Goal: Task Accomplishment & Management: Manage account settings

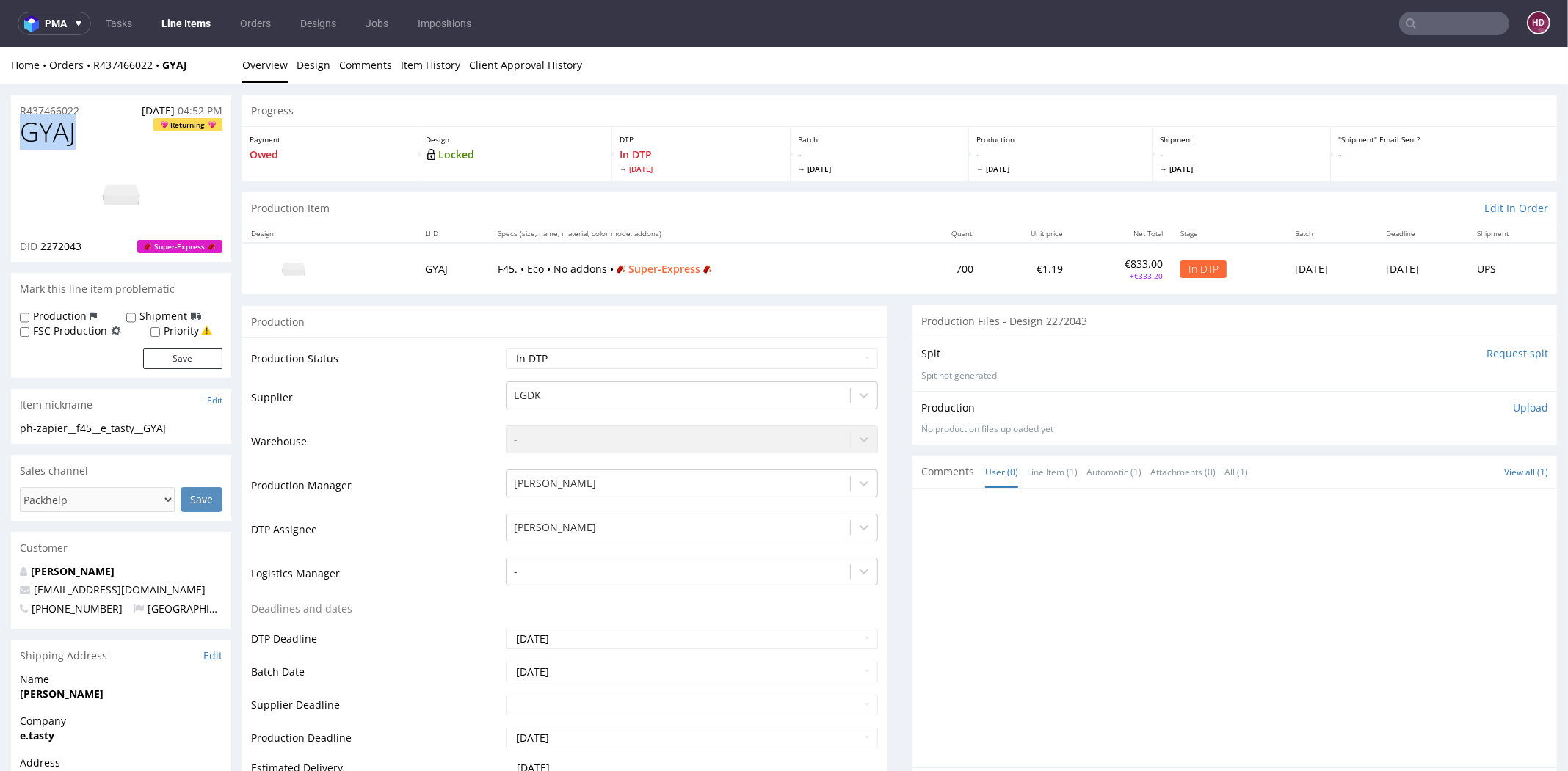
drag, startPoint x: 89, startPoint y: 135, endPoint x: -37, endPoint y: 131, distance: 126.1
copy span "GYAJ"
click at [1487, 405] on div "Production Upload" at bounding box center [1234, 407] width 627 height 14
click at [1512, 407] on p "Upload" at bounding box center [1529, 407] width 36 height 14
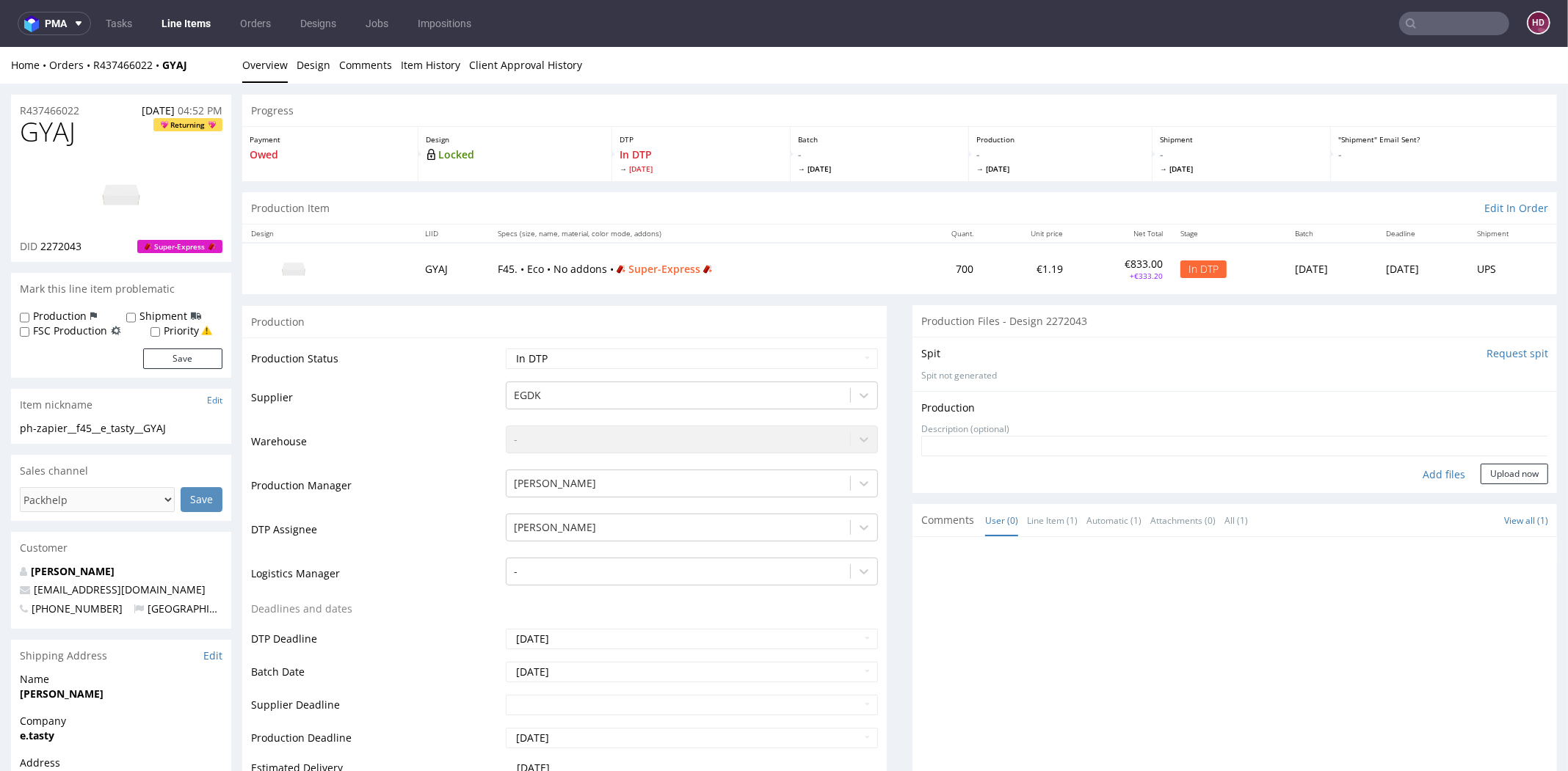
click at [1426, 473] on div "Add files" at bounding box center [1444, 475] width 73 height 22
type input "C:\fakepath\ ph-zapier__f45__e_tasty__GYAJ__d2272043__oR437466022.pdf"
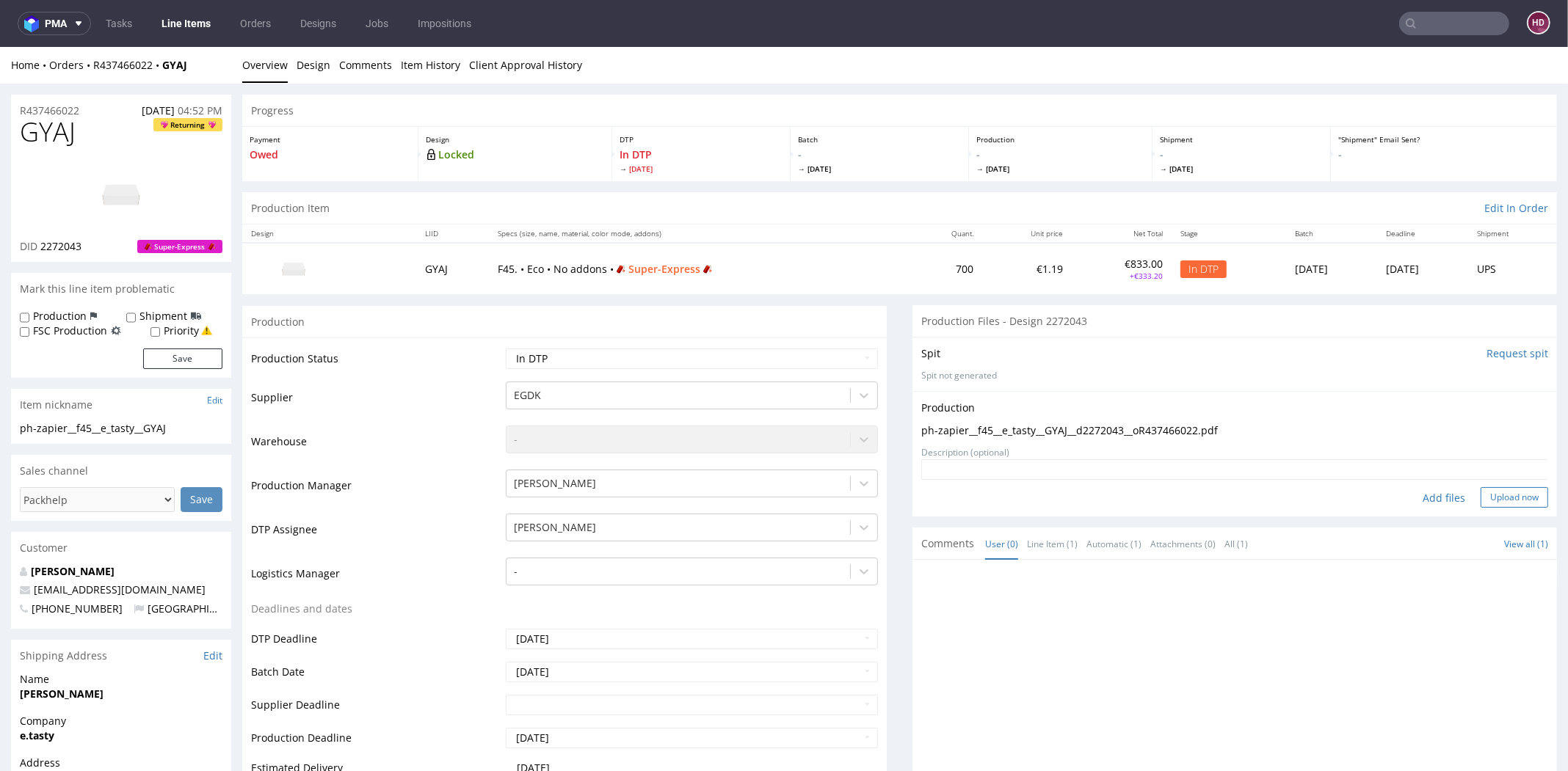
click at [1496, 497] on button "Upload now" at bounding box center [1514, 497] width 67 height 20
click at [1489, 347] on input "Request spit" at bounding box center [1517, 353] width 62 height 14
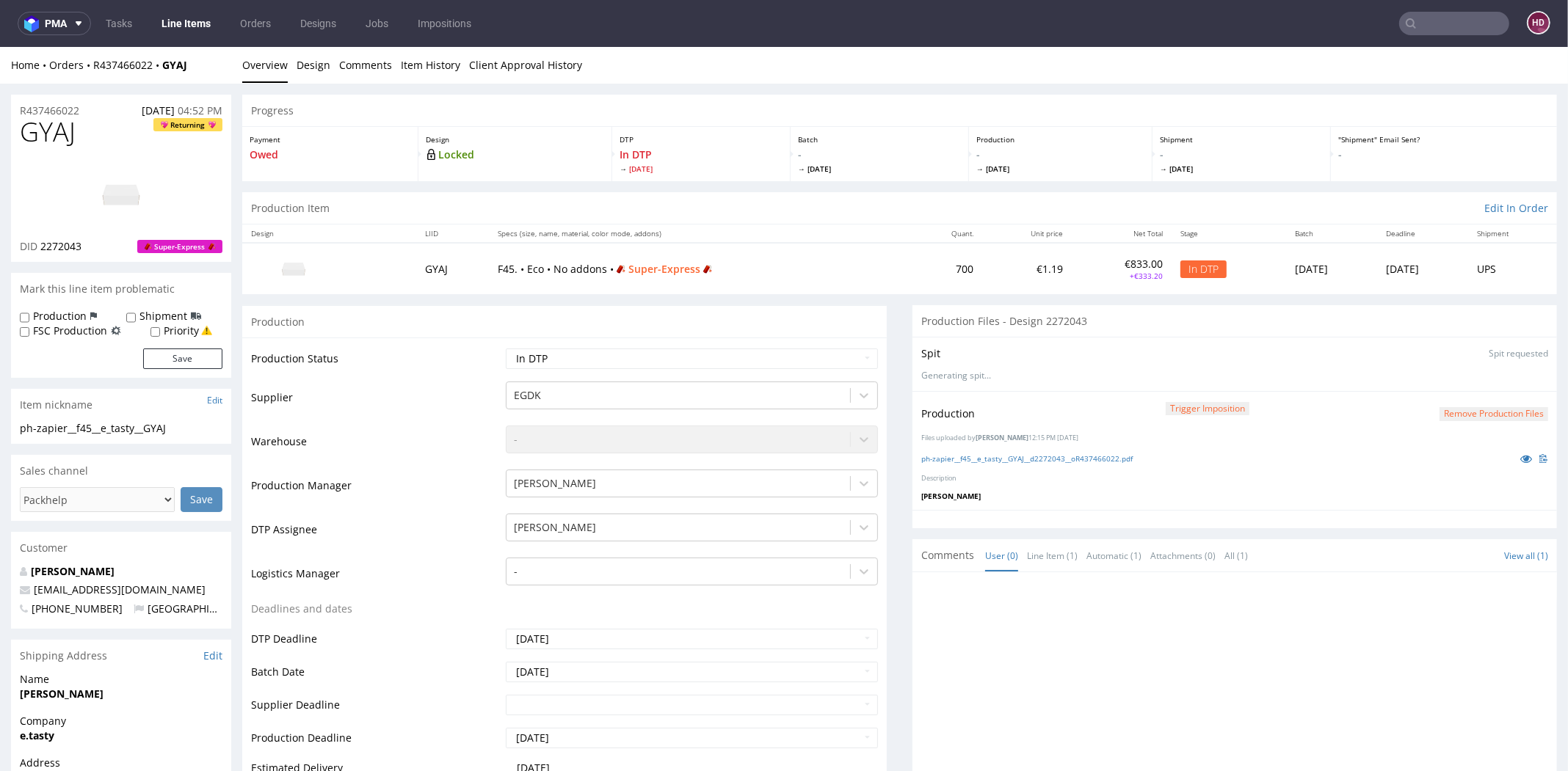
click at [1463, 416] on button "Remove production files" at bounding box center [1493, 414] width 109 height 13
click at [1451, 382] on link "Yes" at bounding box center [1442, 380] width 41 height 22
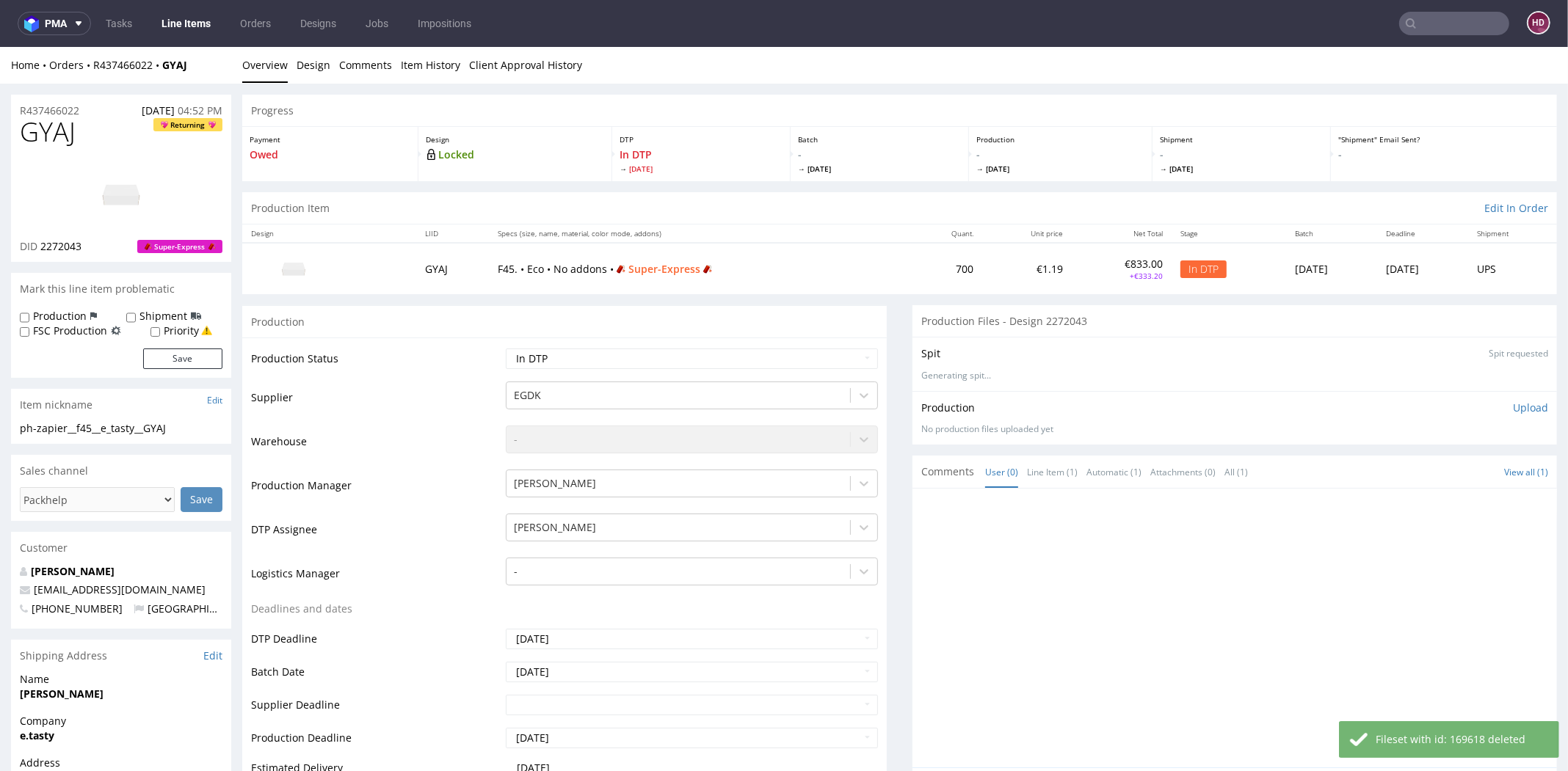
click at [1483, 410] on div "Production Upload" at bounding box center [1234, 407] width 627 height 14
click at [1512, 406] on p "Upload" at bounding box center [1529, 407] width 36 height 14
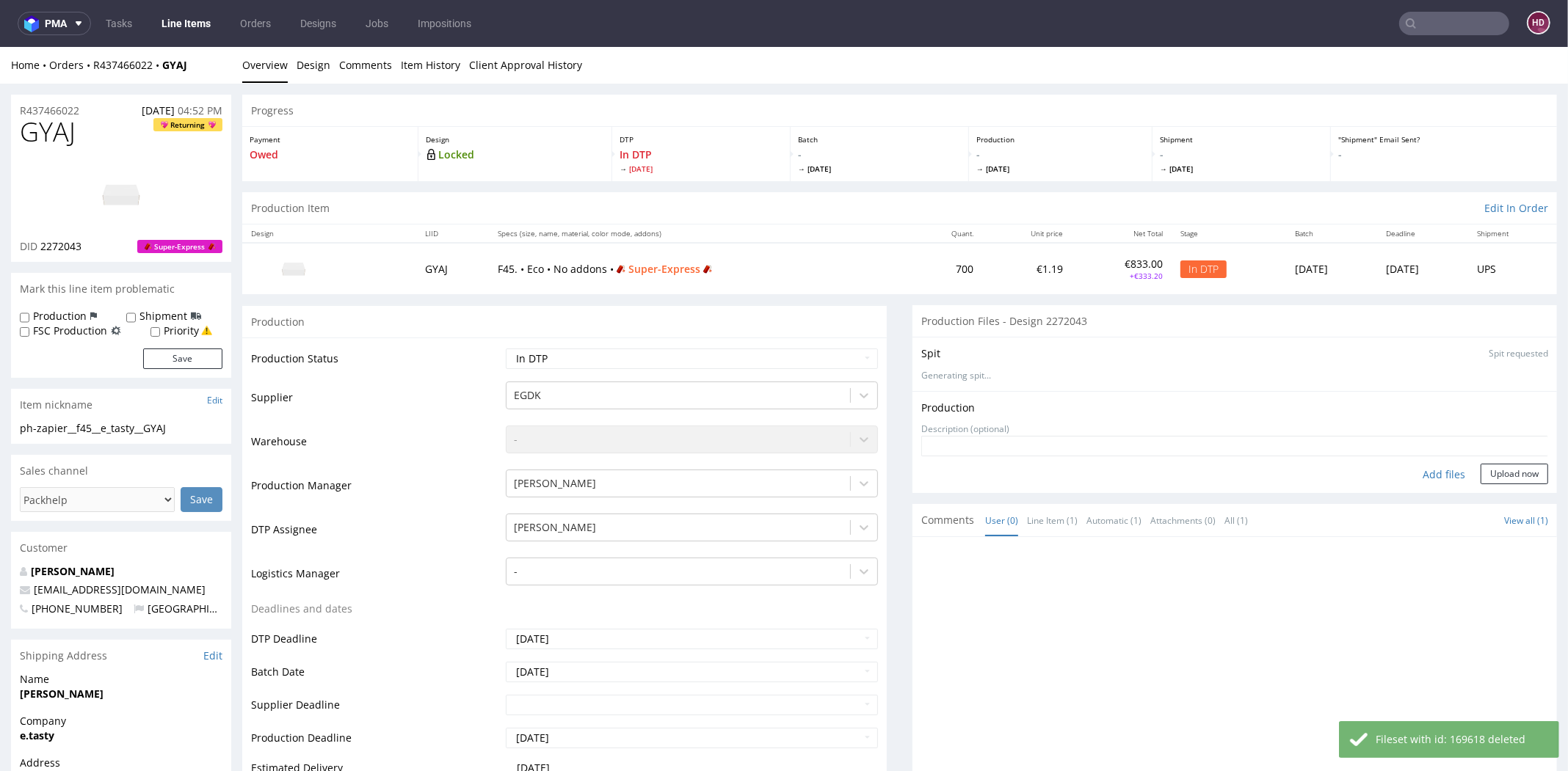
click at [1426, 472] on div "Add files" at bounding box center [1444, 475] width 73 height 22
type input "C:\fakepath\ ph-zapier__f45__e_tasty__GYAJ__d2272043__oR437466022.pdf"
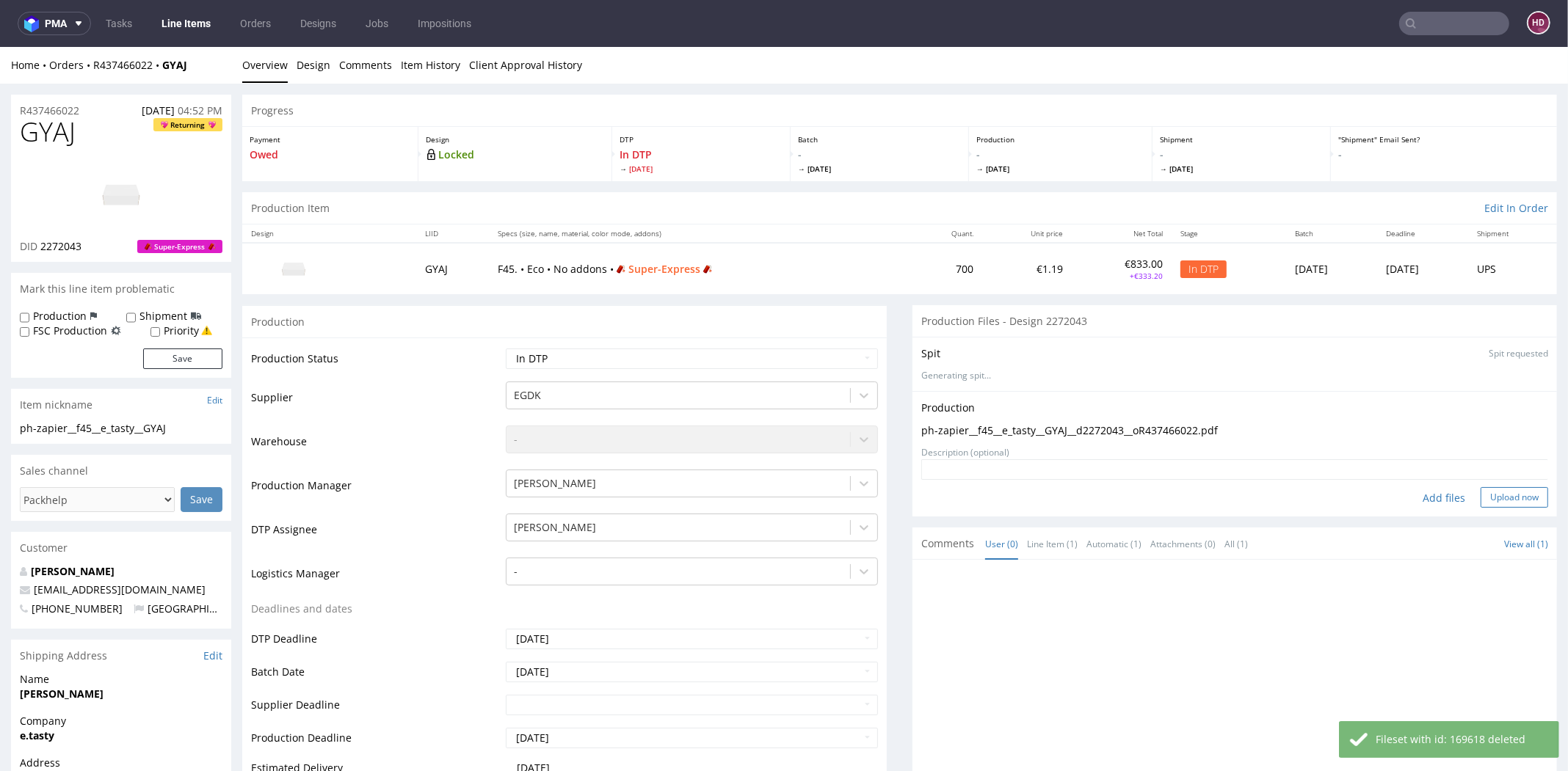
click at [1480, 490] on button "Upload now" at bounding box center [1514, 497] width 67 height 20
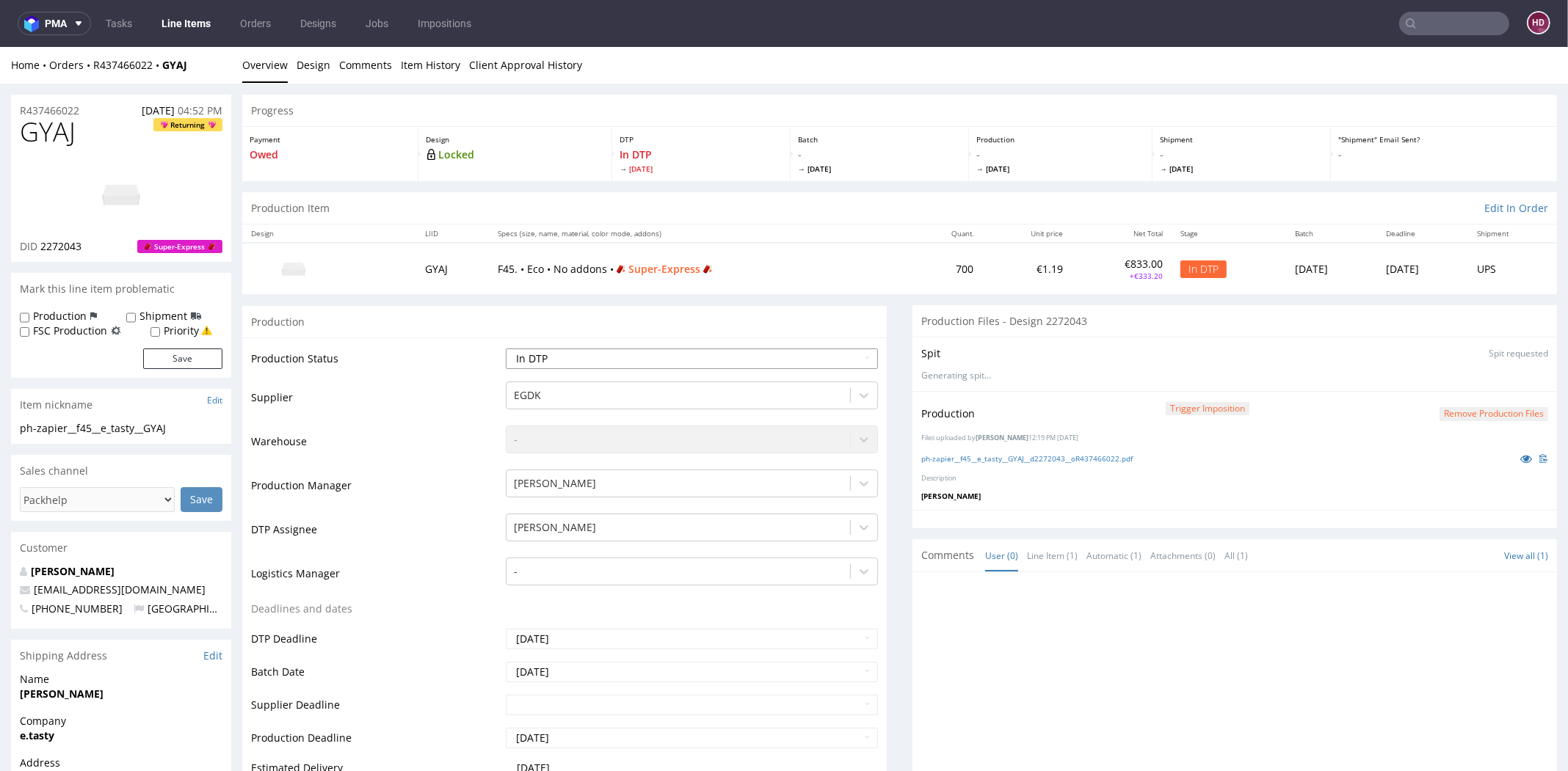
click at [541, 352] on select "Waiting for Artwork Waiting for Diecut Waiting for Mockup Waiting for DTP Waiti…" at bounding box center [691, 358] width 373 height 20
select select "dtp_ca_needed"
click at [505, 348] on select "Waiting for Artwork Waiting for Diecut Waiting for Mockup Waiting for DTP Waiti…" at bounding box center [691, 358] width 373 height 20
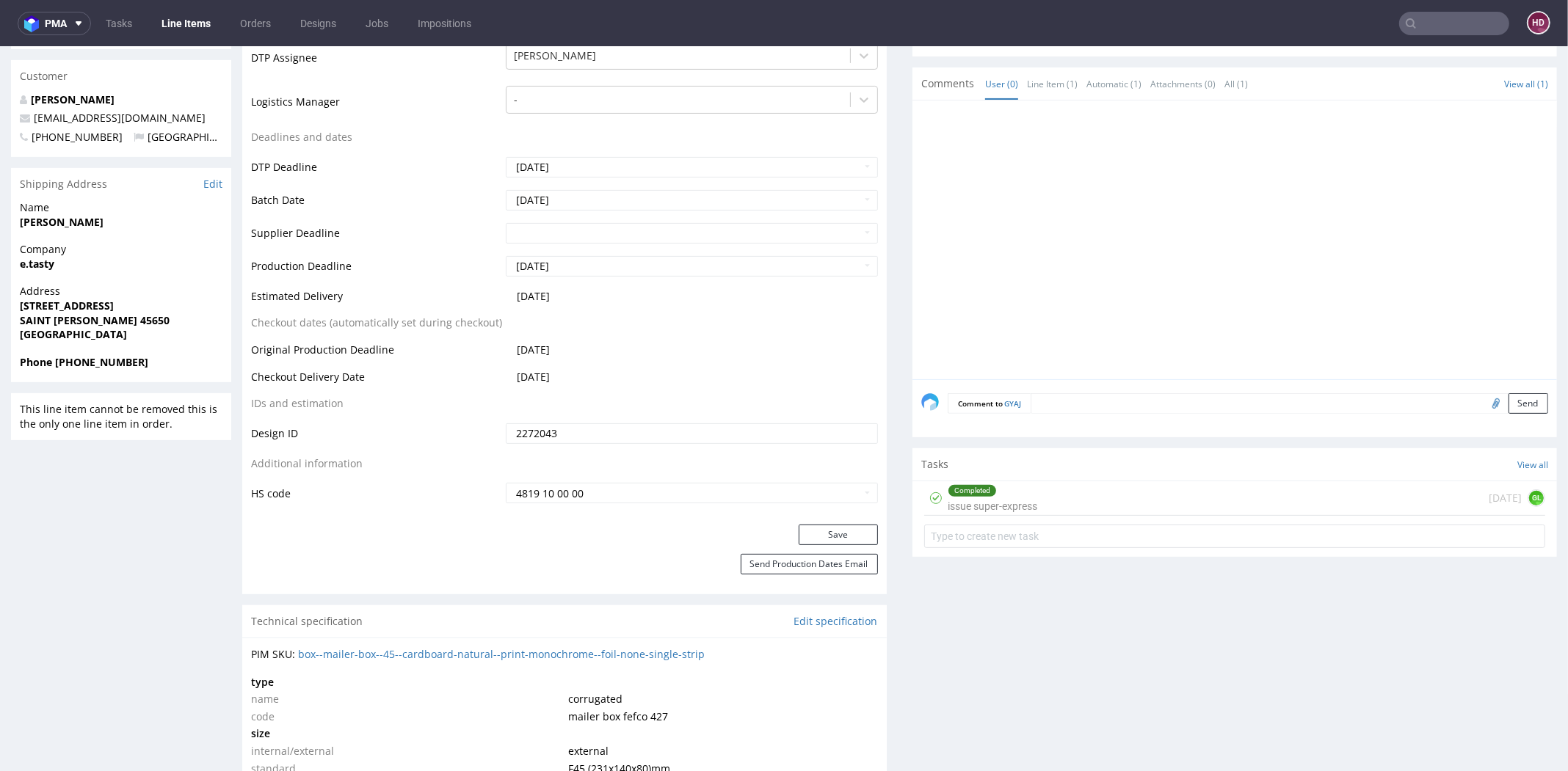
scroll to position [528, 0]
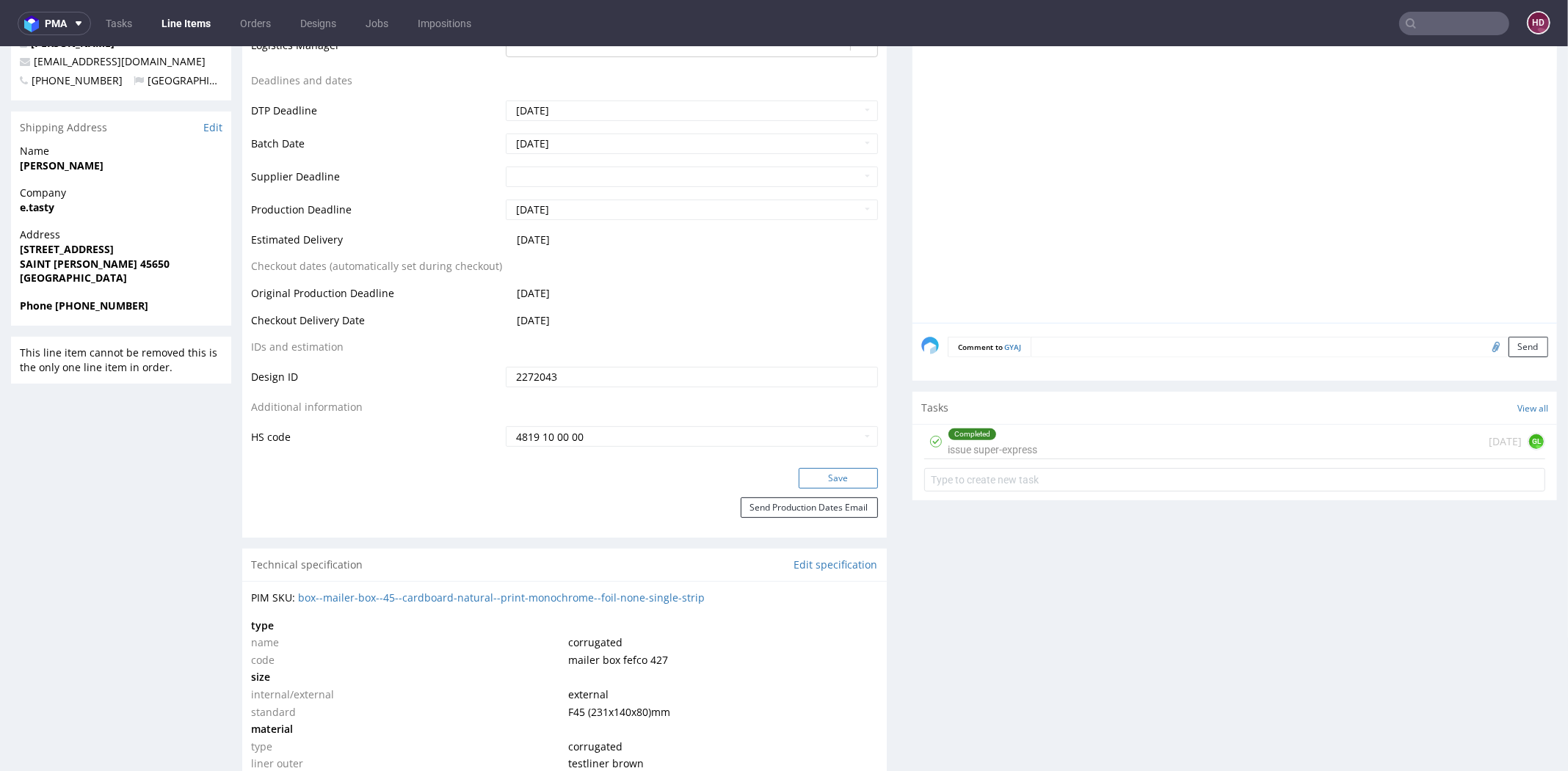
click at [835, 471] on button "Save" at bounding box center [838, 477] width 79 height 20
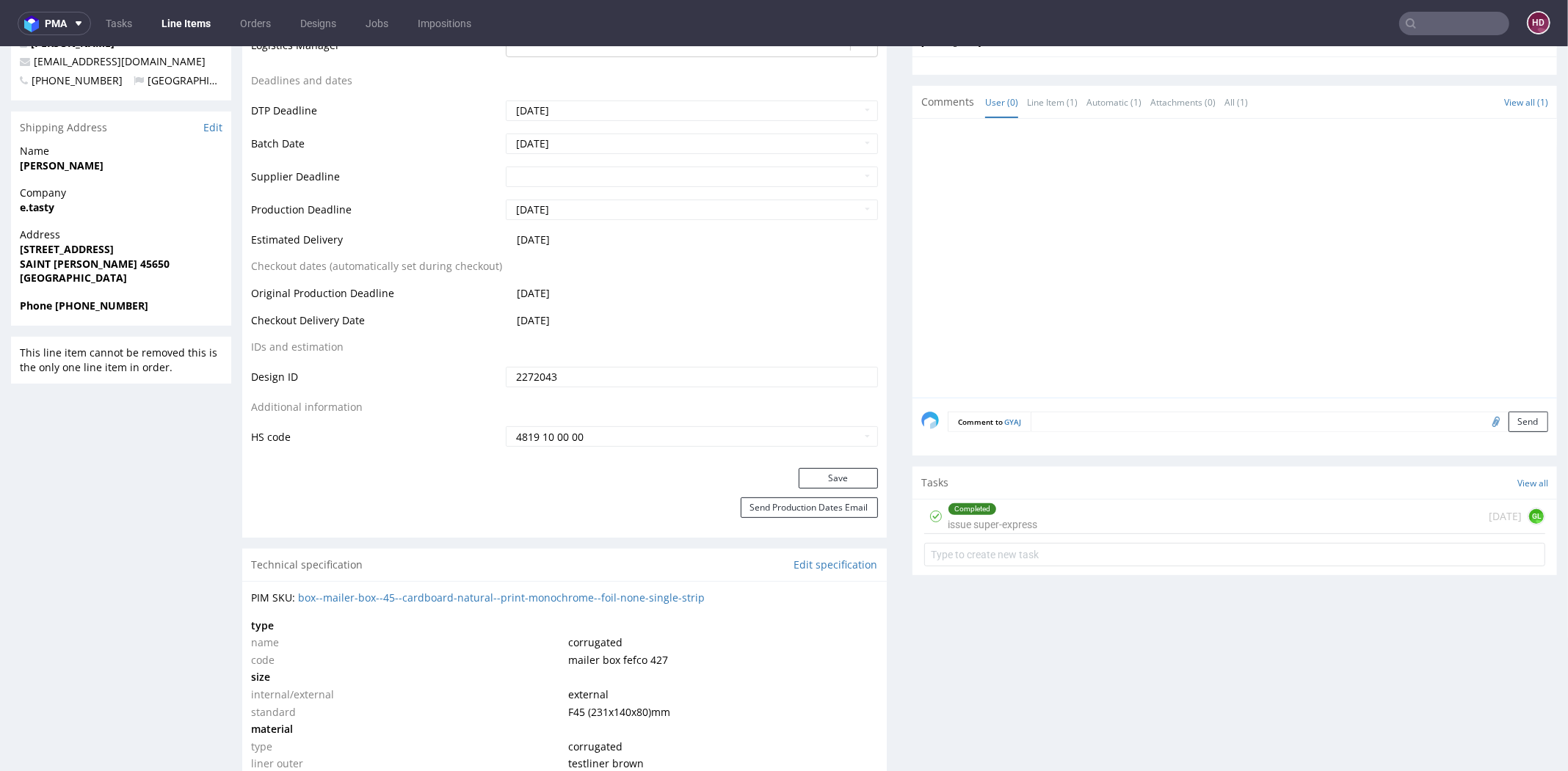
click at [1015, 153] on div at bounding box center [1239, 263] width 635 height 270
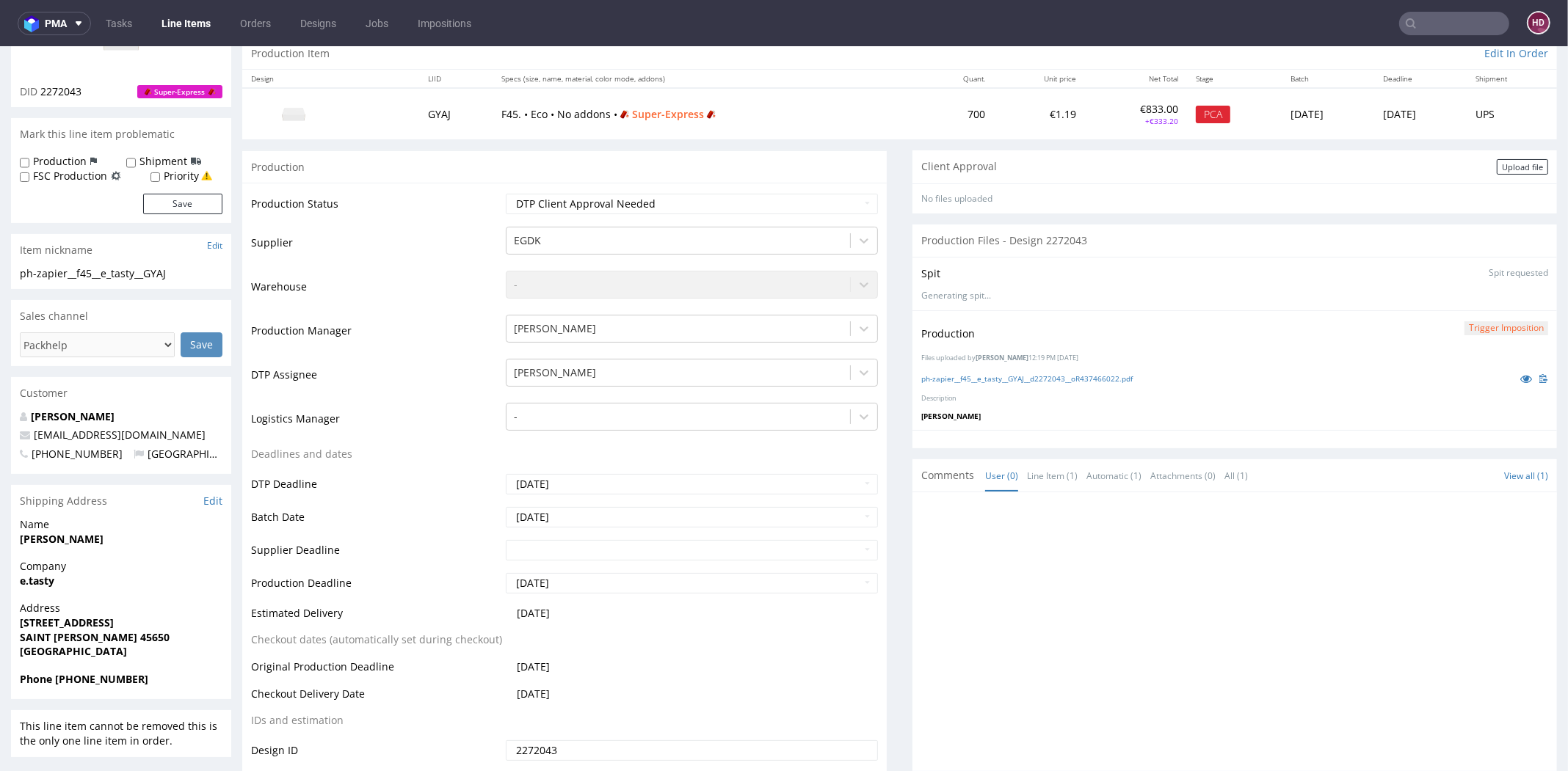
scroll to position [0, 0]
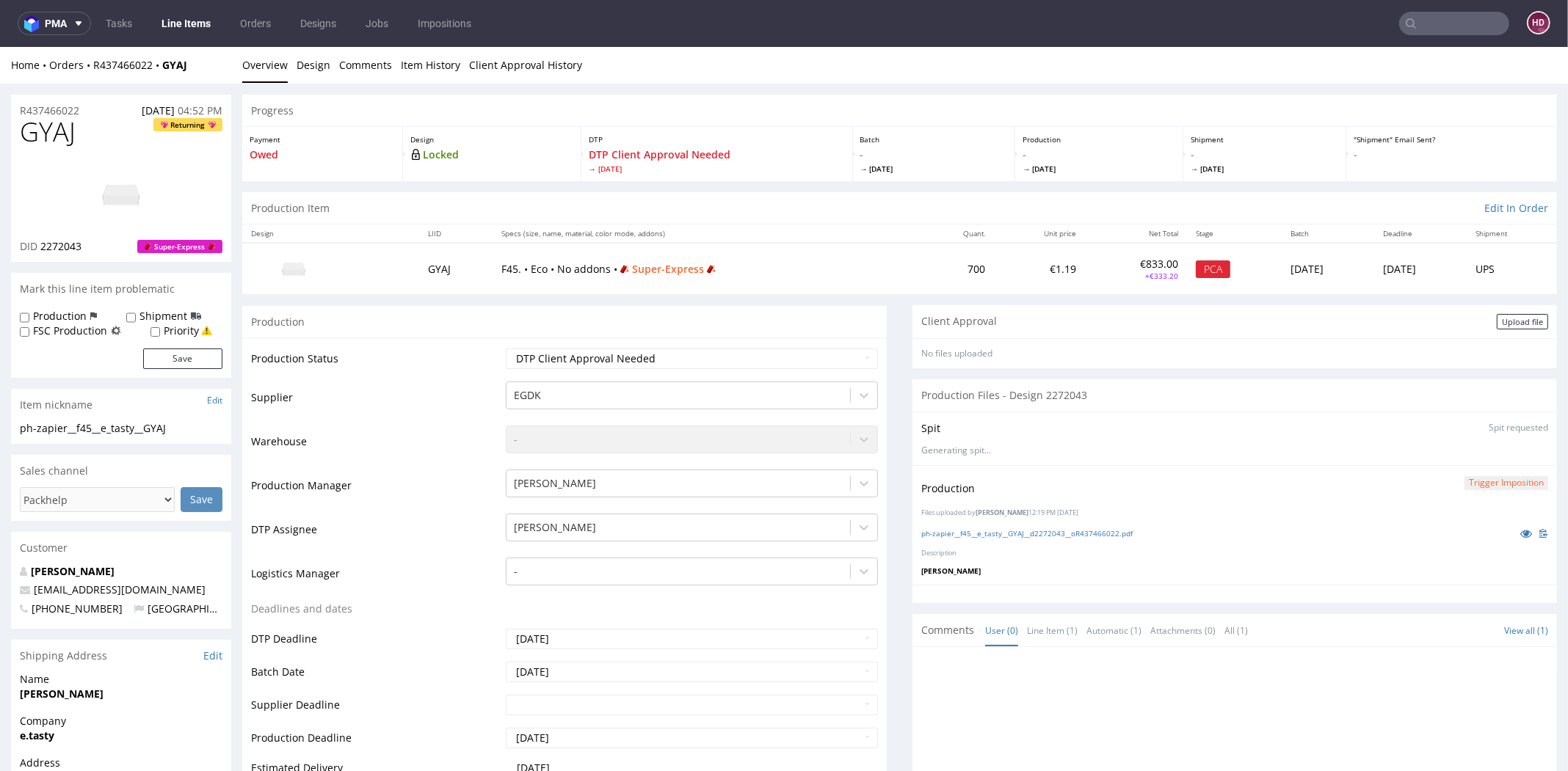
click at [1244, 475] on div "Production Trigger Imposition" at bounding box center [1234, 487] width 627 height 26
click at [1497, 314] on div "Upload file" at bounding box center [1522, 321] width 51 height 15
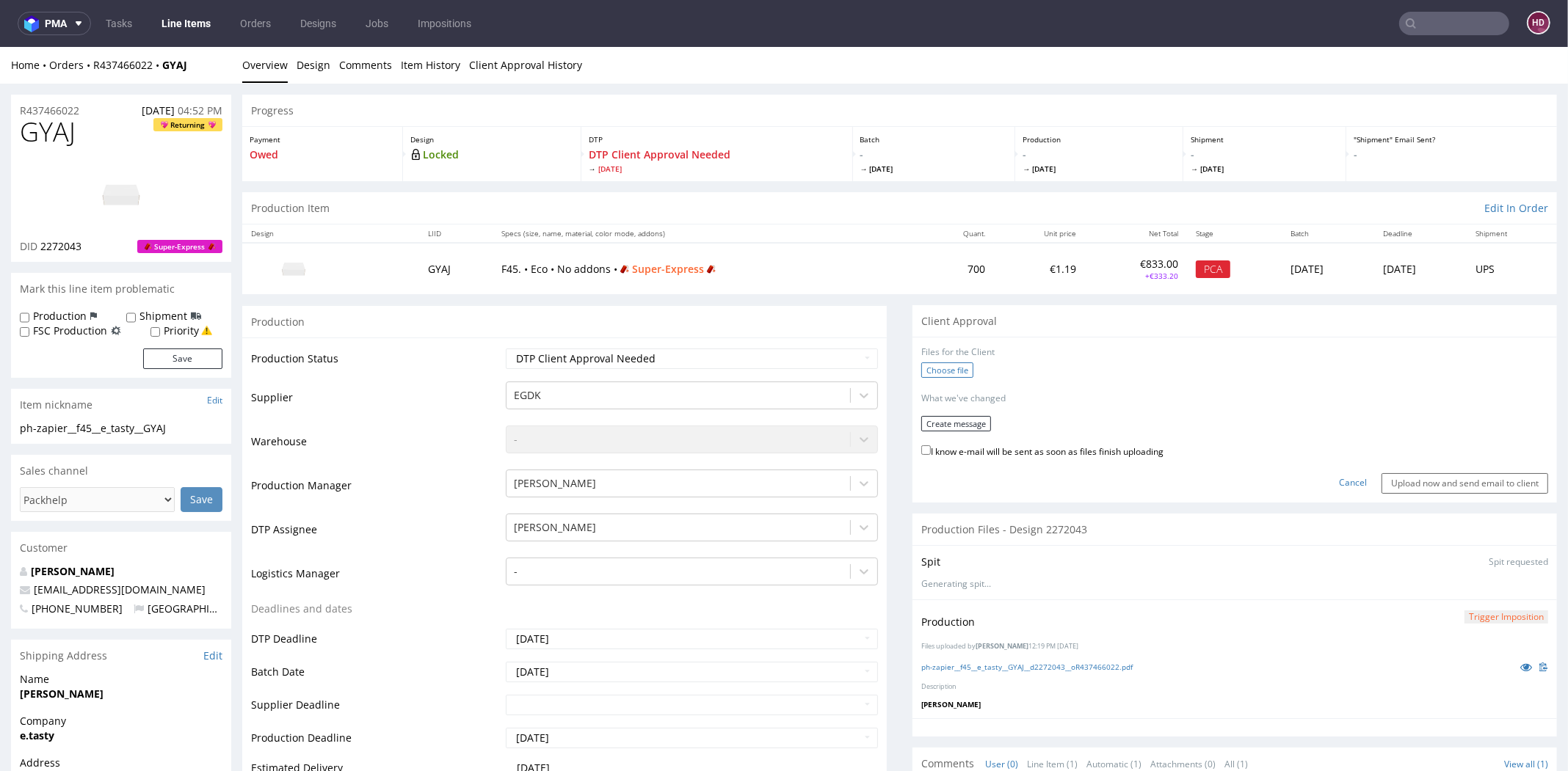
click at [938, 367] on label "Choose file" at bounding box center [947, 371] width 52 height 15
click at [0, 47] on input "Choose file" at bounding box center [0, 47] width 0 height 0
click at [965, 416] on button "Create message" at bounding box center [956, 419] width 69 height 15
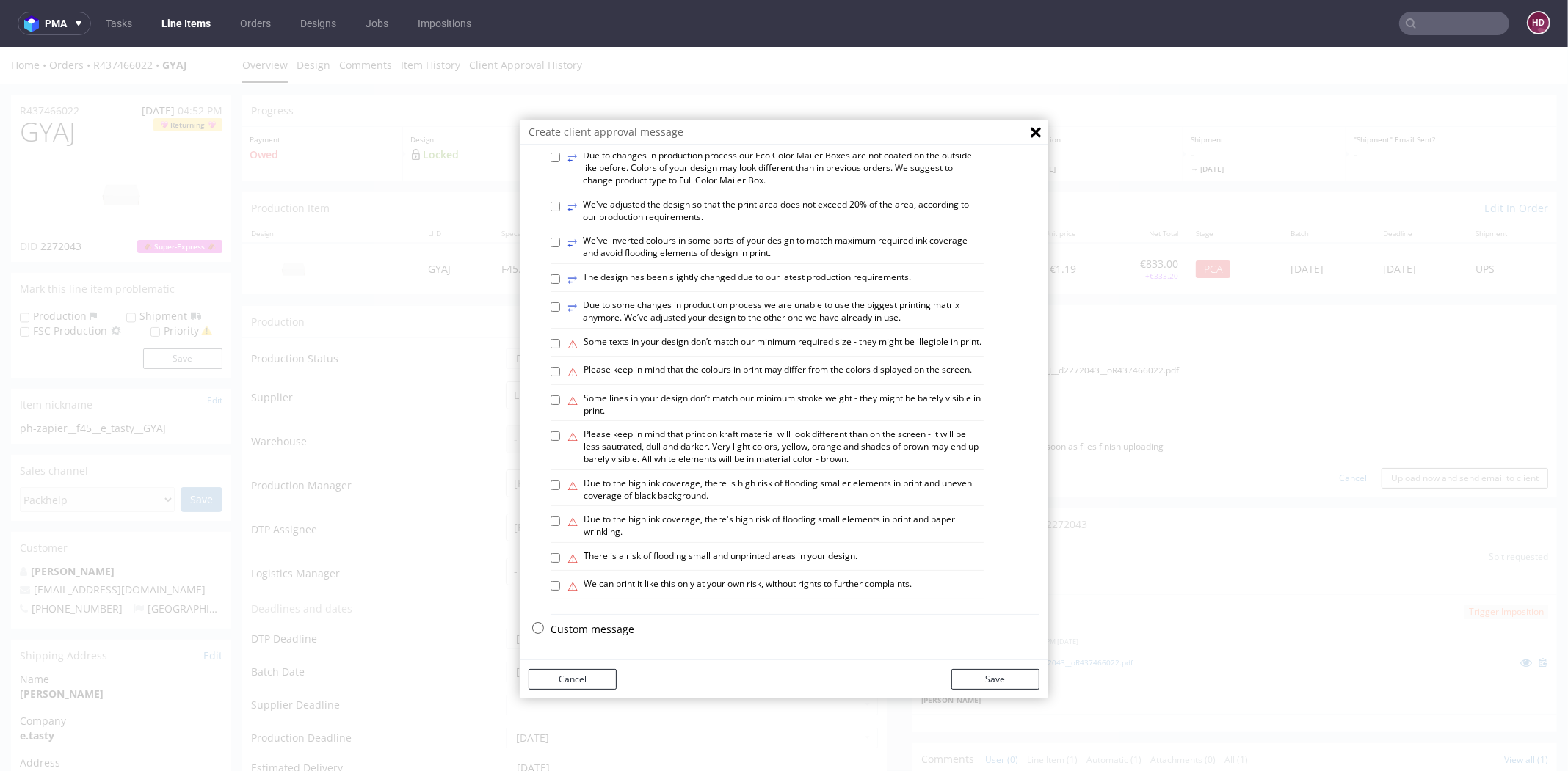
scroll to position [4, 0]
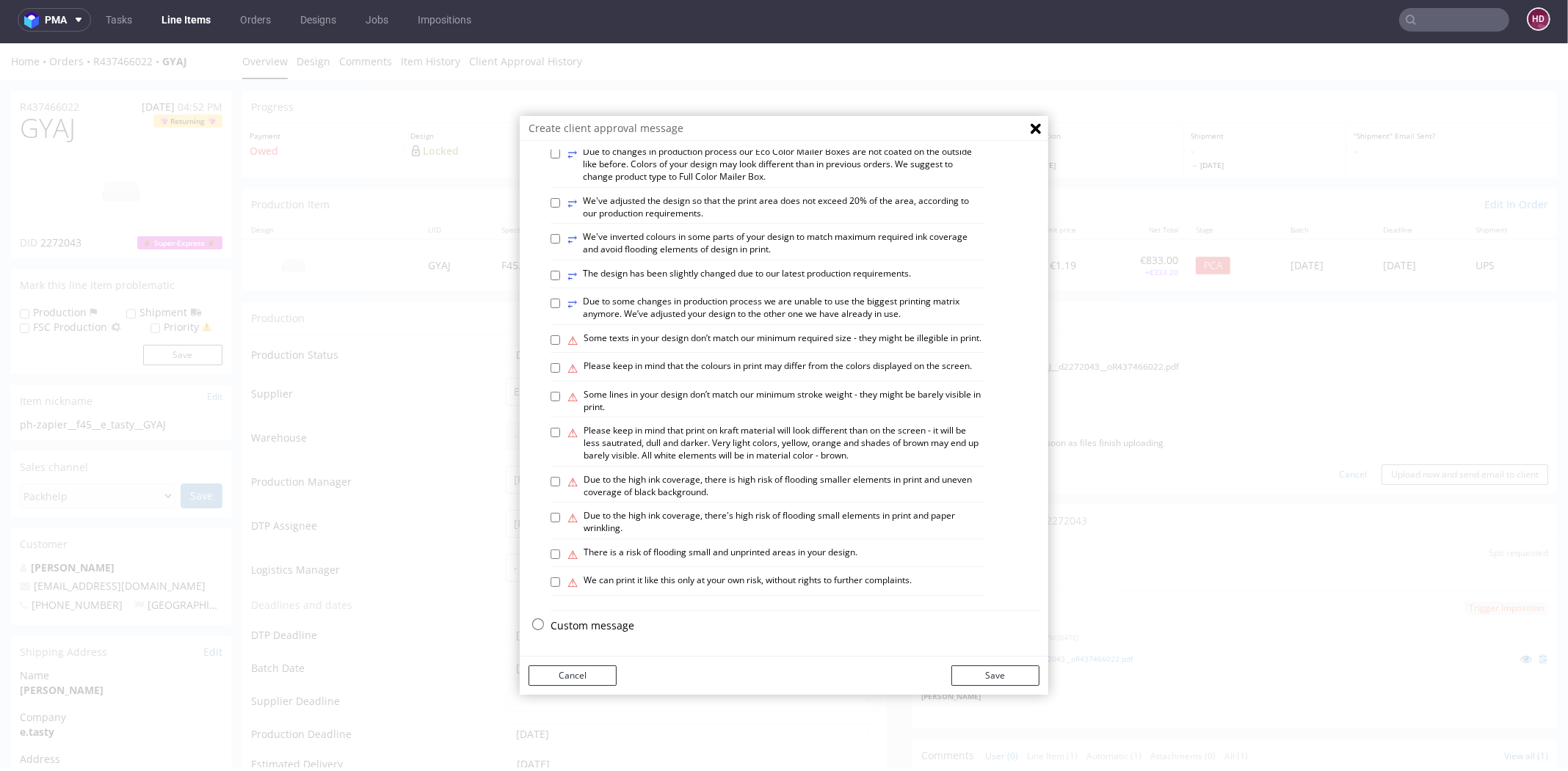
click at [585, 629] on p "Custom message" at bounding box center [795, 626] width 489 height 14
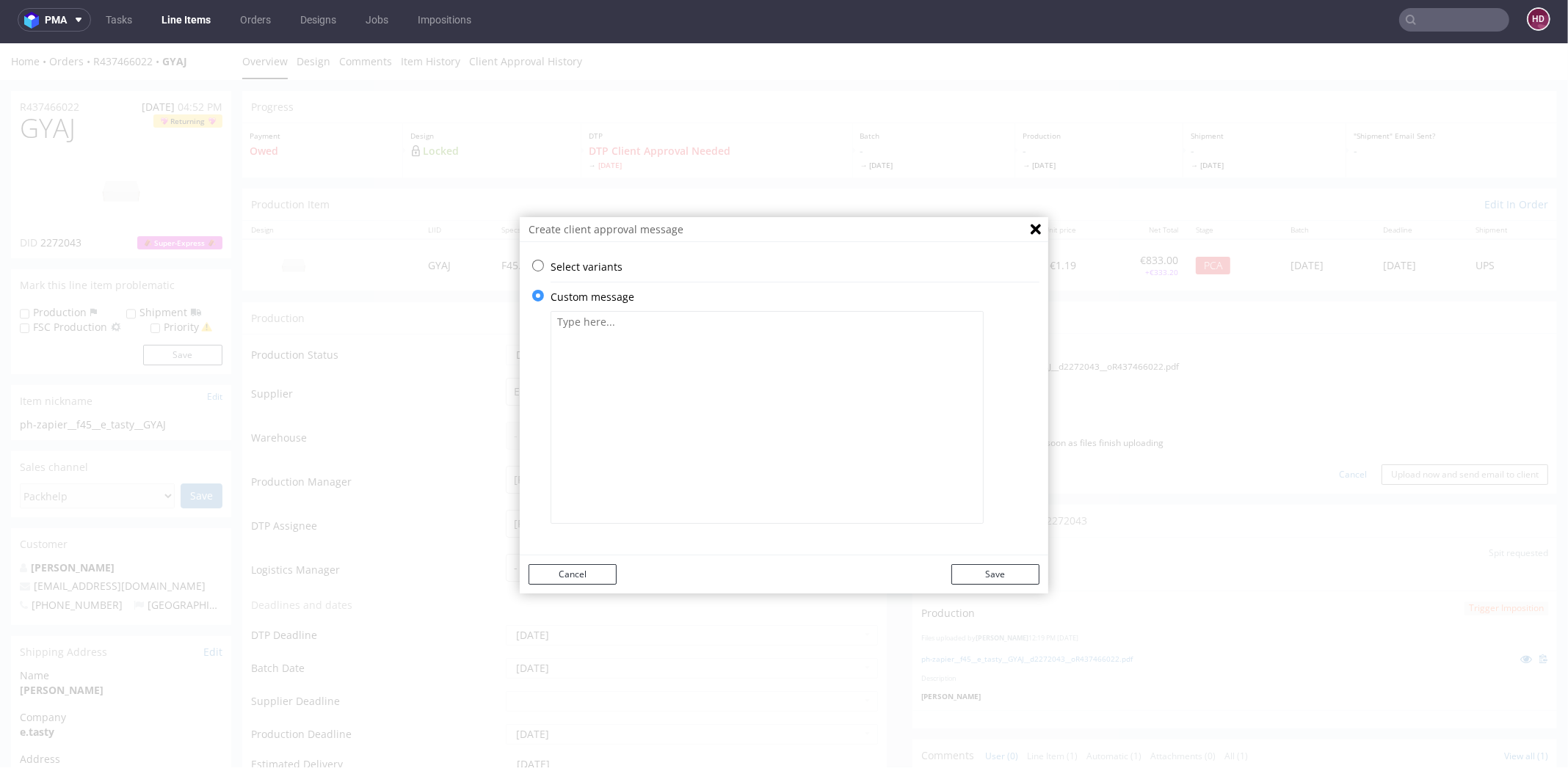
click at [641, 411] on textarea at bounding box center [767, 417] width 433 height 213
paste textarea "Thank you for sending us the new design. We had to adjust the graphics slightly…"
type textarea "Thank you for sending us the new design. We had to adjust the graphics slightly…"
click at [1007, 568] on button "Save" at bounding box center [994, 574] width 88 height 20
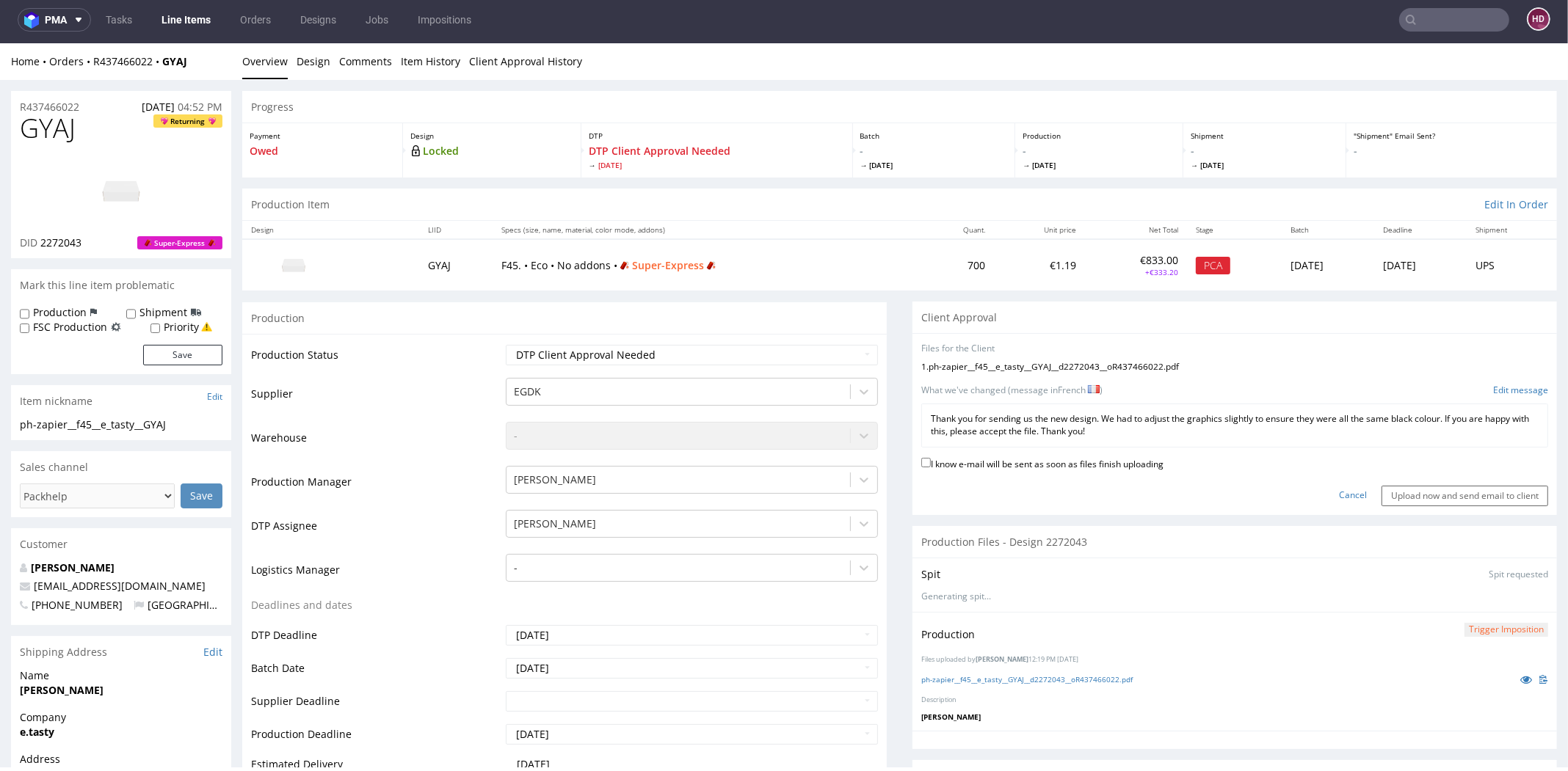
drag, startPoint x: 960, startPoint y: 461, endPoint x: 1017, endPoint y: 468, distance: 57.4
click at [961, 462] on label "I know e-mail will be sent as soon as files finish uploading" at bounding box center [1042, 463] width 243 height 16
click at [931, 462] on input "I know e-mail will be sent as soon as files finish uploading" at bounding box center [926, 463] width 10 height 10
checkbox input "true"
click at [1432, 489] on input "Upload now and send email to client" at bounding box center [1464, 496] width 167 height 20
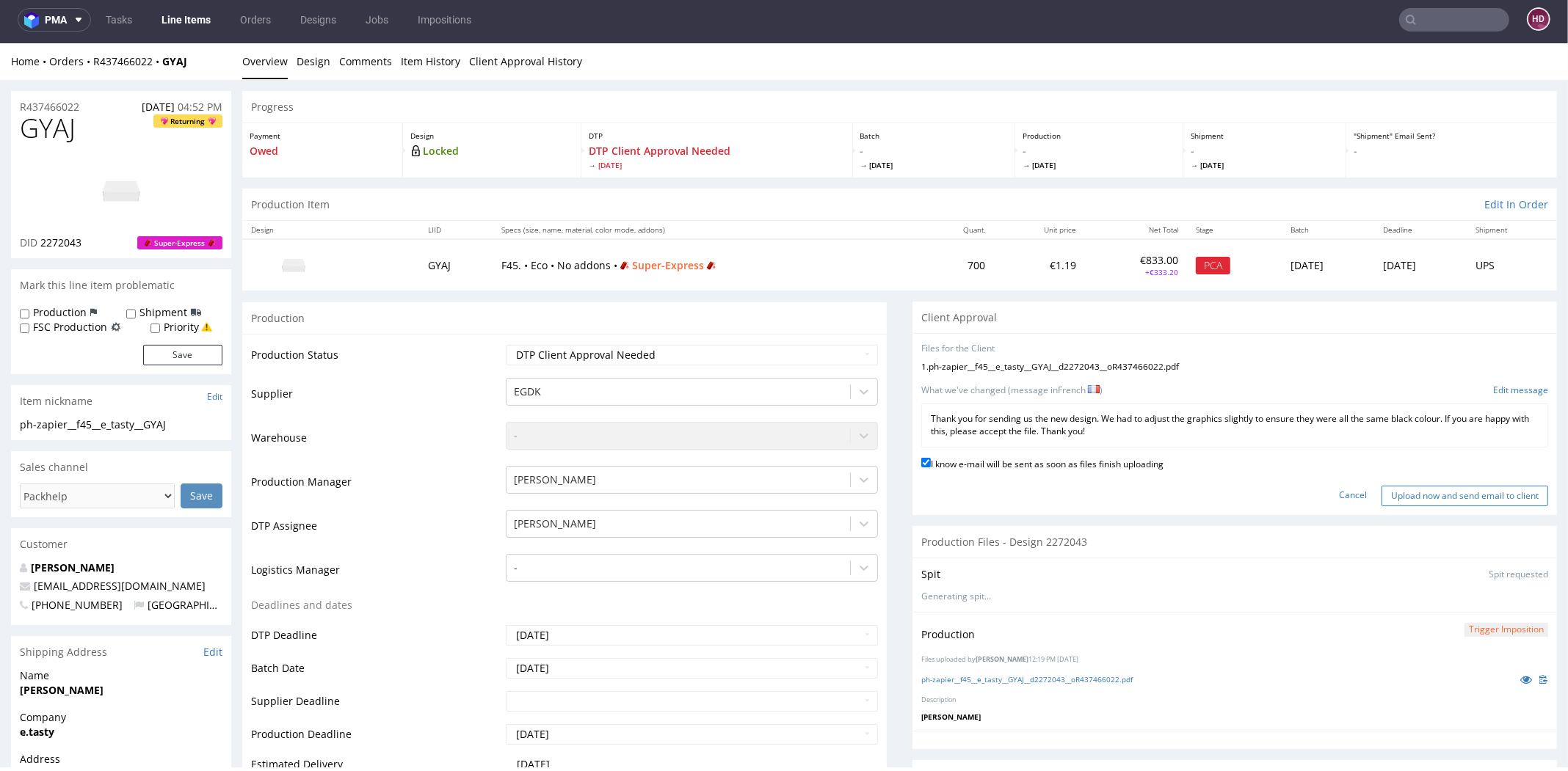
click at [1492, 496] on input "Upload now and send email to client" at bounding box center [1464, 496] width 167 height 20
click at [1401, 496] on input "Upload now and send email to client" at bounding box center [1464, 496] width 167 height 20
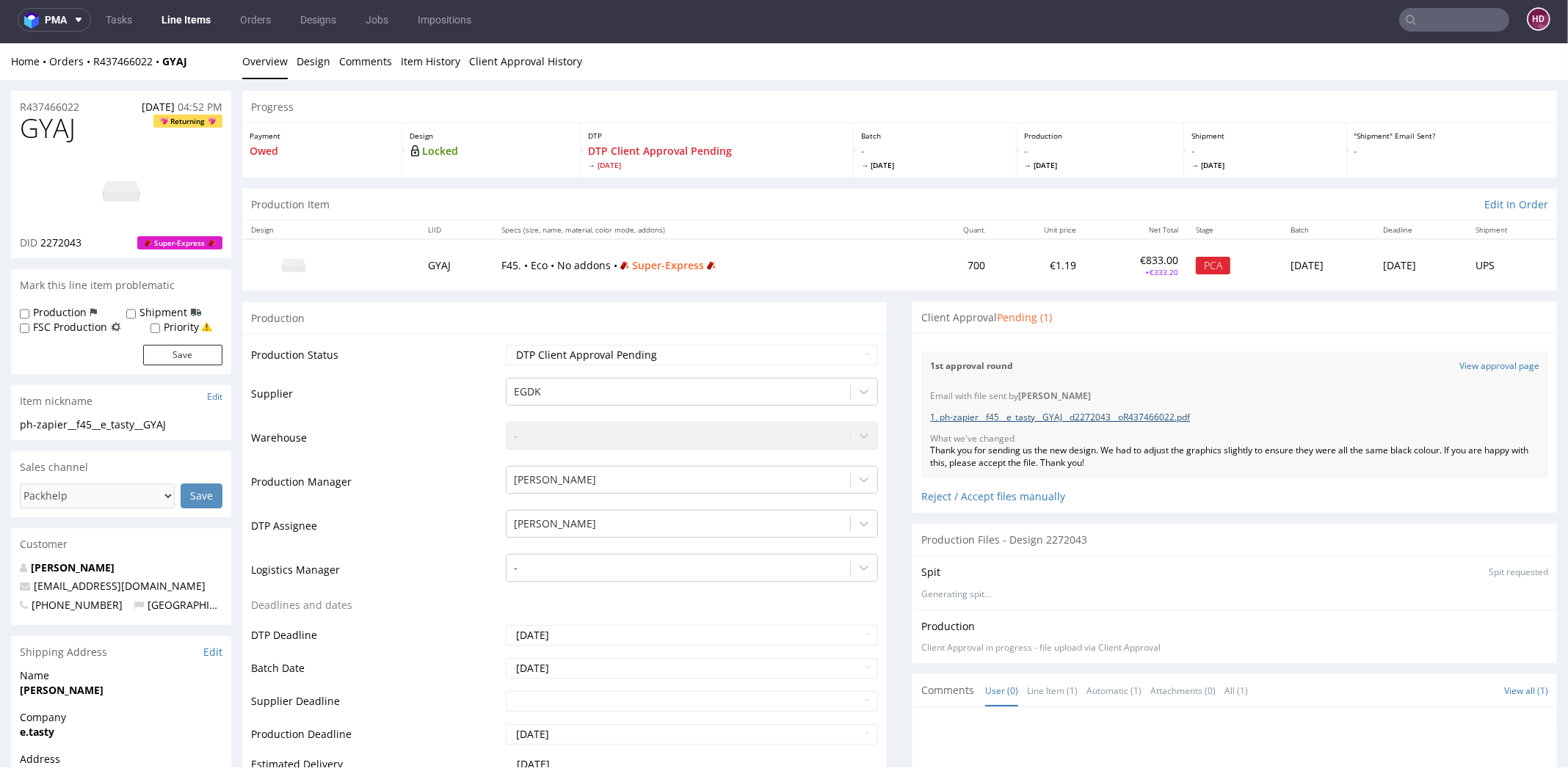
click at [1111, 417] on link "1. ph-zapier__f45__e_tasty__GYAJ__d2272043__oR437466022.pdf" at bounding box center [1060, 417] width 260 height 13
click at [196, 17] on link "Line Items" at bounding box center [186, 19] width 66 height 23
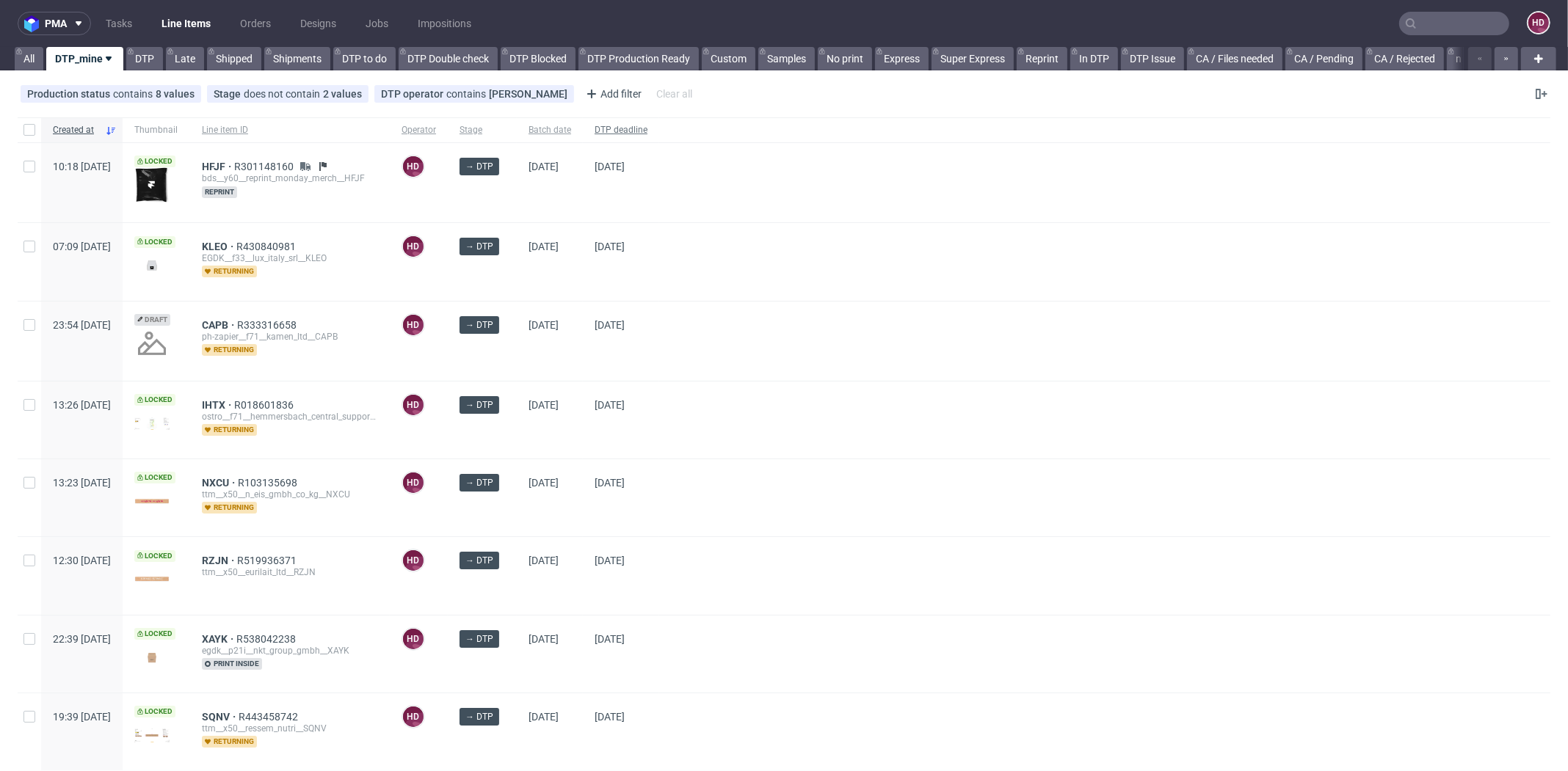
click at [647, 125] on span "DTP deadline" at bounding box center [621, 130] width 53 height 13
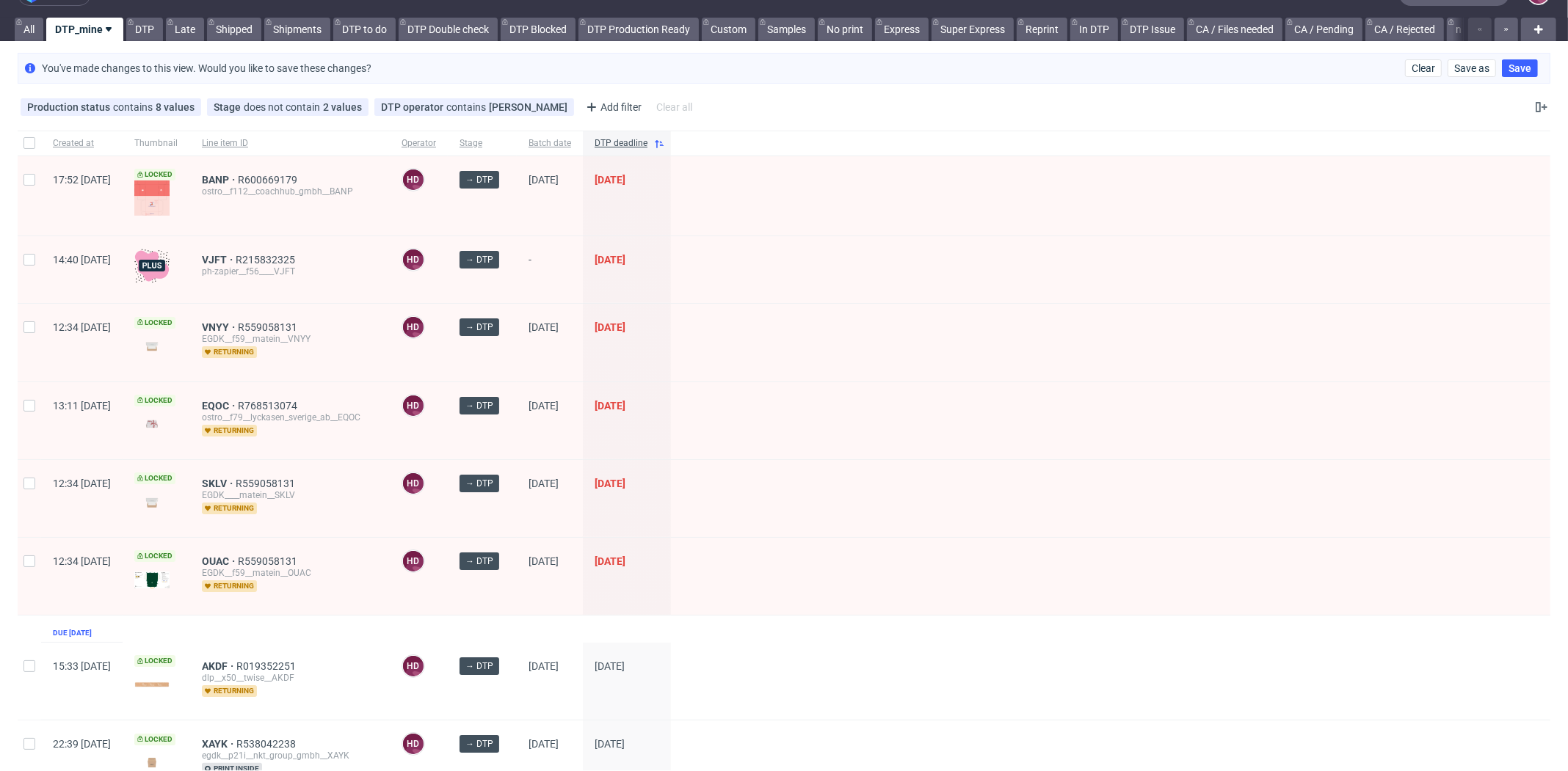
scroll to position [97, 0]
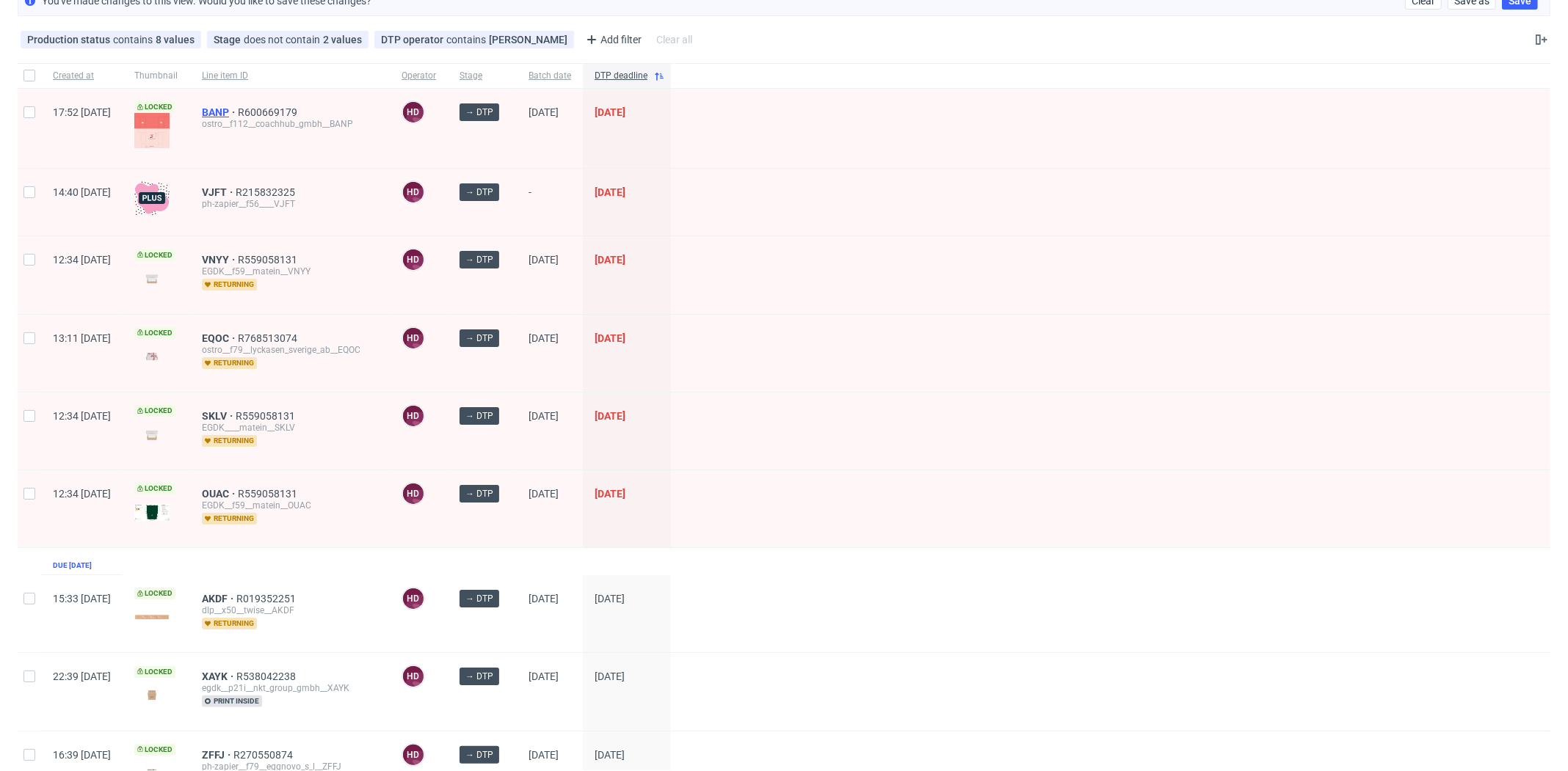
click at [238, 107] on span "BANP" at bounding box center [219, 113] width 36 height 12
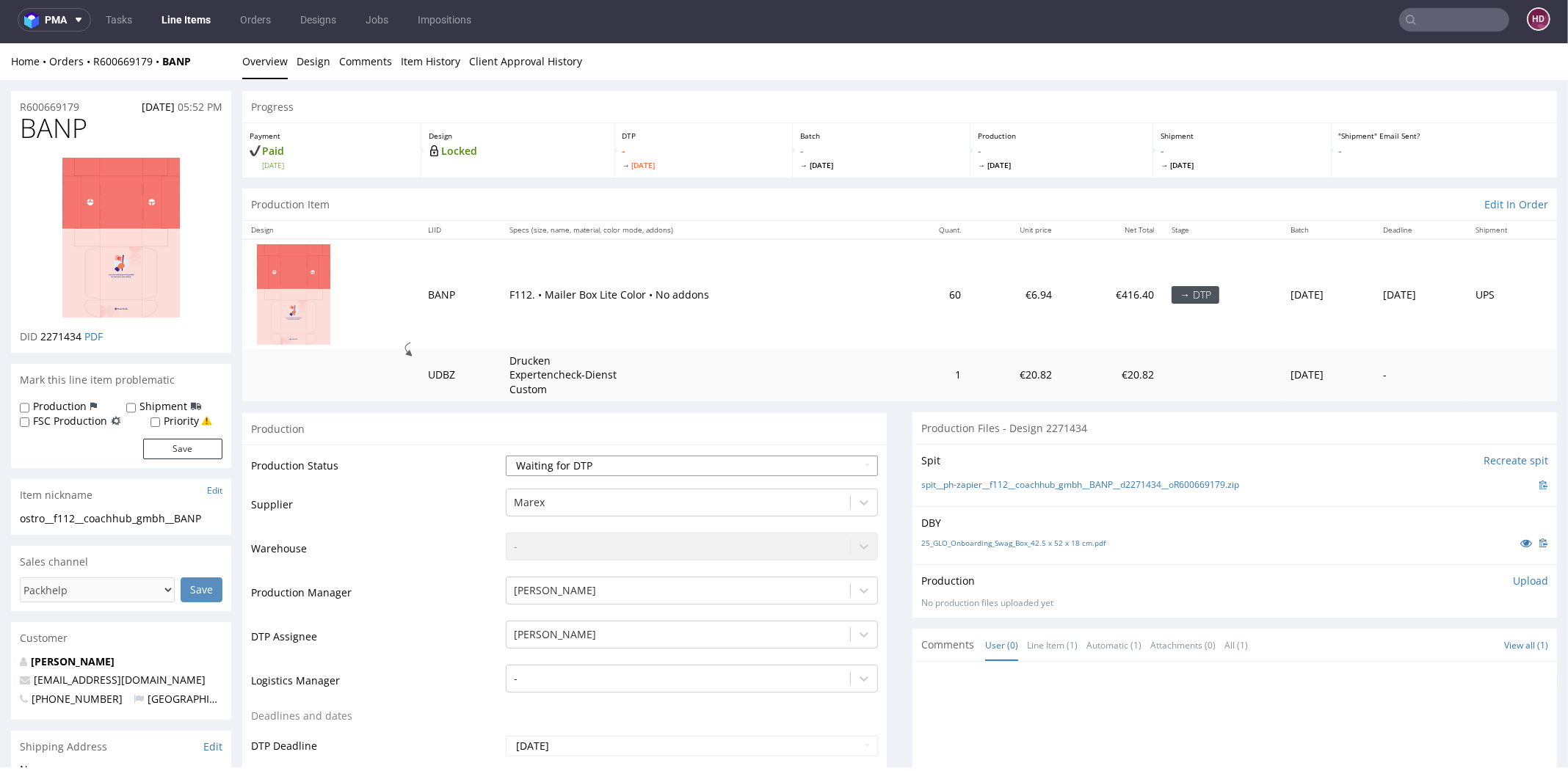
click at [609, 462] on select "Waiting for Artwork Waiting for Diecut Waiting for Mockup Waiting for DTP Waiti…" at bounding box center [691, 465] width 373 height 20
select select "dtp_in_process"
click at [505, 455] on select "Waiting for Artwork Waiting for Diecut Waiting for Mockup Waiting for DTP Waiti…" at bounding box center [691, 465] width 373 height 20
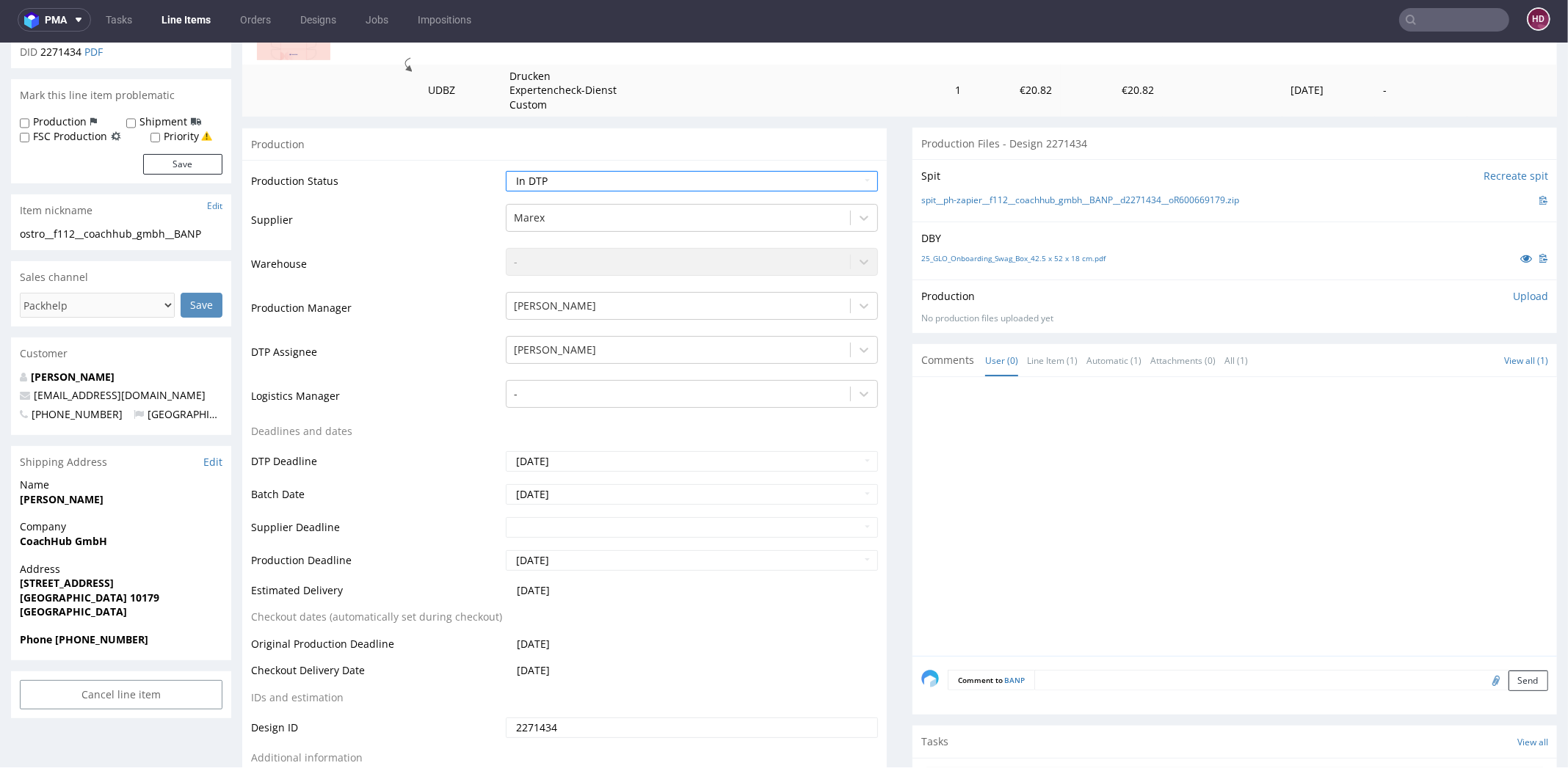
scroll to position [638, 0]
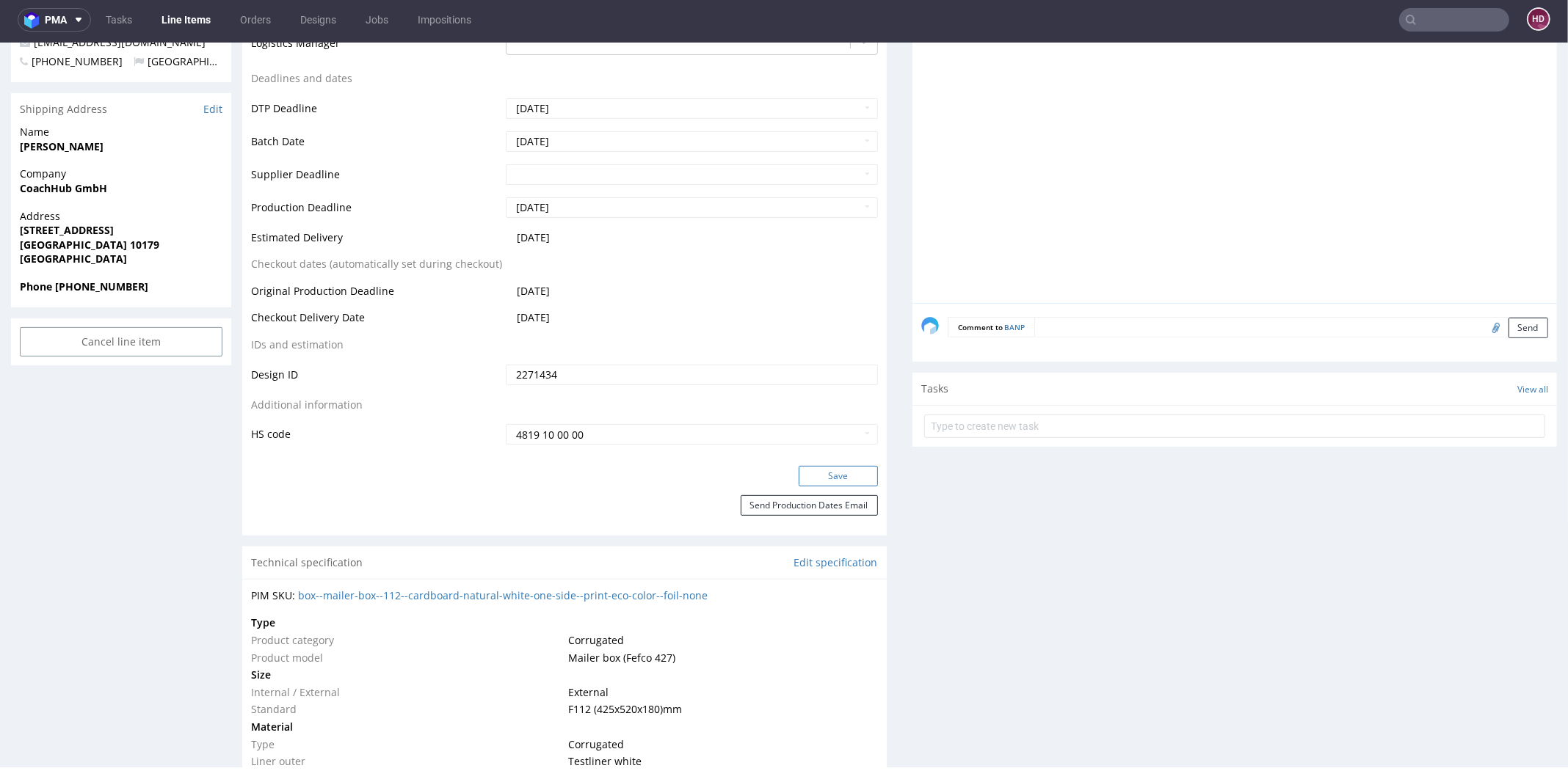
click at [832, 478] on button "Save" at bounding box center [838, 475] width 79 height 20
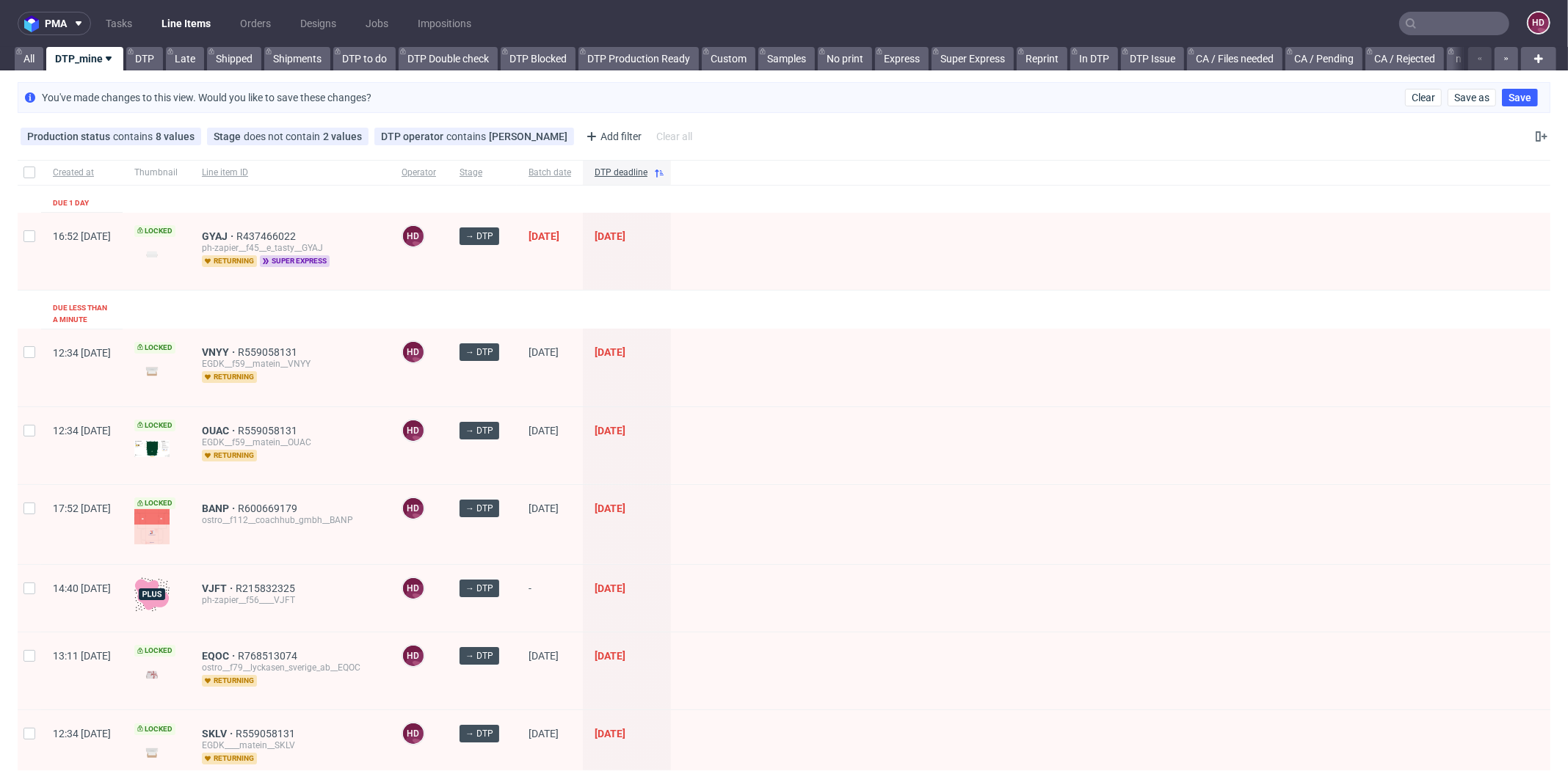
scroll to position [175, 0]
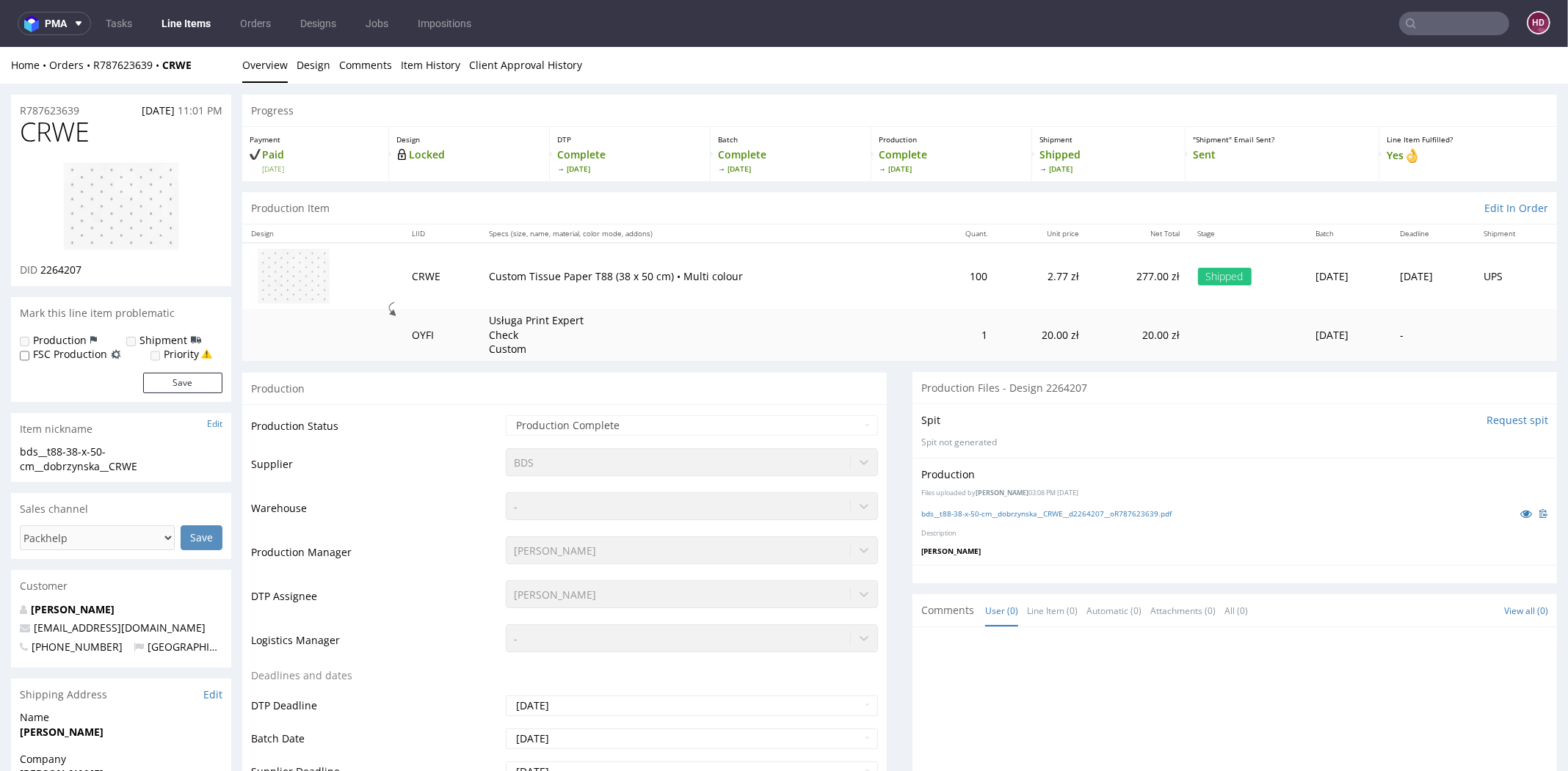
click at [94, 196] on img at bounding box center [121, 207] width 117 height 90
click at [192, 26] on link "Line Items" at bounding box center [186, 23] width 66 height 23
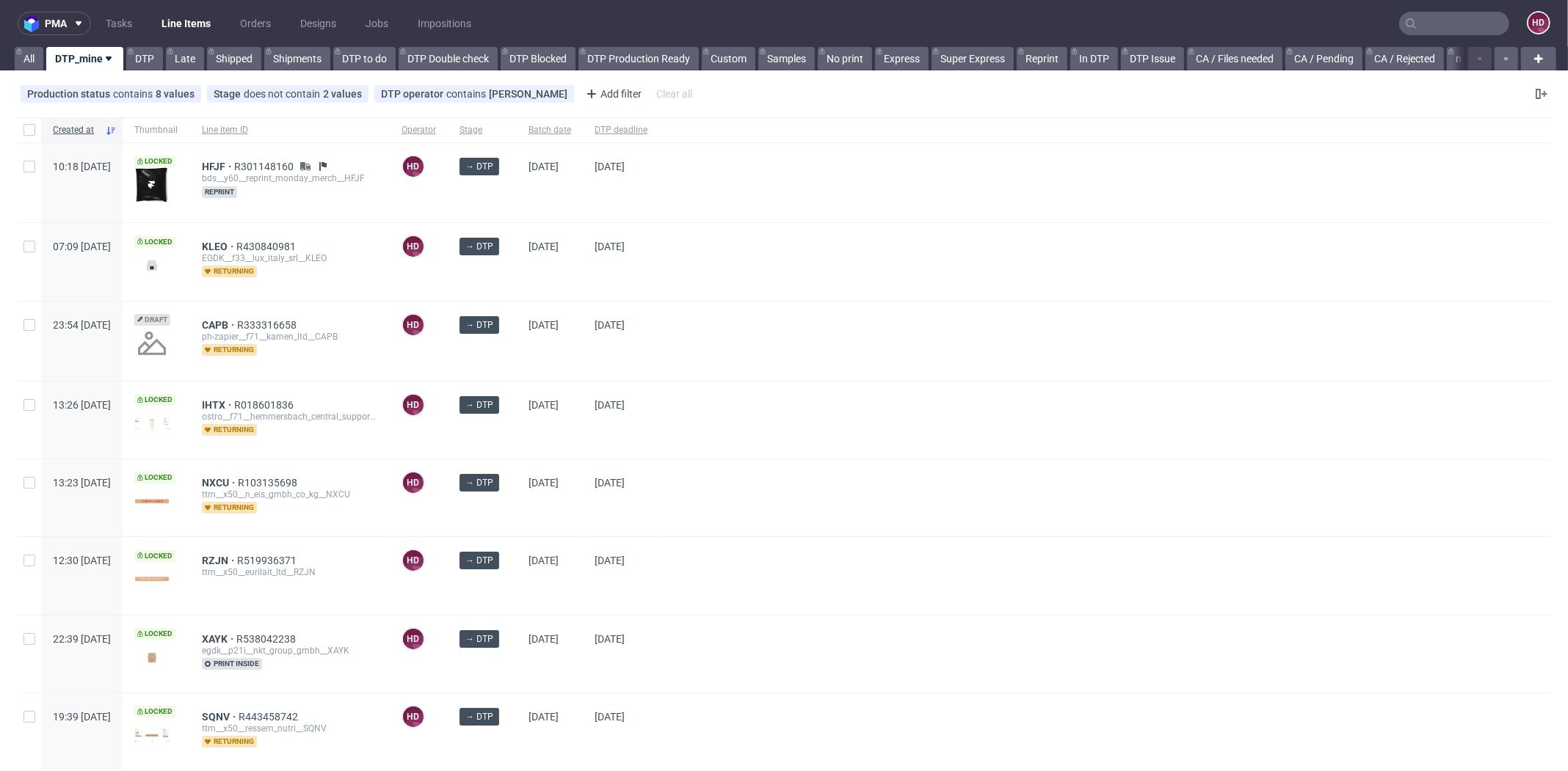
scroll to position [2, 0]
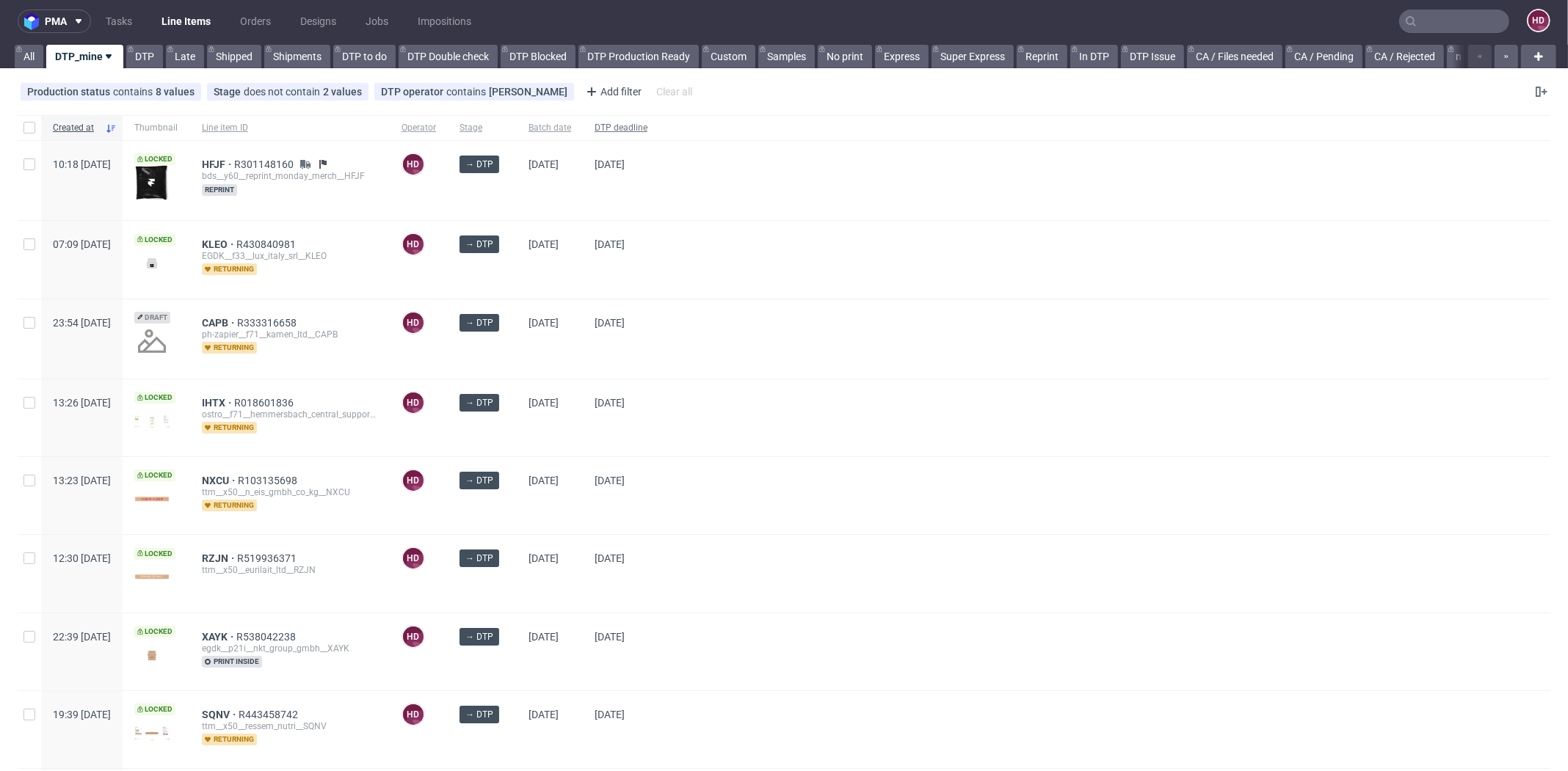
click at [647, 125] on span "DTP deadline" at bounding box center [621, 128] width 53 height 13
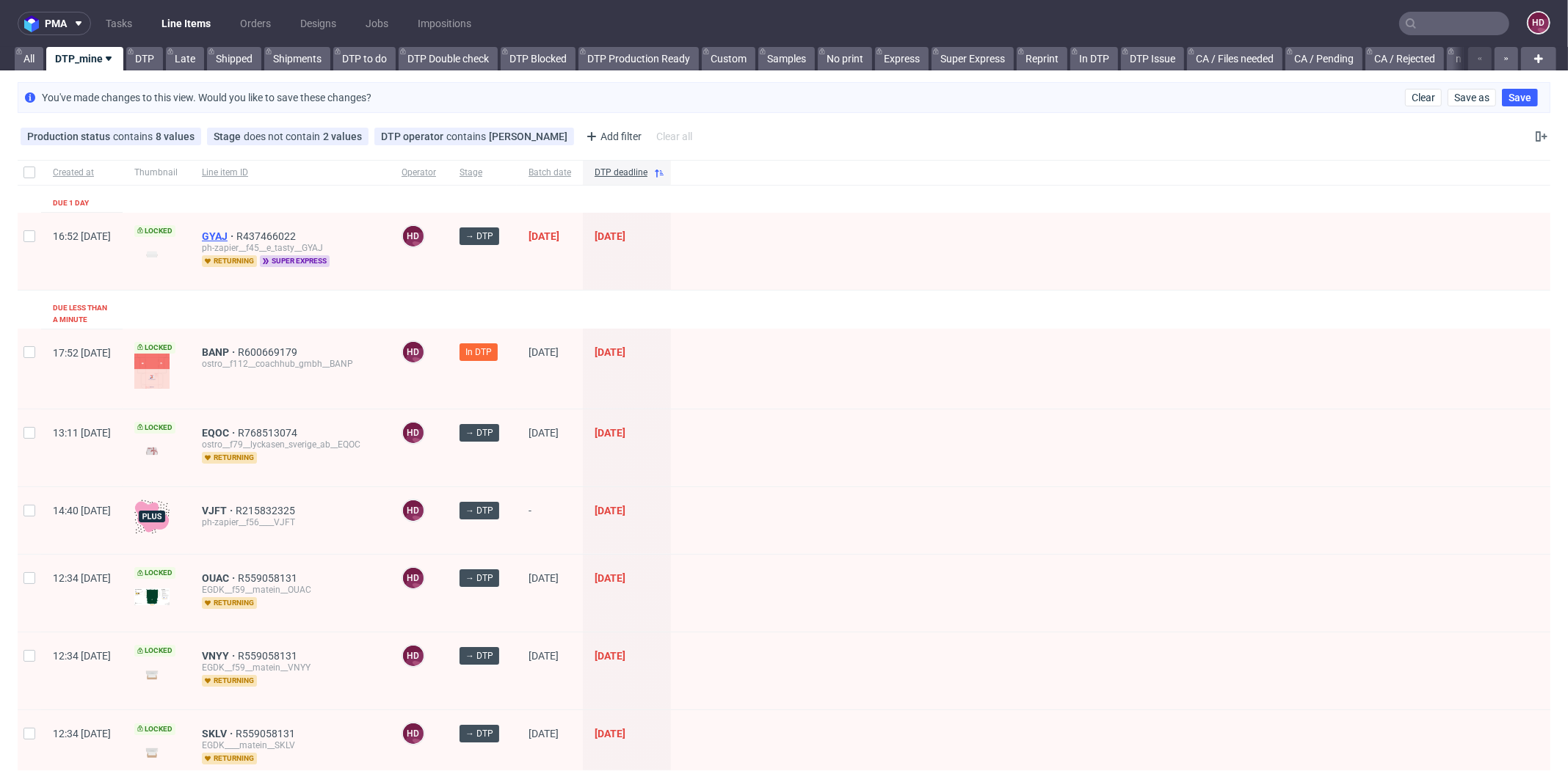
click at [237, 230] on span "GYAJ" at bounding box center [219, 236] width 35 height 12
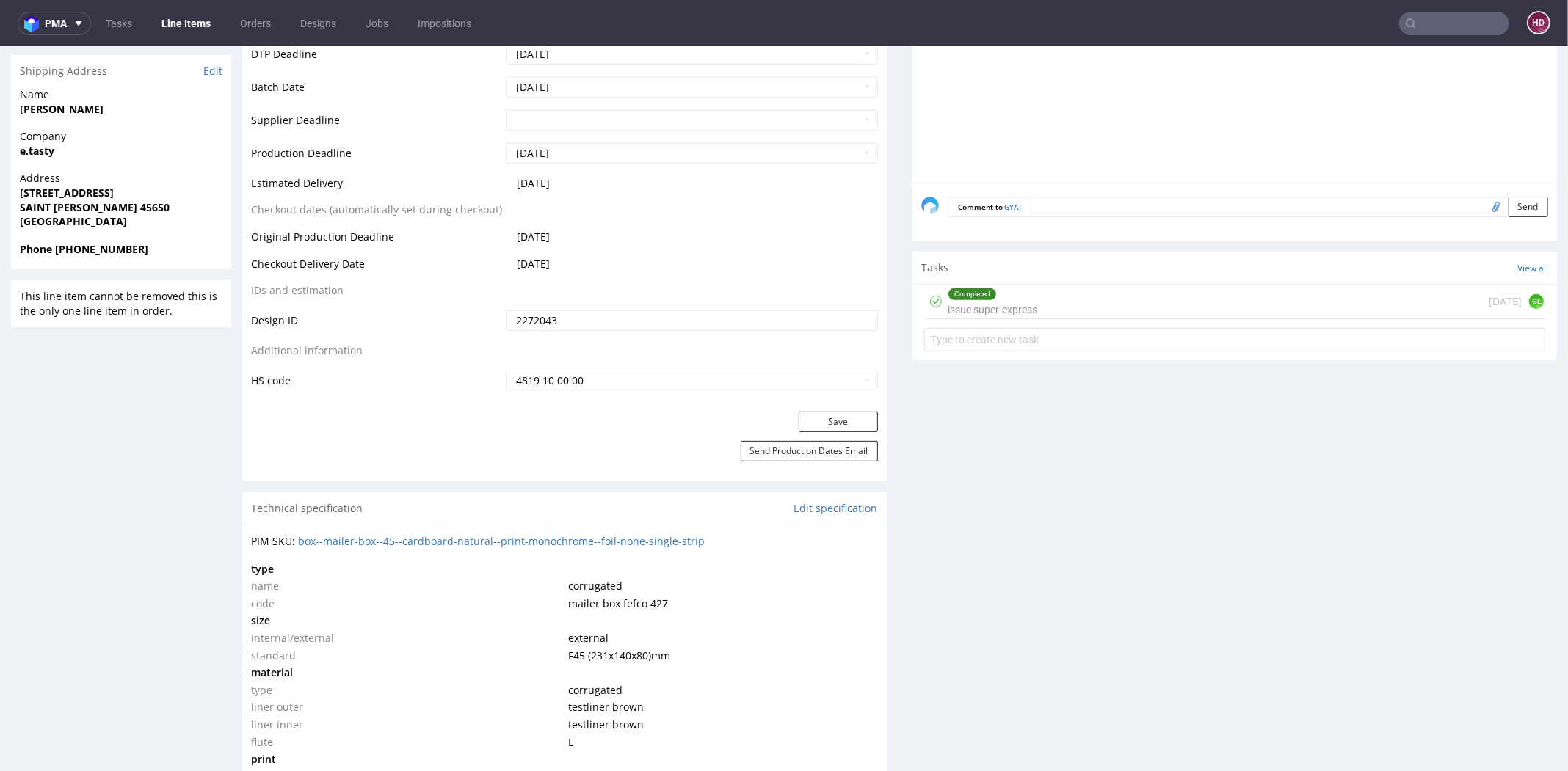
scroll to position [624, 0]
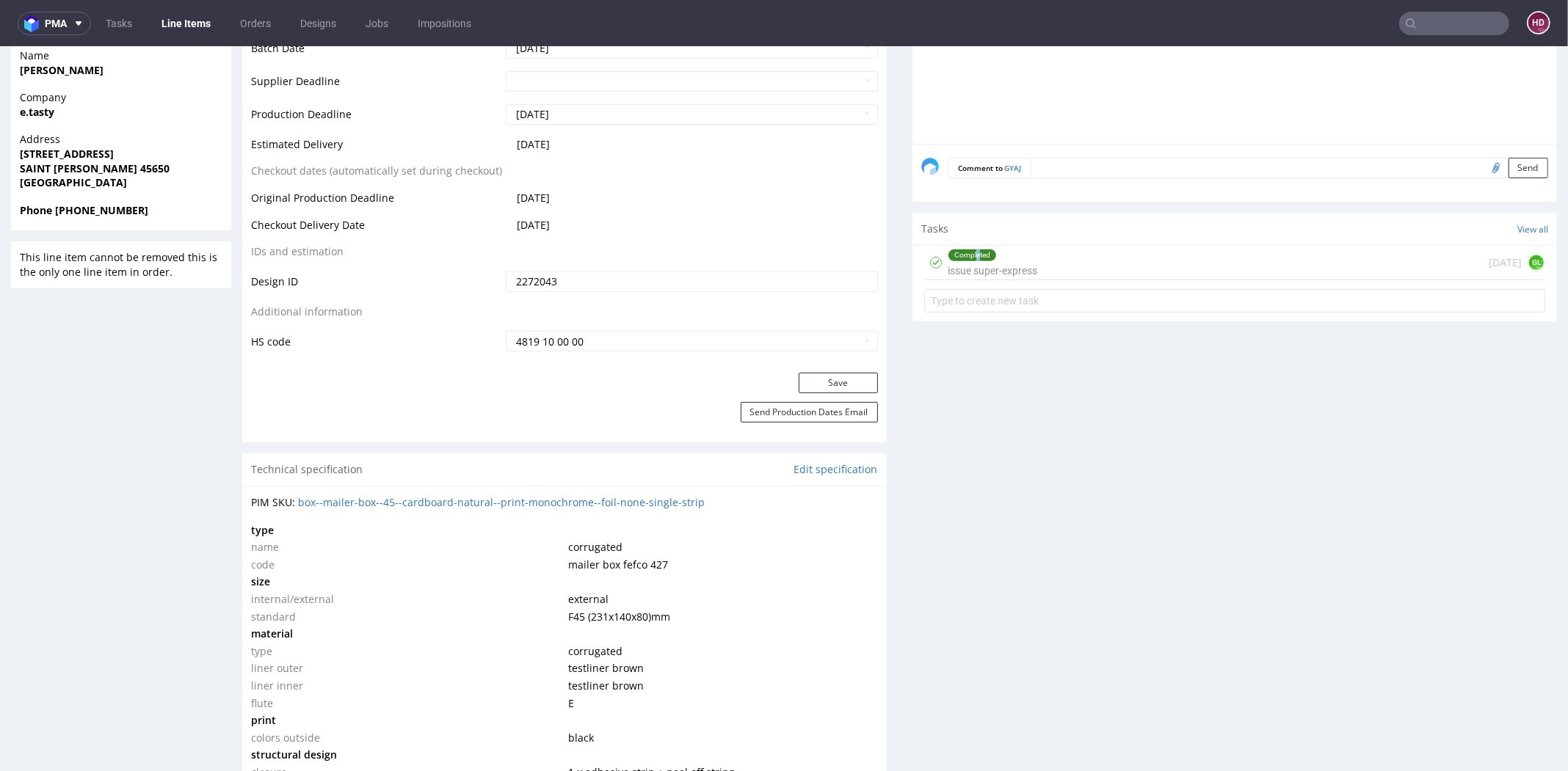
click at [964, 255] on div "Completed" at bounding box center [972, 255] width 48 height 12
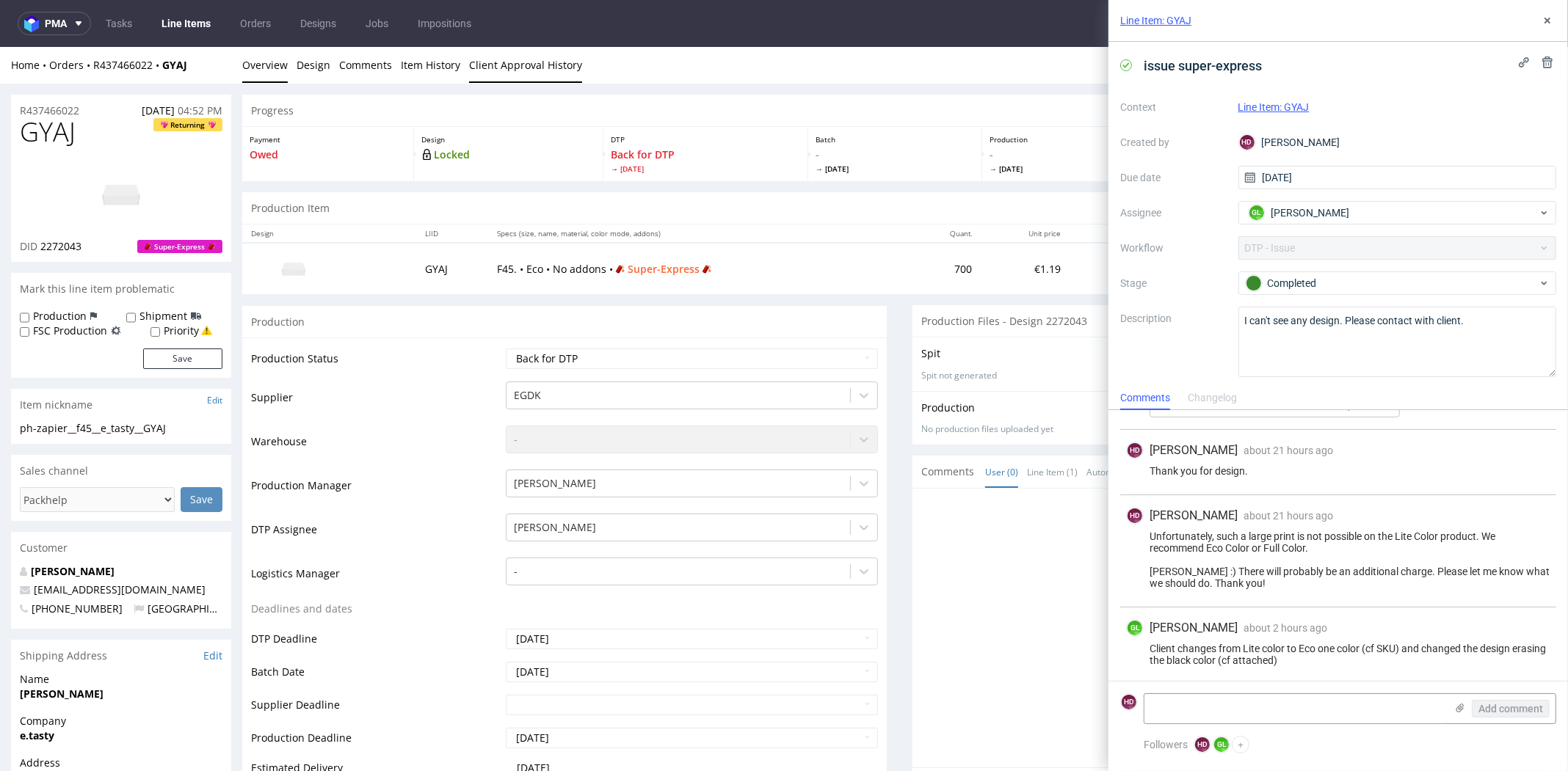
click at [519, 66] on link "Client Approval History" at bounding box center [525, 64] width 113 height 36
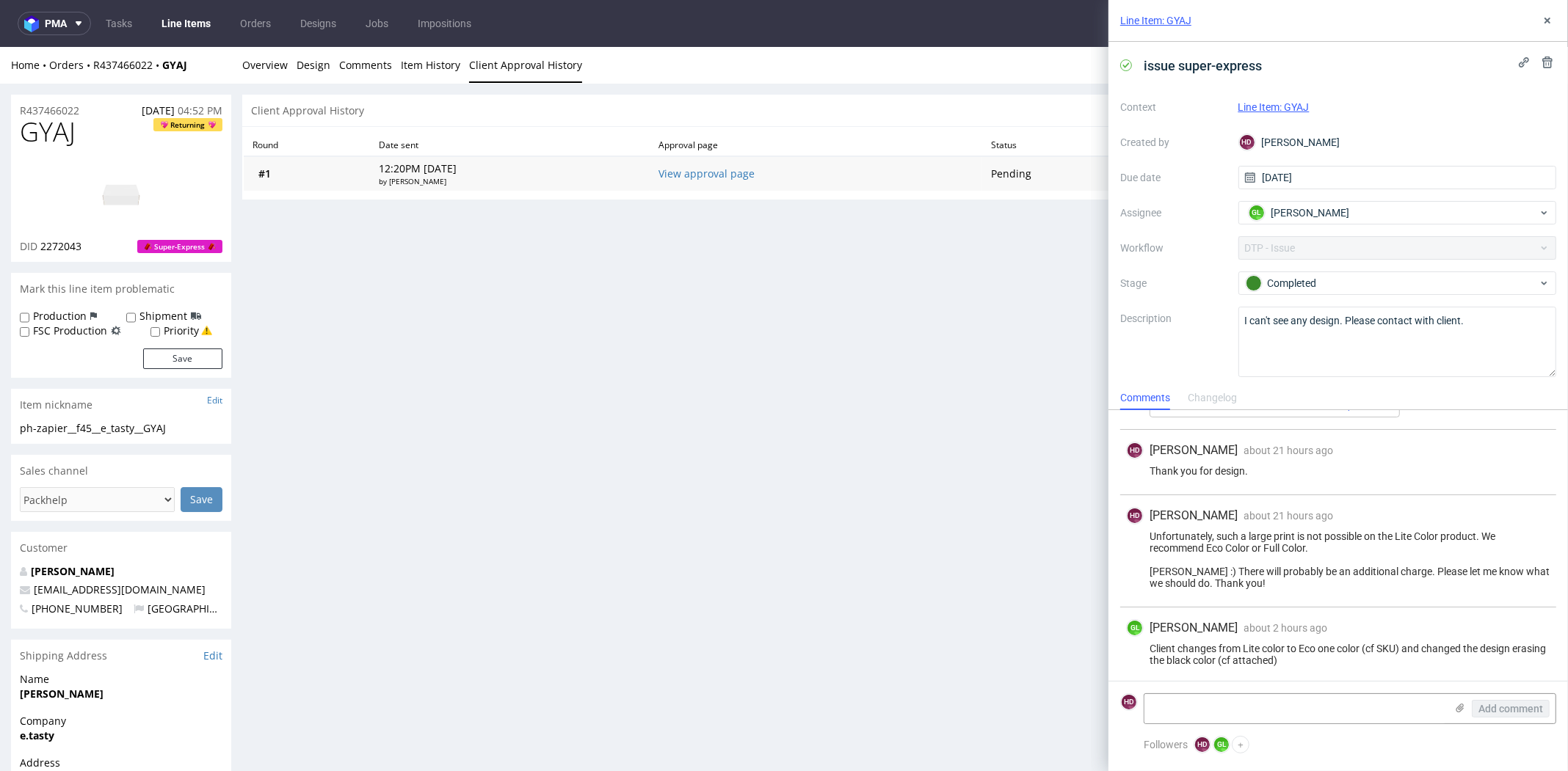
click at [716, 166] on td "View approval page" at bounding box center [815, 173] width 332 height 35
click at [723, 178] on link "View approval page" at bounding box center [707, 173] width 96 height 13
click at [861, 242] on div "Progress Payment Owed Design Locked DTP Back for DTP Wed 8 Oct Batch - Thu 9 Oc…" at bounding box center [900, 502] width 1315 height 817
click at [265, 61] on link "Overview" at bounding box center [265, 64] width 45 height 36
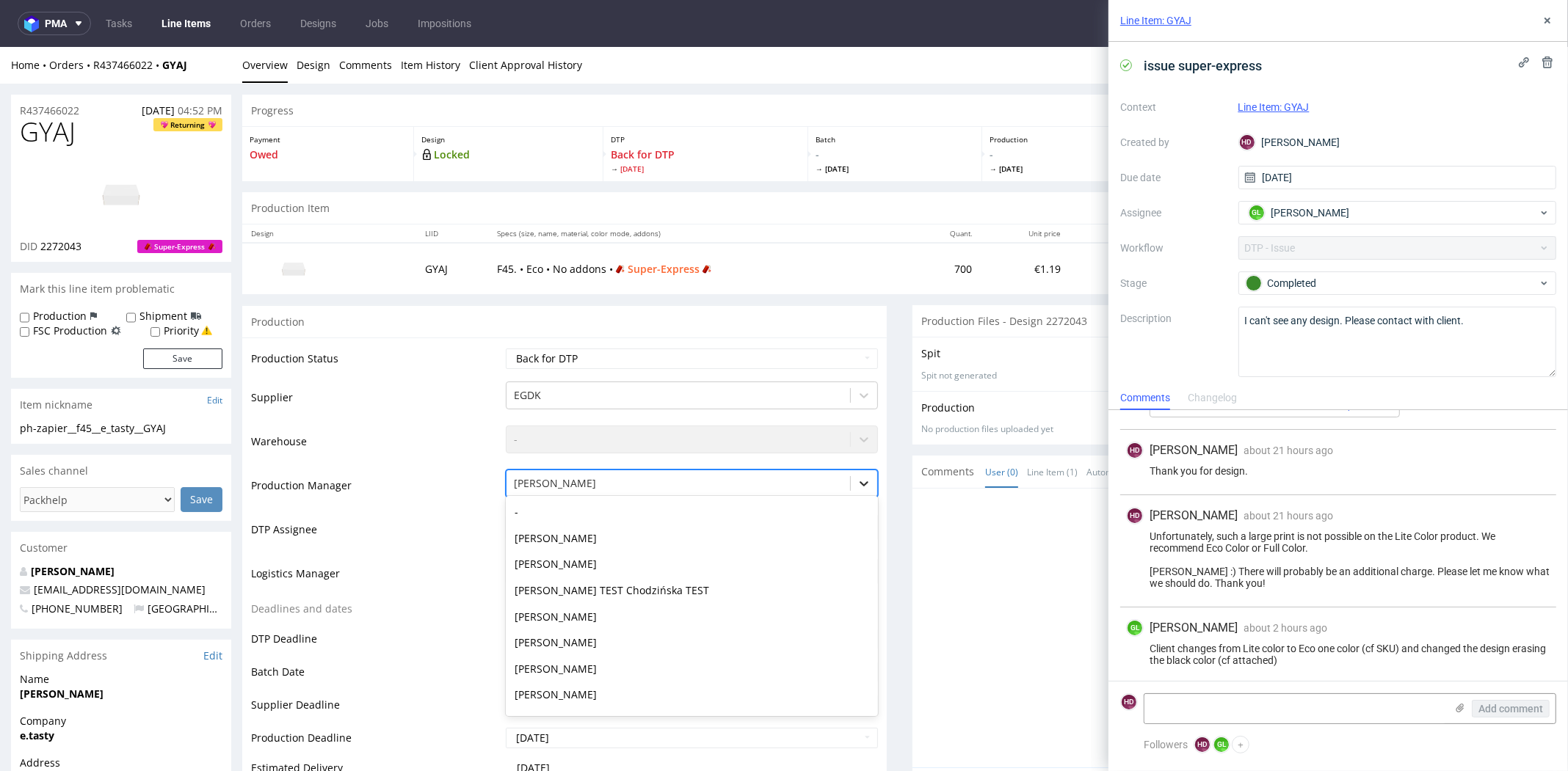
click at [851, 492] on div at bounding box center [863, 483] width 26 height 26
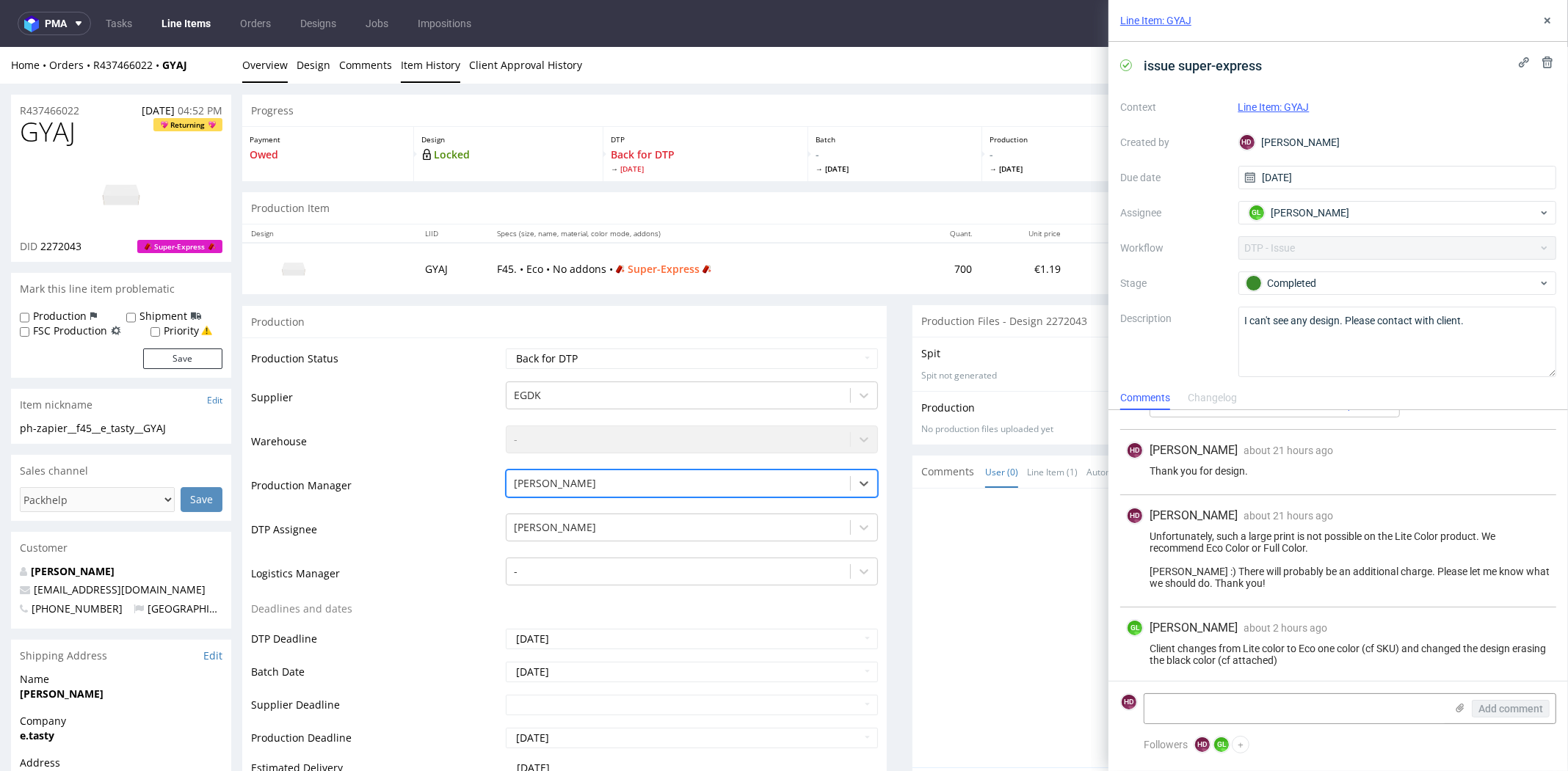
click at [431, 64] on link "Item History" at bounding box center [430, 64] width 60 height 36
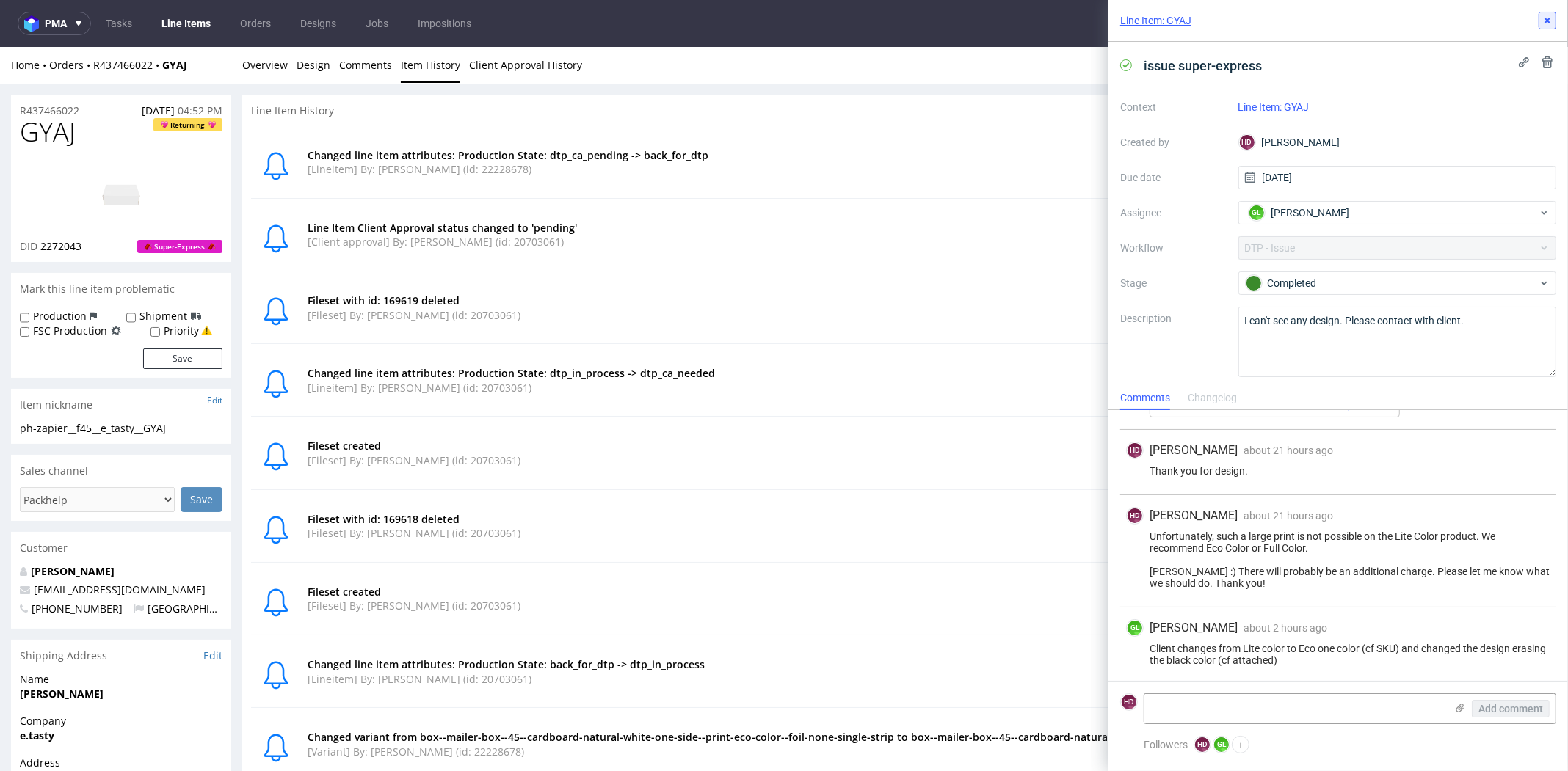
click at [1546, 20] on use at bounding box center [1547, 20] width 6 height 6
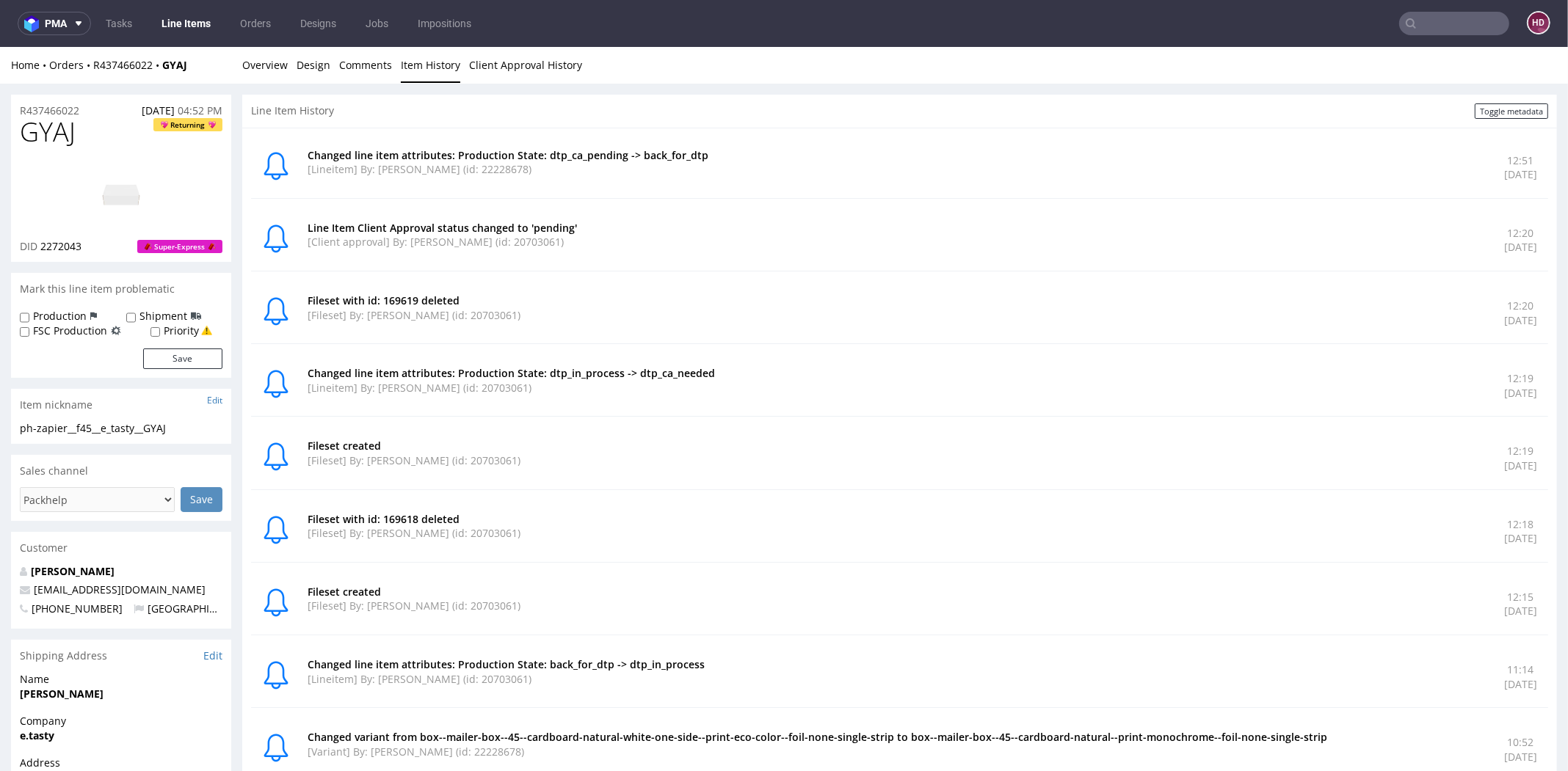
click at [166, 23] on link "Line Items" at bounding box center [186, 23] width 66 height 23
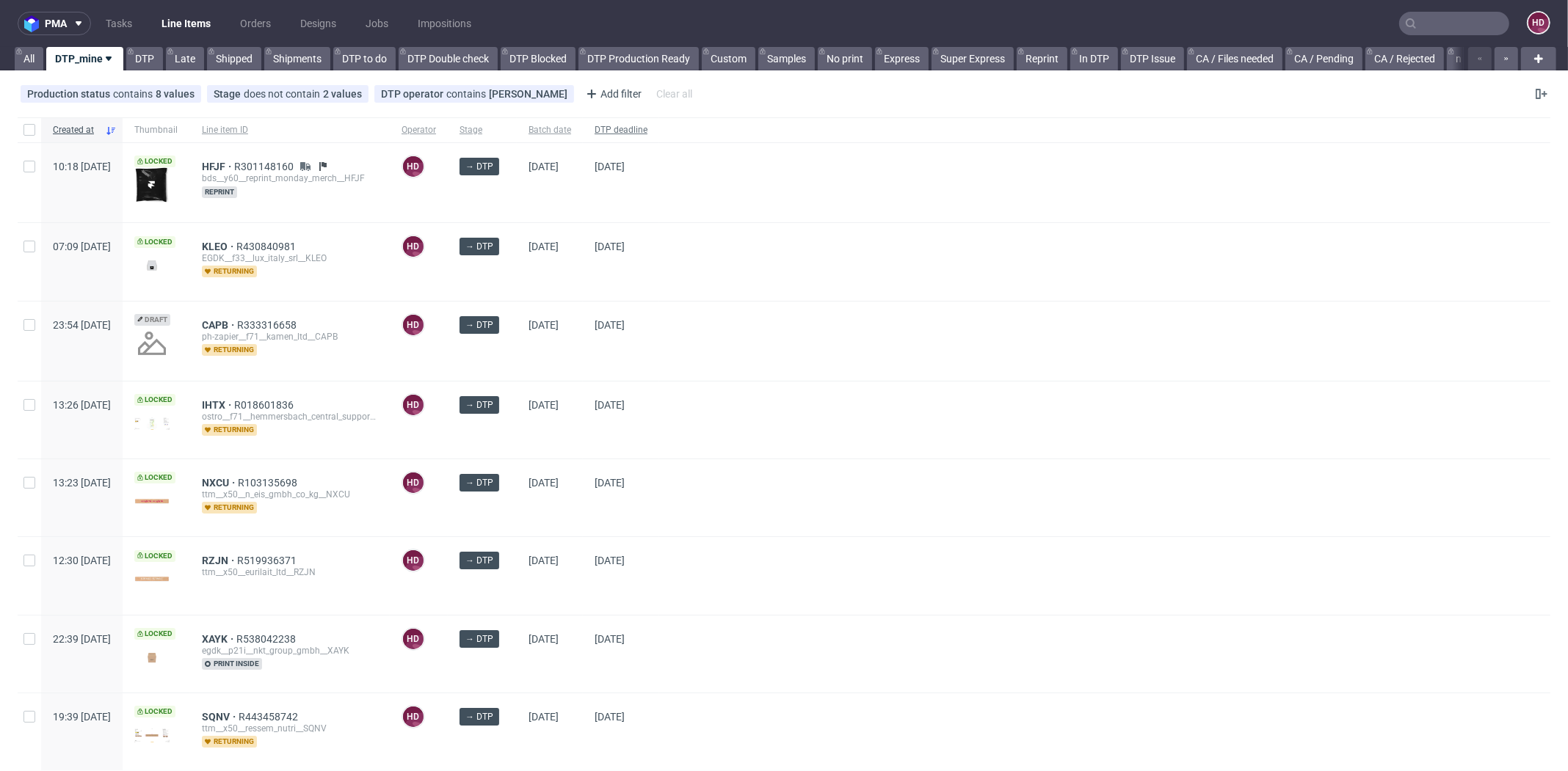
click at [647, 127] on span "DTP deadline" at bounding box center [621, 130] width 53 height 13
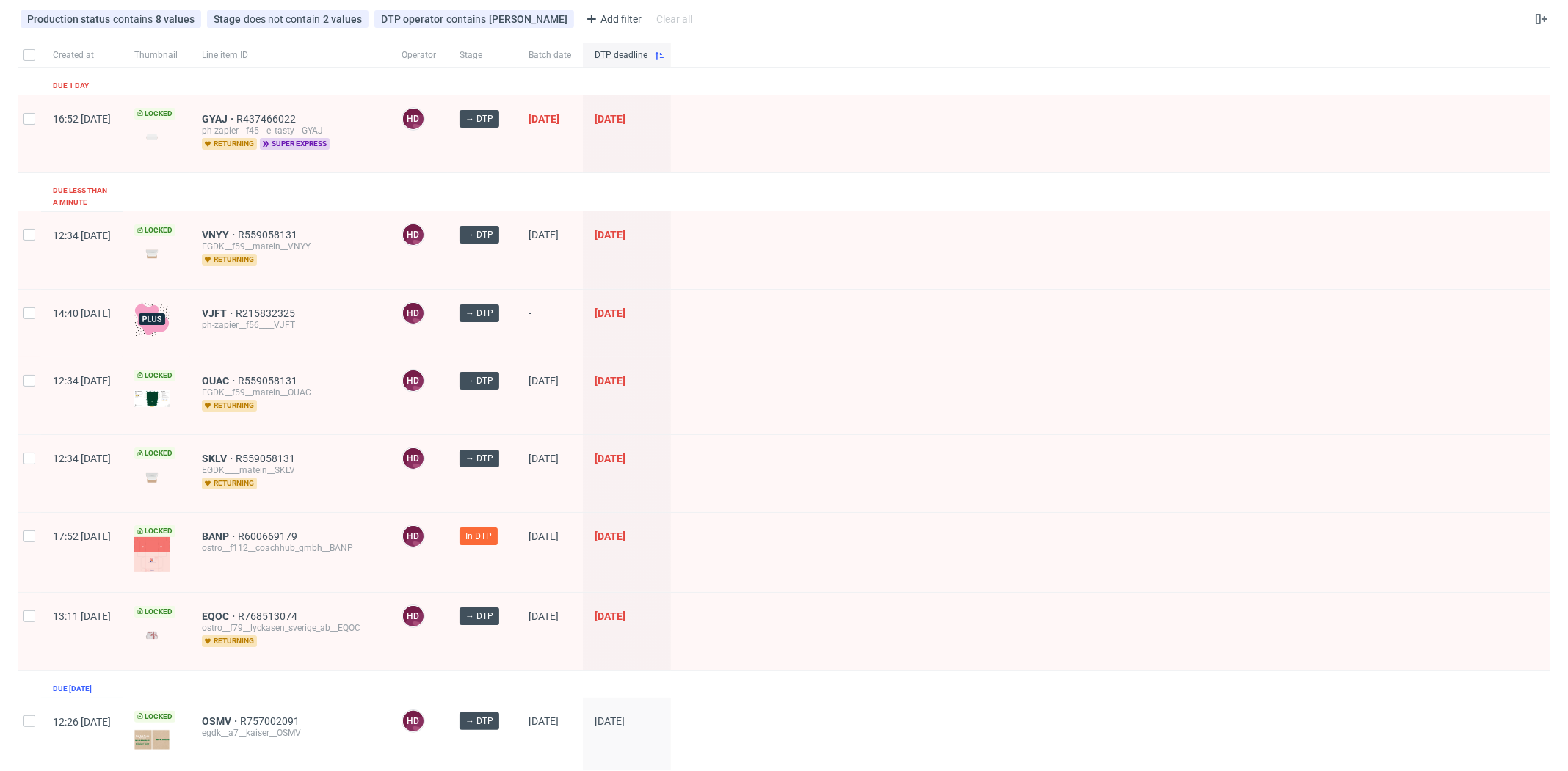
scroll to position [143, 0]
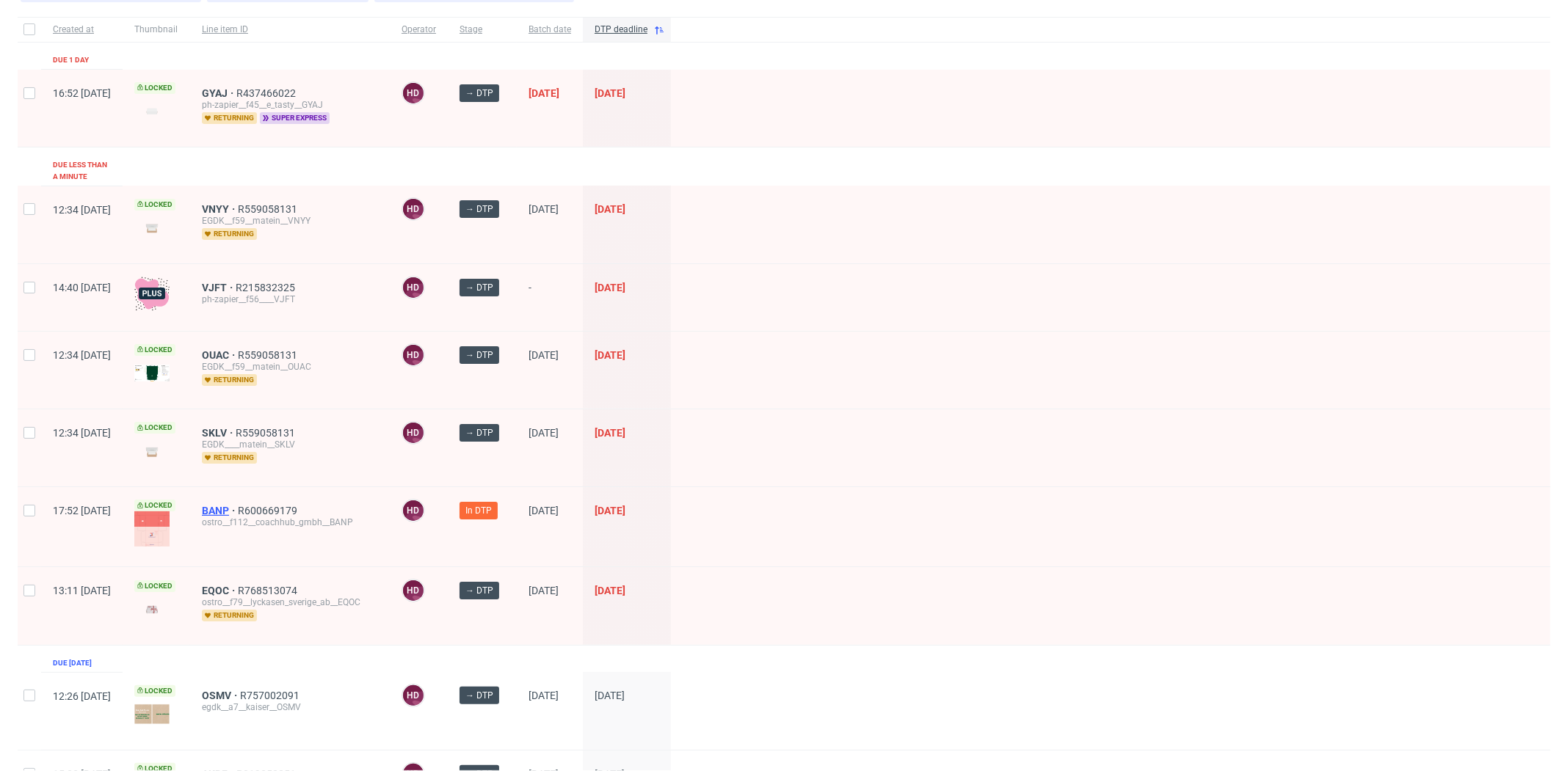
click at [238, 505] on span "BANP" at bounding box center [219, 511] width 36 height 12
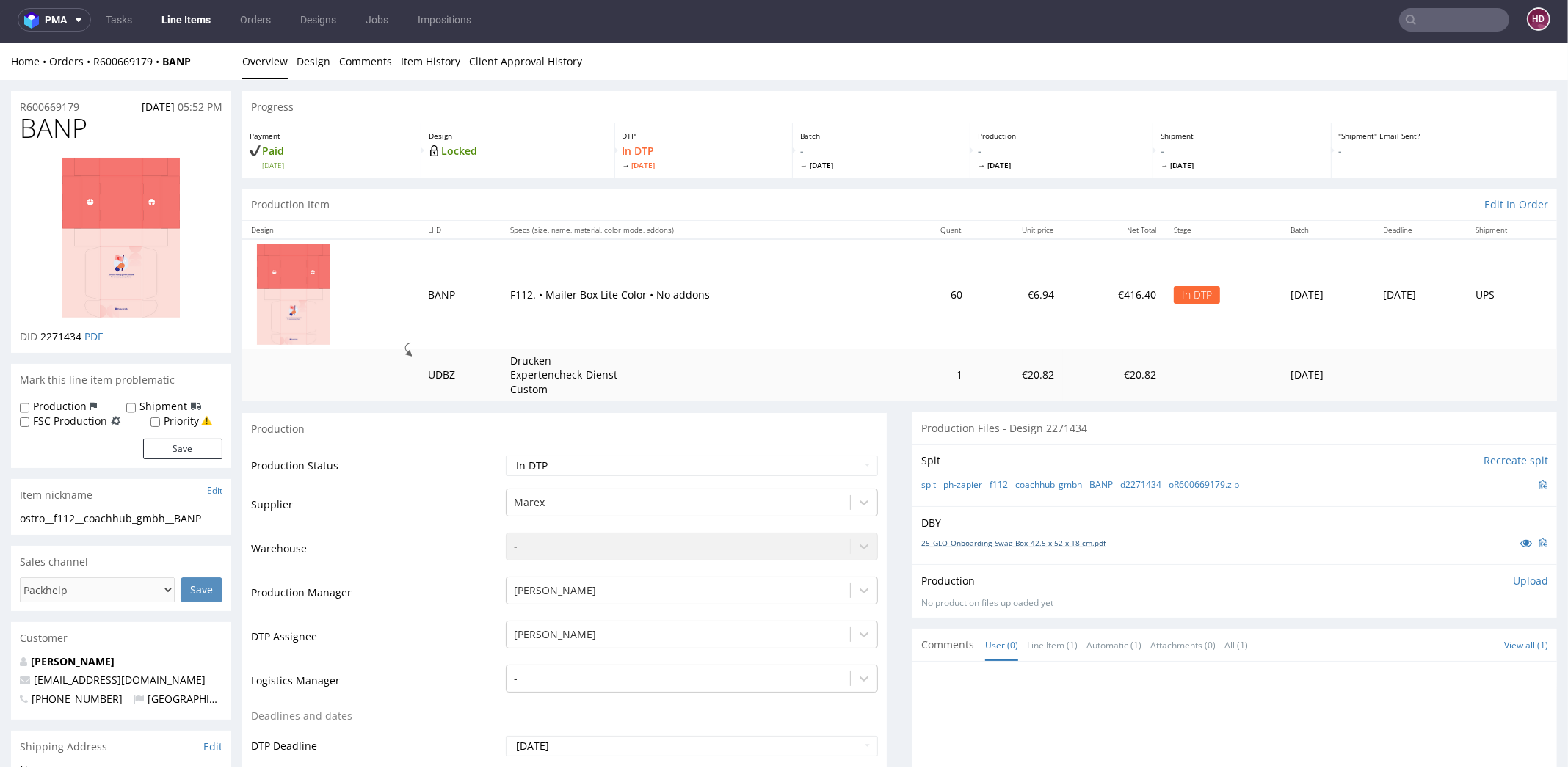
click at [954, 538] on link "25_GLO_Onboarding_Swag_Box_42.5 x 52 x 18 cm.pdf" at bounding box center [1013, 543] width 184 height 11
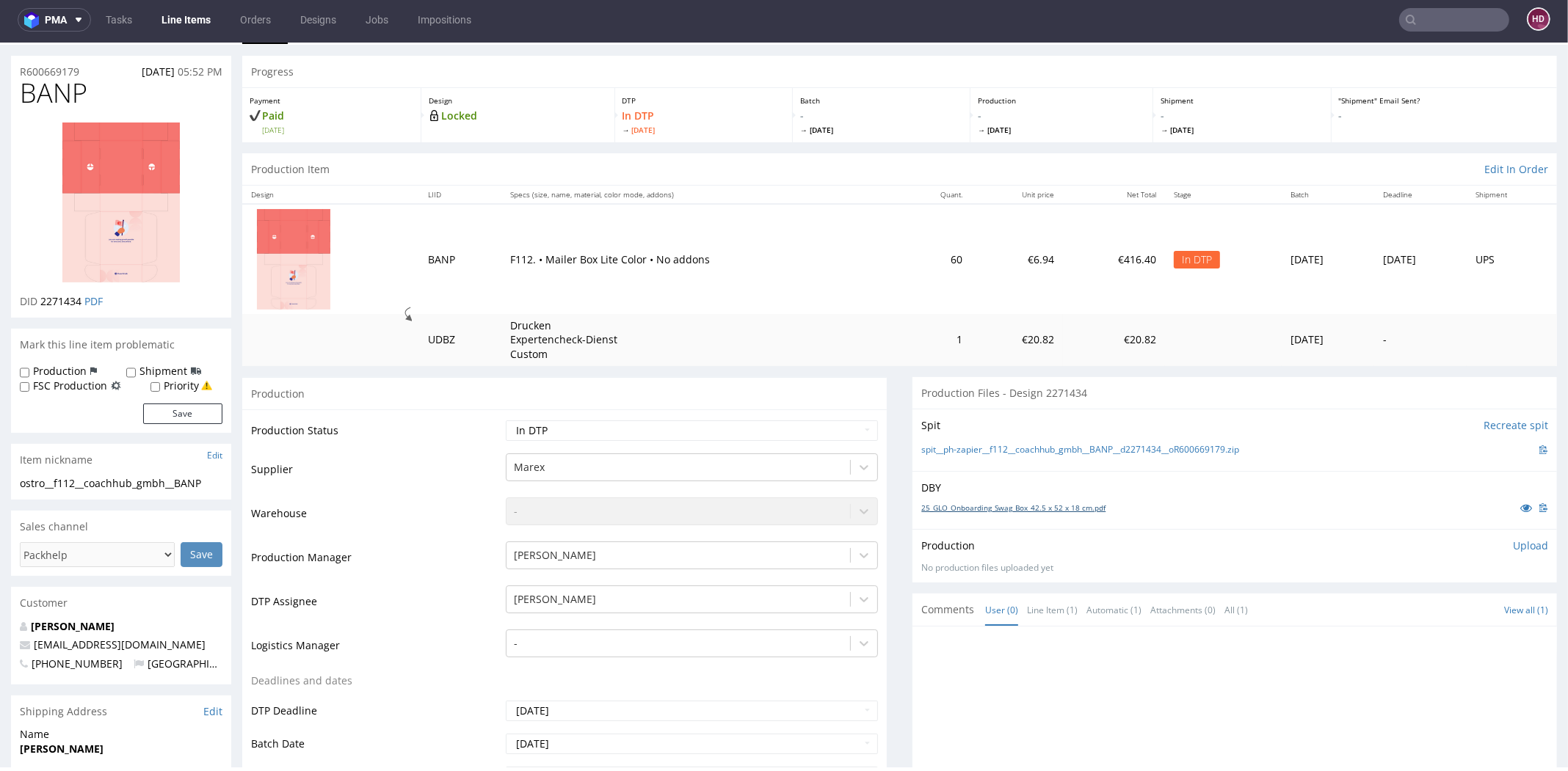
scroll to position [88, 0]
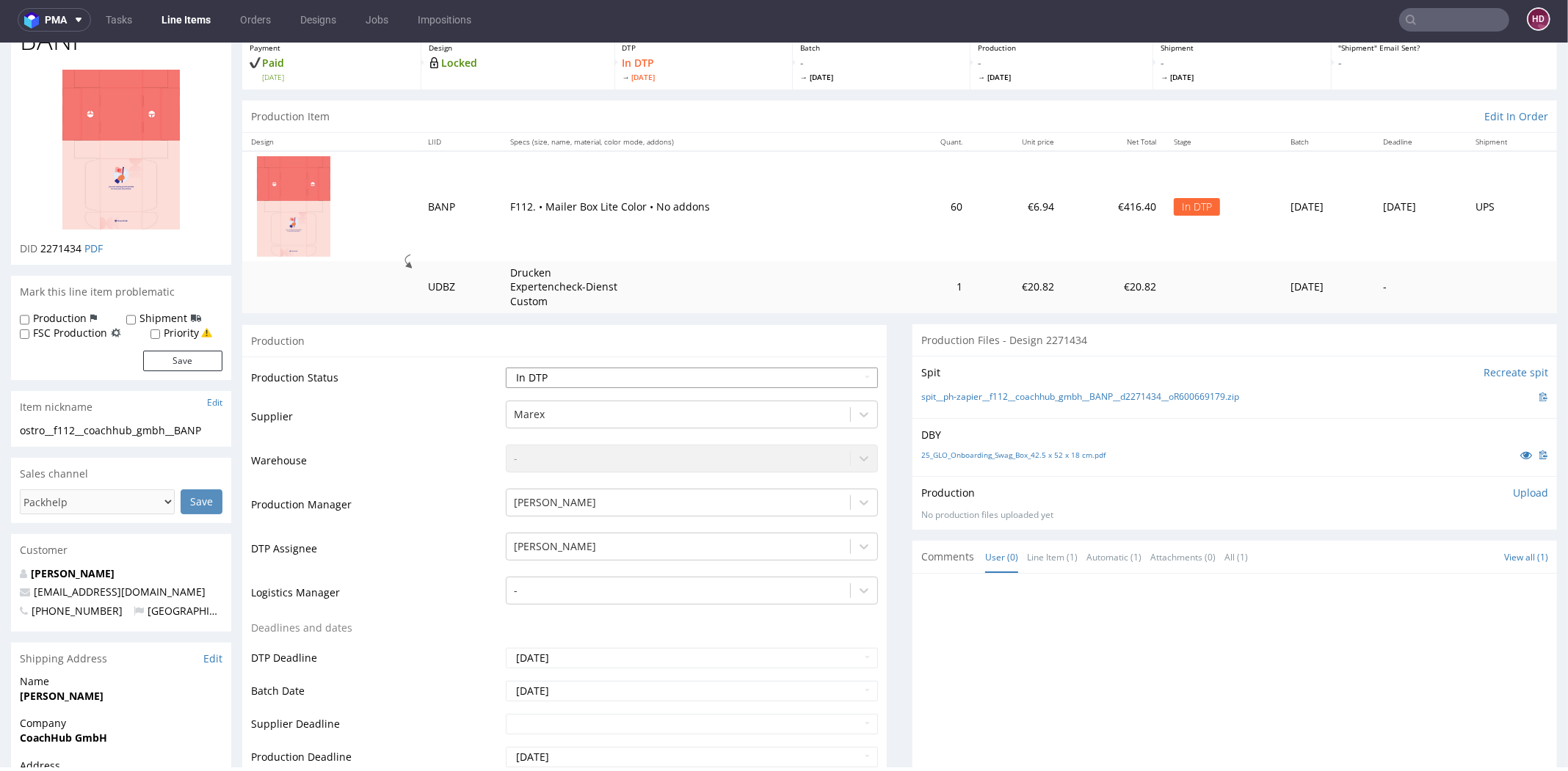
click at [694, 380] on select "Waiting for Artwork Waiting for Diecut Waiting for Mockup Waiting for DTP Waiti…" at bounding box center [691, 377] width 373 height 20
select select "dtp_issue"
click at [505, 368] on select "Waiting for Artwork Waiting for Diecut Waiting for Mockup Waiting for DTP Waiti…" at bounding box center [691, 377] width 373 height 20
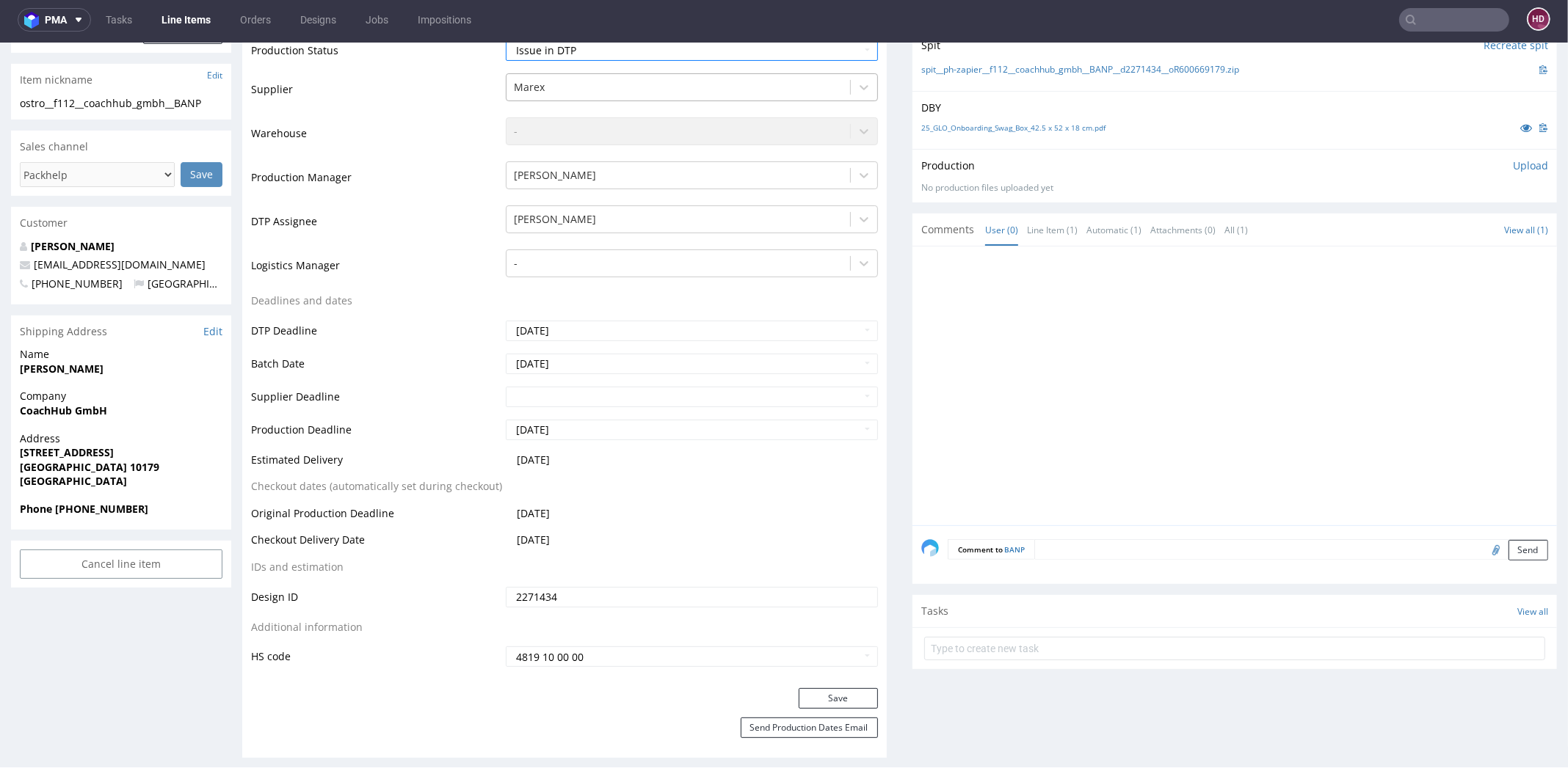
scroll to position [583, 0]
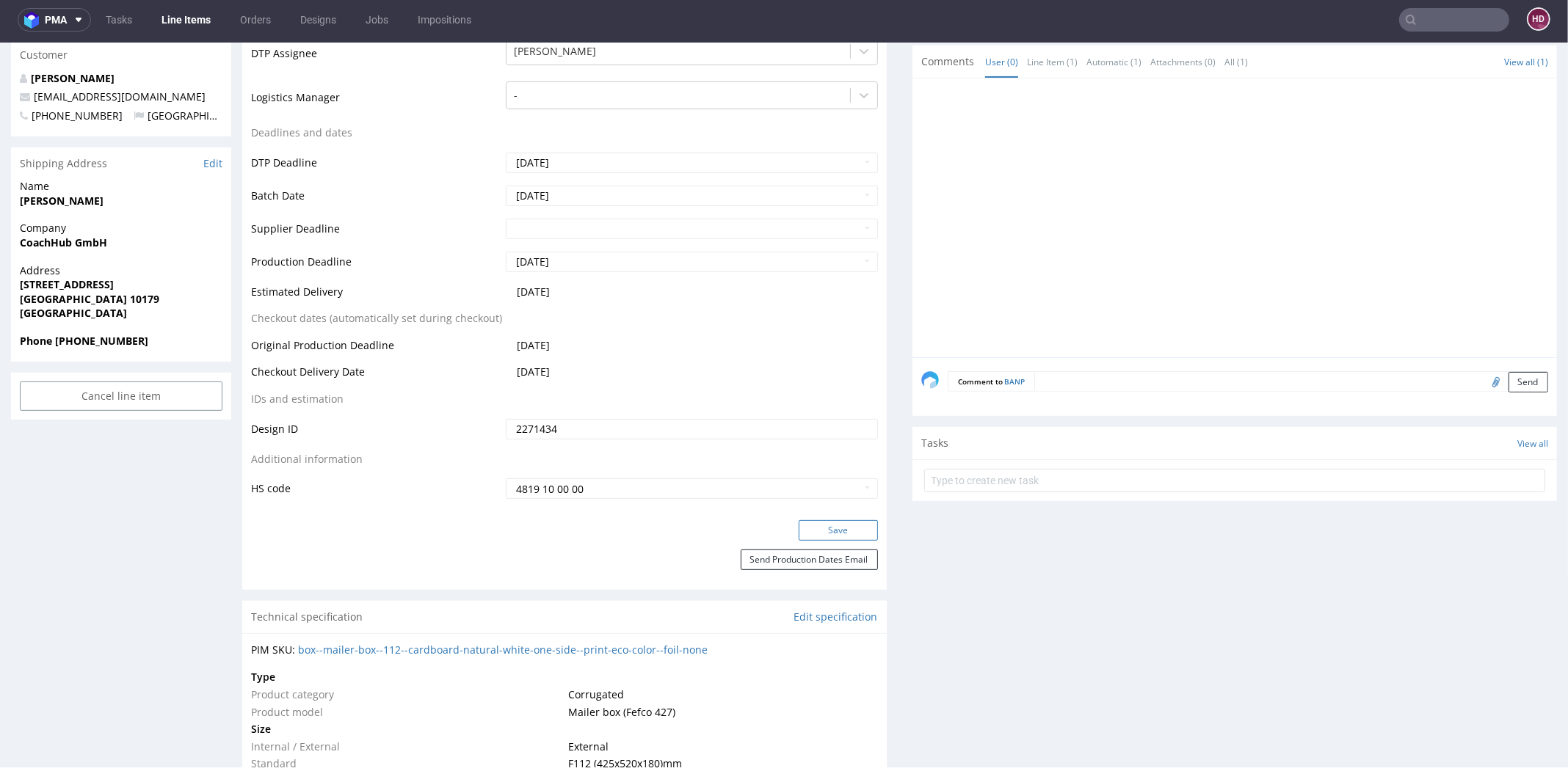
click at [808, 528] on button "Save" at bounding box center [838, 530] width 79 height 20
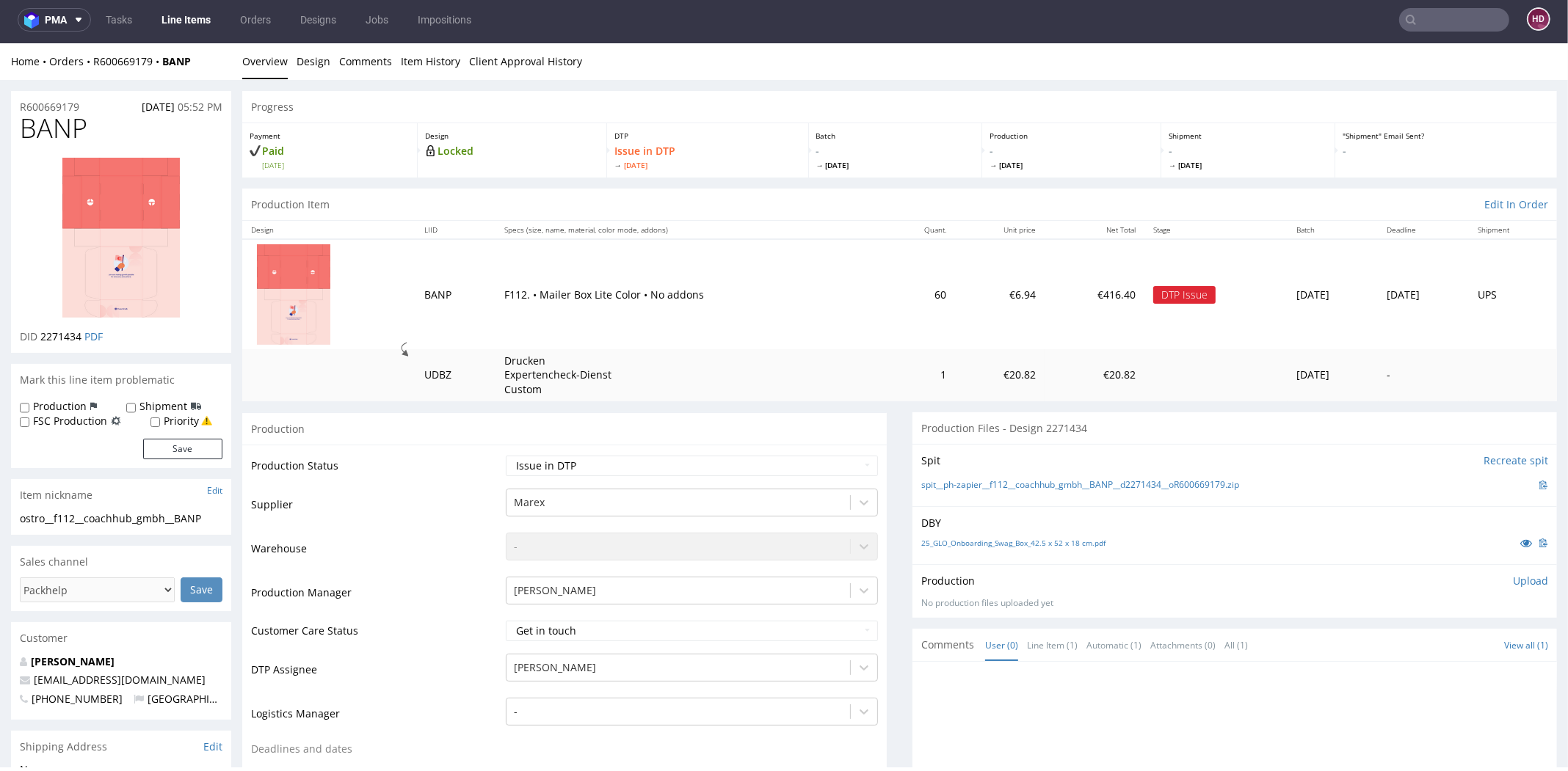
scroll to position [0, 0]
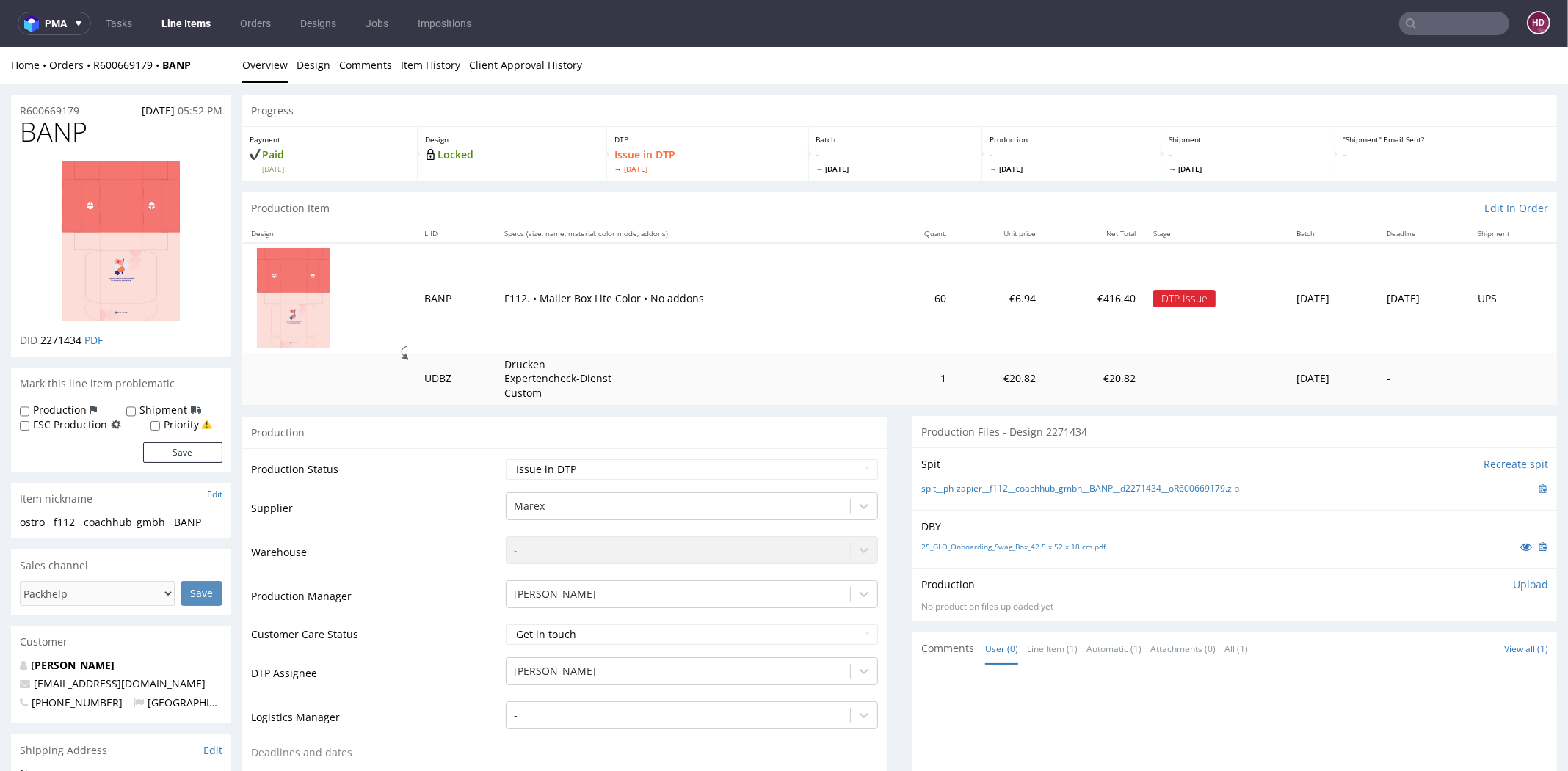
click at [141, 257] on img at bounding box center [121, 242] width 117 height 160
drag, startPoint x: 90, startPoint y: 135, endPoint x: -10, endPoint y: 135, distance: 100.0
copy span "BANP"
click at [206, 521] on div "ostro__f112__coachhub_gmbh__BANP" at bounding box center [121, 522] width 202 height 14
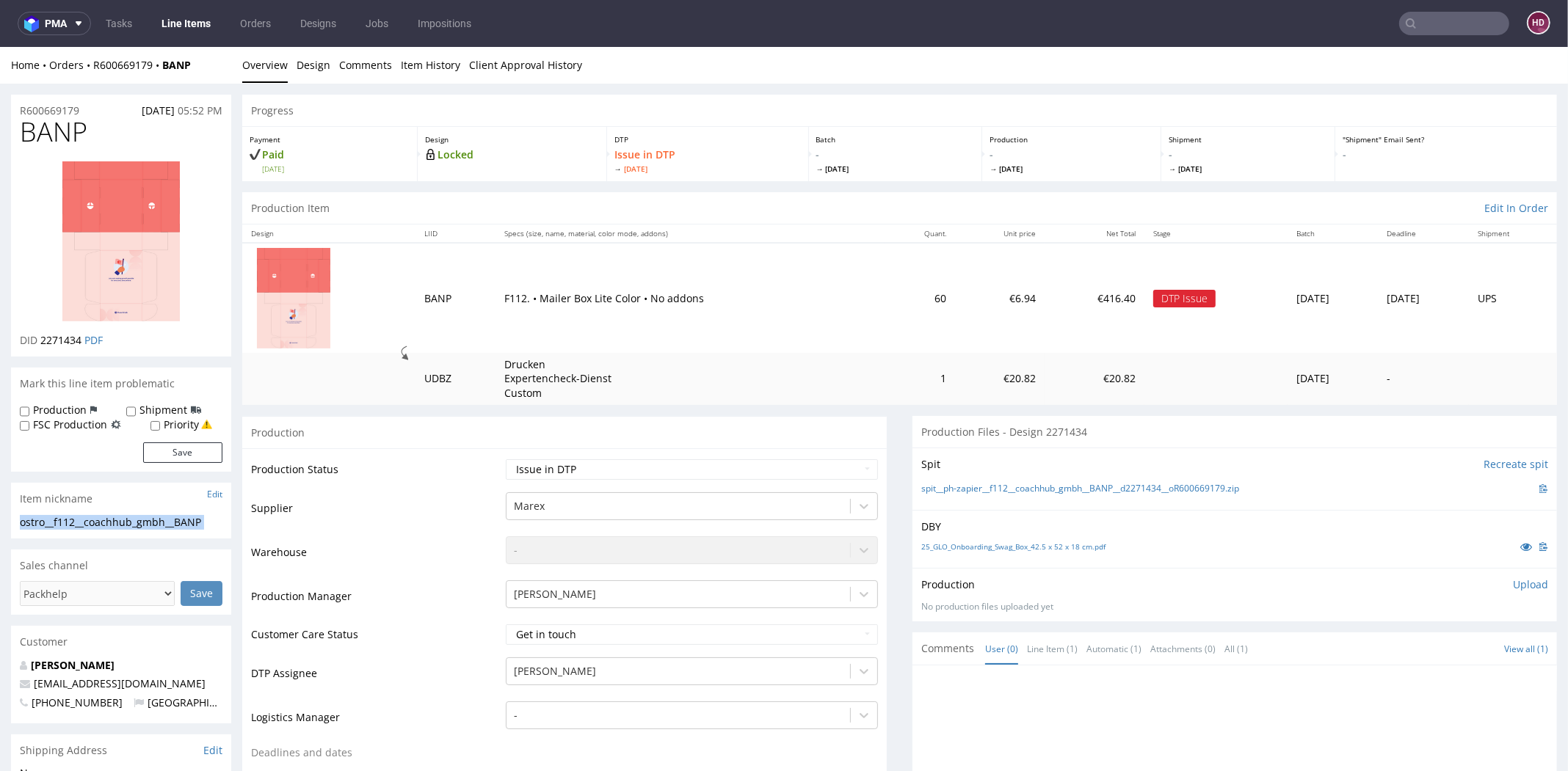
drag, startPoint x: 138, startPoint y: 513, endPoint x: 38, endPoint y: 520, distance: 100.2
click at [42, 511] on section "Item nickname Edit ostro__f112__coachhub_gmbh__BANP ostro__f112 __coachhub_gmbh…" at bounding box center [120, 510] width 220 height 55
copy section "ostro__f112__coachhub_gmbh__BANP Update"
drag, startPoint x: 85, startPoint y: 110, endPoint x: -13, endPoint y: 100, distance: 98.5
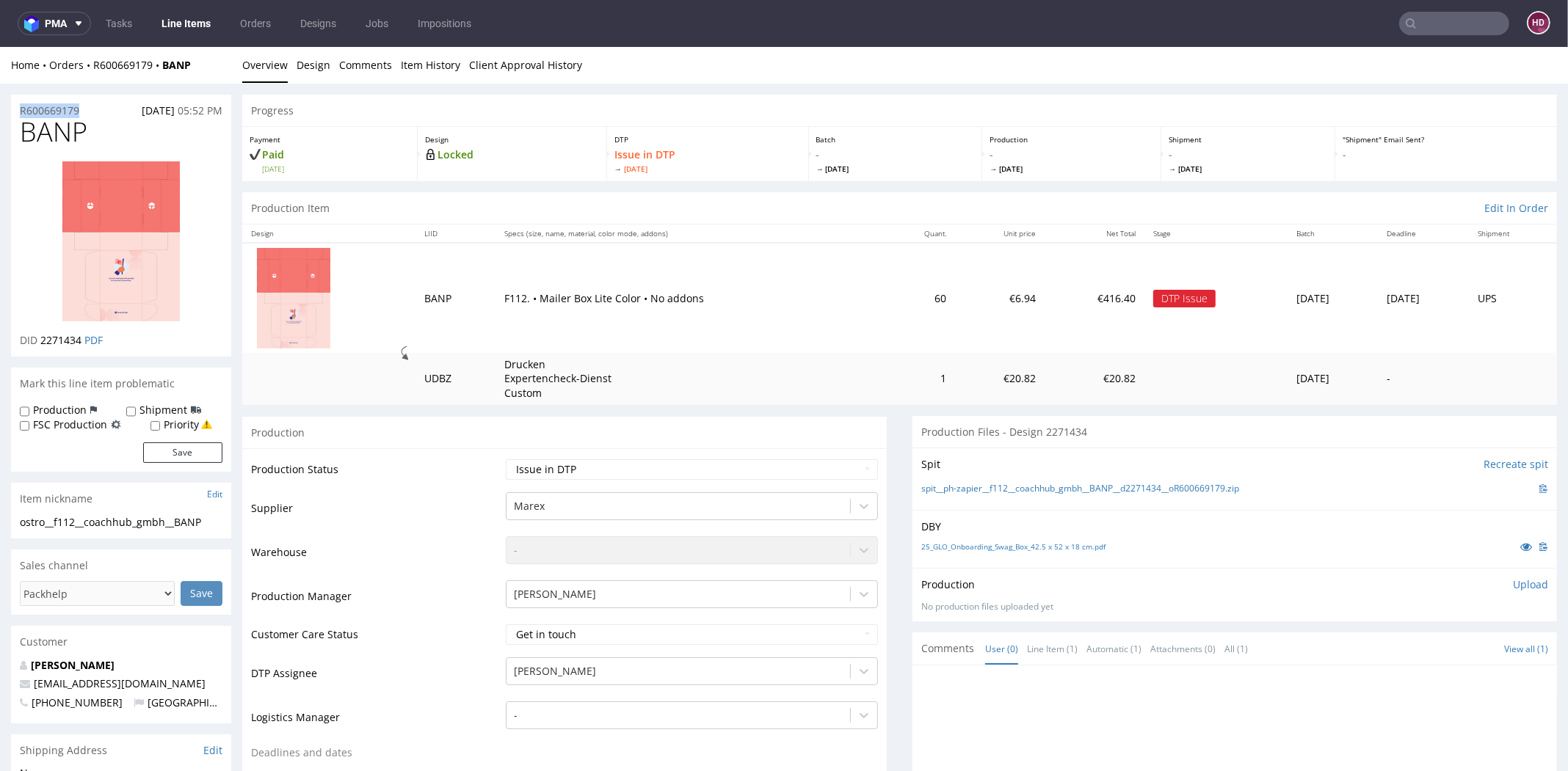
copy p "R600669179"
click at [82, 339] on p "DID 2271434 PDF" at bounding box center [62, 340] width 83 height 14
drag, startPoint x: 82, startPoint y: 339, endPoint x: 55, endPoint y: 338, distance: 27.0
click at [55, 338] on p "DID 2271434 PDF" at bounding box center [62, 340] width 83 height 14
copy p "2271434"
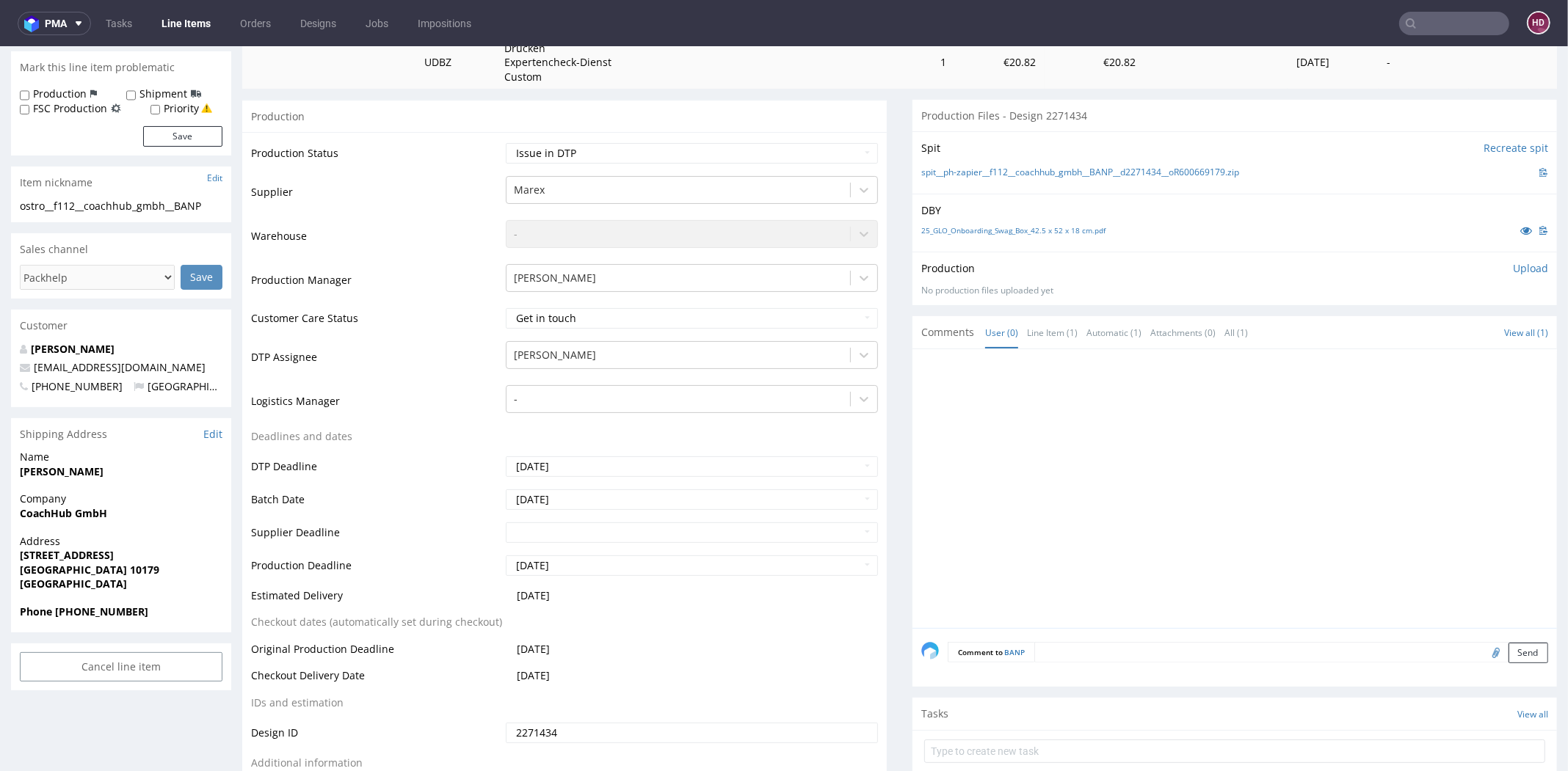
scroll to position [438, 0]
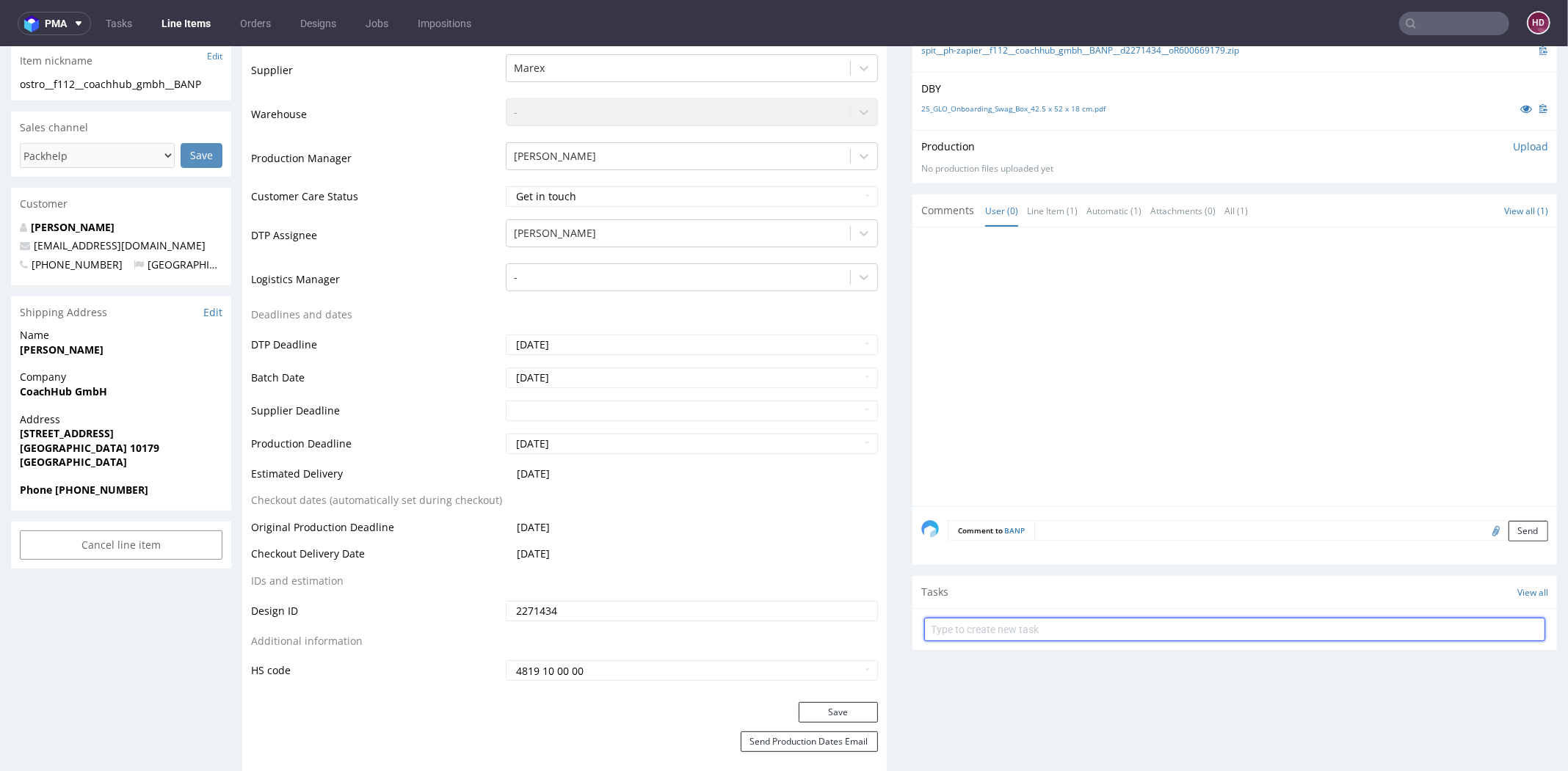
click at [947, 626] on input "text" at bounding box center [1234, 630] width 621 height 23
type input "issue"
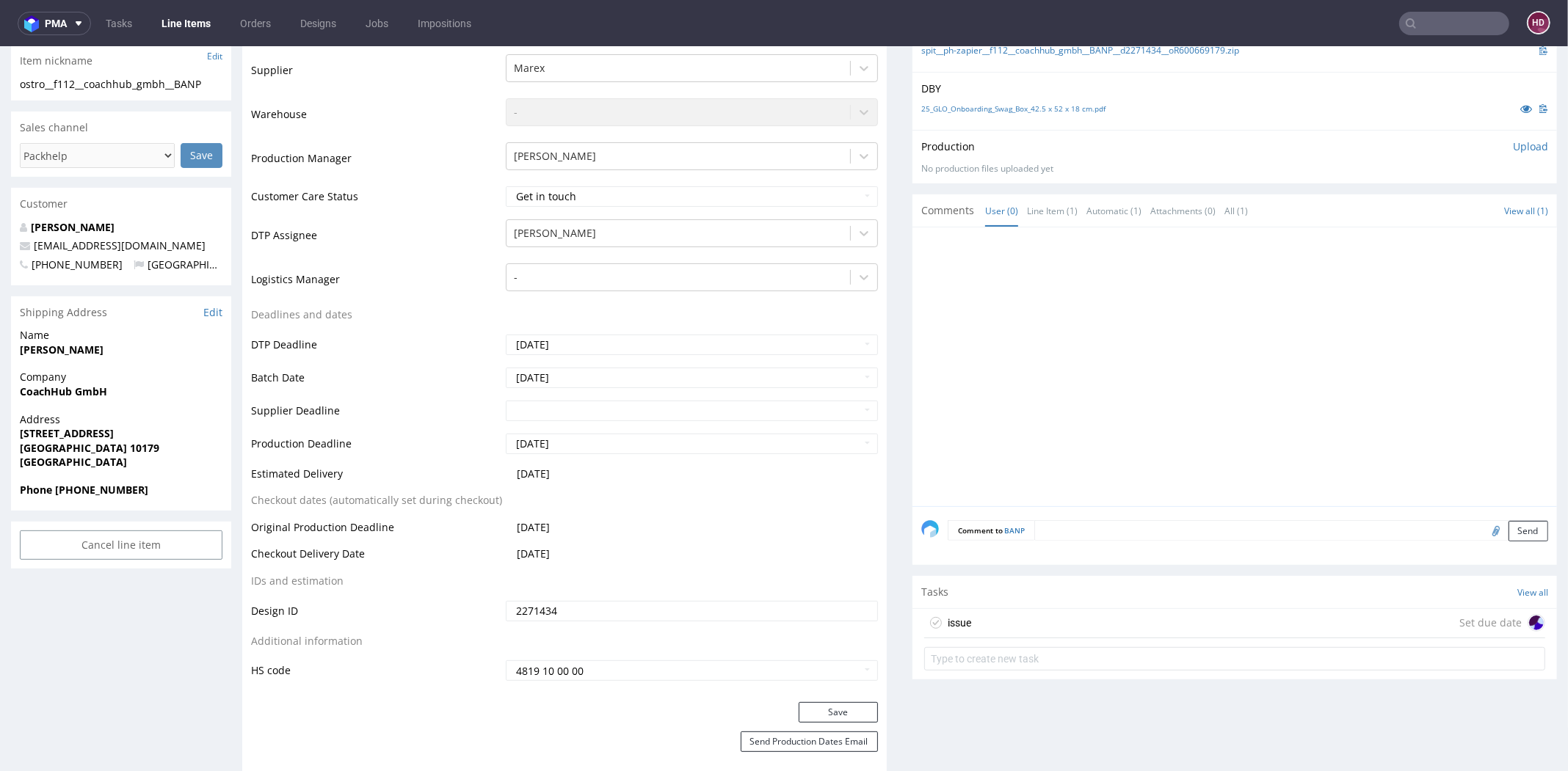
click at [1084, 623] on div "issue Set due date" at bounding box center [1234, 624] width 621 height 29
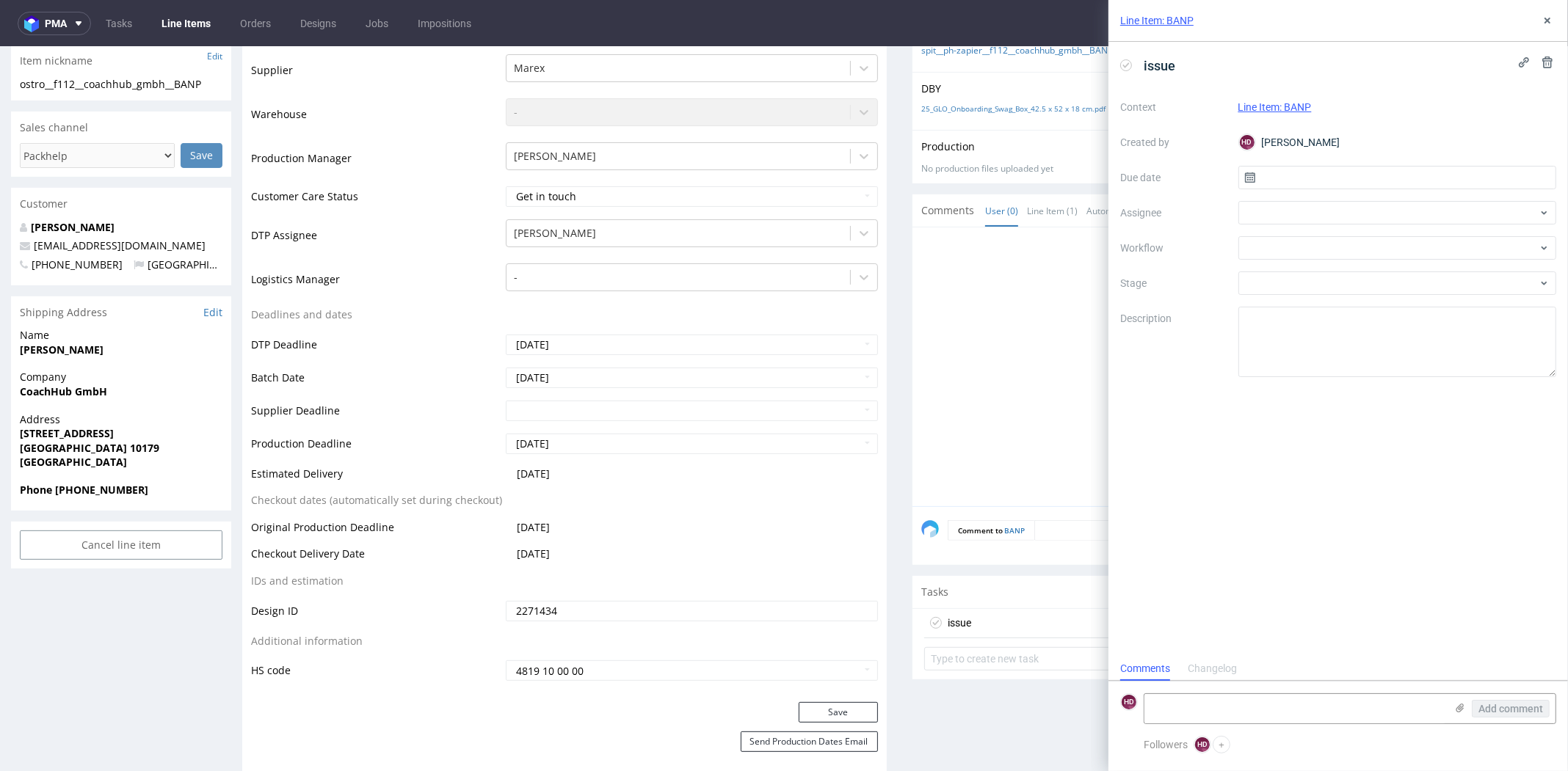
scroll to position [12, 0]
click at [1459, 711] on icon at bounding box center [1459, 708] width 12 height 12
click at [0, 0] on input "file" at bounding box center [0, 0] width 0 height 0
click at [1496, 709] on span "Add comment" at bounding box center [1510, 708] width 64 height 11
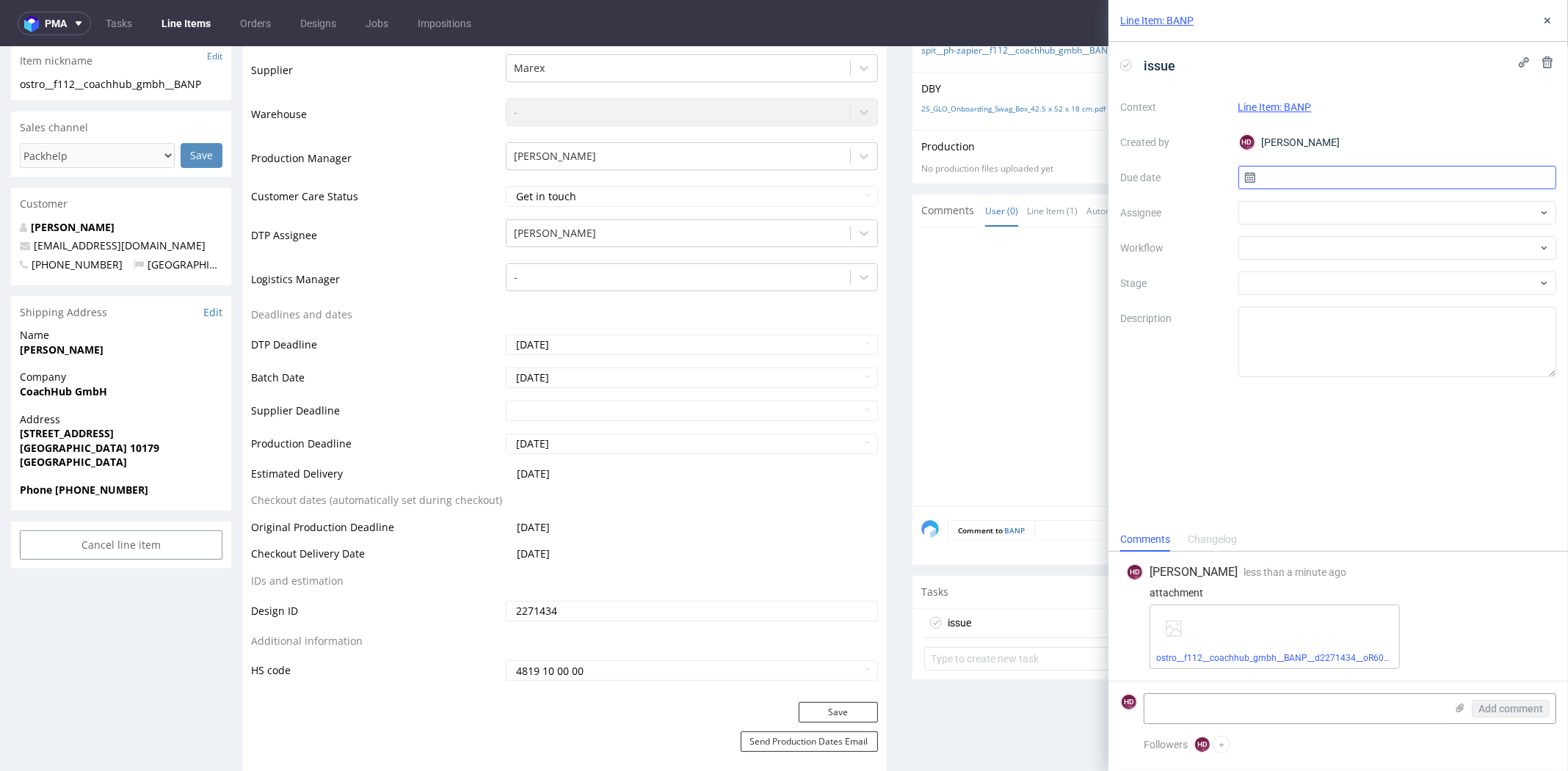
click at [1262, 180] on input "text" at bounding box center [1397, 177] width 319 height 23
click at [1422, 305] on span "9" at bounding box center [1421, 298] width 6 height 14
type input "[DATE]"
click at [1274, 216] on div at bounding box center [1397, 213] width 319 height 23
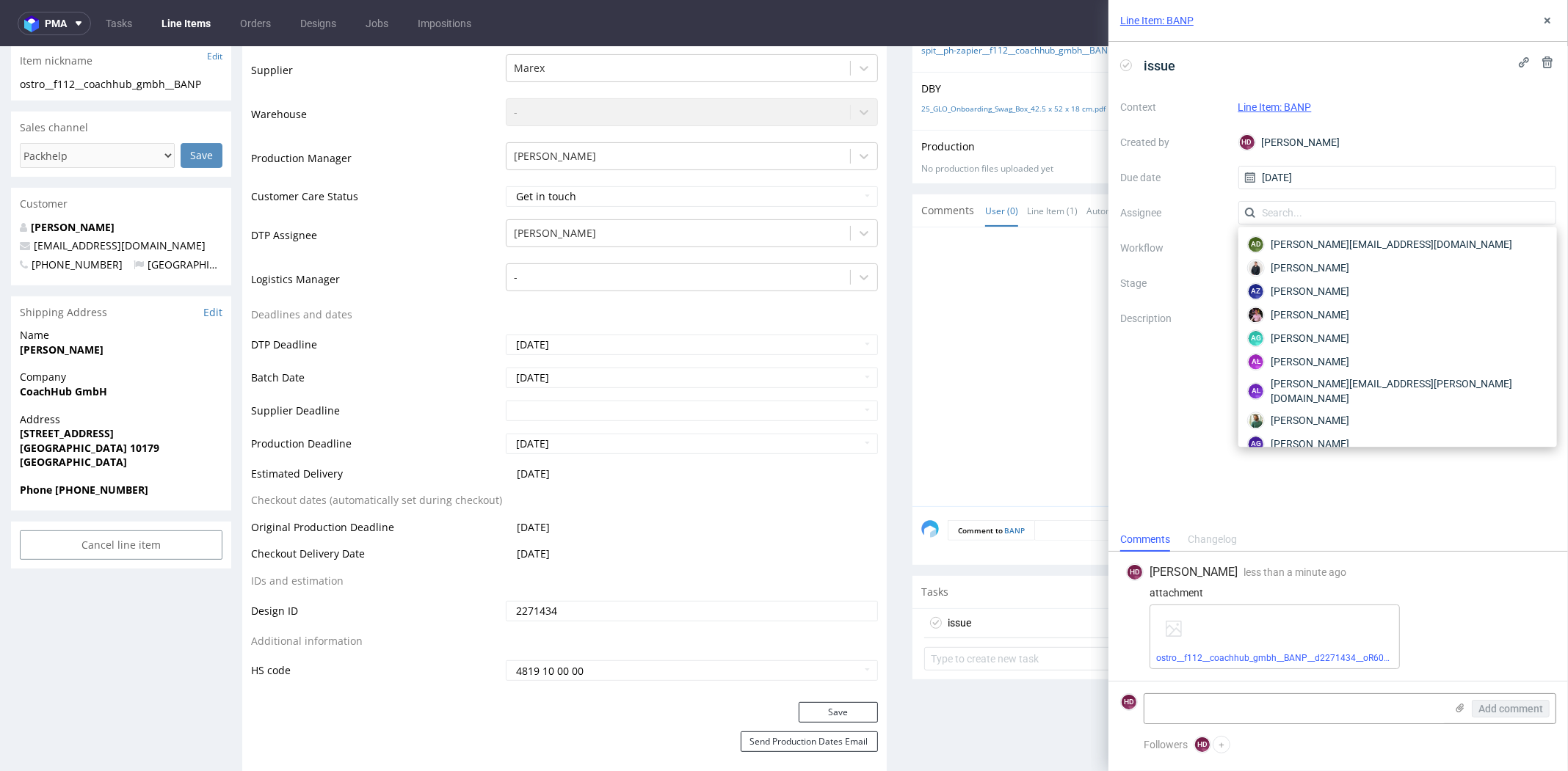
click at [1217, 218] on label "Assignee" at bounding box center [1172, 213] width 107 height 17
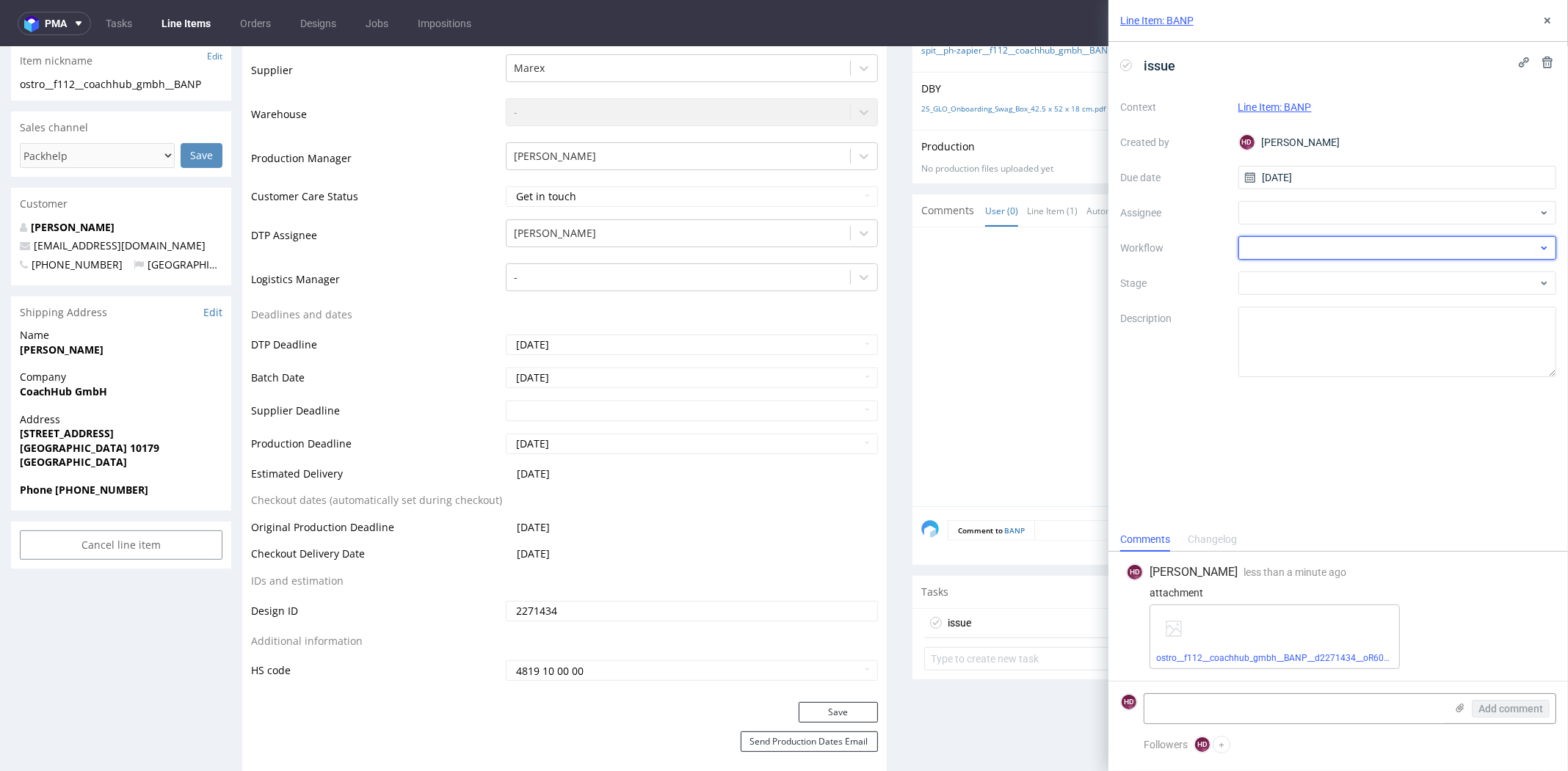
click at [1270, 248] on div at bounding box center [1397, 248] width 319 height 23
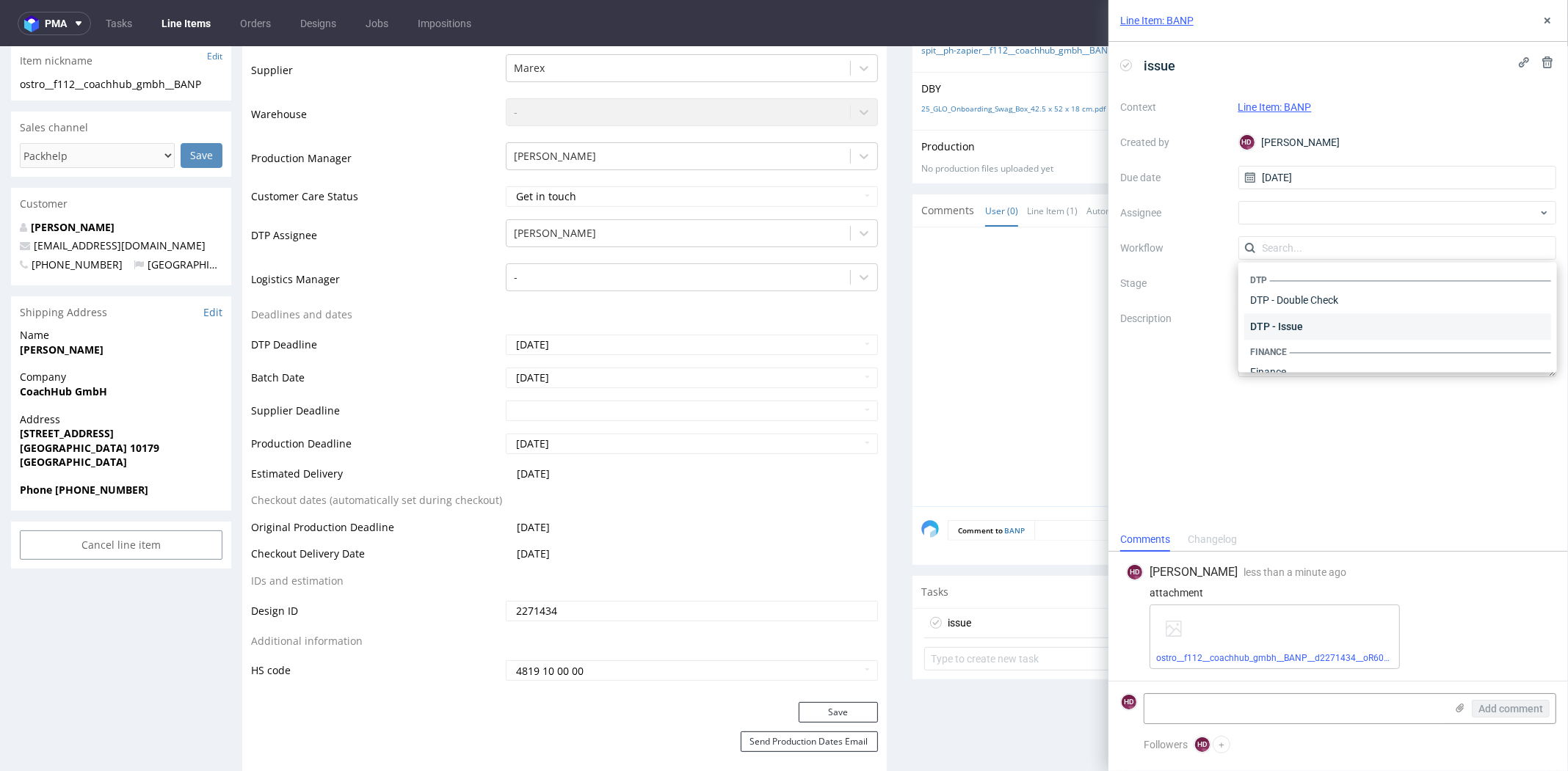
click at [1302, 323] on div "DTP - Issue" at bounding box center [1397, 326] width 307 height 26
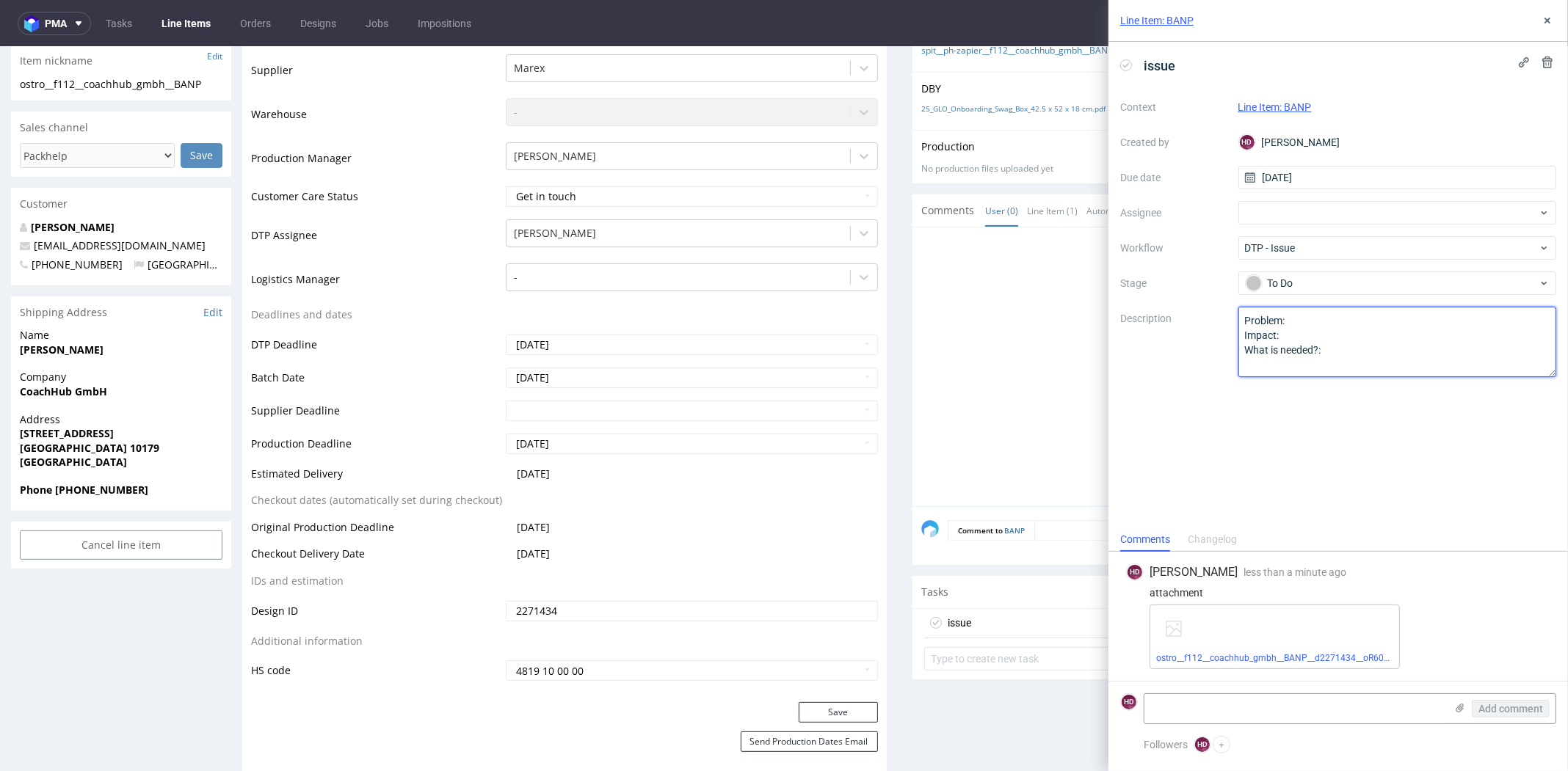
drag, startPoint x: 1372, startPoint y: 357, endPoint x: 1209, endPoint y: 320, distance: 167.1
click at [1209, 320] on div "Context Line Item: BANP Created by HD Hapka Dominika Due date 09/10/2025 Assign…" at bounding box center [1337, 236] width 436 height 282
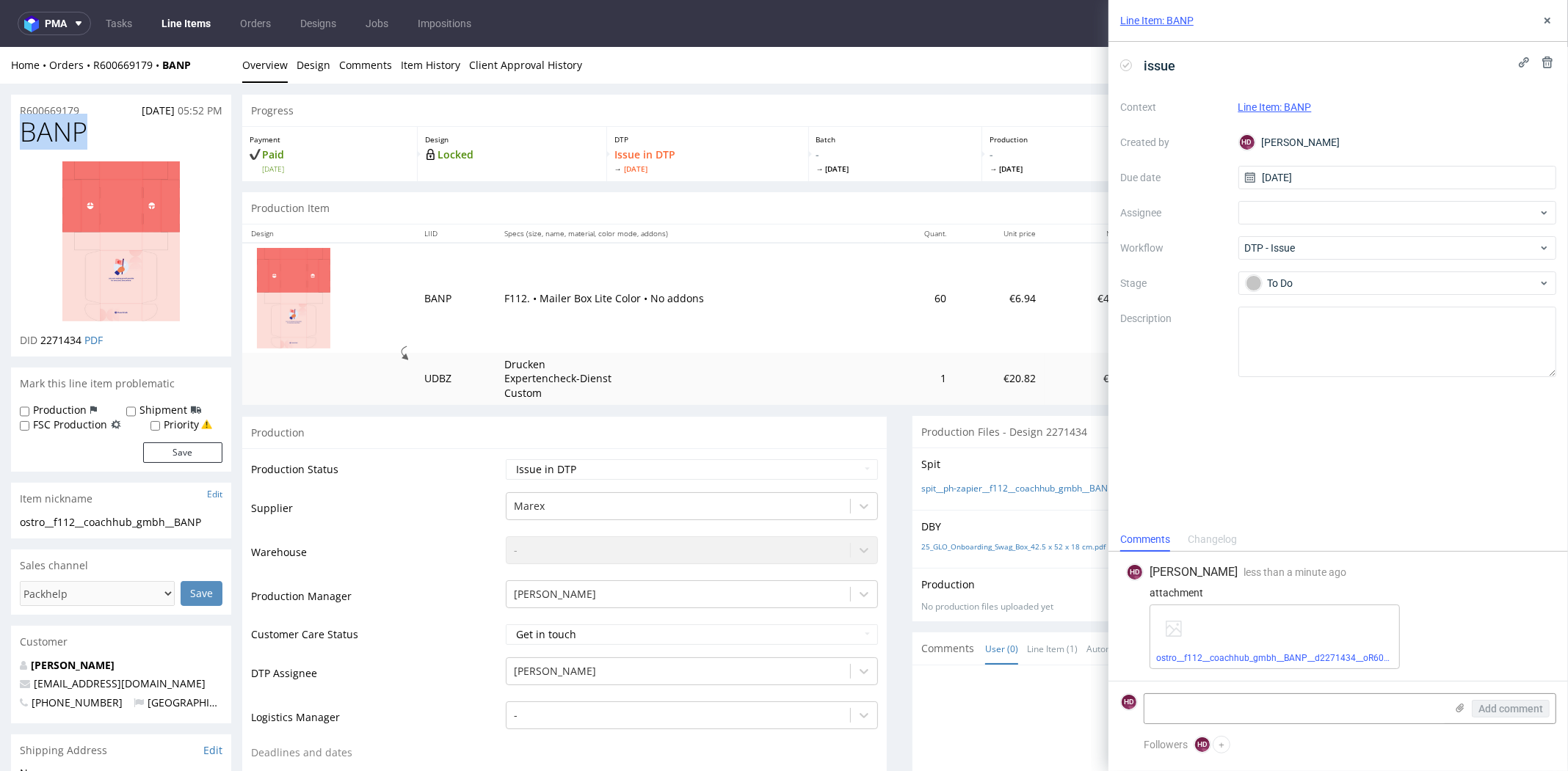
drag, startPoint x: 32, startPoint y: 136, endPoint x: -33, endPoint y: 135, distance: 65.0
click at [1326, 343] on textarea at bounding box center [1397, 342] width 319 height 70
paste textarea "Unfortunately, it is not possible to print the entire background on this produc…"
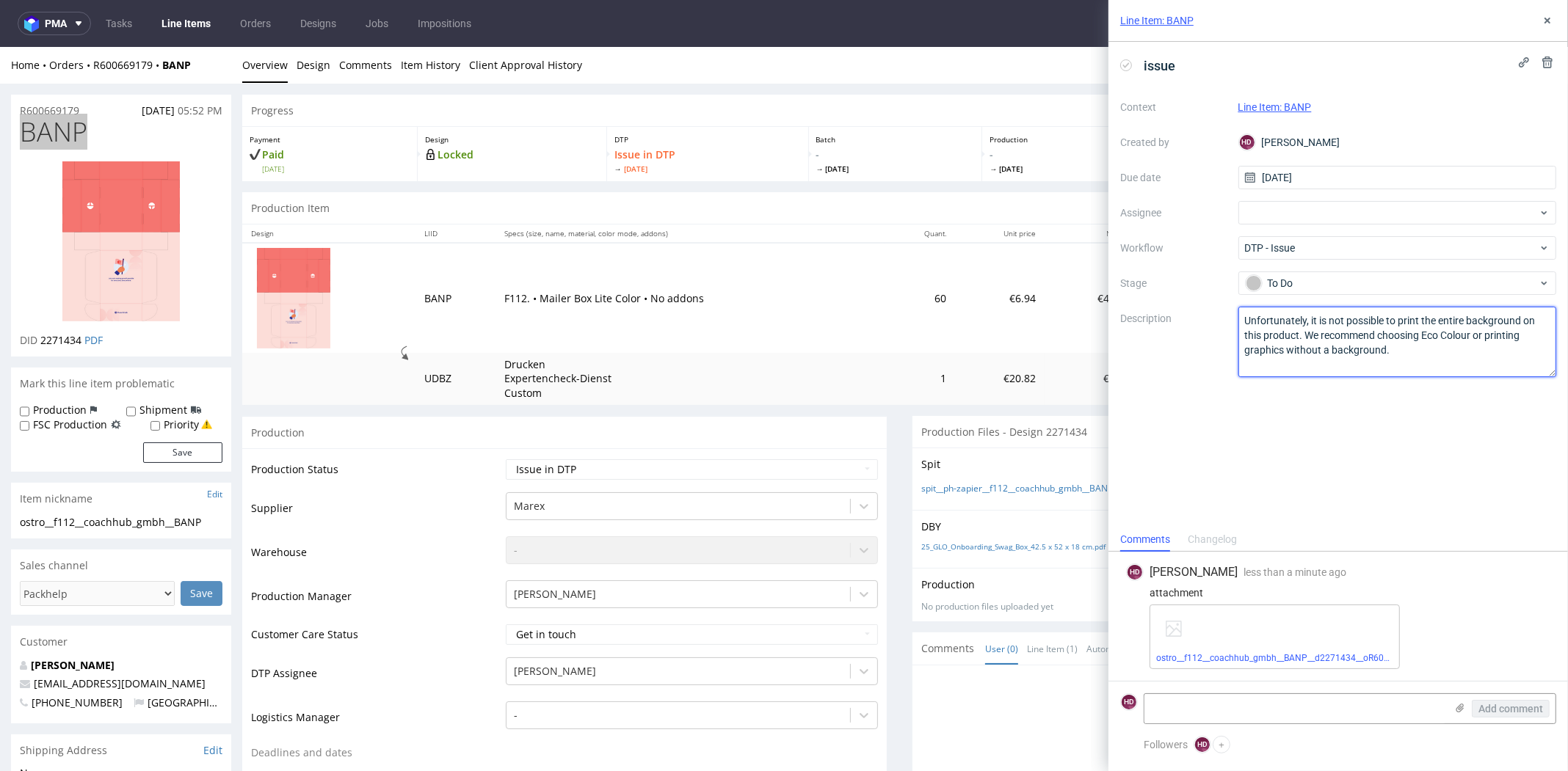
click at [1326, 343] on textarea "Unfortunately, it is not possible to print the entire background on this produc…" at bounding box center [1397, 342] width 319 height 70
click at [1244, 322] on textarea "Unfortunately, it is not possible to print the entire background on this produc…" at bounding box center [1397, 342] width 319 height 70
drag, startPoint x: 1343, startPoint y: 317, endPoint x: 1314, endPoint y: 320, distance: 29.2
click at [1314, 320] on textarea "Unfortunately, it is not possible to print the entire background on this produc…" at bounding box center [1397, 342] width 319 height 70
click at [1311, 318] on textarea "Unfortunately, i isn't possible to print the entire background on this product.…" at bounding box center [1397, 342] width 319 height 70
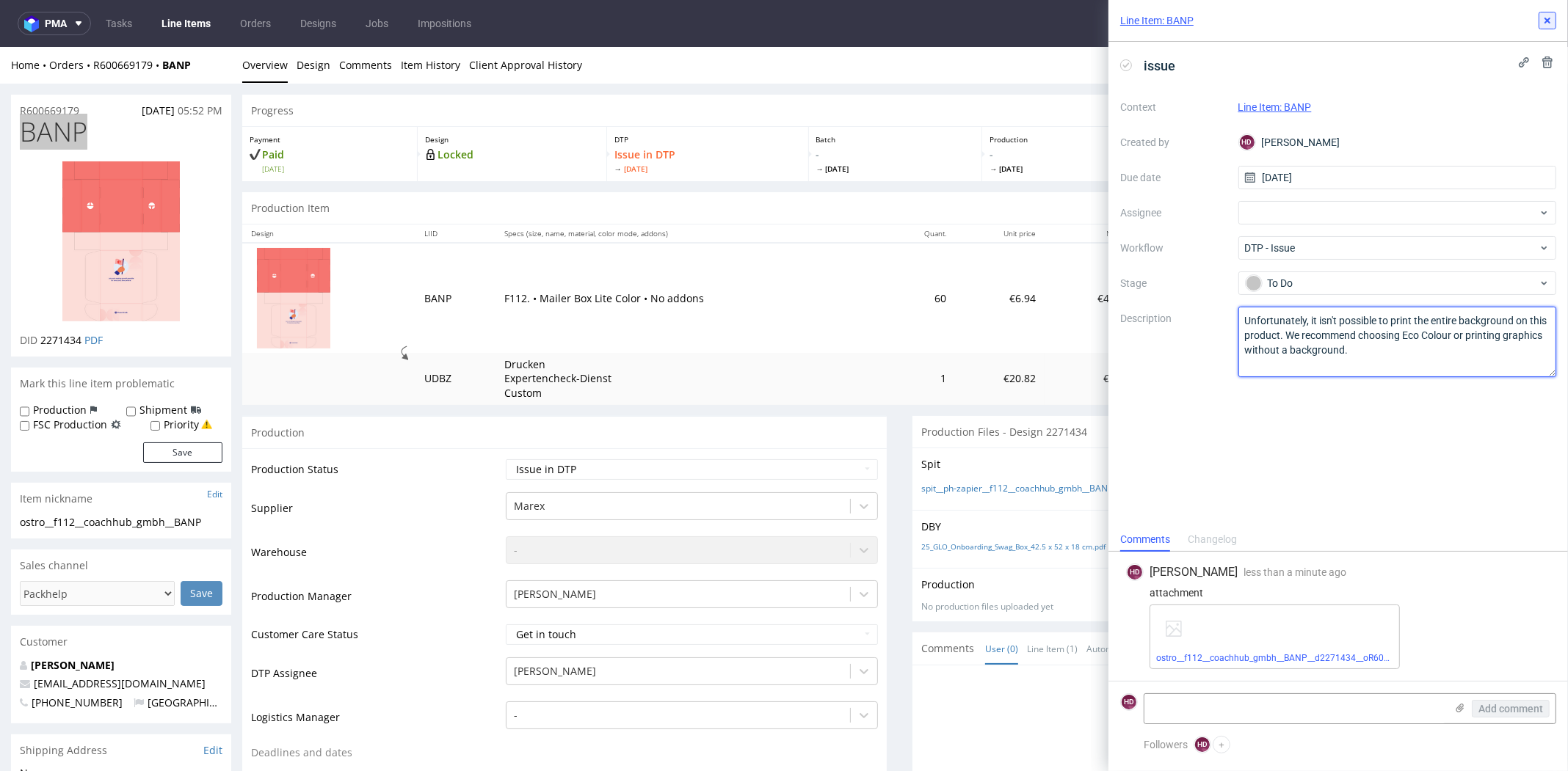
type textarea "Unfortunately, it isn't possible to print the entire background on this product…"
click at [1541, 20] on icon at bounding box center [1547, 20] width 12 height 12
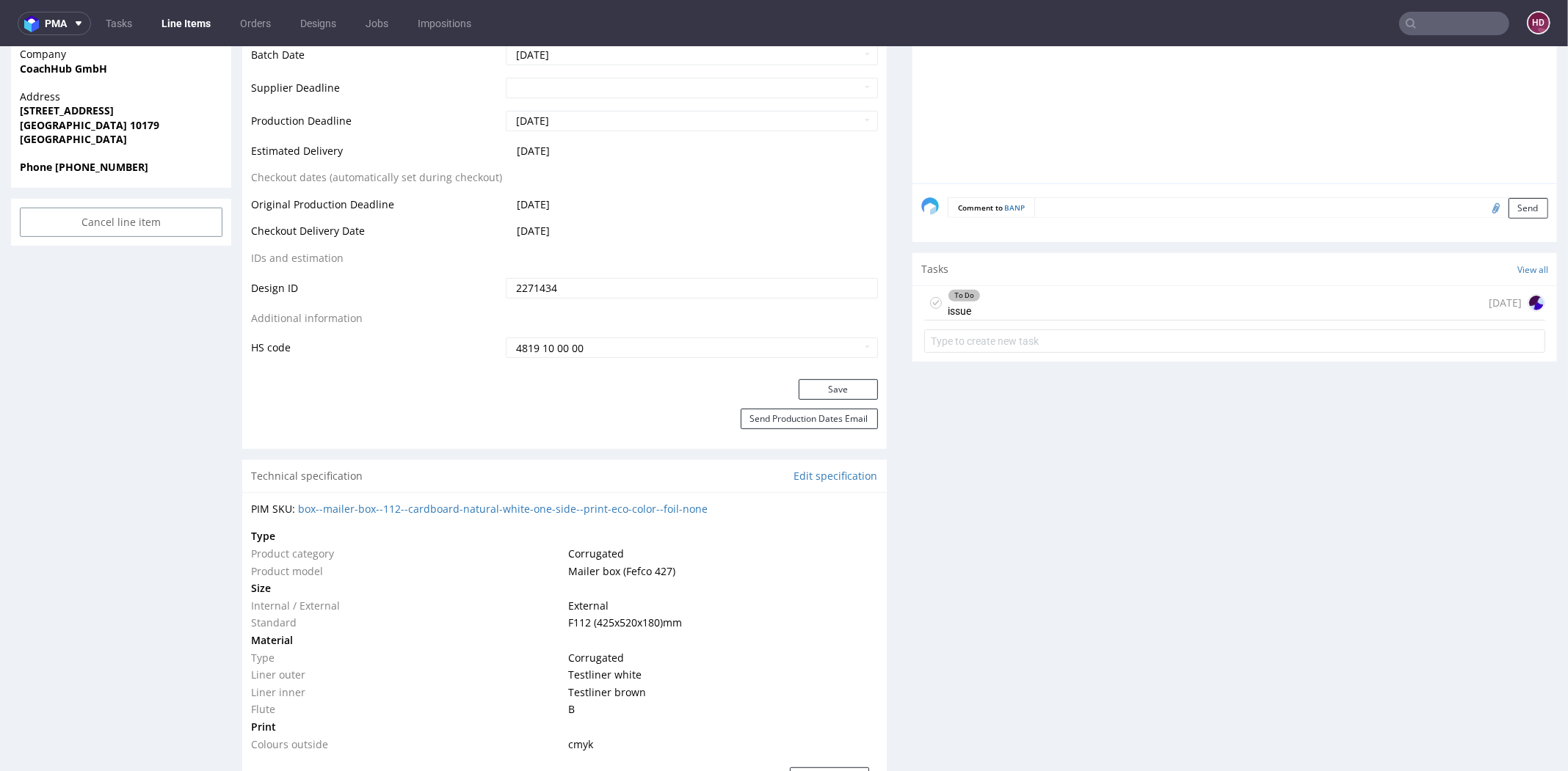
scroll to position [768, 0]
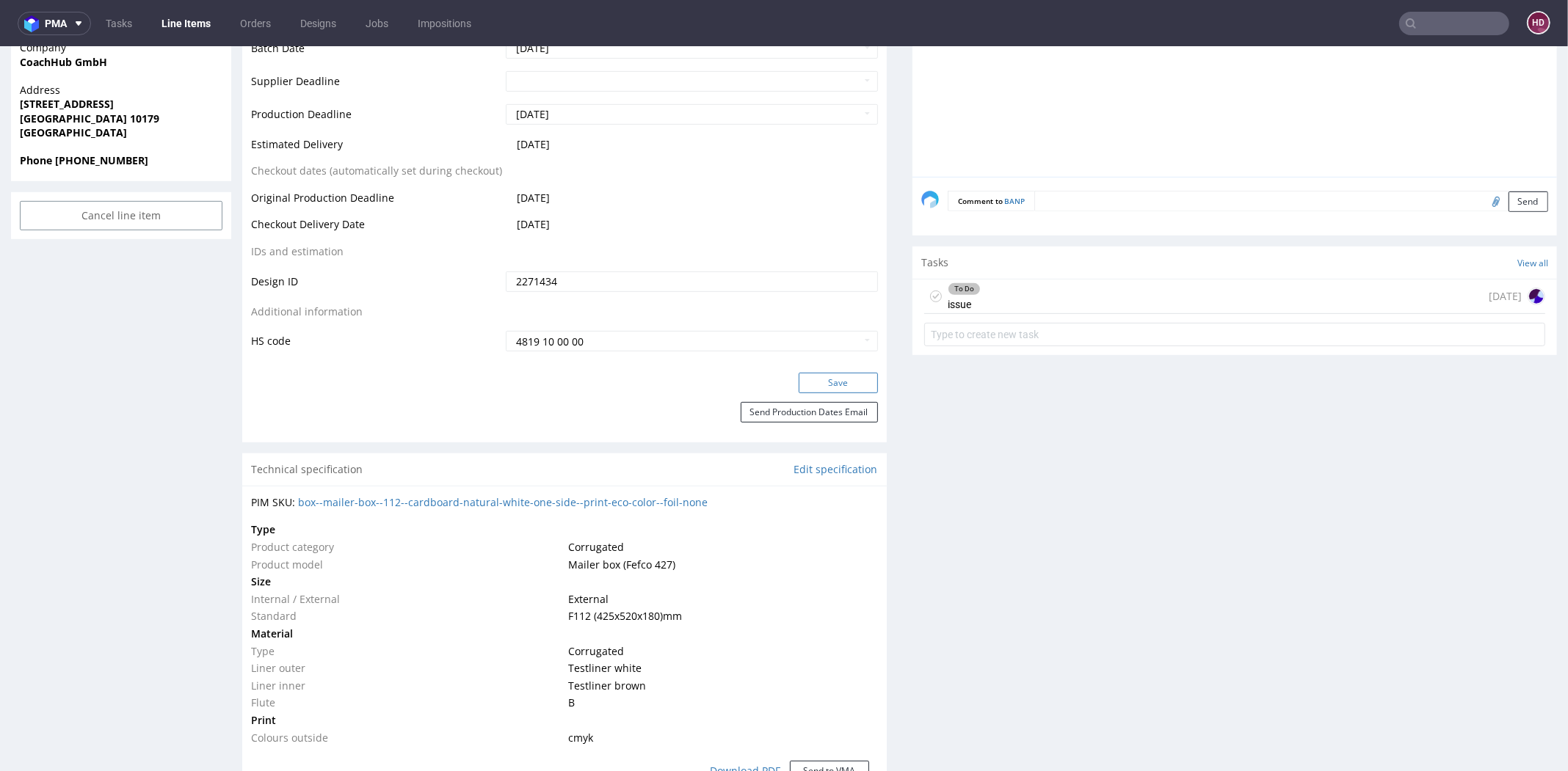
click at [838, 382] on button "Save" at bounding box center [838, 382] width 79 height 20
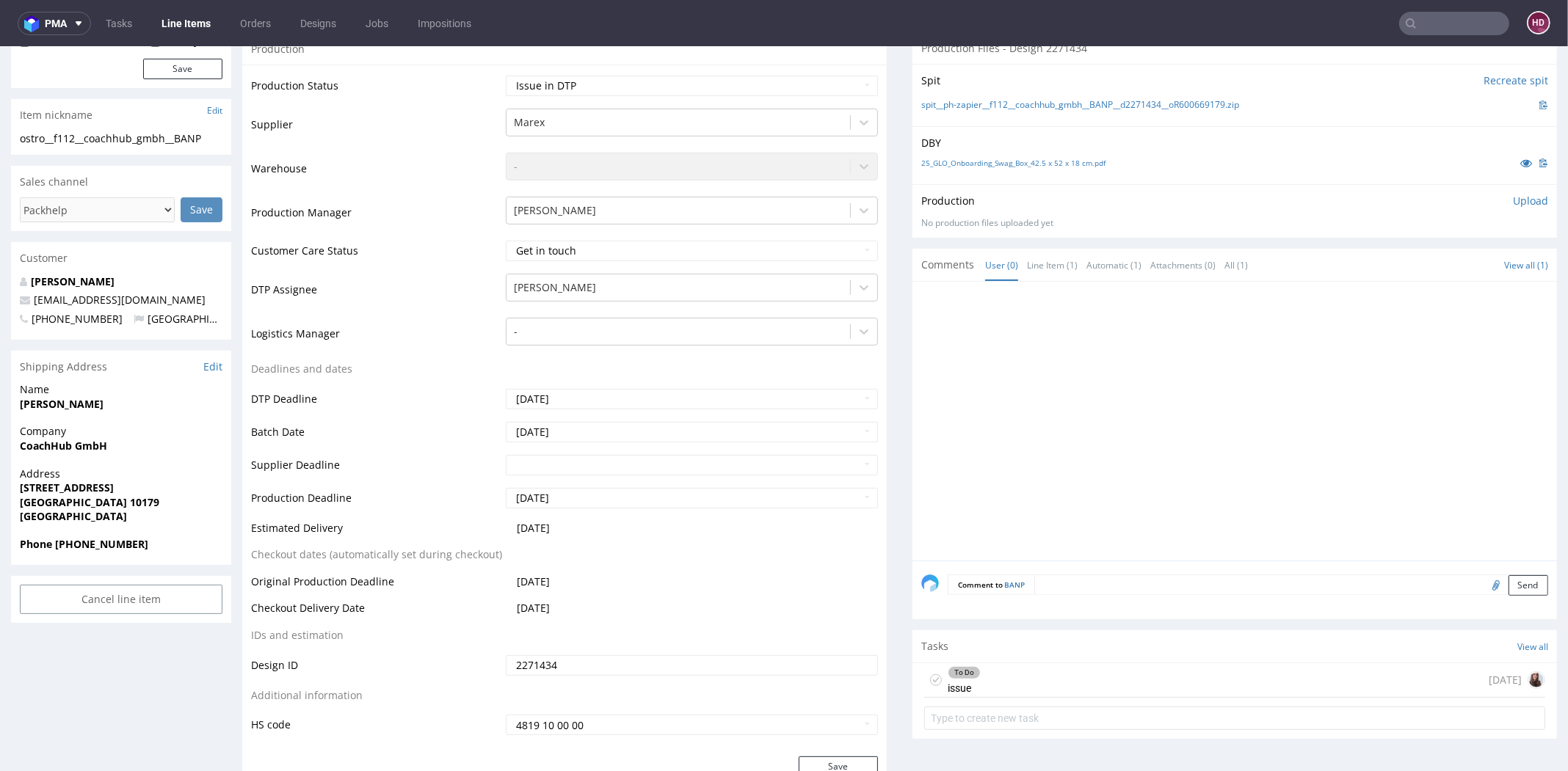
scroll to position [382, 0]
click at [965, 674] on div "To Do issue today" at bounding box center [1234, 682] width 621 height 35
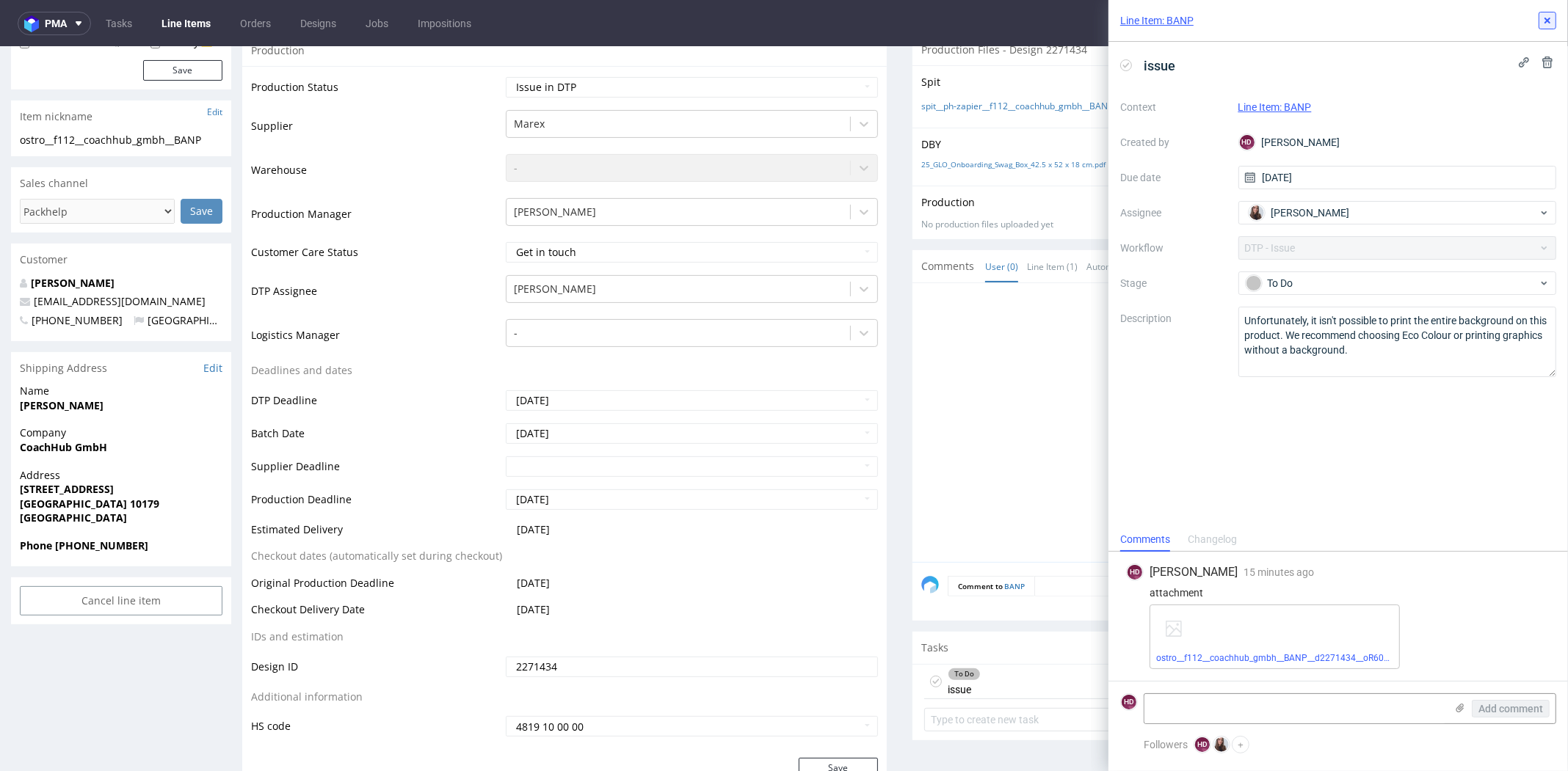
click at [1543, 20] on icon at bounding box center [1547, 20] width 12 height 12
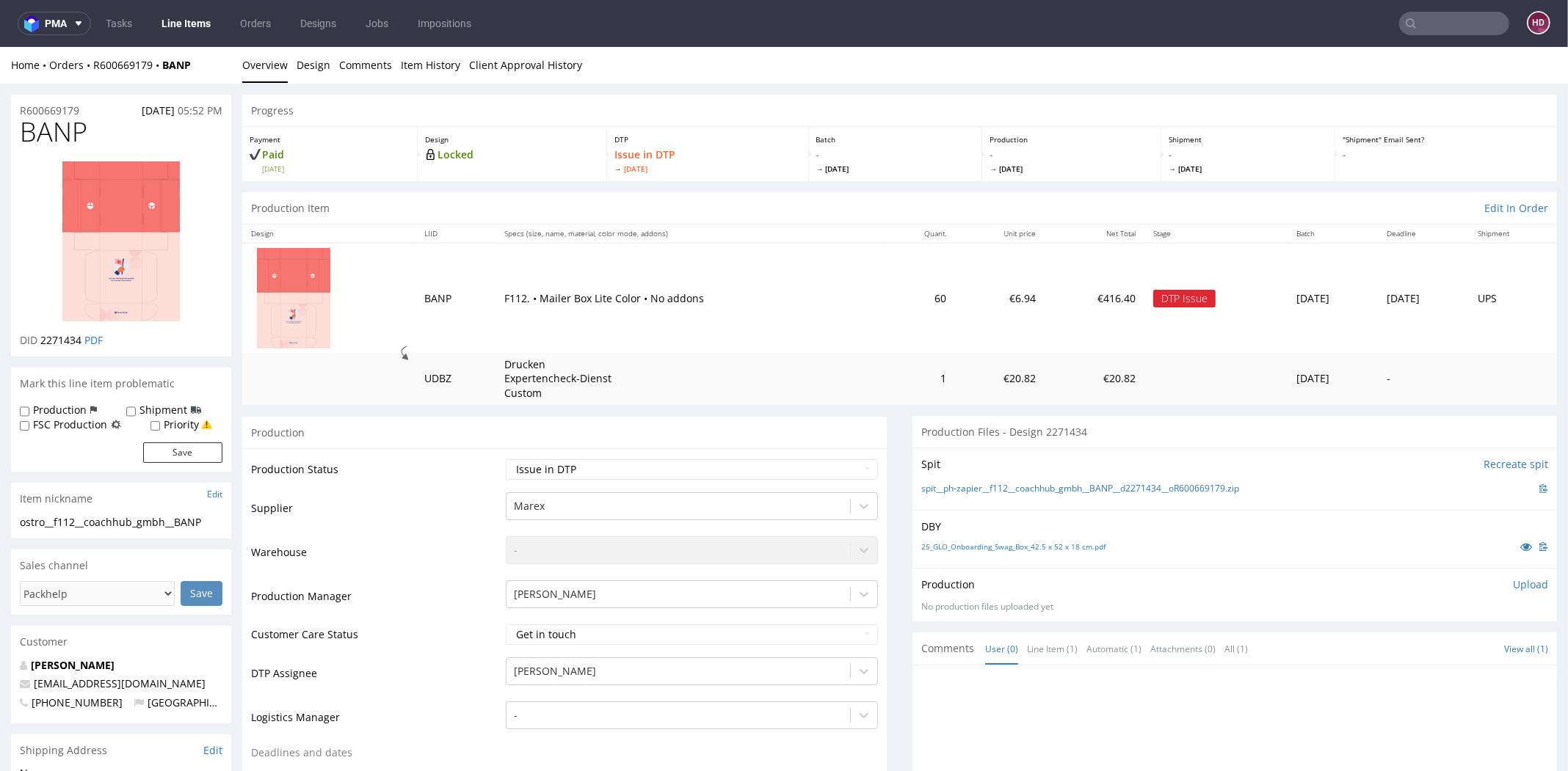
click at [202, 25] on link "Line Items" at bounding box center [186, 23] width 66 height 23
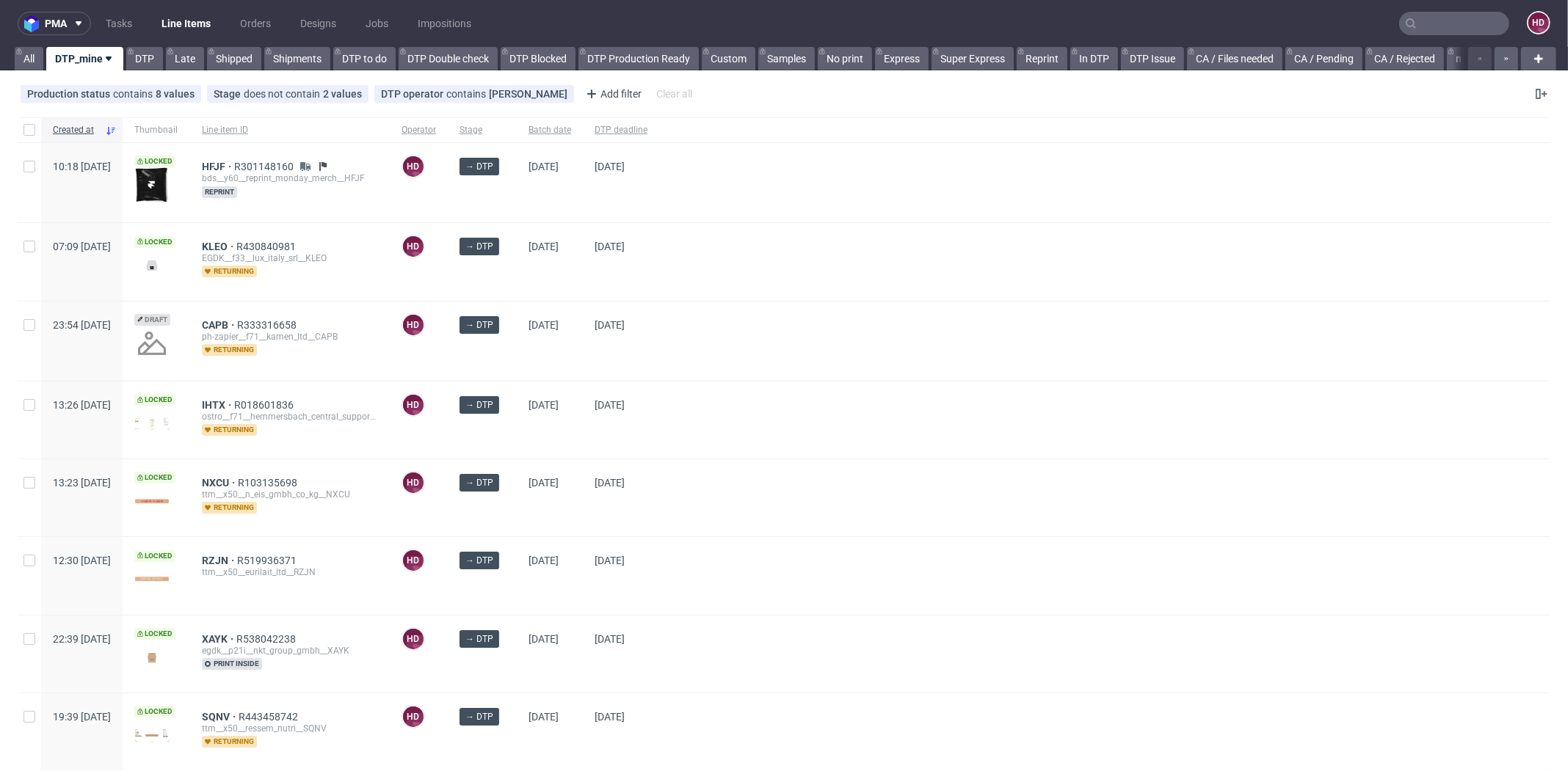
scroll to position [4, 0]
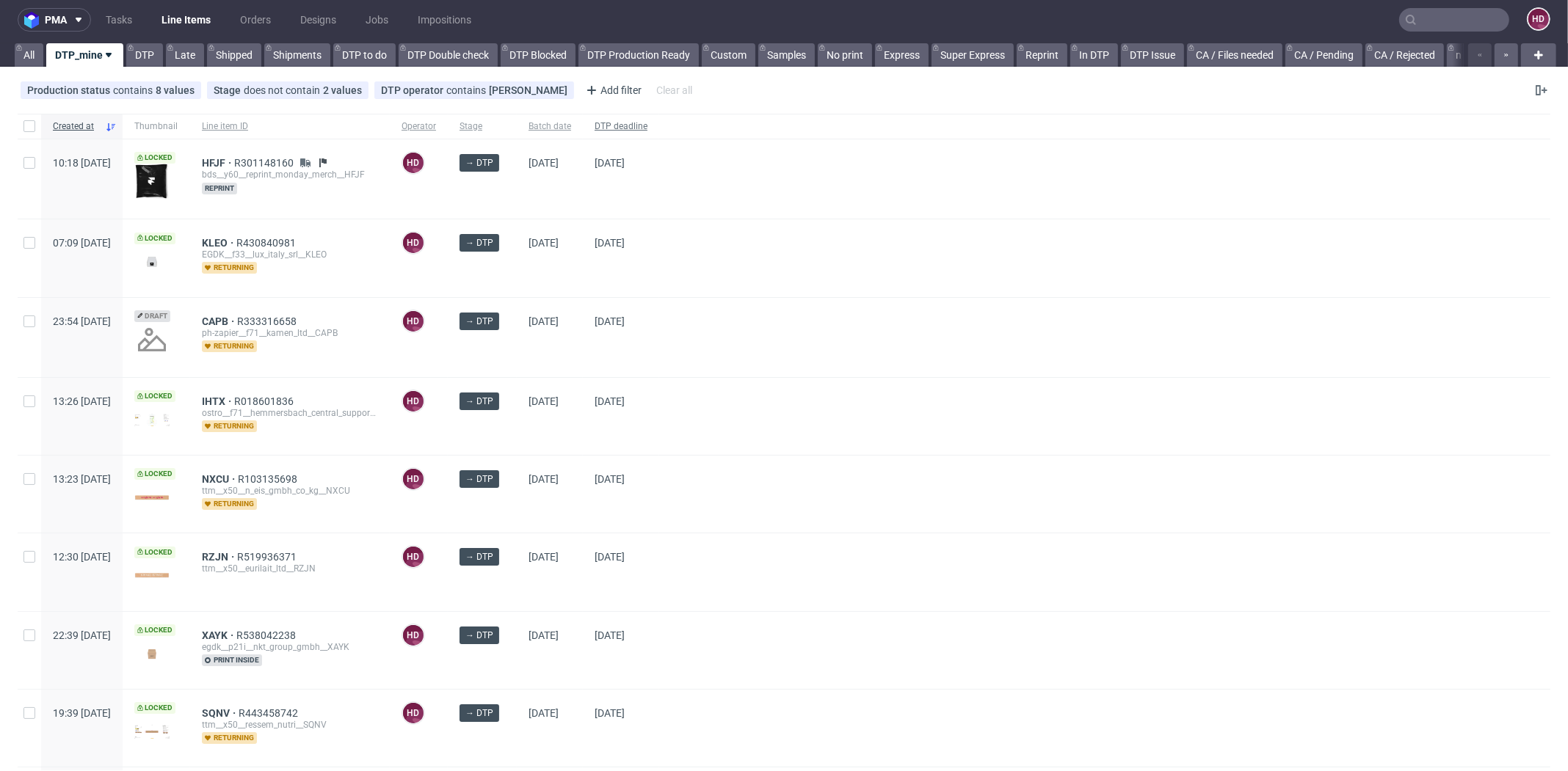
click at [647, 125] on span "DTP deadline" at bounding box center [621, 126] width 53 height 13
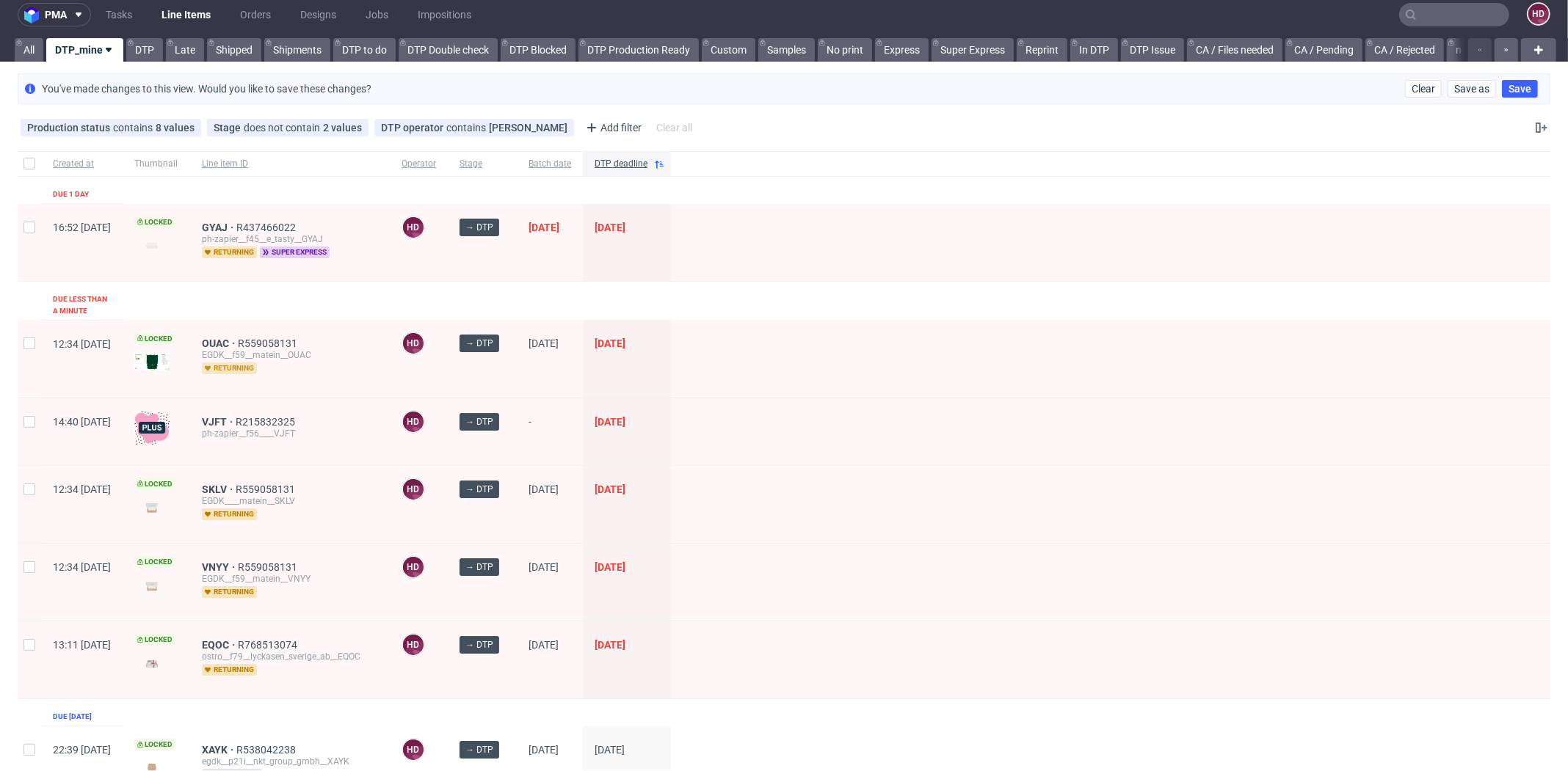
scroll to position [20, 0]
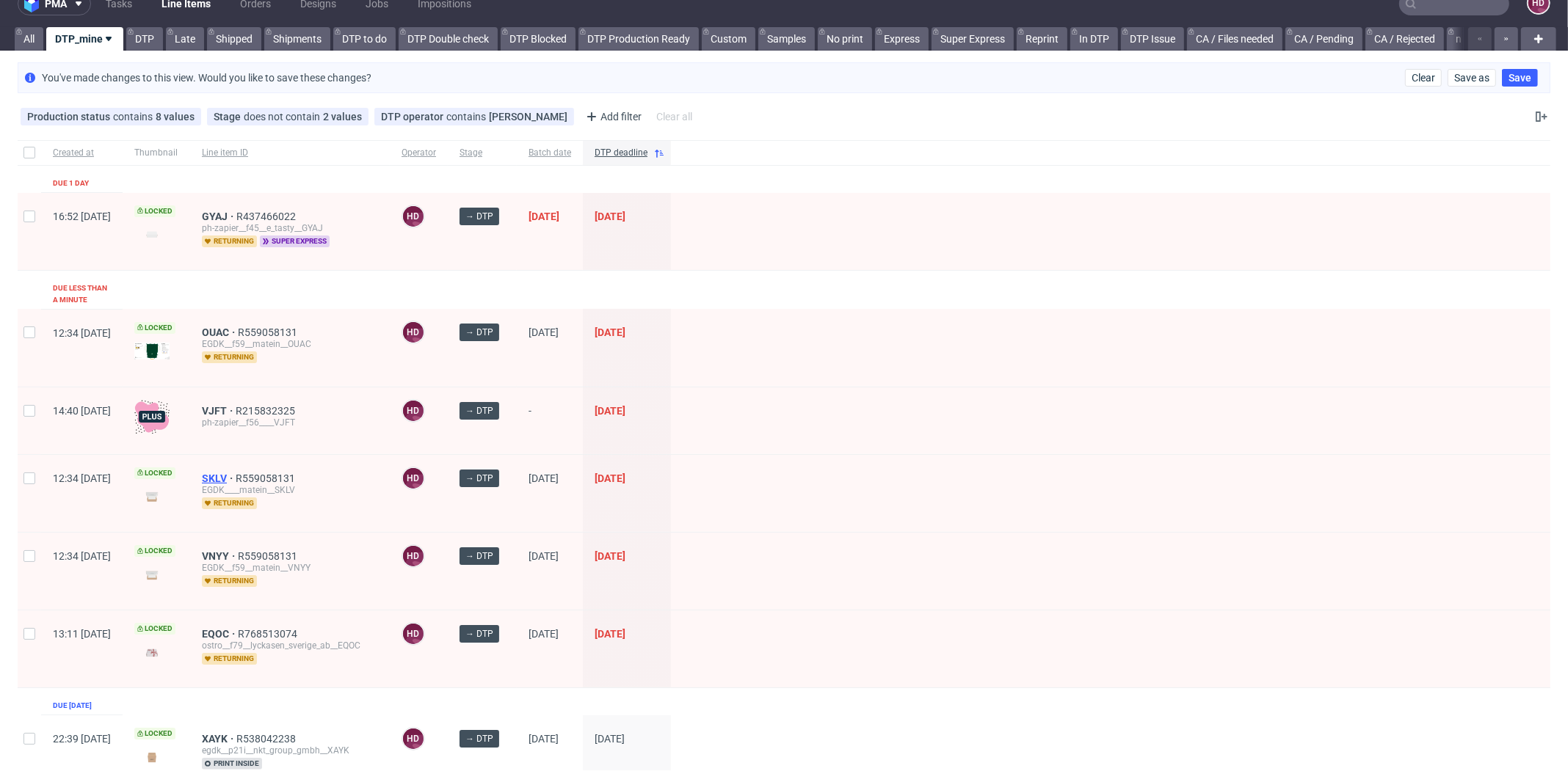
click at [236, 473] on span "SKLV" at bounding box center [218, 478] width 34 height 12
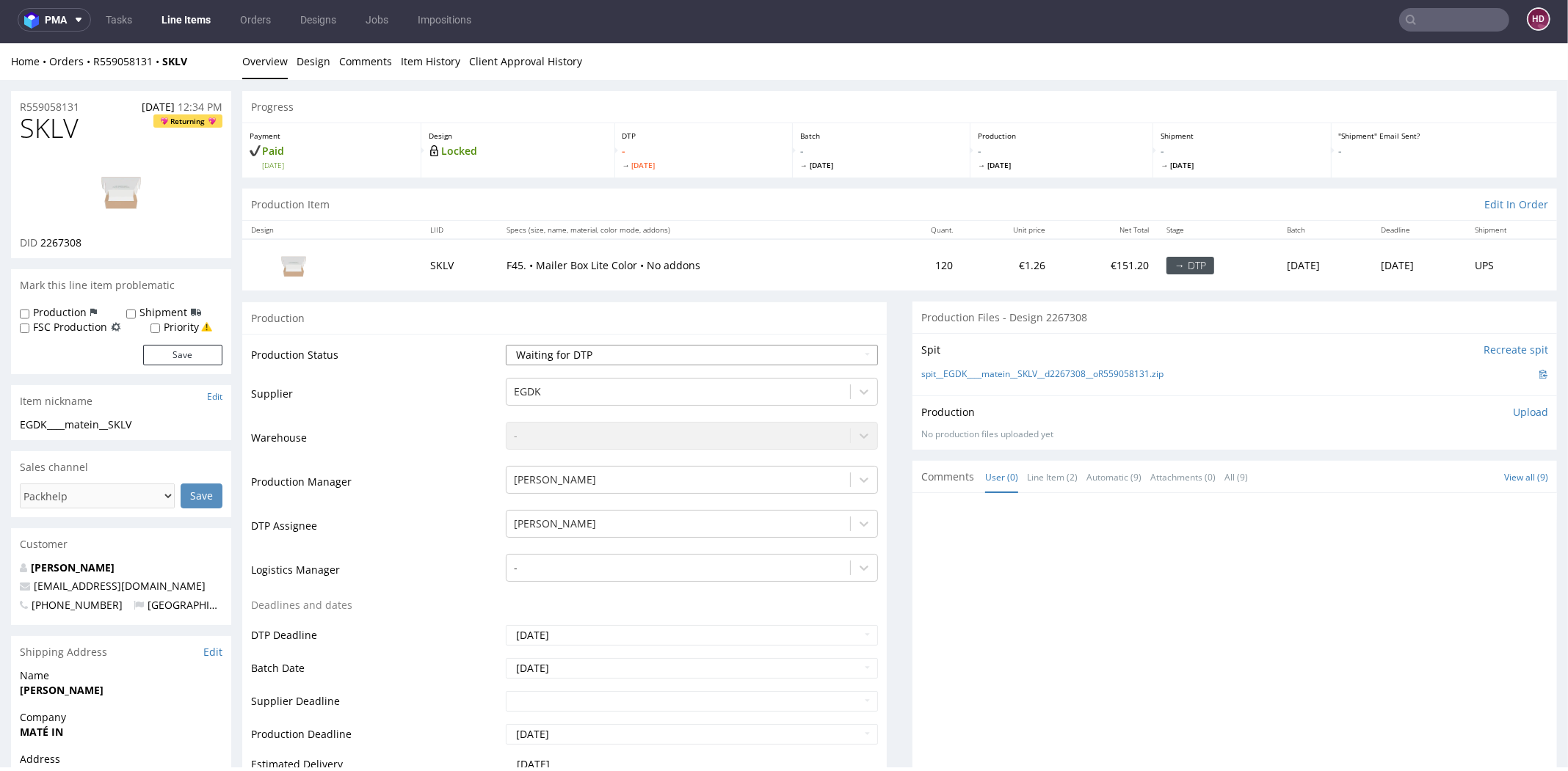
click at [630, 359] on select "Waiting for Artwork Waiting for Diecut Waiting for Mockup Waiting for DTP Waiti…" at bounding box center [691, 354] width 373 height 20
select select "dtp_in_process"
click at [505, 345] on select "Waiting for Artwork Waiting for Diecut Waiting for Mockup Waiting for DTP Waiti…" at bounding box center [691, 354] width 373 height 20
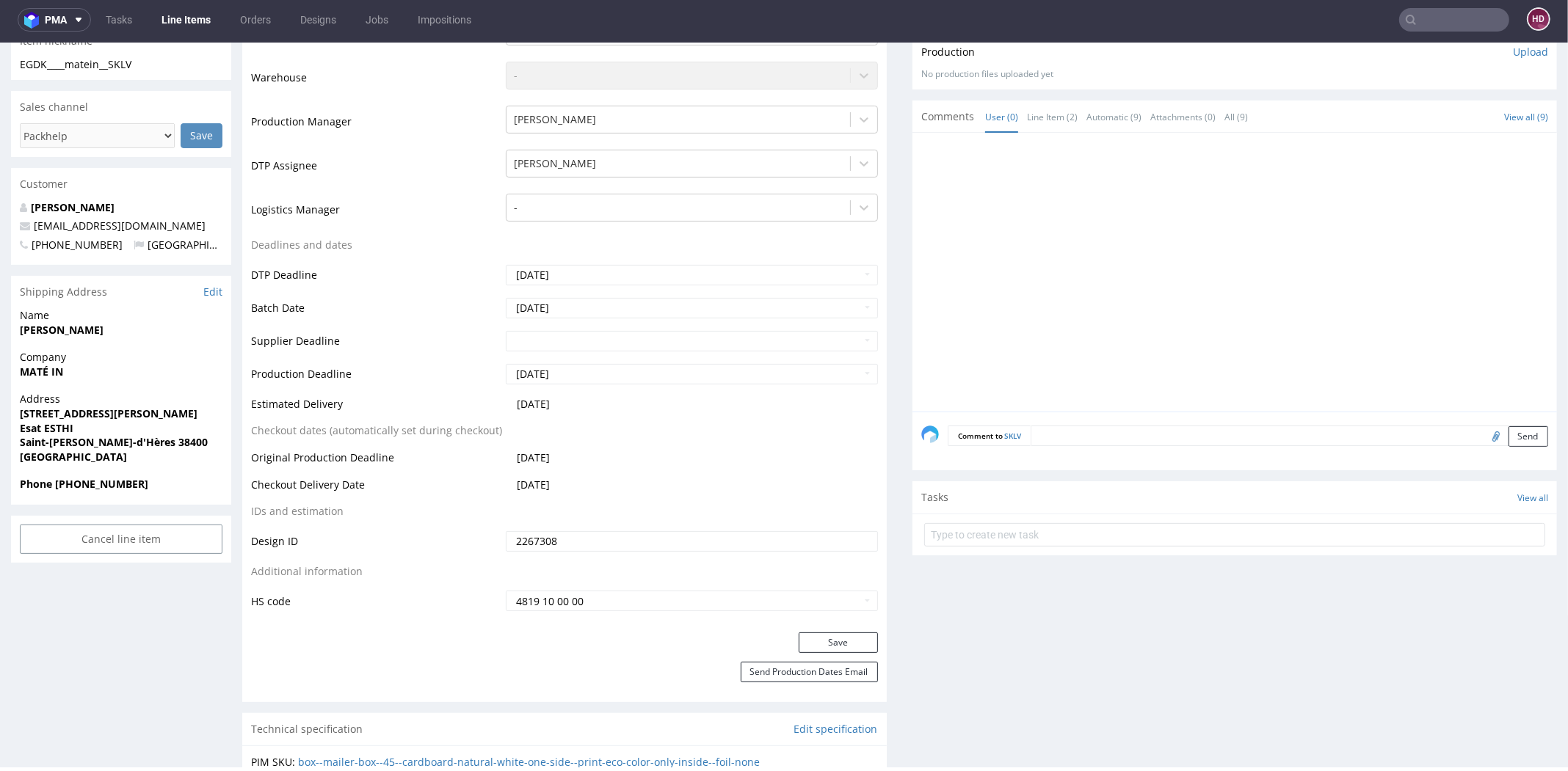
scroll to position [528, 0]
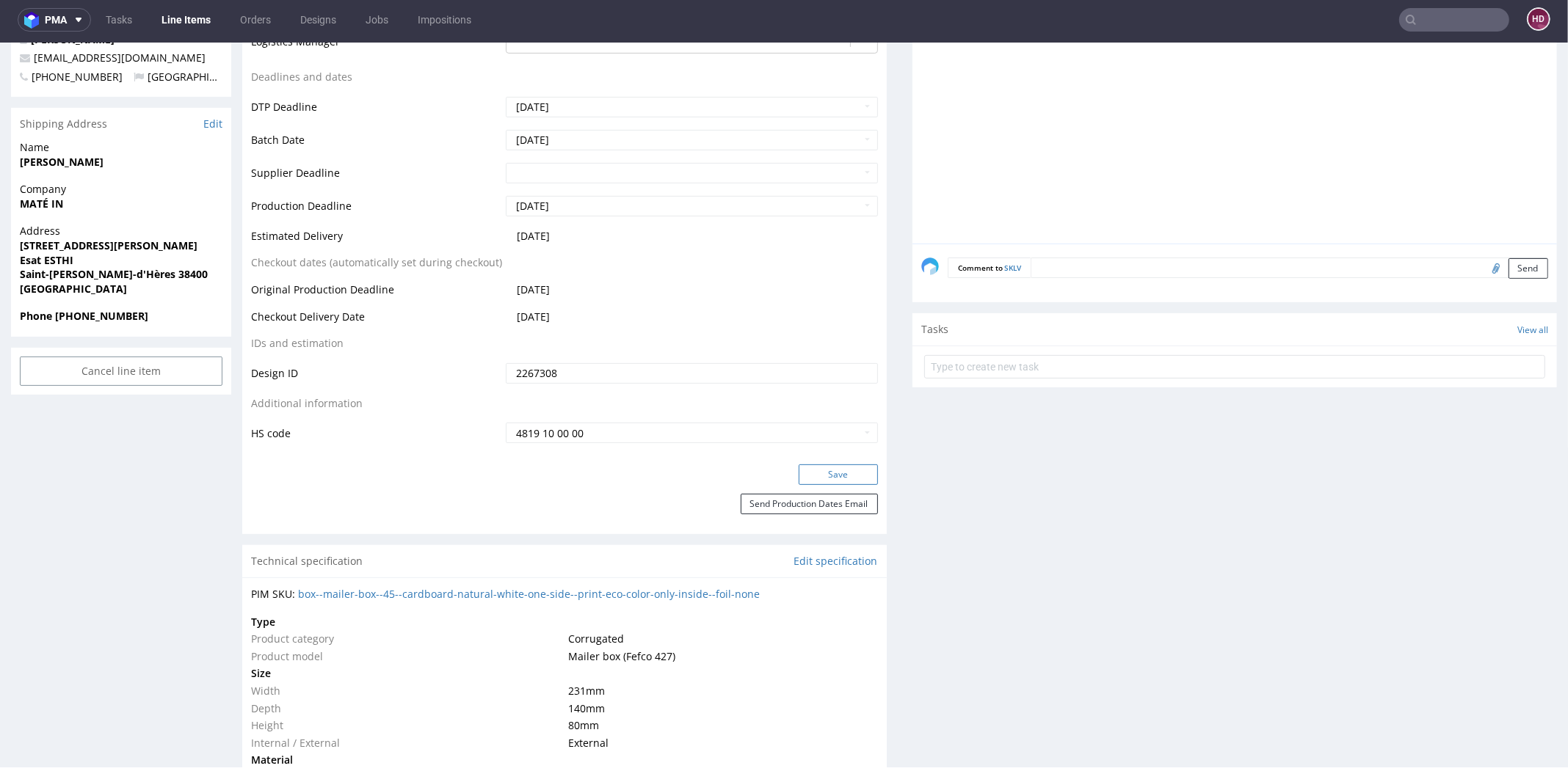
click at [824, 473] on button "Save" at bounding box center [838, 475] width 79 height 20
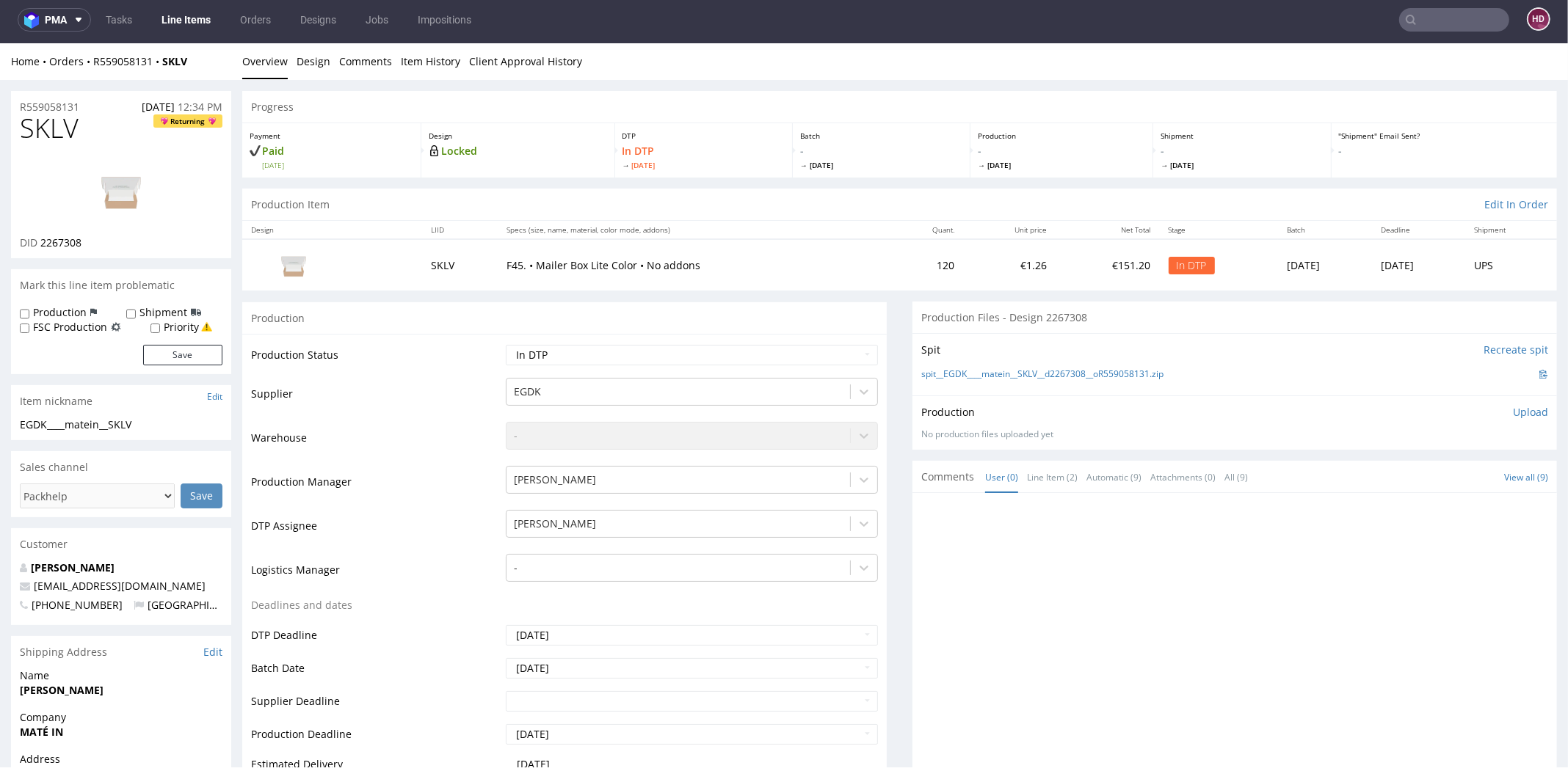
scroll to position [0, 0]
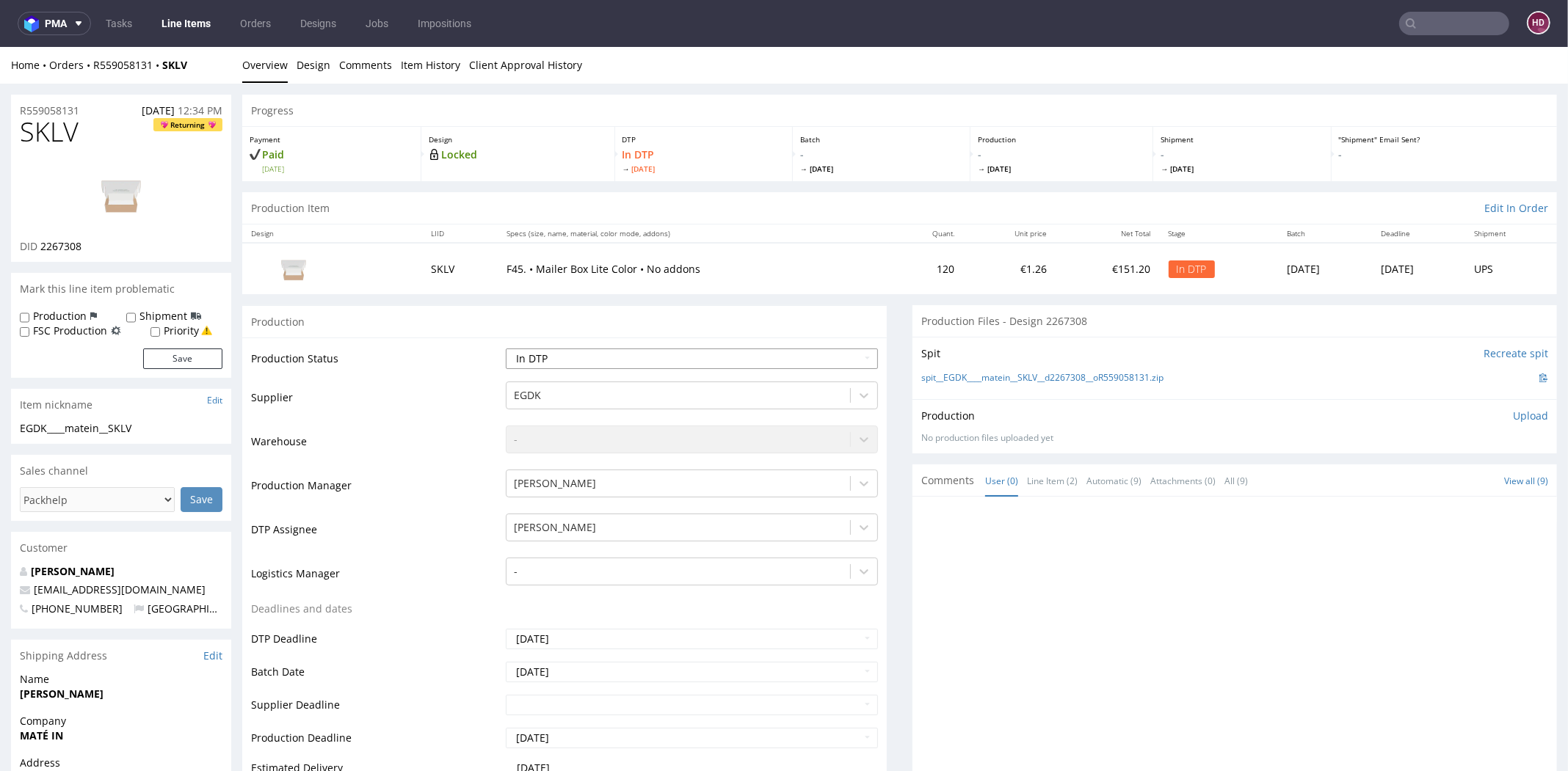
click at [662, 363] on select "Waiting for Artwork Waiting for Diecut Waiting for Mockup Waiting for DTP Waiti…" at bounding box center [691, 358] width 373 height 20
drag, startPoint x: 40, startPoint y: 246, endPoint x: 142, endPoint y: 246, distance: 102.0
click at [142, 246] on div "DID 2267308" at bounding box center [121, 246] width 202 height 14
copy span "2267308"
click at [98, 128] on h1 "SKLV Returning" at bounding box center [121, 132] width 202 height 29
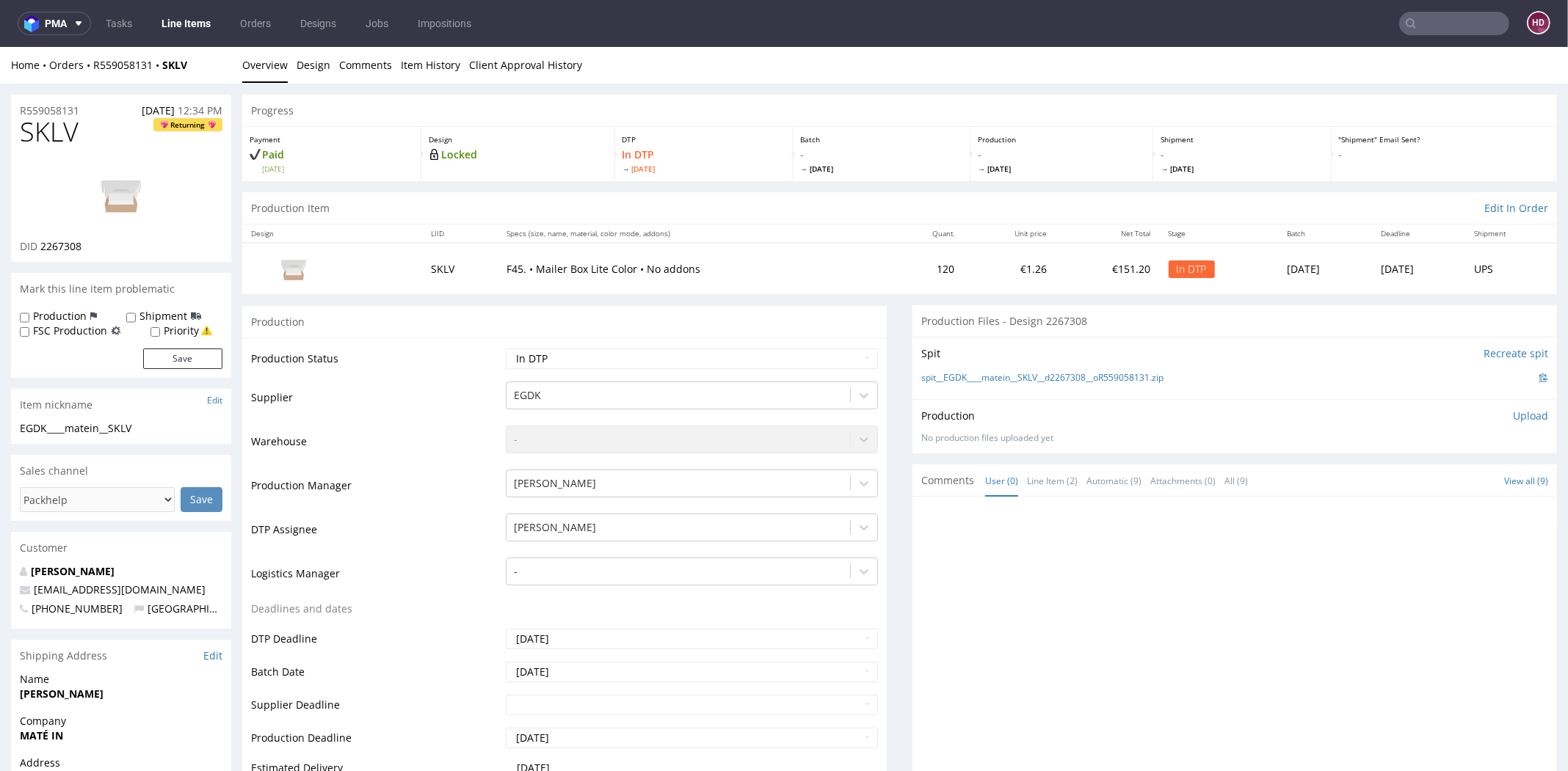
click at [120, 220] on img at bounding box center [121, 194] width 117 height 66
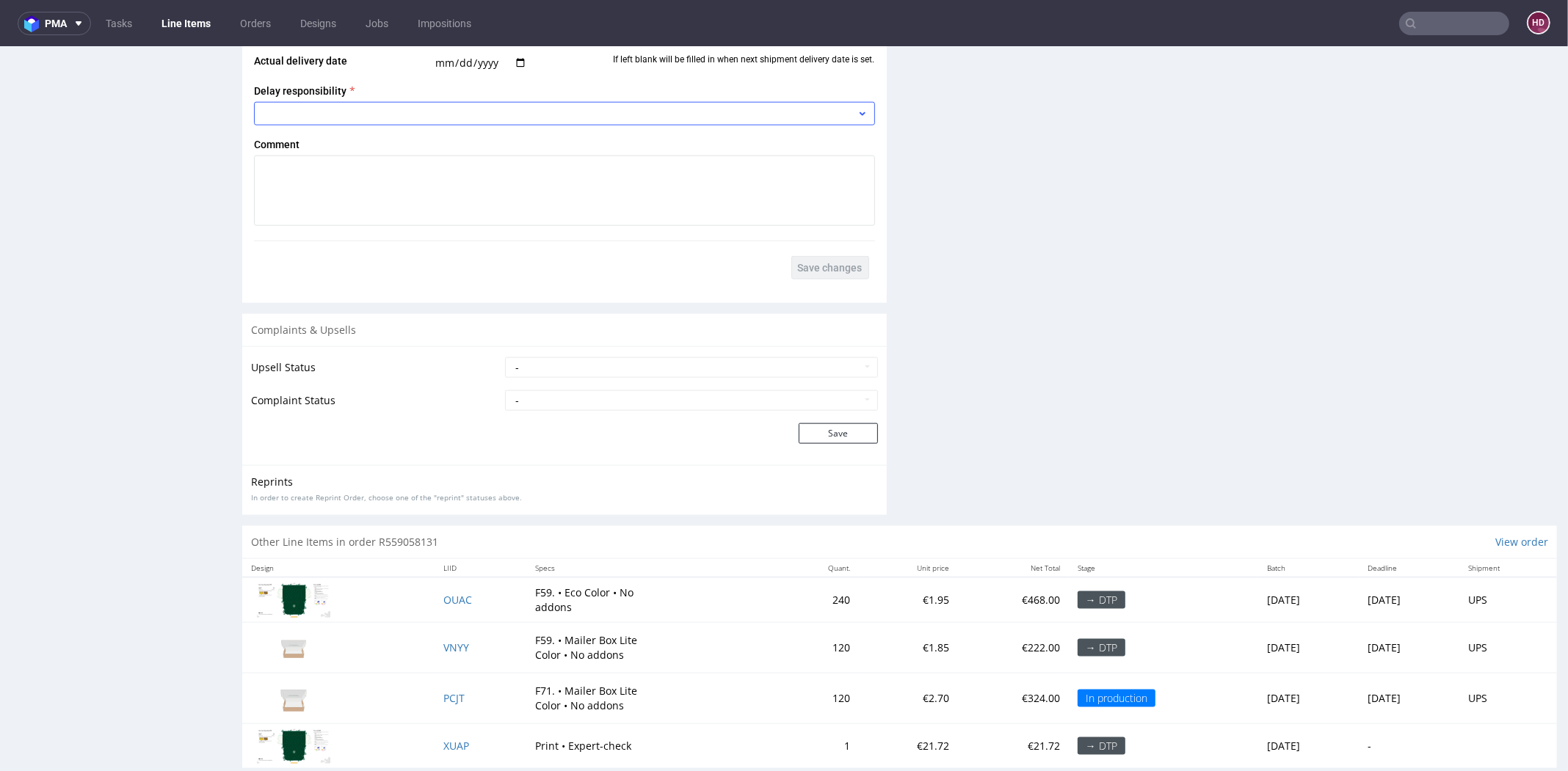
scroll to position [2034, 0]
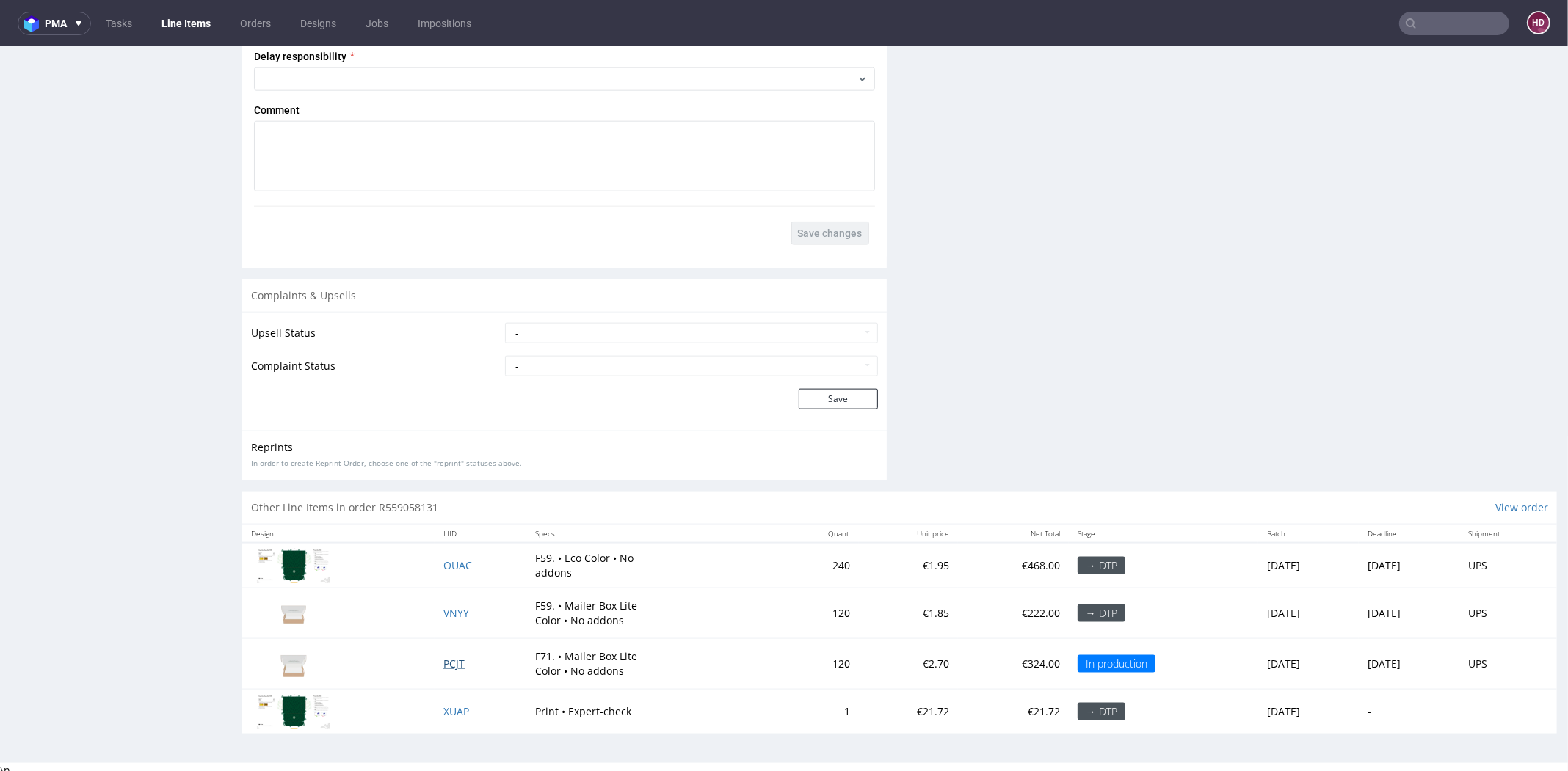
click at [444, 656] on span "PCJT" at bounding box center [454, 663] width 21 height 13
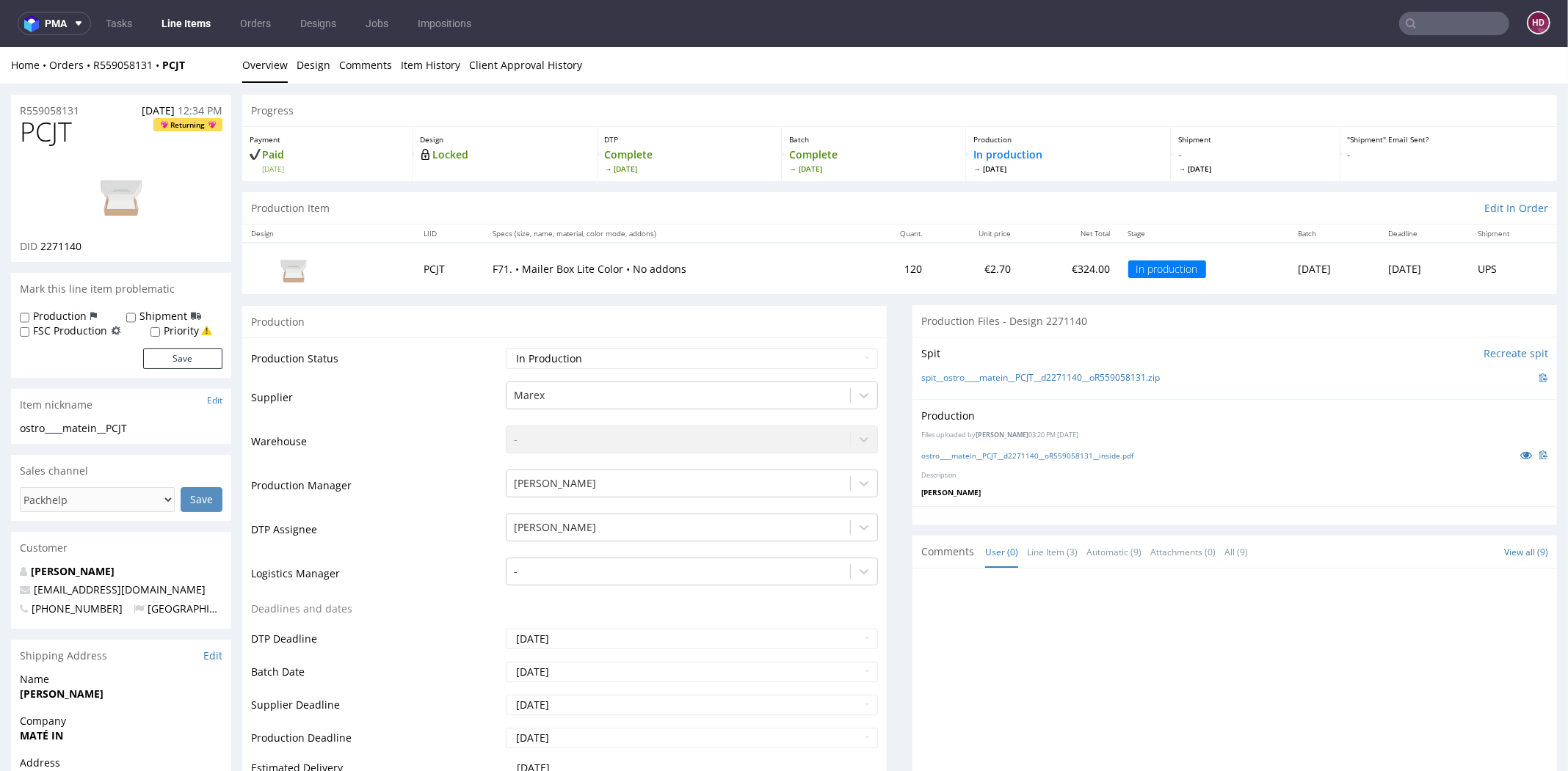
click at [1092, 445] on div "Production Files uploaded by Hapka Dominika 03:20 PM October 8th, 2025 ostro___…" at bounding box center [1234, 452] width 644 height 107
click at [1092, 451] on link "ostro____matein__PCJT__d2271140__oR559058131__inside.pdf" at bounding box center [1027, 455] width 212 height 11
click at [311, 70] on link "Design" at bounding box center [313, 64] width 34 height 36
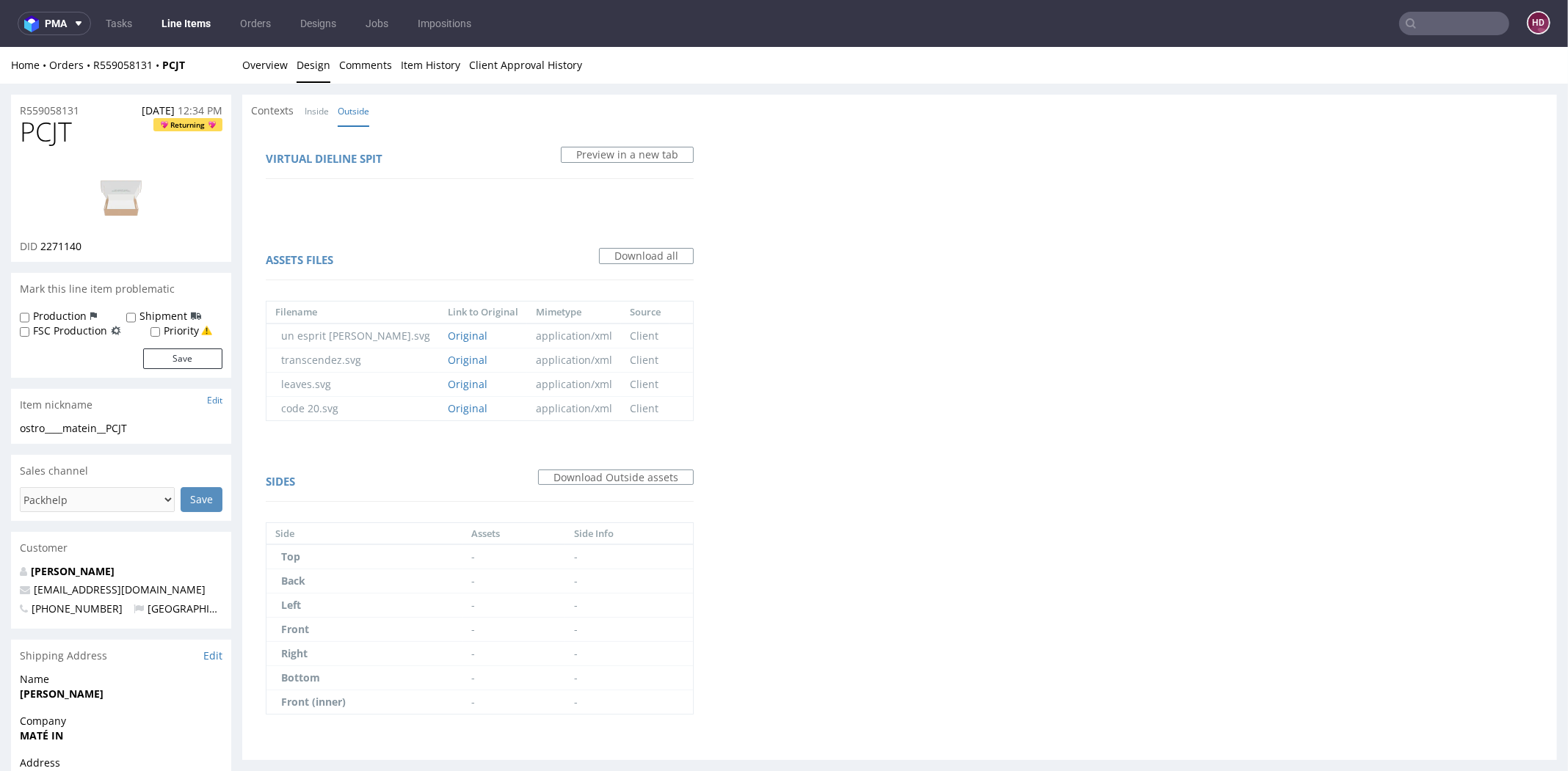
click at [294, 66] on li "Overview" at bounding box center [270, 64] width 54 height 14
click at [271, 66] on link "Overview" at bounding box center [265, 64] width 45 height 36
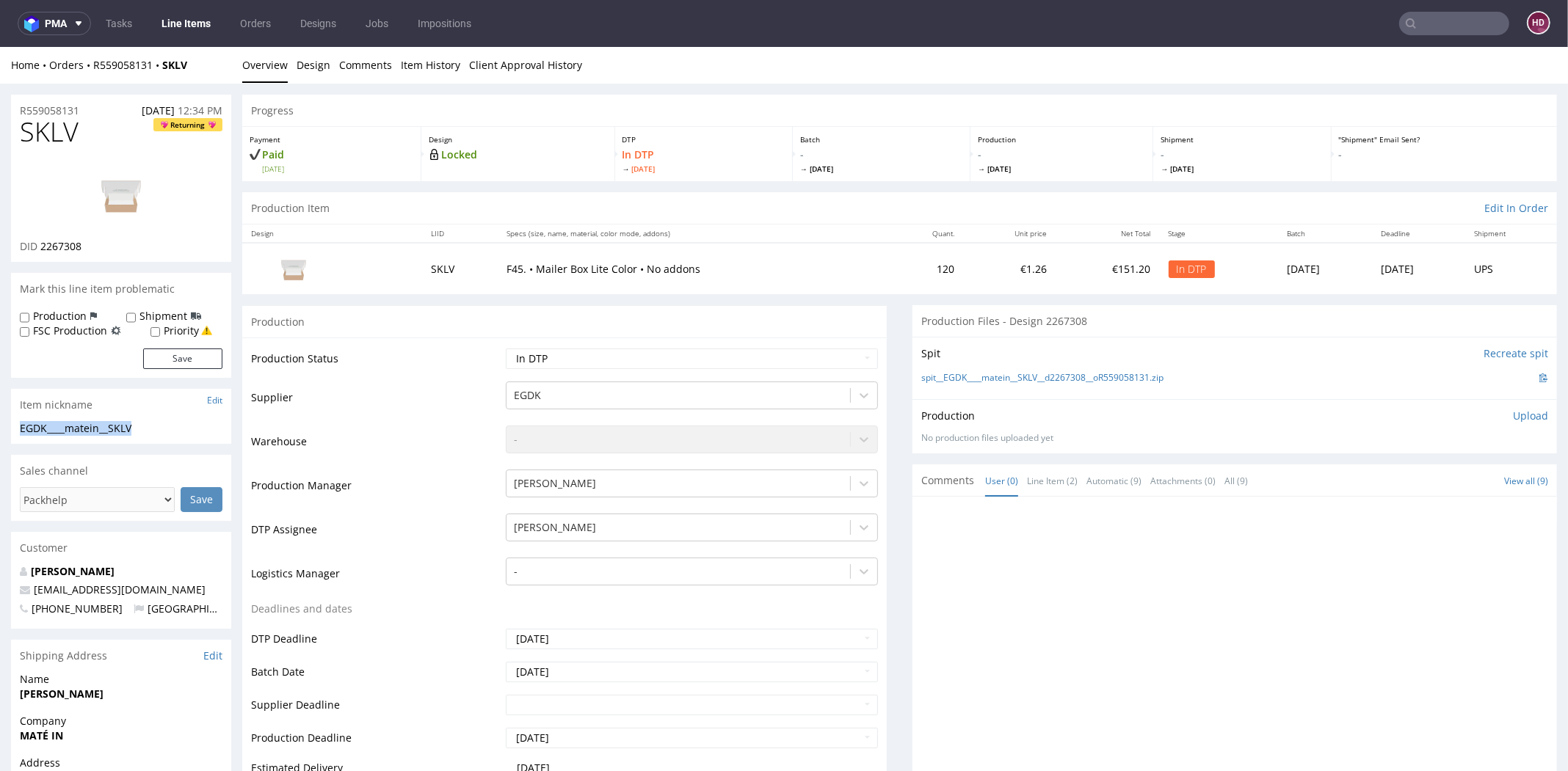
drag, startPoint x: 143, startPoint y: 429, endPoint x: -27, endPoint y: 424, distance: 170.1
drag, startPoint x: 69, startPoint y: 110, endPoint x: -37, endPoint y: 110, distance: 106.0
drag, startPoint x: 60, startPoint y: 252, endPoint x: 38, endPoint y: 252, distance: 22.0
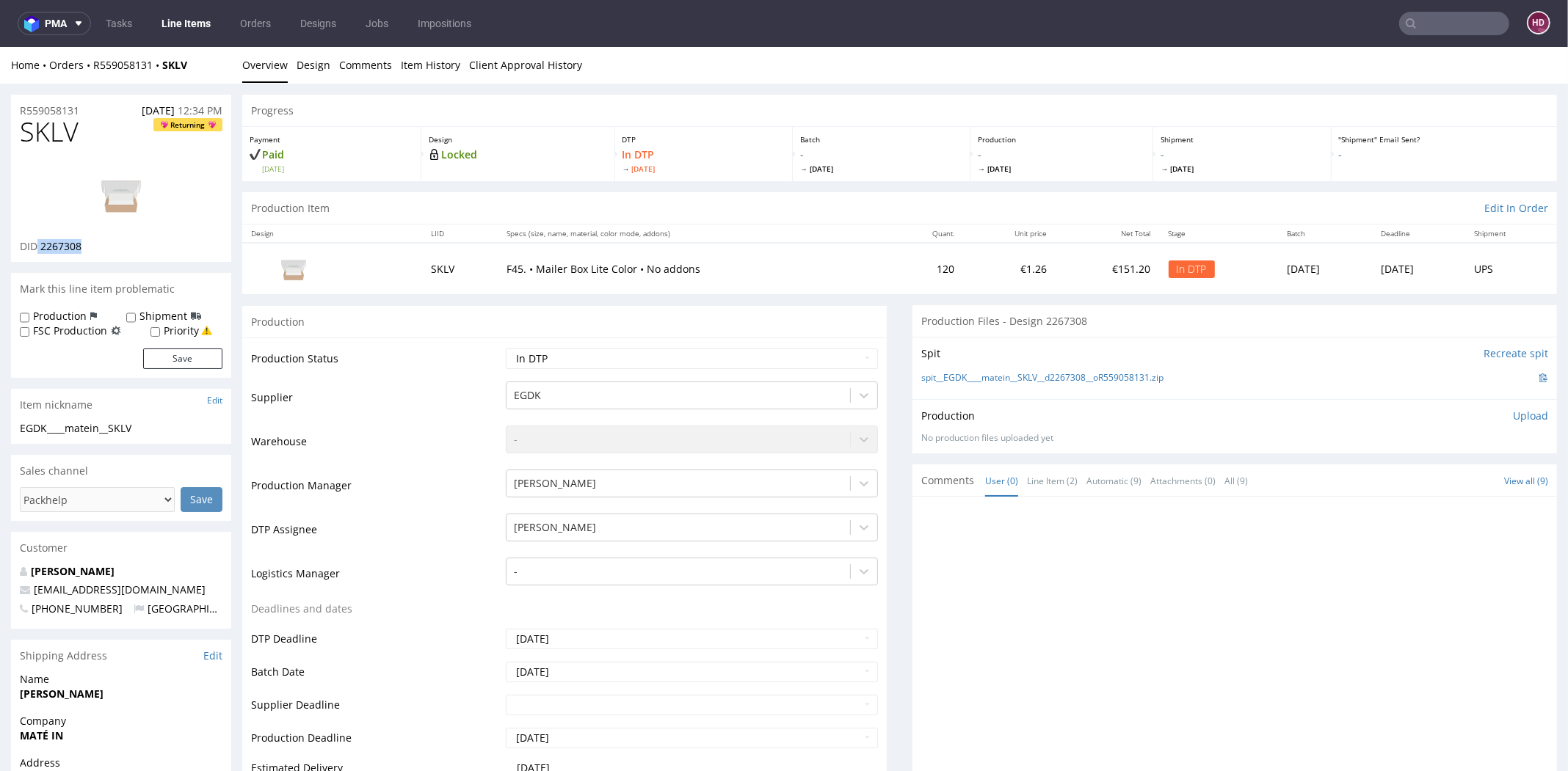
click at [38, 252] on div "DID 2267308" at bounding box center [121, 246] width 202 height 14
drag, startPoint x: 85, startPoint y: 136, endPoint x: -22, endPoint y: 146, distance: 107.5
click at [1512, 415] on p "Upload" at bounding box center [1529, 416] width 36 height 14
click at [1407, 483] on div "Add files" at bounding box center [1444, 483] width 73 height 22
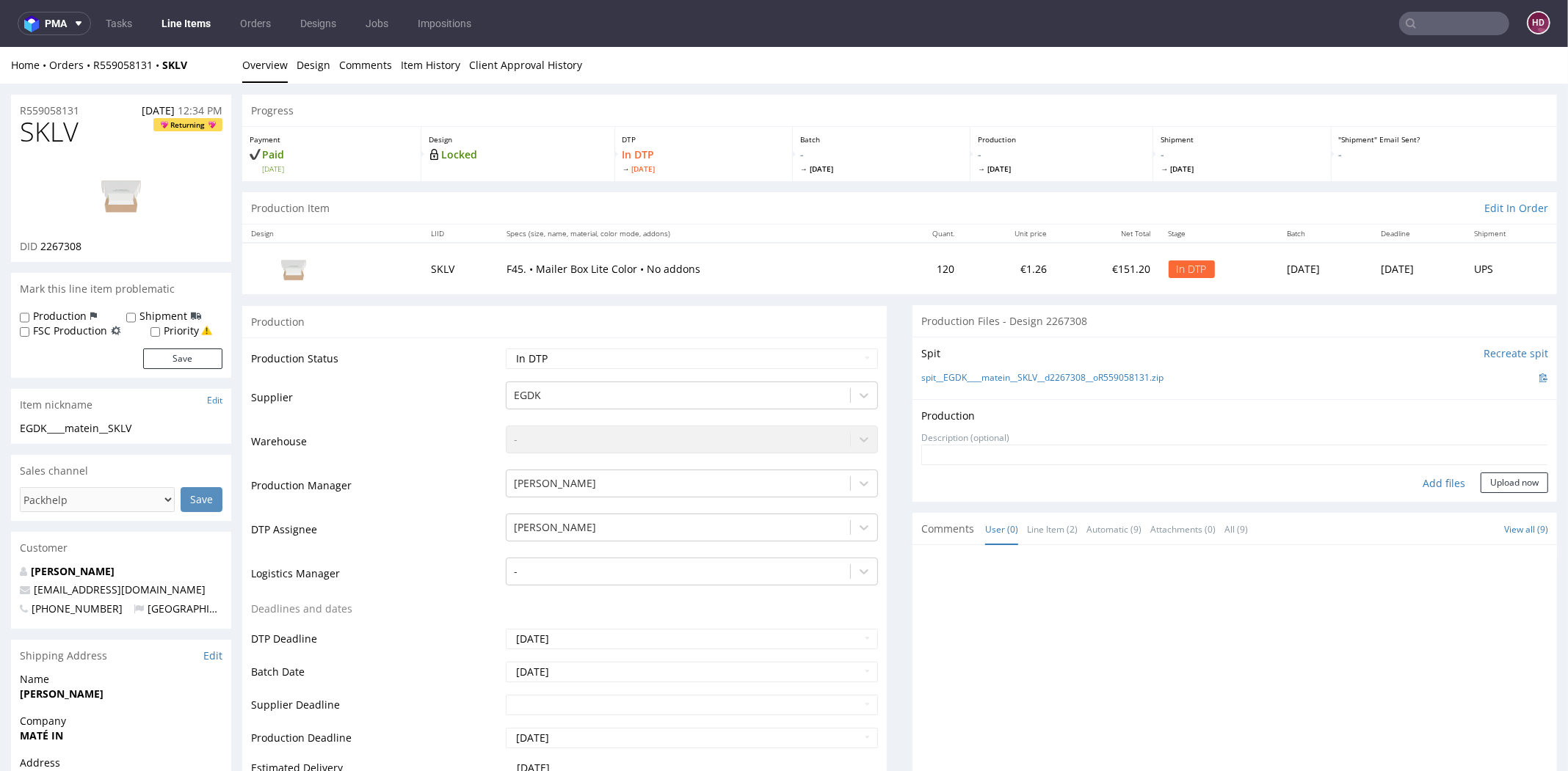
type input "C:\fakepath\EGDK____matein__SKLV__d2267308__oR559058131__inside.pdf"
drag, startPoint x: 1478, startPoint y: 503, endPoint x: 1466, endPoint y: 501, distance: 12.2
click at [1480, 504] on button "Upload now" at bounding box center [1514, 505] width 67 height 20
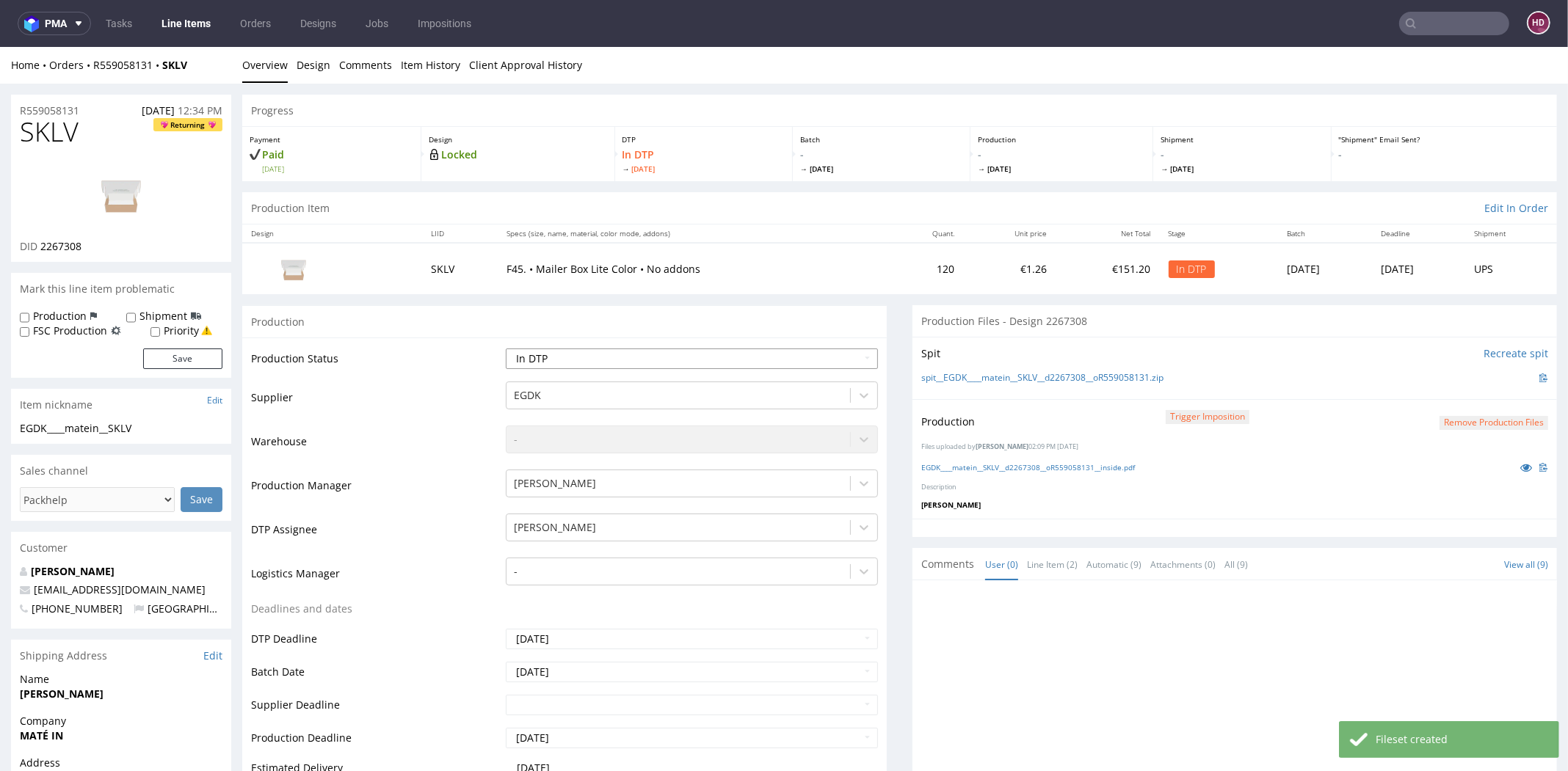
click at [557, 357] on select "Waiting for Artwork Waiting for Diecut Waiting for Mockup Waiting for DTP Waiti…" at bounding box center [691, 358] width 373 height 20
select select "dtp_production_ready"
click at [505, 348] on select "Waiting for Artwork Waiting for Diecut Waiting for Mockup Waiting for DTP Waiti…" at bounding box center [691, 358] width 373 height 20
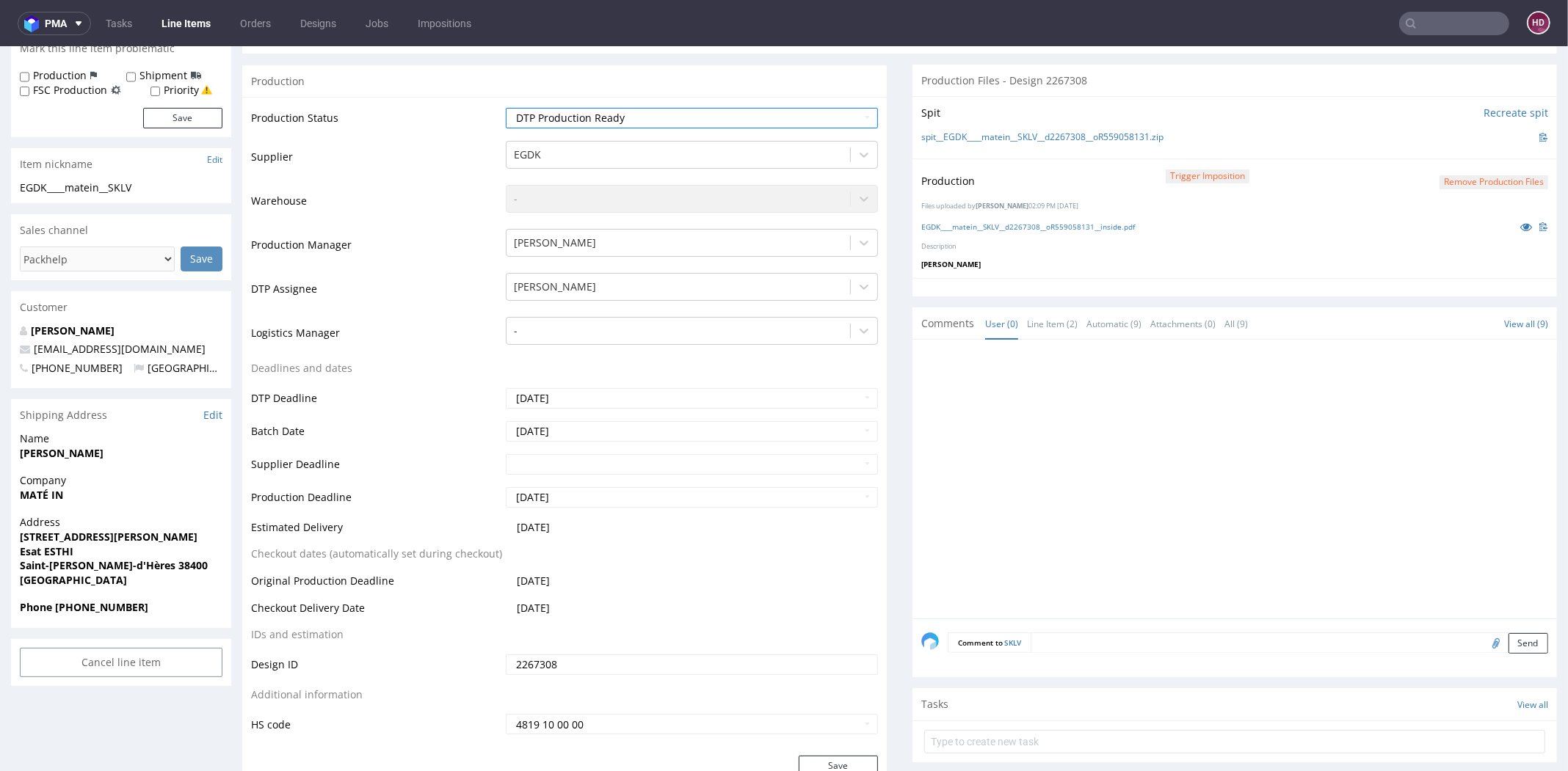
scroll to position [237, 0]
click at [815, 762] on button "Save" at bounding box center [838, 769] width 79 height 20
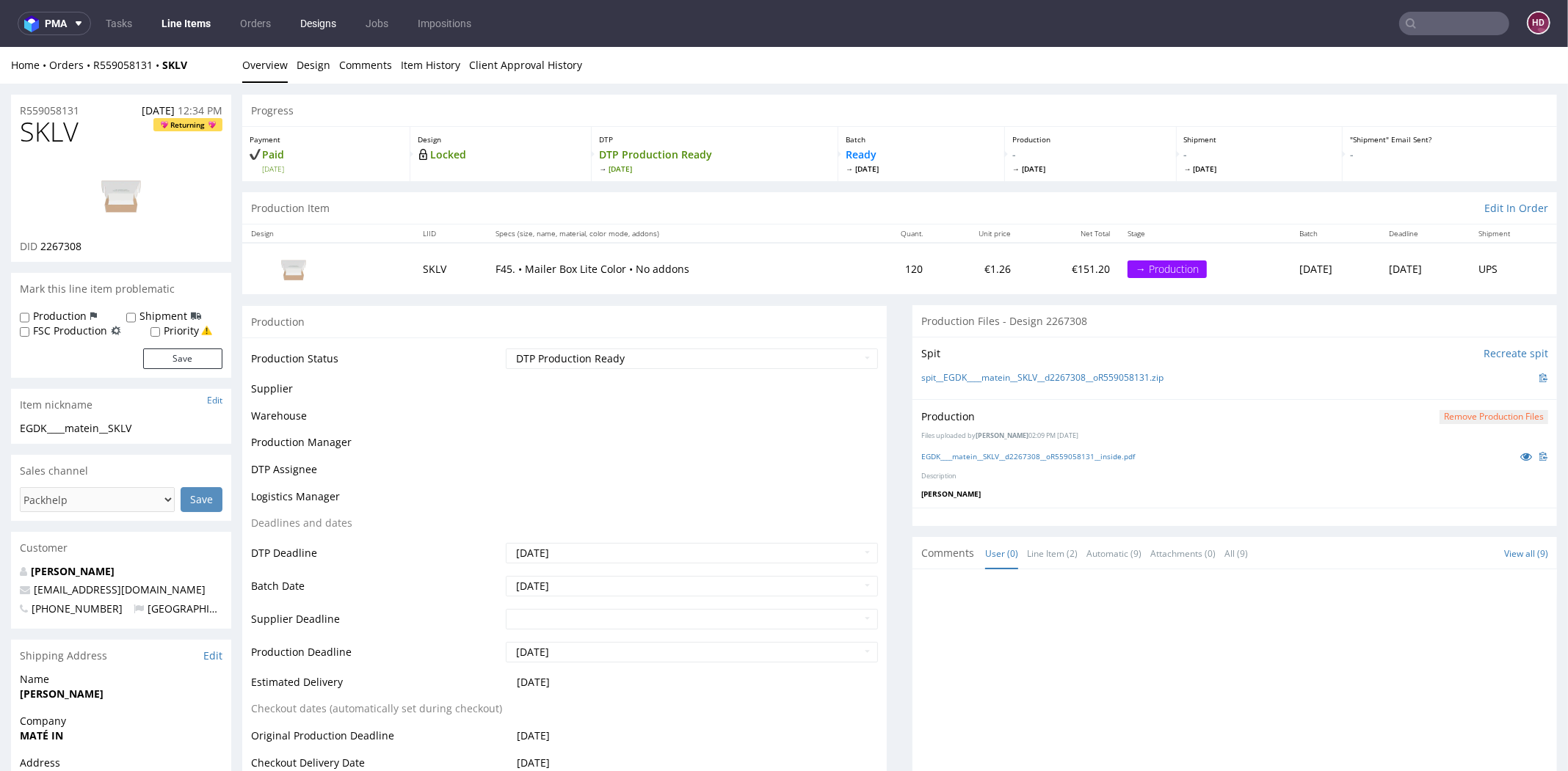
scroll to position [227, 0]
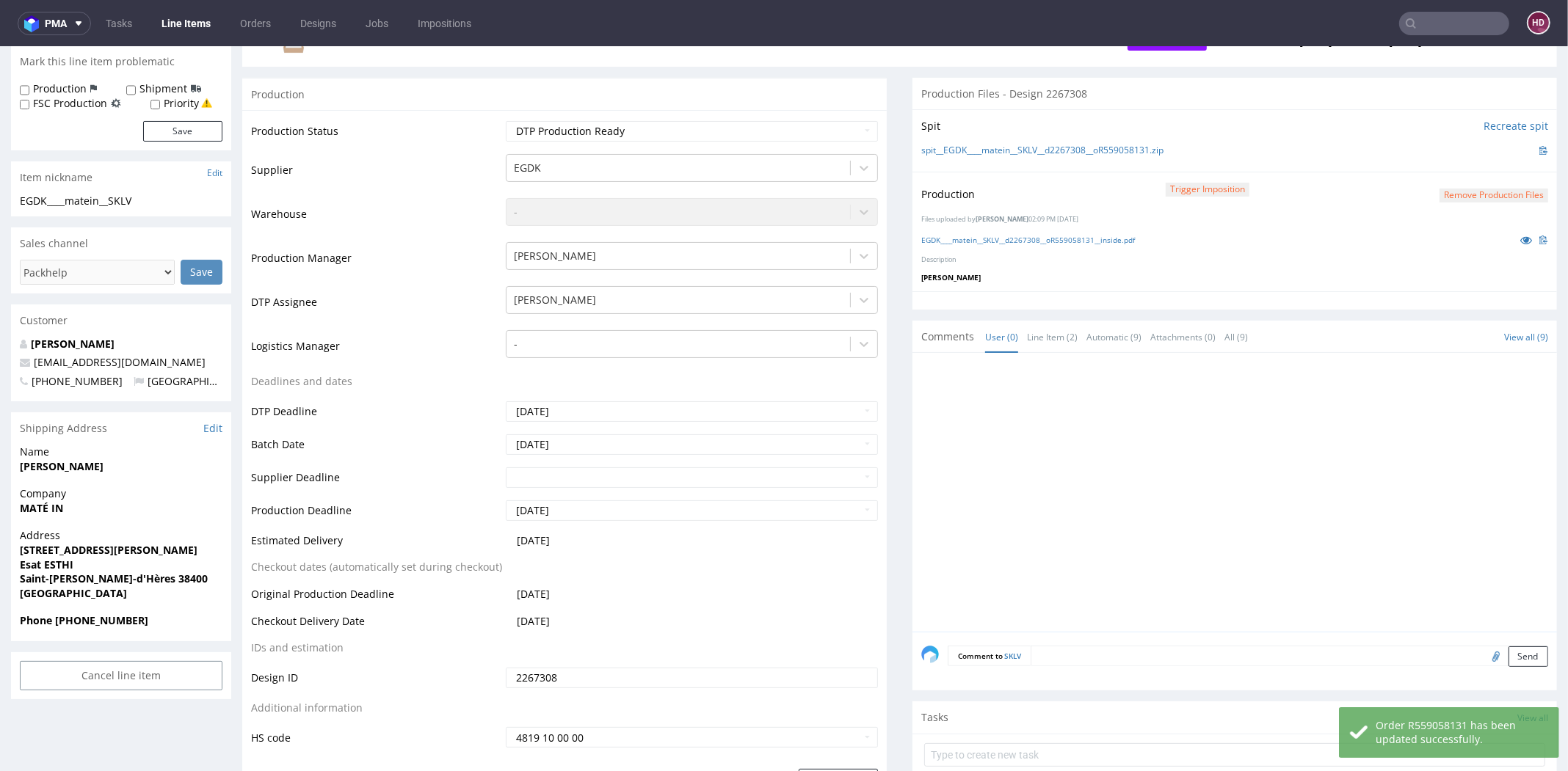
click at [182, 24] on link "Line Items" at bounding box center [186, 23] width 66 height 23
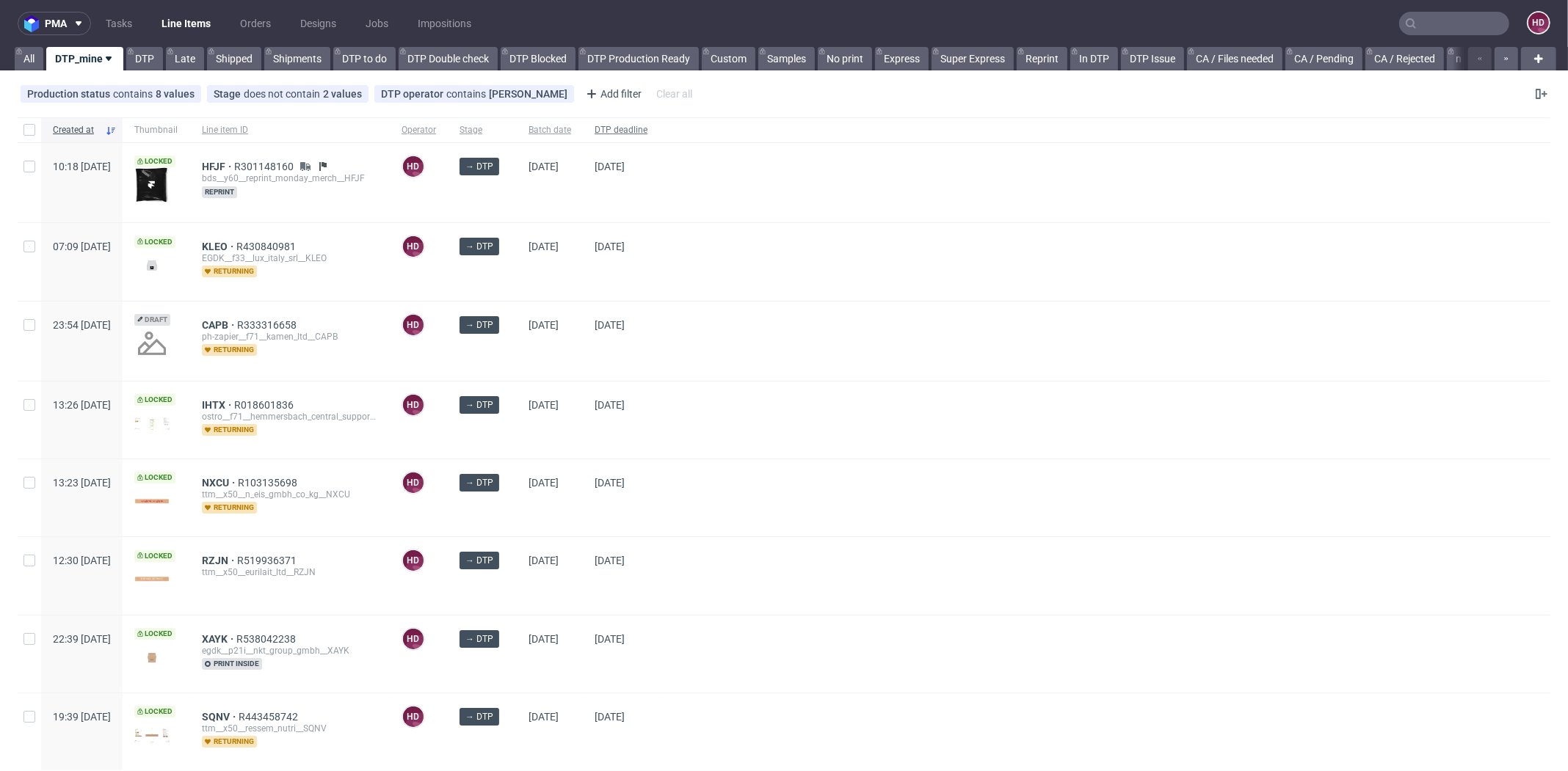
click at [647, 132] on span "DTP deadline" at bounding box center [621, 130] width 53 height 13
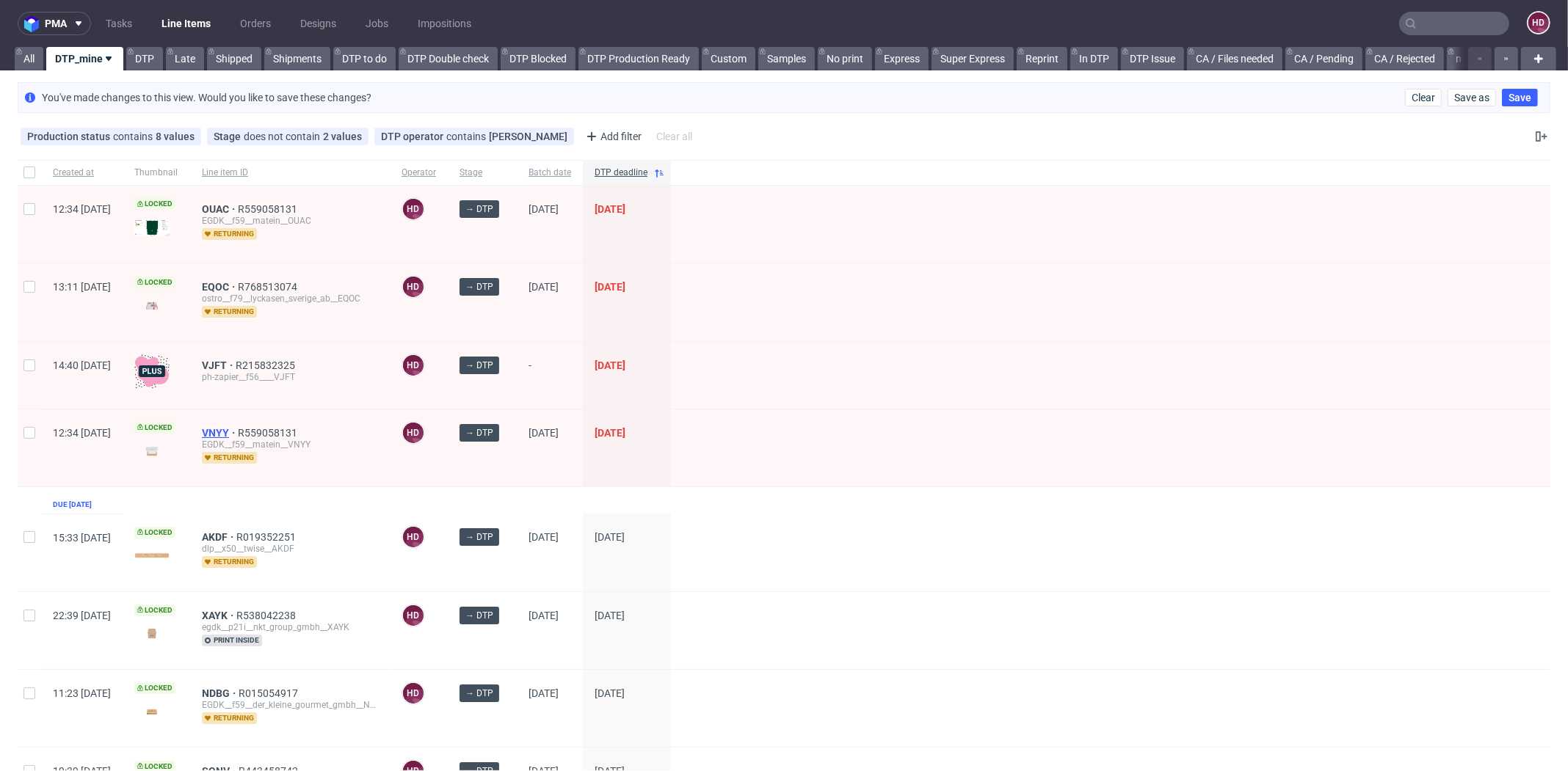
click at [238, 427] on span "VNYY" at bounding box center [219, 433] width 36 height 12
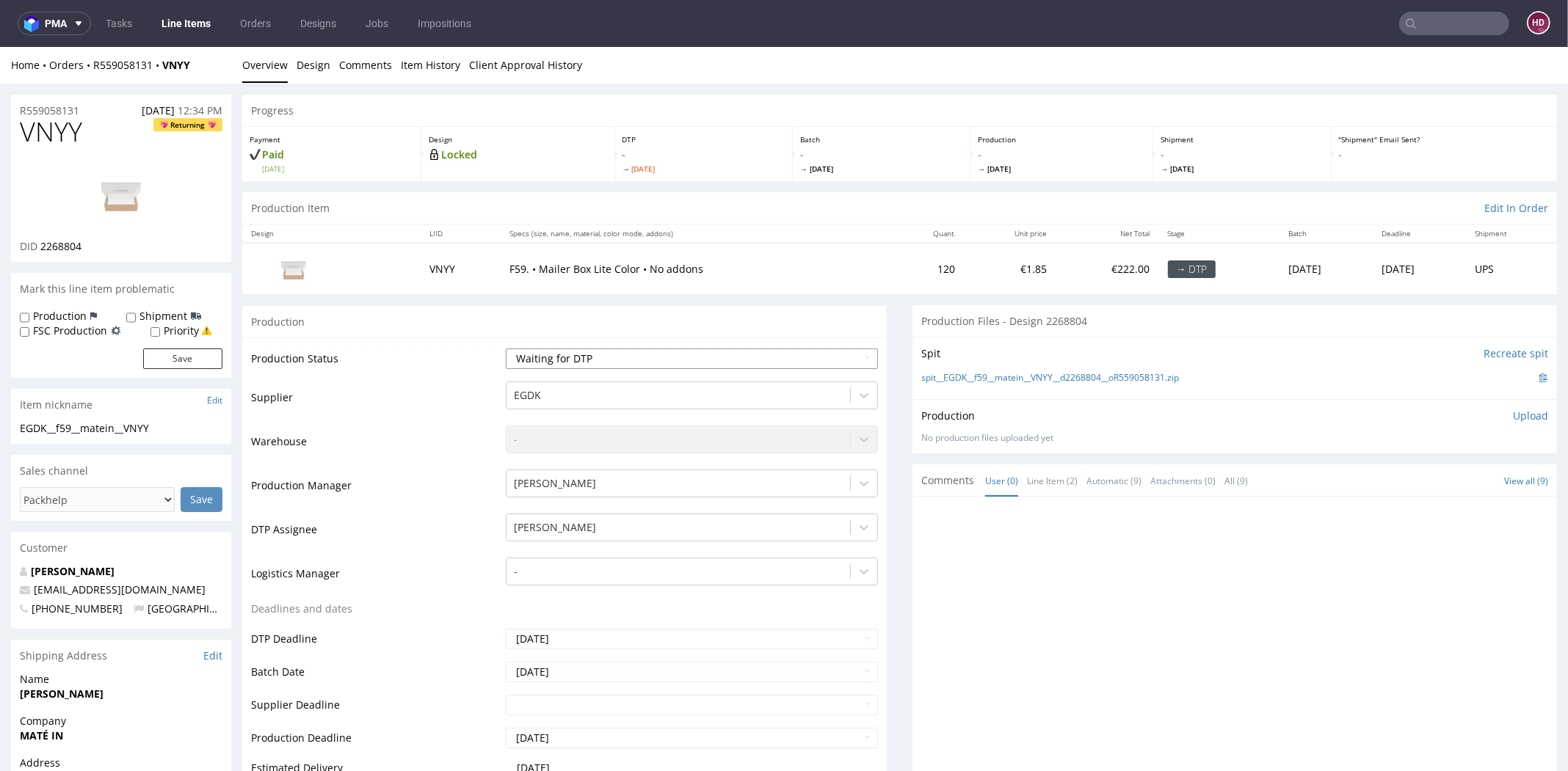
click at [604, 363] on select "Waiting for Artwork Waiting for Diecut Waiting for Mockup Waiting for DTP Waiti…" at bounding box center [691, 358] width 373 height 20
select select "dtp_in_process"
click at [505, 348] on select "Waiting for Artwork Waiting for Diecut Waiting for Mockup Waiting for DTP Waiti…" at bounding box center [691, 358] width 373 height 20
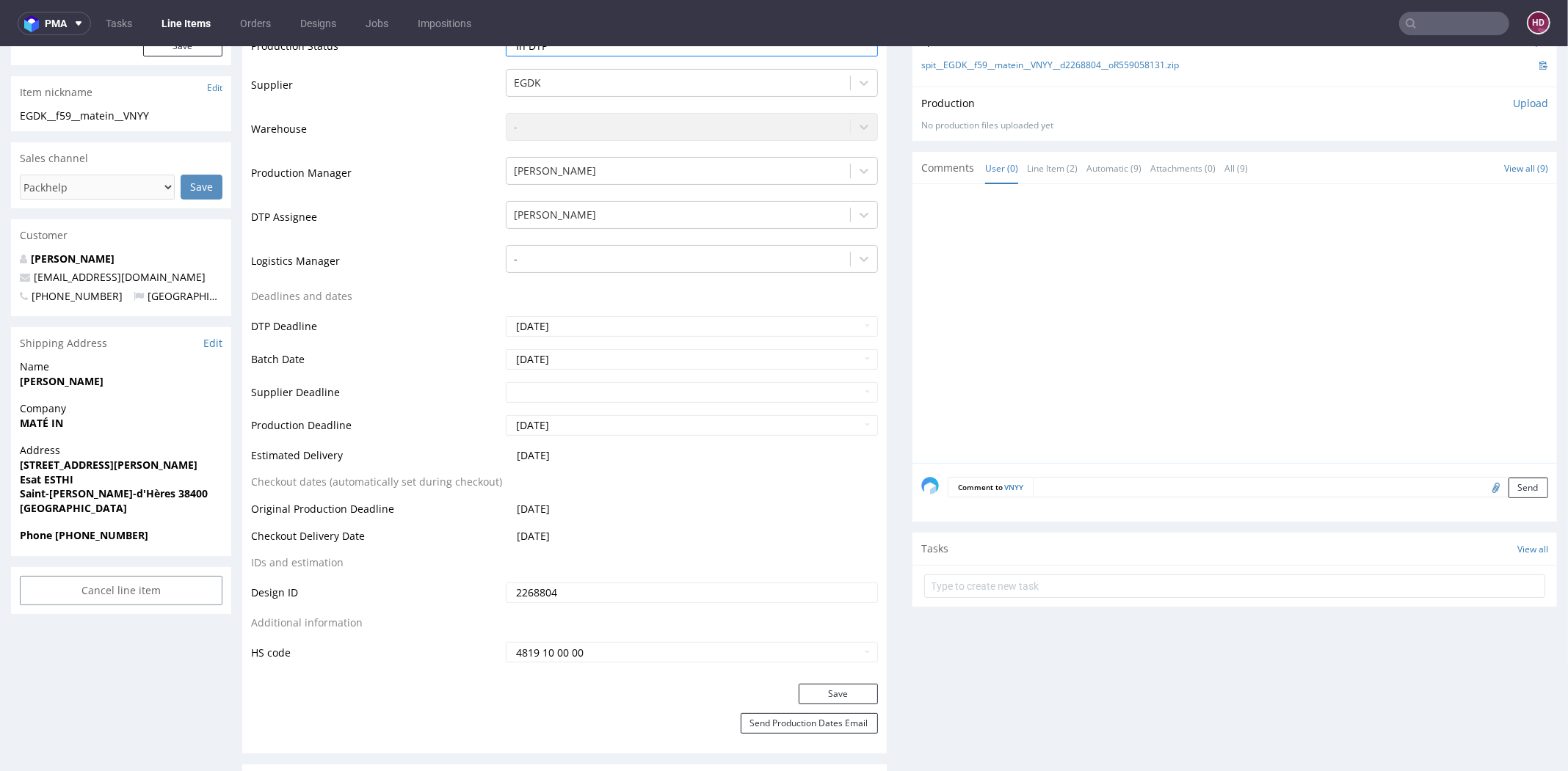
scroll to position [431, 0]
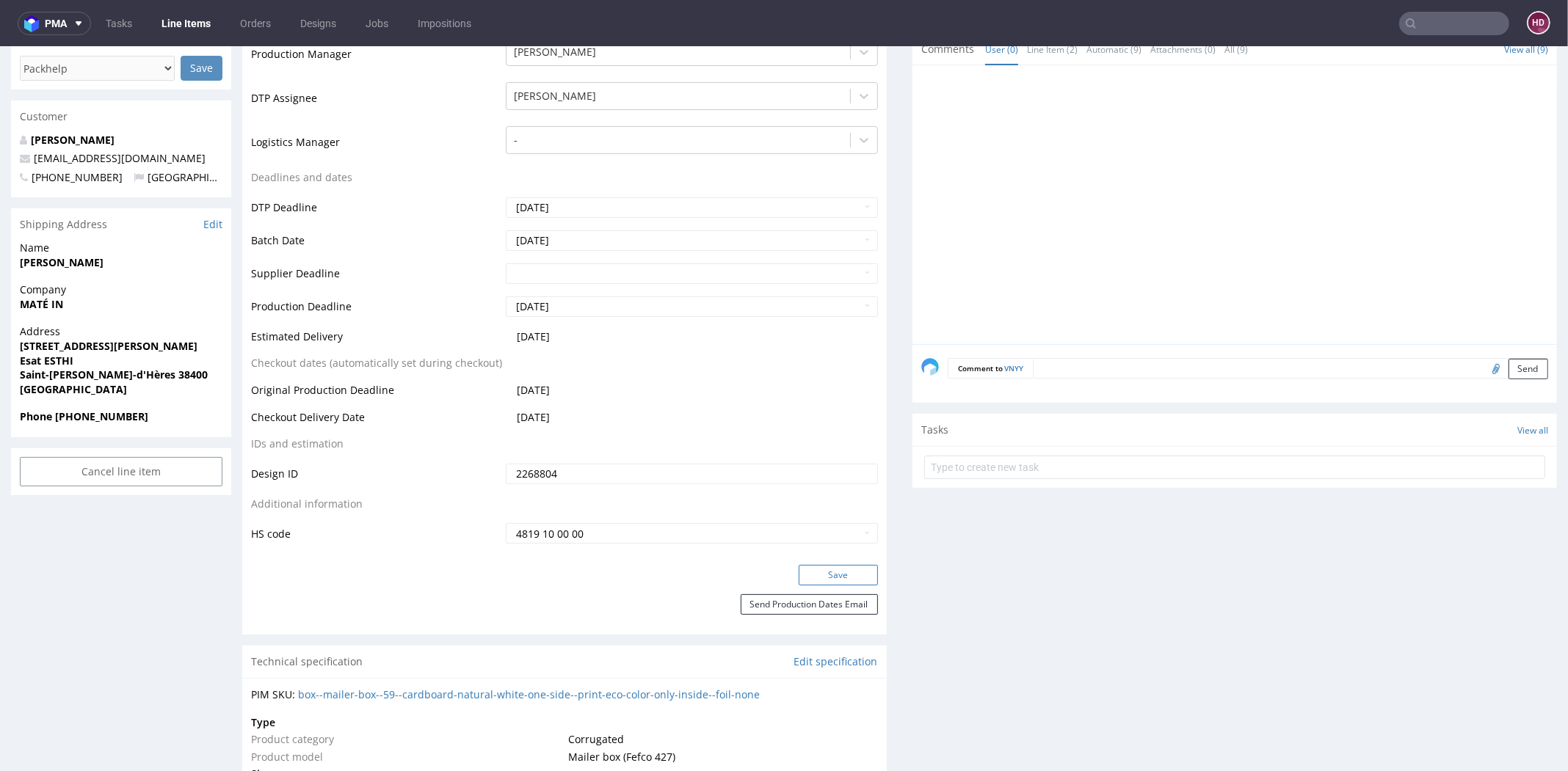
click at [814, 572] on button "Save" at bounding box center [838, 575] width 79 height 20
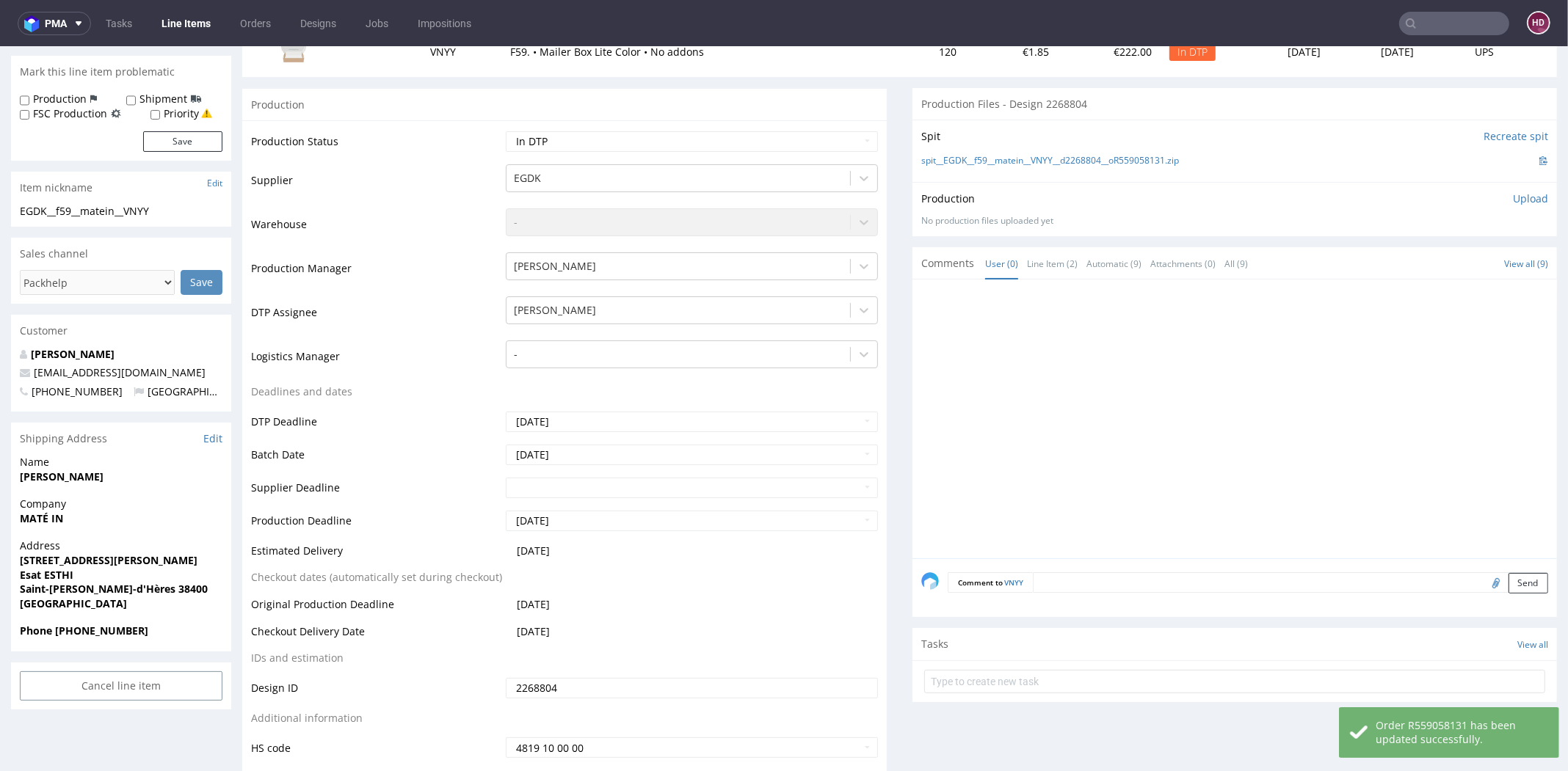
scroll to position [0, 0]
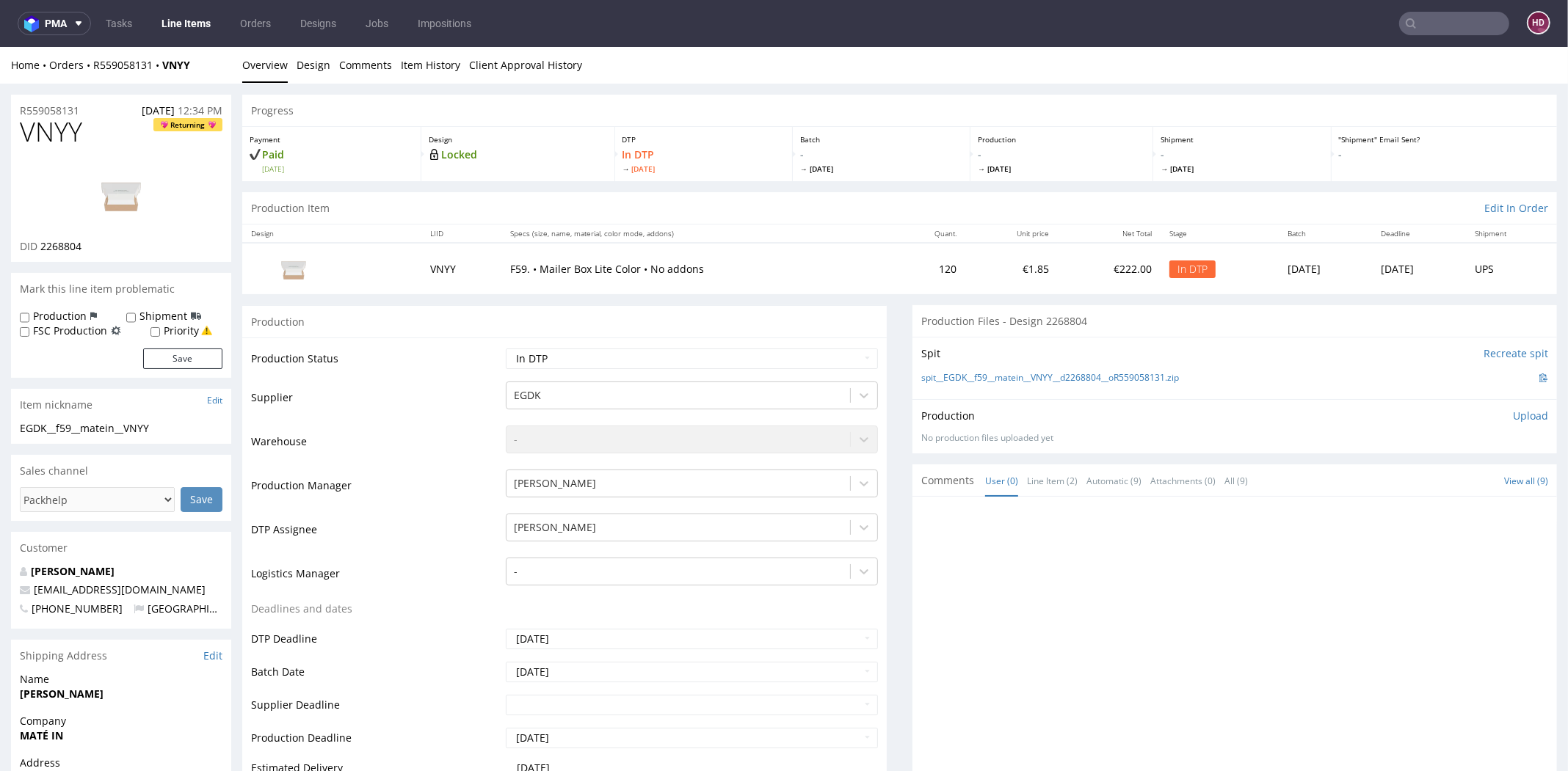
click at [135, 196] on img at bounding box center [121, 194] width 117 height 66
drag, startPoint x: 131, startPoint y: 424, endPoint x: -29, endPoint y: 419, distance: 160.1
copy section "EGDK__f59__matein__VNYY"
drag, startPoint x: 83, startPoint y: 107, endPoint x: -8, endPoint y: 108, distance: 91.0
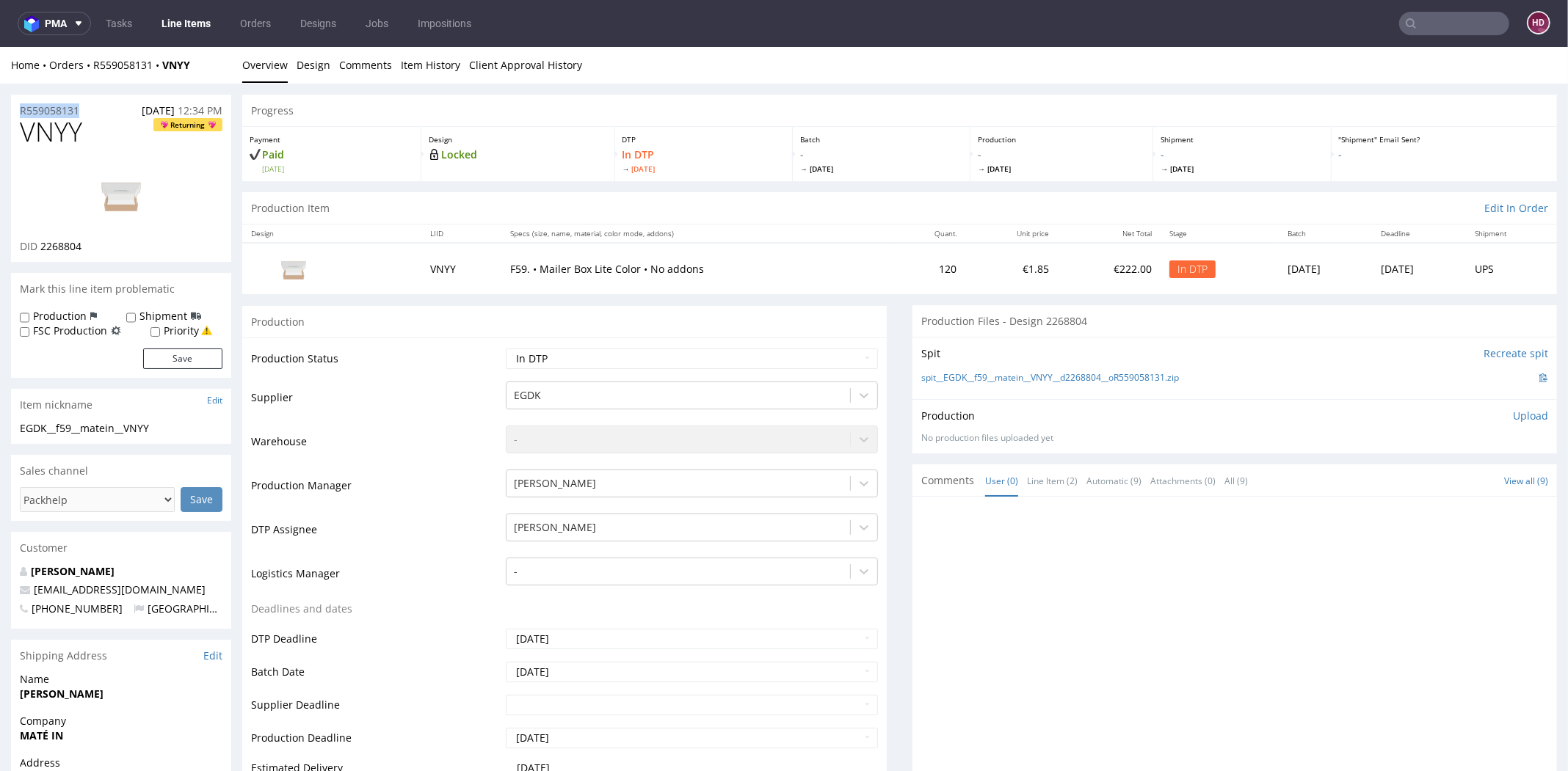
copy p "R559058131"
drag, startPoint x: 109, startPoint y: 246, endPoint x: 41, endPoint y: 248, distance: 68.0
click at [41, 248] on div "DID 2268804" at bounding box center [121, 246] width 202 height 14
copy span "2268804"
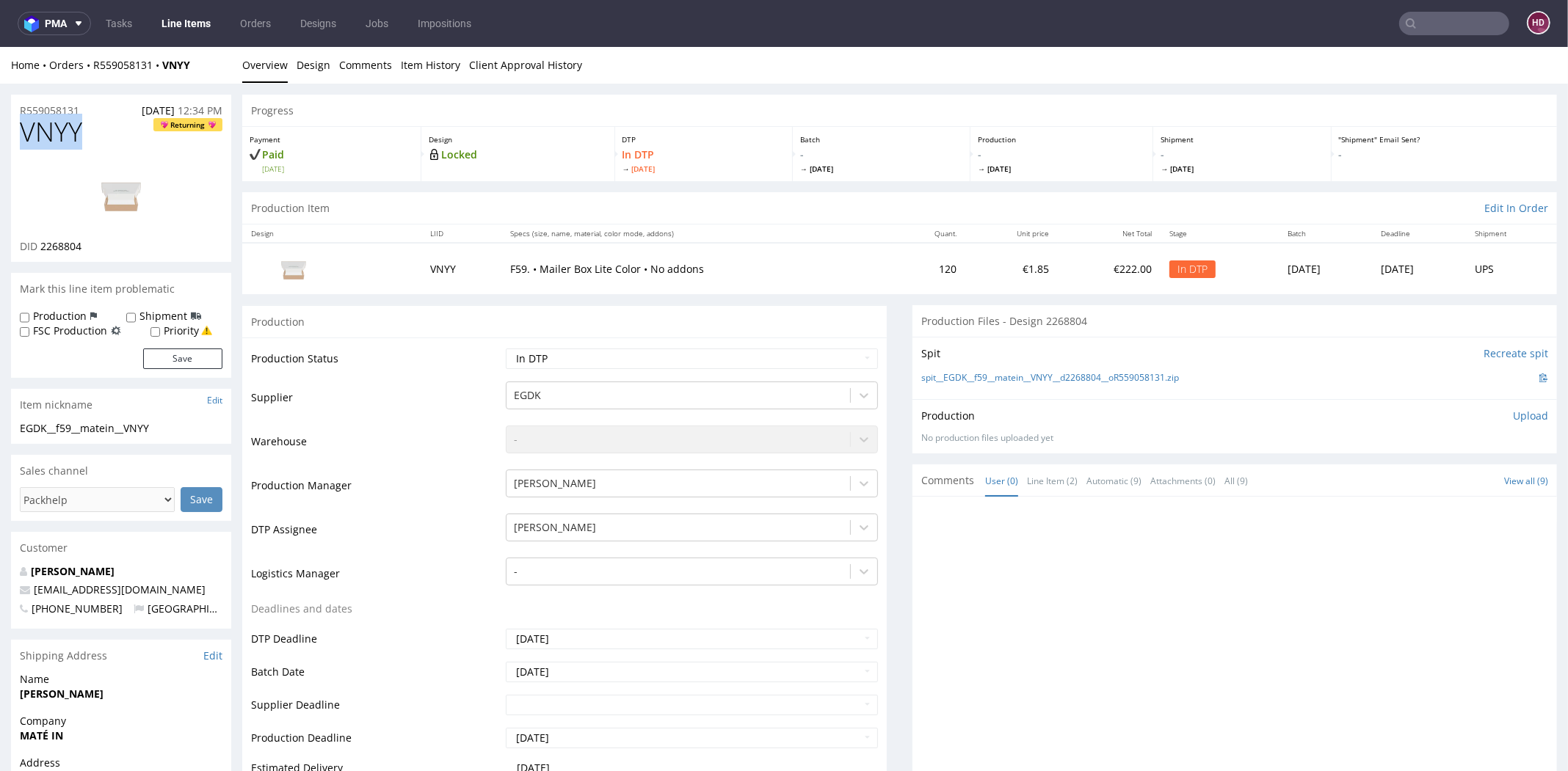
drag, startPoint x: 53, startPoint y: 132, endPoint x: -35, endPoint y: 124, distance: 88.4
copy span "VNYY"
click at [116, 196] on img at bounding box center [121, 194] width 117 height 66
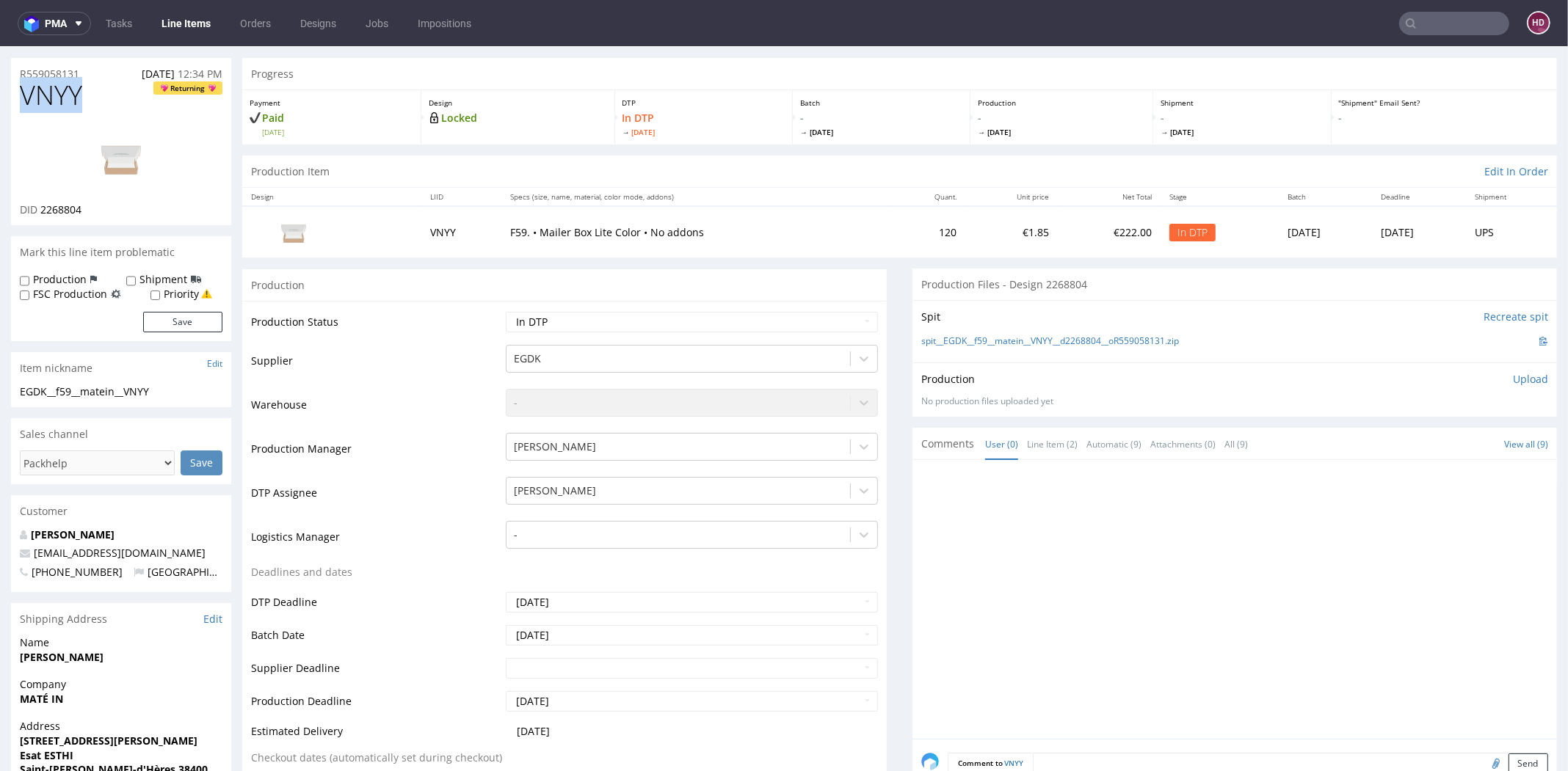
scroll to position [73, 0]
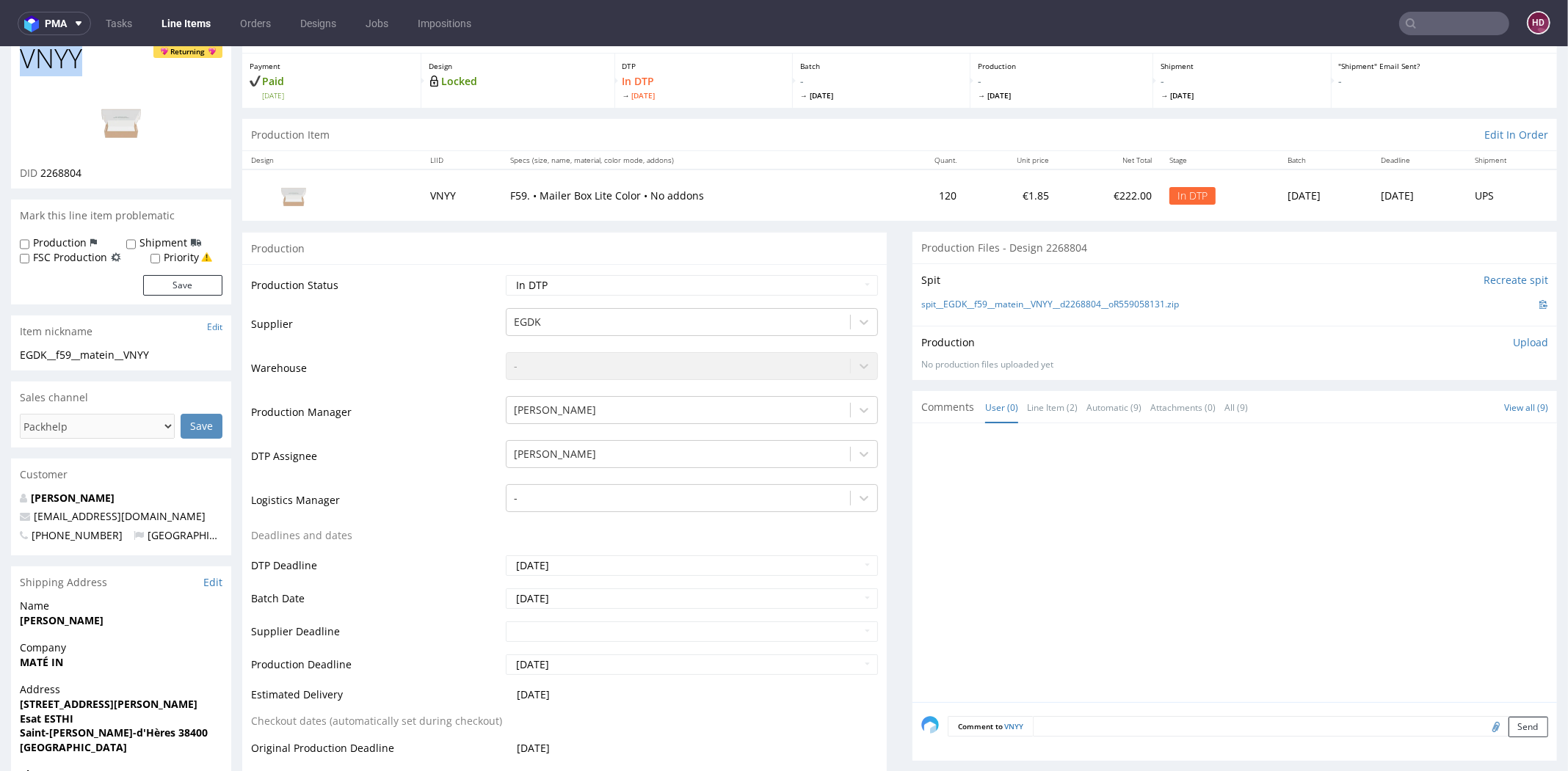
click at [1516, 341] on p "Upload" at bounding box center [1529, 342] width 36 height 14
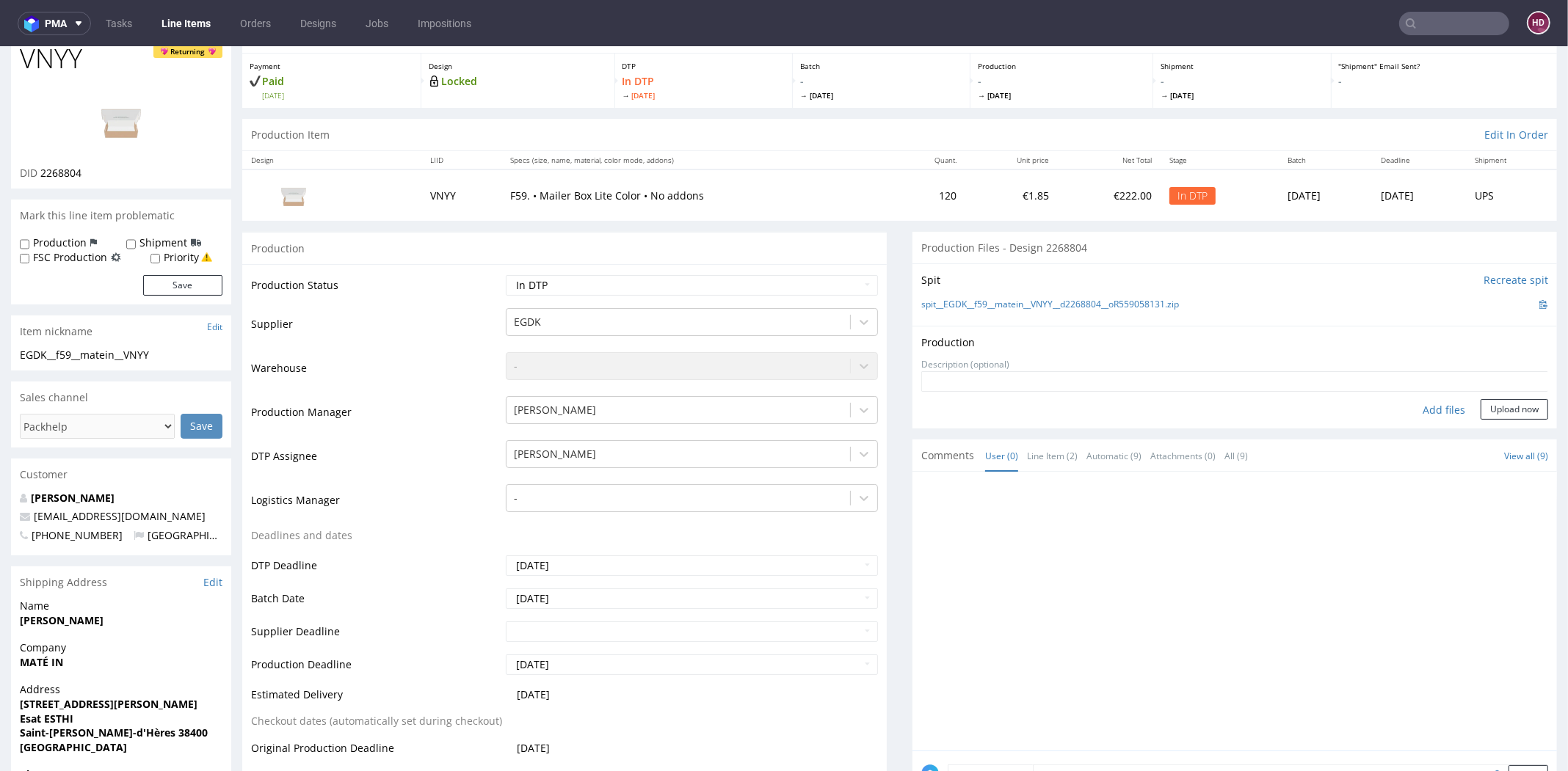
click at [1428, 410] on div "Add files" at bounding box center [1444, 410] width 73 height 22
type input "C:\fakepath\ EGDK__f59__matein__VNYY__d2268804__oR559058131__inside.pdf"
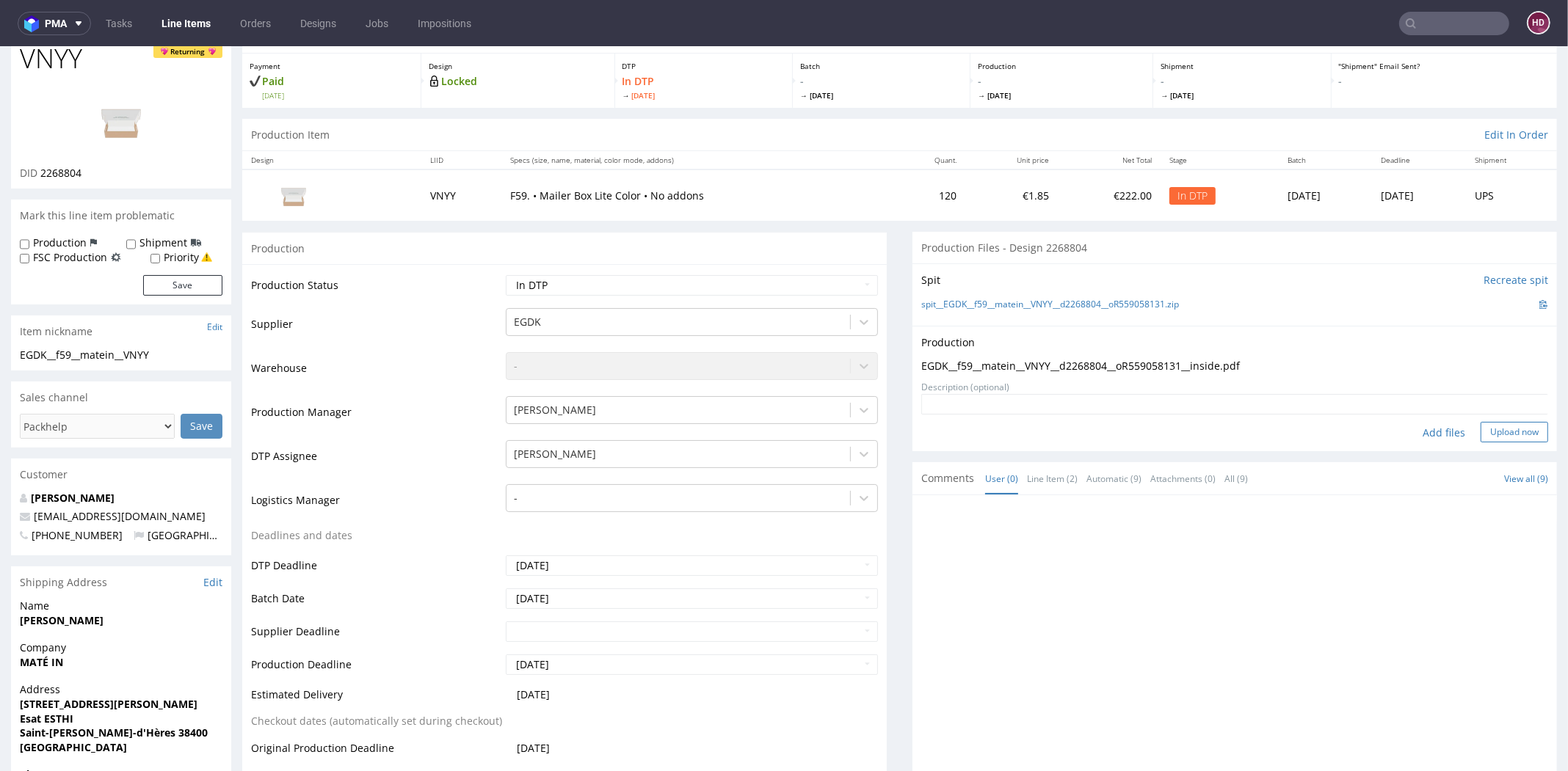
click at [1480, 422] on button "Upload now" at bounding box center [1514, 431] width 67 height 20
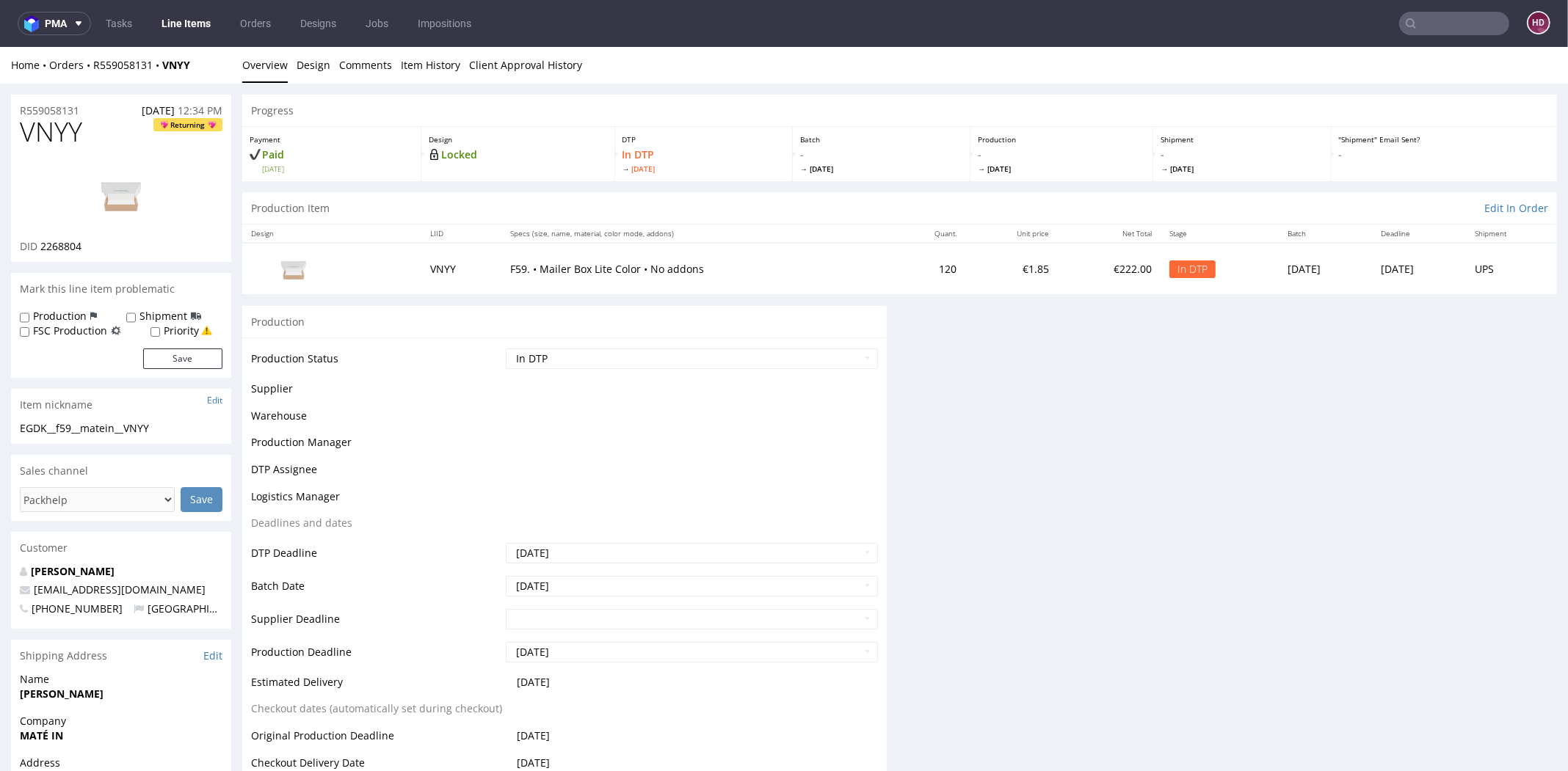
scroll to position [0, 0]
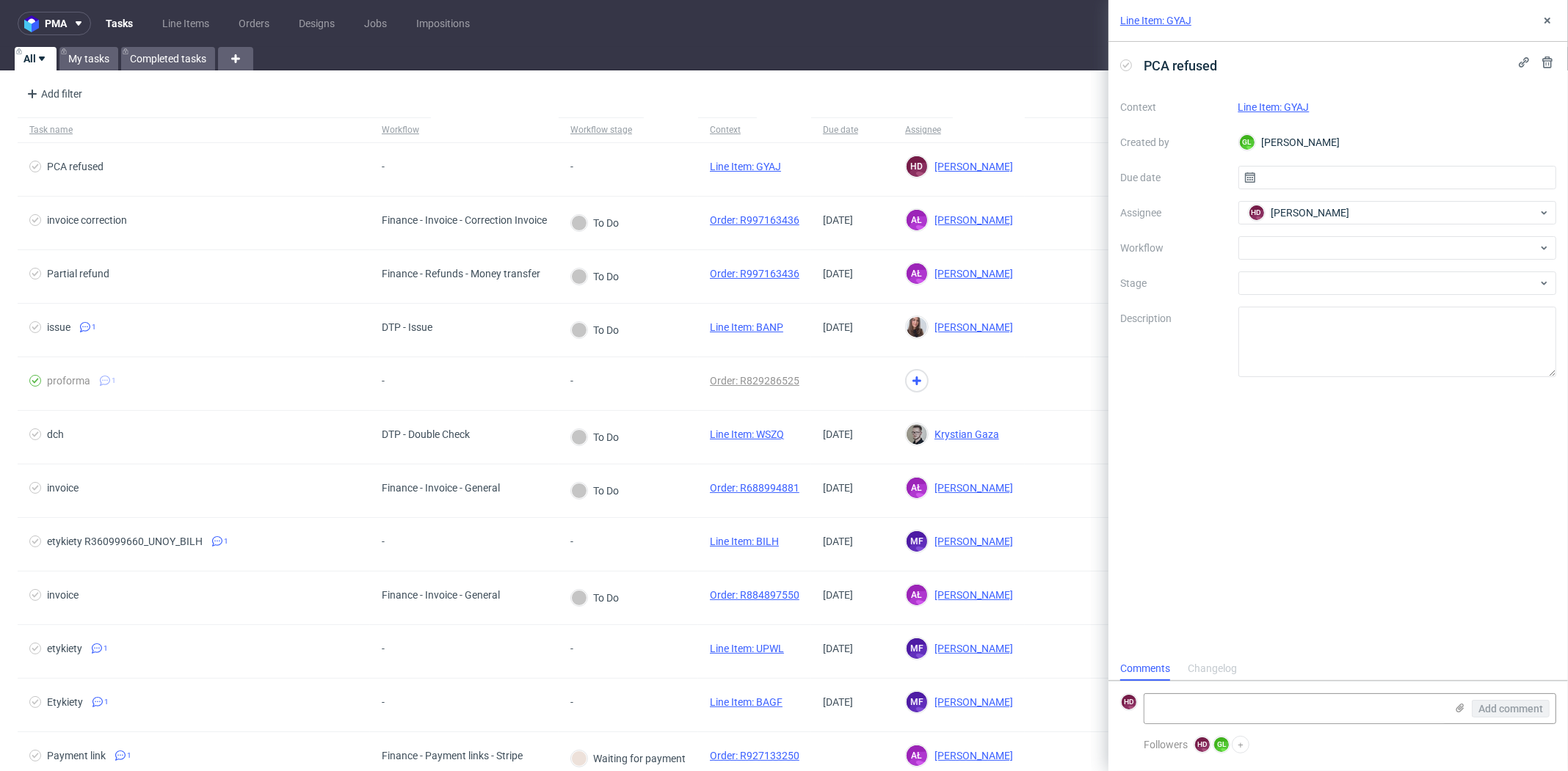
scroll to position [12, 0]
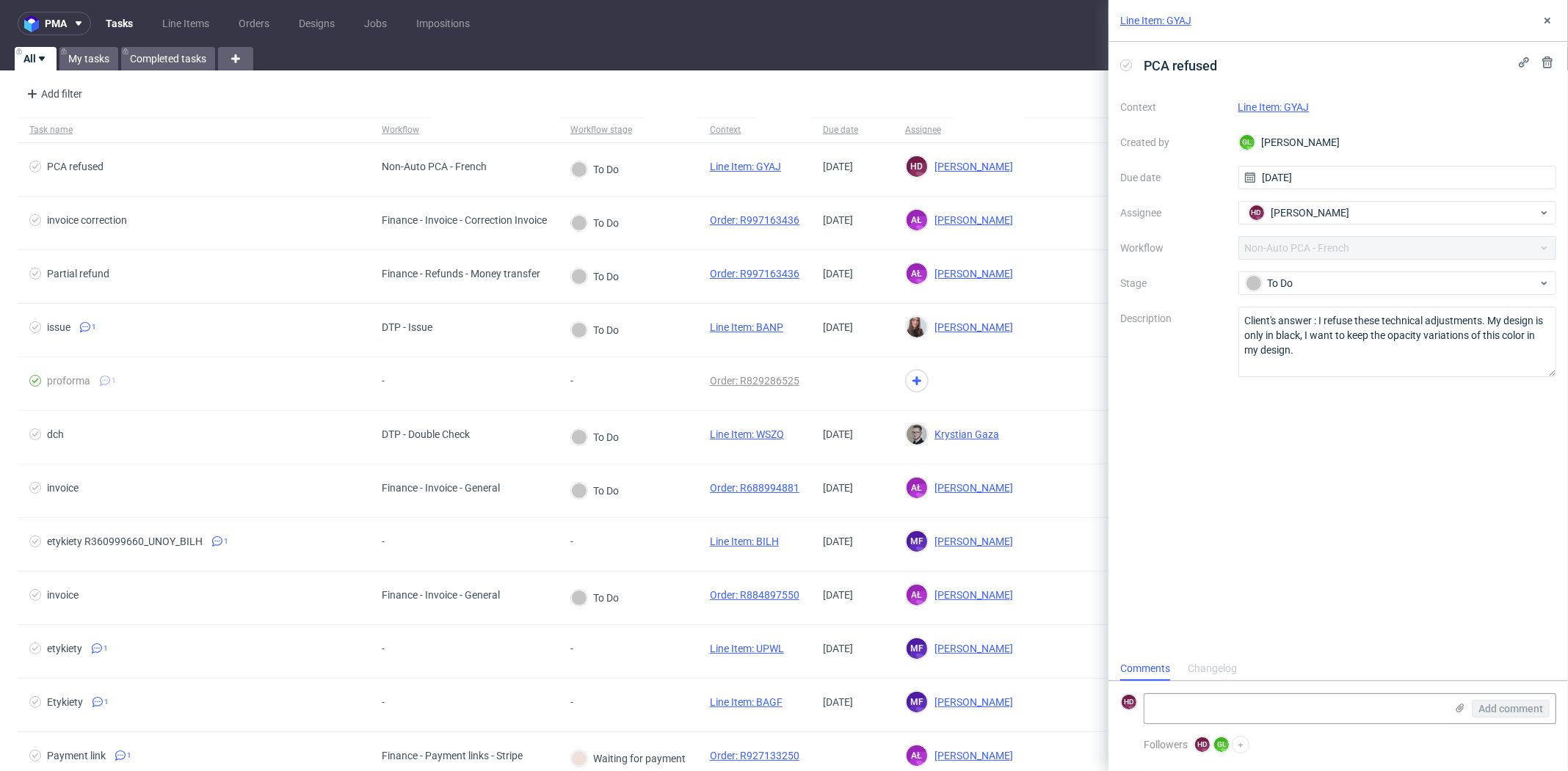
scroll to position [12, 0]
drag, startPoint x: 1320, startPoint y: 320, endPoint x: 1347, endPoint y: 360, distance: 48.3
click at [1347, 360] on textarea "Client's answer : I refuse these technical adjustments. My design is only in bl…" at bounding box center [1397, 342] width 319 height 70
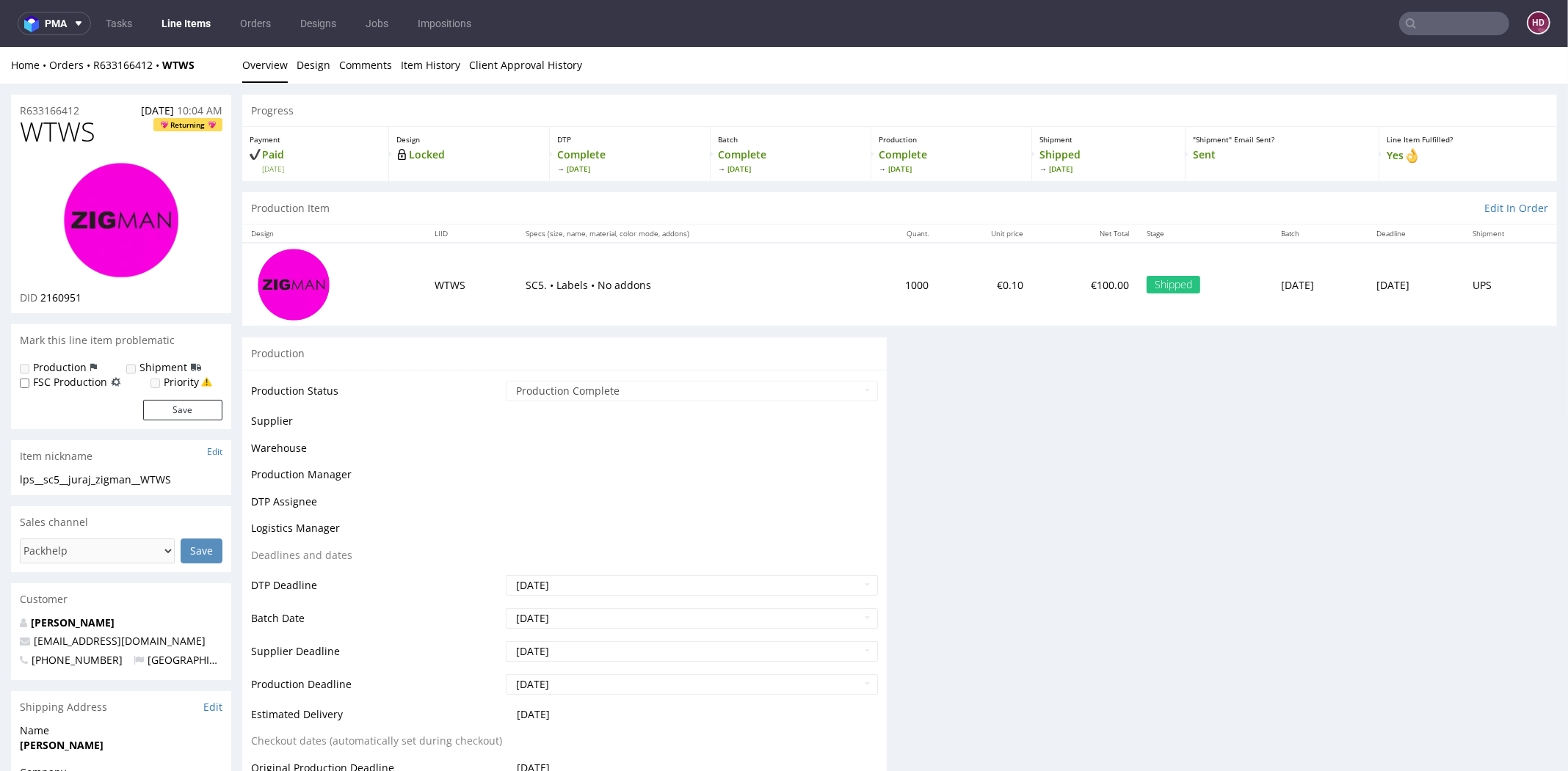
click at [174, 23] on link "Line Items" at bounding box center [186, 23] width 66 height 23
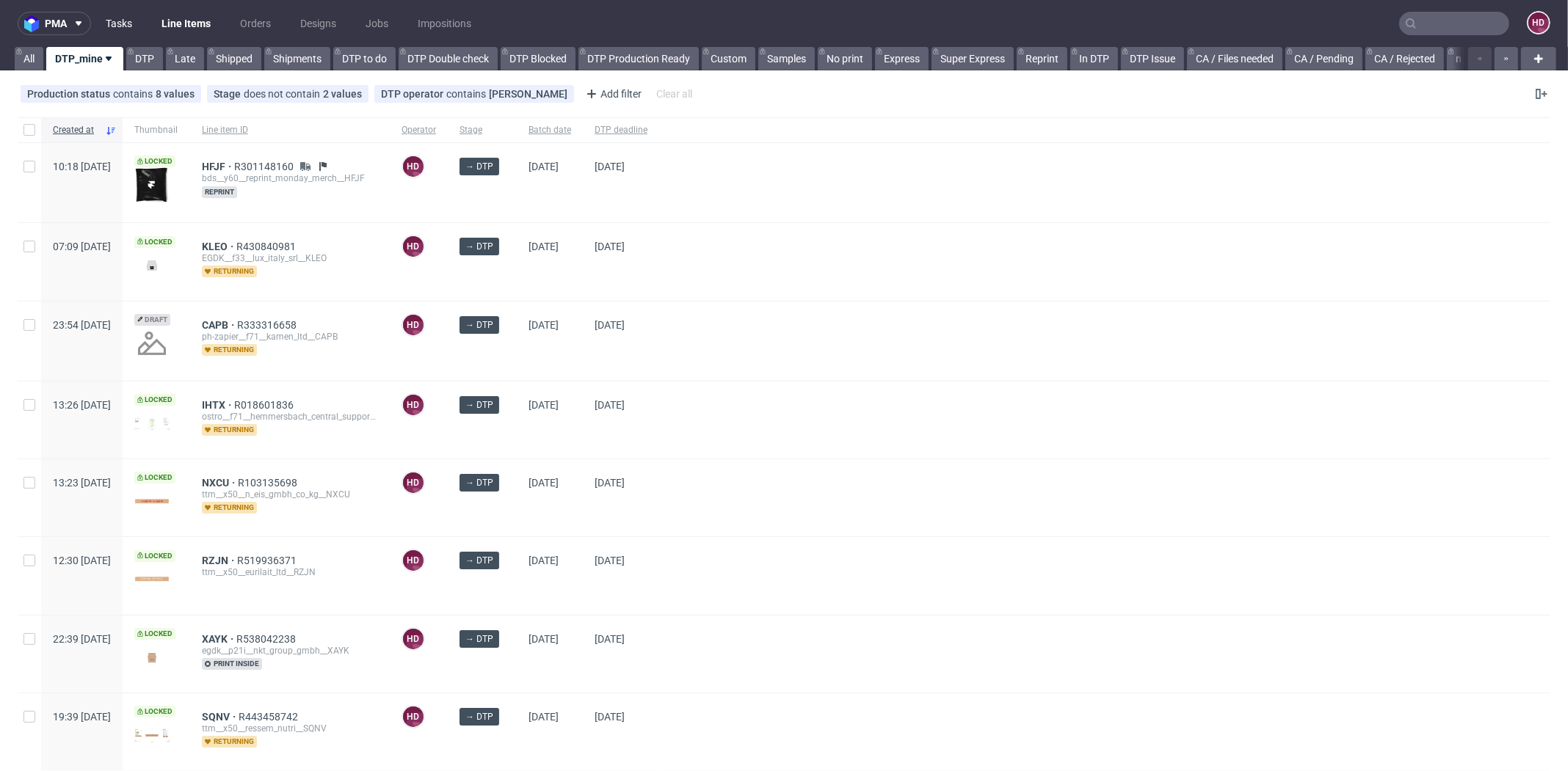
click at [128, 30] on link "Tasks" at bounding box center [119, 23] width 44 height 23
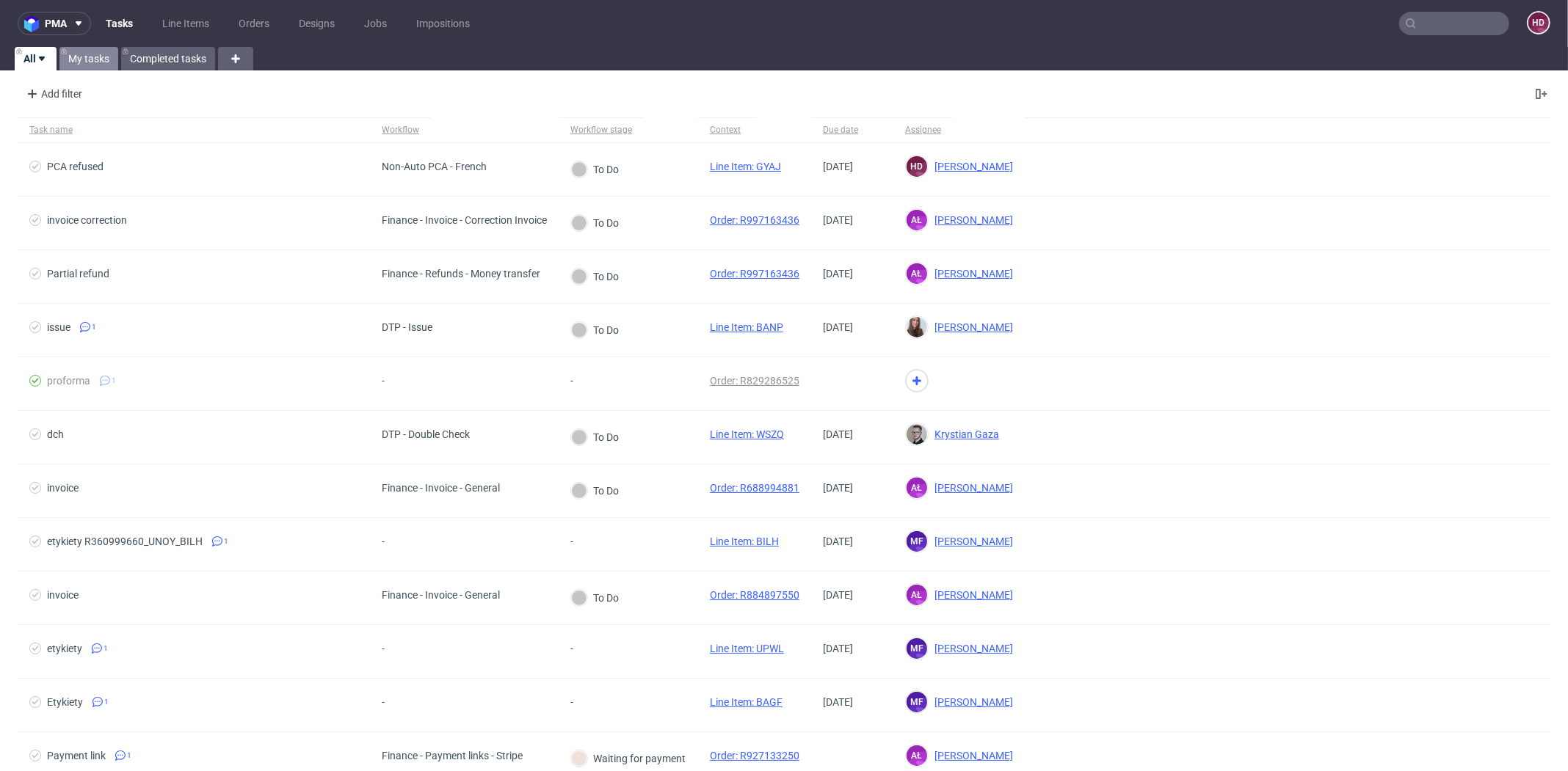
click at [100, 61] on link "My tasks" at bounding box center [89, 59] width 59 height 23
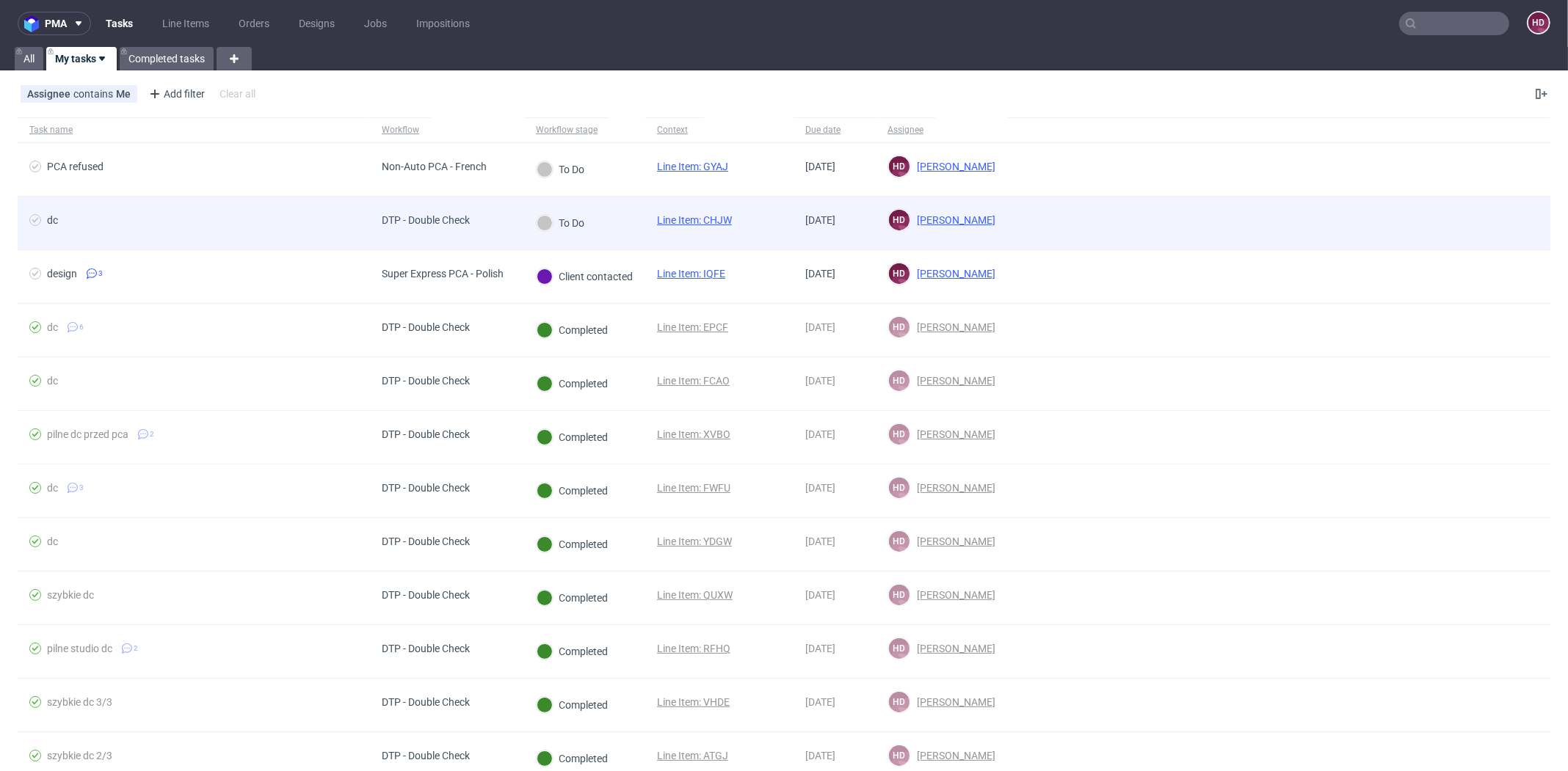
click at [306, 219] on span "dc" at bounding box center [193, 223] width 329 height 17
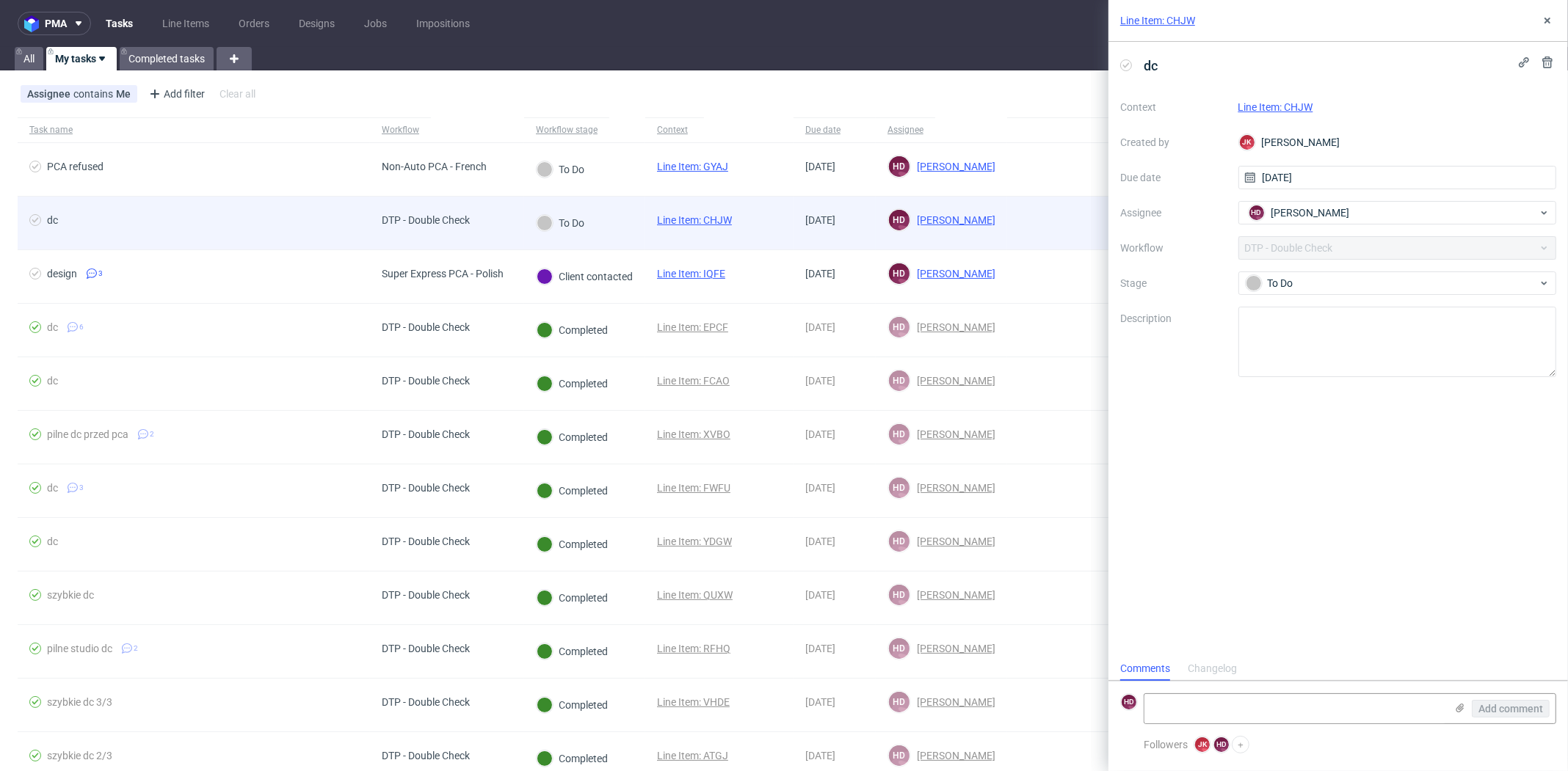
scroll to position [12, 0]
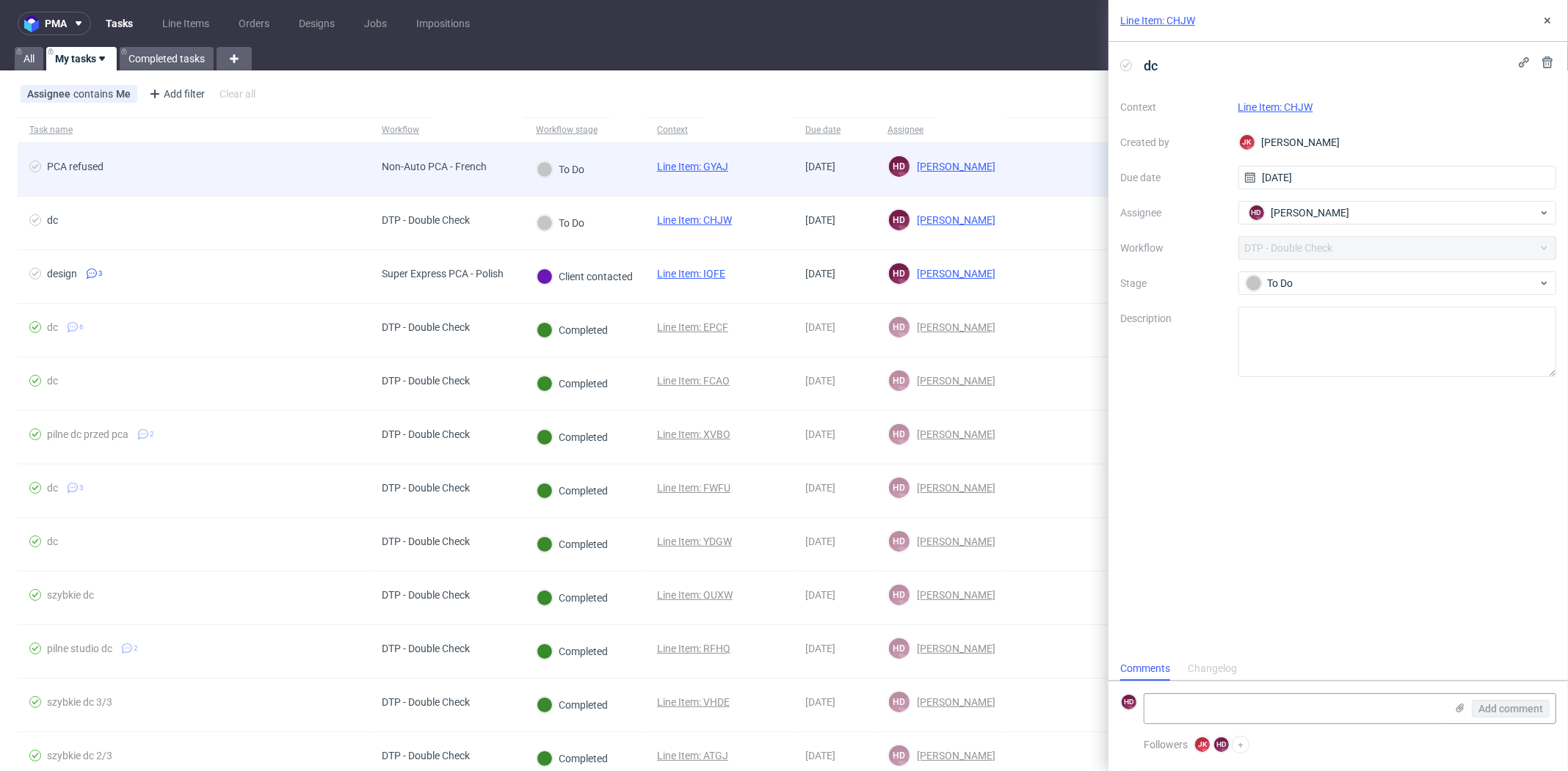
click at [465, 187] on div "Non-Auto PCA - French" at bounding box center [433, 169] width 128 height 53
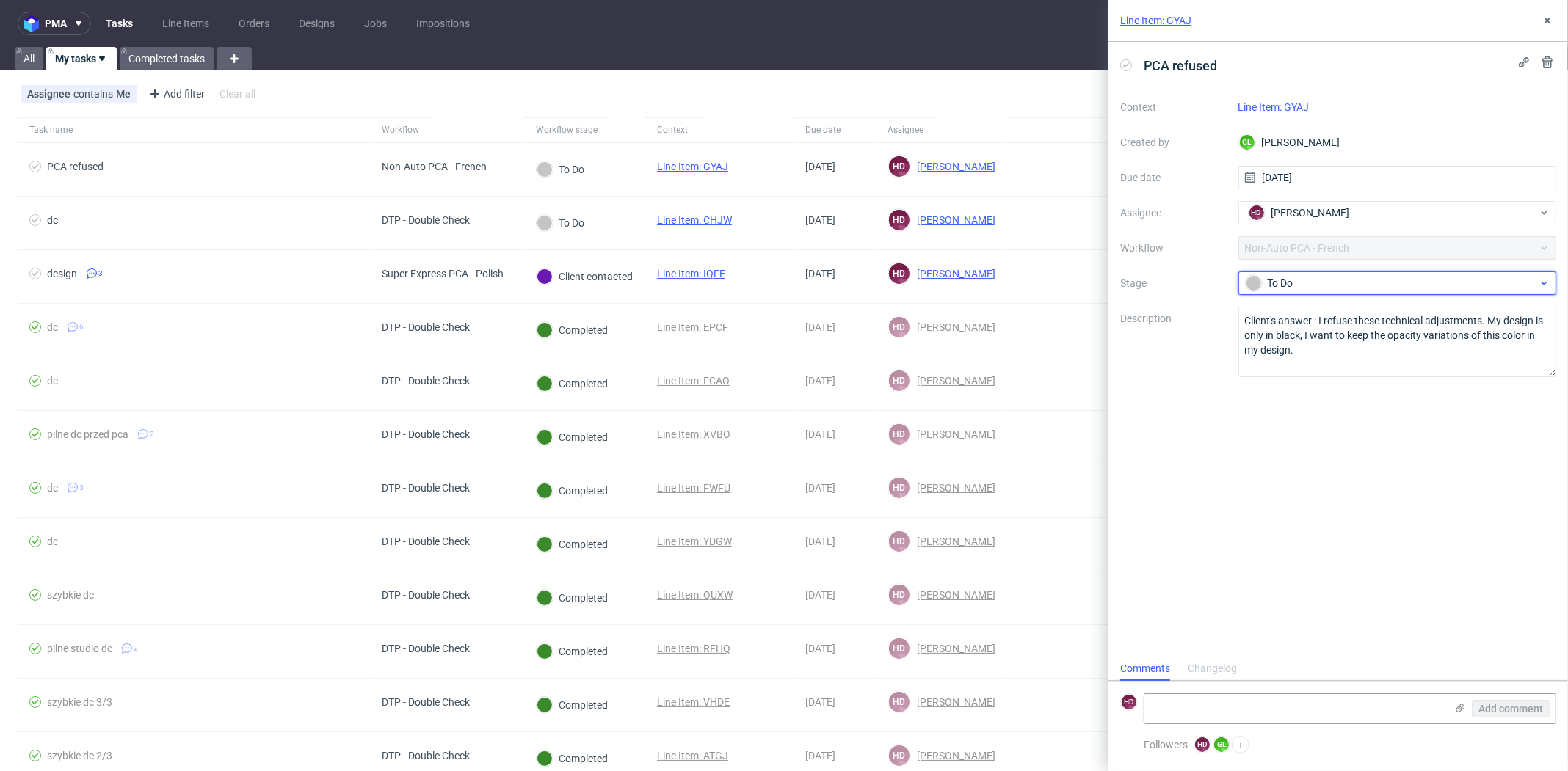
click at [1354, 286] on div "To Do" at bounding box center [1391, 283] width 292 height 16
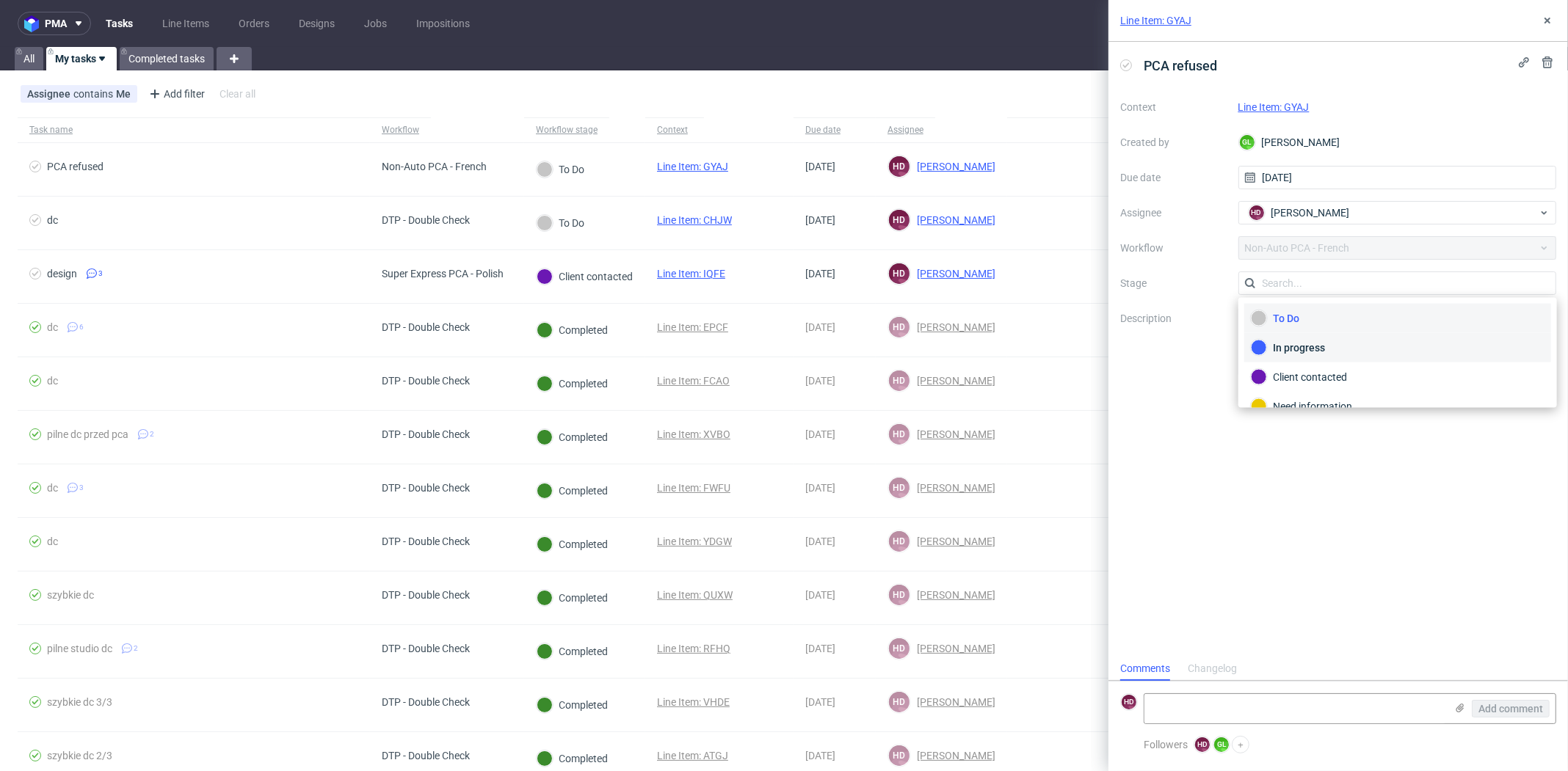
click at [1353, 340] on div "In progress" at bounding box center [1397, 347] width 294 height 16
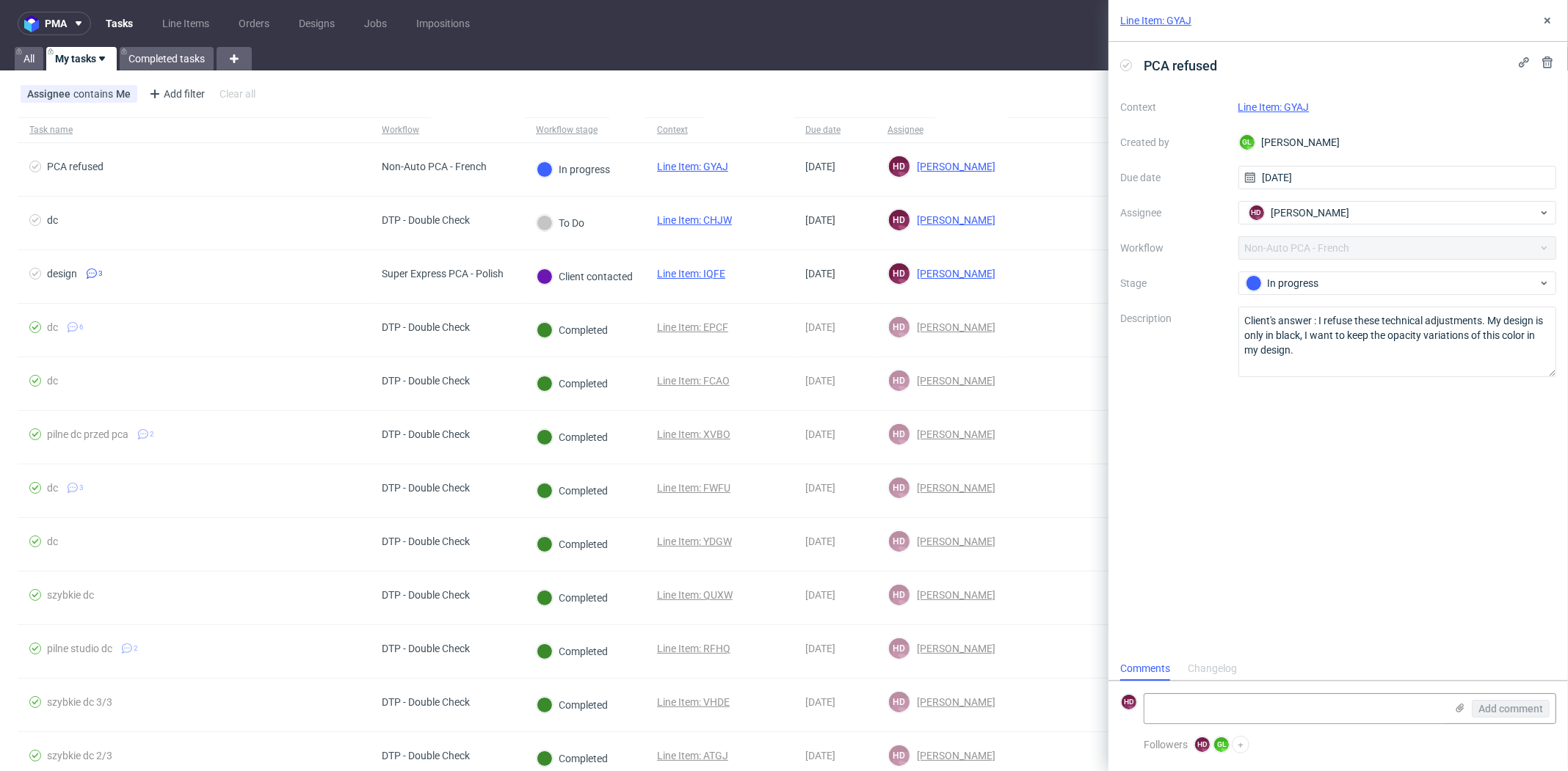
click at [1293, 107] on link "Line Item: GYAJ" at bounding box center [1273, 107] width 71 height 12
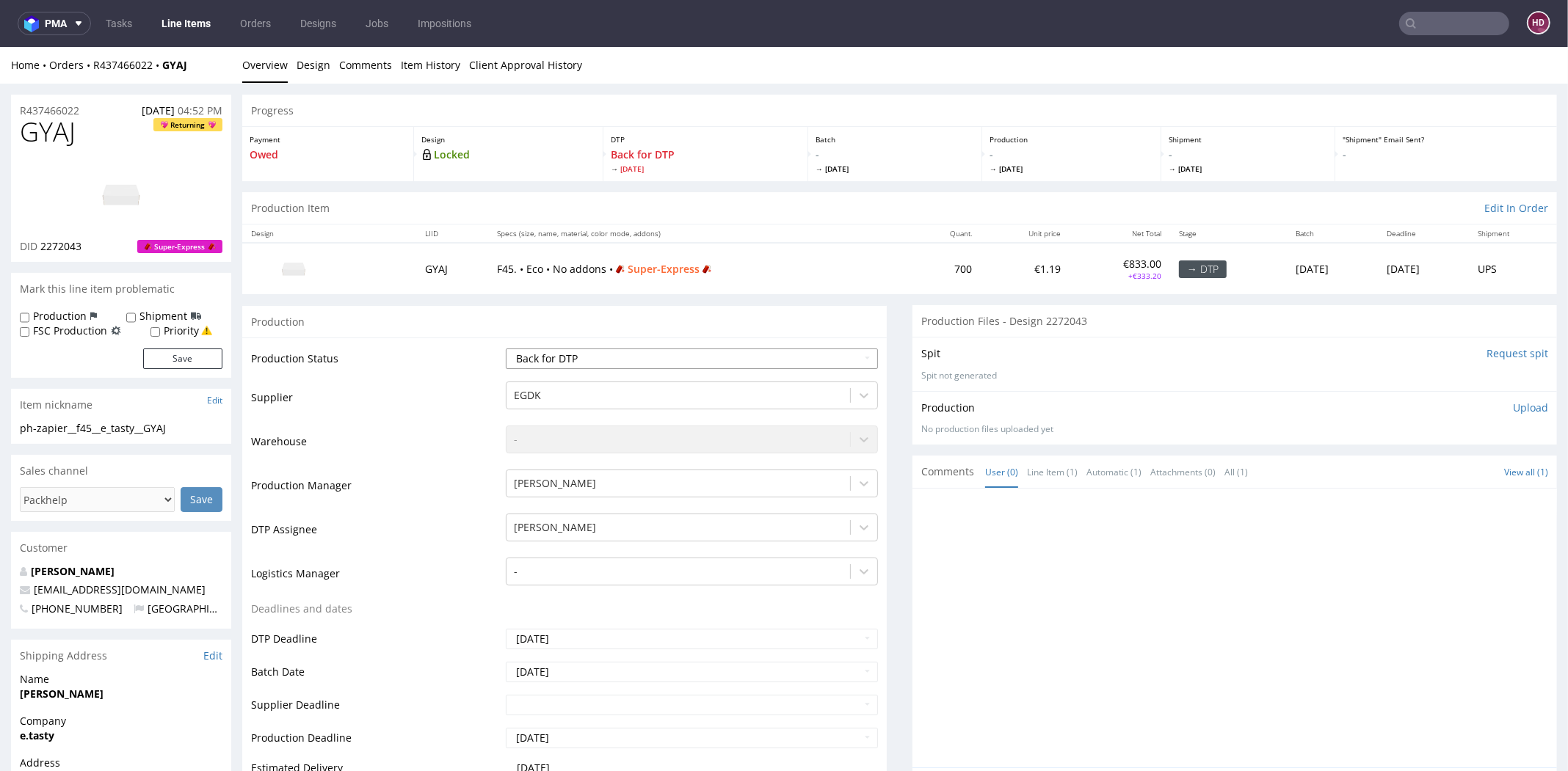
click at [795, 361] on select "Waiting for Artwork Waiting for Diecut Waiting for Mockup Waiting for DTP Waiti…" at bounding box center [691, 358] width 373 height 20
select select "dtp_in_process"
click at [505, 348] on select "Waiting for Artwork Waiting for Diecut Waiting for Mockup Waiting for DTP Waiti…" at bounding box center [691, 358] width 373 height 20
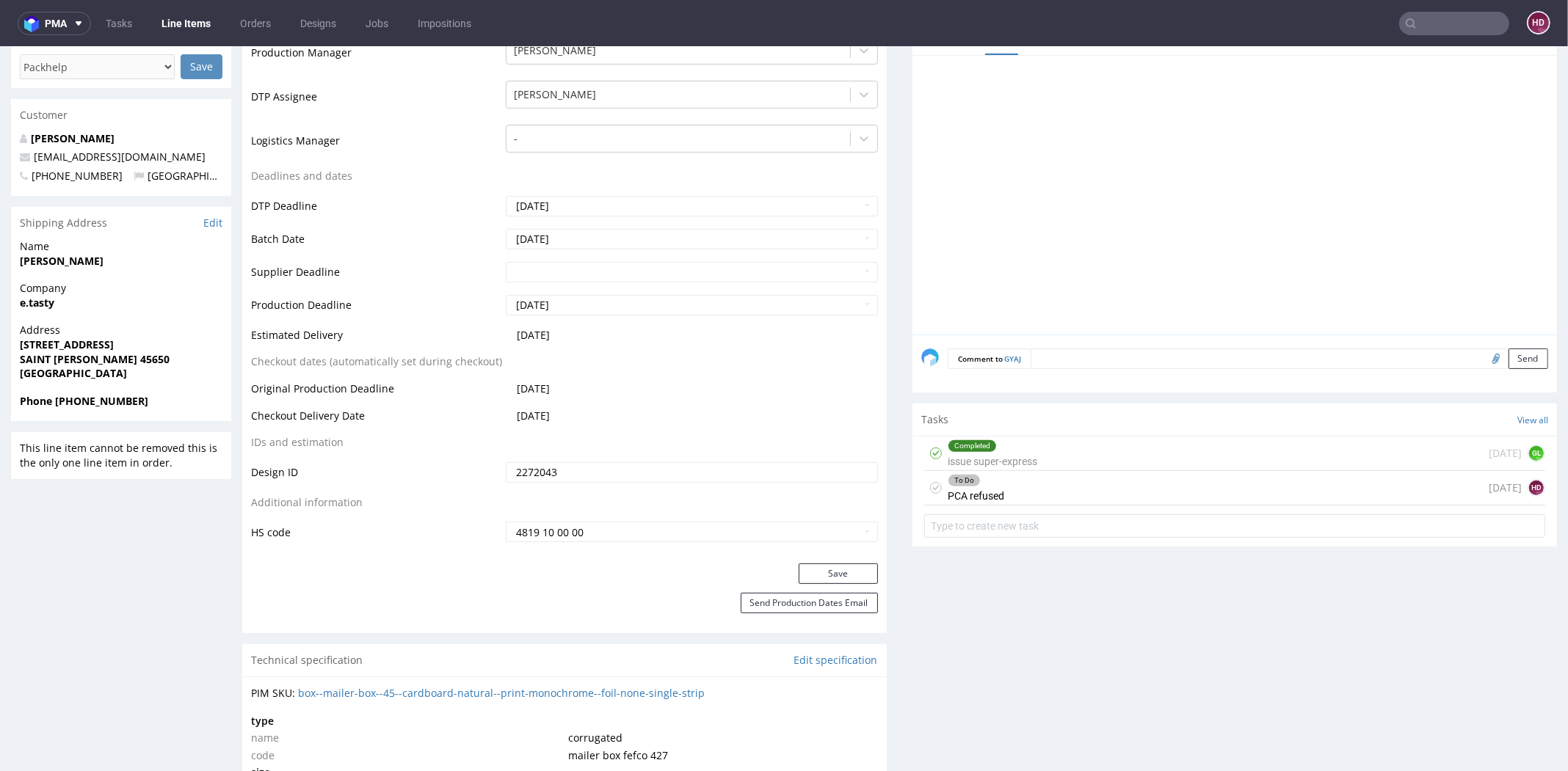
scroll to position [453, 0]
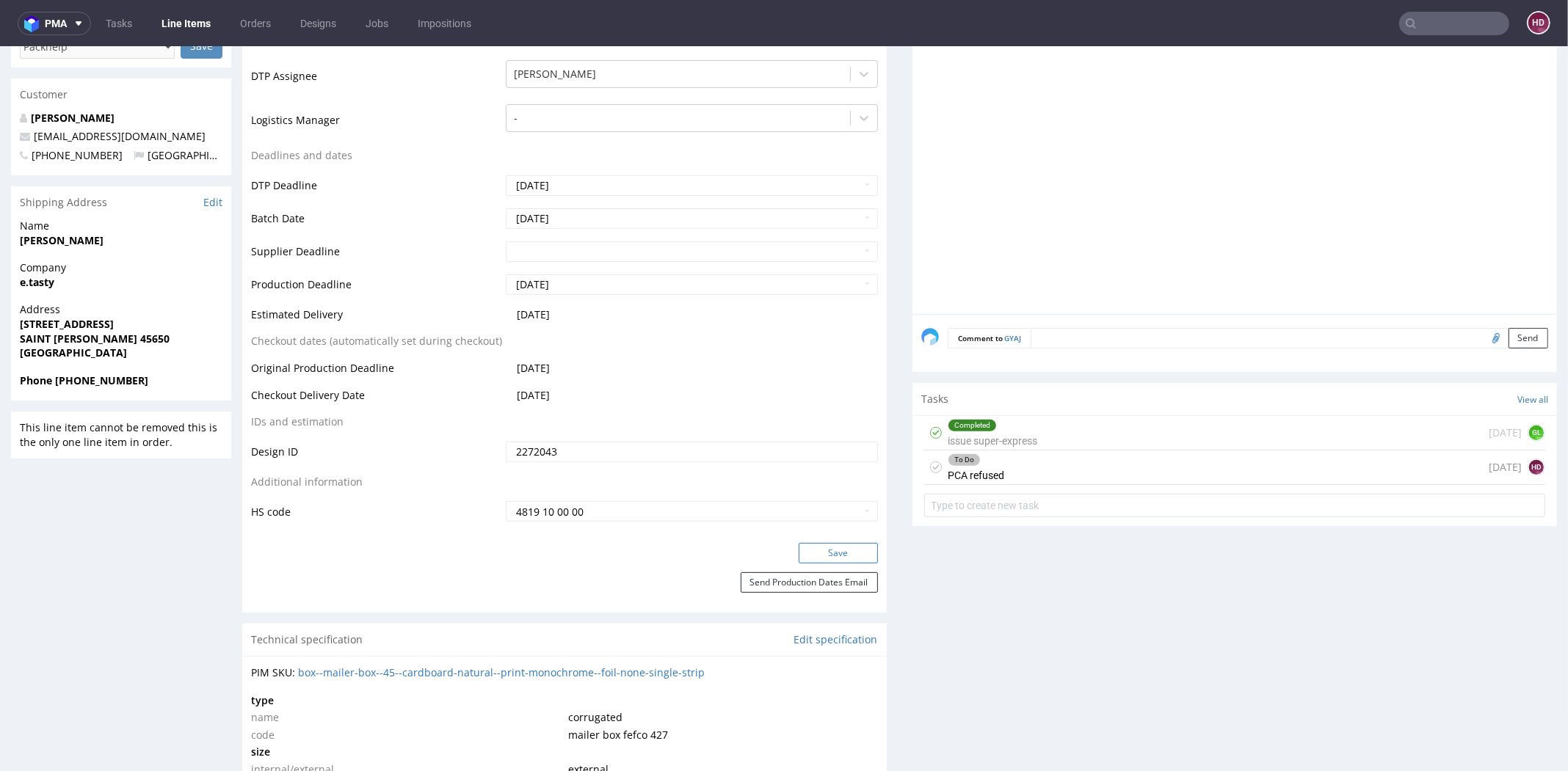
click at [810, 552] on button "Save" at bounding box center [838, 553] width 79 height 20
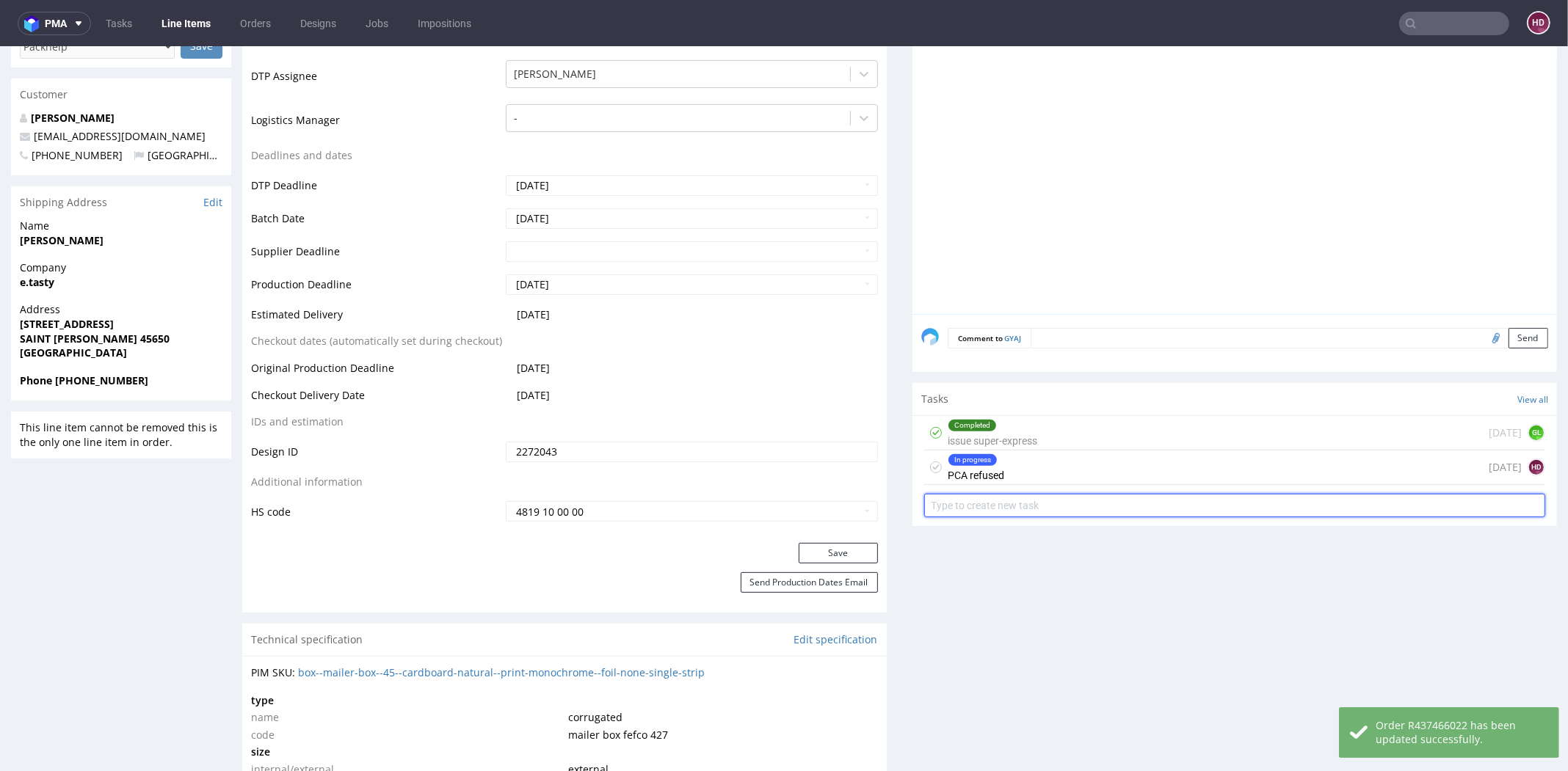
click at [987, 505] on input "text" at bounding box center [1234, 505] width 621 height 23
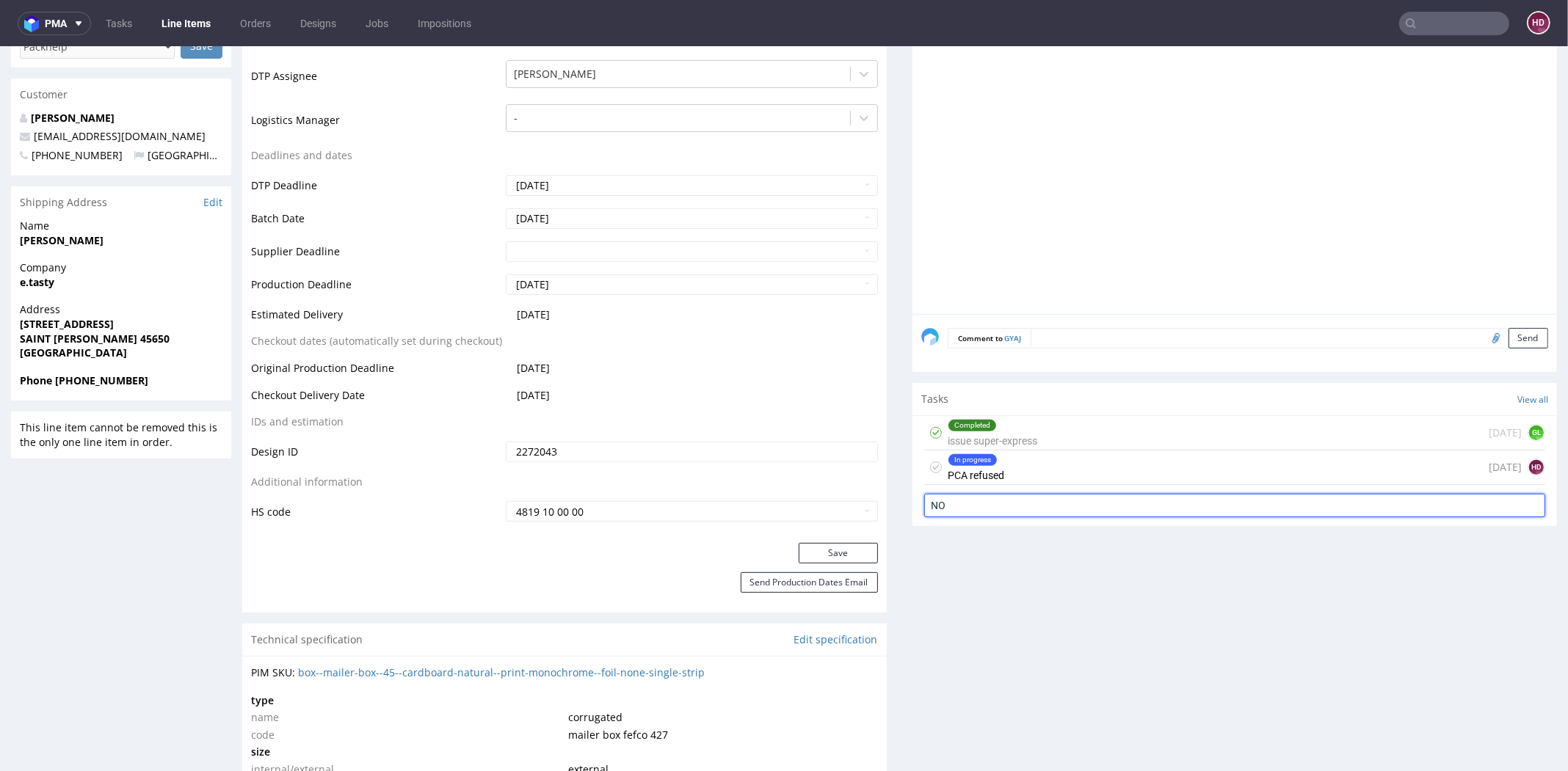
type input "N"
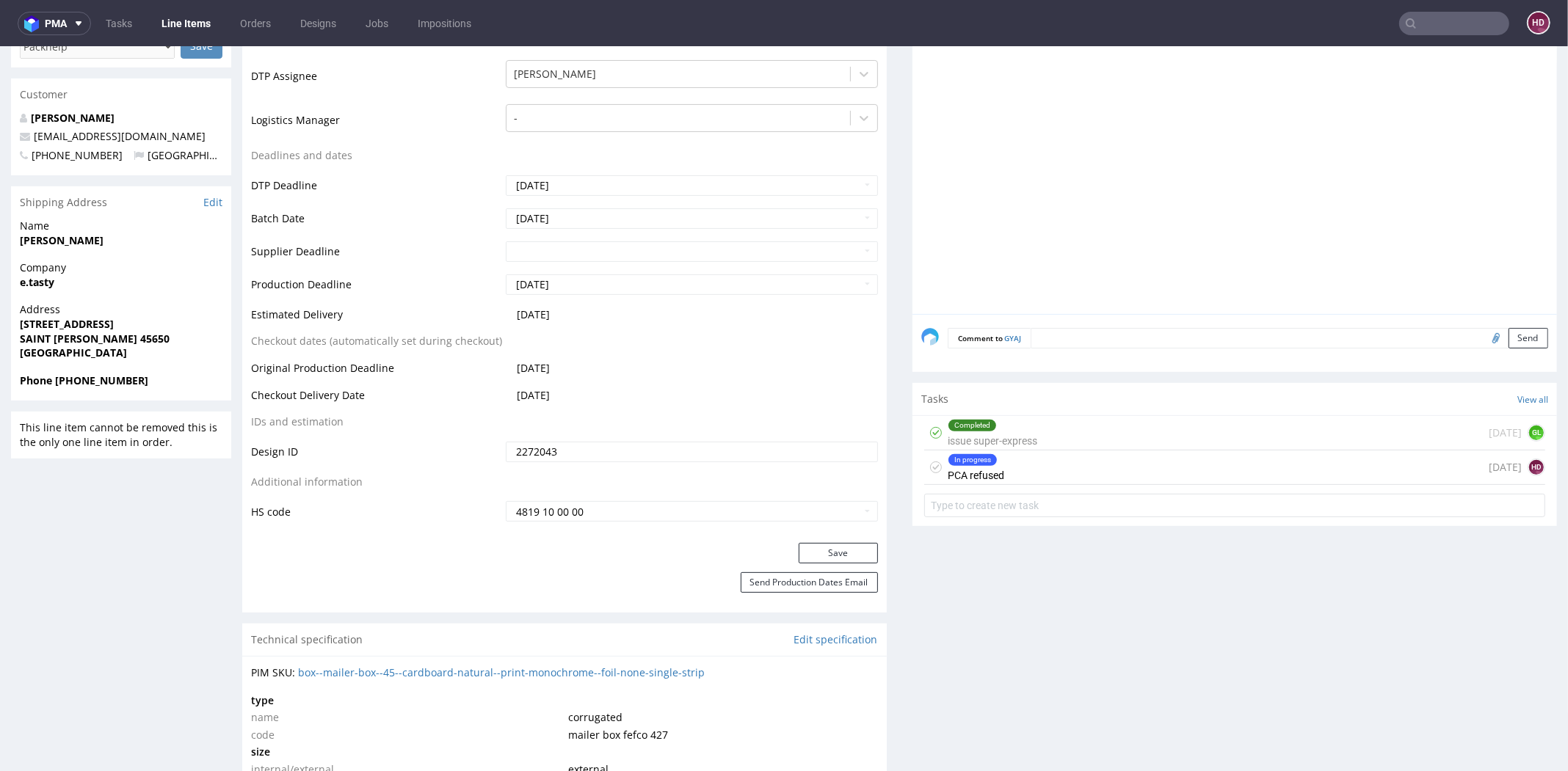
click at [1077, 475] on div "In progress PCA refused [DATE] HD" at bounding box center [1234, 468] width 621 height 35
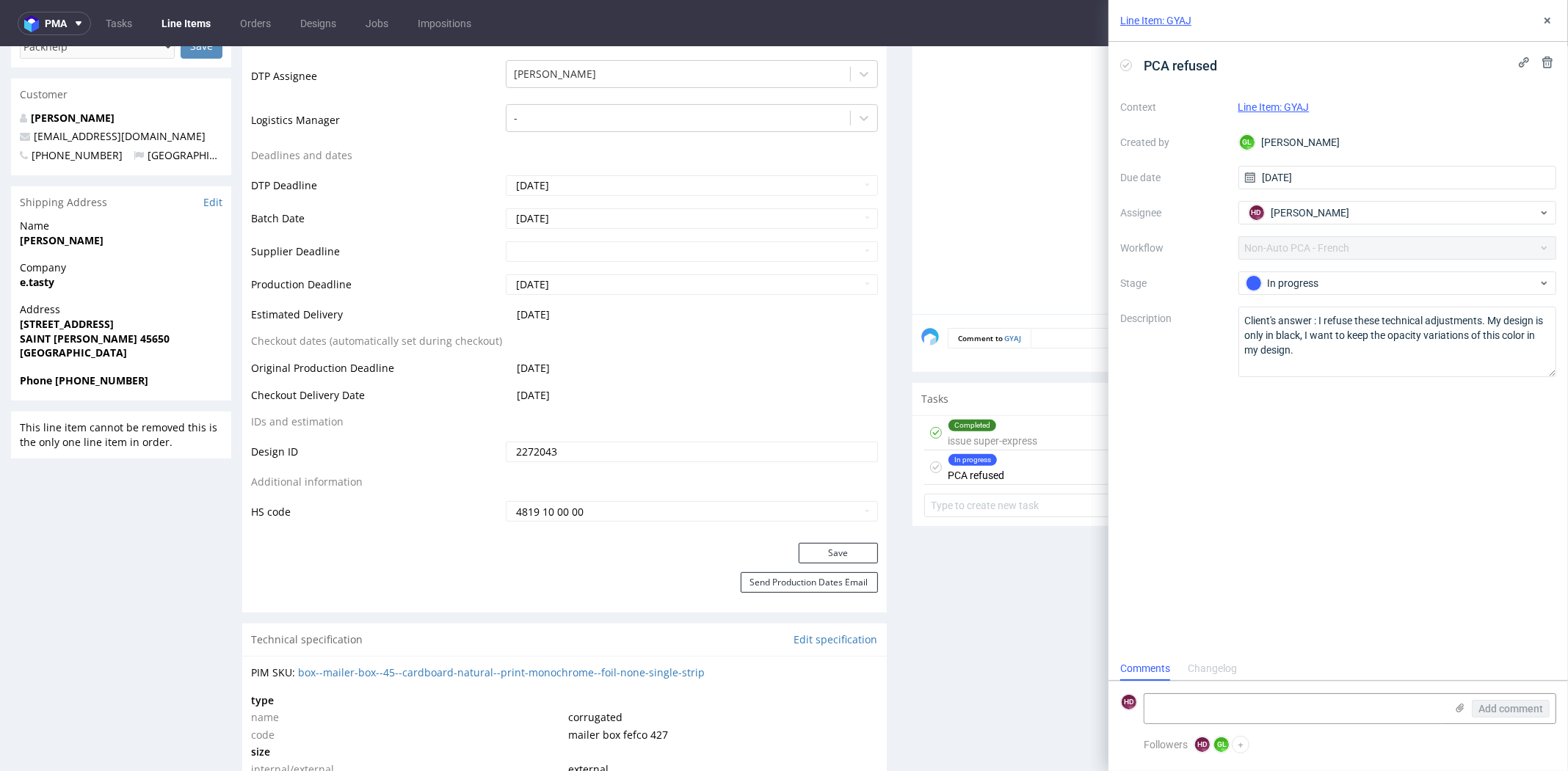
scroll to position [12, 0]
click at [1411, 283] on div "In progress" at bounding box center [1391, 283] width 292 height 16
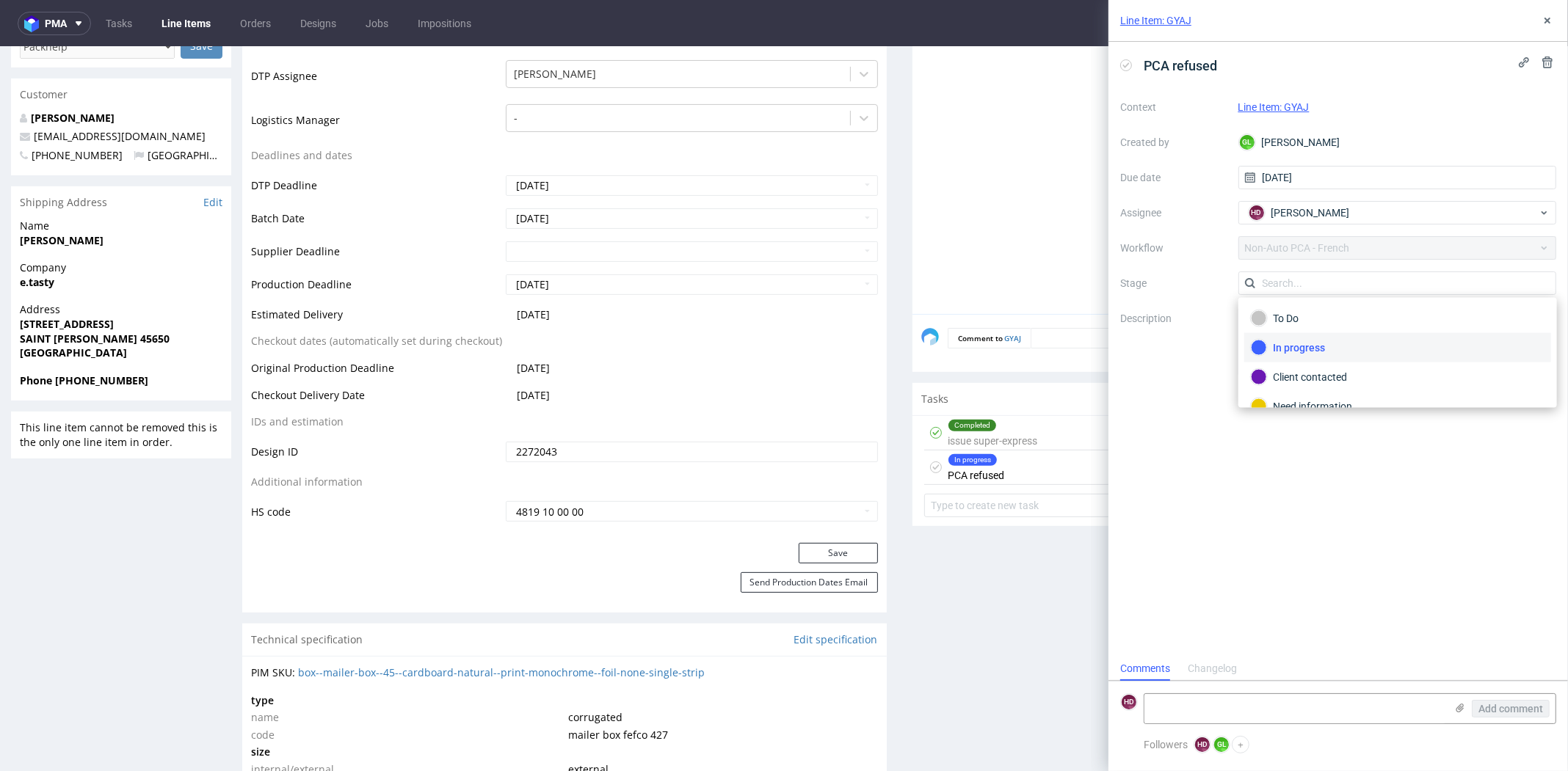
scroll to position [74, 0]
click at [1335, 353] on div "Completed" at bounding box center [1397, 361] width 294 height 16
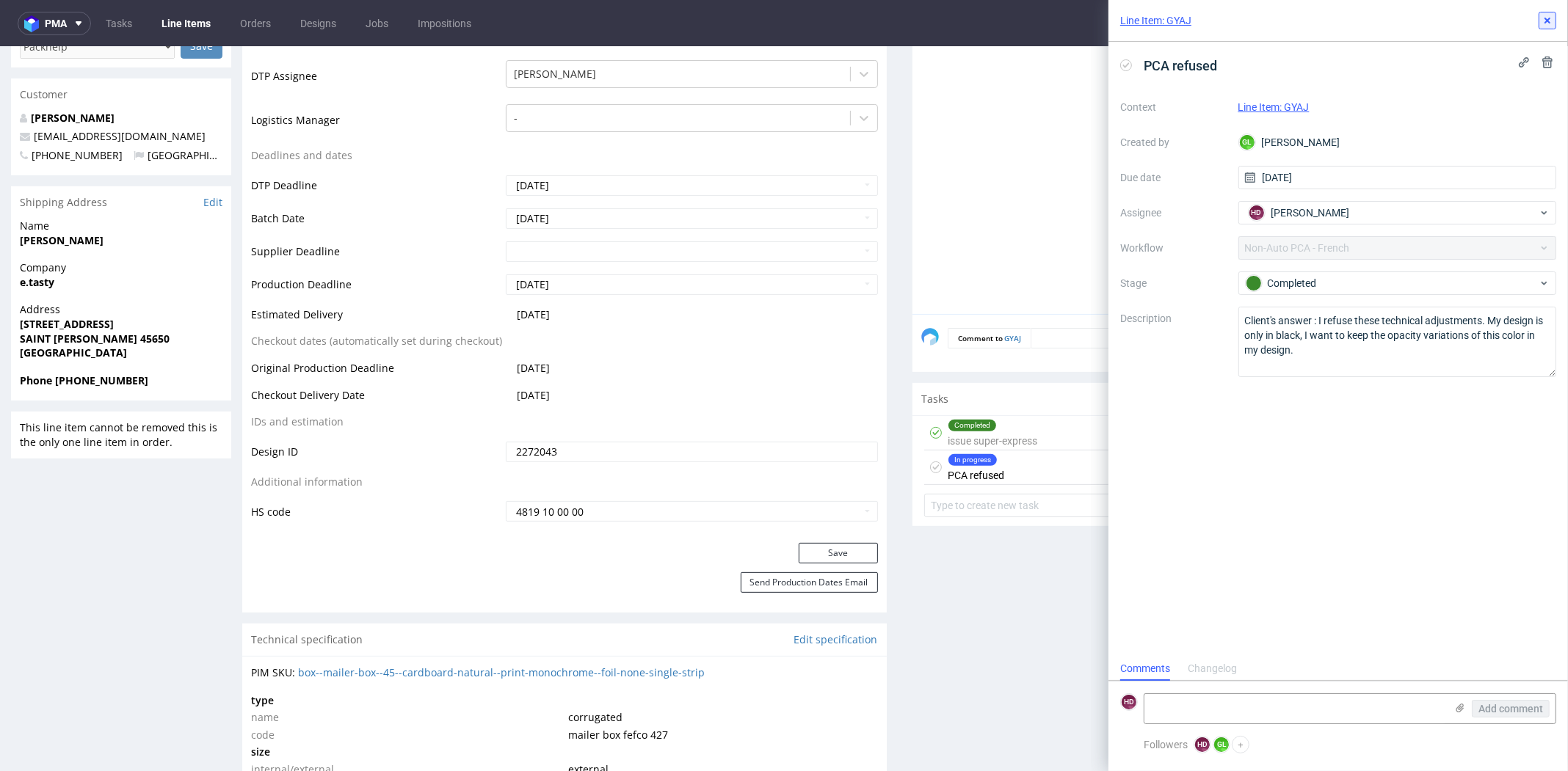
click at [1543, 21] on icon at bounding box center [1547, 20] width 12 height 12
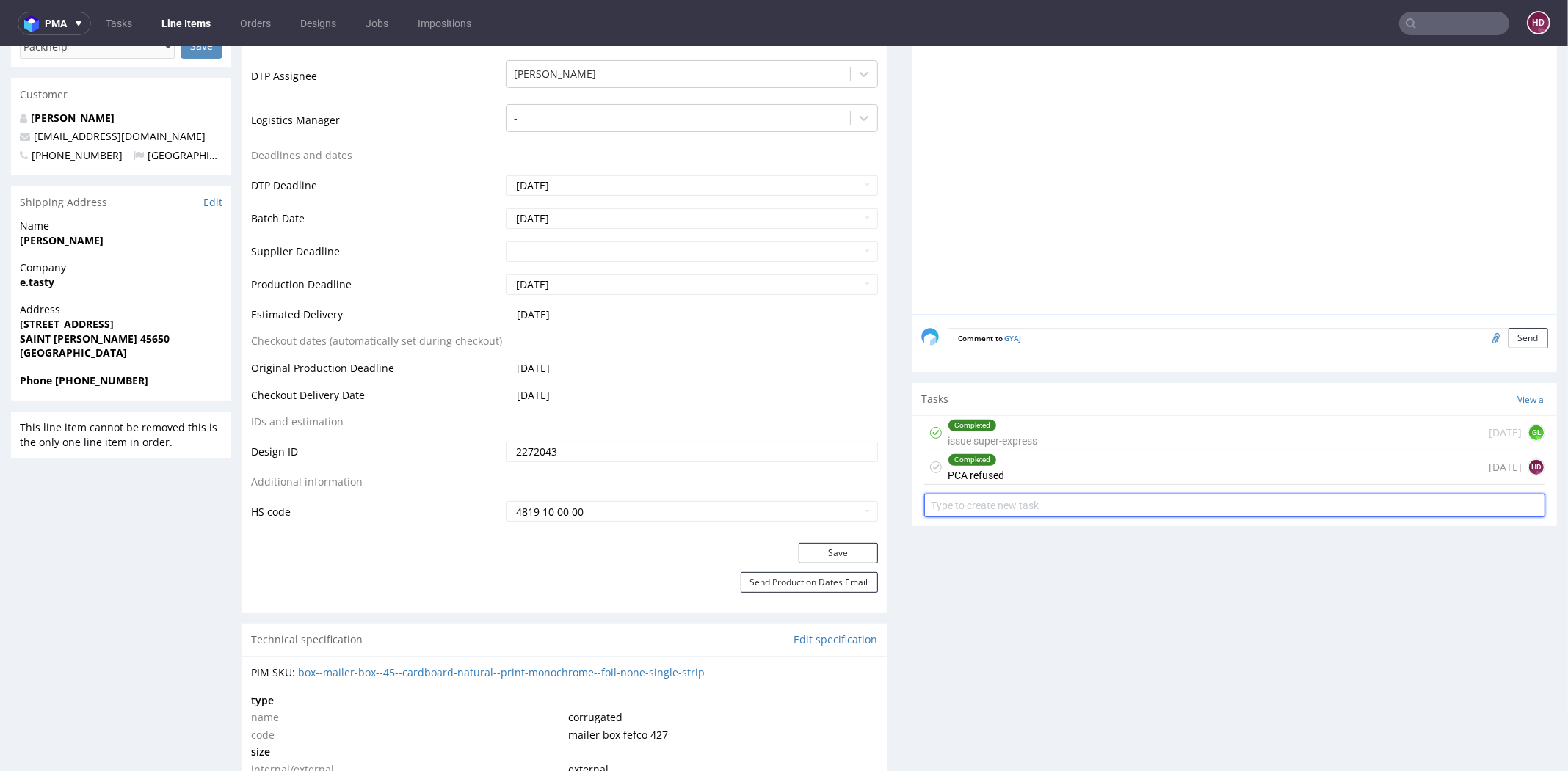
click at [1083, 507] on input "text" at bounding box center [1234, 505] width 621 height 23
type input "non-auto PCA"
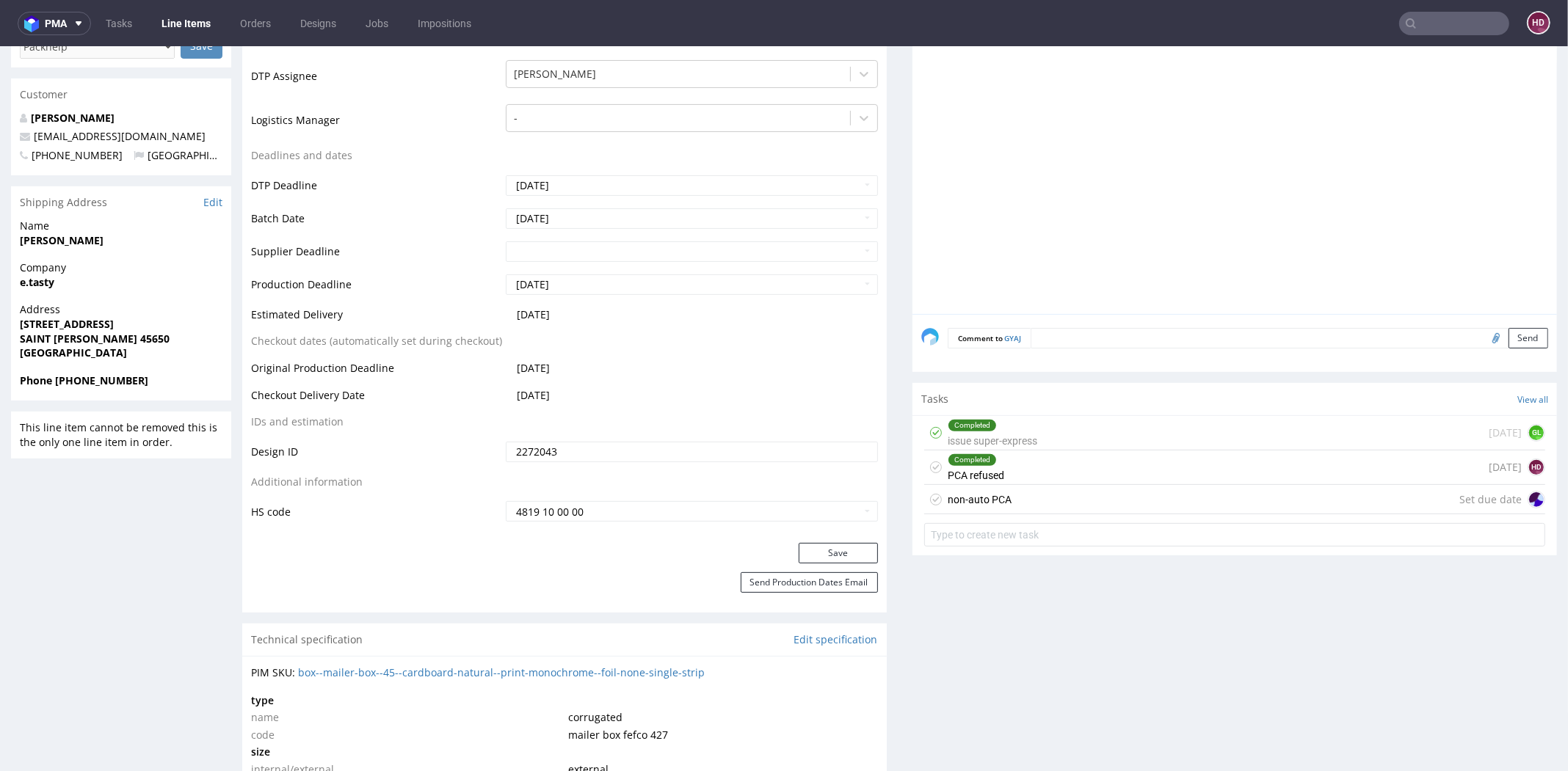
click at [1135, 508] on div "non-auto PCA Set due date" at bounding box center [1234, 500] width 621 height 29
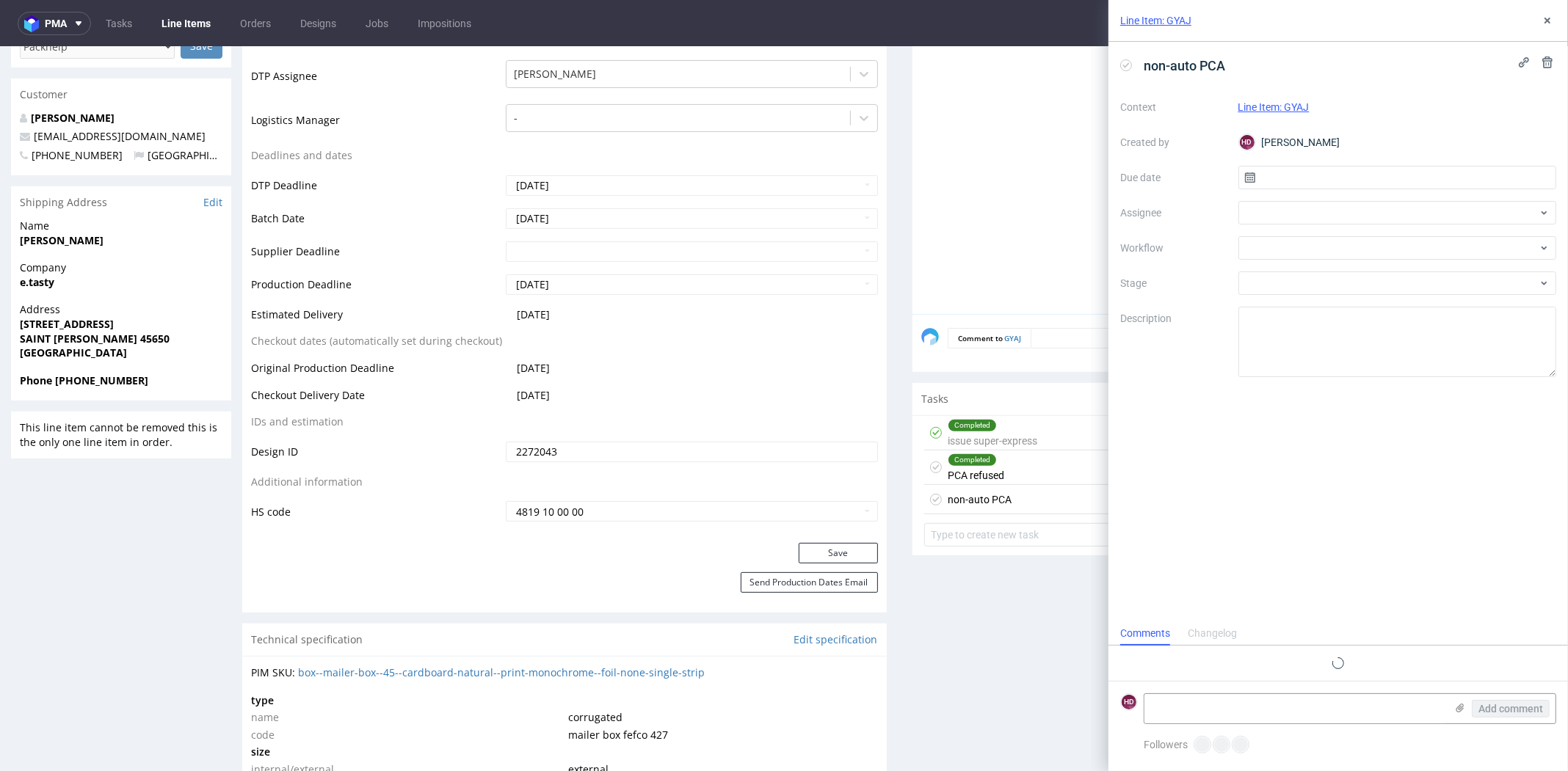
scroll to position [12, 0]
click at [1327, 180] on input "text" at bounding box center [1397, 177] width 319 height 23
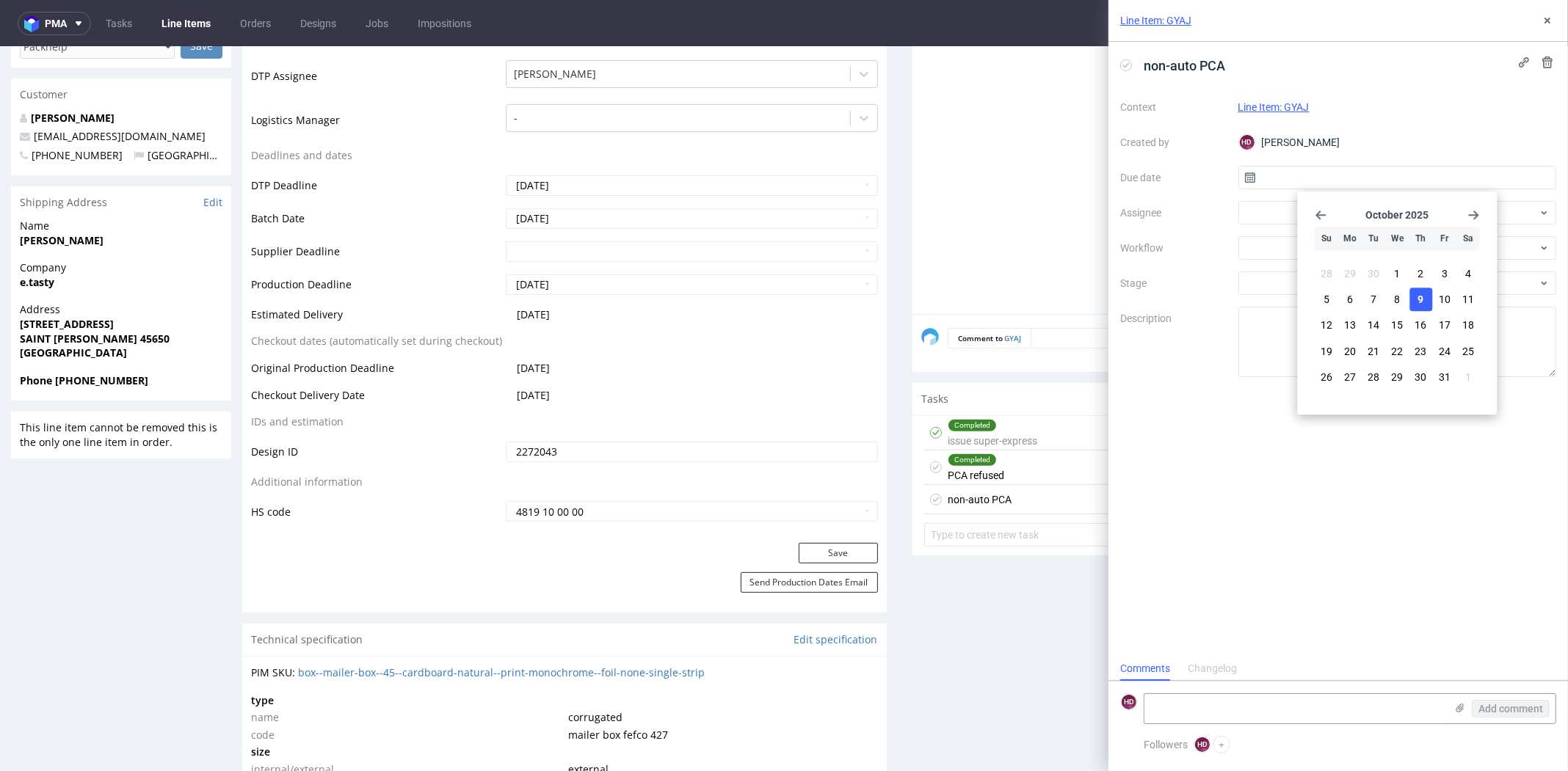
click at [1423, 301] on span "9" at bounding box center [1421, 298] width 6 height 14
type input "[DATE]"
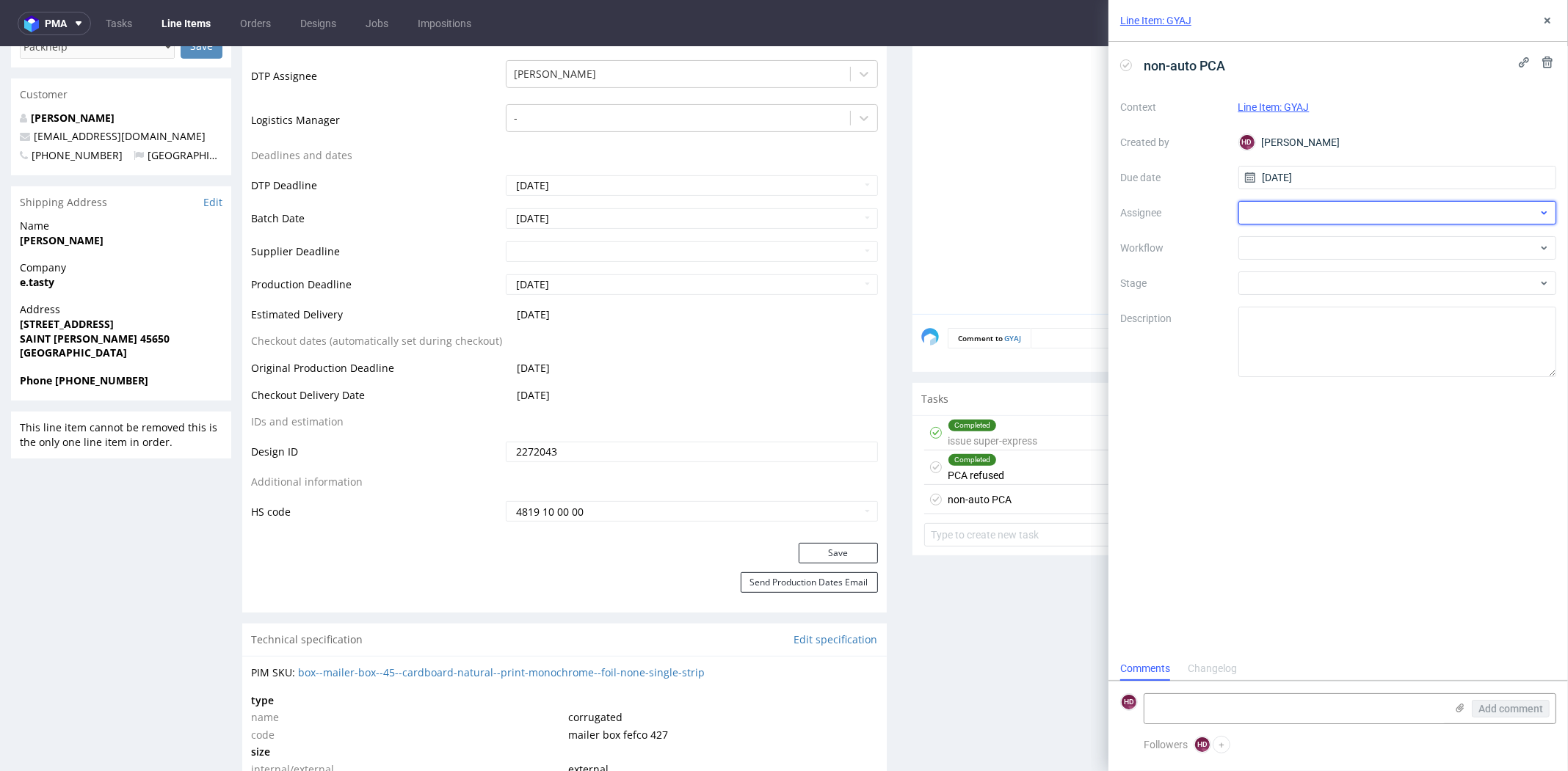
click at [1335, 218] on div at bounding box center [1397, 213] width 319 height 23
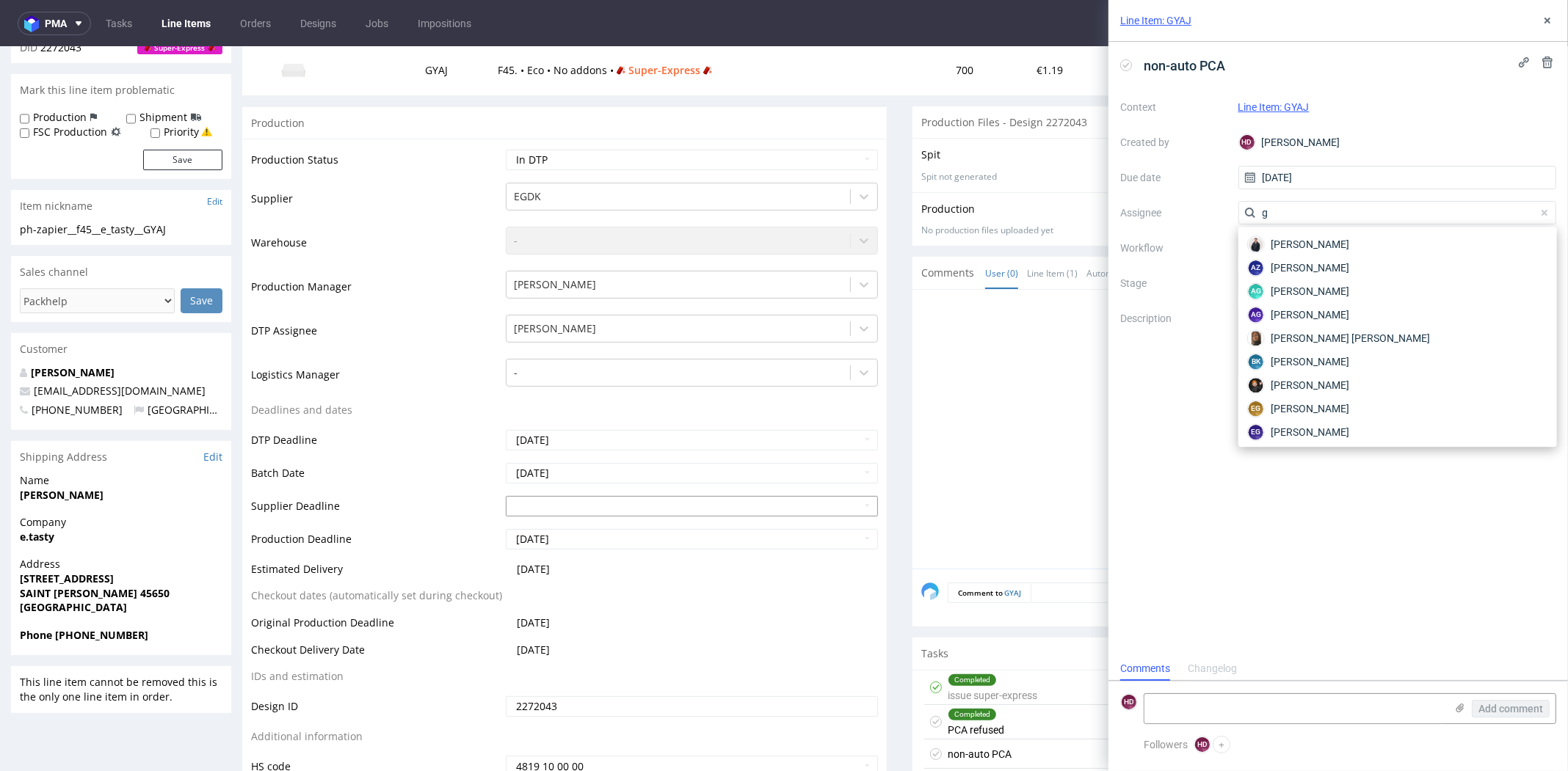
scroll to position [0, 0]
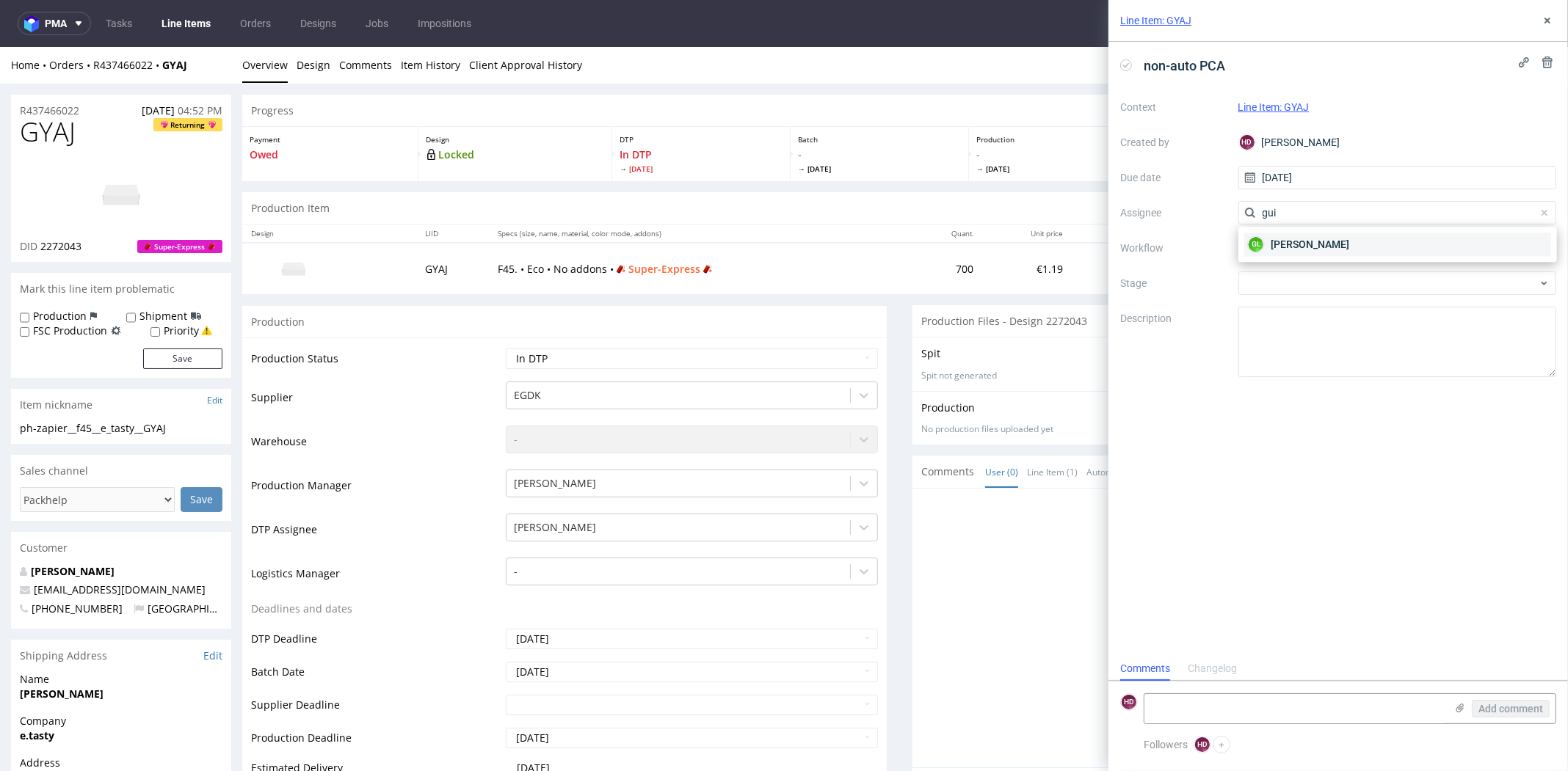
type input "gui"
click at [1354, 246] on div "GL [PERSON_NAME]" at bounding box center [1397, 244] width 307 height 23
click at [1347, 258] on div at bounding box center [1397, 248] width 319 height 23
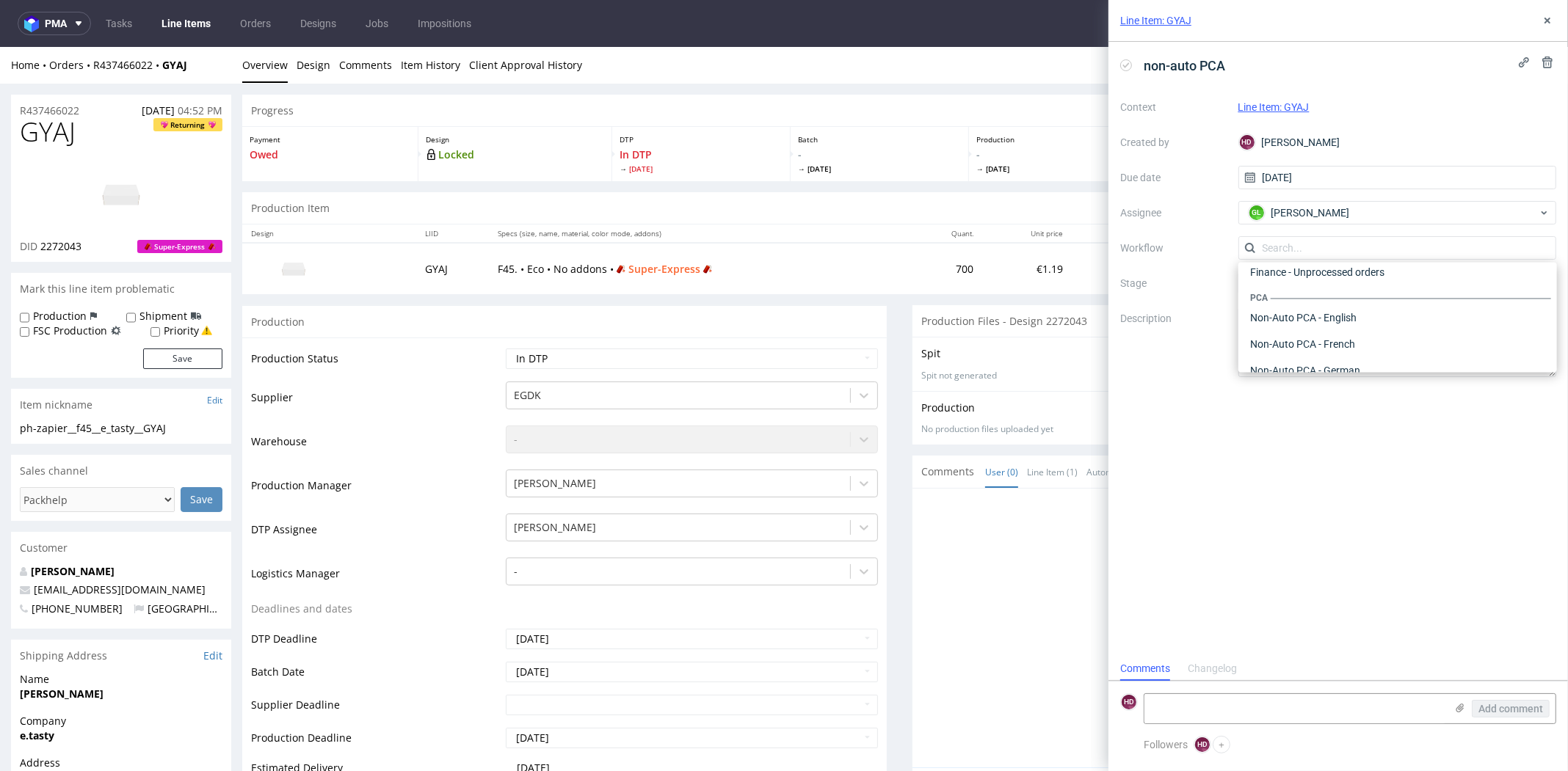
scroll to position [623, 0]
click at [1324, 347] on div "Non-Auto PCA - French" at bounding box center [1397, 350] width 307 height 26
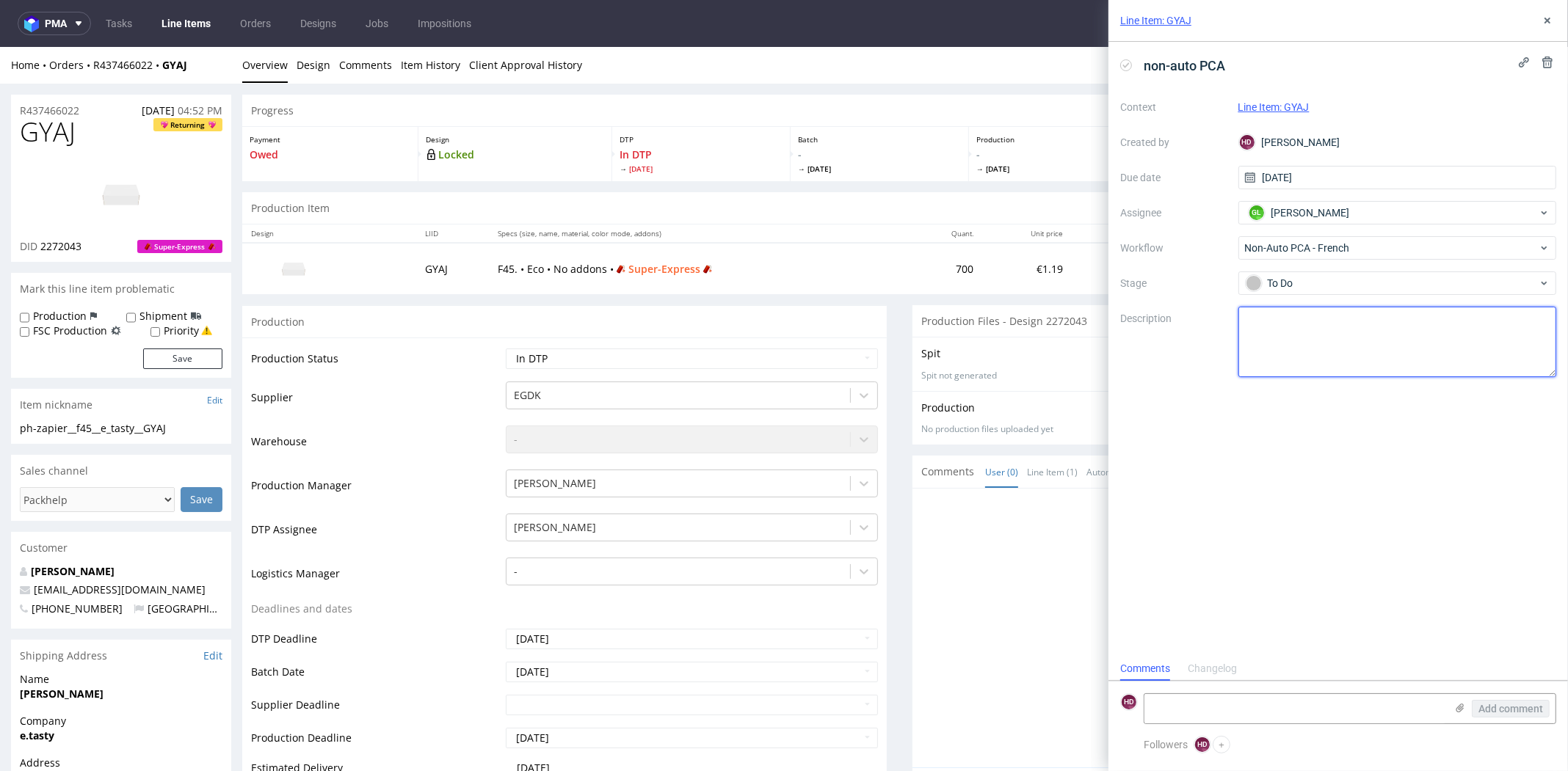
click at [1318, 342] on textarea at bounding box center [1397, 342] width 319 height 70
paste textarea "2267308"
type textarea "2267308"
click at [1285, 318] on textarea at bounding box center [1397, 342] width 319 height 70
paste textarea "info for client: Okay, thank you for the information. If you want to keep the o…"
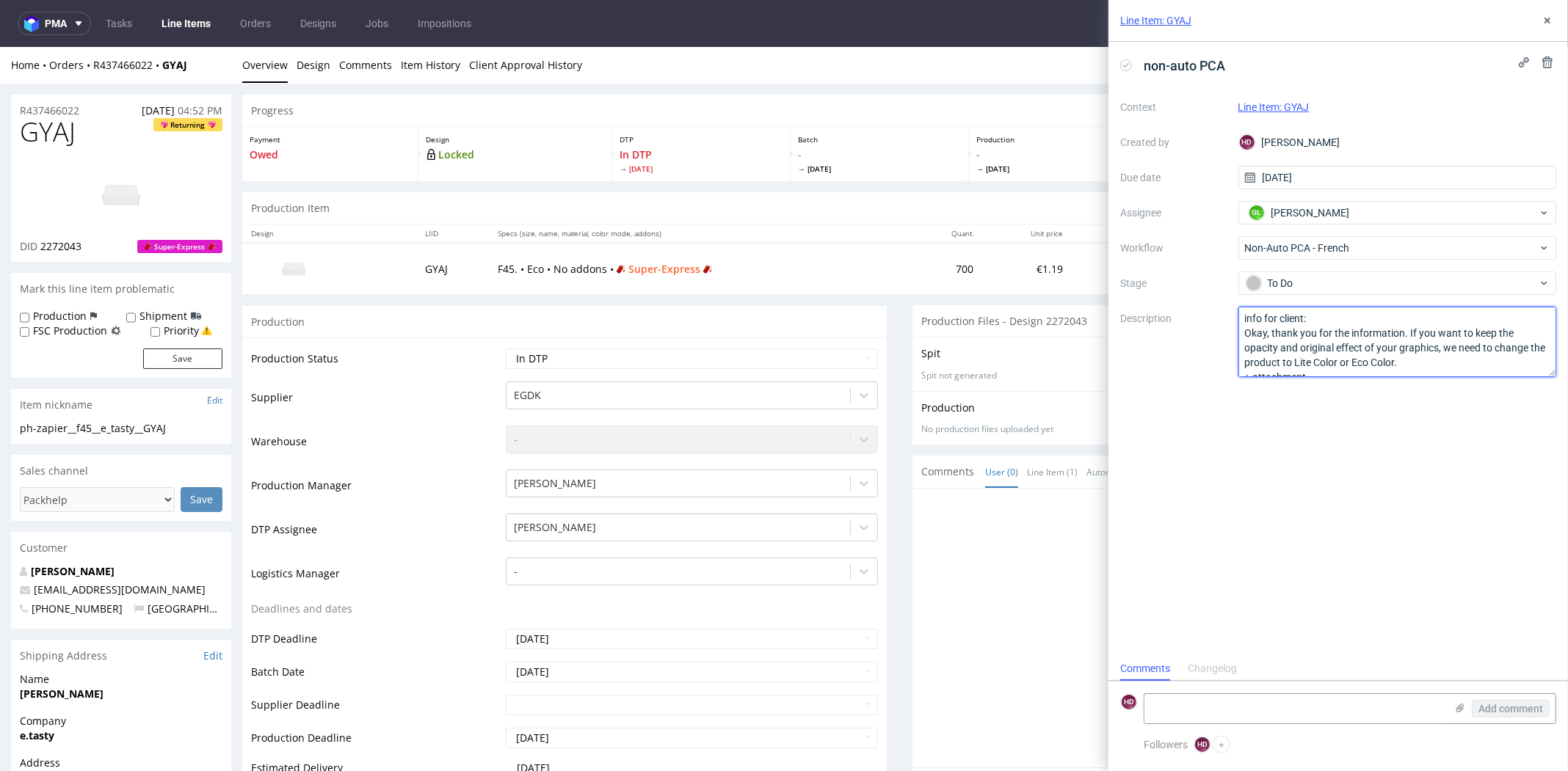
scroll to position [0, 0]
click at [1247, 314] on textarea "info for client: Okay, thank you for the information. If you want to keep the o…" at bounding box center [1397, 342] width 319 height 70
click at [1338, 329] on textarea "Info for client: Okay, thank you for the information. If you want to keep the o…" at bounding box center [1397, 342] width 319 height 70
click at [1243, 347] on textarea "Info for client: Okay, thank you for the information. If you want to keep the o…" at bounding box center [1397, 342] width 319 height 70
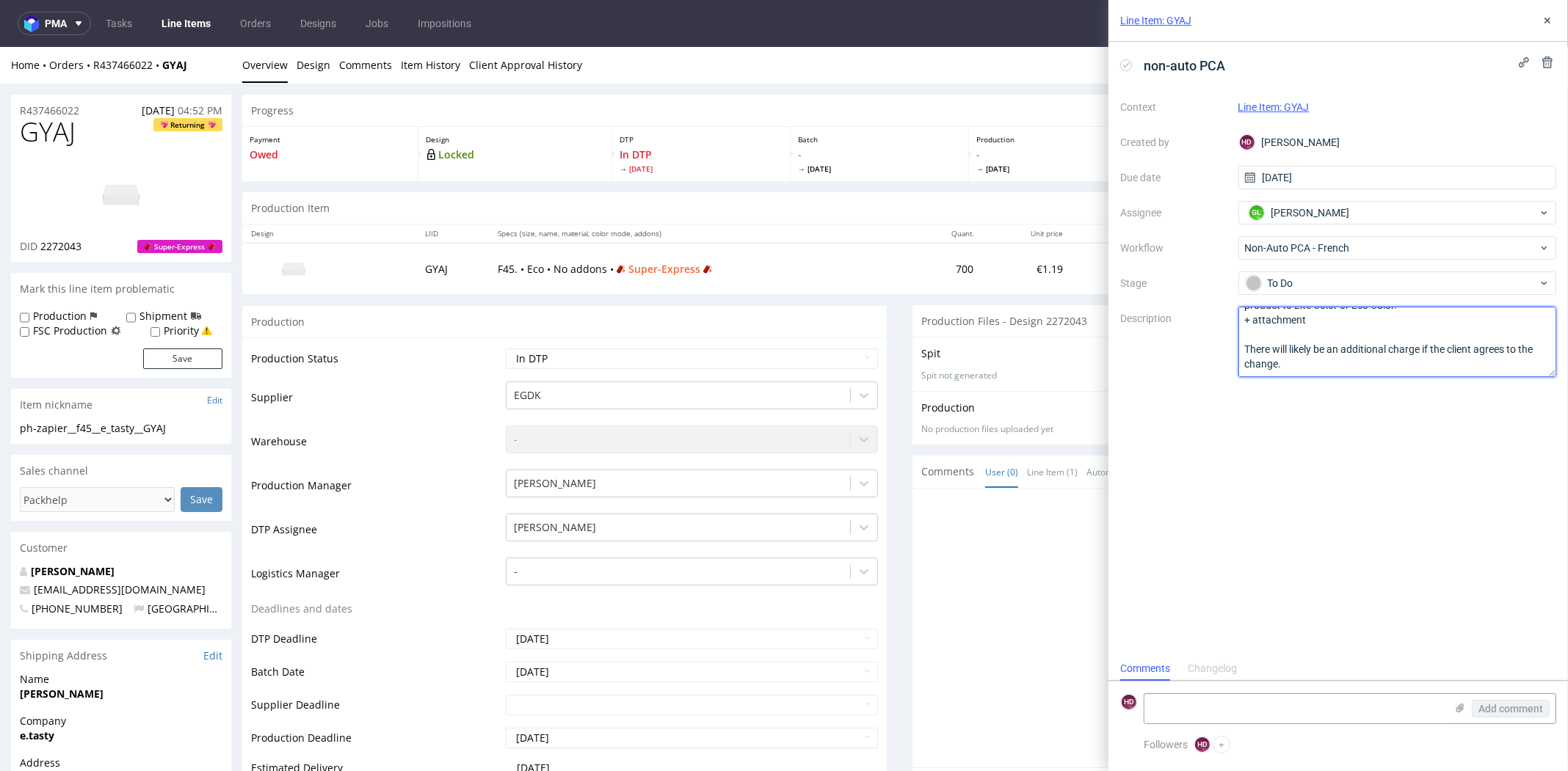
click at [1248, 346] on textarea "Info for client: Okay, thank you for the information. If you want to keep the o…" at bounding box center [1397, 342] width 319 height 70
drag, startPoint x: 1282, startPoint y: 365, endPoint x: 1308, endPoint y: 363, distance: 26.1
click at [1308, 363] on textarea "Info for client: Okay, thank you for the information. If you want to keep the o…" at bounding box center [1397, 342] width 319 height 70
type textarea "Info for client: Okay, thank you for the information. If you want to keep the o…"
click at [1361, 552] on div "non-auto PCA Context Line Item: GYAJ Created by HD [PERSON_NAME] Due date [DATE…" at bounding box center [1337, 348] width 459 height 615
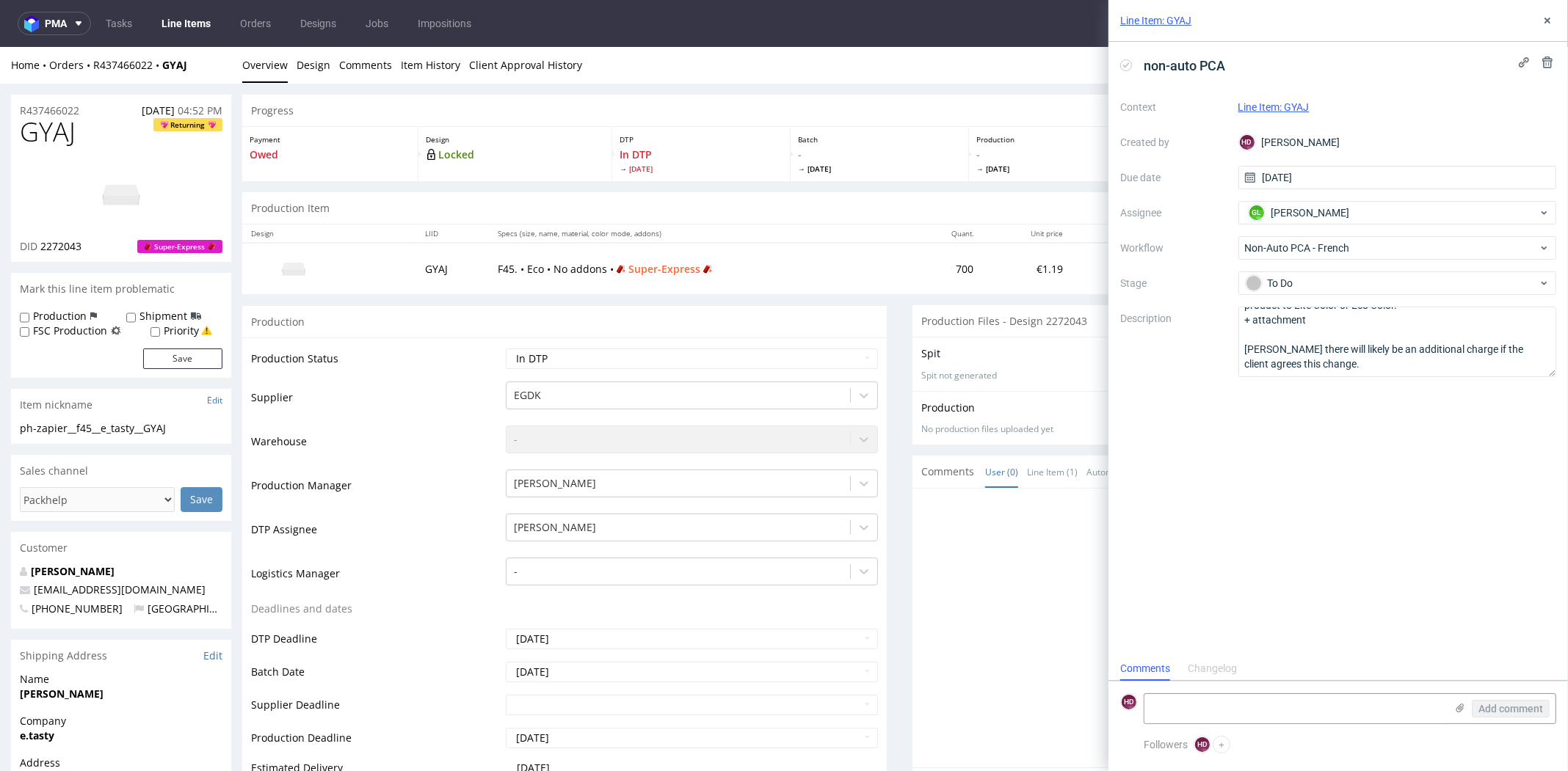
click at [1401, 427] on div "non-auto PCA Context Line Item: GYAJ Created by HD [PERSON_NAME] Due date [DATE…" at bounding box center [1337, 348] width 459 height 615
click at [988, 521] on div at bounding box center [1239, 632] width 635 height 270
click at [1459, 710] on use at bounding box center [1460, 707] width 8 height 9
click at [0, 0] on input "file" at bounding box center [0, 0] width 0 height 0
click at [1487, 707] on span "Add comment" at bounding box center [1510, 708] width 64 height 11
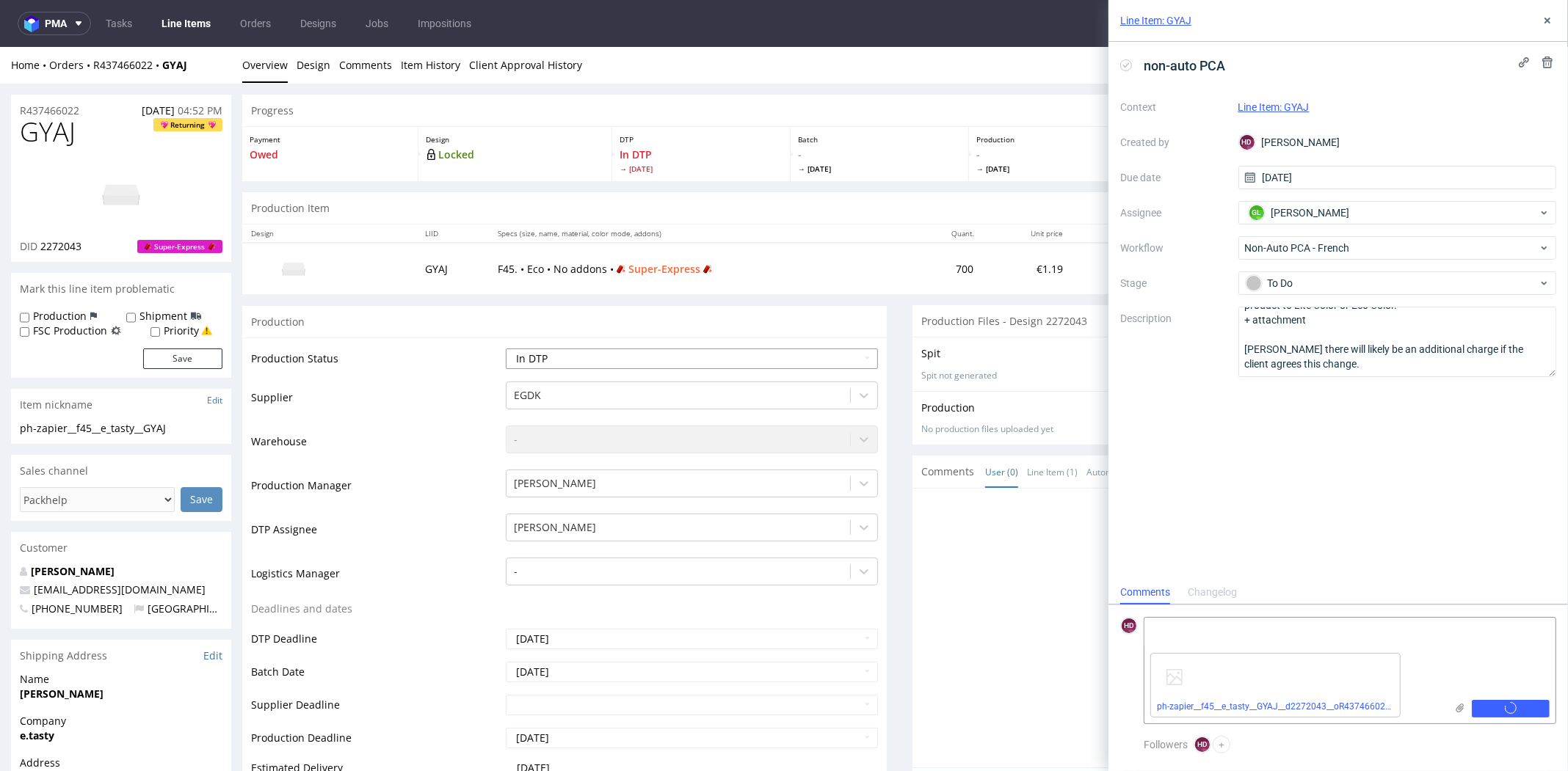
click at [601, 355] on select "Waiting for Artwork Waiting for Diecut Waiting for Mockup Waiting for DTP Waiti…" at bounding box center [691, 358] width 373 height 20
select select "dtp_ca_needed"
click at [505, 348] on select "Waiting for Artwork Waiting for Diecut Waiting for Mockup Waiting for DTP Waiti…" at bounding box center [691, 358] width 373 height 20
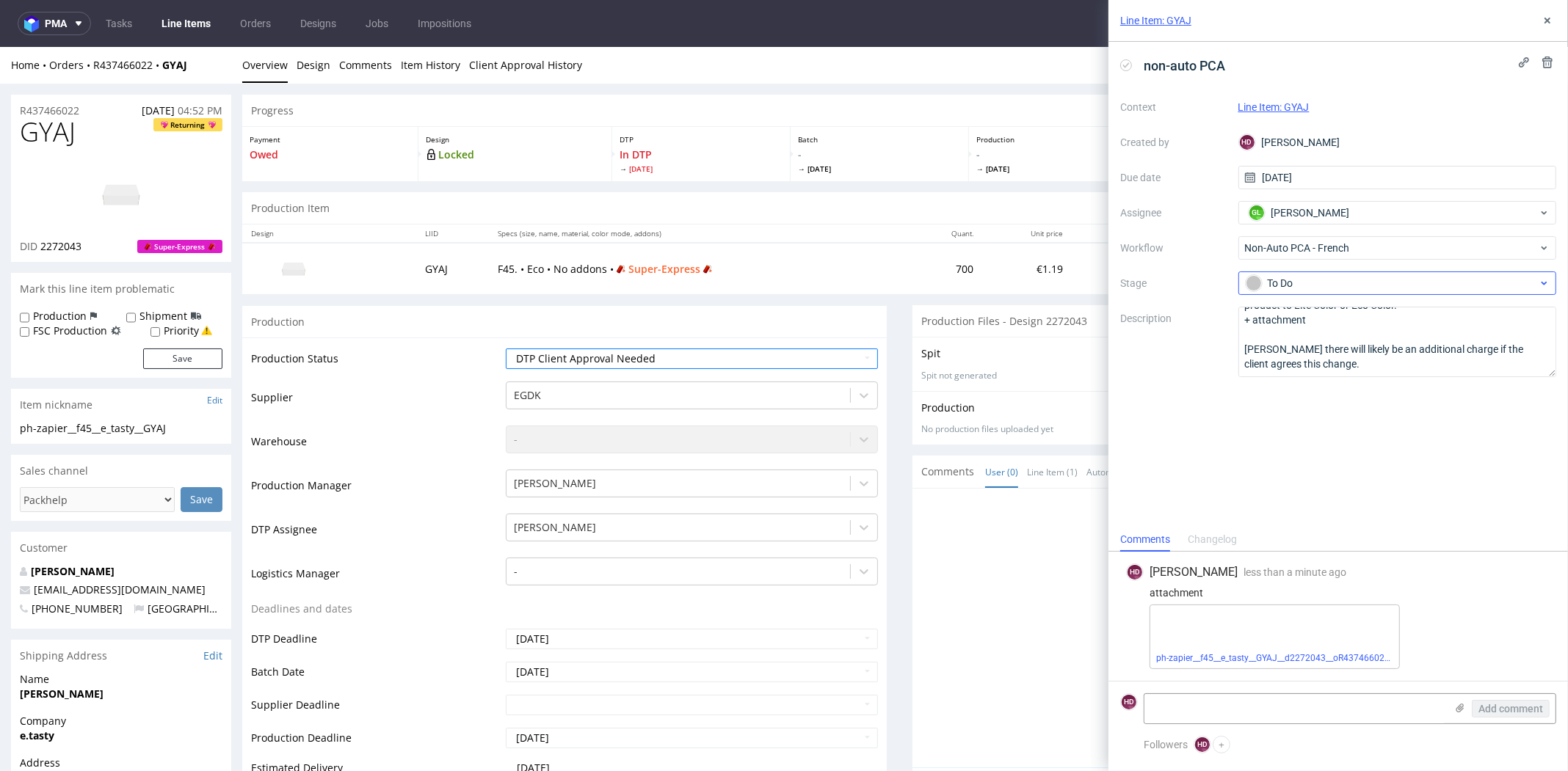
scroll to position [0, 0]
click at [1550, 17] on icon at bounding box center [1547, 20] width 12 height 12
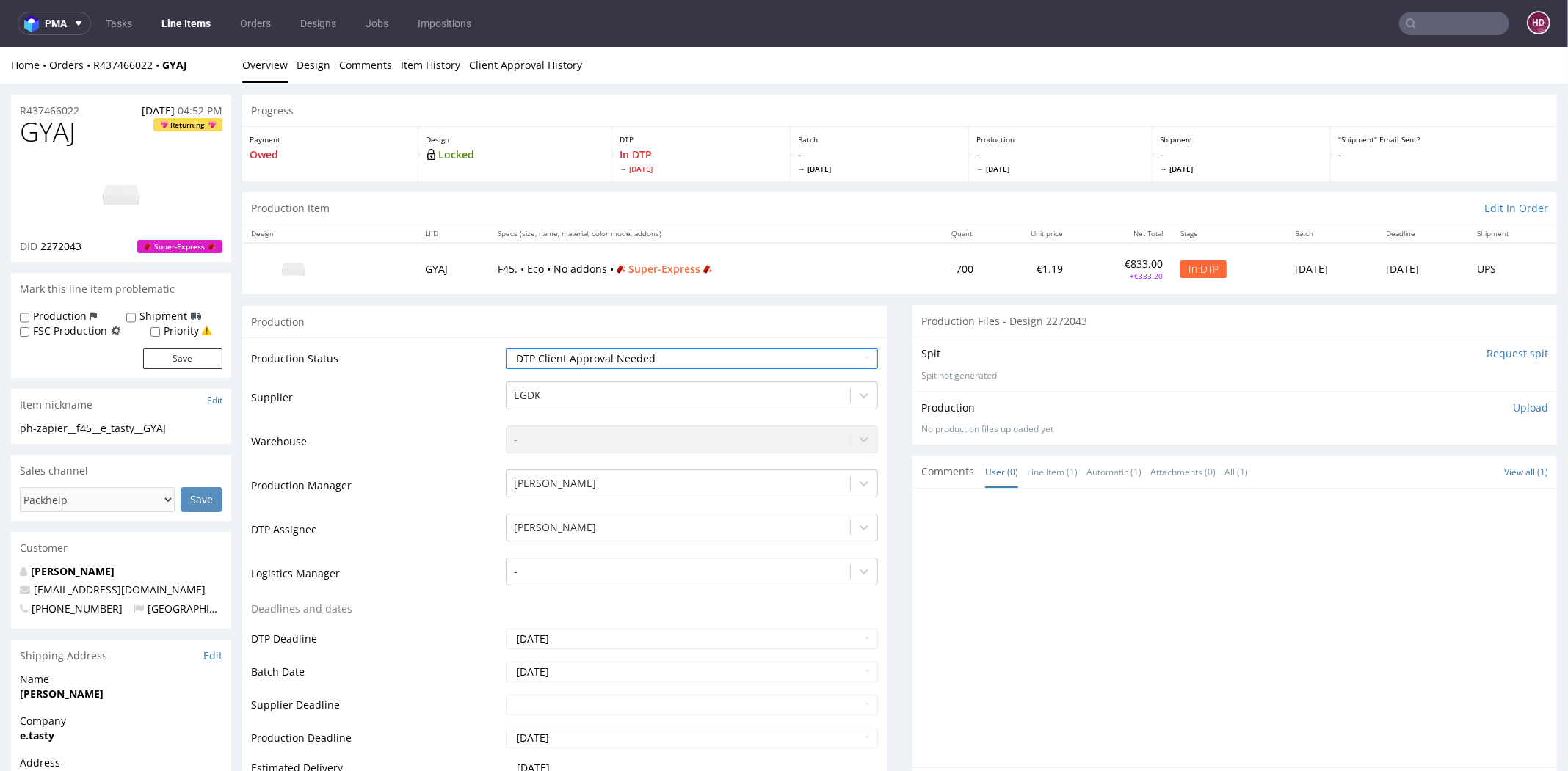
click at [1049, 610] on div at bounding box center [1239, 632] width 635 height 270
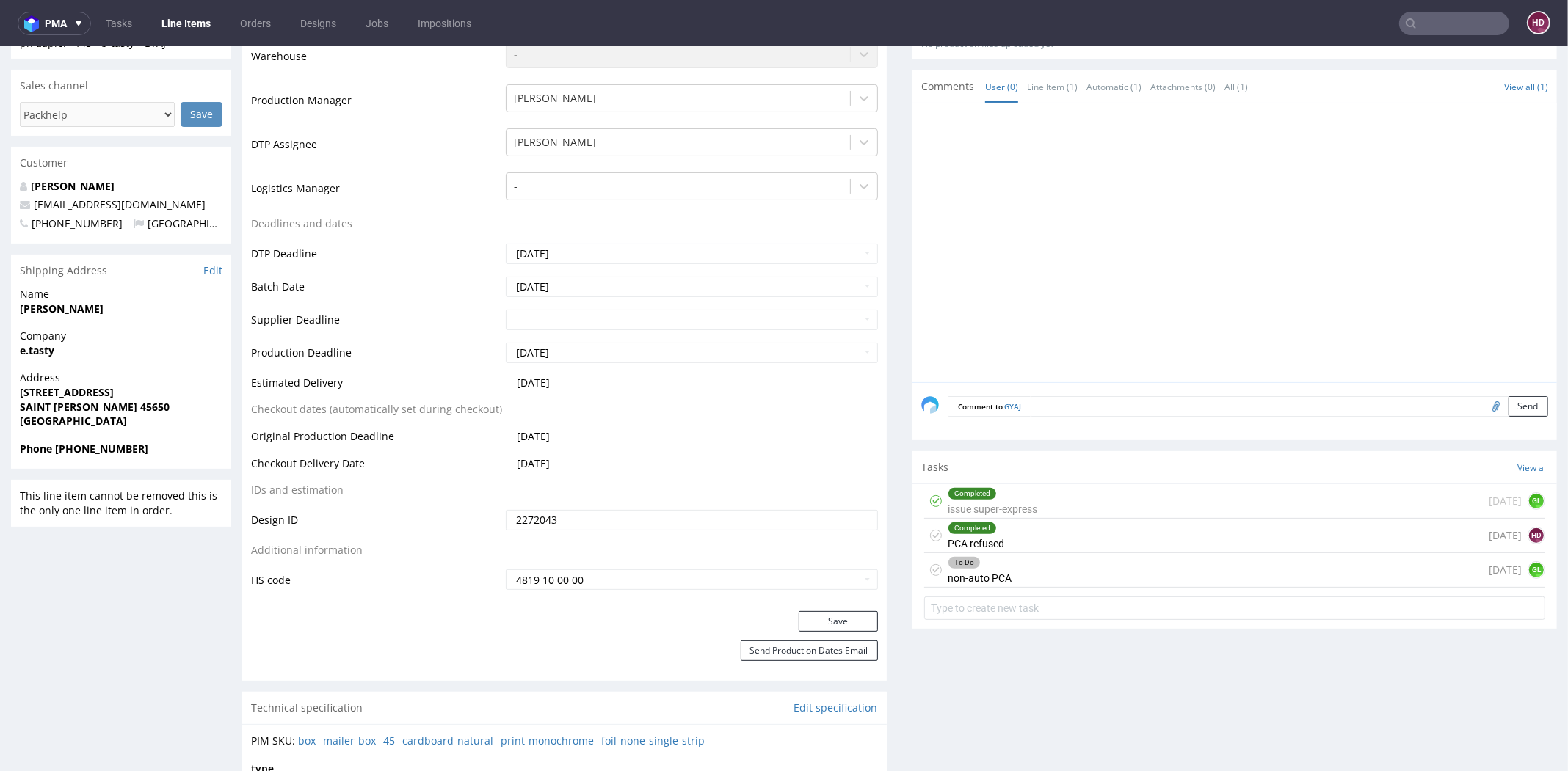
scroll to position [397, 0]
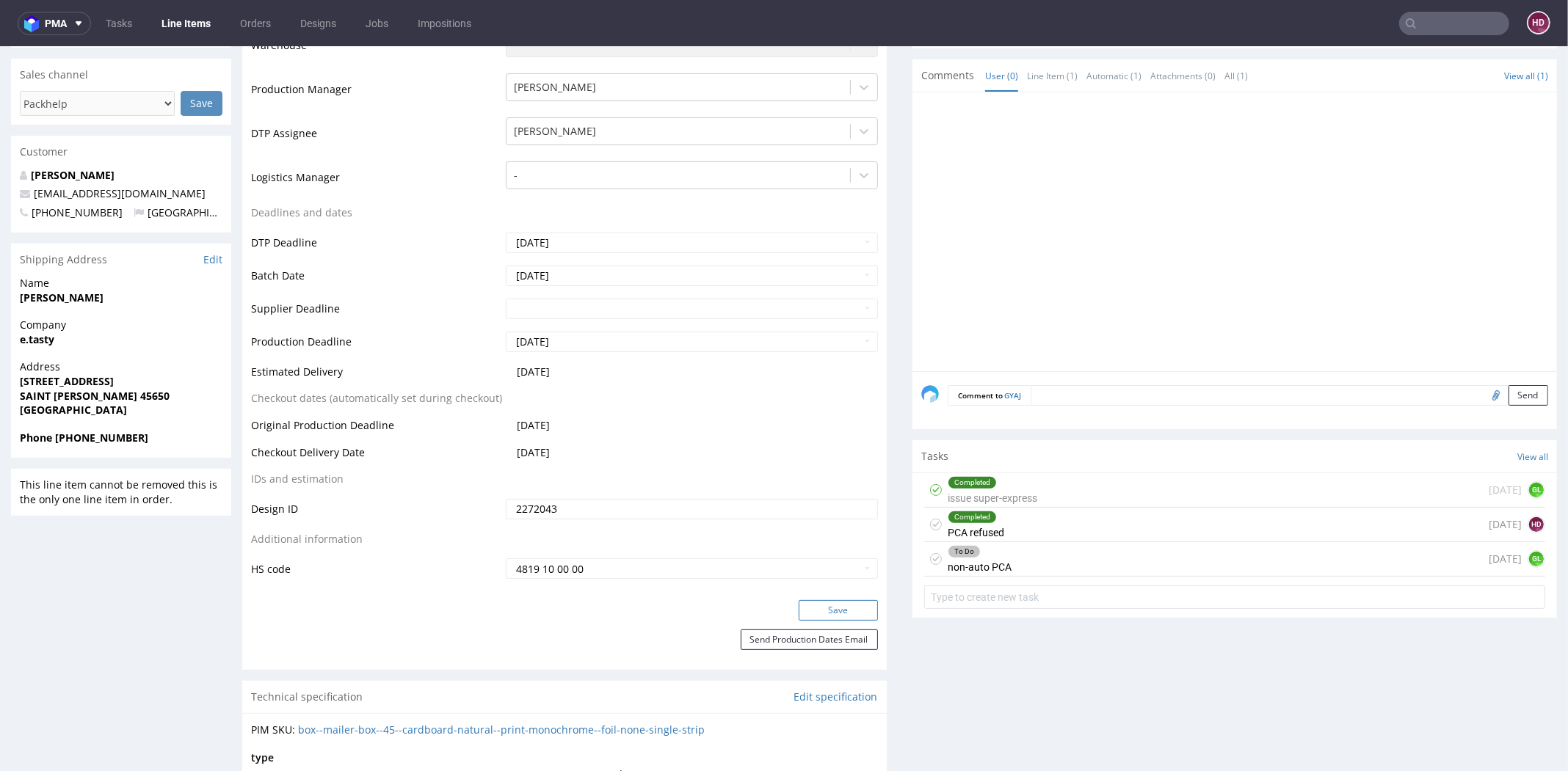
click at [853, 607] on button "Save" at bounding box center [838, 610] width 79 height 20
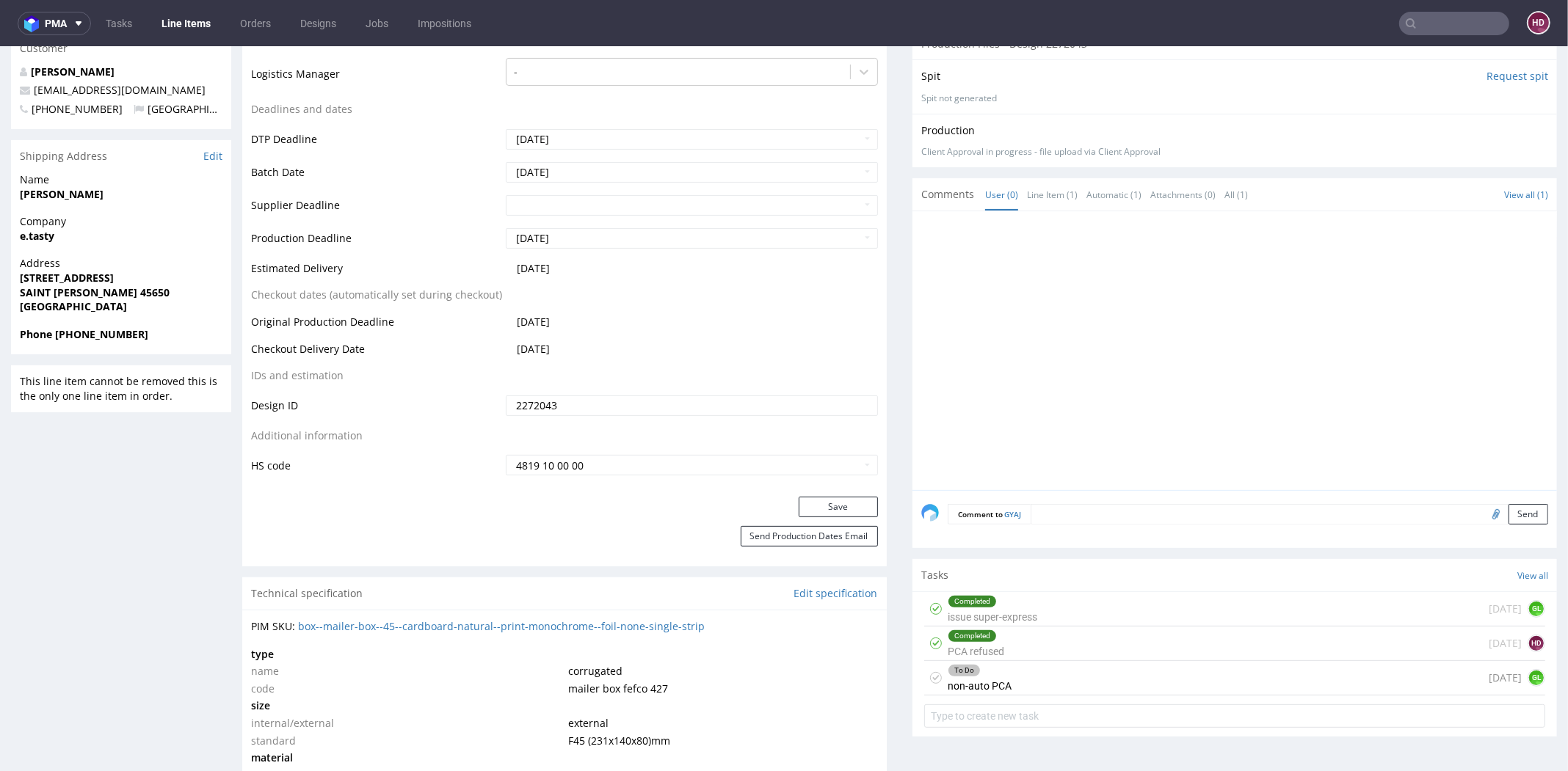
scroll to position [706, 0]
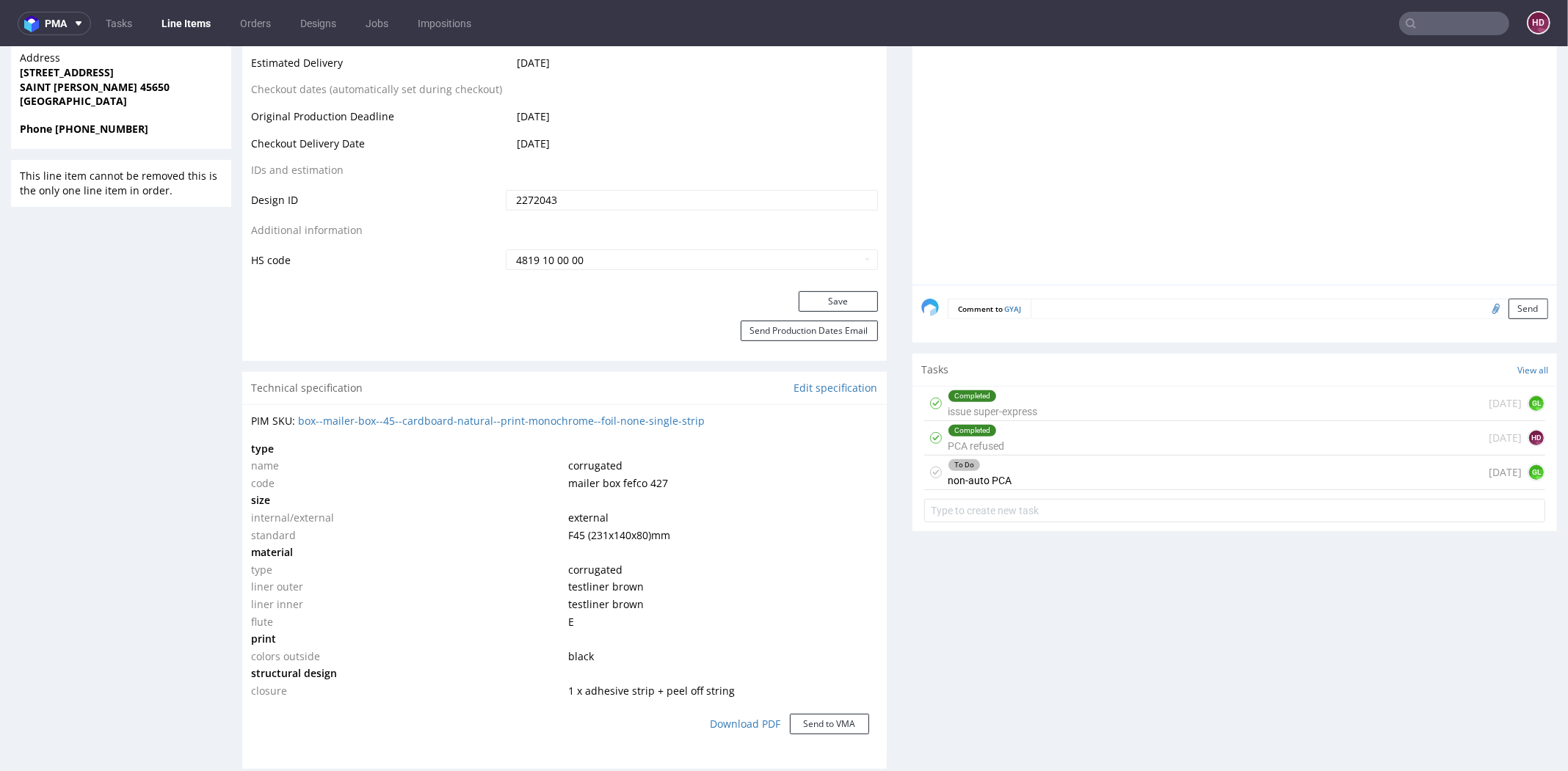
click at [1036, 488] on div "Completed issue super-express [DATE] GL Completed PCA refused [DATE] HD To Do n…" at bounding box center [1234, 457] width 644 height 141
click at [1036, 475] on div "To Do non-auto PCA [DATE] GL" at bounding box center [1234, 473] width 621 height 35
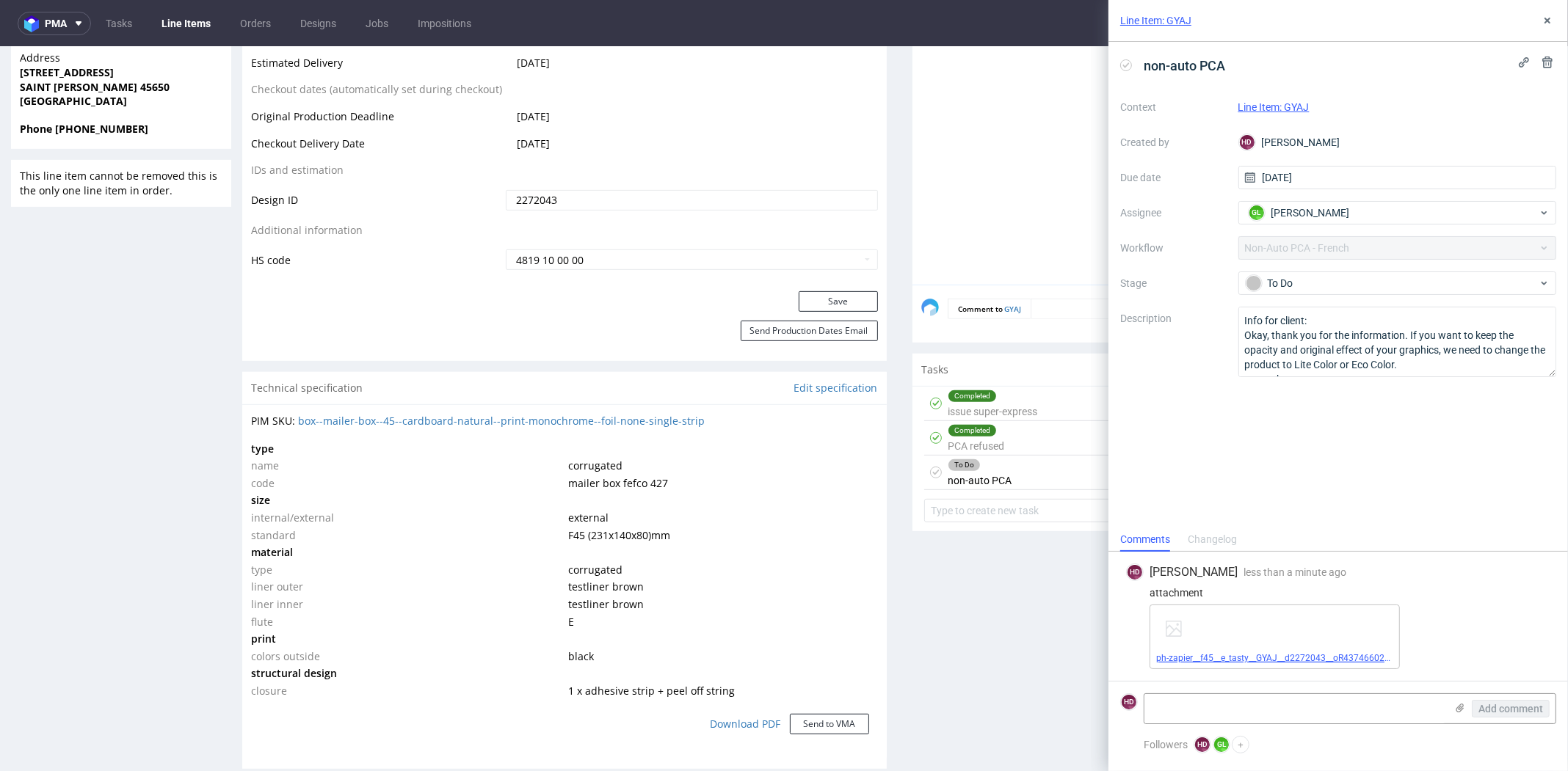
click at [1229, 655] on link "ph-zapier__f45__e_tasty__GYAJ__d2272043__oR437466022 .pdf" at bounding box center [1281, 658] width 251 height 11
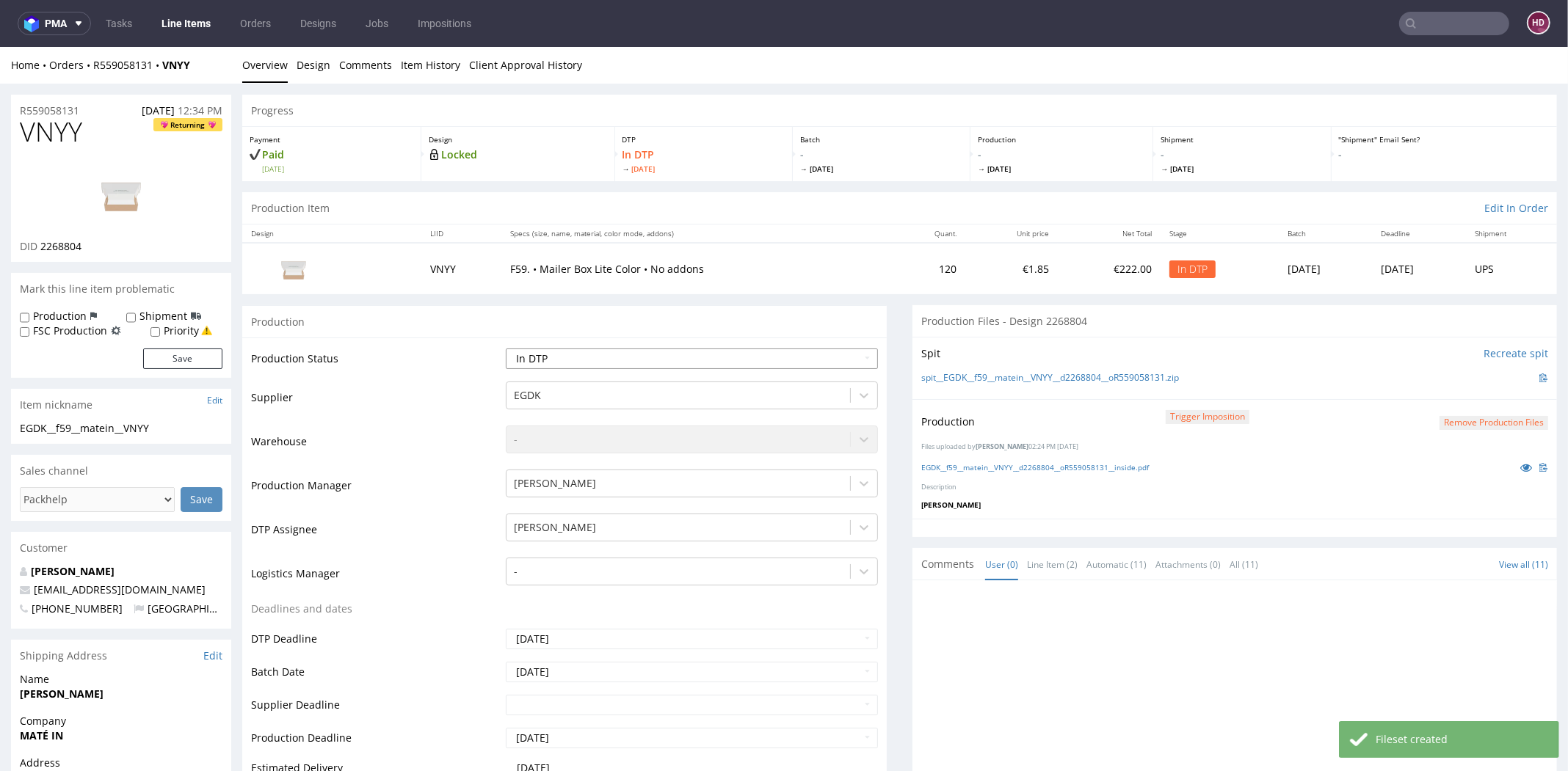
click at [612, 366] on select "Waiting for Artwork Waiting for Diecut Waiting for Mockup Waiting for DTP Waiti…" at bounding box center [691, 358] width 373 height 20
select select "dtp_production_ready"
click at [505, 348] on select "Waiting for Artwork Waiting for Diecut Waiting for Mockup Waiting for DTP Waiti…" at bounding box center [691, 358] width 373 height 20
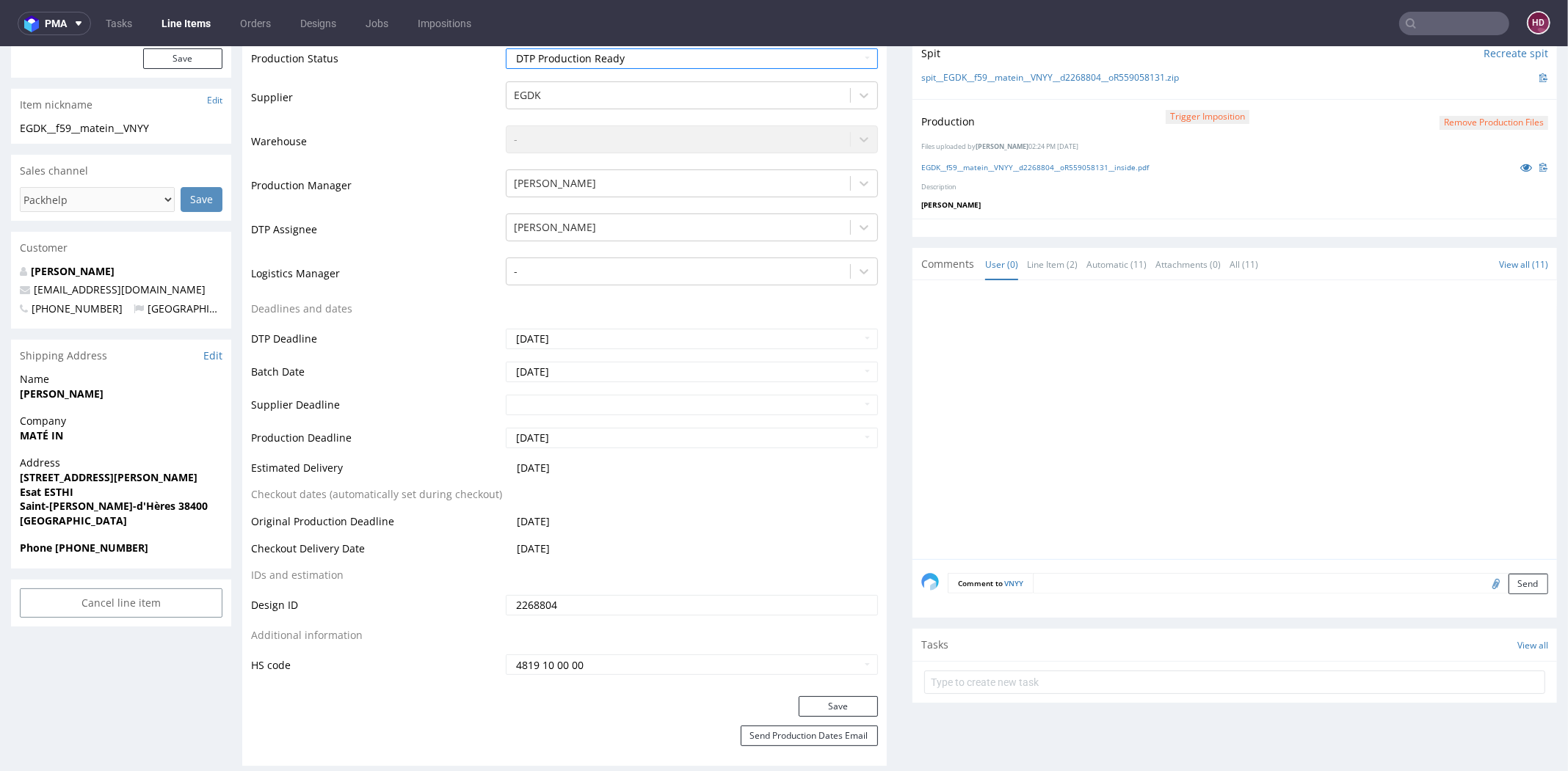
scroll to position [375, 0]
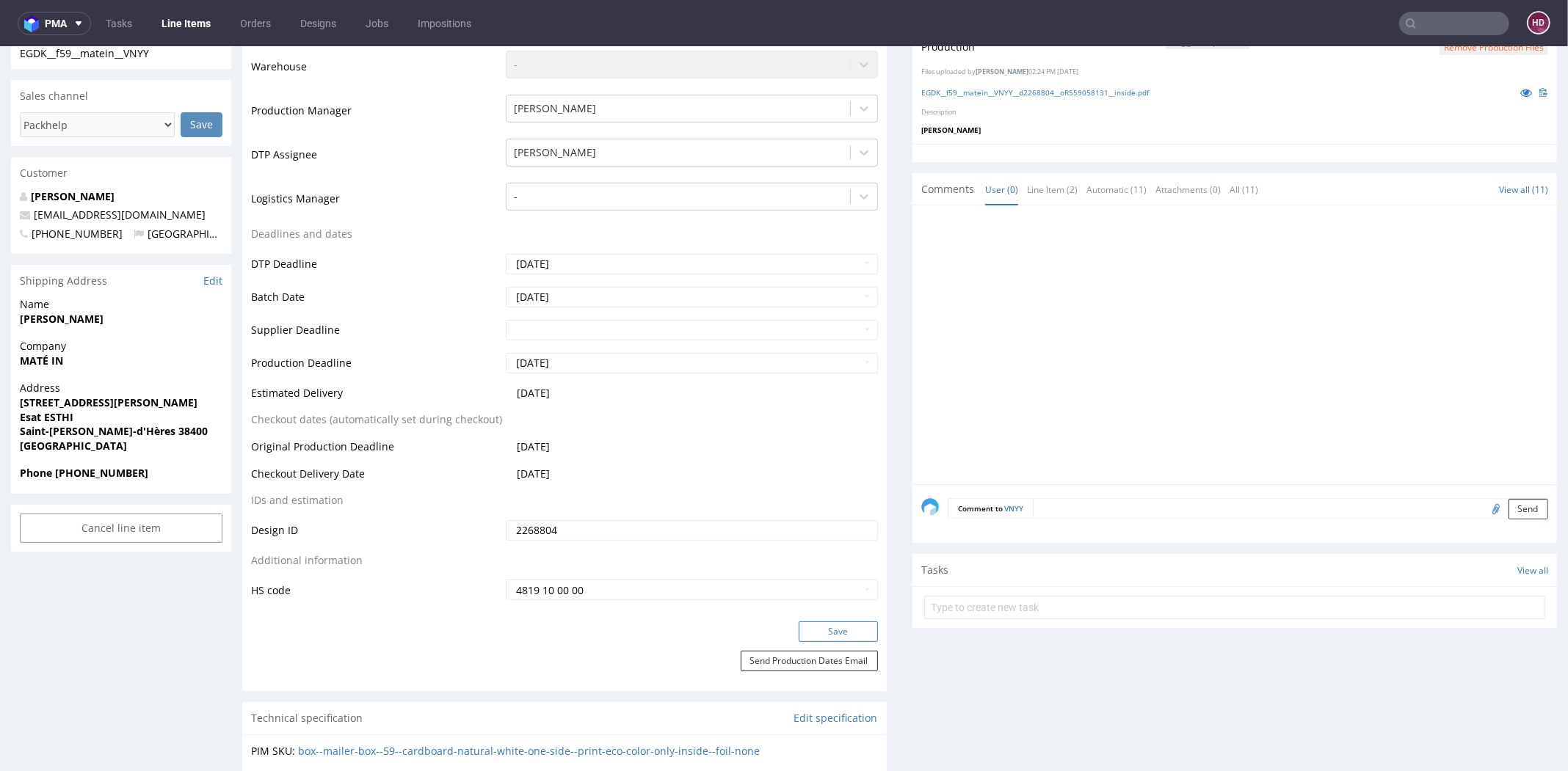
click at [823, 629] on button "Save" at bounding box center [838, 631] width 79 height 20
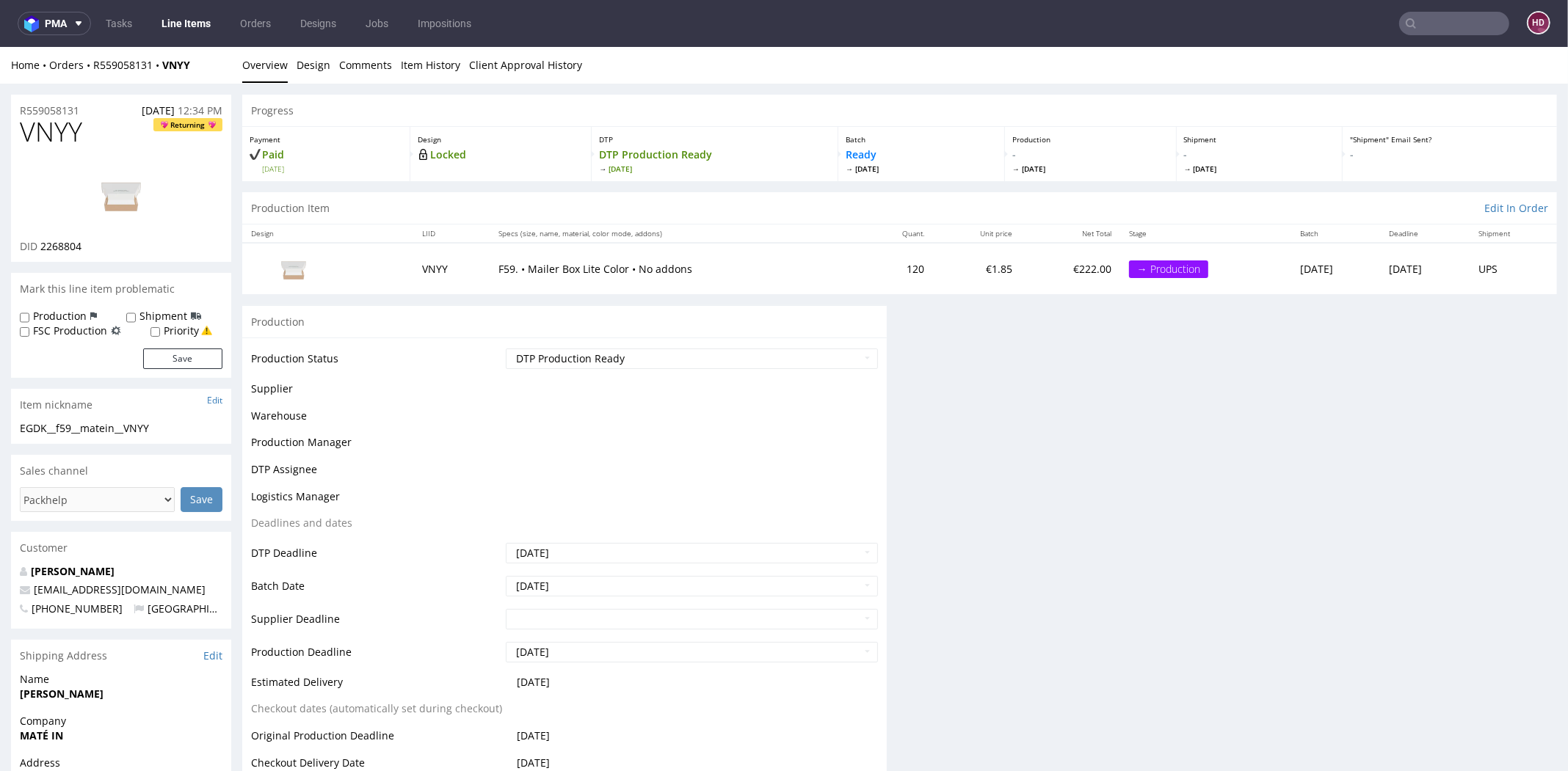
scroll to position [374, 0]
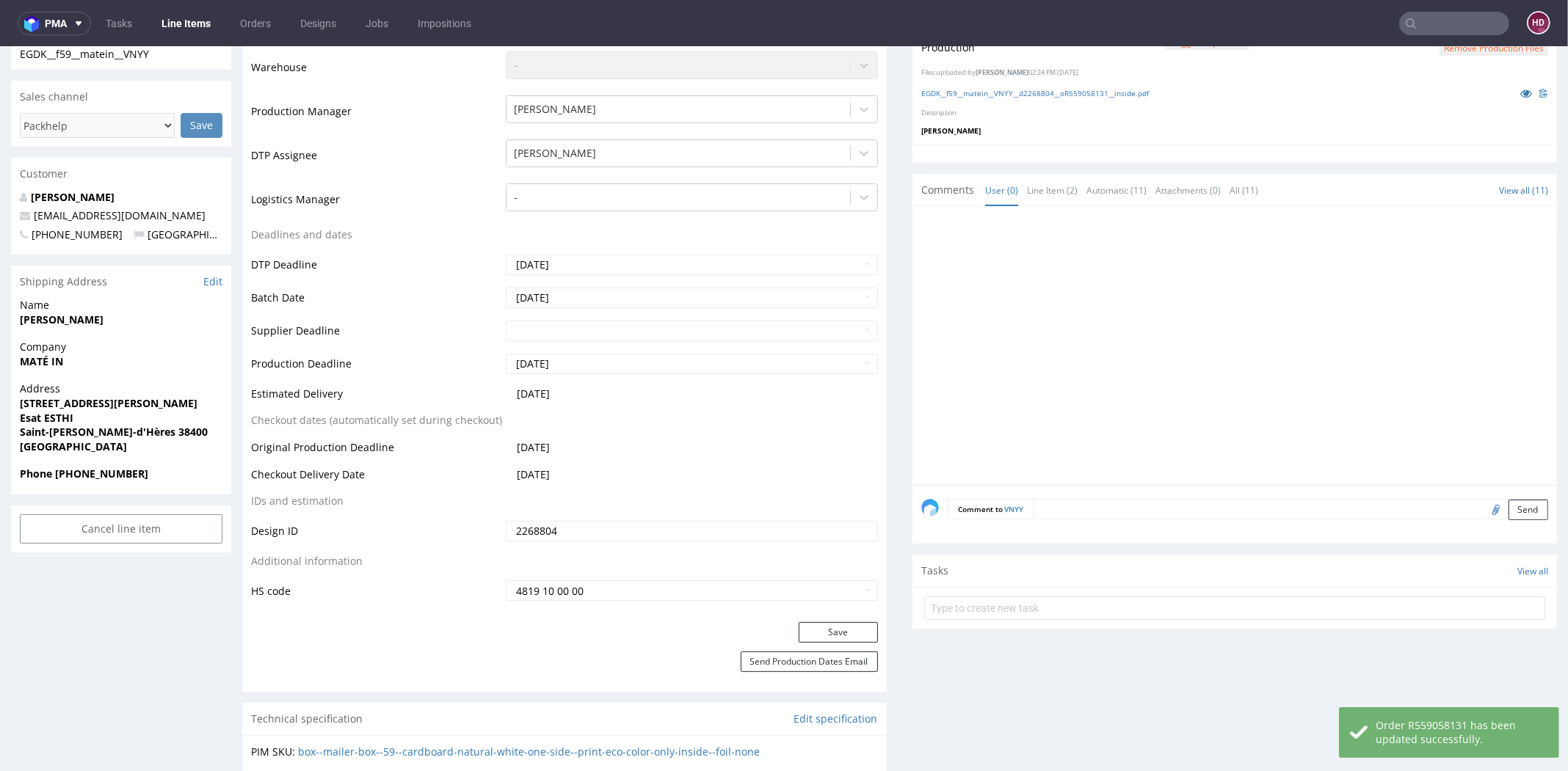
click at [157, 23] on link "Line Items" at bounding box center [186, 23] width 66 height 23
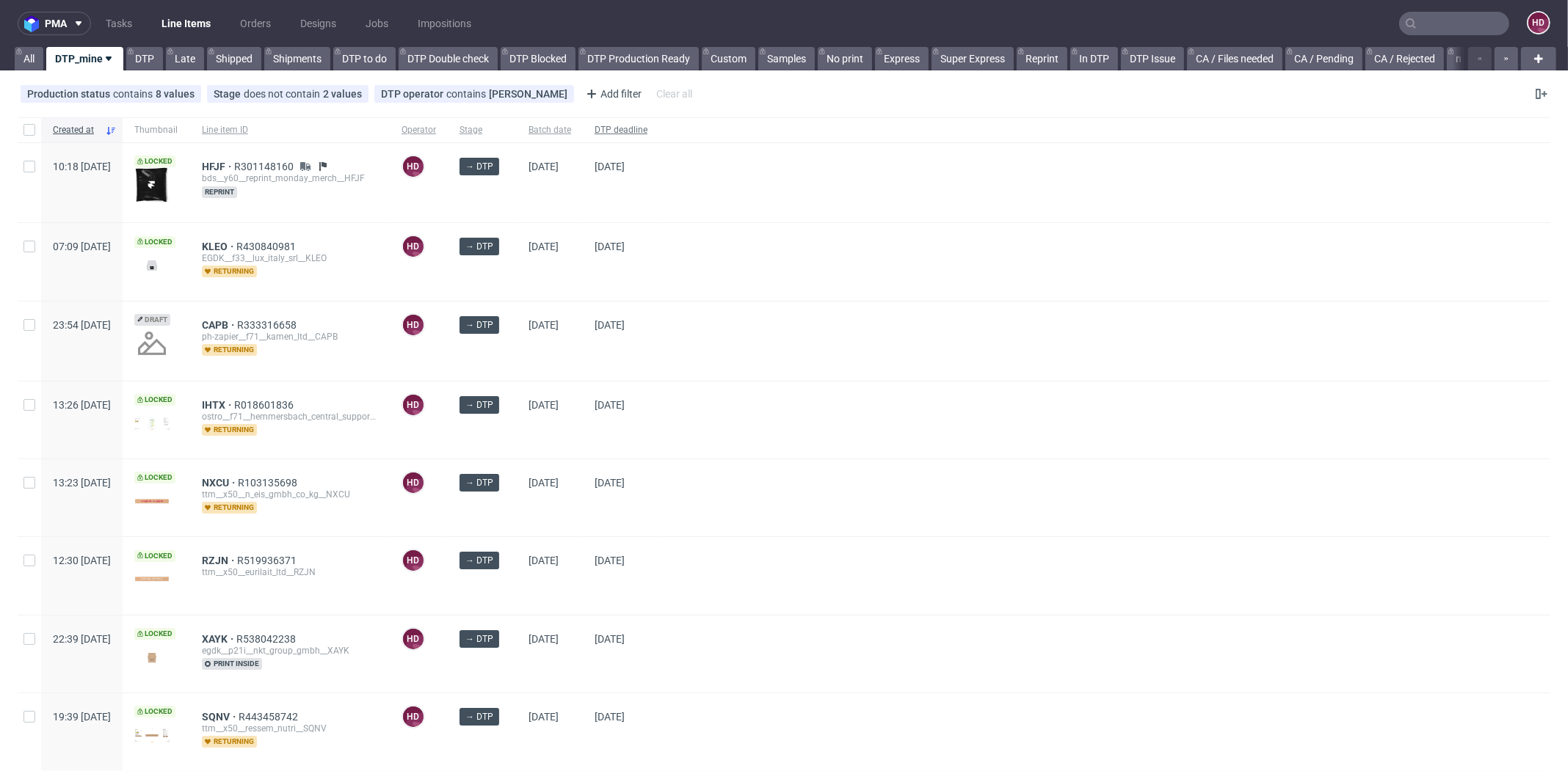
click at [659, 141] on div "DTP deadline" at bounding box center [620, 130] width 76 height 25
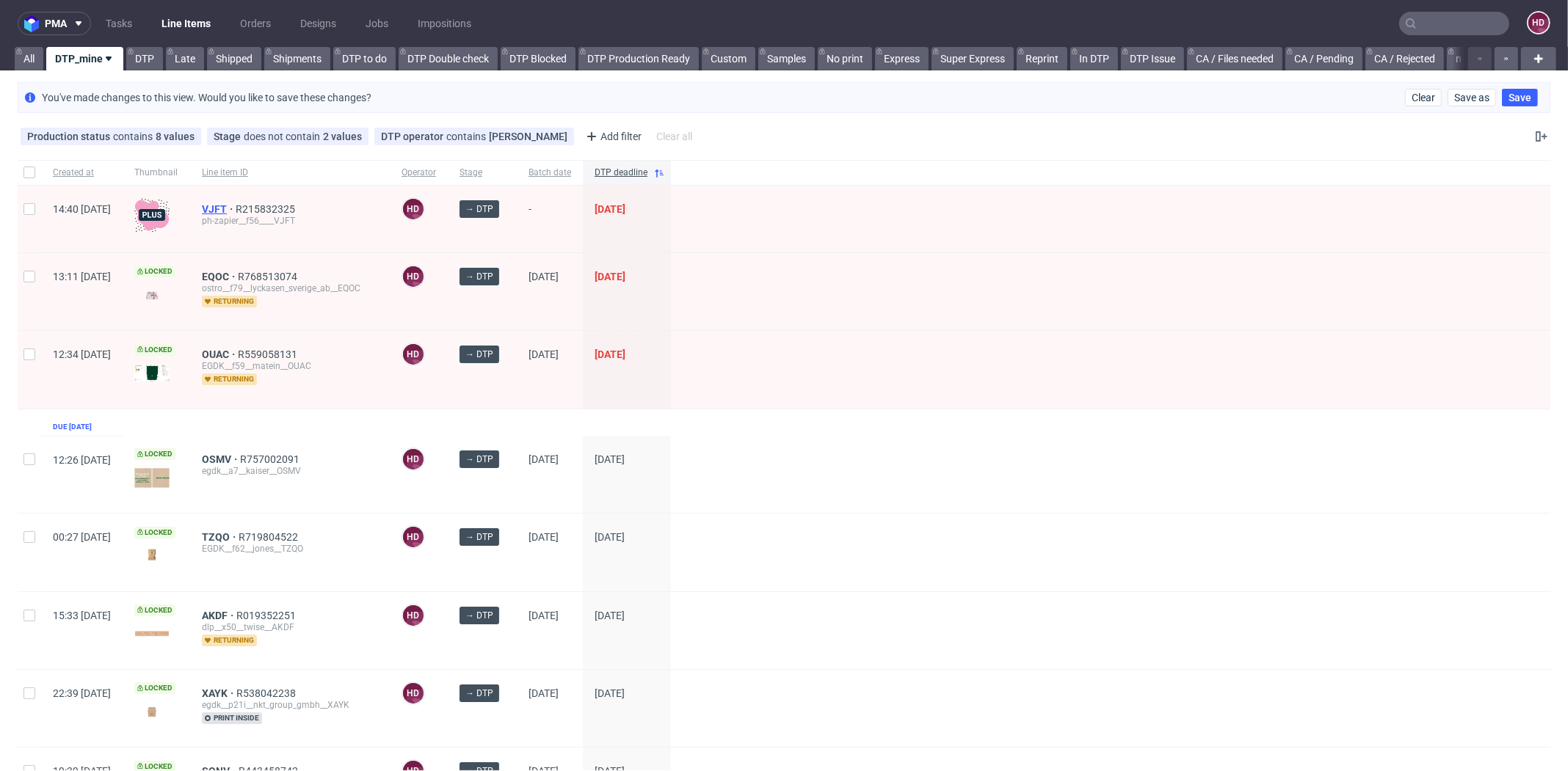
click at [236, 204] on span "VJFT" at bounding box center [218, 209] width 34 height 12
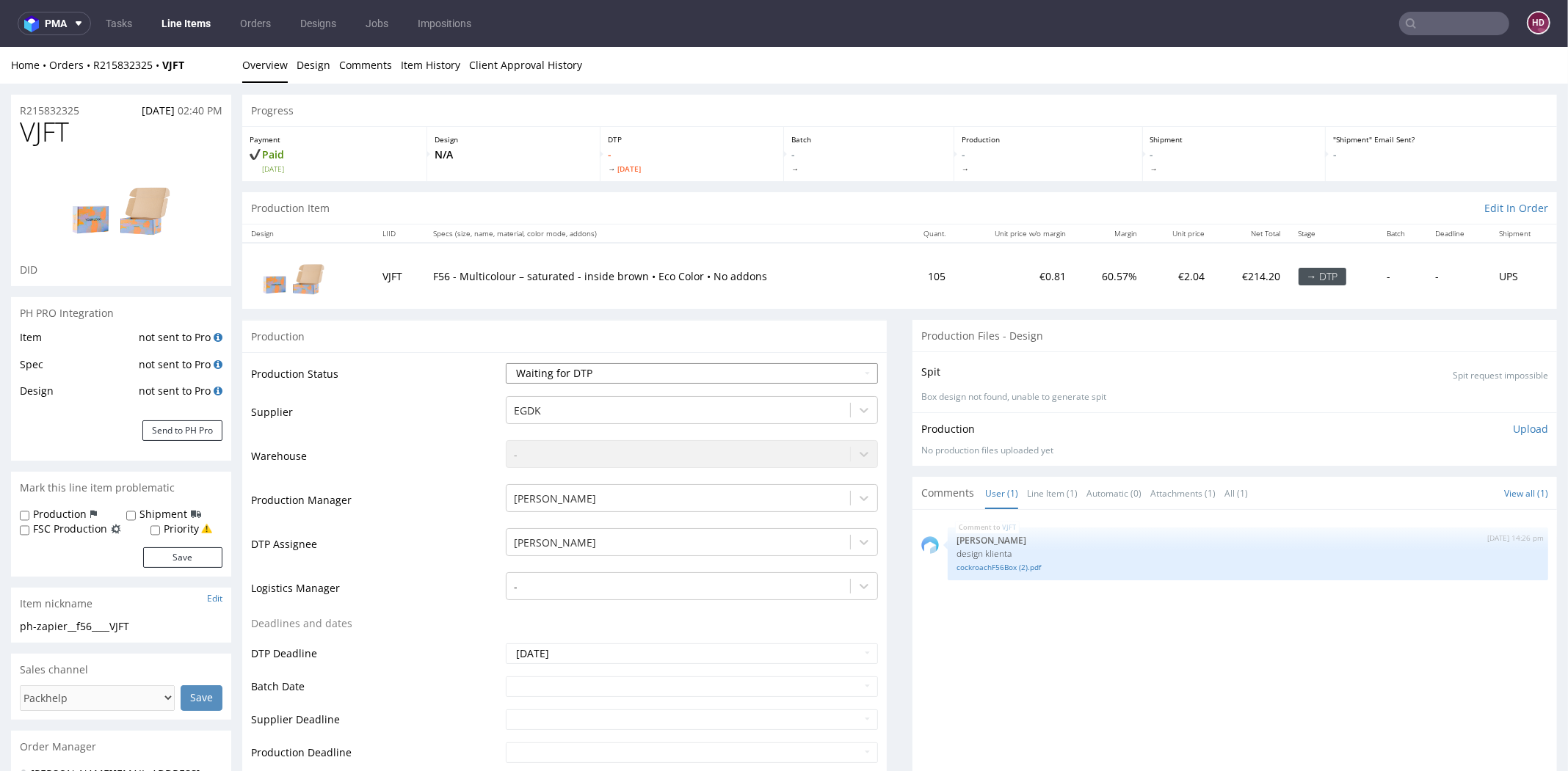
click at [561, 373] on select "Waiting for Artwork Waiting for Diecut Waiting for Mockup Waiting for DTP Waiti…" at bounding box center [691, 373] width 373 height 20
select select "dtp_in_process"
click at [505, 363] on select "Waiting for Artwork Waiting for Diecut Waiting for Mockup Waiting for DTP Waiti…" at bounding box center [691, 373] width 373 height 20
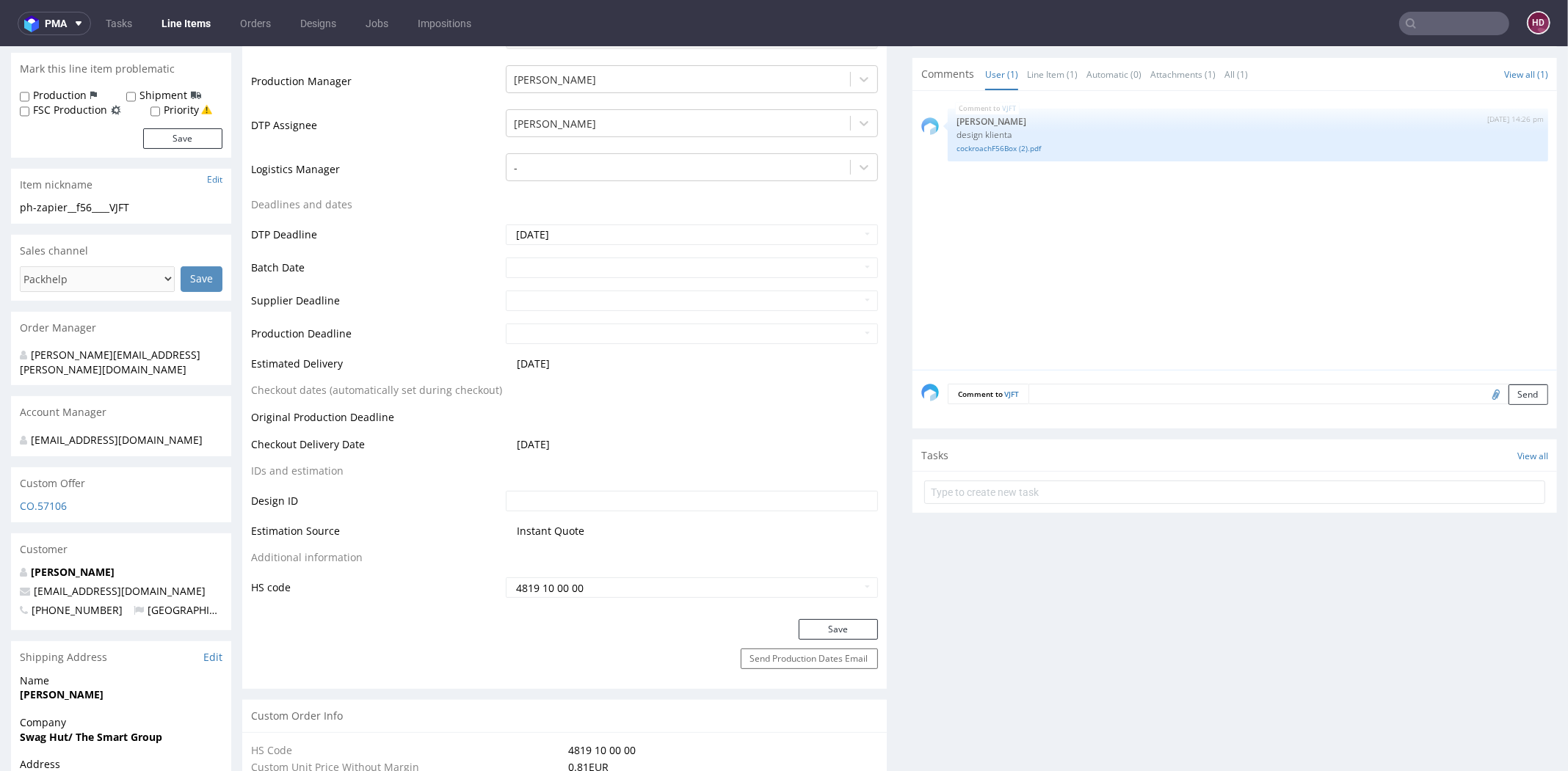
scroll to position [496, 0]
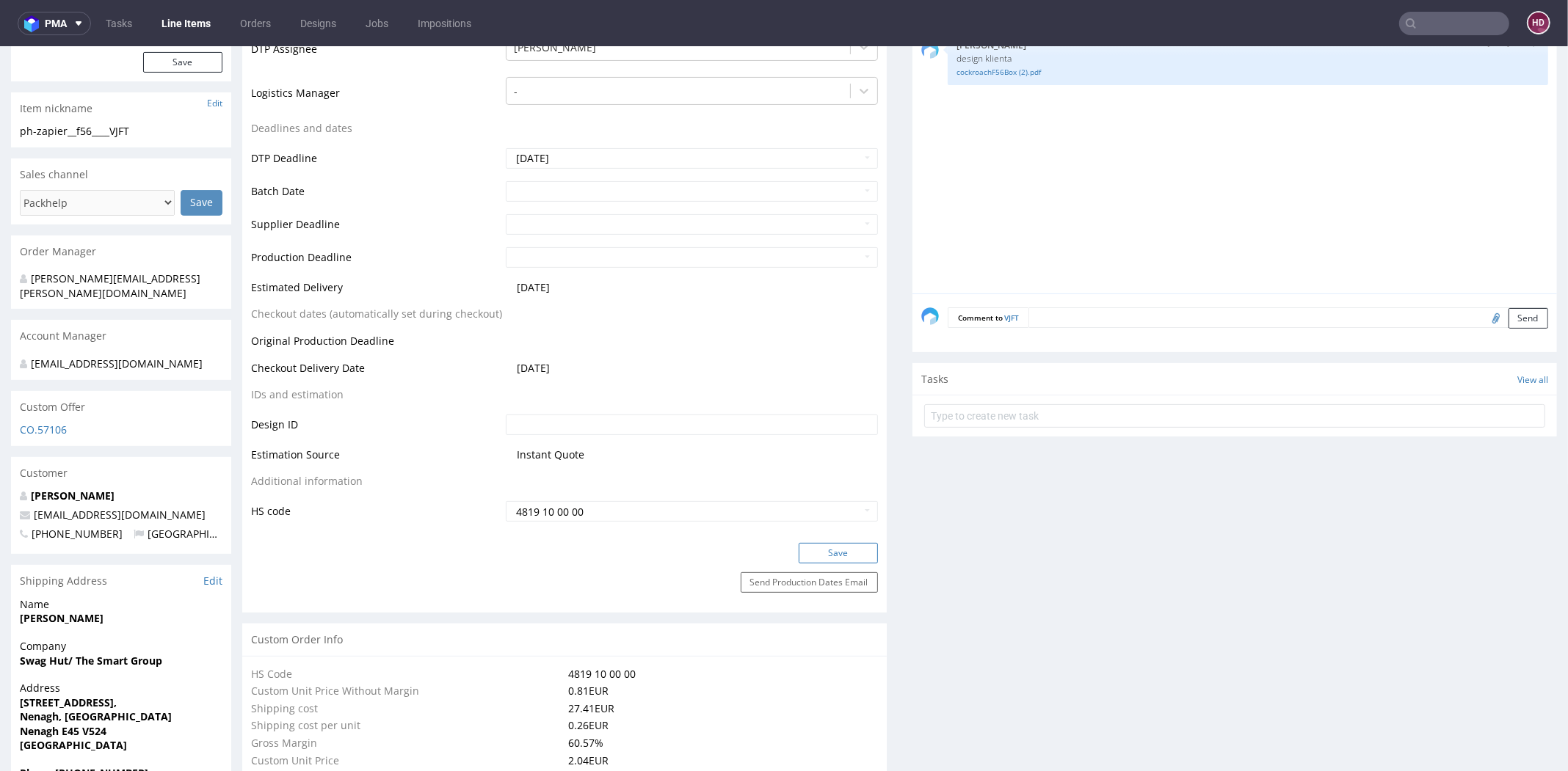
click at [810, 550] on button "Save" at bounding box center [838, 553] width 79 height 20
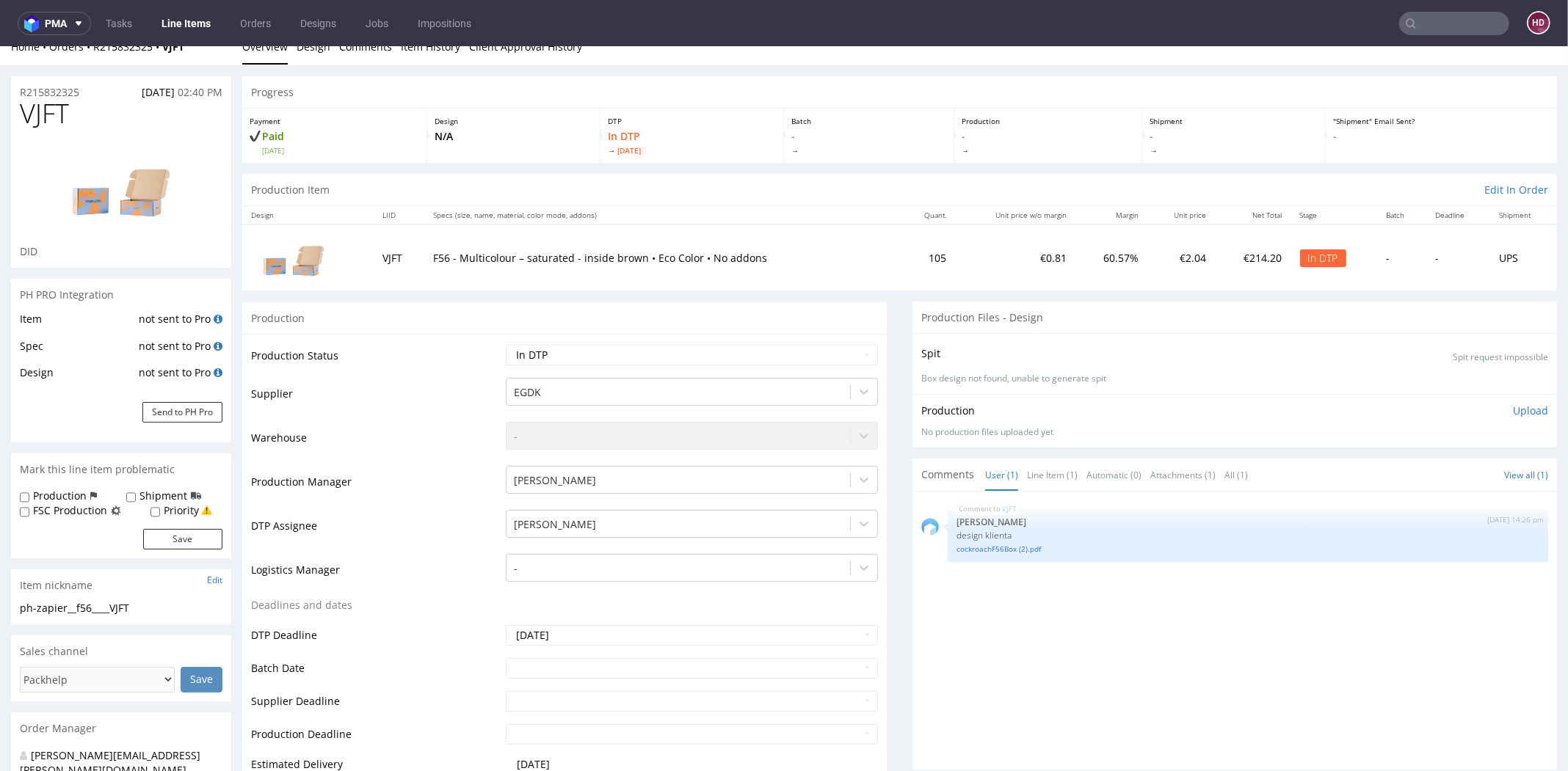
scroll to position [0, 0]
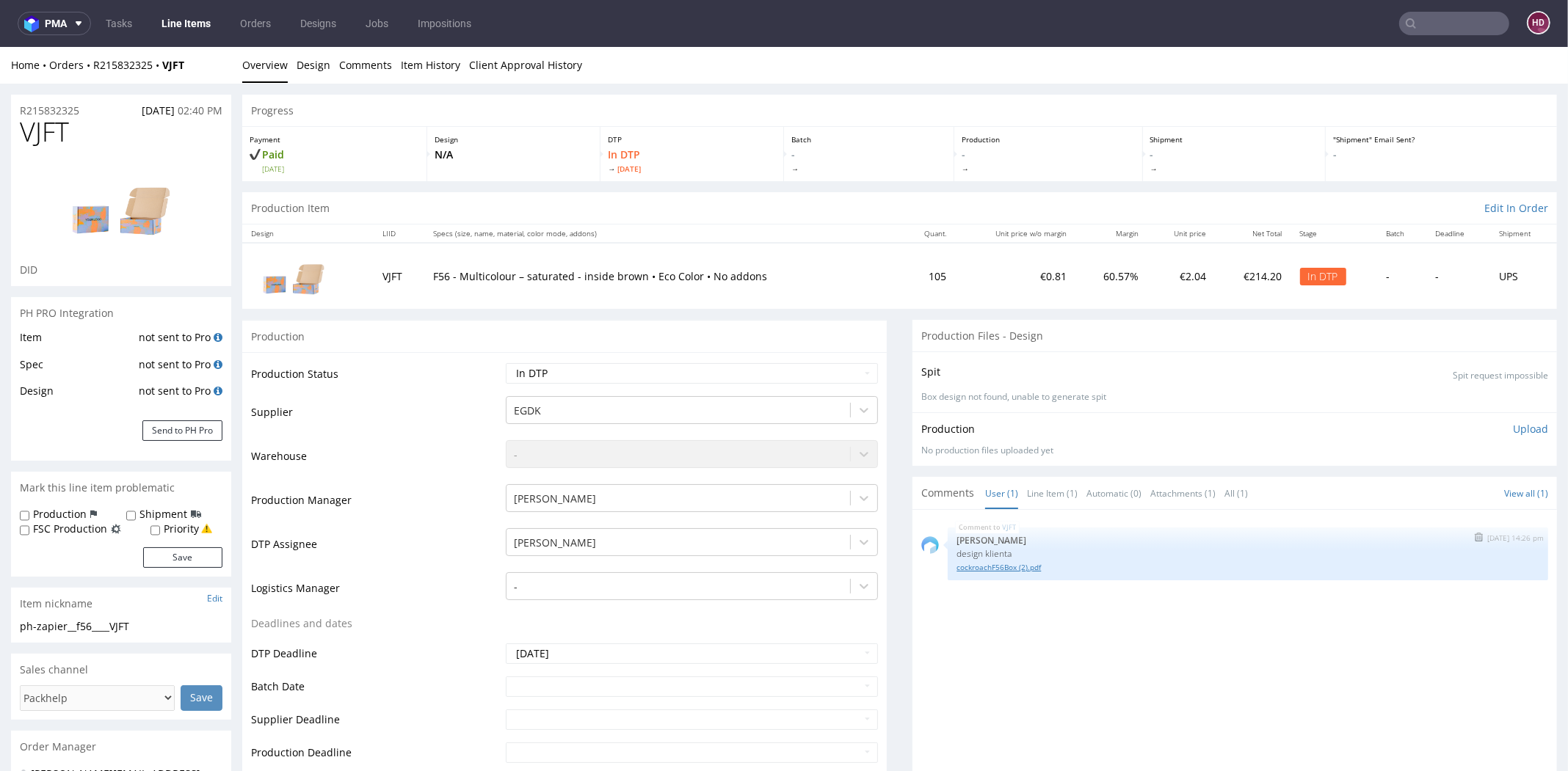
click at [973, 567] on link "cockroachF56Box (2).pdf" at bounding box center [1247, 567] width 582 height 11
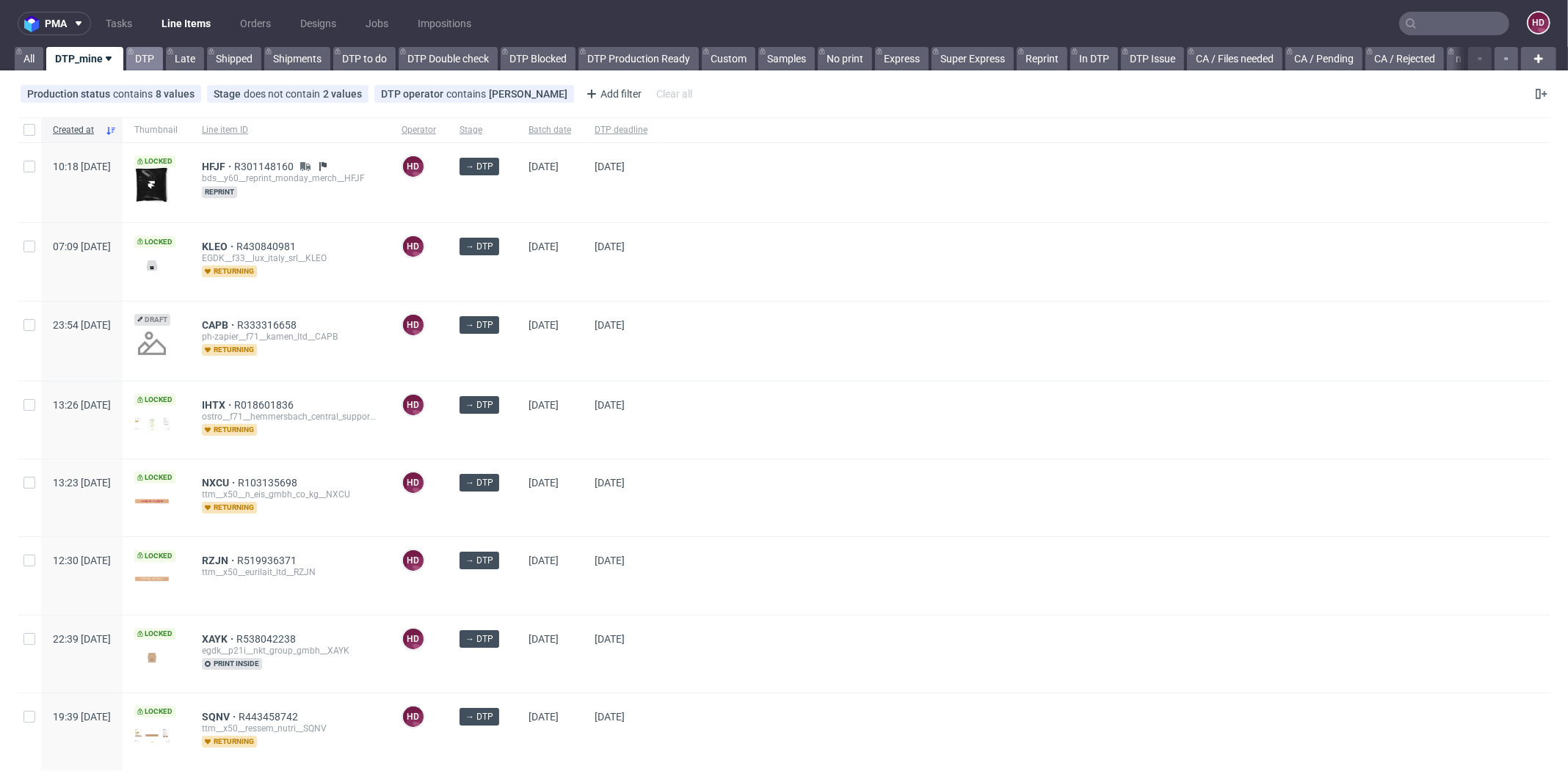
click at [145, 62] on link "DTP" at bounding box center [144, 59] width 37 height 23
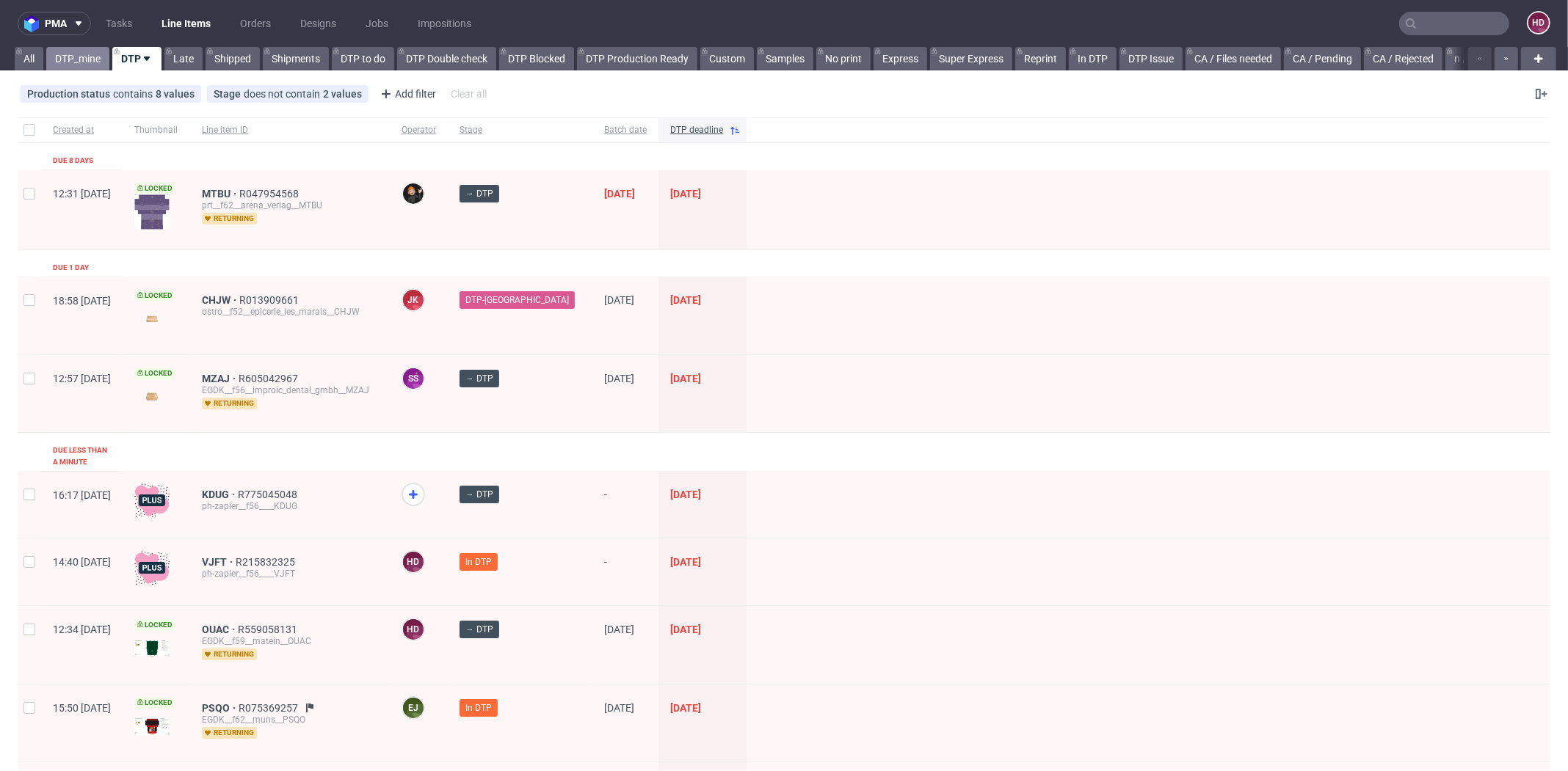
click at [90, 58] on link "DTP_mine" at bounding box center [78, 59] width 64 height 23
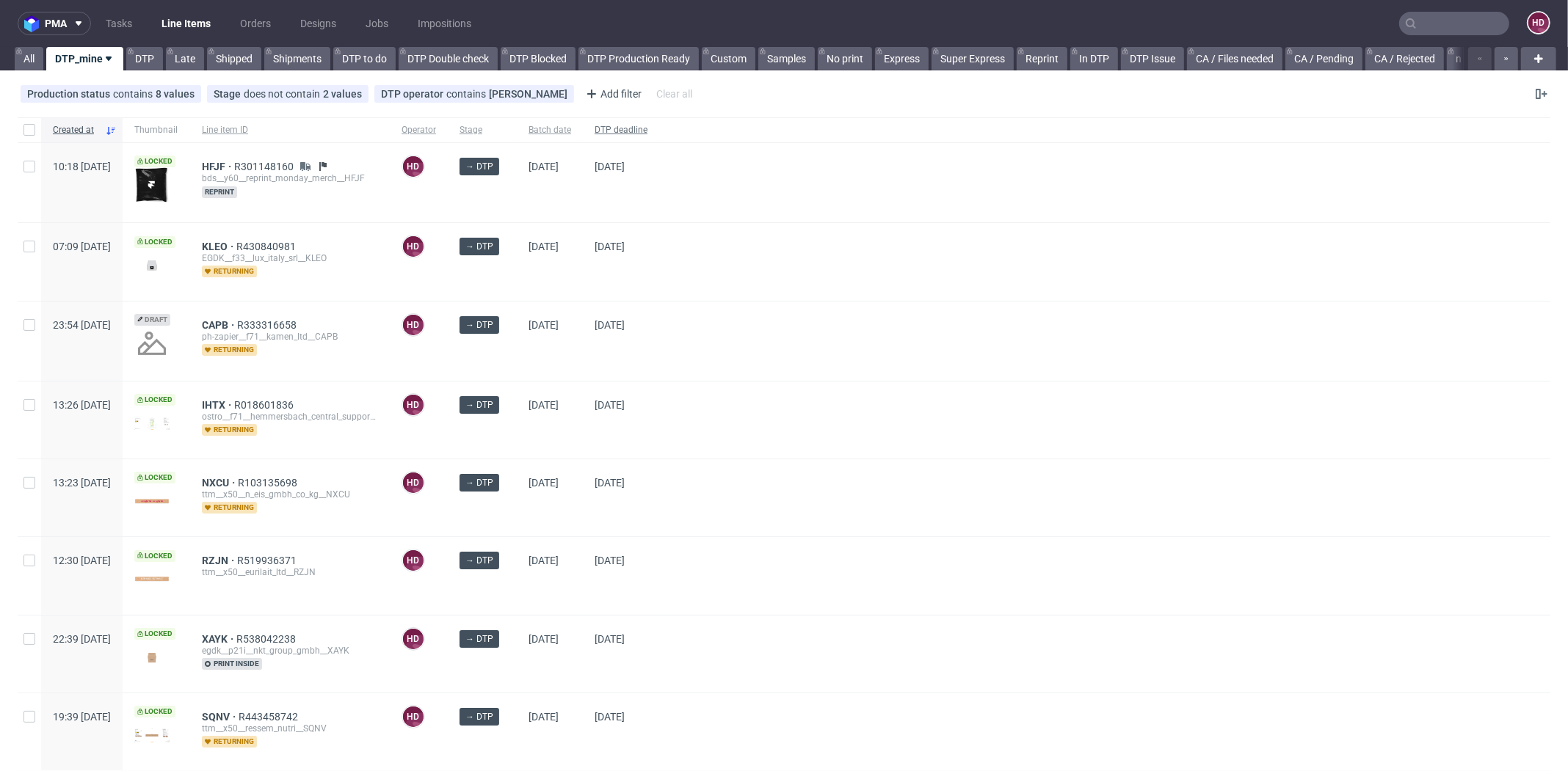
click at [647, 127] on span "DTP deadline" at bounding box center [621, 130] width 53 height 13
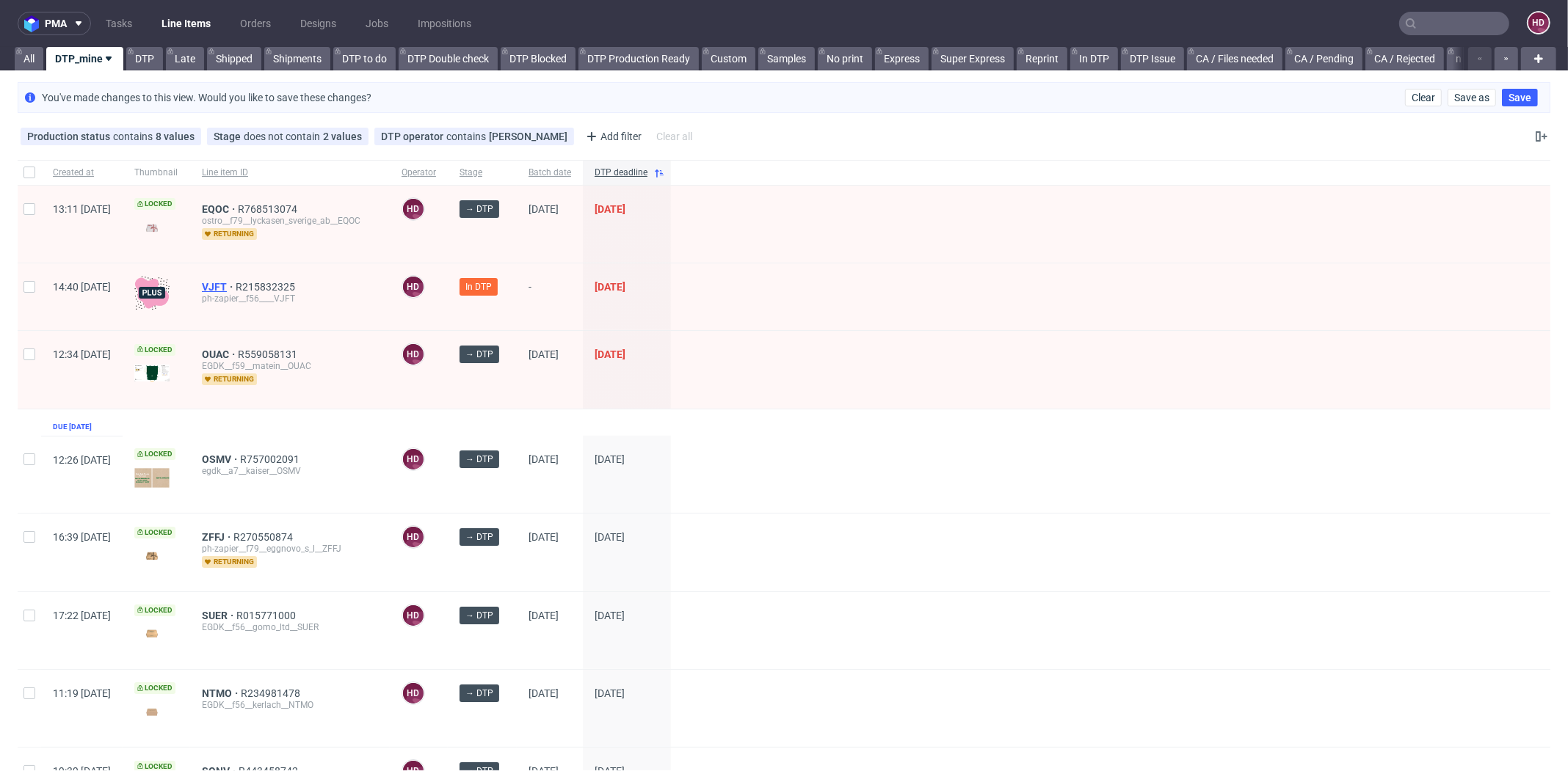
click at [236, 285] on span "VJFT" at bounding box center [218, 287] width 34 height 12
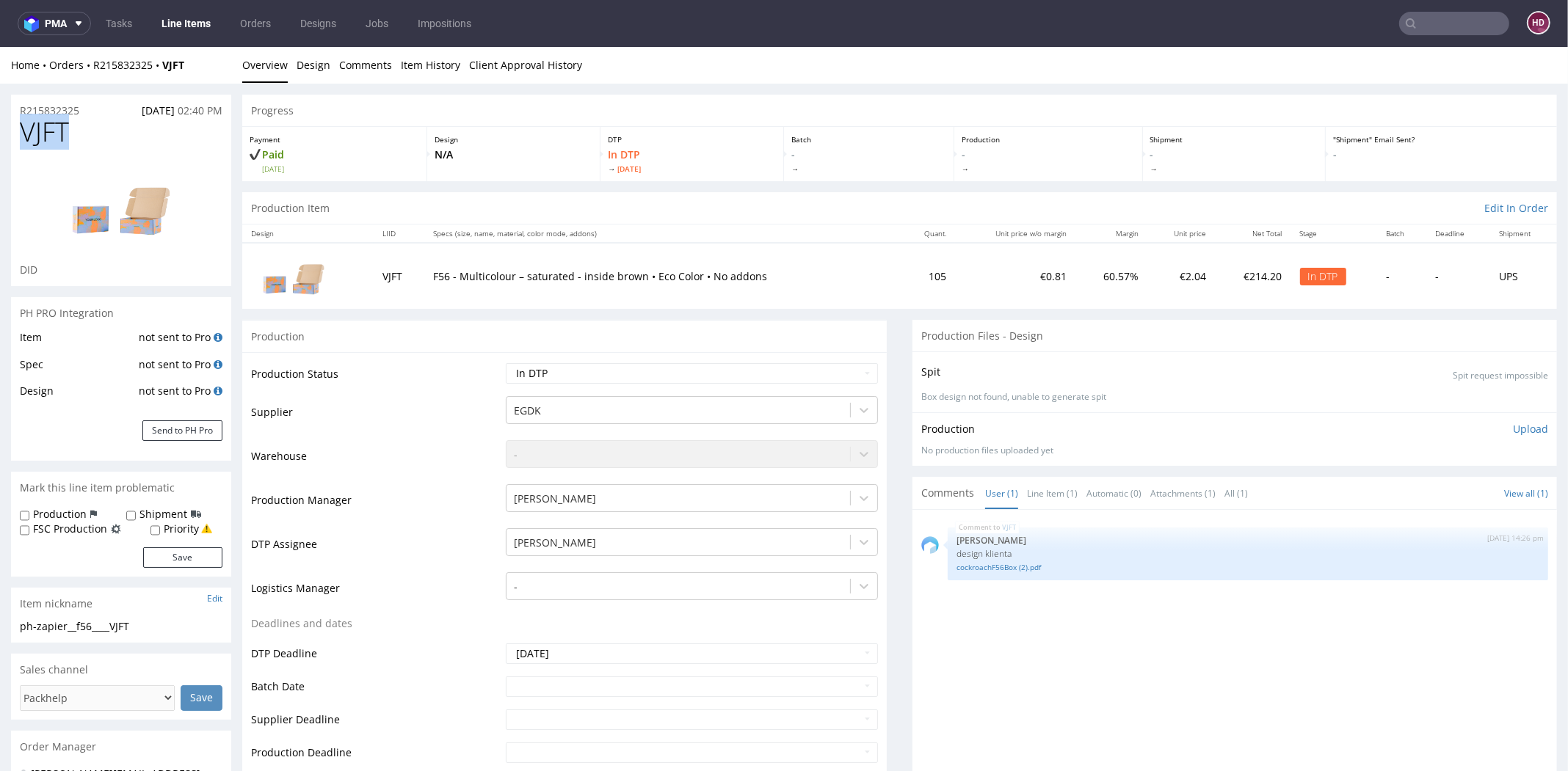
drag, startPoint x: 54, startPoint y: 135, endPoint x: -34, endPoint y: 141, distance: 88.2
drag, startPoint x: 150, startPoint y: 626, endPoint x: -20, endPoint y: 631, distance: 170.1
copy div "ph-zapier__f56____VJFT Update"
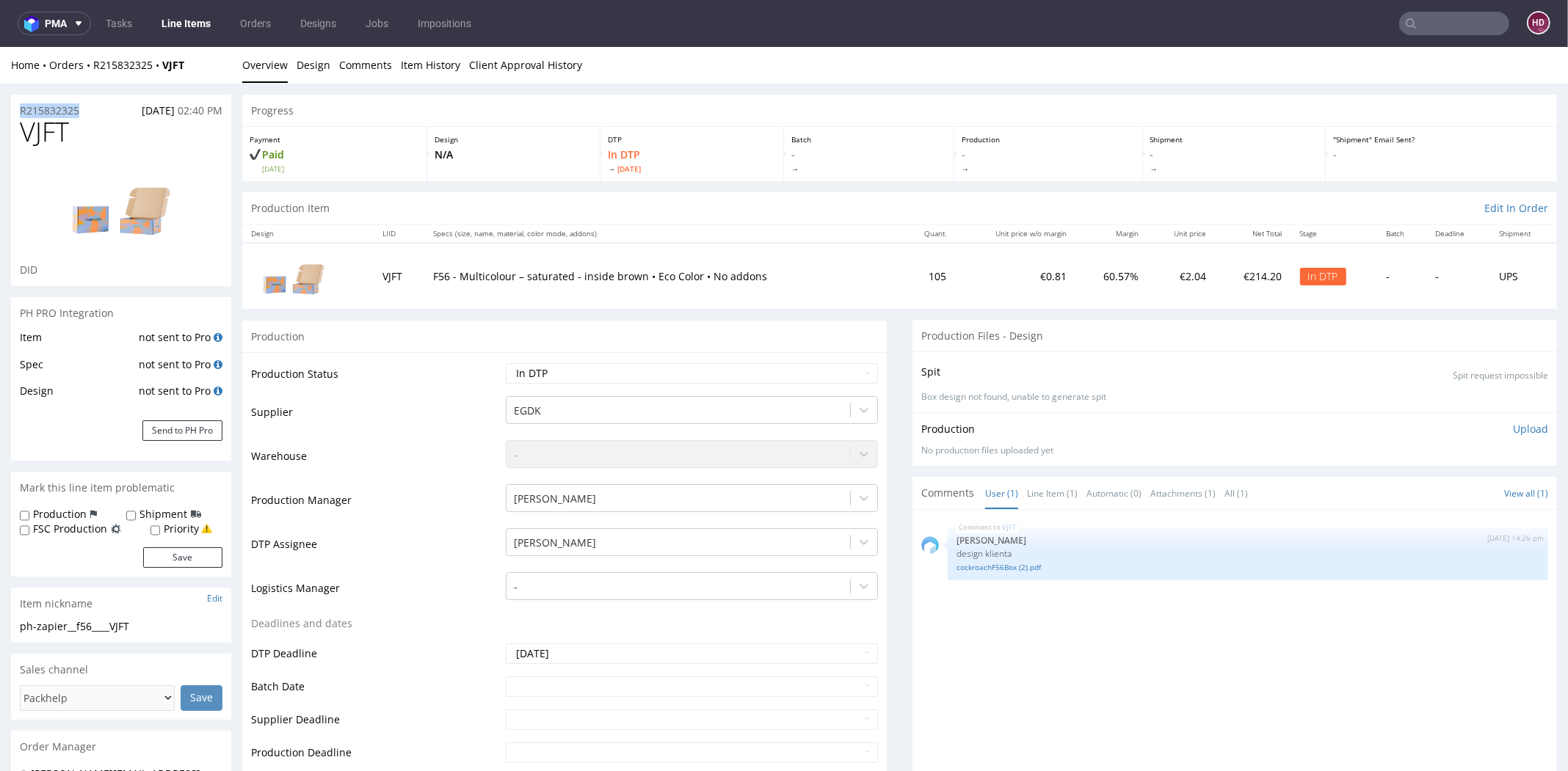
drag, startPoint x: 88, startPoint y: 107, endPoint x: 14, endPoint y: 111, distance: 74.1
click at [14, 111] on div "R215832325 [DATE] 02:40 PM" at bounding box center [120, 106] width 220 height 23
copy p "R215832325"
click at [1512, 427] on p "Upload" at bounding box center [1529, 428] width 36 height 14
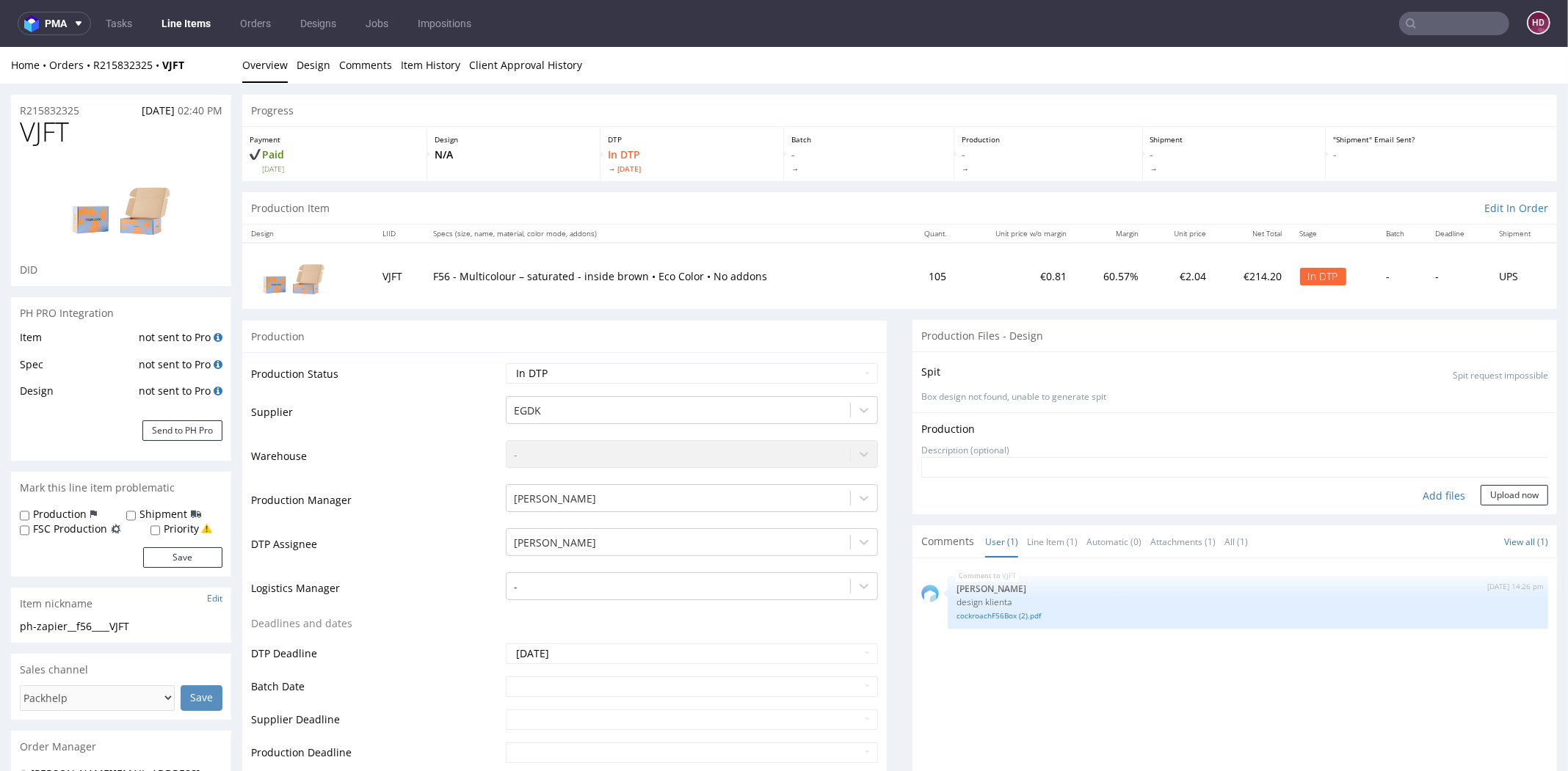
click at [1419, 500] on div "Add files" at bounding box center [1444, 496] width 73 height 22
type input "C:\fakepath\ph-zapier__f56____VJFT__d00__oR215832325.pdf"
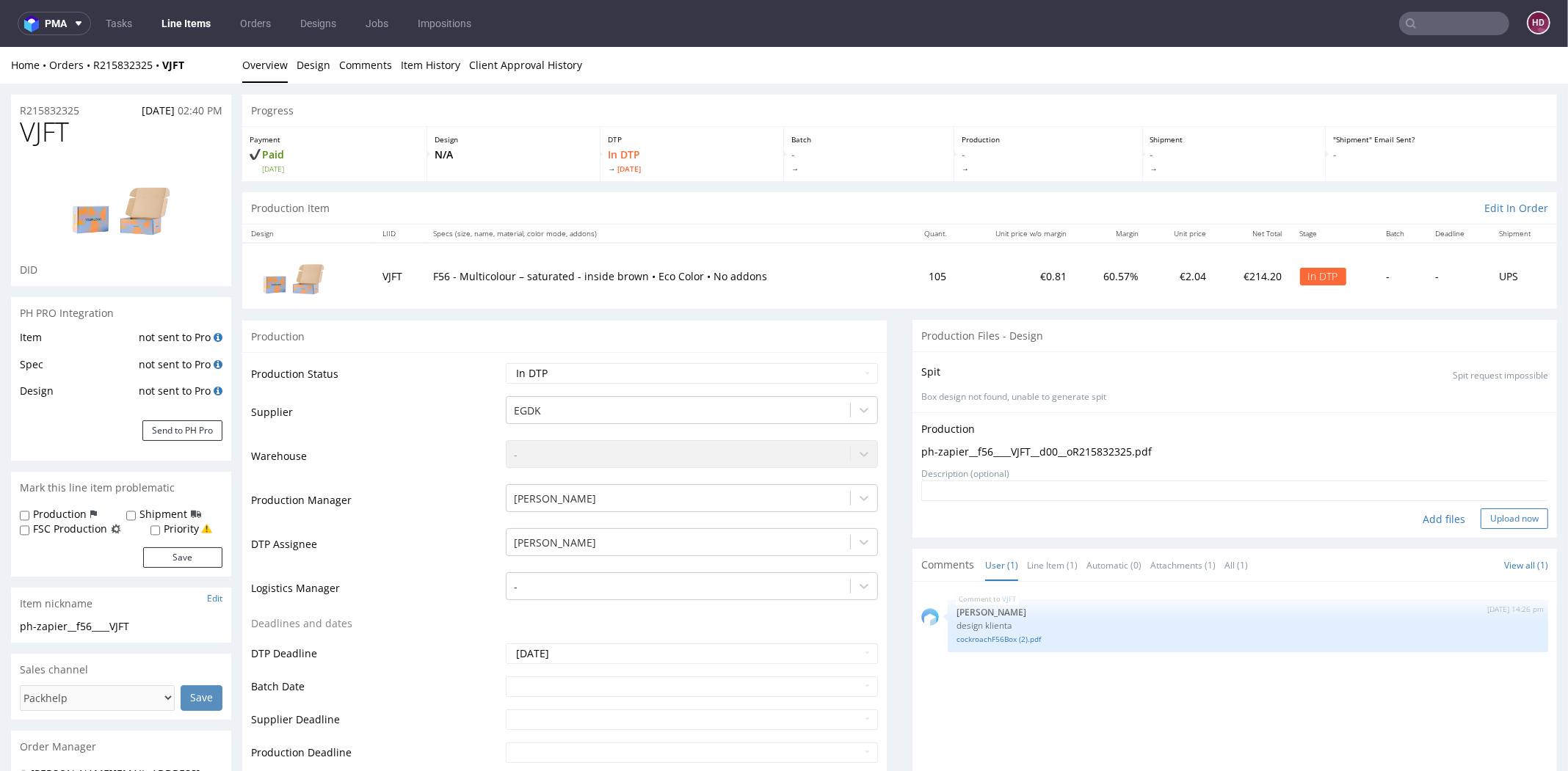
click at [1480, 515] on button "Upload now" at bounding box center [1514, 518] width 67 height 20
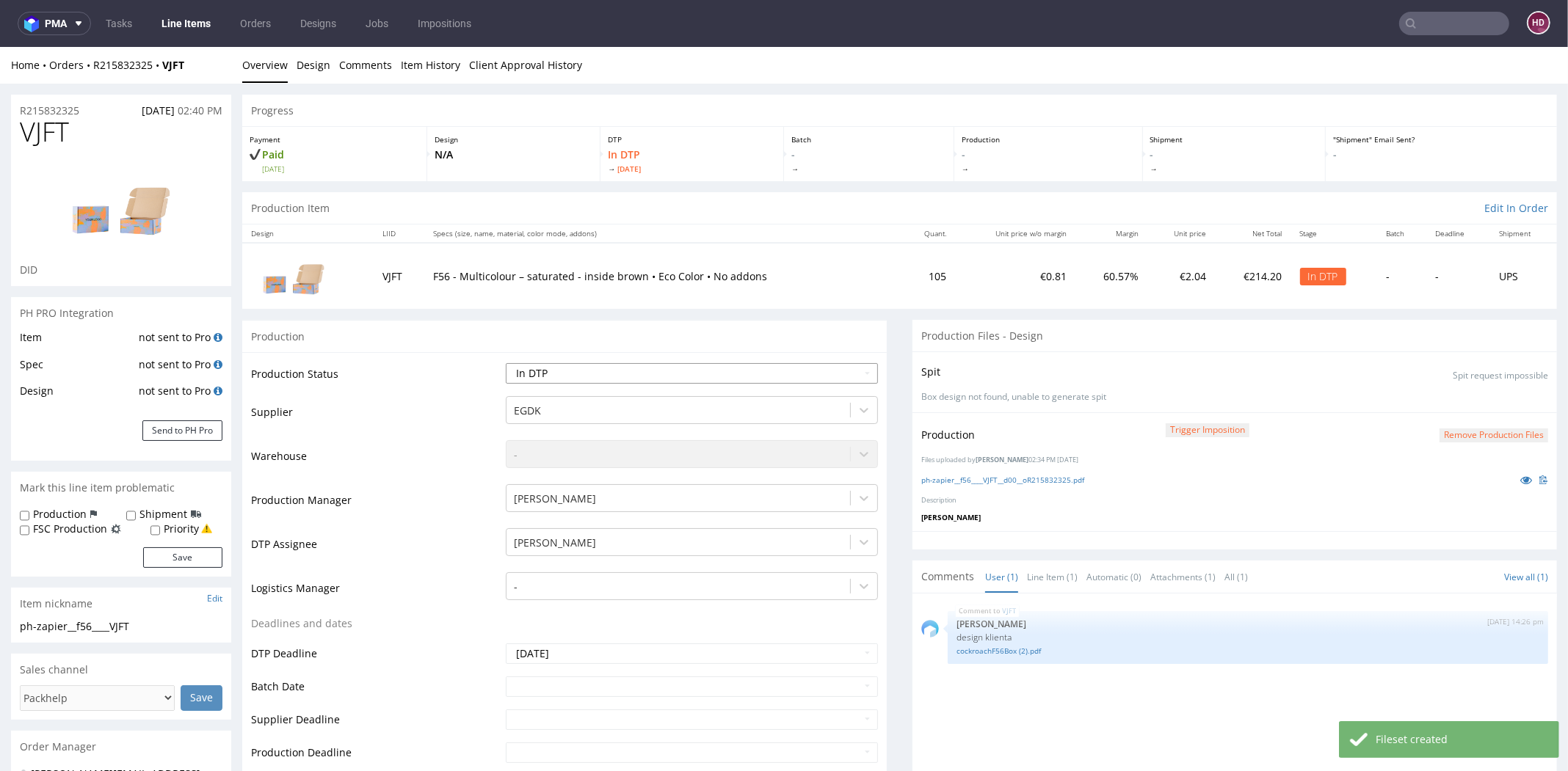
click at [582, 374] on select "Waiting for Artwork Waiting for Diecut Waiting for Mockup Waiting for DTP Waiti…" at bounding box center [691, 373] width 373 height 20
select select "dtp_production_ready"
click at [505, 363] on select "Waiting for Artwork Waiting for Diecut Waiting for Mockup Waiting for DTP Waiti…" at bounding box center [691, 373] width 373 height 20
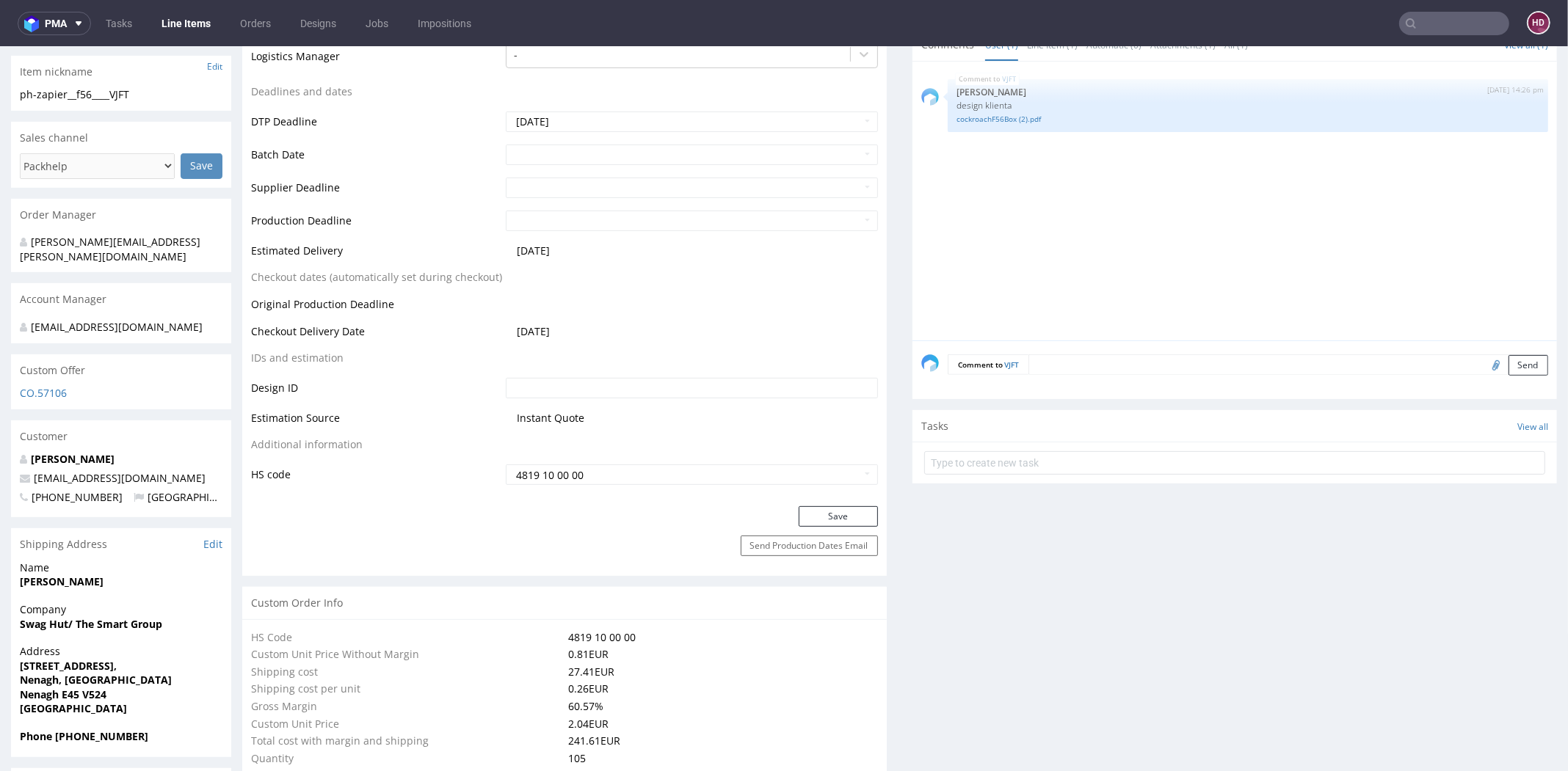
scroll to position [564, 0]
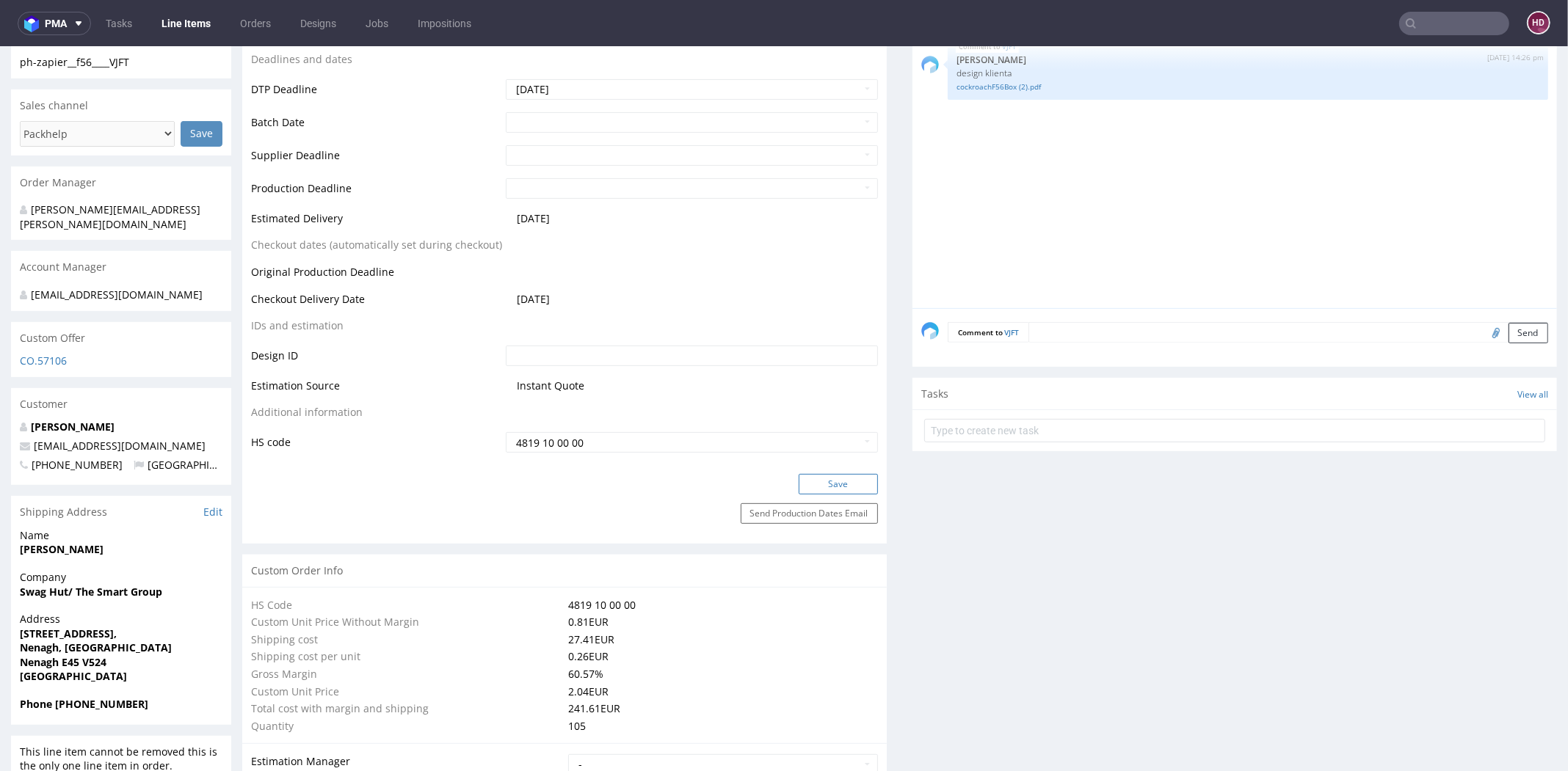
click at [799, 485] on button "Save" at bounding box center [838, 484] width 79 height 20
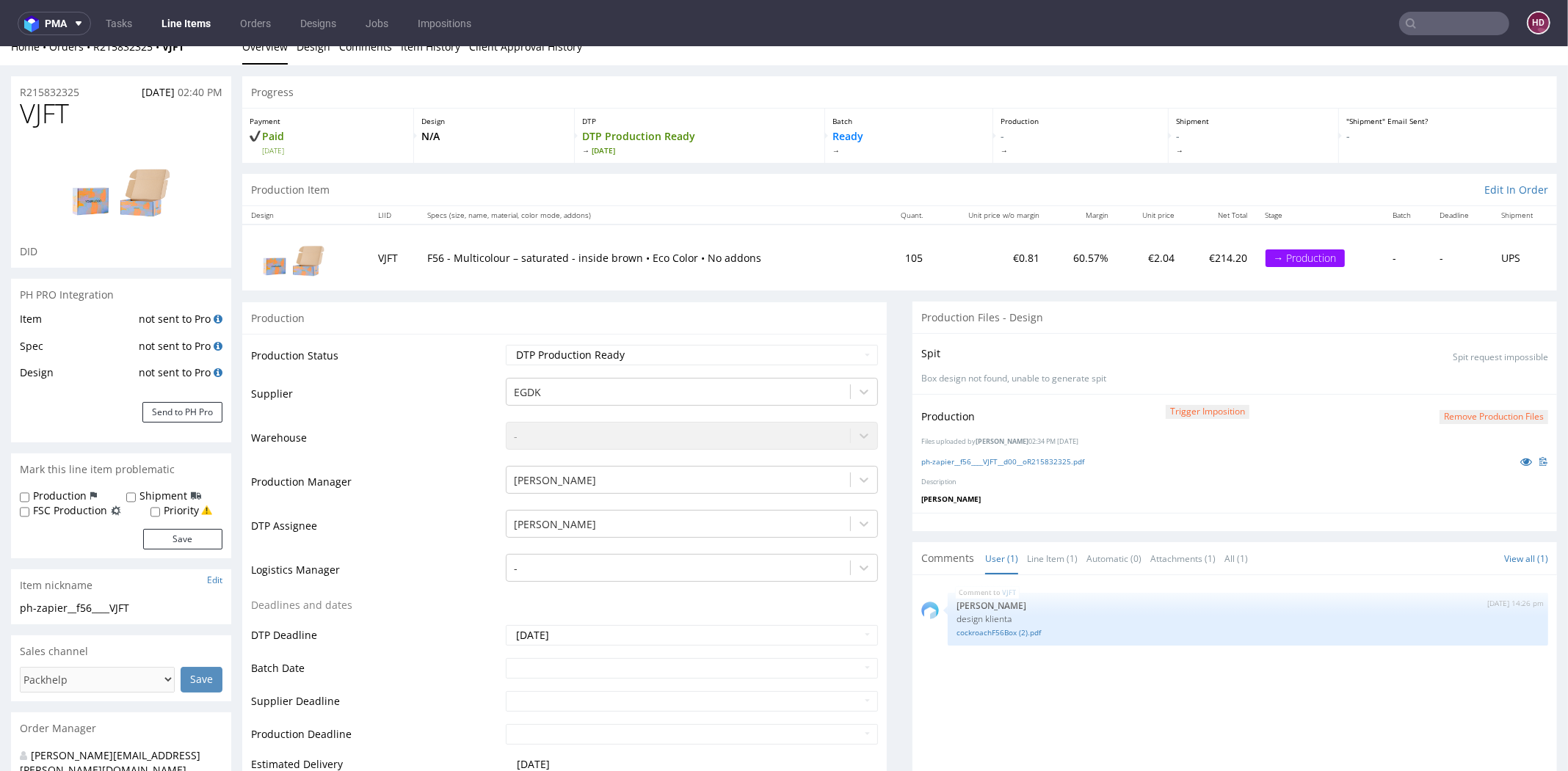
scroll to position [0, 0]
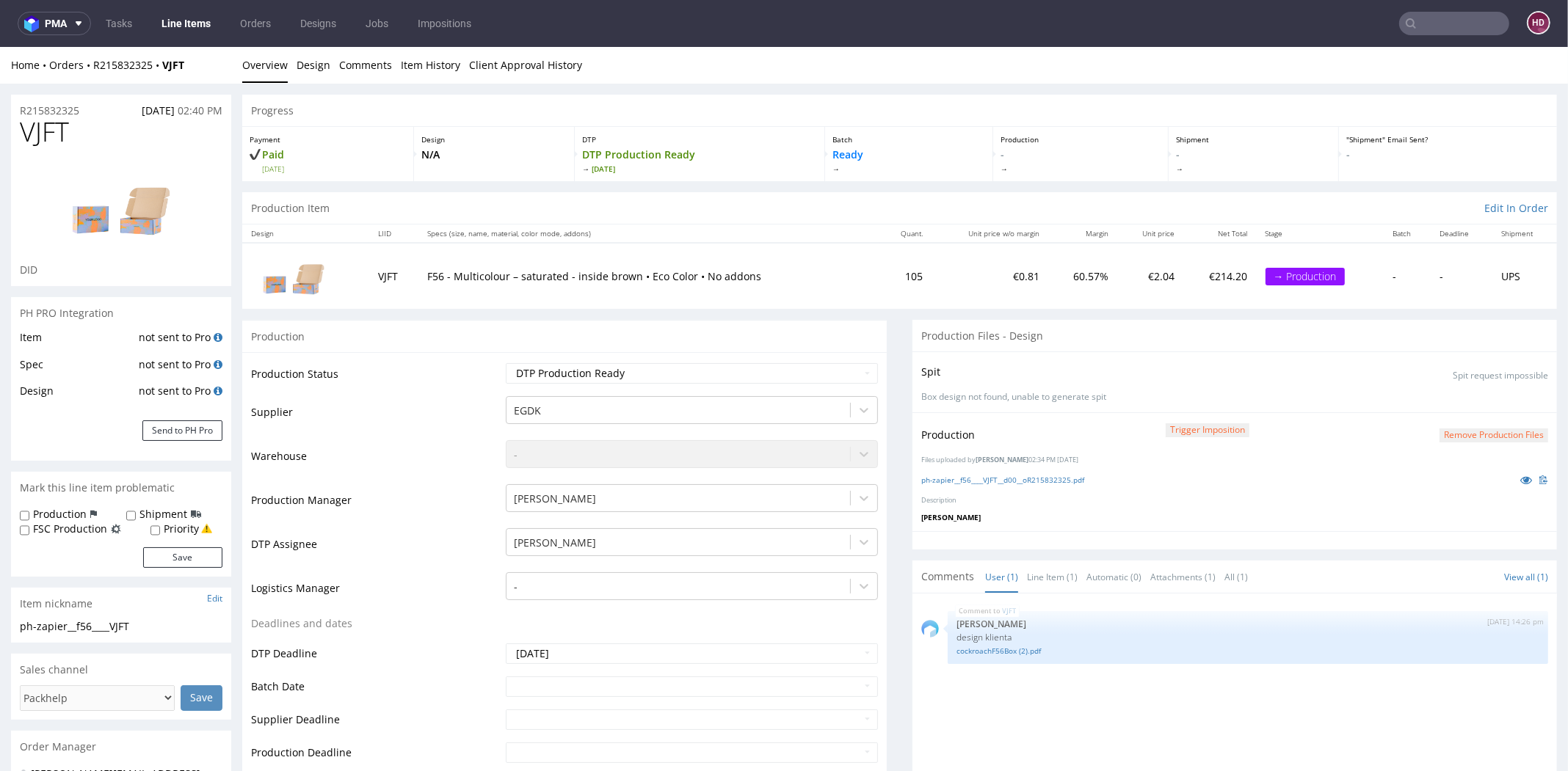
click at [167, 26] on link "Line Items" at bounding box center [186, 23] width 66 height 23
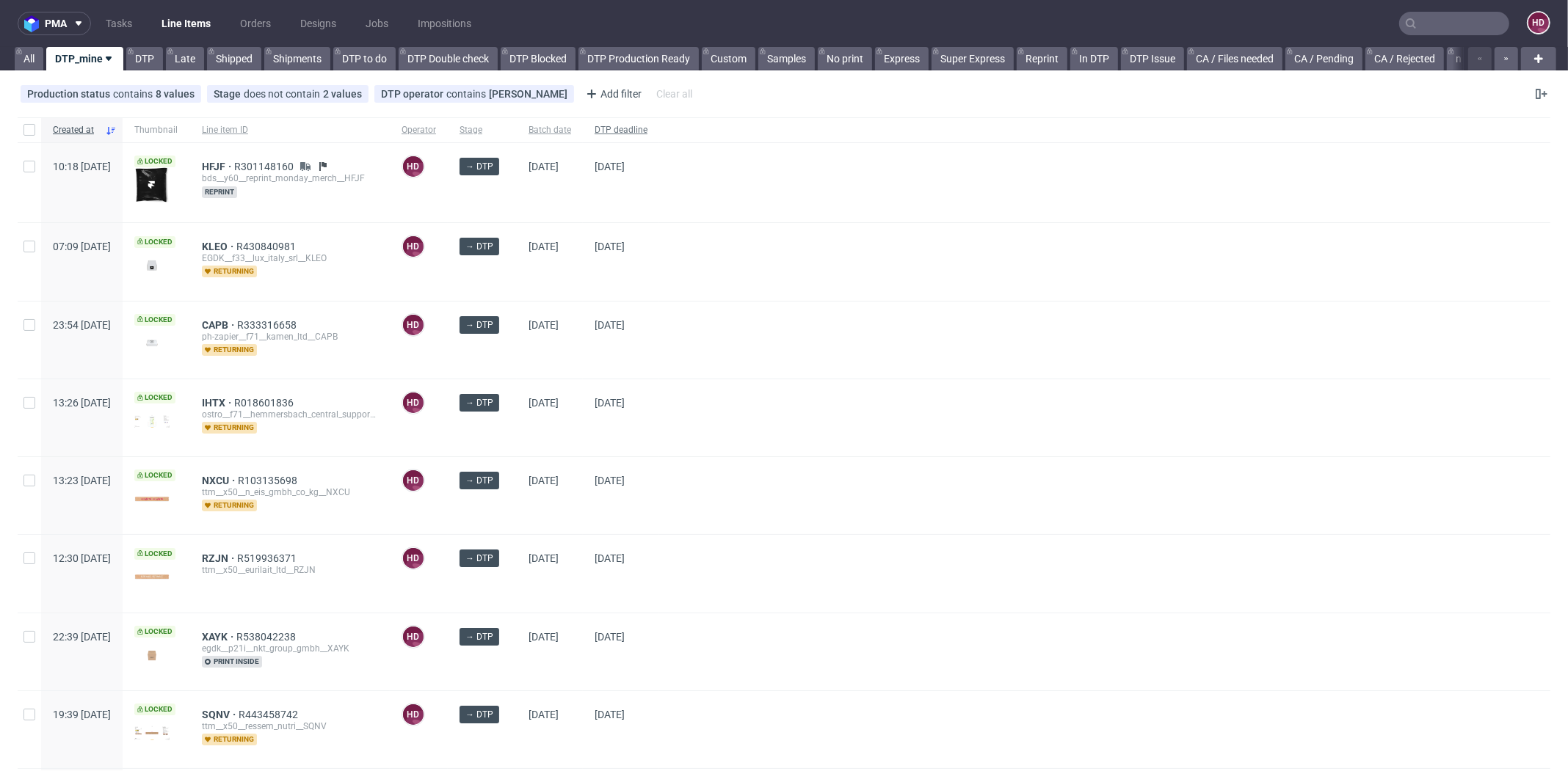
click at [647, 135] on span "DTP deadline" at bounding box center [621, 130] width 53 height 13
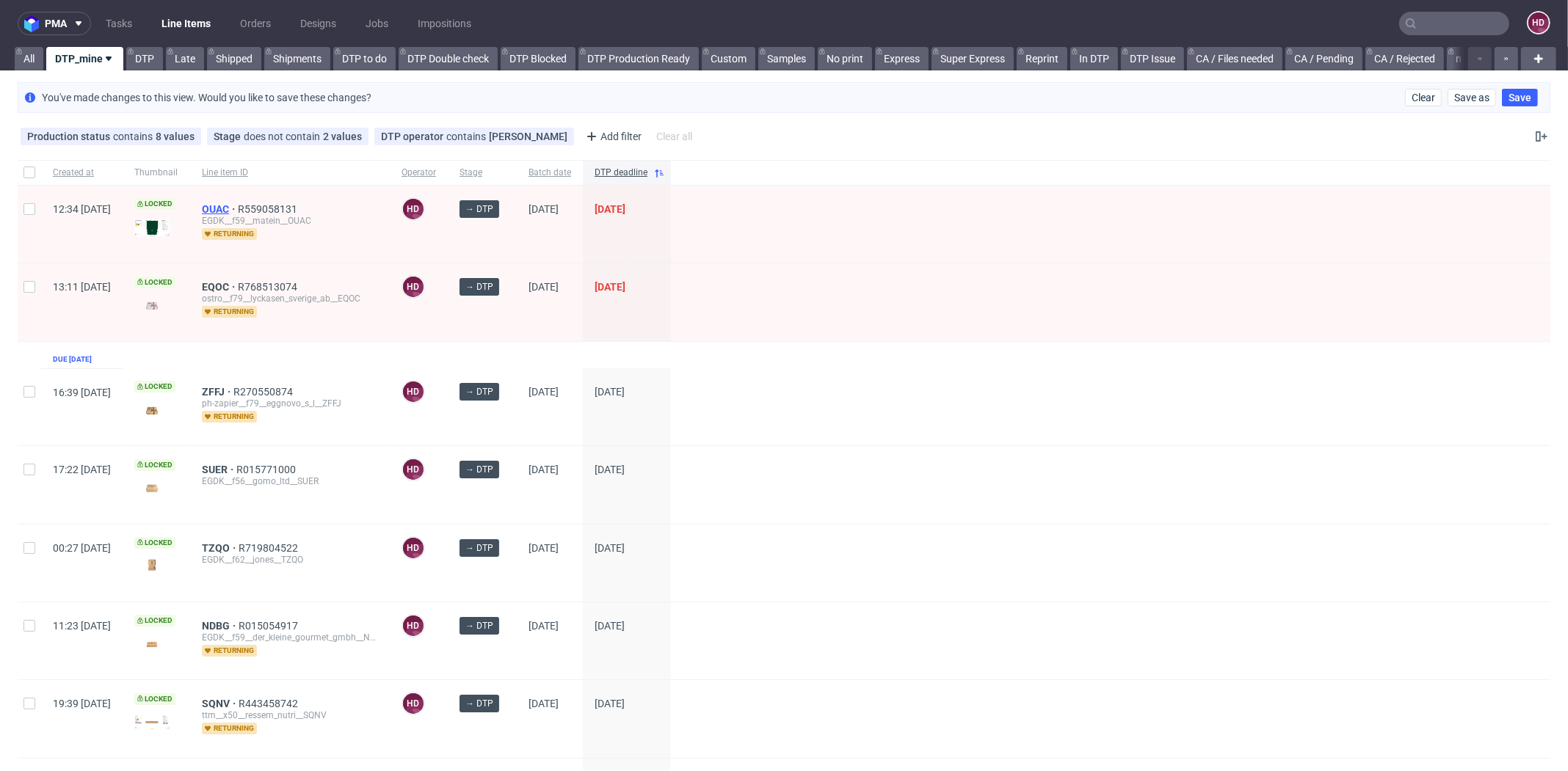
click at [238, 205] on span "OUAC" at bounding box center [219, 209] width 36 height 12
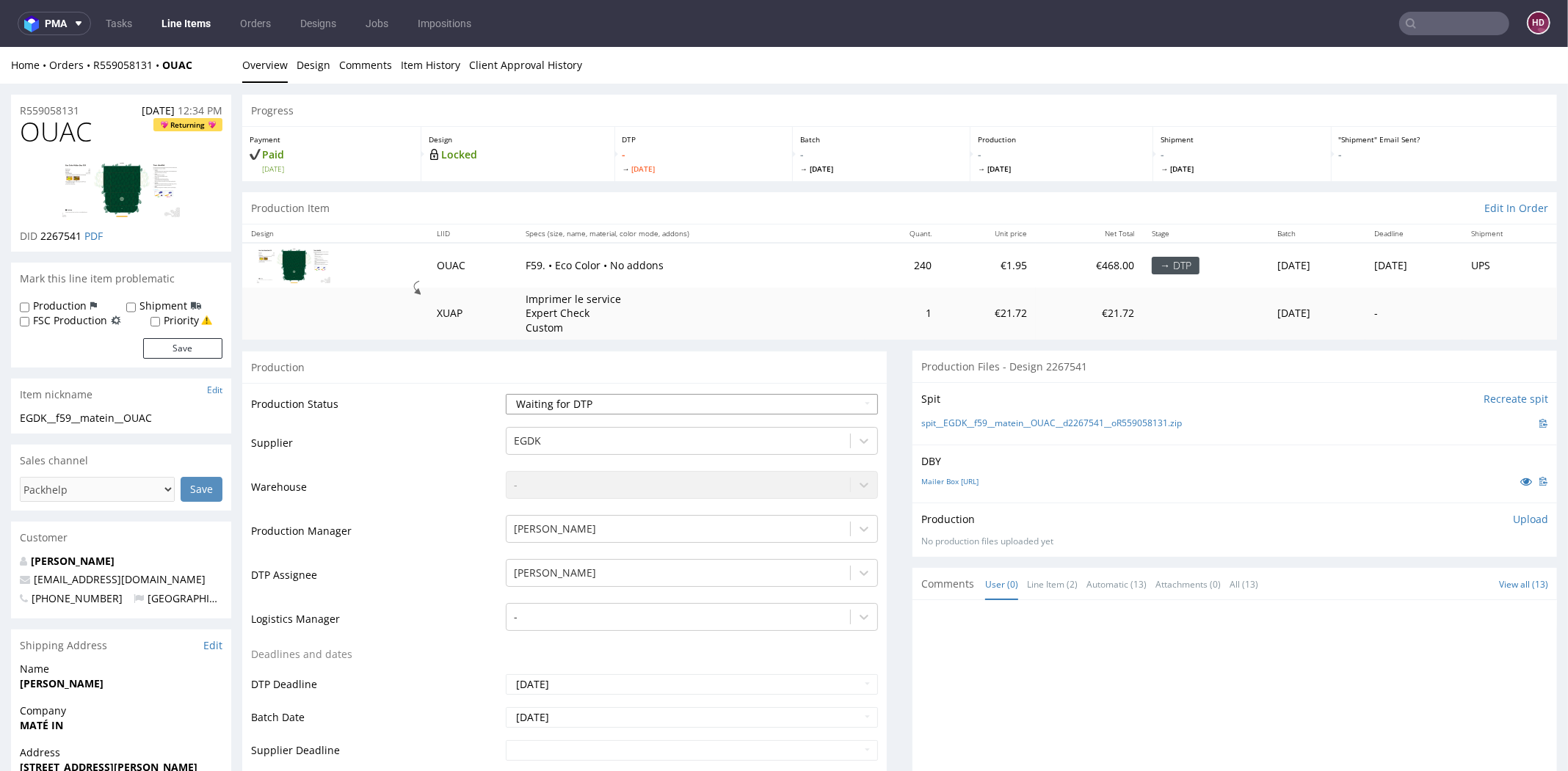
click at [607, 401] on select "Waiting for Artwork Waiting for Diecut Waiting for Mockup Waiting for DTP Waiti…" at bounding box center [691, 403] width 373 height 20
select select "dtp_in_process"
click at [505, 394] on select "Waiting for Artwork Waiting for Diecut Waiting for Mockup Waiting for DTP Waiti…" at bounding box center [691, 403] width 373 height 20
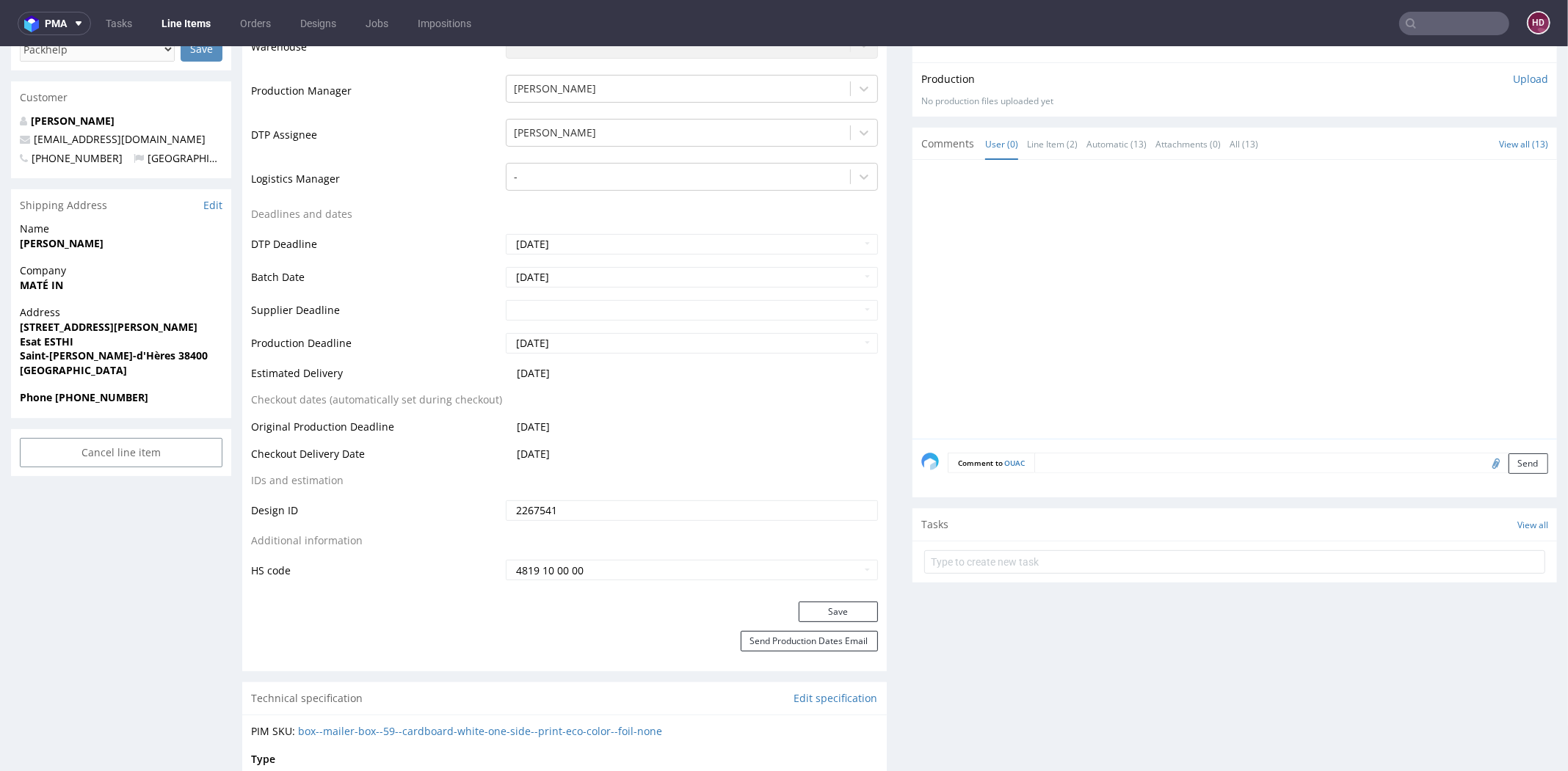
scroll to position [506, 0]
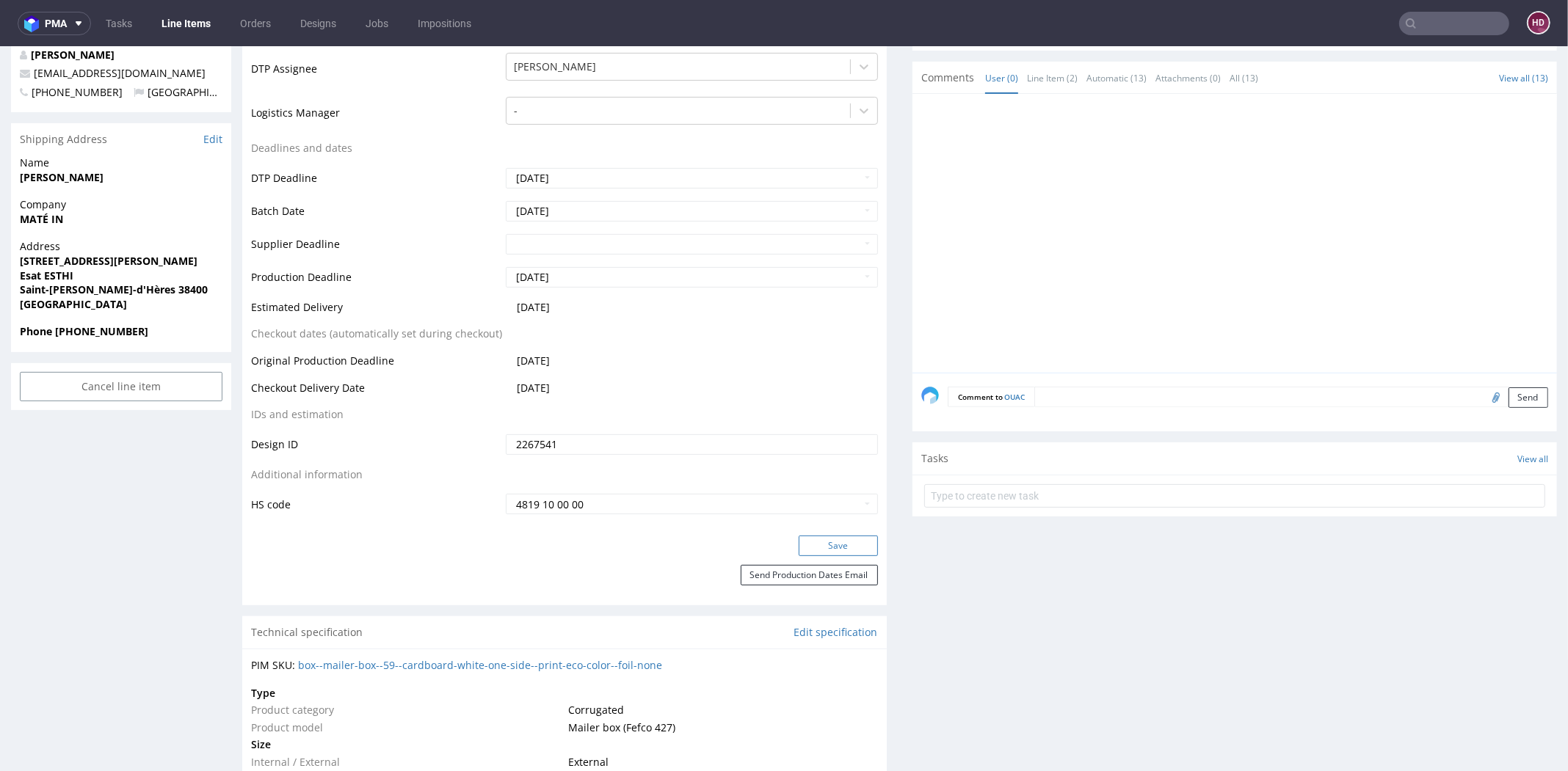
click at [817, 544] on button "Save" at bounding box center [838, 546] width 79 height 20
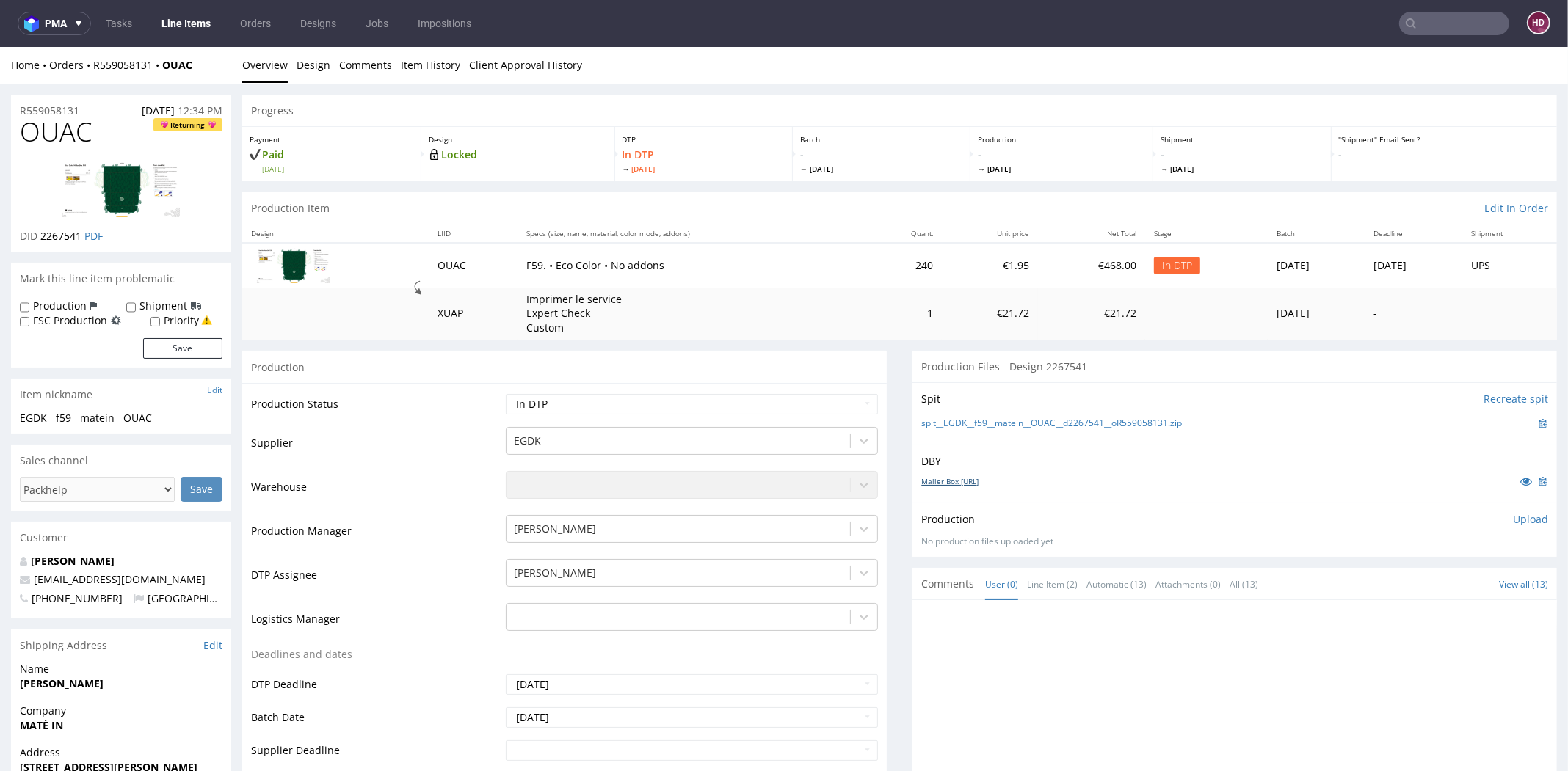
click at [933, 481] on link "Mailer Box [URL]" at bounding box center [949, 481] width 57 height 11
click at [585, 570] on tbody "Production Status Waiting for Artwork Waiting for Diecut Waiting for Mockup Wai…" at bounding box center [564, 707] width 627 height 630
click at [188, 410] on section "Item nickname Edit EGDK__f59__matein__OUAC EGDK__f59 __matein__OUAC Update" at bounding box center [120, 405] width 220 height 55
drag, startPoint x: 167, startPoint y: 422, endPoint x: -2, endPoint y: 416, distance: 169.1
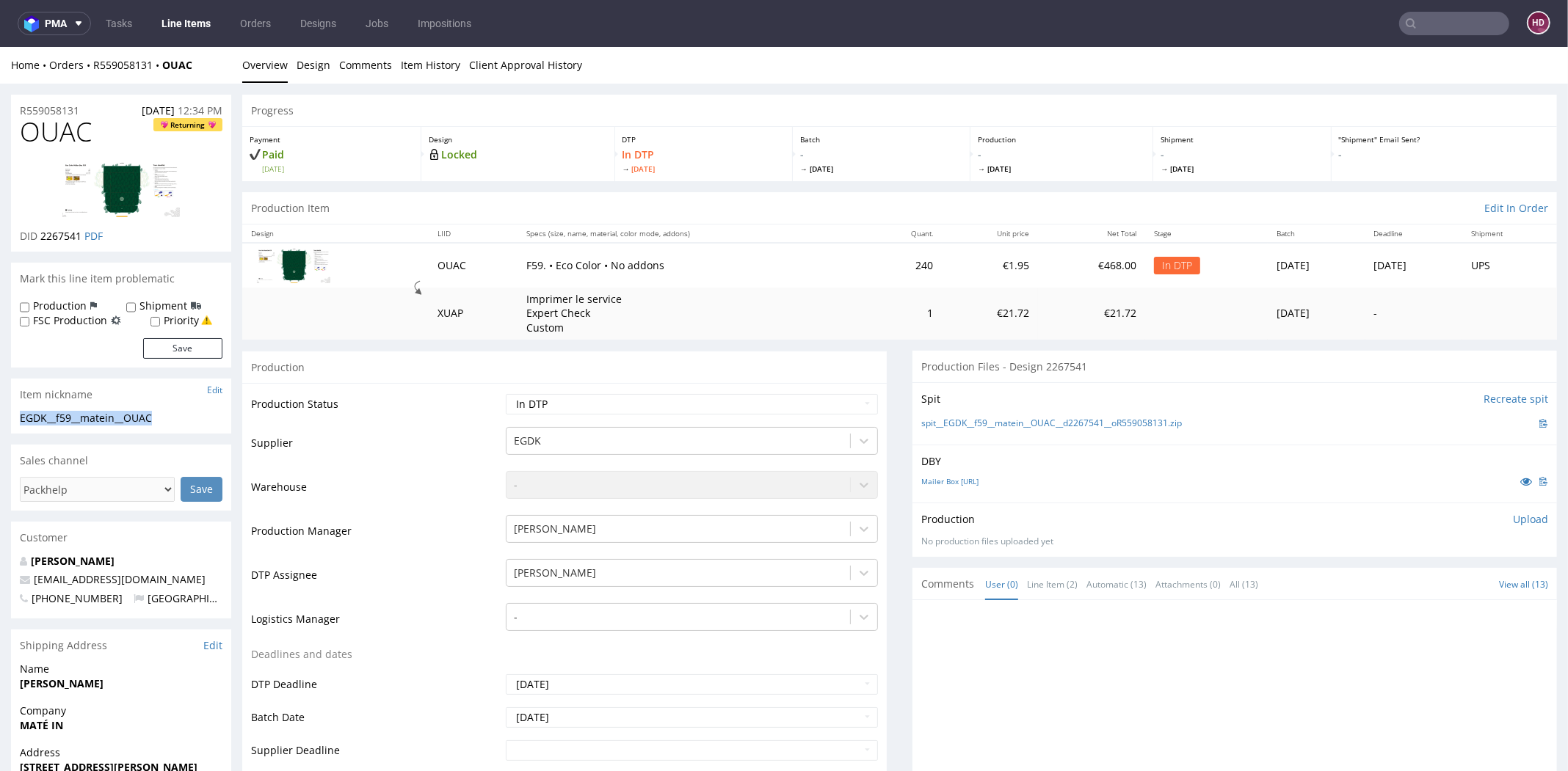
copy div "EGDK__f59__matein__OUAC"
drag, startPoint x: 88, startPoint y: 109, endPoint x: -3, endPoint y: 116, distance: 91.3
copy p "R559058131"
drag, startPoint x: 82, startPoint y: 237, endPoint x: 40, endPoint y: 237, distance: 42.0
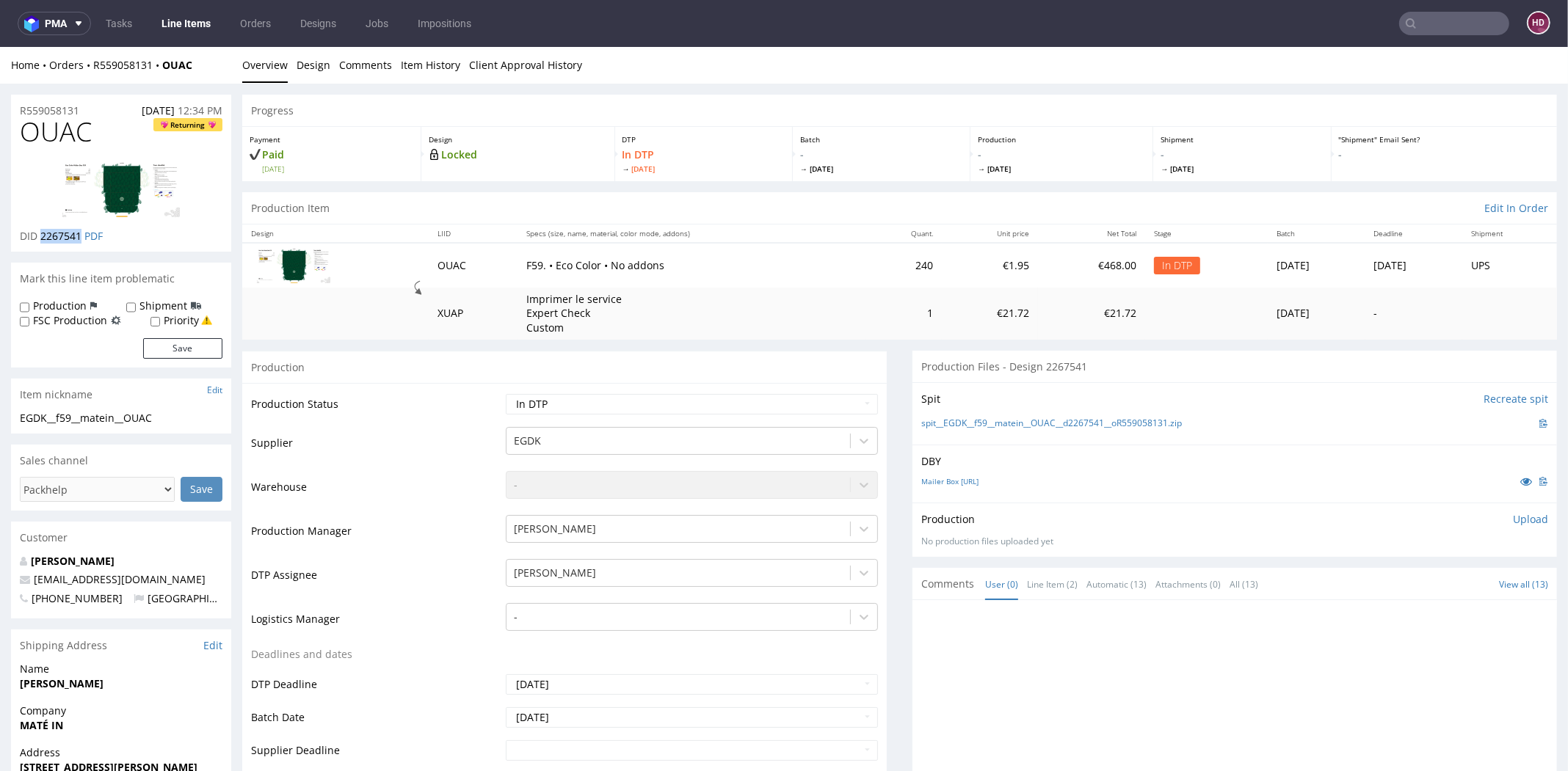
click at [40, 237] on p "DID 2267541 PDF" at bounding box center [62, 236] width 83 height 14
copy span "2267541"
drag, startPoint x: 90, startPoint y: 127, endPoint x: 8, endPoint y: 128, distance: 82.0
copy span "OUAC"
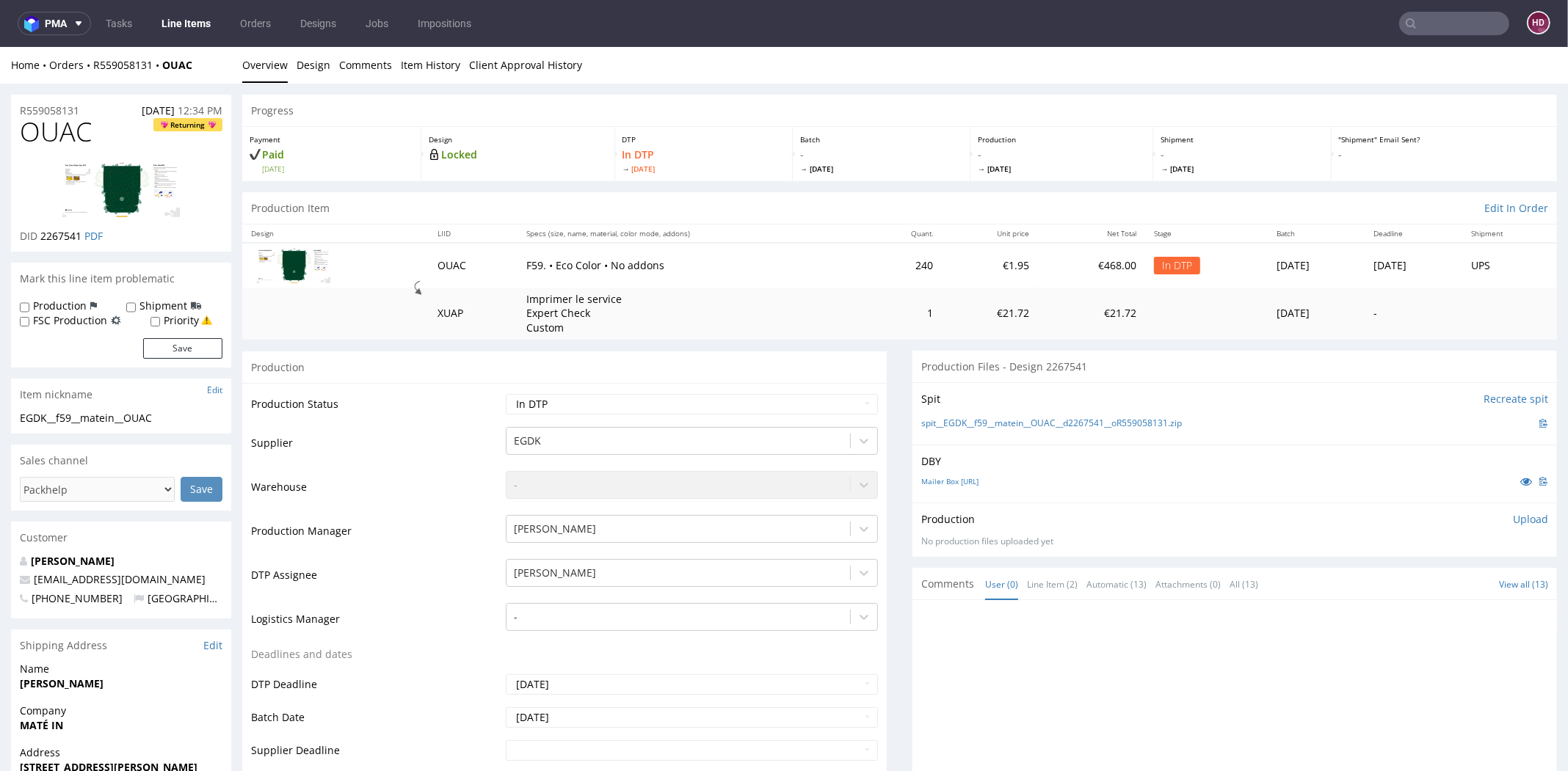
click at [86, 111] on div "R559058131 06.10.2025 12:34 PM" at bounding box center [120, 106] width 220 height 23
drag, startPoint x: 100, startPoint y: 135, endPoint x: -23, endPoint y: 123, distance: 123.6
copy span "OUAC"
click at [1512, 518] on p "Upload" at bounding box center [1529, 519] width 36 height 14
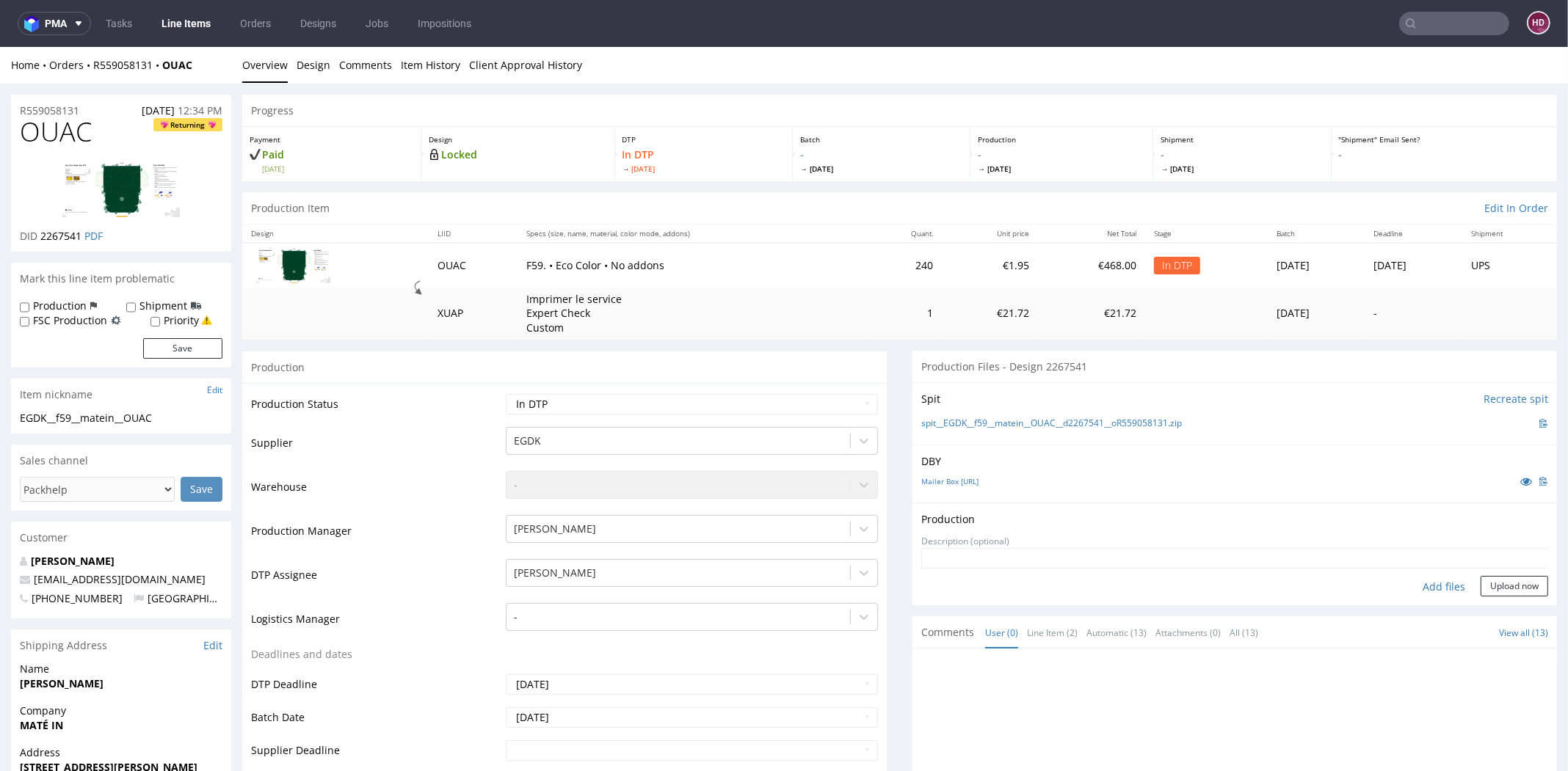
click at [1425, 592] on div "Add files" at bounding box center [1444, 587] width 73 height 22
type input "C:\fakepath\EGDK__f59__matein__OUAC__d2267541__oR559058131.pdf"
click at [1492, 609] on button "Upload now" at bounding box center [1514, 608] width 67 height 20
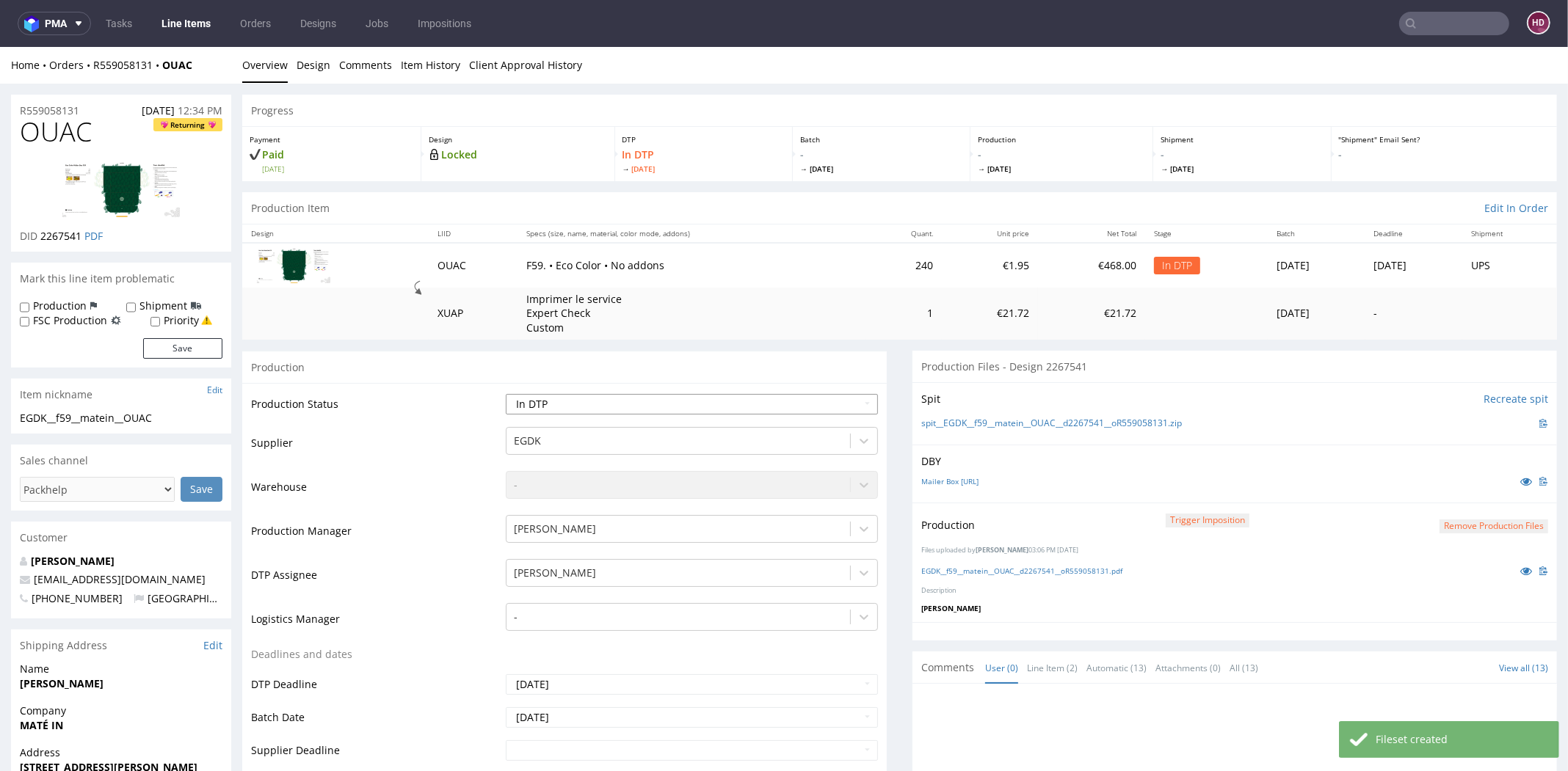
click at [657, 412] on select "Waiting for Artwork Waiting for Diecut Waiting for Mockup Waiting for DTP Waiti…" at bounding box center [691, 403] width 373 height 20
select select "dtp_production_ready"
click at [505, 394] on select "Waiting for Artwork Waiting for Diecut Waiting for Mockup Waiting for DTP Waiti…" at bounding box center [691, 403] width 373 height 20
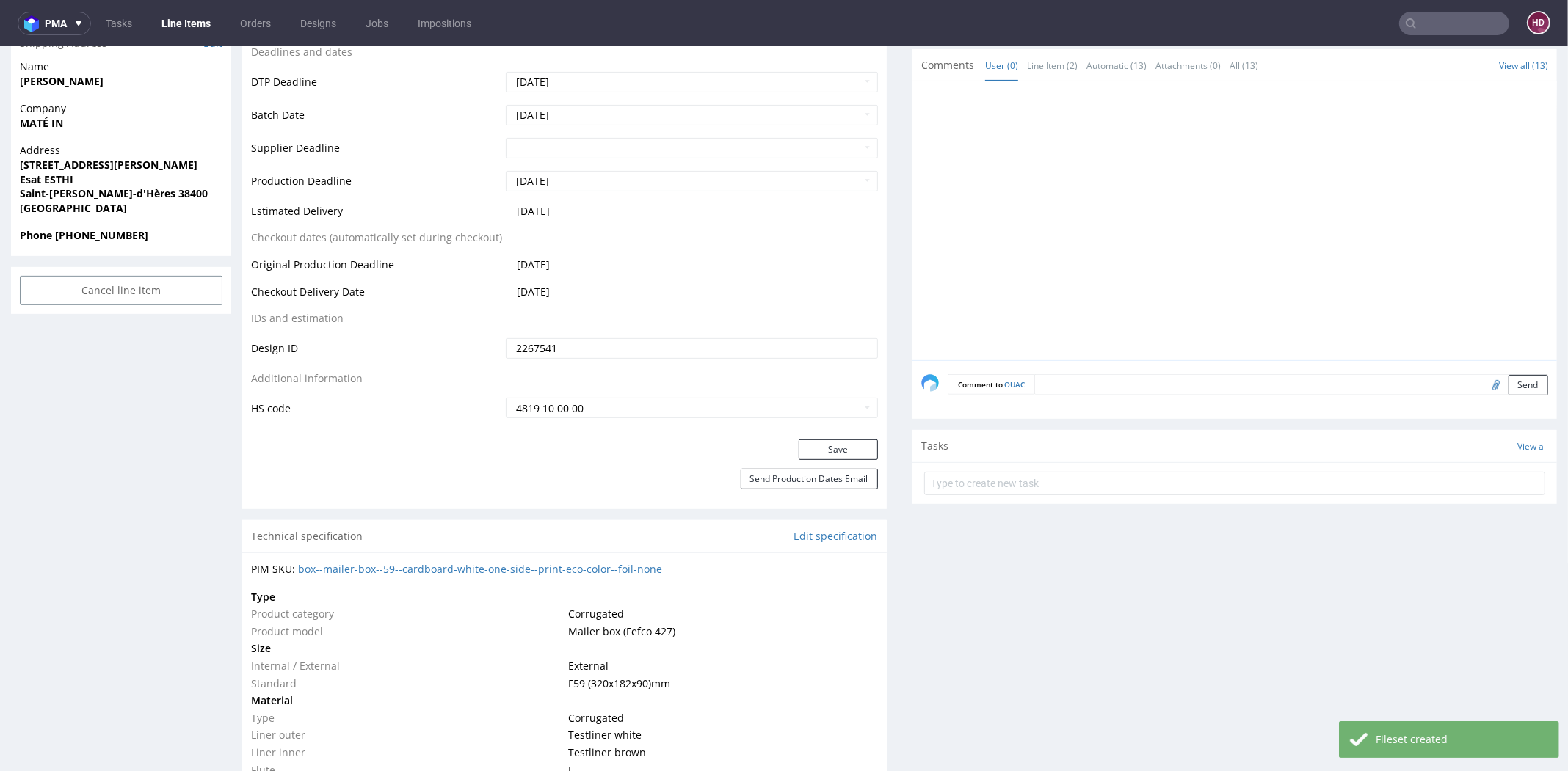
scroll to position [637, 0]
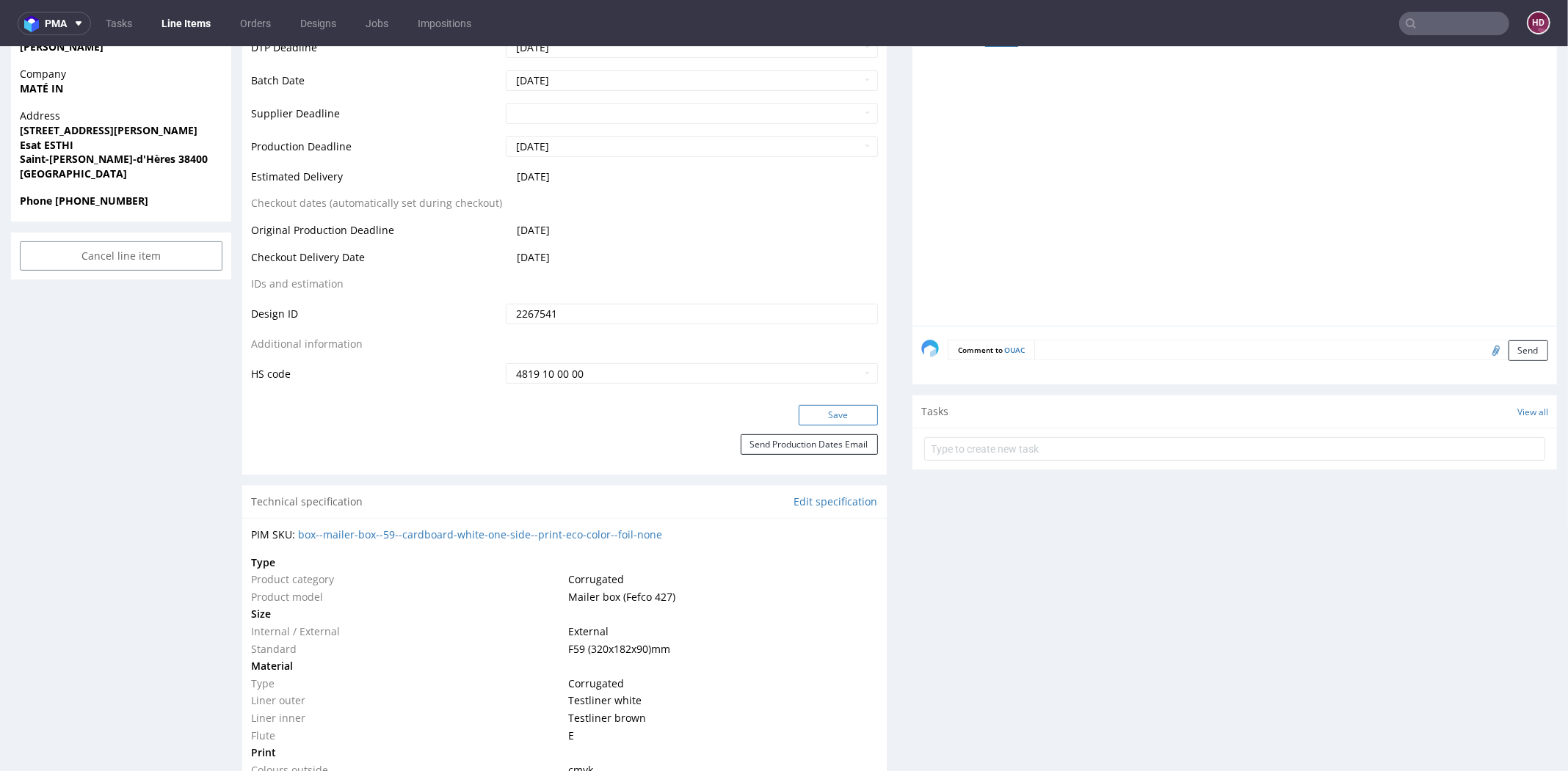
click at [810, 413] on button "Save" at bounding box center [838, 415] width 79 height 20
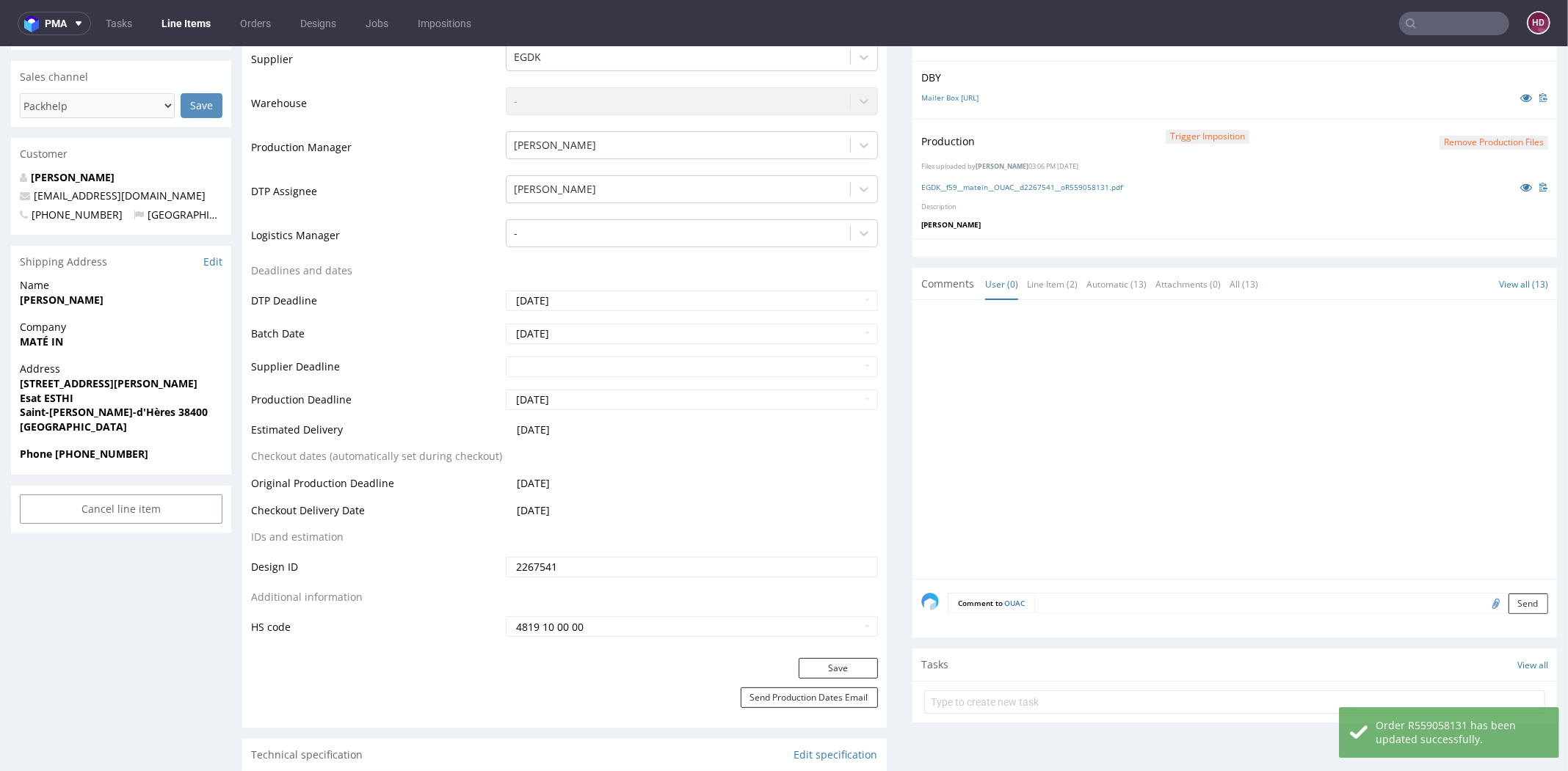
scroll to position [0, 0]
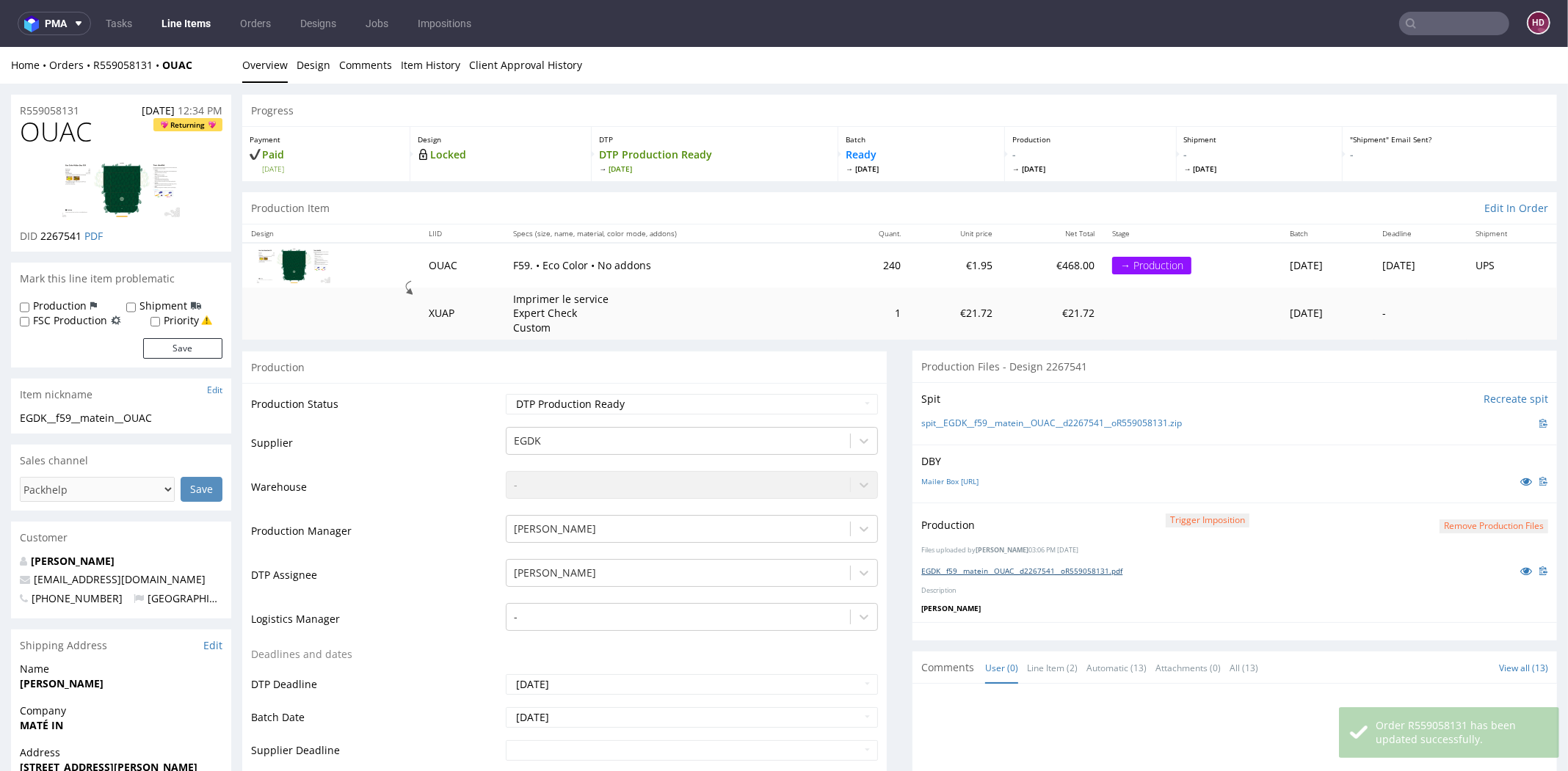
click at [1066, 570] on link "EGDK__f59__matein__OUAC__d2267541__oR559058131.pdf" at bounding box center [1021, 571] width 201 height 11
click at [116, 177] on img at bounding box center [121, 190] width 117 height 56
click at [158, 23] on link "Line Items" at bounding box center [186, 23] width 66 height 23
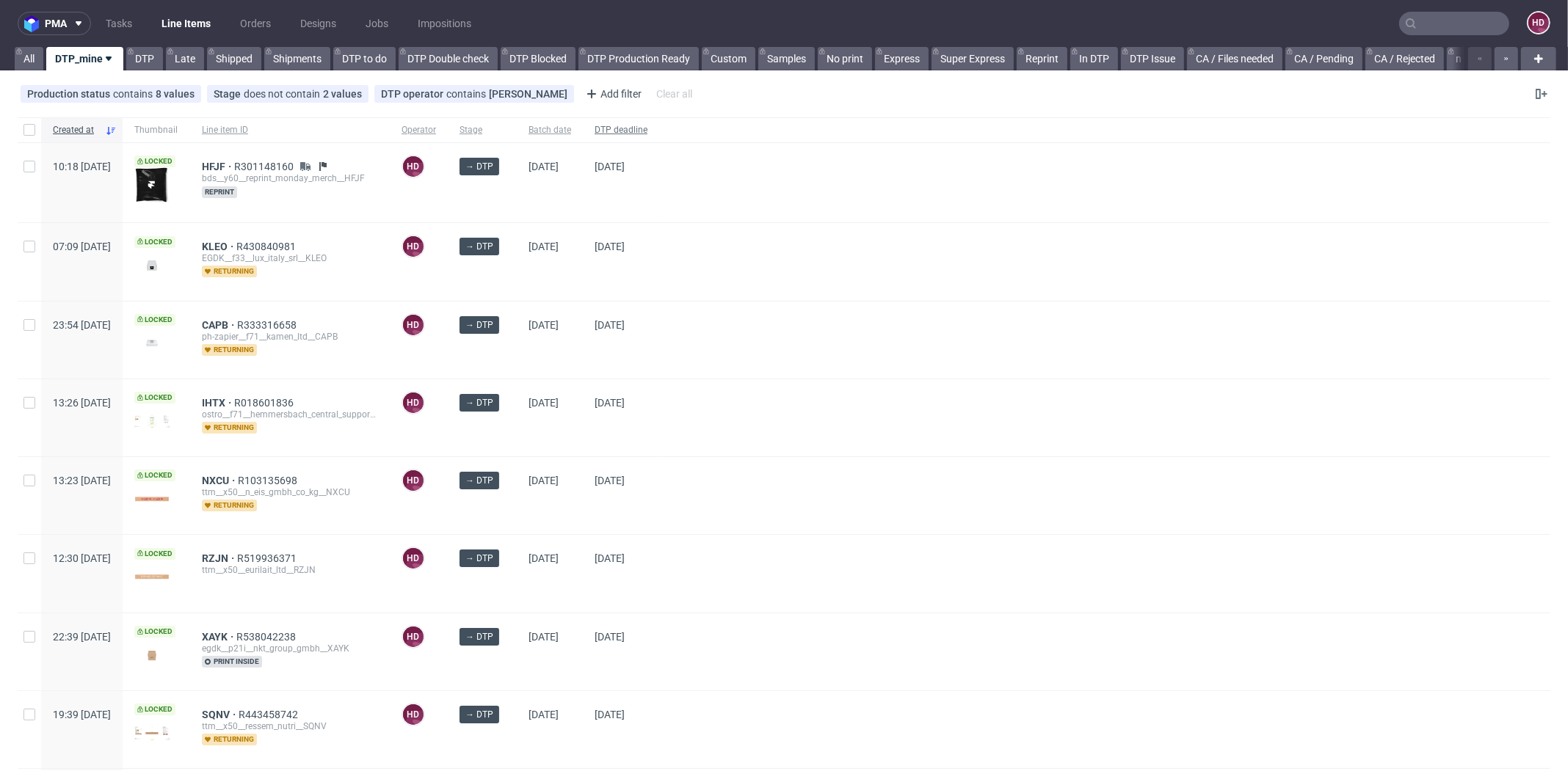
click at [647, 128] on span "DTP deadline" at bounding box center [621, 130] width 53 height 13
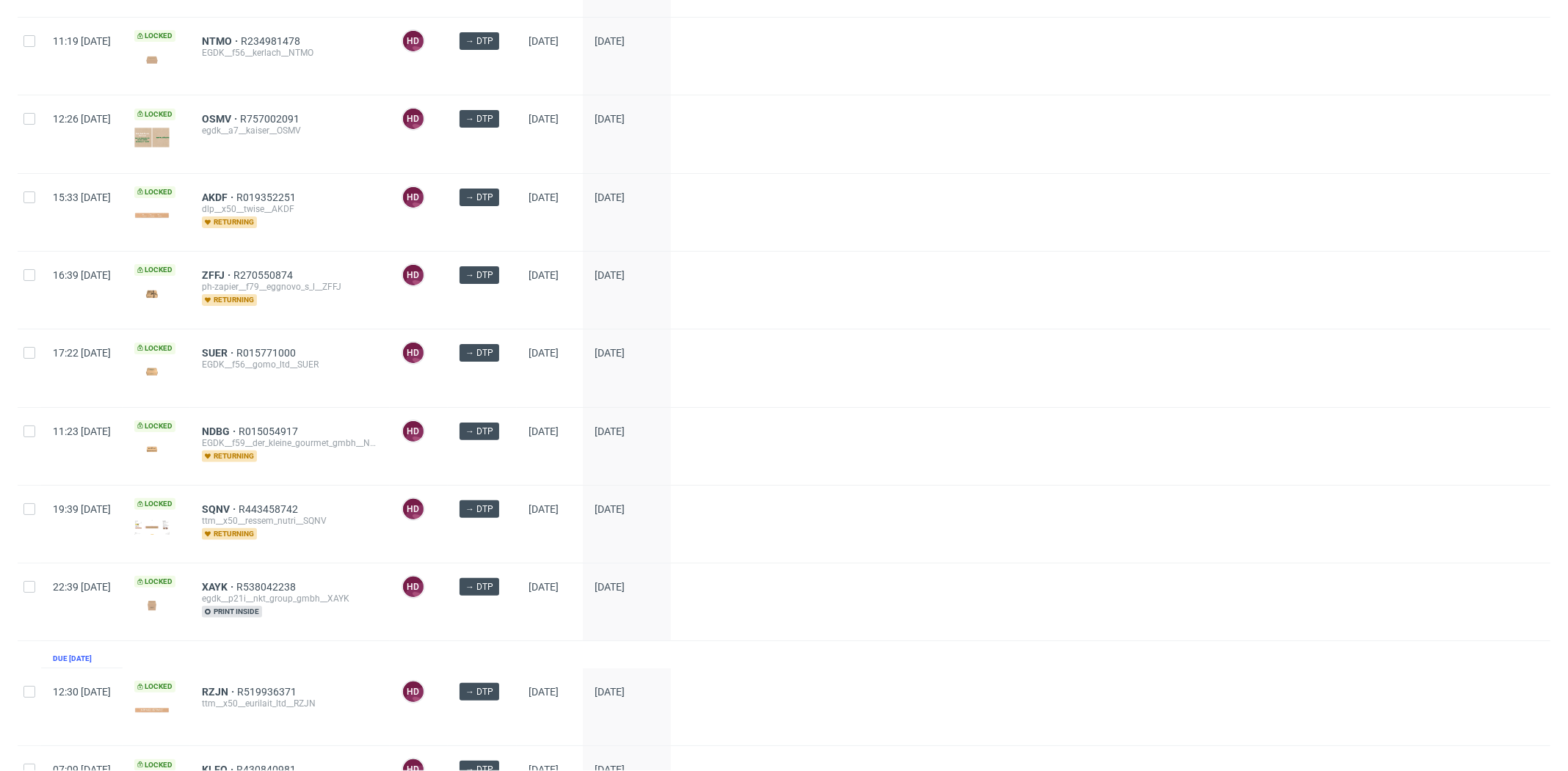
scroll to position [916, 0]
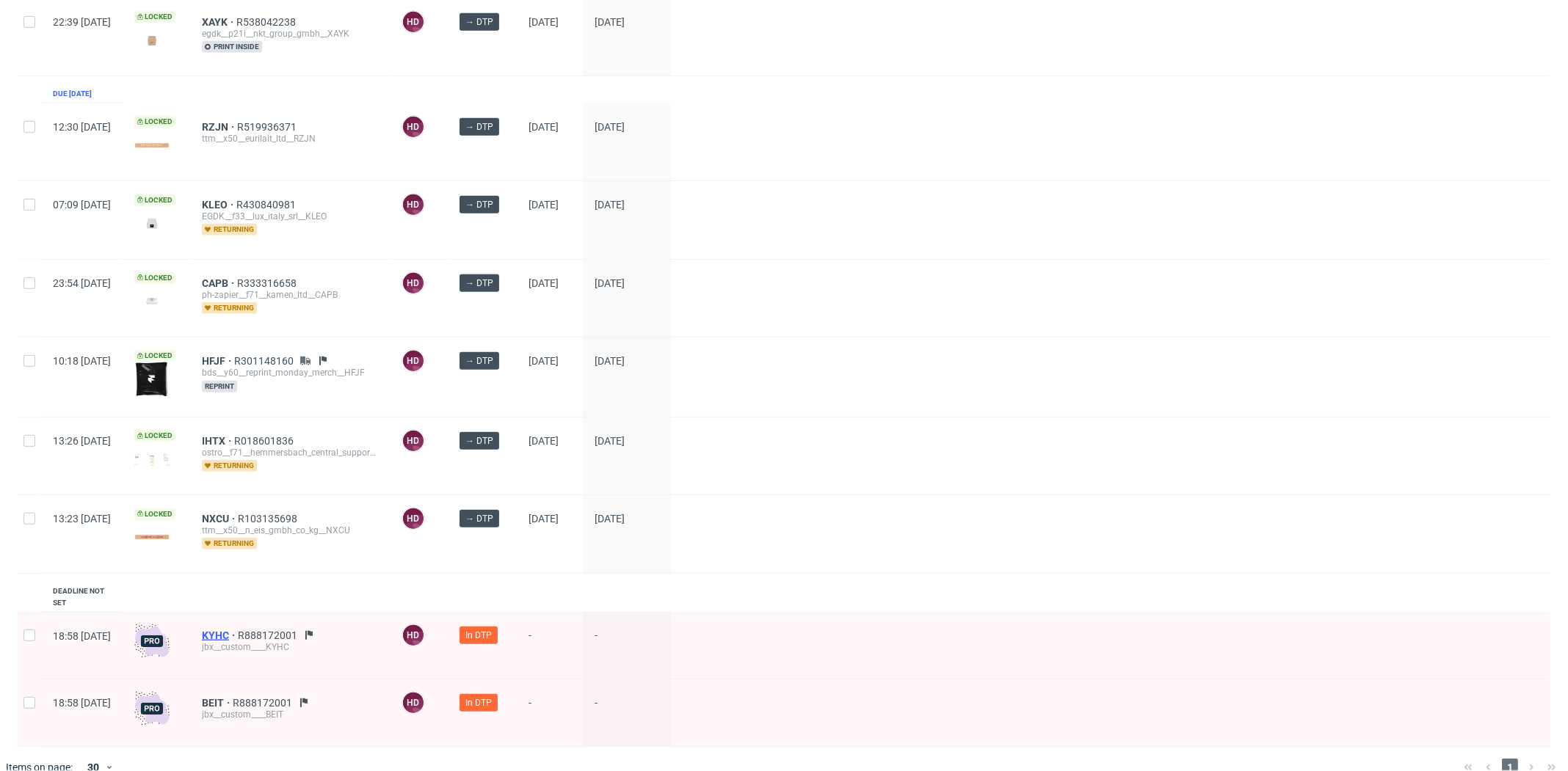
click at [238, 630] on span "KYHC" at bounding box center [219, 635] width 36 height 12
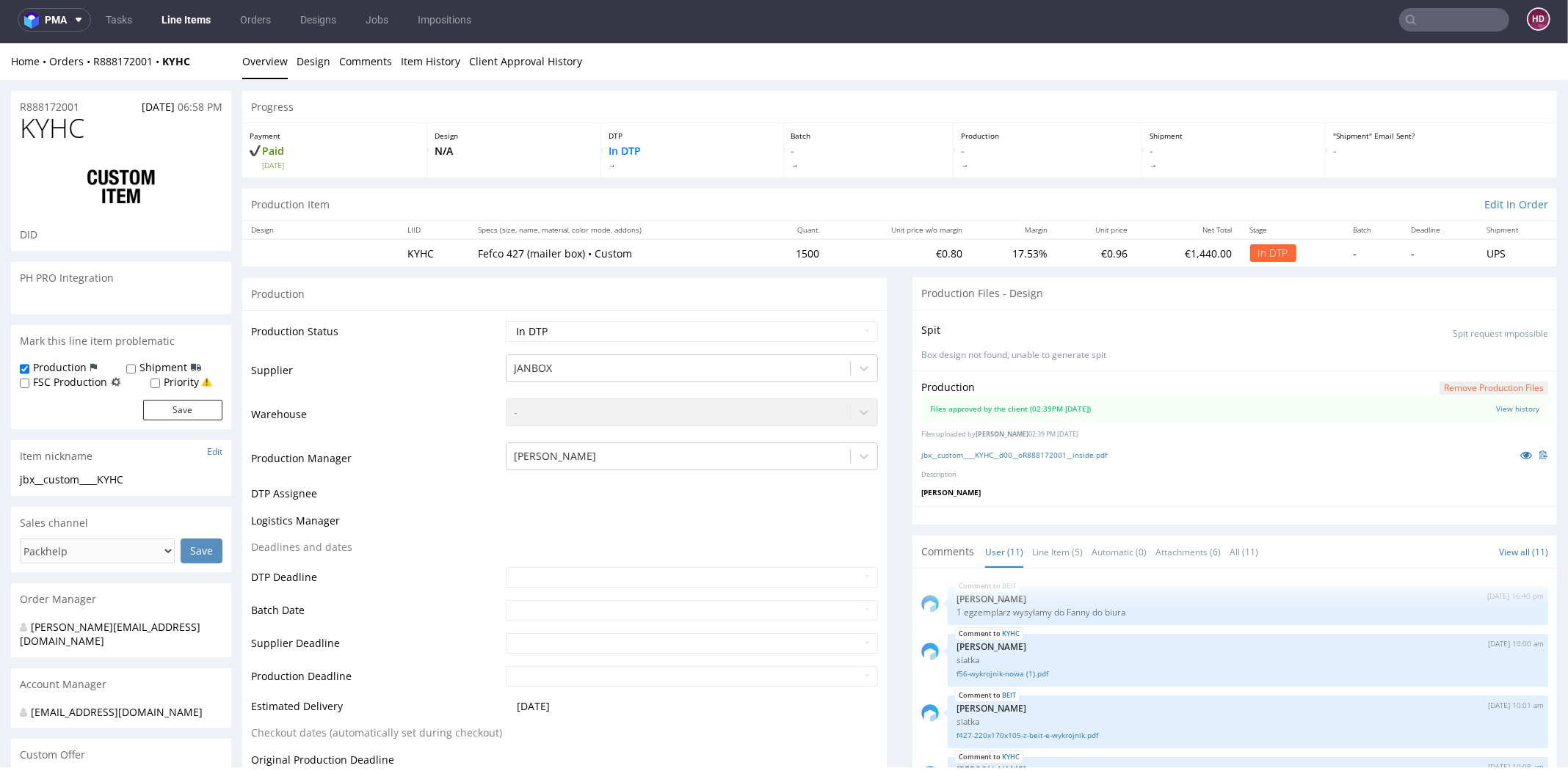
scroll to position [416, 0]
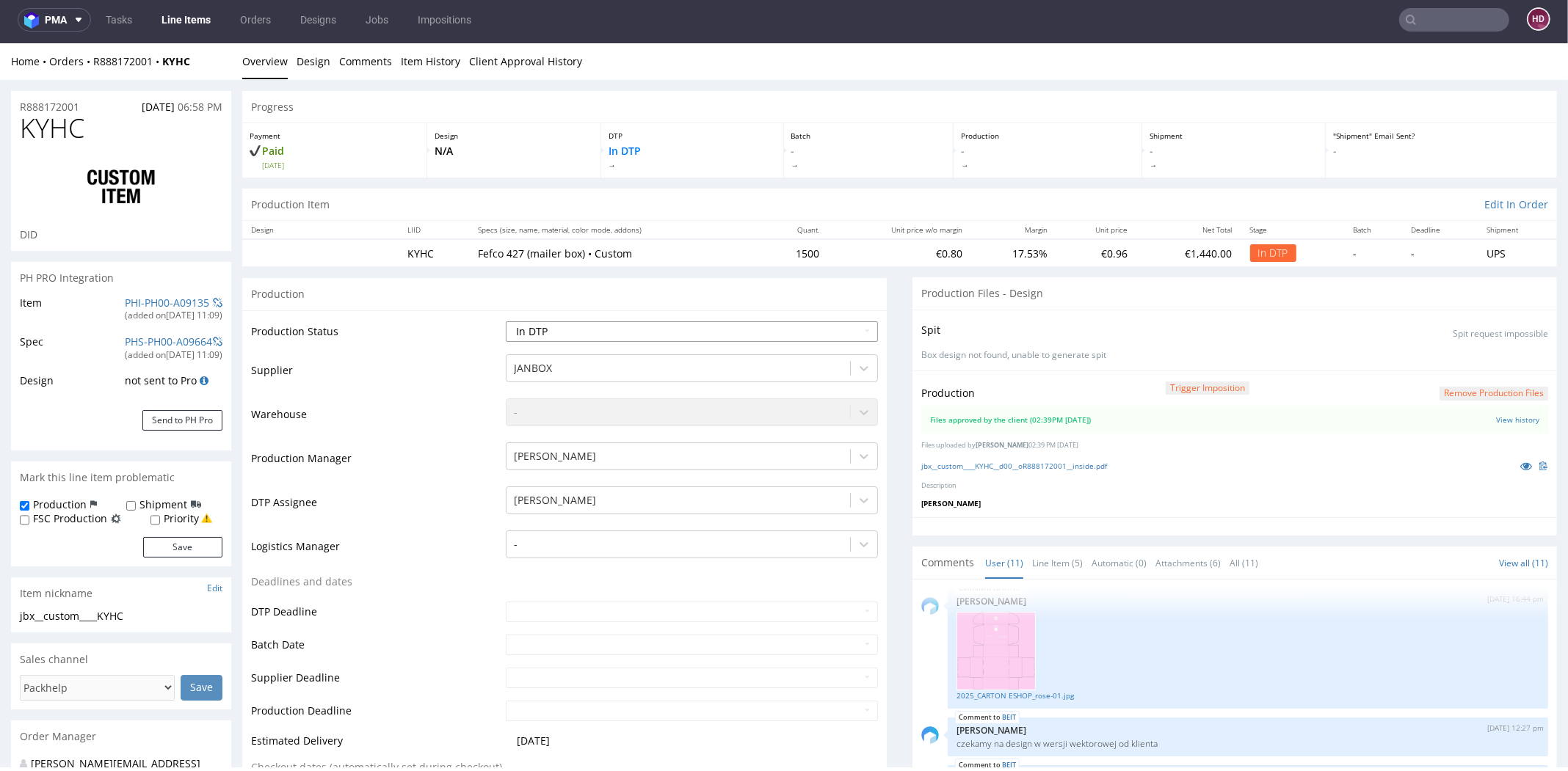
click at [549, 329] on select "Waiting for Artwork Waiting for Diecut Waiting for Mockup Waiting for DTP Waiti…" at bounding box center [691, 331] width 373 height 20
select select "dtp_production_ready"
click at [505, 321] on select "Waiting for Artwork Waiting for Diecut Waiting for Mockup Waiting for DTP Waiti…" at bounding box center [691, 331] width 373 height 20
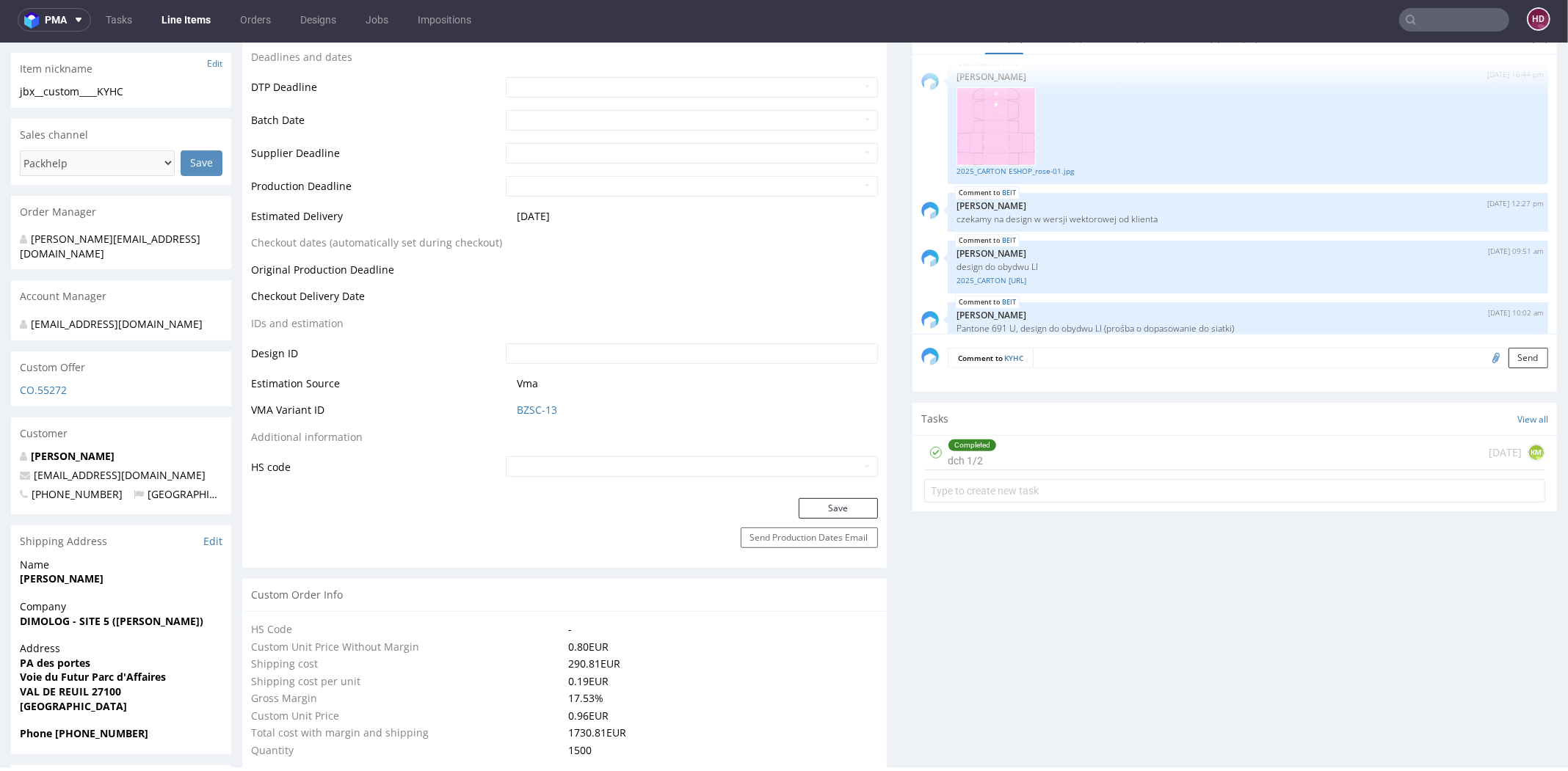
scroll to position [573, 0]
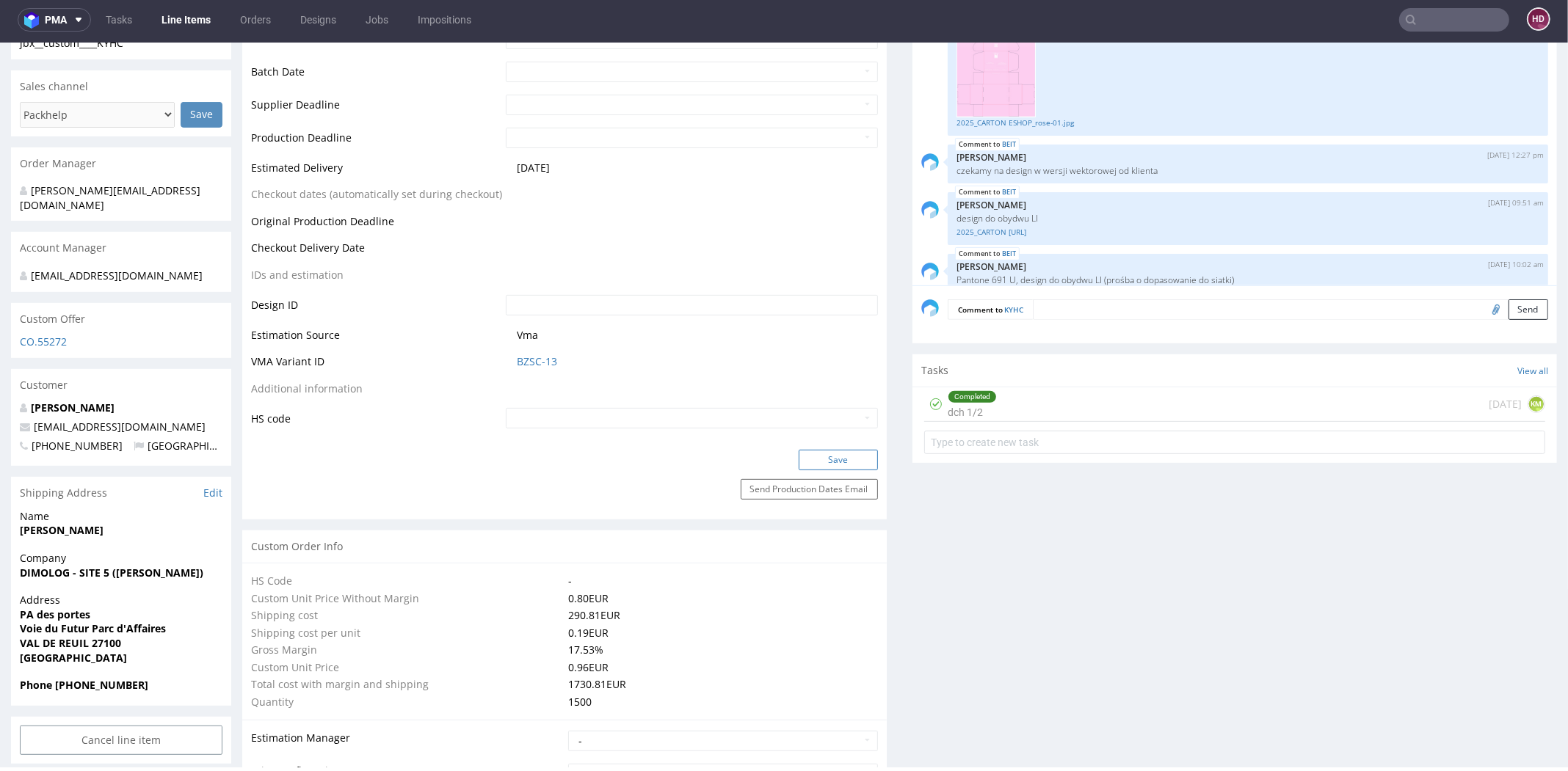
click at [804, 452] on button "Save" at bounding box center [838, 459] width 79 height 20
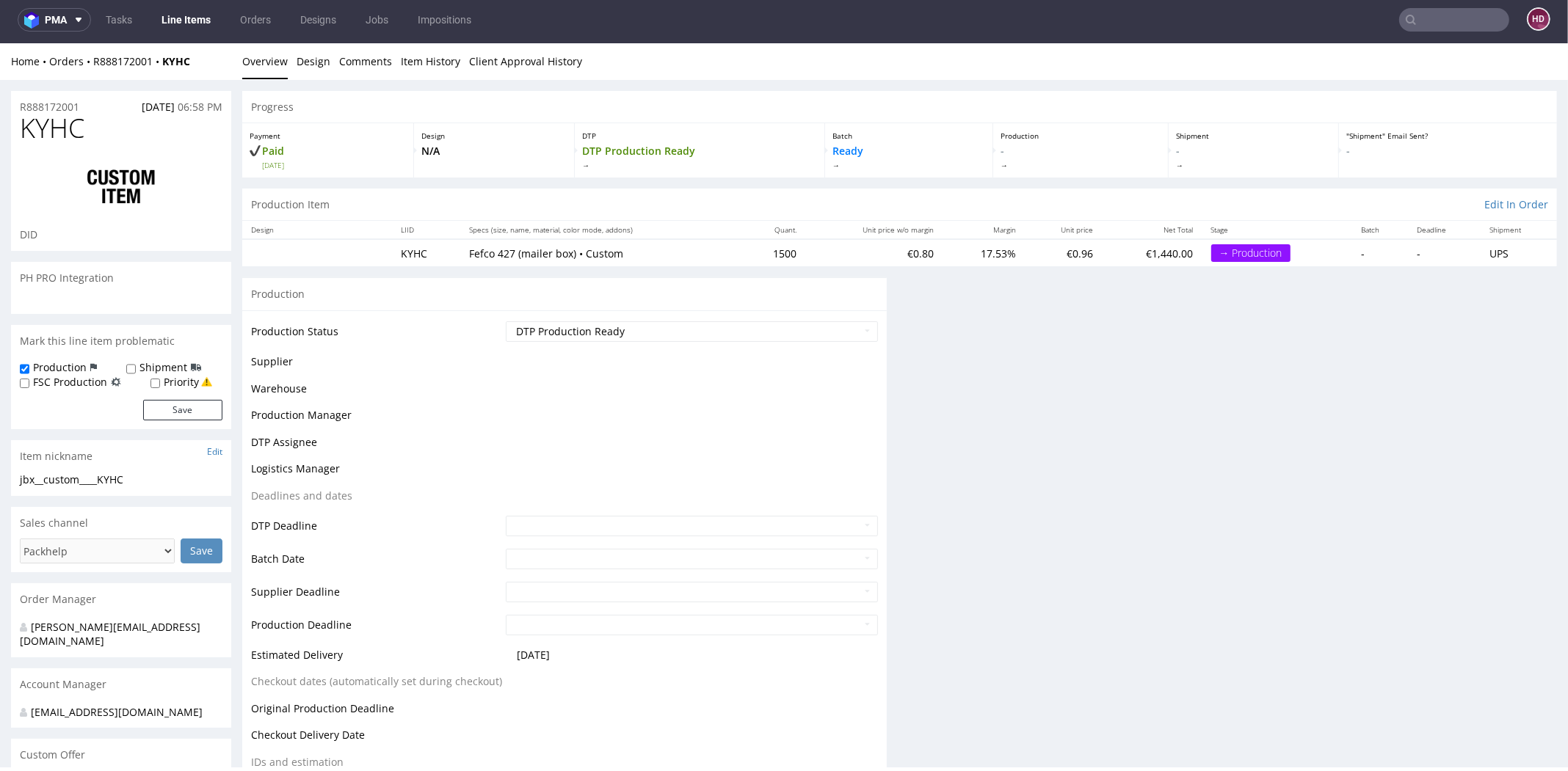
scroll to position [0, 0]
click at [192, 15] on link "Line Items" at bounding box center [186, 19] width 66 height 23
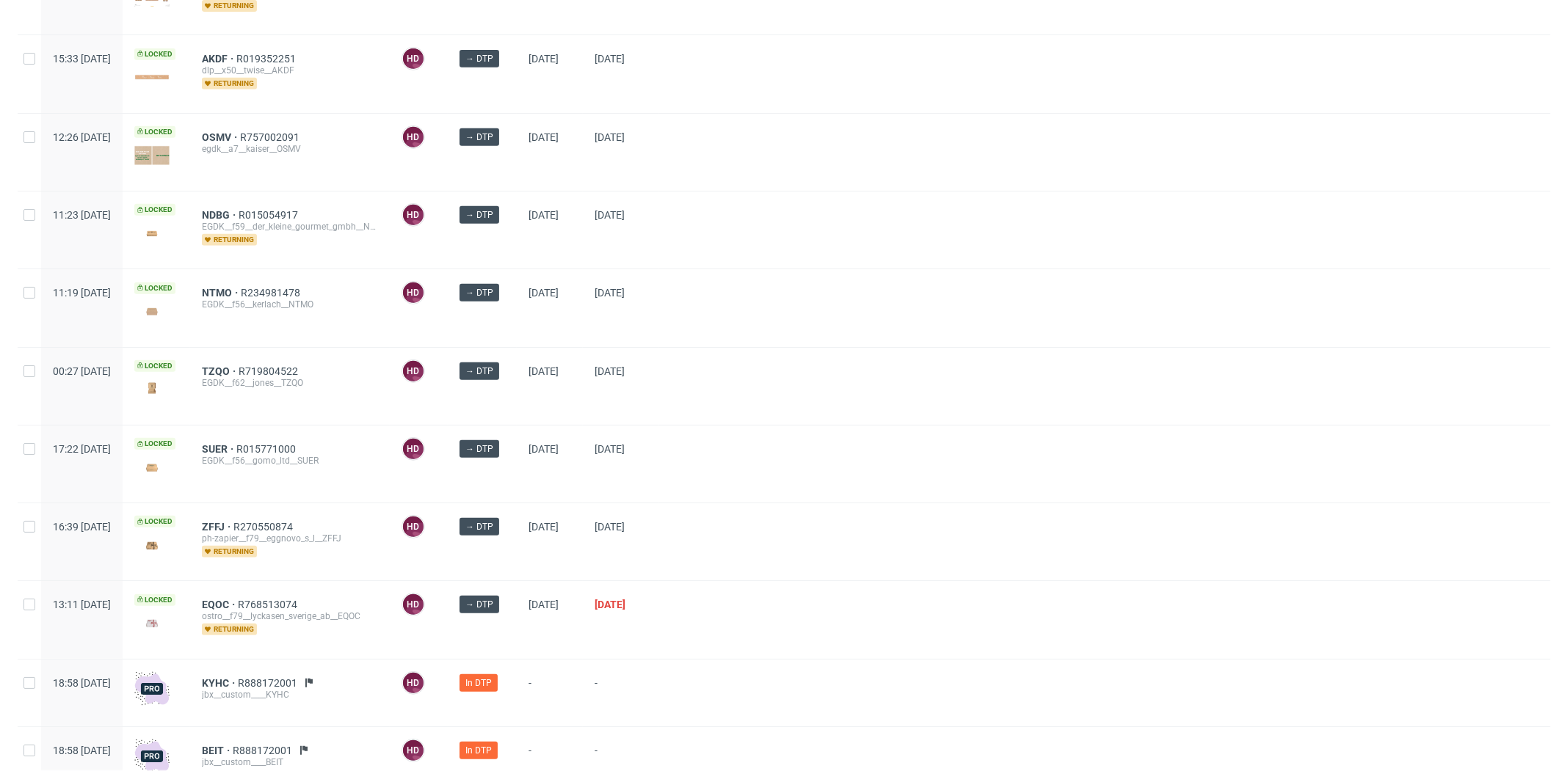
scroll to position [794, 0]
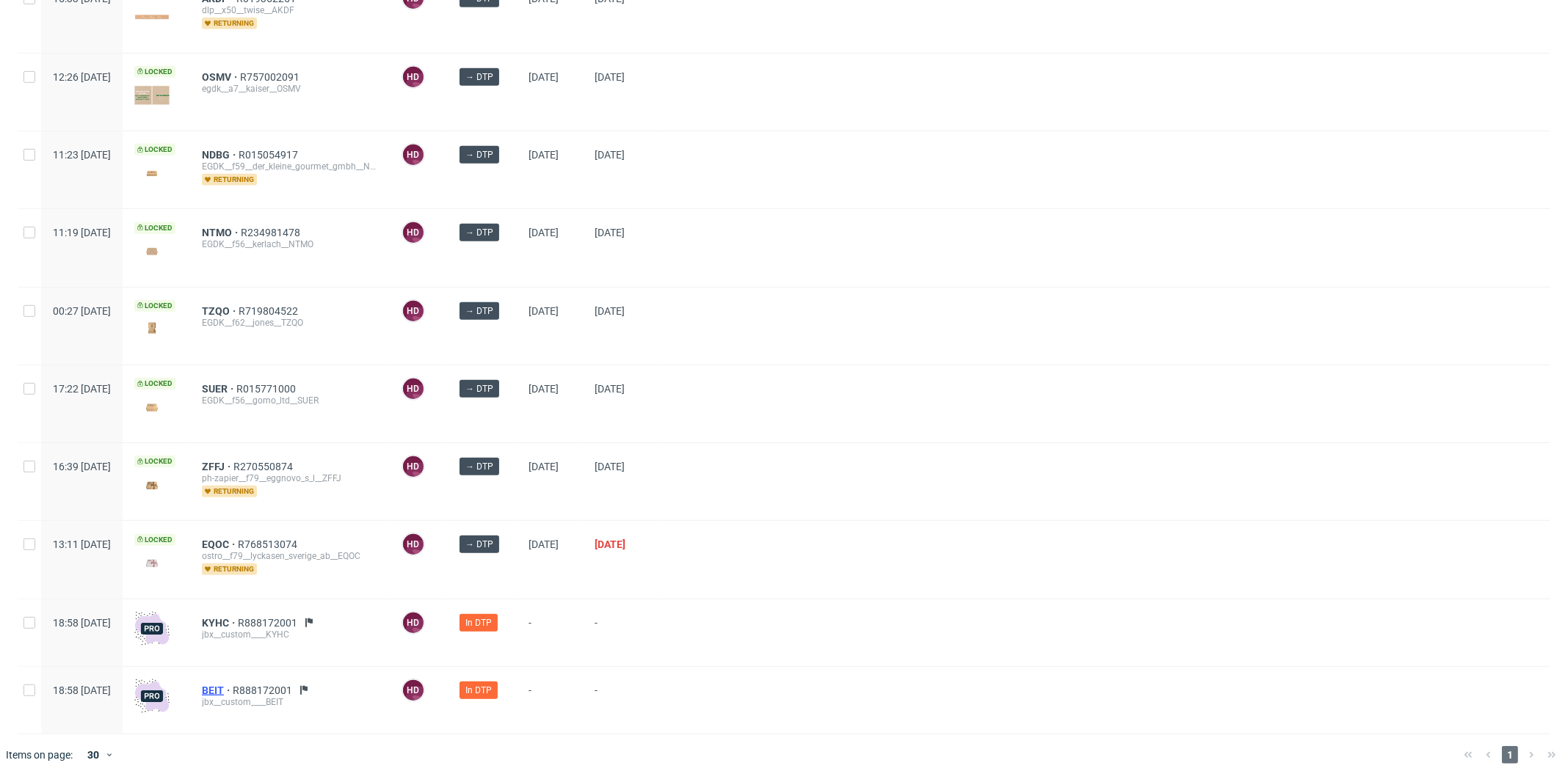
click at [233, 684] on span "BEIT" at bounding box center [218, 690] width 31 height 12
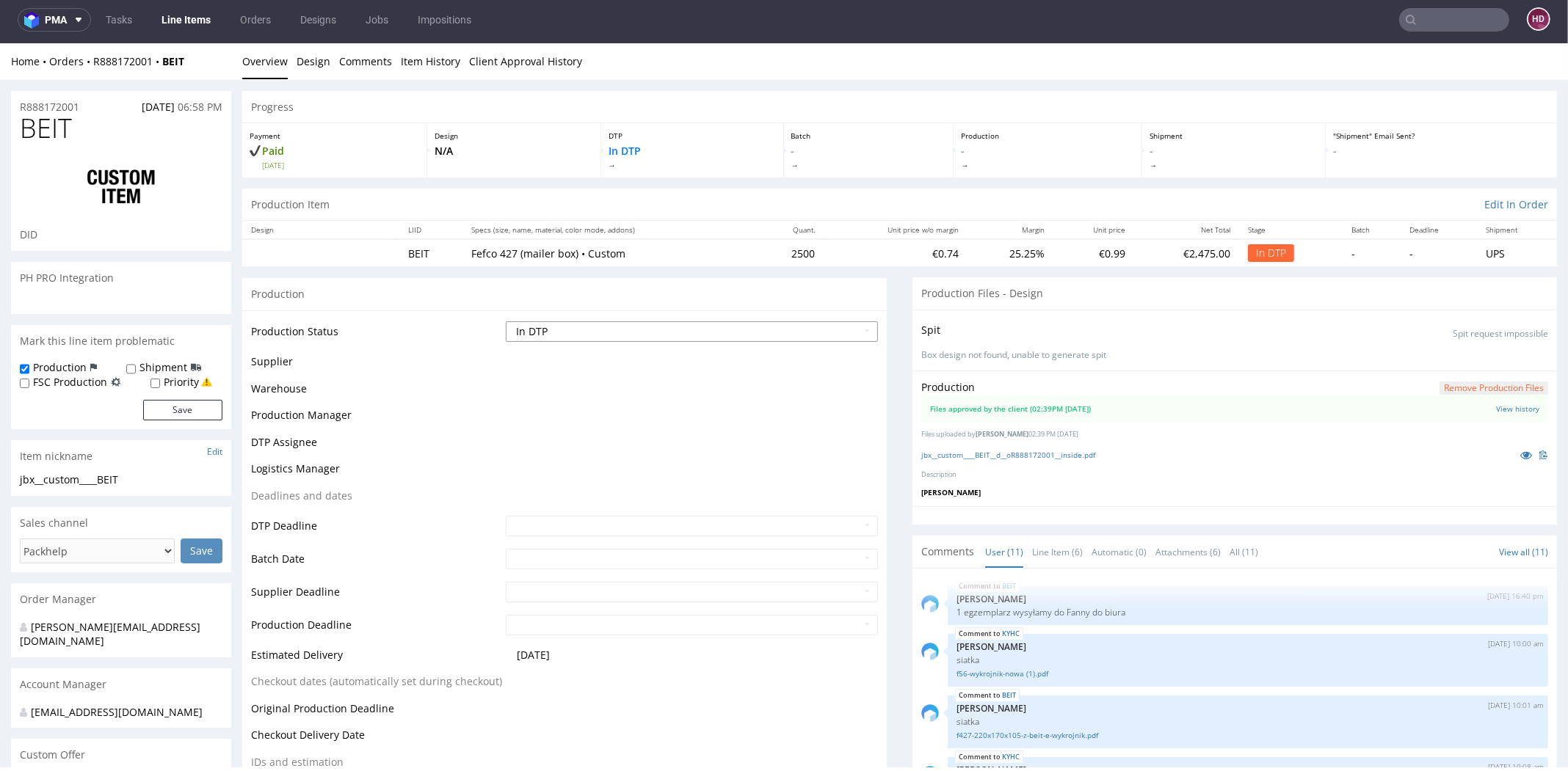
scroll to position [493, 0]
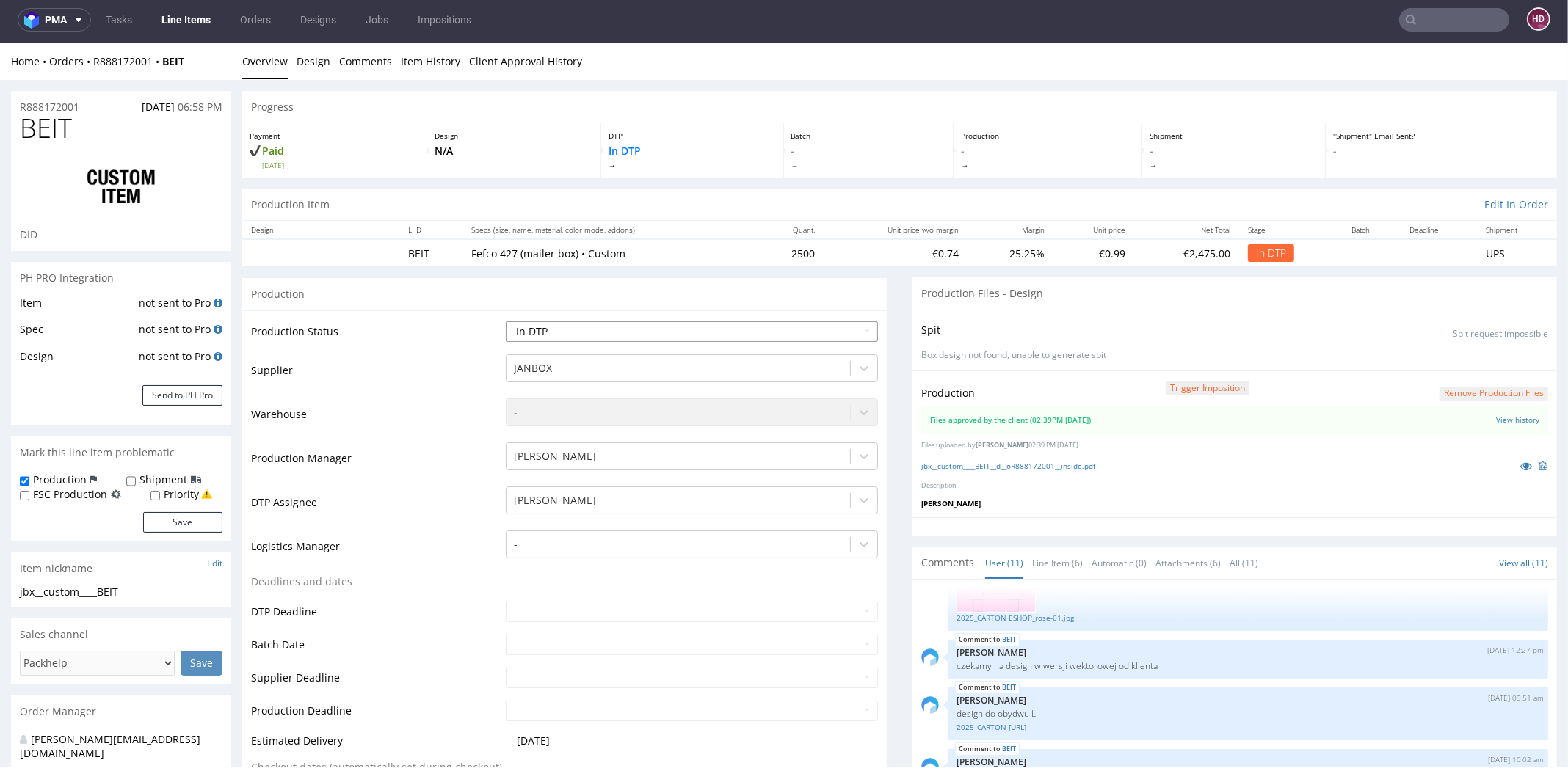
click at [663, 326] on select "Waiting for Artwork Waiting for Diecut Waiting for Mockup Waiting for DTP Waiti…" at bounding box center [691, 331] width 373 height 20
select select "dtp_production_ready"
click at [505, 321] on select "Waiting for Artwork Waiting for Diecut Waiting for Mockup Waiting for DTP Waiti…" at bounding box center [691, 331] width 373 height 20
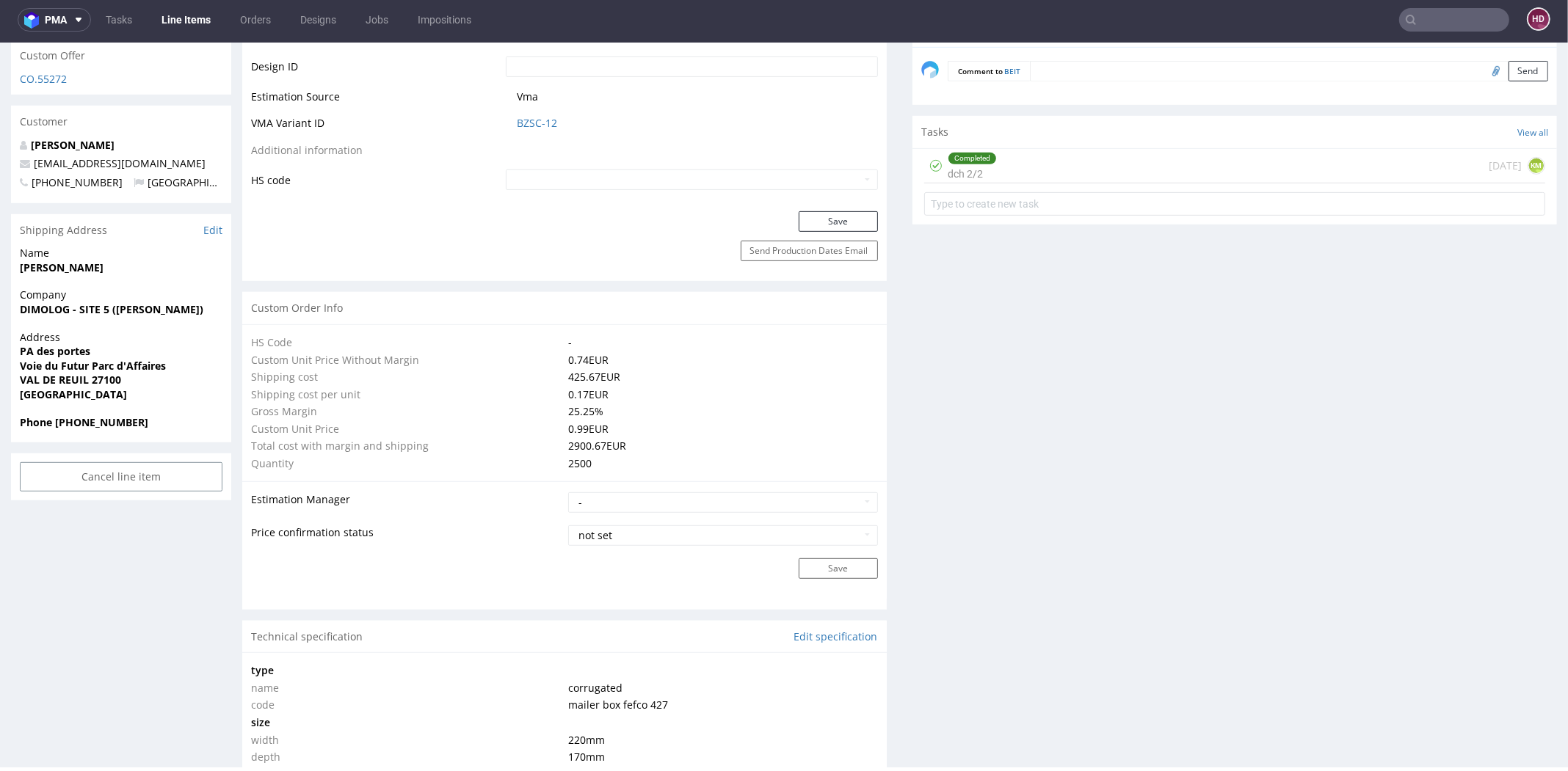
scroll to position [830, 0]
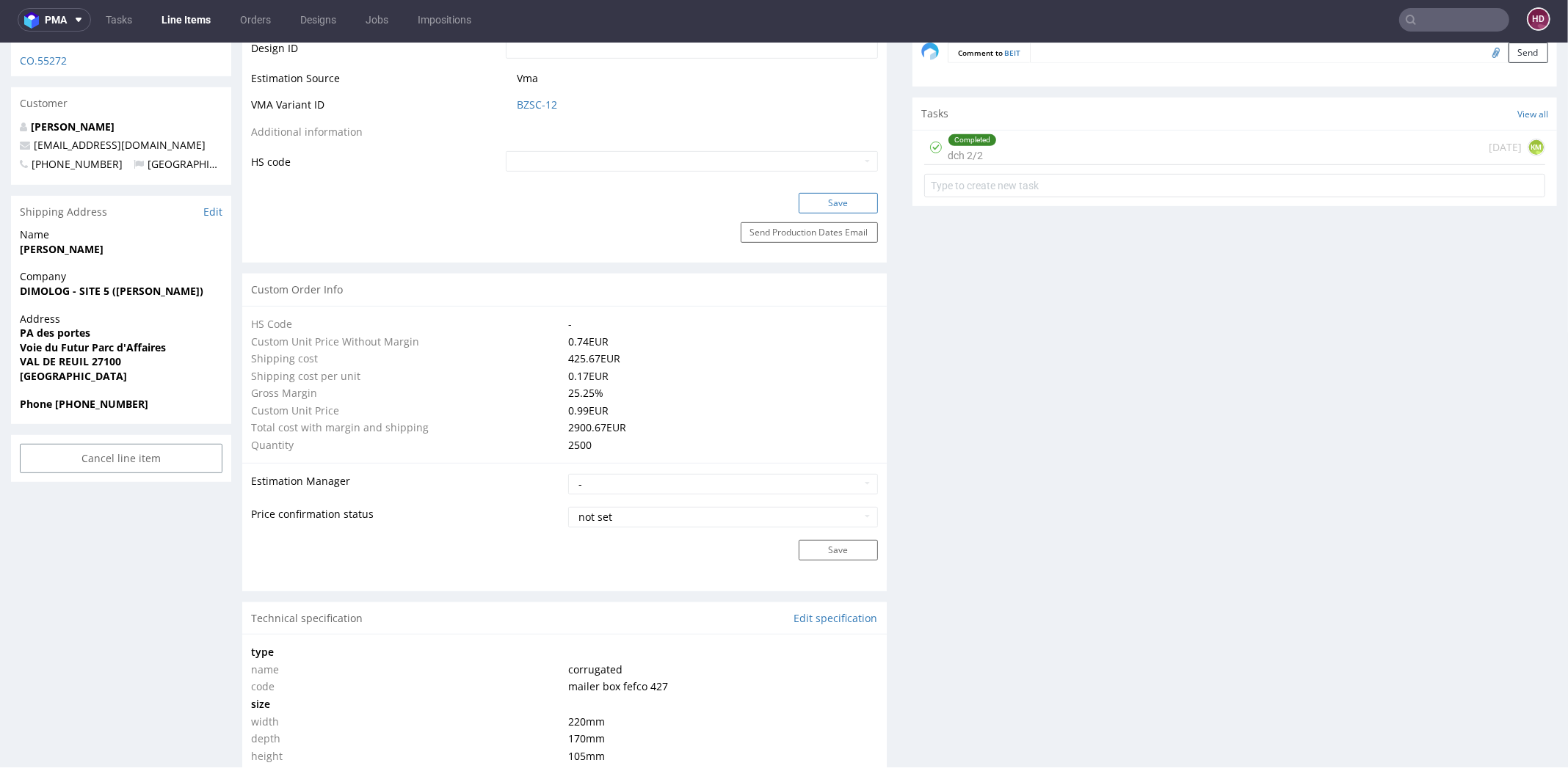
click at [826, 197] on button "Save" at bounding box center [838, 203] width 79 height 20
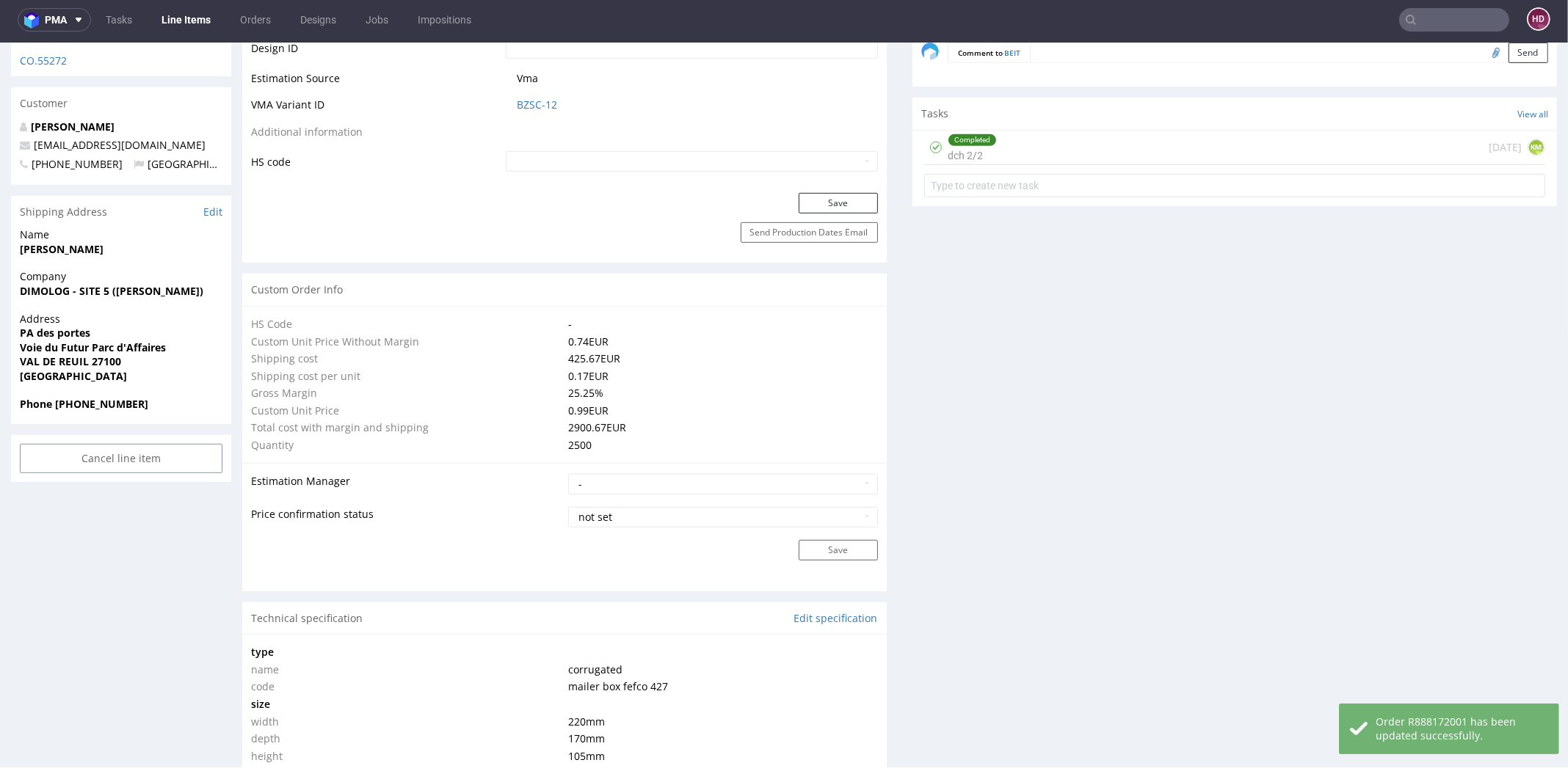
click at [201, 17] on link "Line Items" at bounding box center [186, 19] width 66 height 23
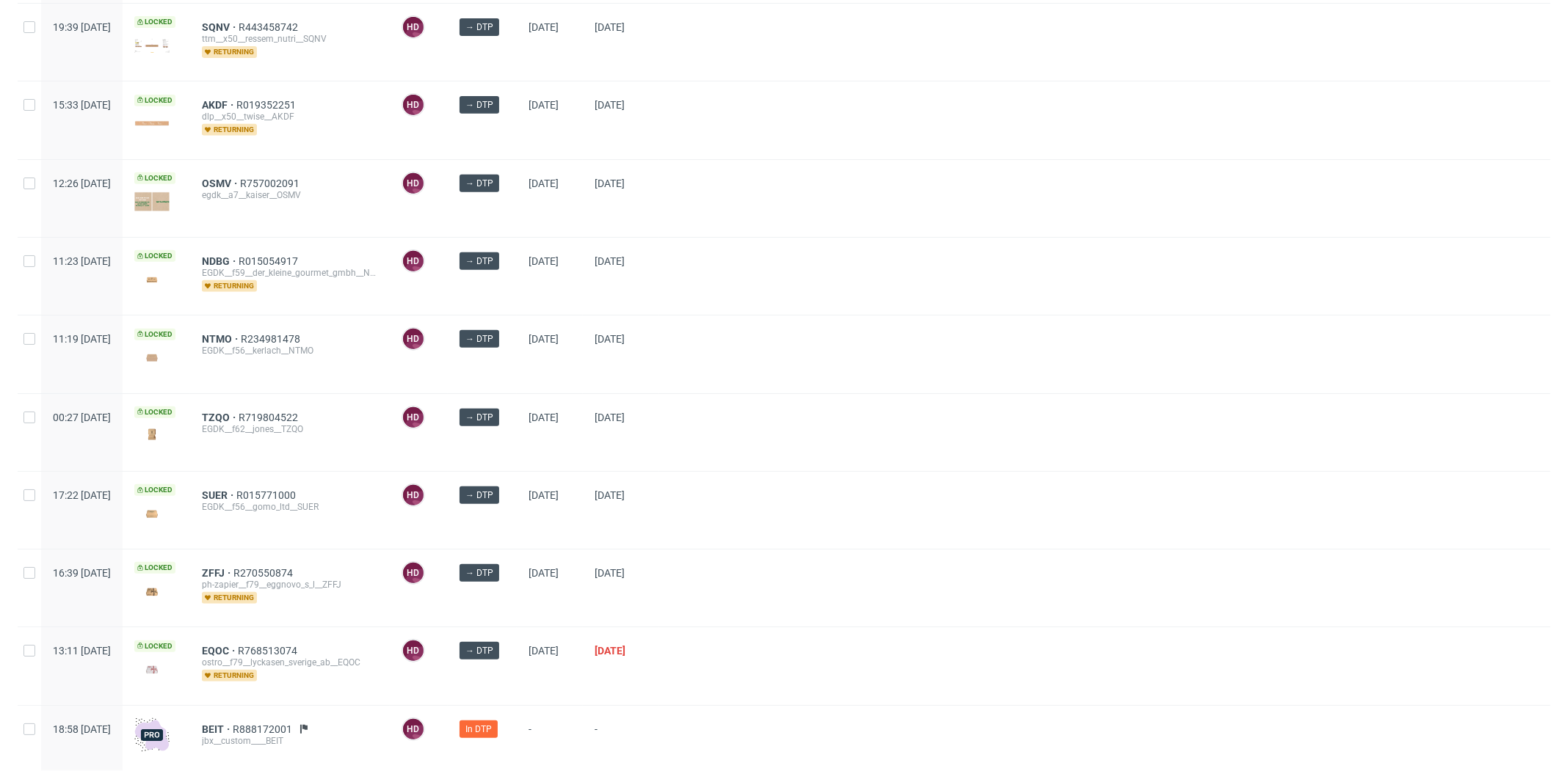
scroll to position [727, 0]
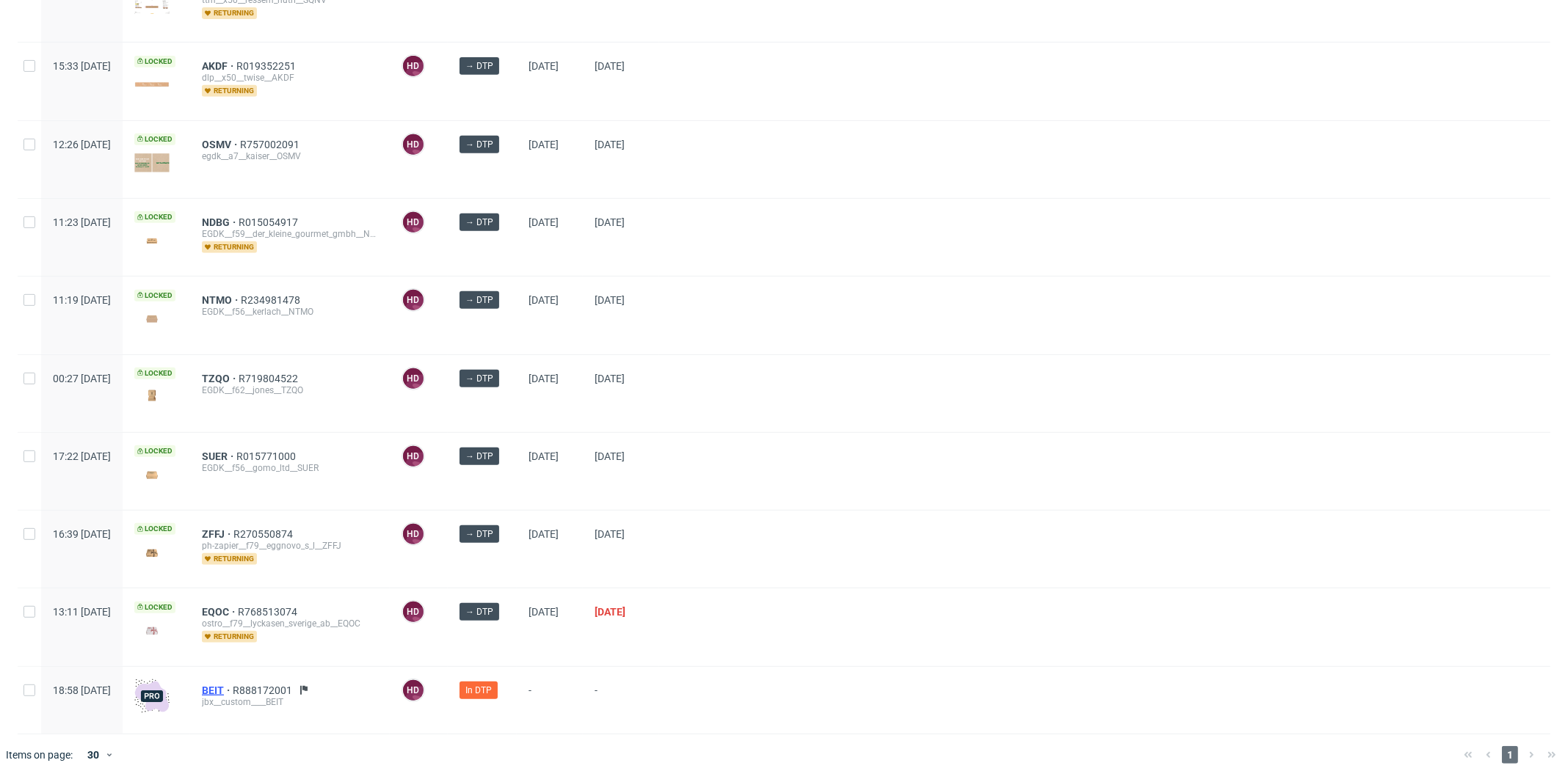
click at [233, 684] on span "BEIT" at bounding box center [218, 690] width 31 height 12
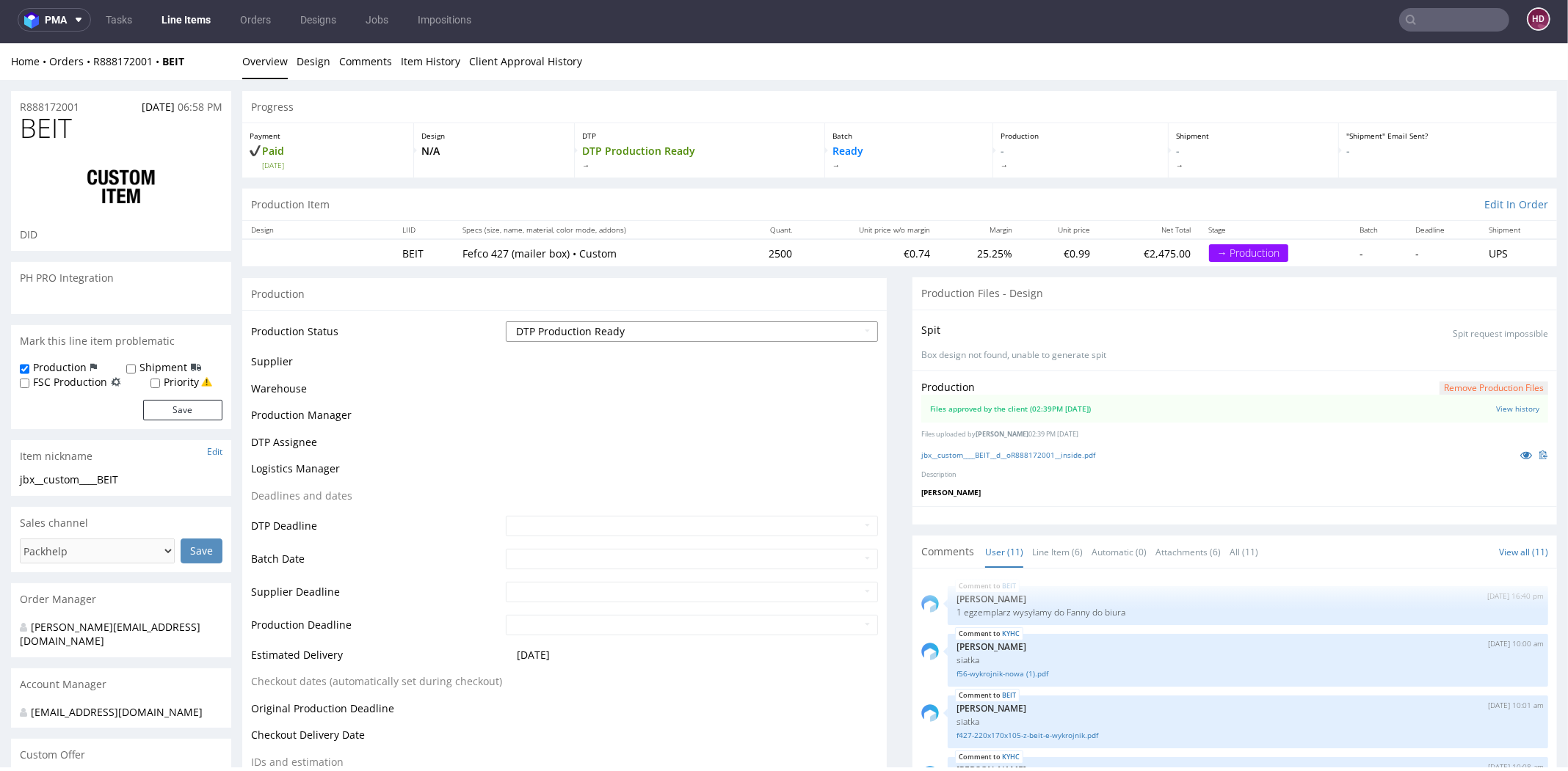
scroll to position [493, 0]
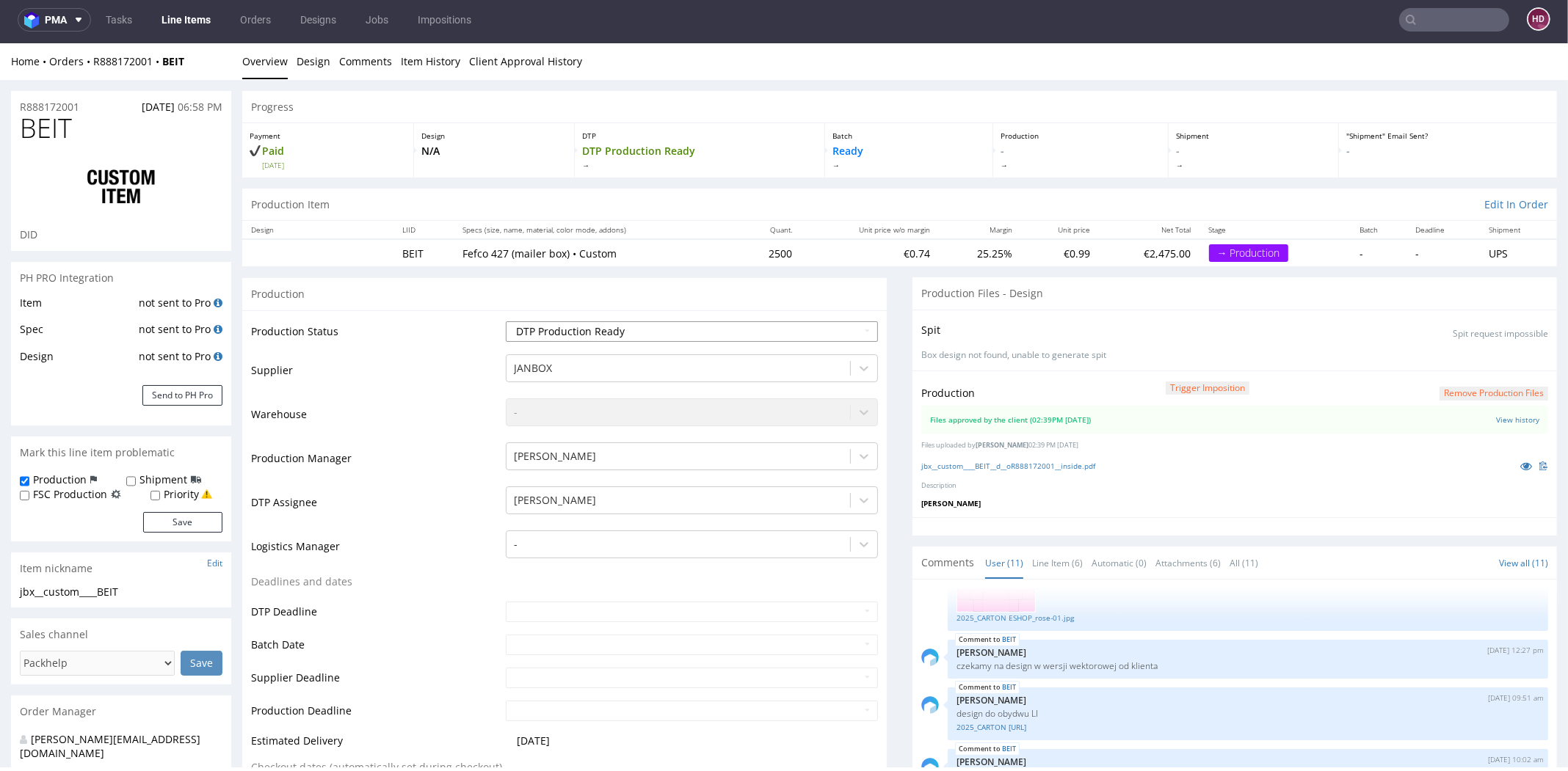
click at [567, 326] on select "Waiting for Artwork Waiting for Diecut Waiting for Mockup Waiting for DTP Waiti…" at bounding box center [691, 331] width 373 height 20
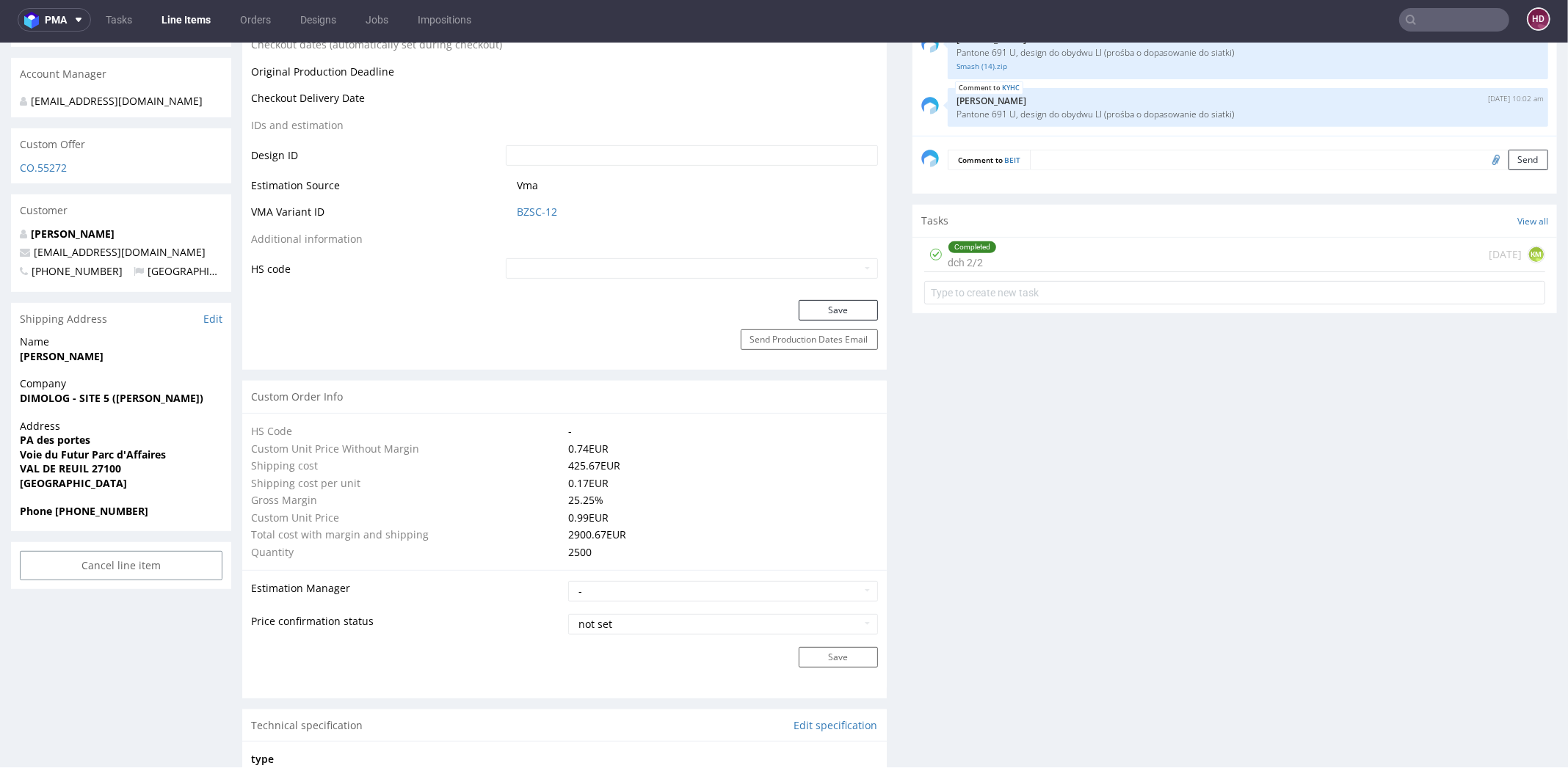
scroll to position [687, 0]
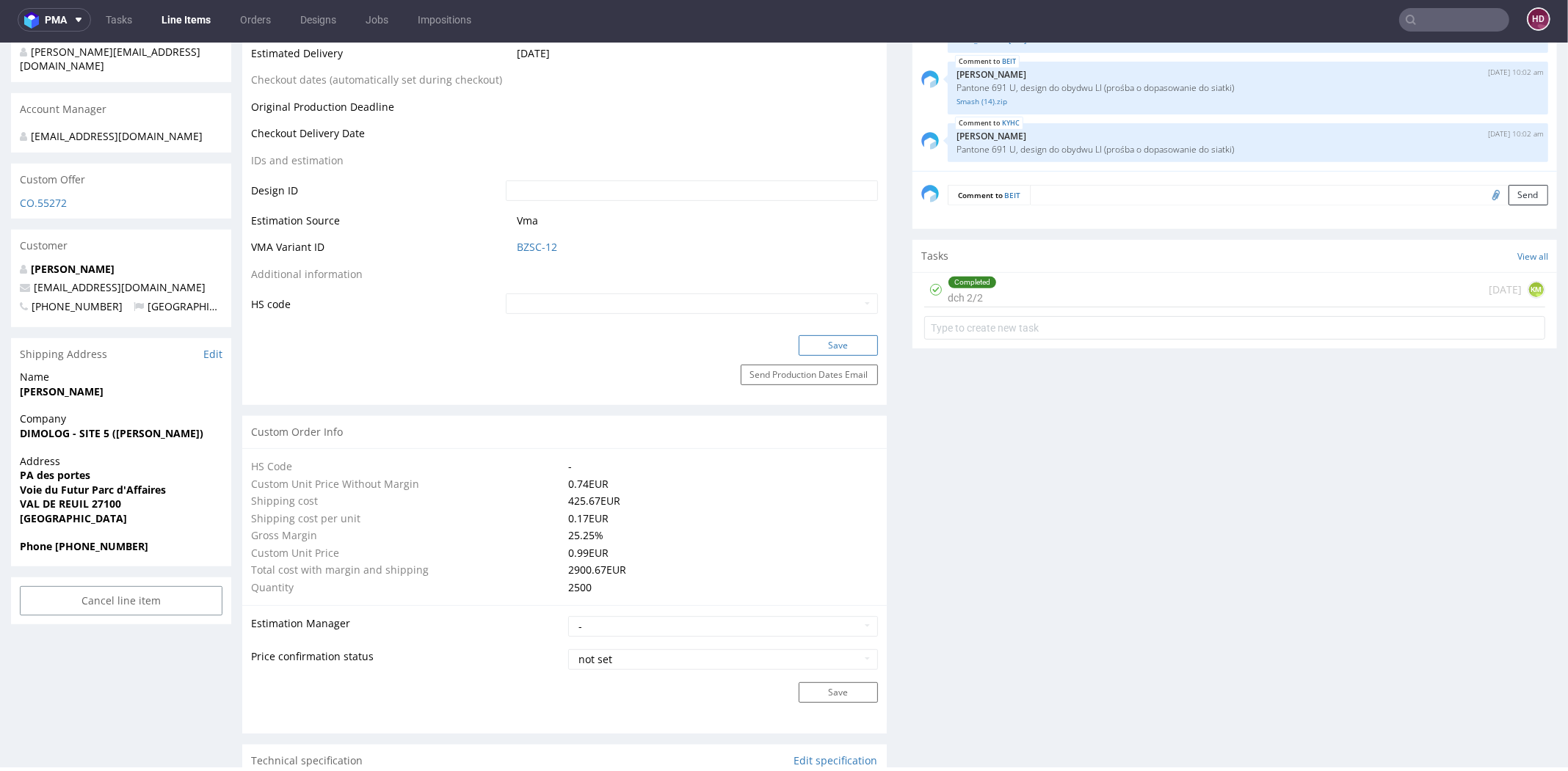
click at [823, 342] on button "Save" at bounding box center [838, 345] width 79 height 20
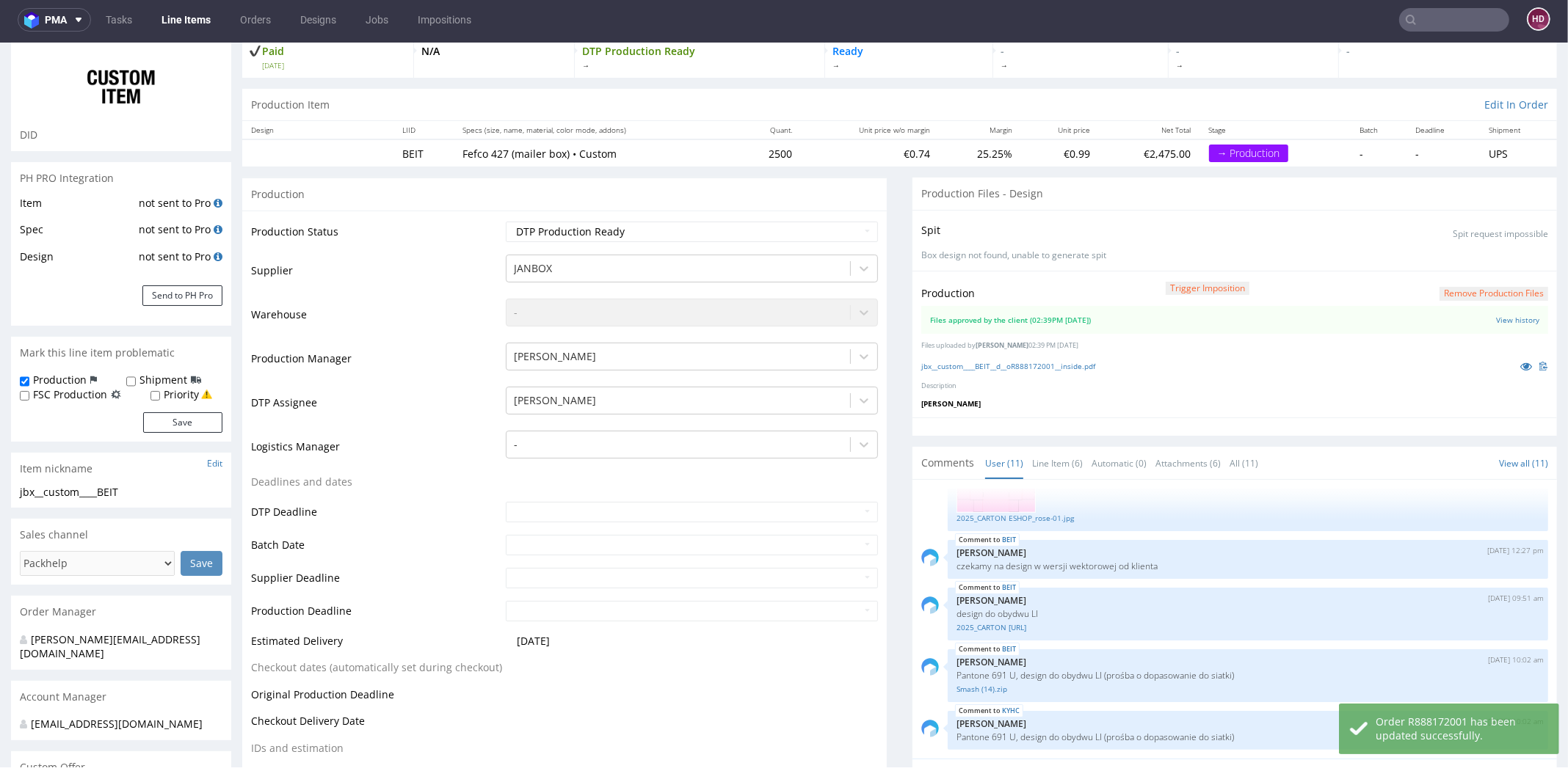
scroll to position [0, 0]
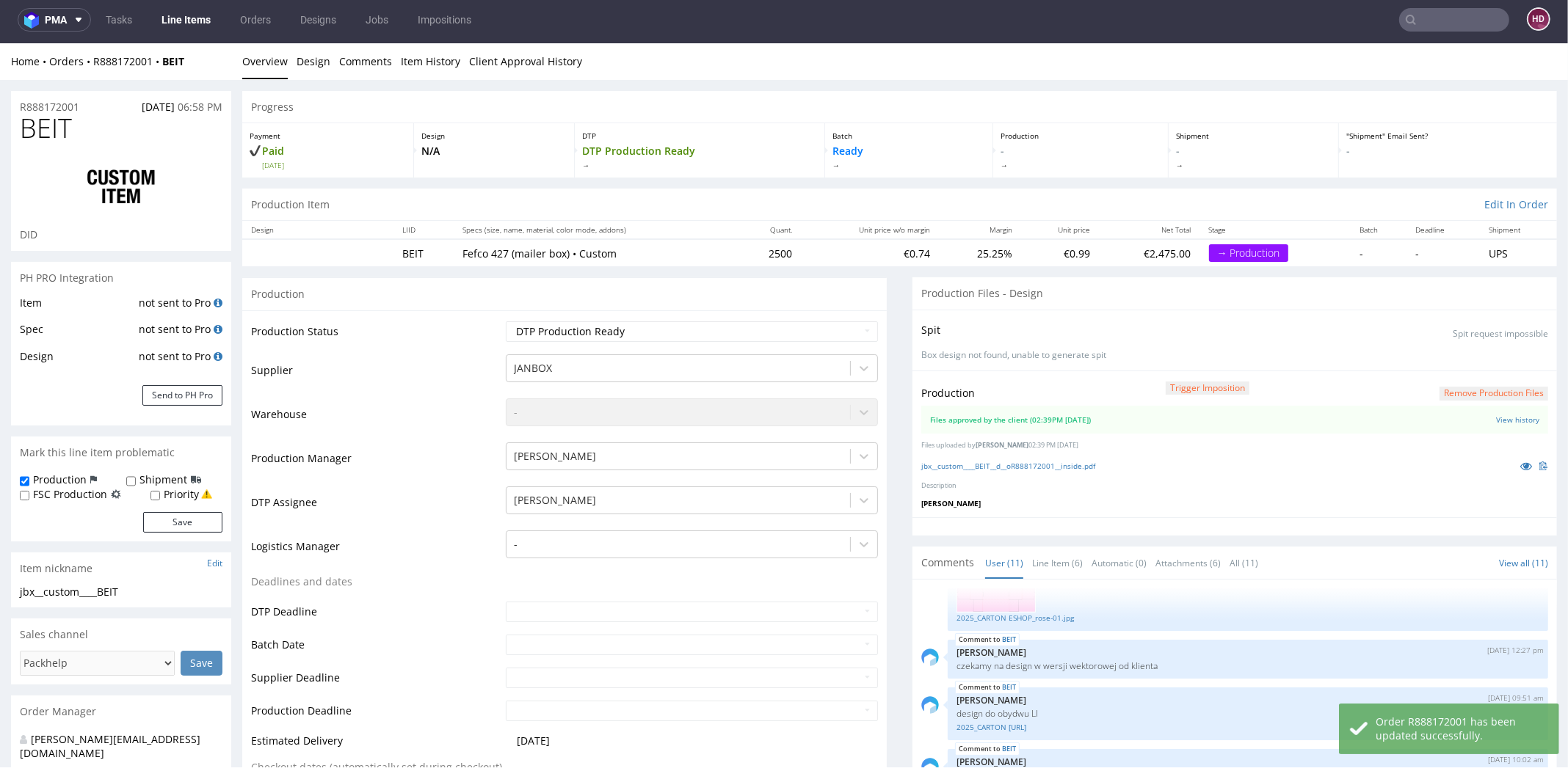
click at [172, 20] on link "Line Items" at bounding box center [186, 19] width 66 height 23
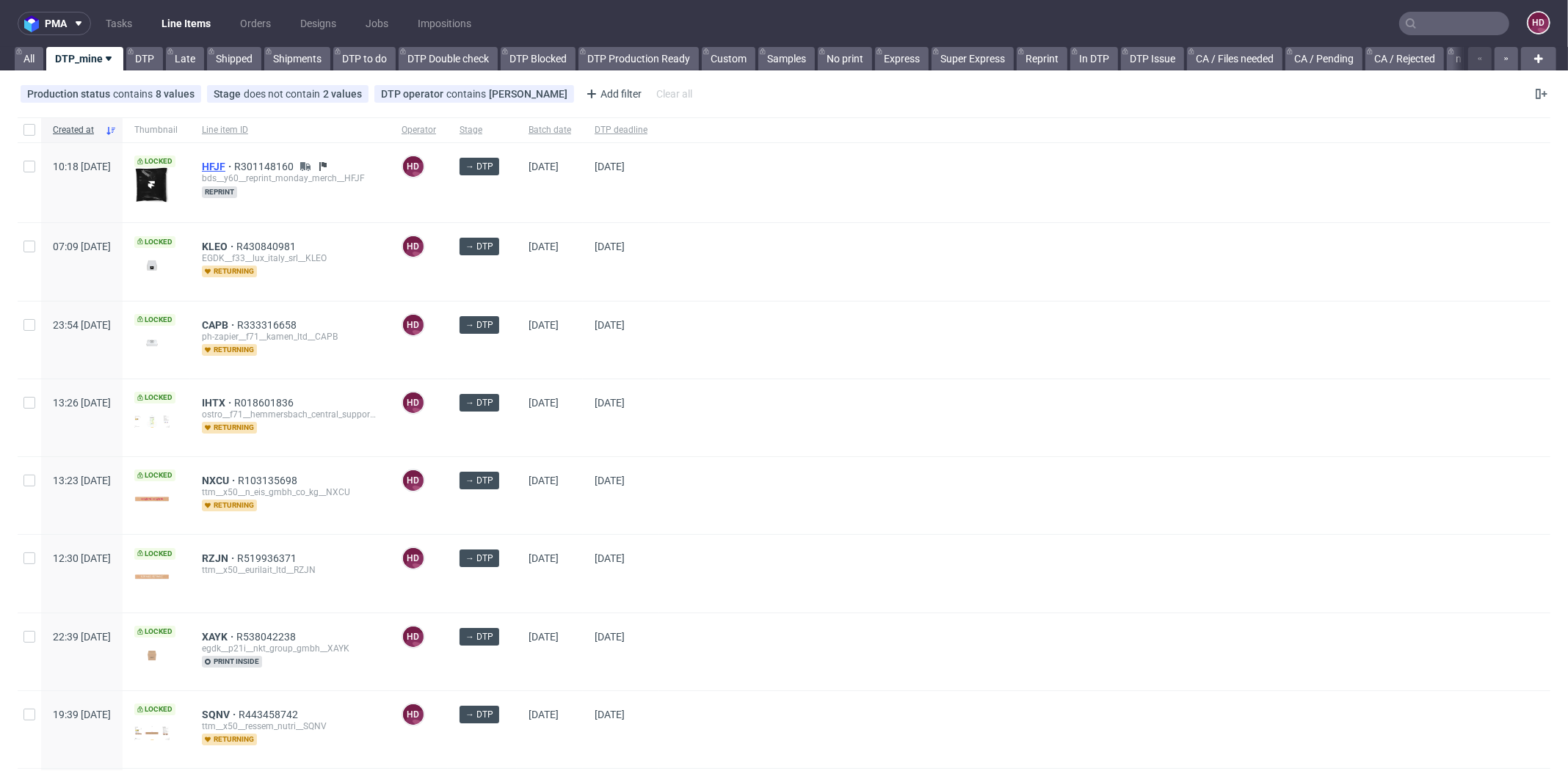
click at [234, 161] on span "HFJF" at bounding box center [218, 167] width 33 height 12
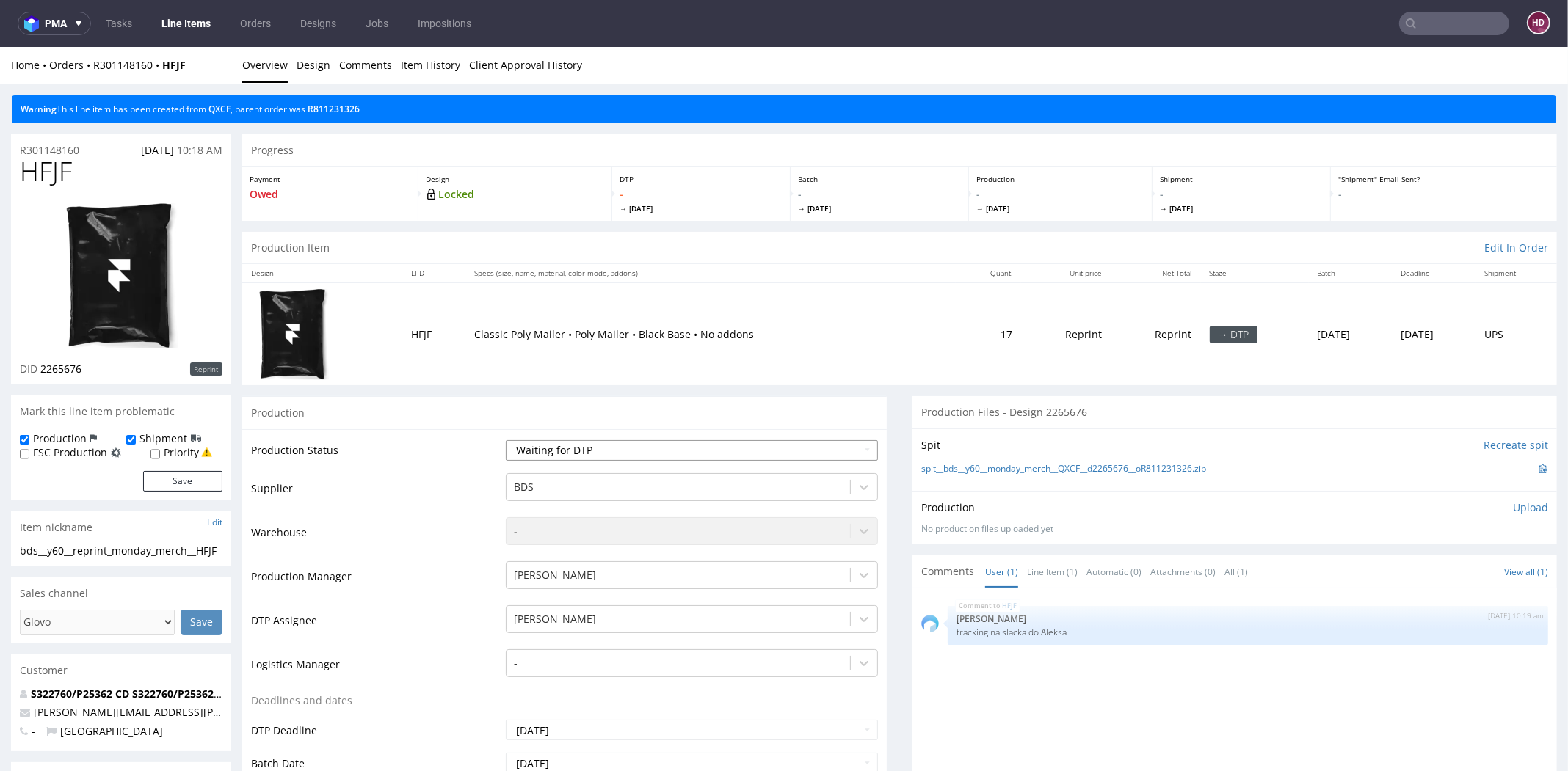
click at [585, 450] on select "Waiting for Artwork Waiting for Diecut Waiting for Mockup Waiting for DTP Waiti…" at bounding box center [691, 450] width 373 height 20
select select "dtp_in_process"
click at [505, 440] on select "Waiting for Artwork Waiting for Diecut Waiting for Mockup Waiting for DTP Waiti…" at bounding box center [691, 450] width 373 height 20
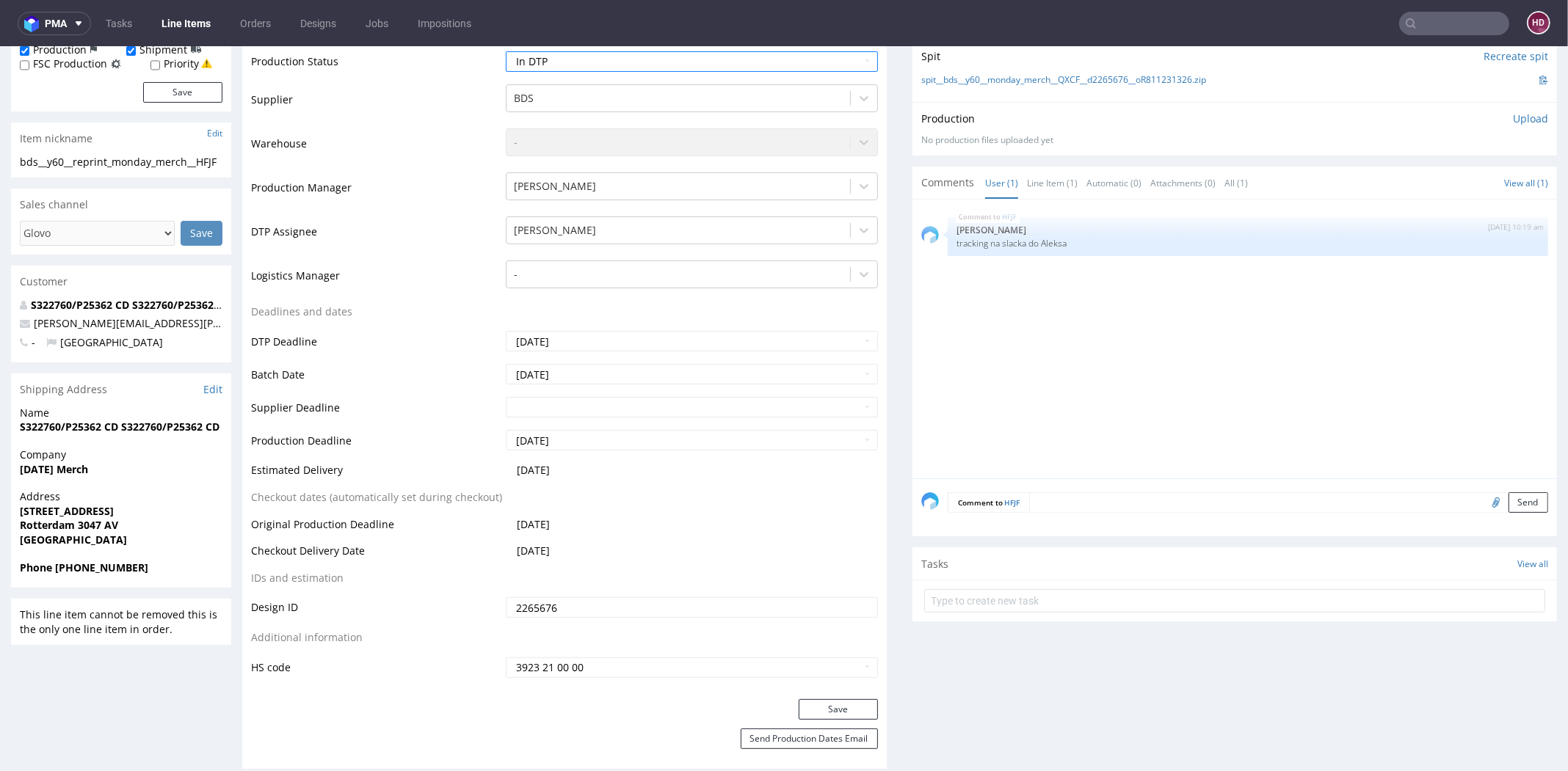
scroll to position [460, 0]
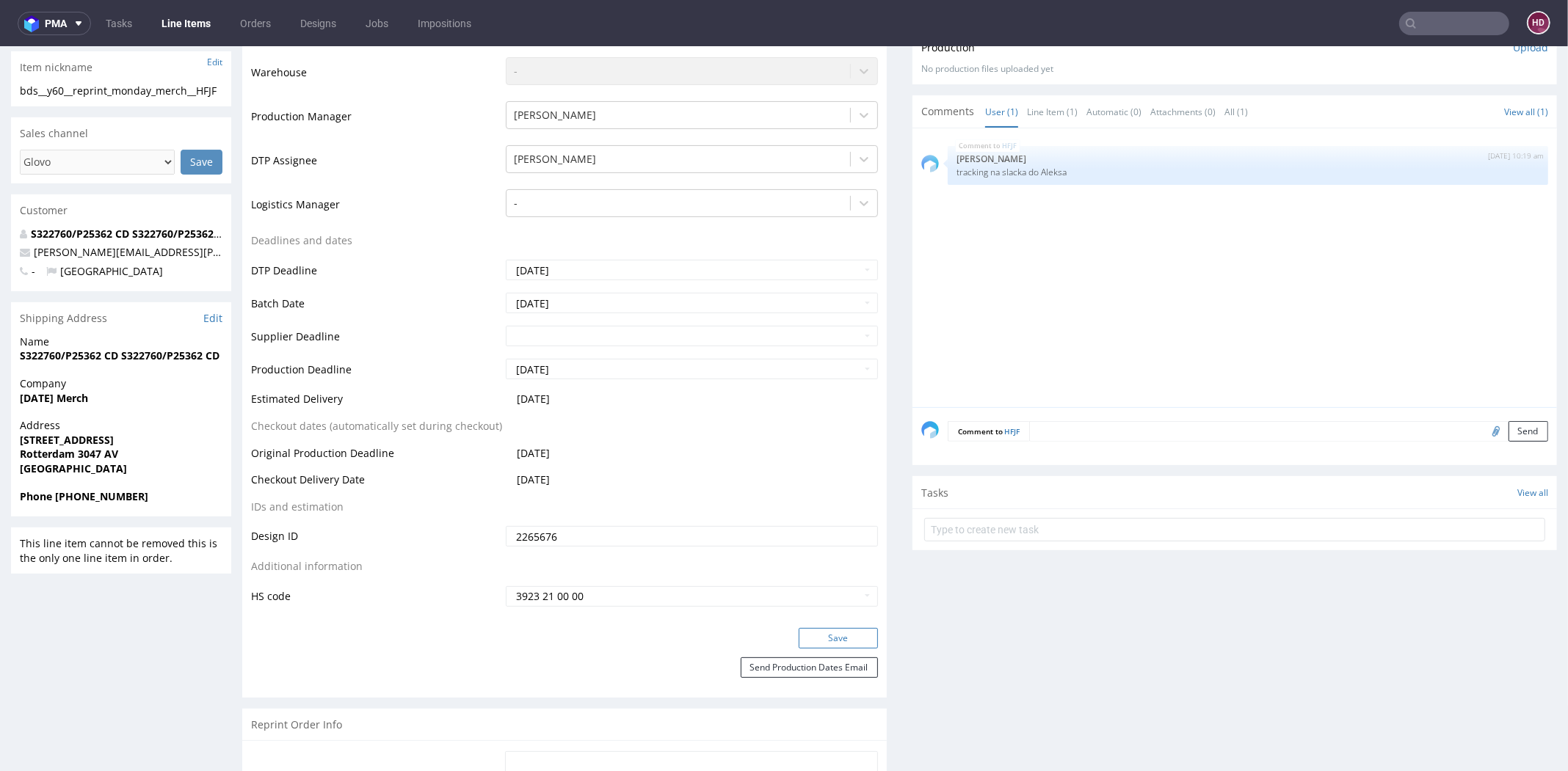
click at [799, 635] on button "Save" at bounding box center [838, 638] width 79 height 20
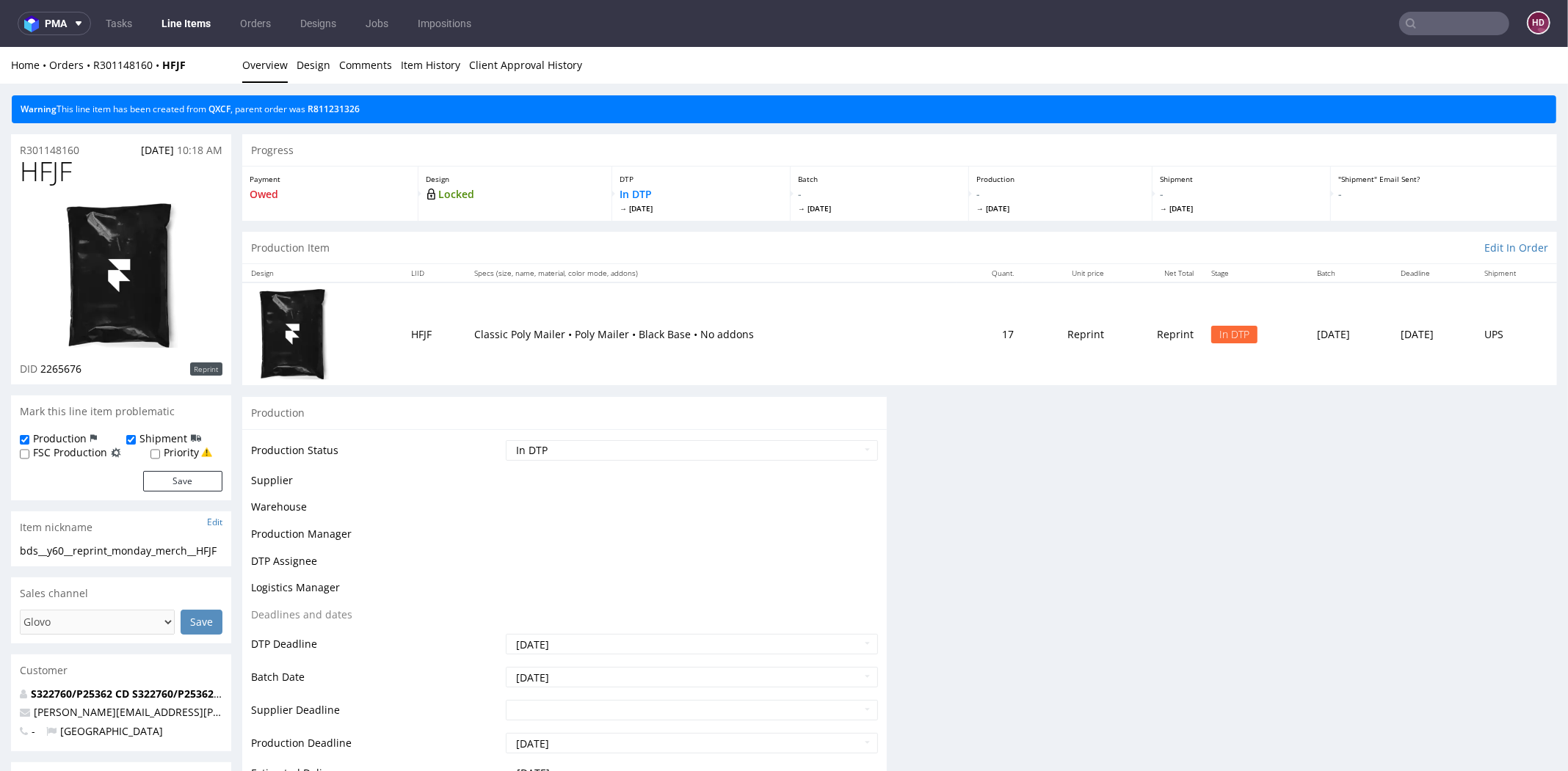
scroll to position [0, 0]
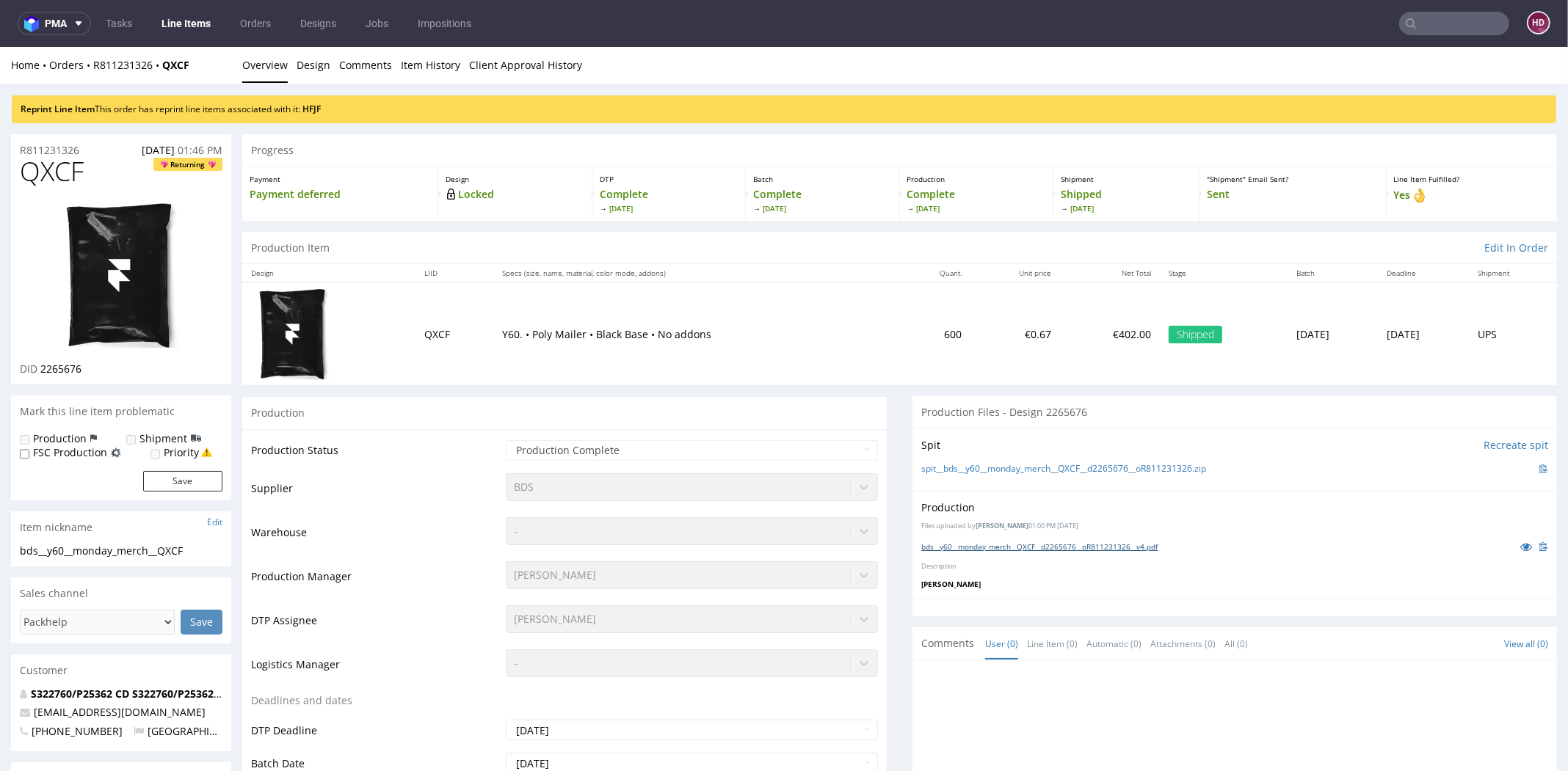
click at [1048, 544] on link "bds__y60__monday_merch__QXCF__d2265676__oR811231326__v4.pdf" at bounding box center [1040, 547] width 237 height 11
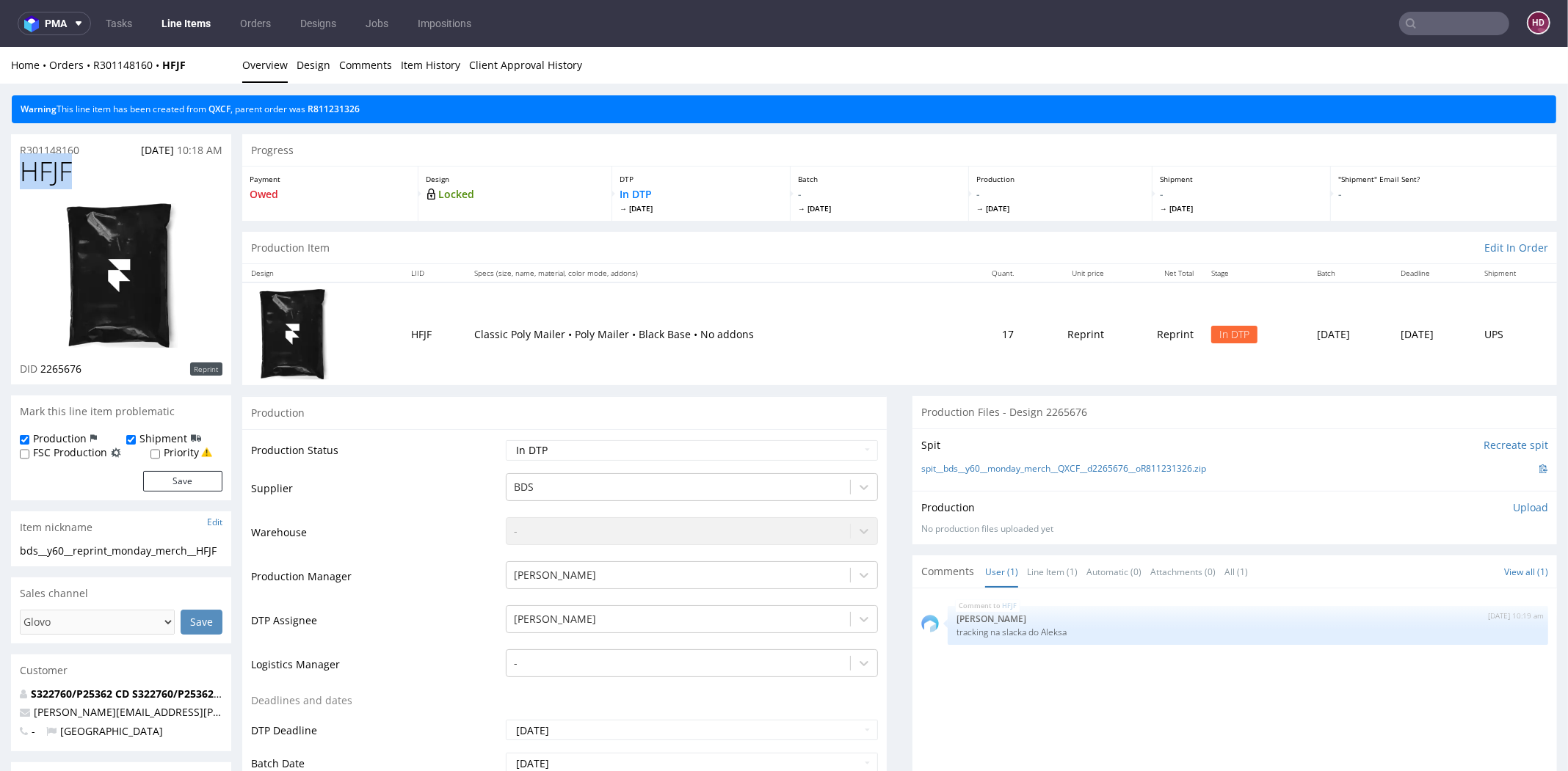
drag, startPoint x: 78, startPoint y: 174, endPoint x: -9, endPoint y: 172, distance: 87.0
copy span "HFJF"
drag, startPoint x: 40, startPoint y: 370, endPoint x: 129, endPoint y: 390, distance: 91.2
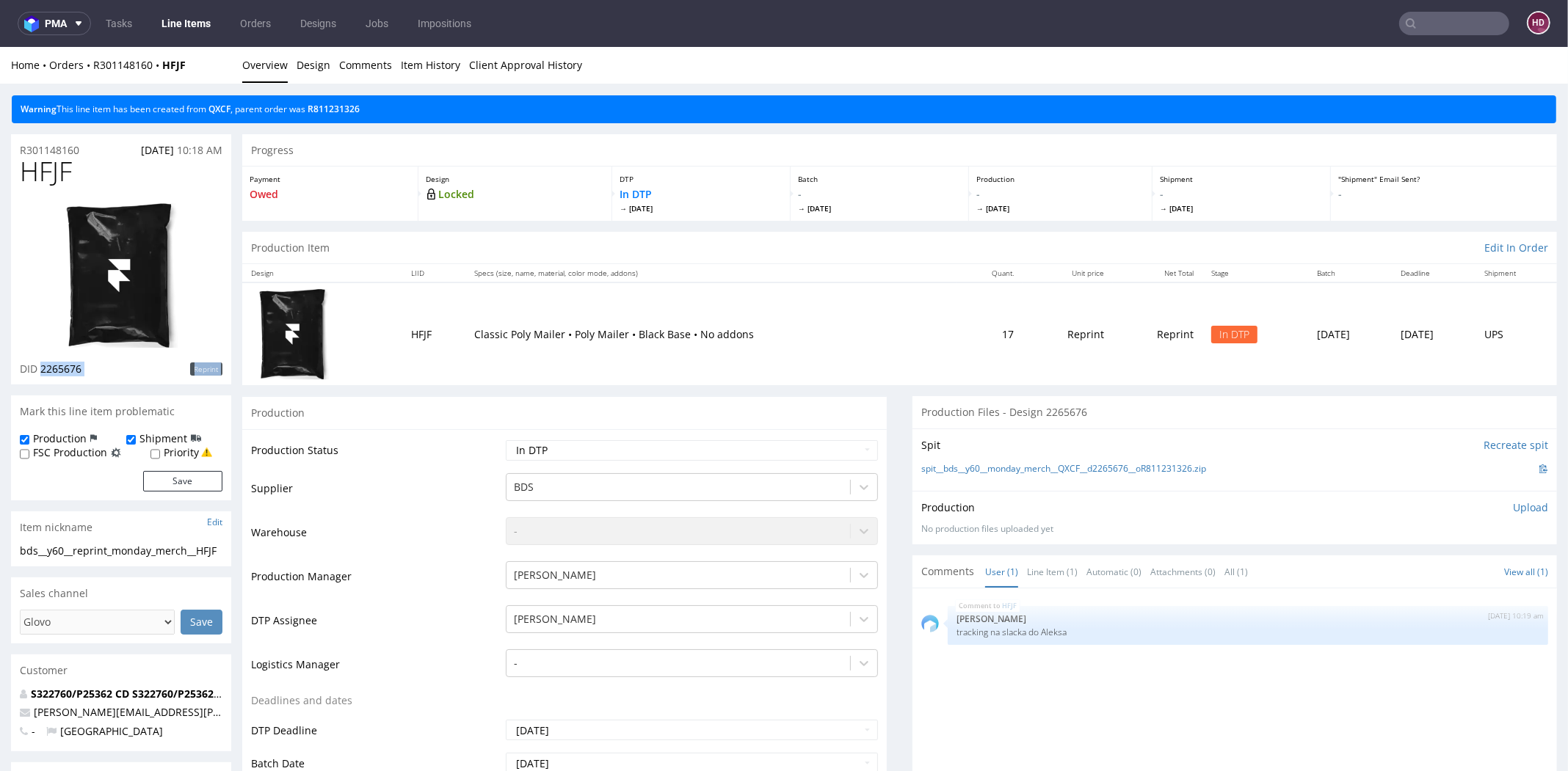
click at [97, 360] on link at bounding box center [121, 275] width 117 height 172
click at [108, 360] on link at bounding box center [121, 275] width 117 height 172
click at [345, 399] on div "Production" at bounding box center [564, 413] width 644 height 33
drag, startPoint x: 41, startPoint y: 365, endPoint x: 95, endPoint y: 373, distance: 54.6
click at [95, 373] on div "DID 2265676 Reprint" at bounding box center [121, 369] width 202 height 14
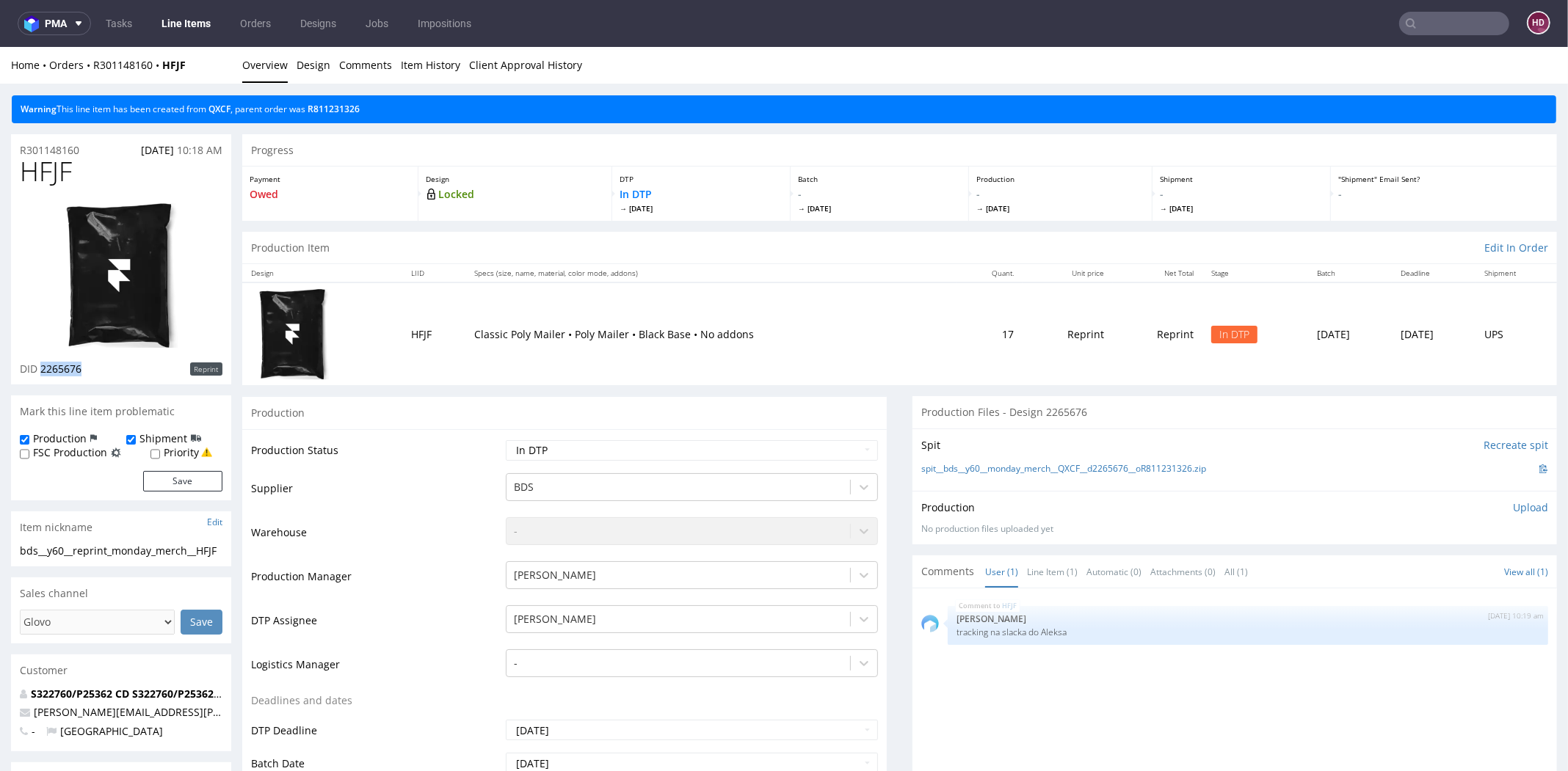
copy span "2265676"
drag, startPoint x: 97, startPoint y: 574, endPoint x: -28, endPoint y: 552, distance: 126.9
copy div "bds__y60__reprint_monday_merch__HFJF"
drag, startPoint x: 34, startPoint y: 148, endPoint x: -31, endPoint y: 147, distance: 65.0
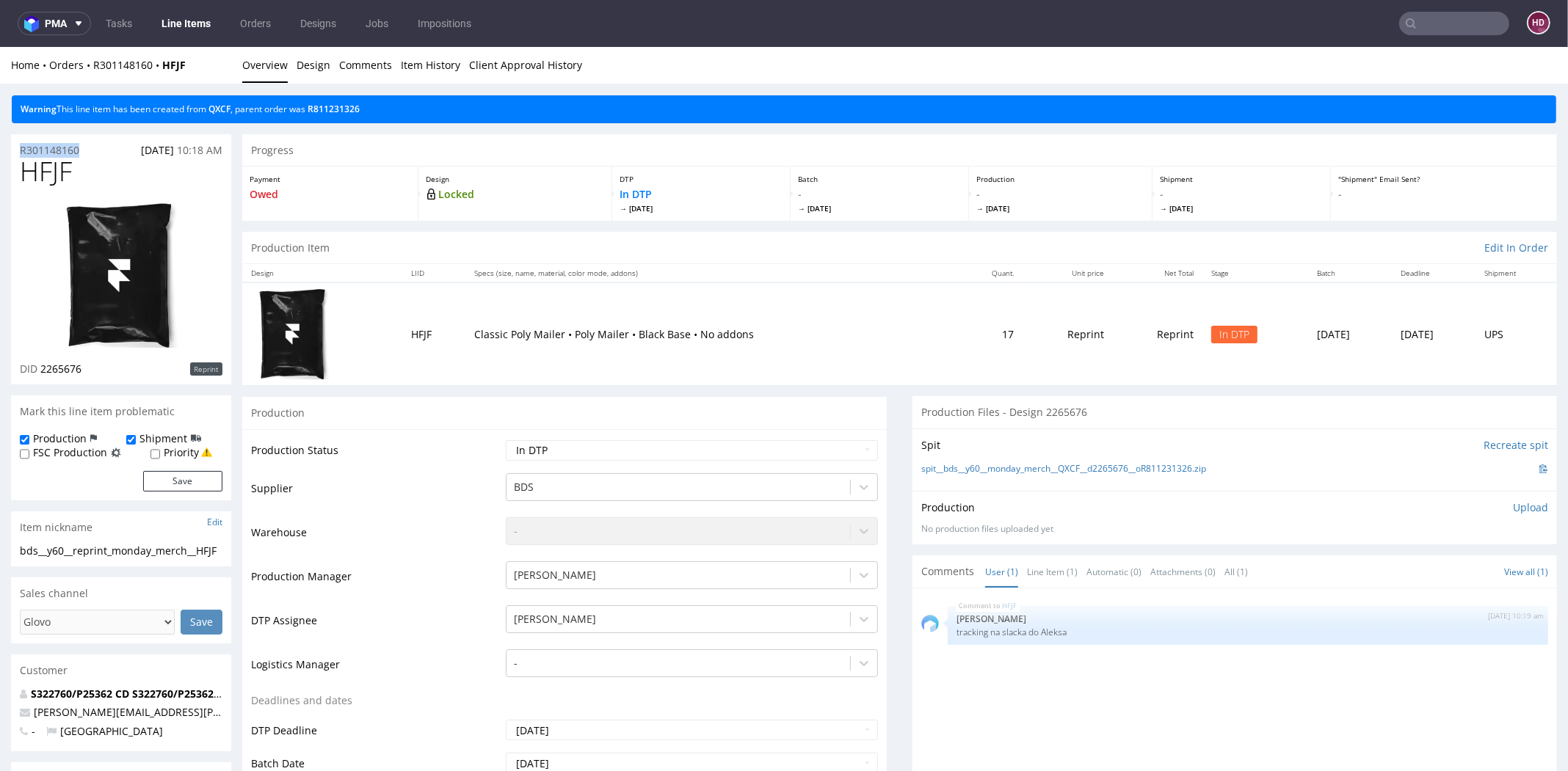
copy p "R301148160"
drag, startPoint x: 117, startPoint y: 375, endPoint x: 40, endPoint y: 369, distance: 77.2
click at [40, 369] on div "DID 2265676 Reprint" at bounding box center [121, 369] width 202 height 14
copy span "2265676"
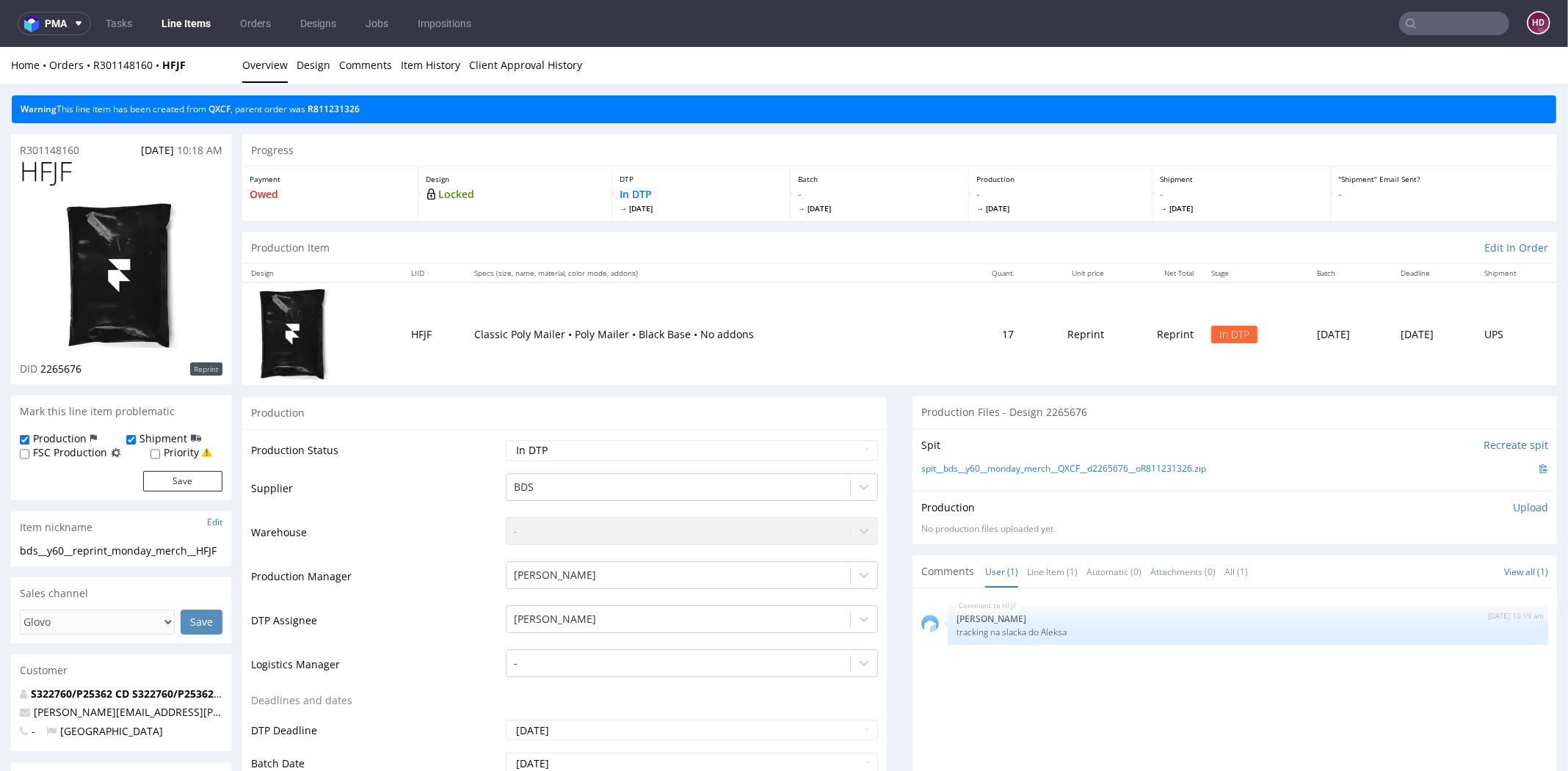
click at [1512, 506] on p "Upload" at bounding box center [1529, 507] width 36 height 14
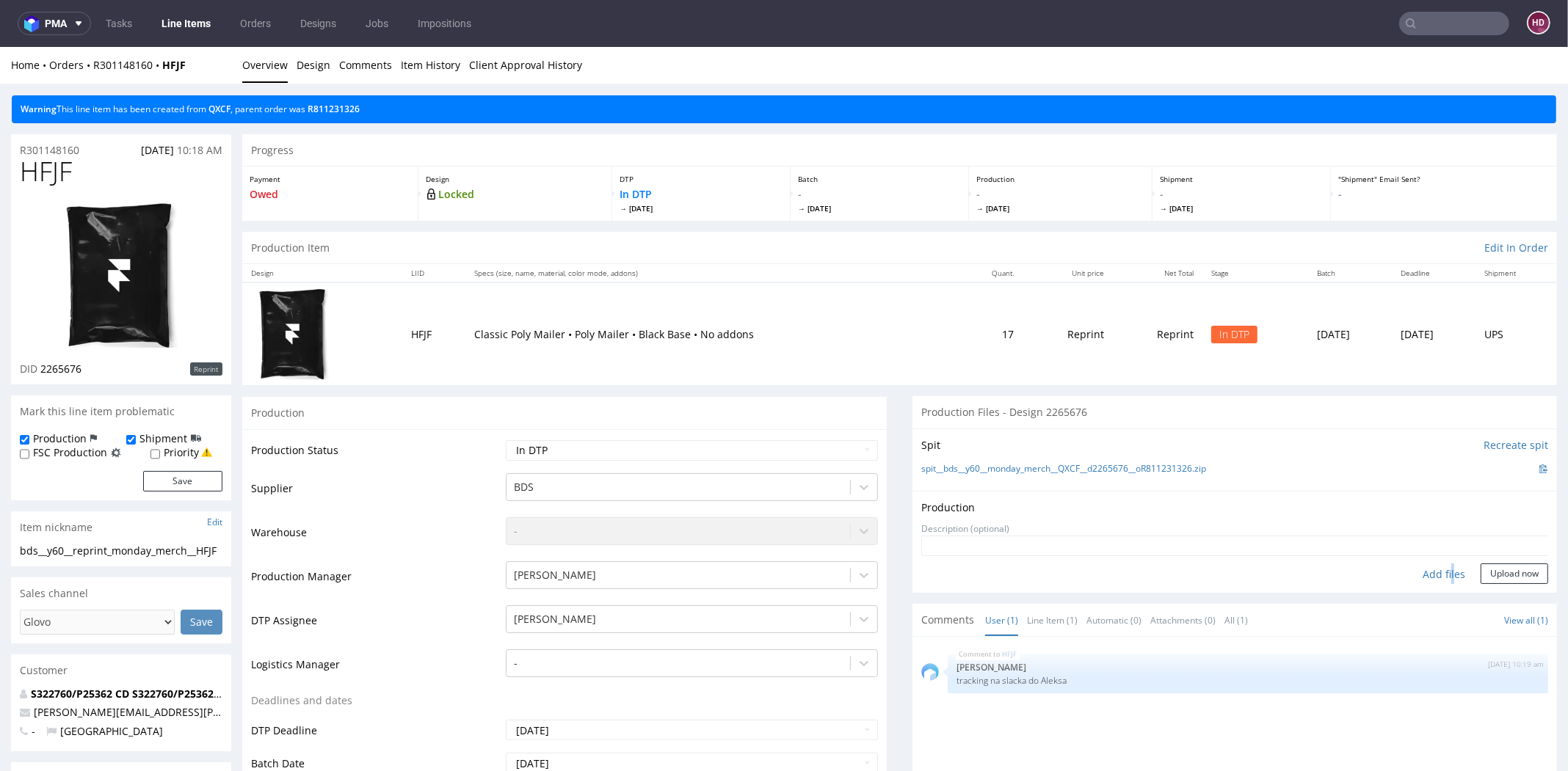
click at [1425, 567] on div "Add files" at bounding box center [1444, 575] width 73 height 22
type input "C:\fakepath\bds__y60__reprint_monday_merch__HFJF__d2265676__oR301148160.pdf"
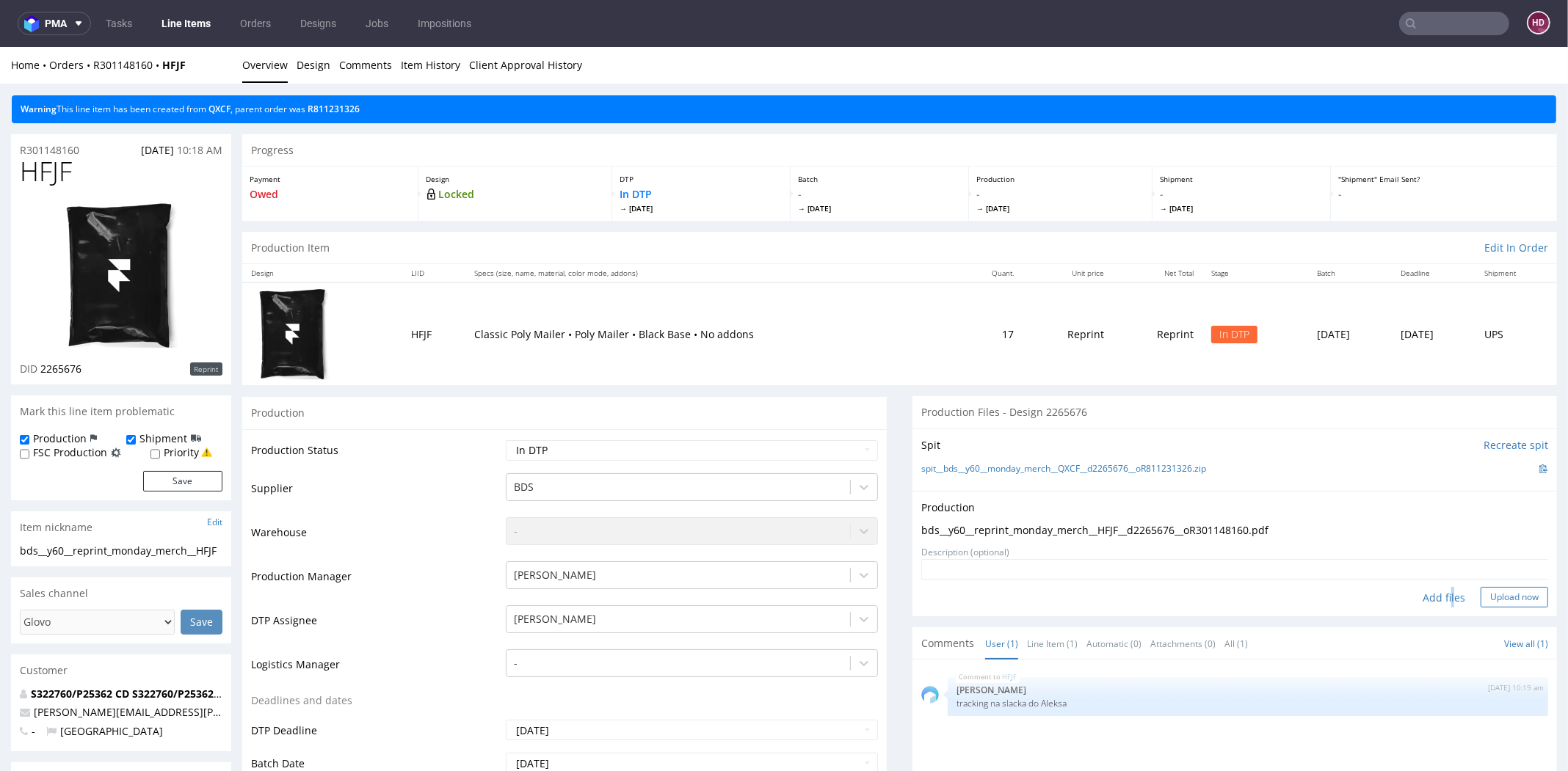
click at [1483, 587] on button "Upload now" at bounding box center [1514, 597] width 67 height 20
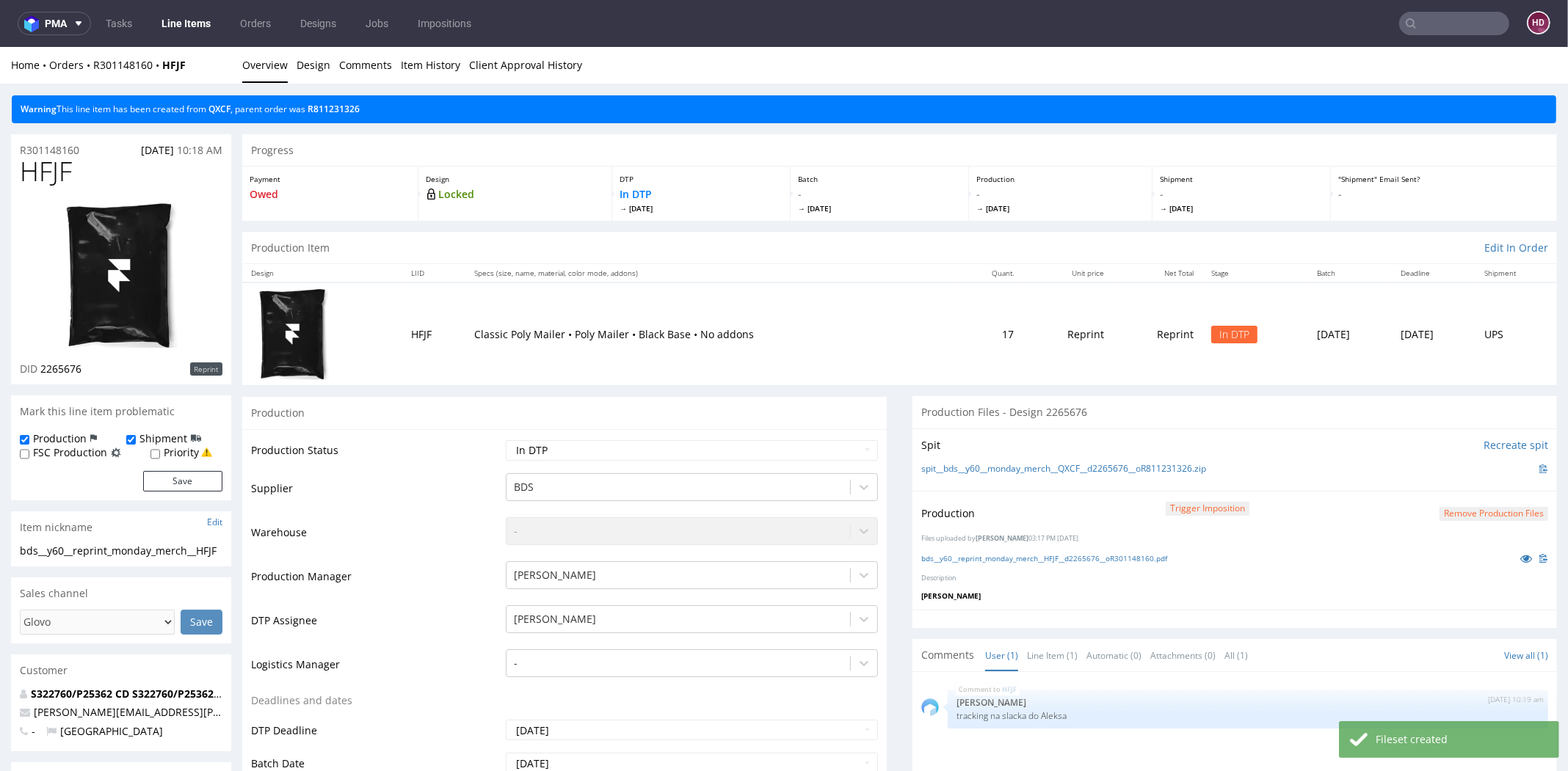
click at [620, 439] on td "Waiting for Artwork Waiting for Diecut Waiting for Mockup Waiting for DTP Waiti…" at bounding box center [690, 455] width 375 height 33
click at [610, 450] on select "Waiting for Artwork Waiting for Diecut Waiting for Mockup Waiting for DTP Waiti…" at bounding box center [691, 450] width 373 height 20
select select "dtp_production_ready"
click at [505, 440] on select "Waiting for Artwork Waiting for Diecut Waiting for Mockup Waiting for DTP Waiti…" at bounding box center [691, 450] width 373 height 20
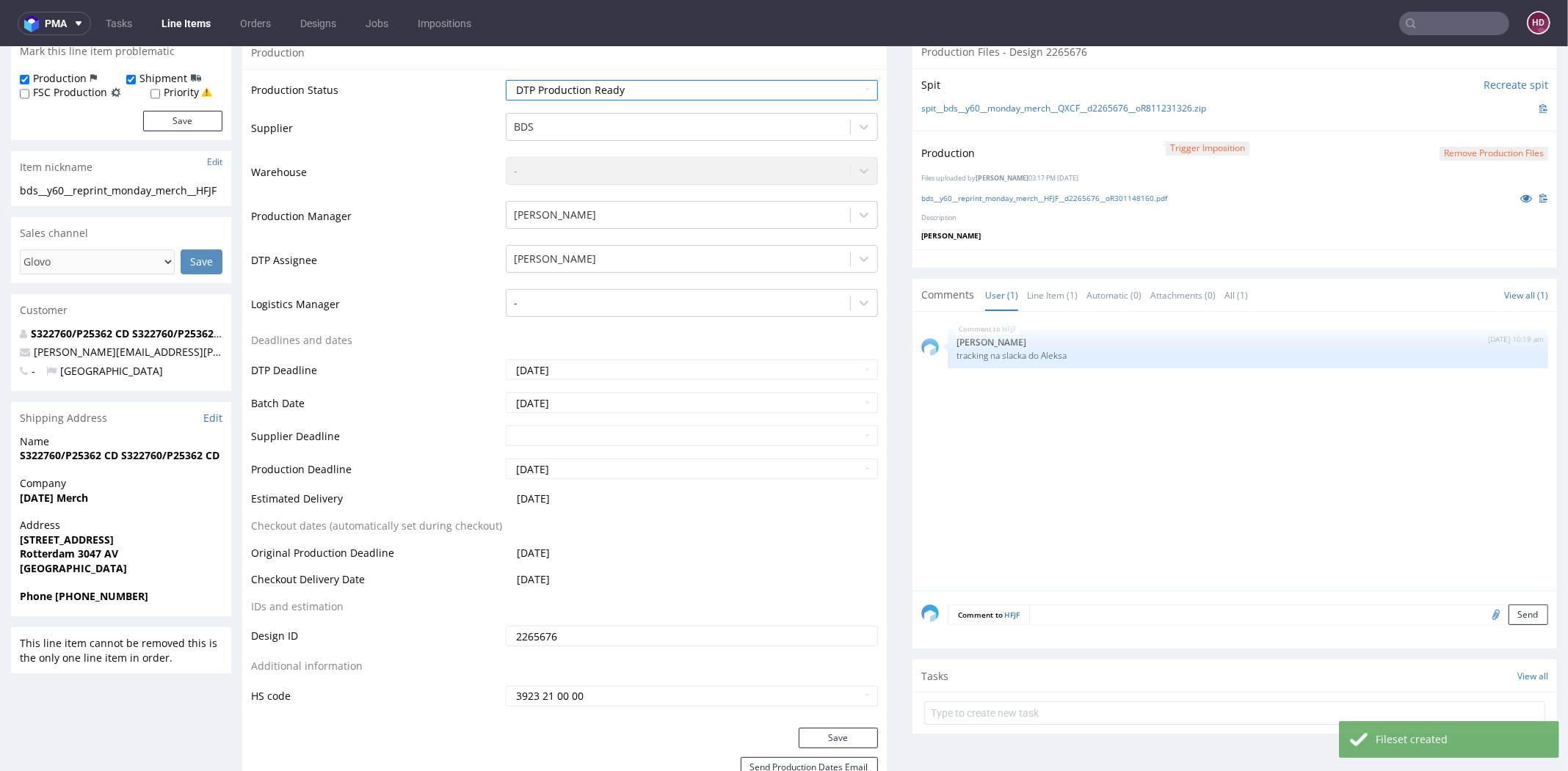
scroll to position [542, 0]
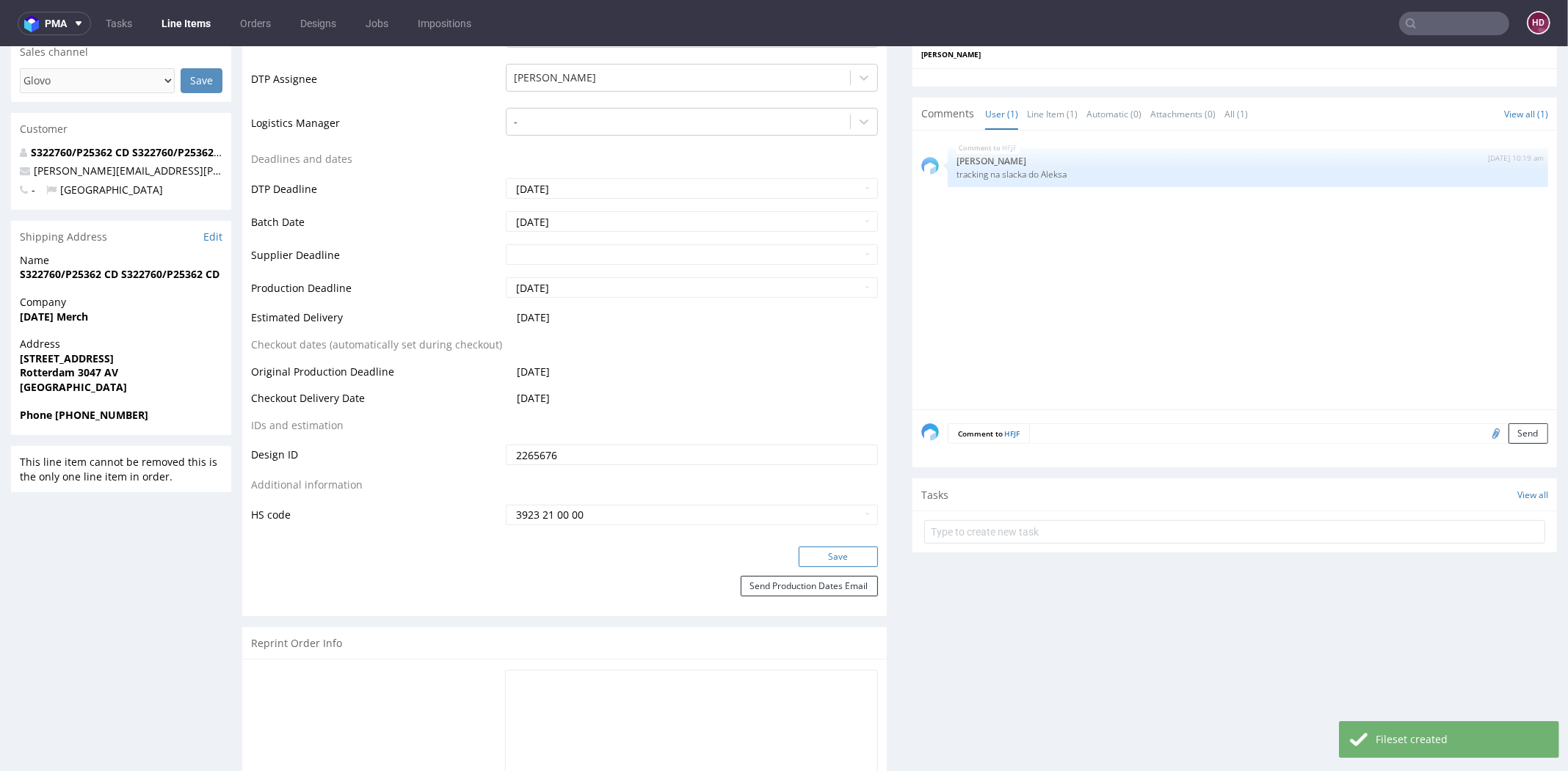
click at [814, 554] on button "Save" at bounding box center [838, 556] width 79 height 20
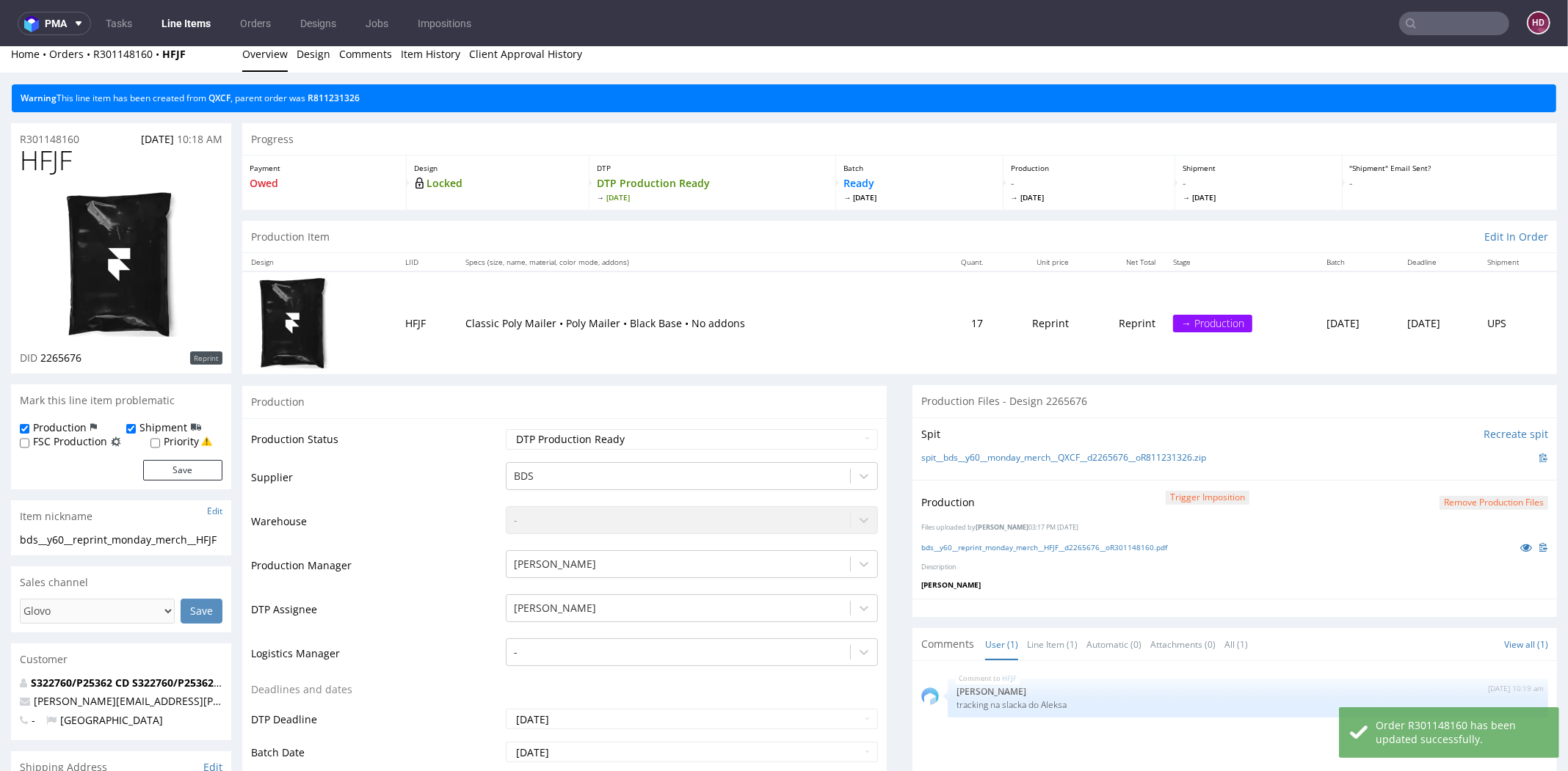
scroll to position [0, 0]
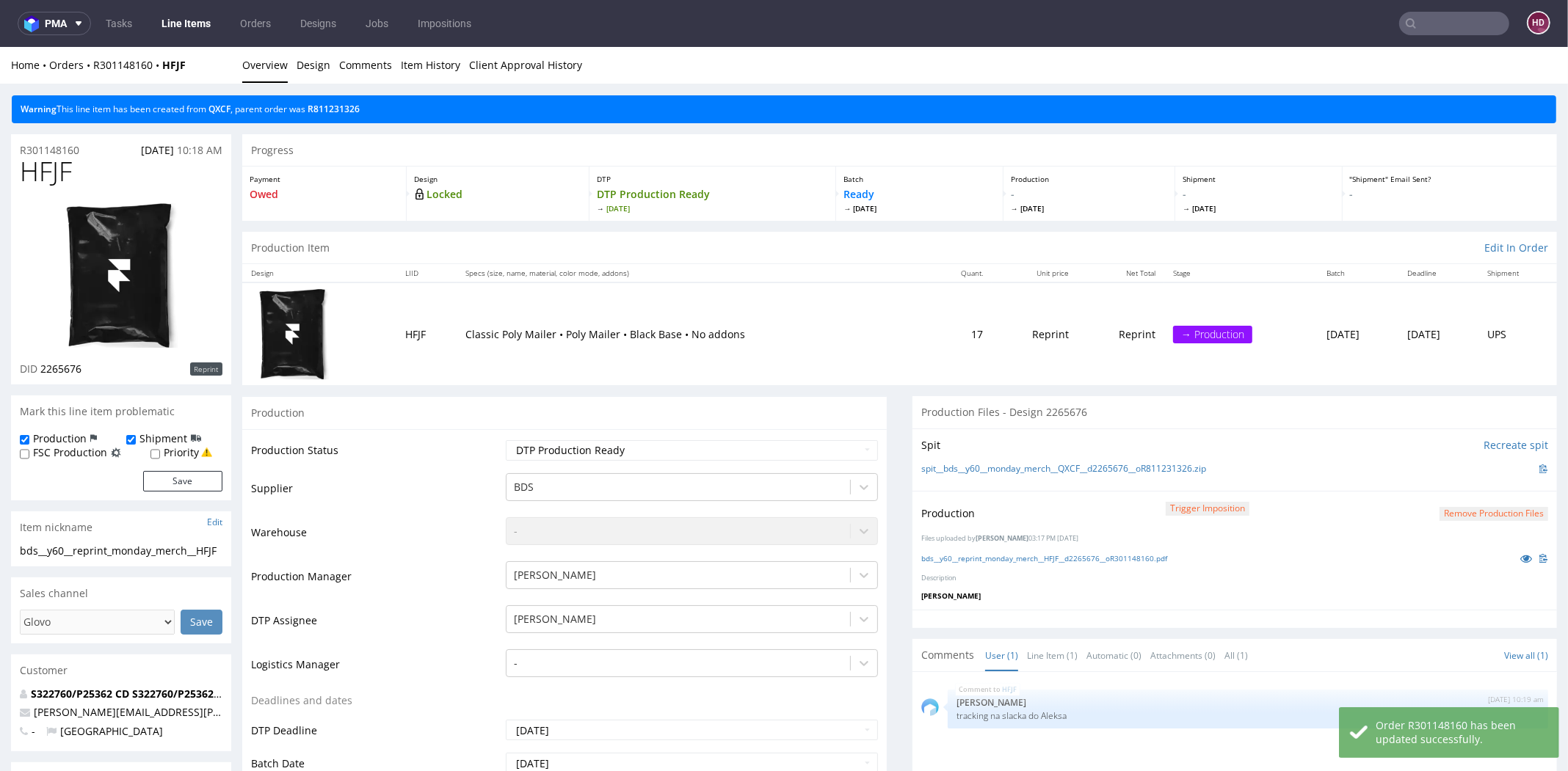
click at [190, 23] on link "Line Items" at bounding box center [186, 23] width 66 height 23
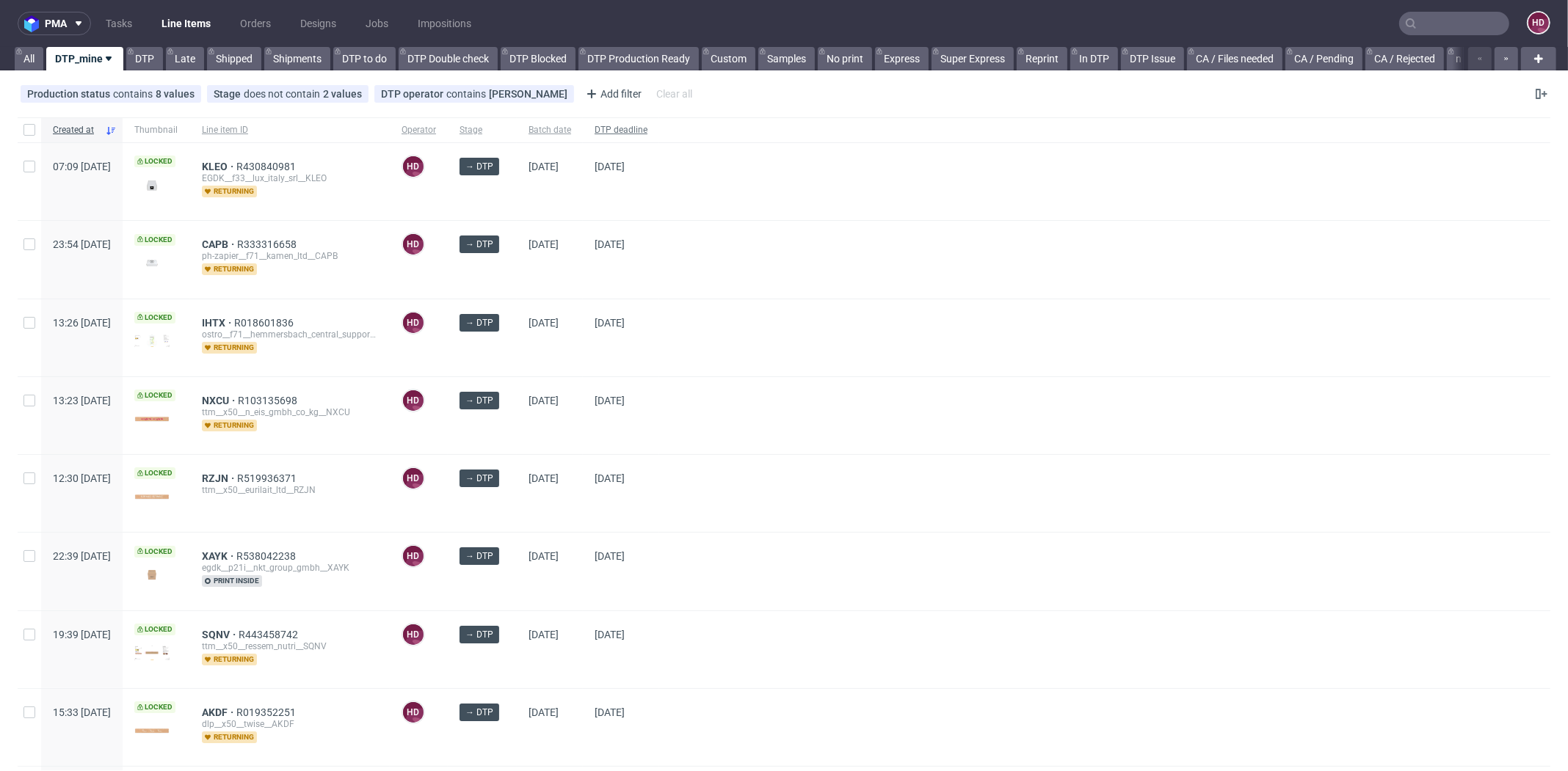
click at [647, 131] on span "DTP deadline" at bounding box center [621, 130] width 53 height 13
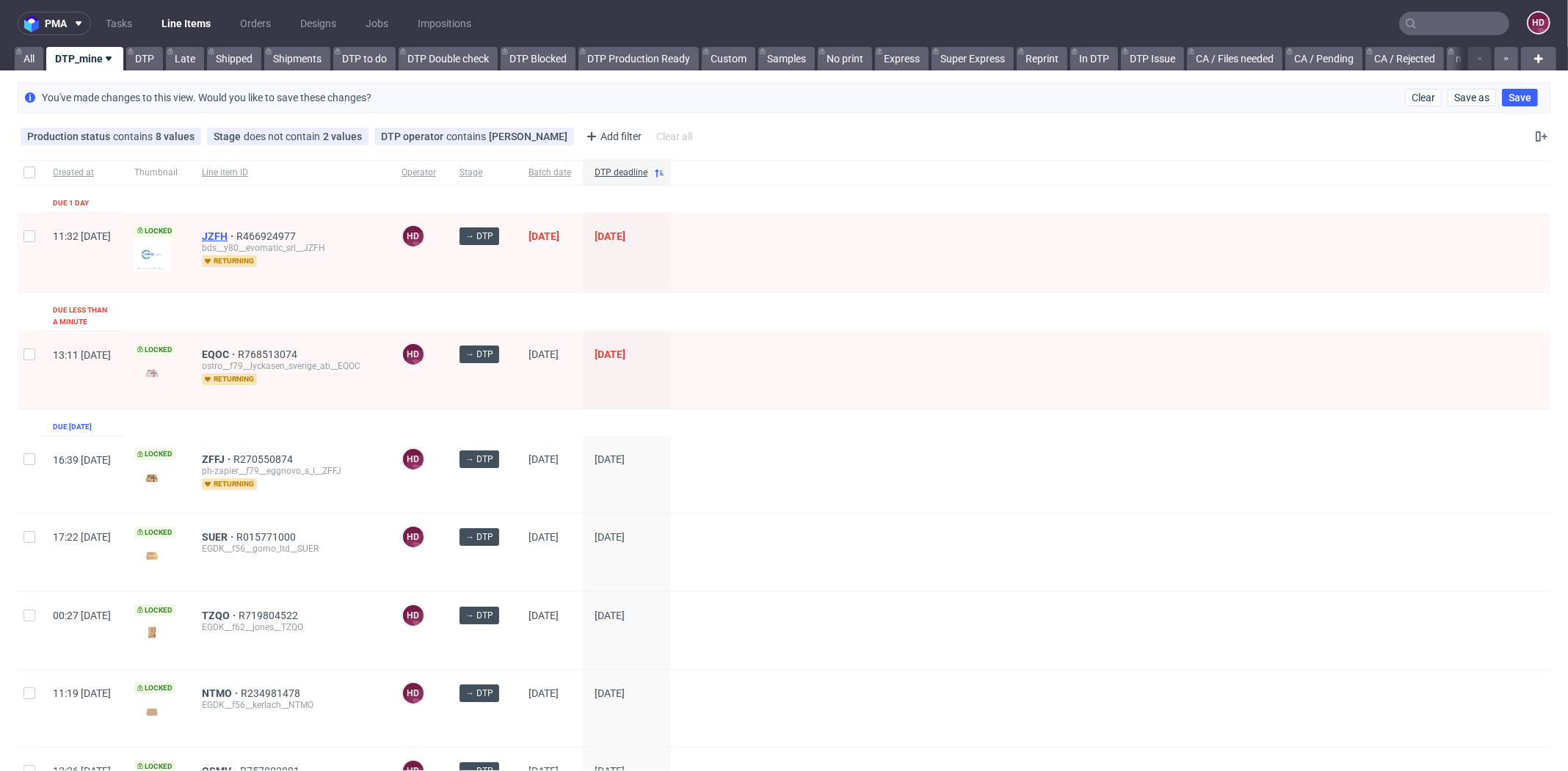
click at [237, 230] on span "JZFH" at bounding box center [219, 236] width 35 height 12
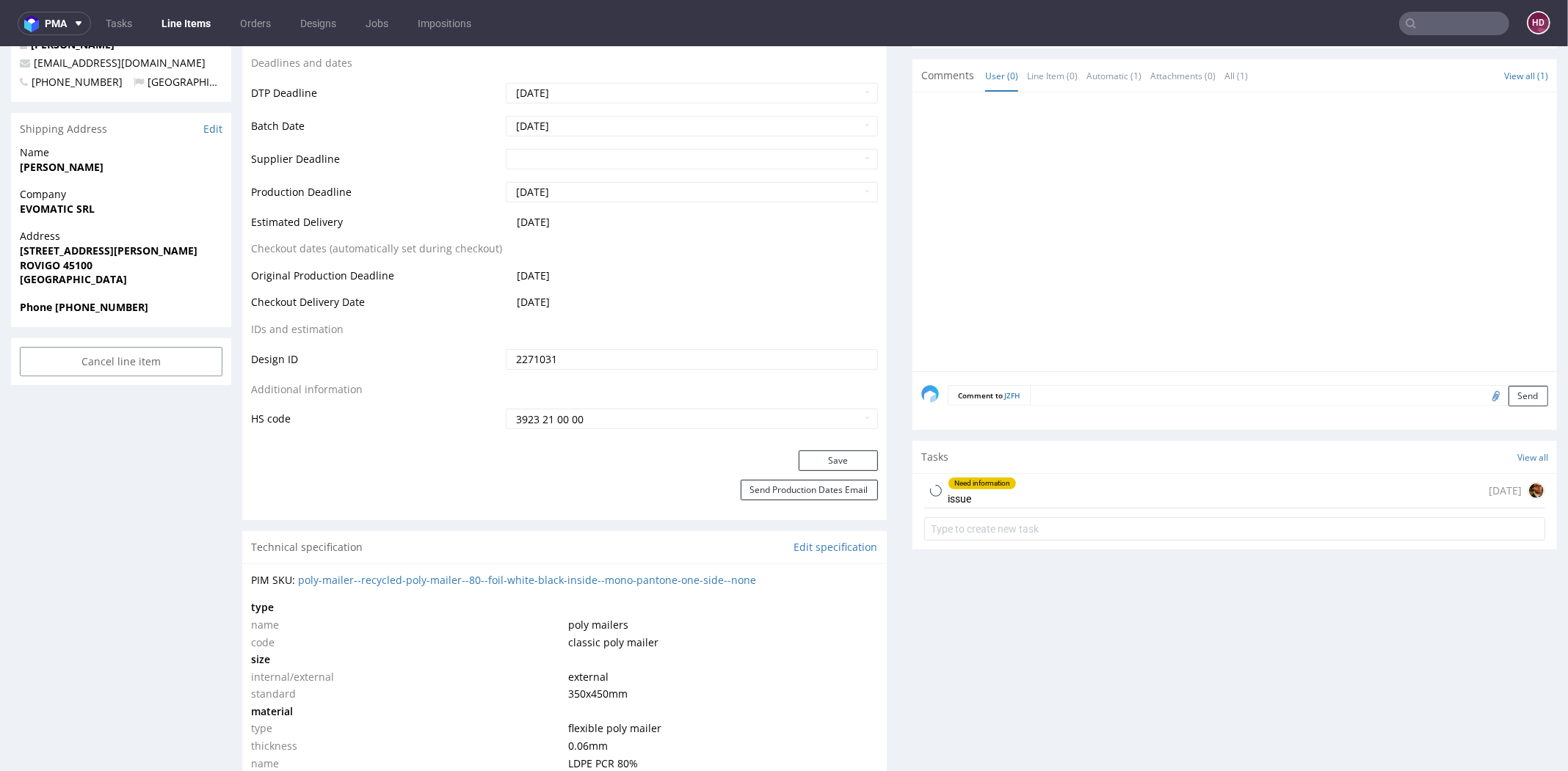
scroll to position [827, 0]
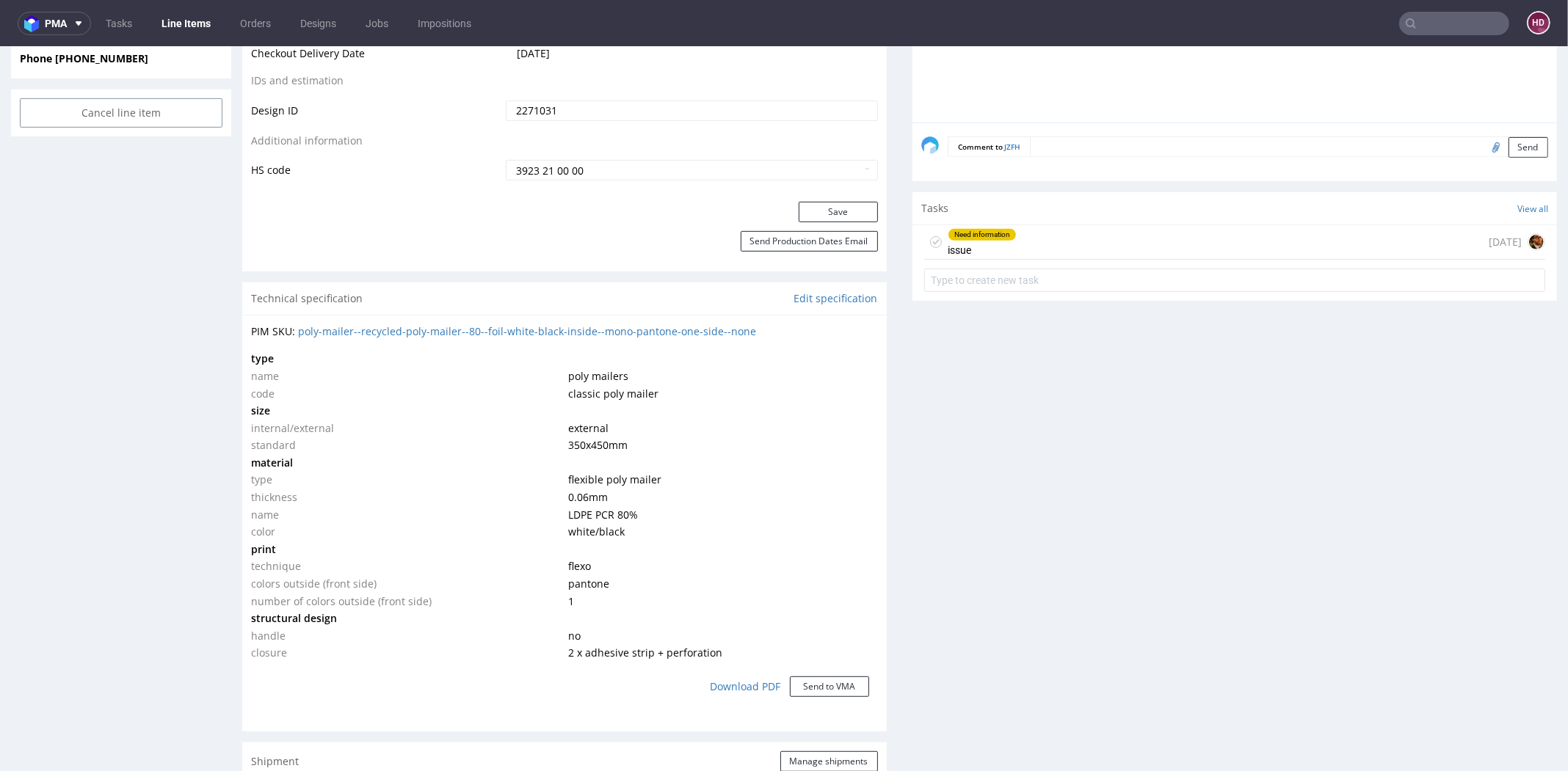
click at [1015, 232] on div "Need information issue 1 day ago" at bounding box center [1234, 243] width 621 height 35
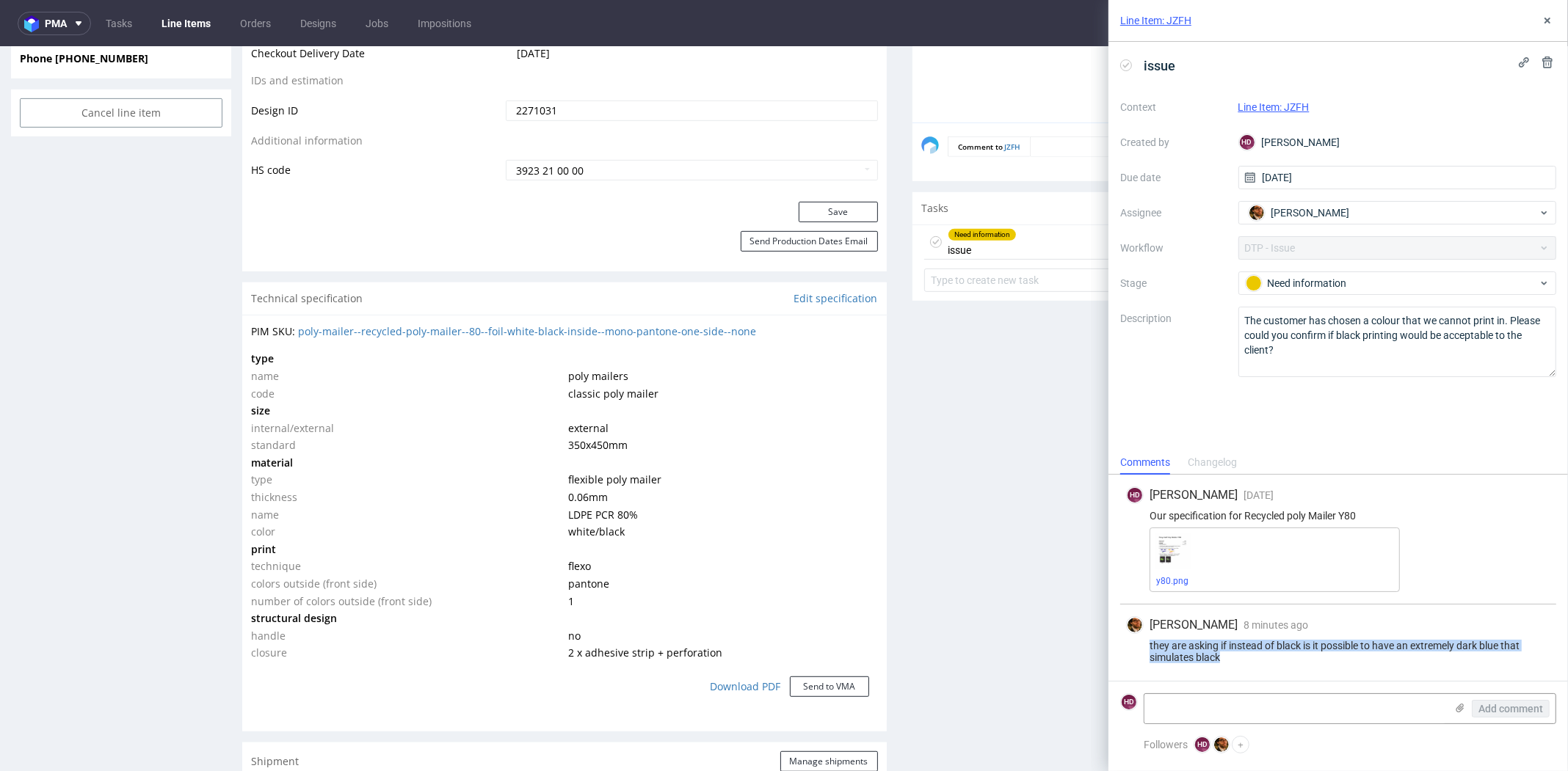
drag, startPoint x: 1234, startPoint y: 659, endPoint x: 1135, endPoint y: 647, distance: 99.7
click at [1135, 647] on div "they are asking if instead of black is it possible to have an extremely dark bl…" at bounding box center [1338, 652] width 424 height 23
copy div "they are asking if instead of black is it possible to have an extremely dark bl…"
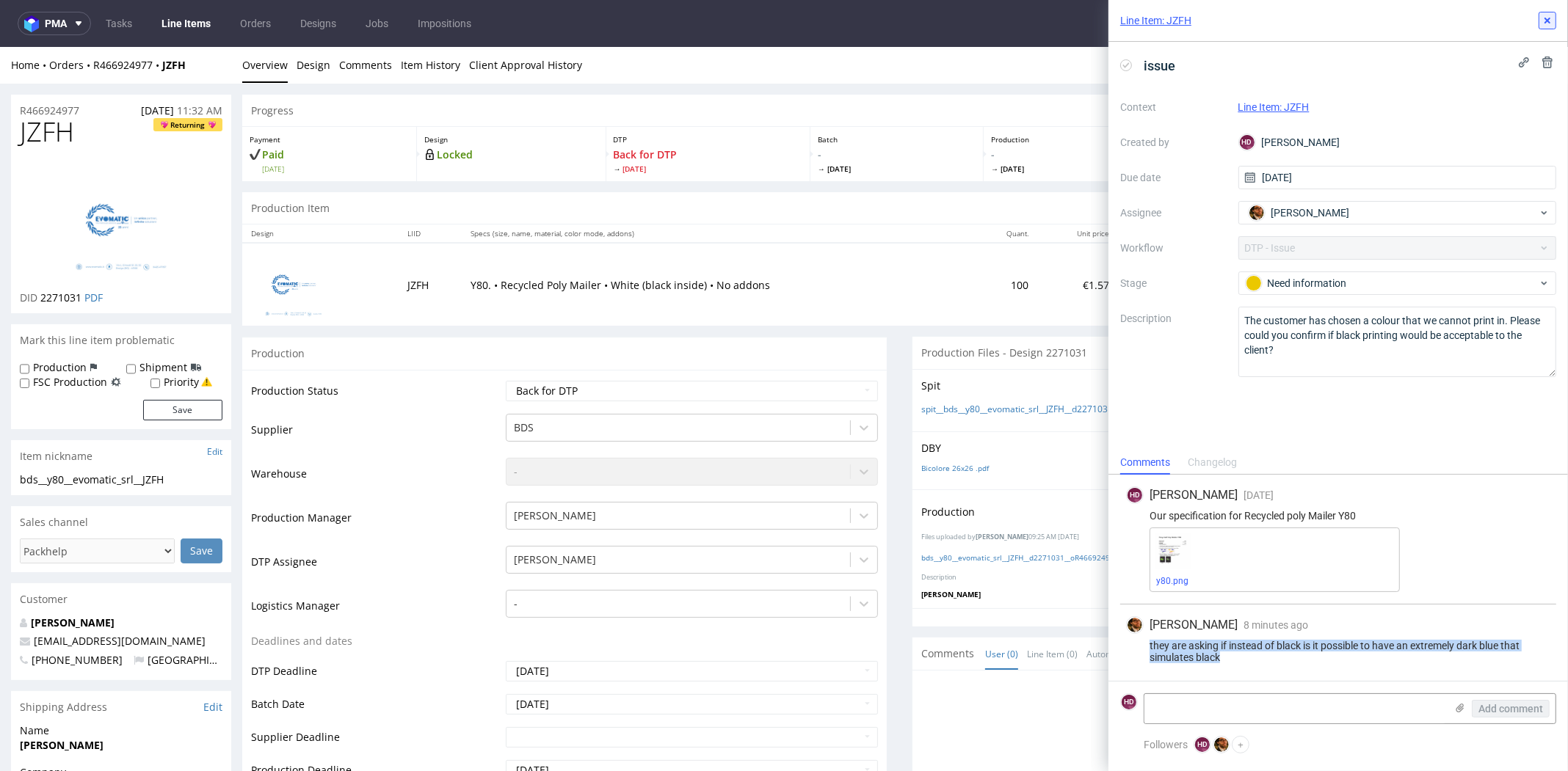
click at [1543, 20] on icon at bounding box center [1547, 20] width 12 height 12
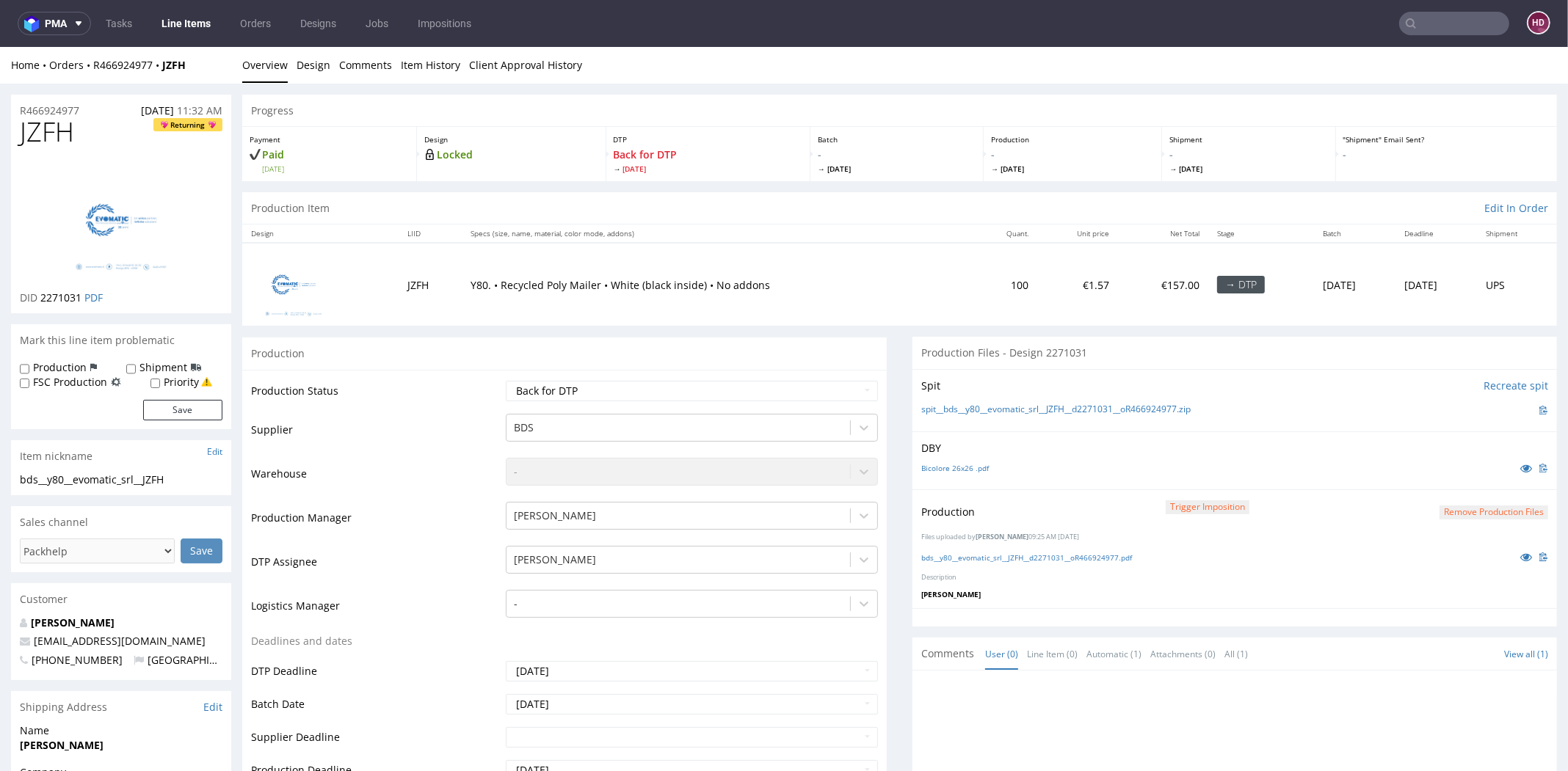
click at [1423, 12] on input "text" at bounding box center [1453, 23] width 110 height 23
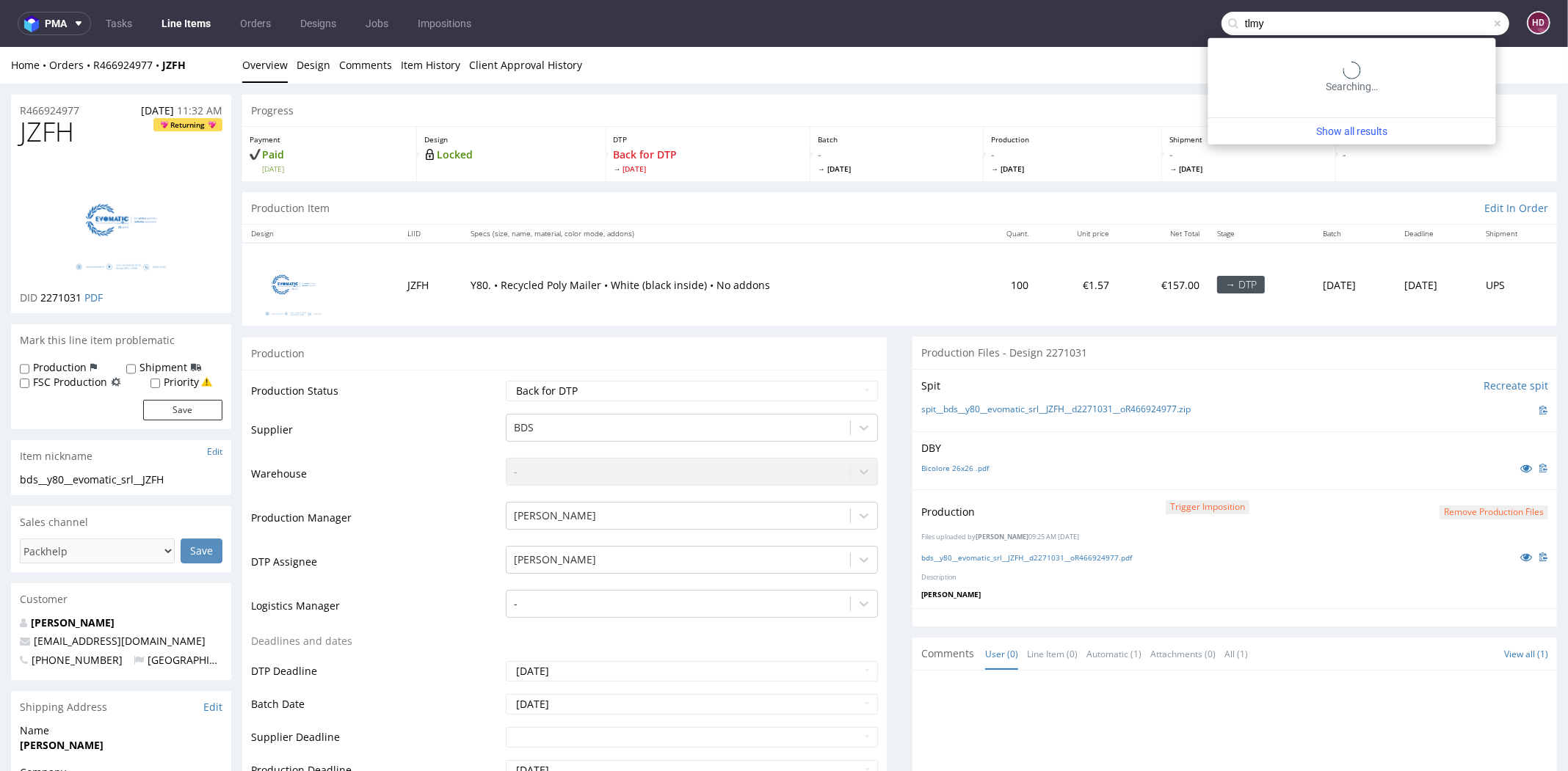
type input "tlmy"
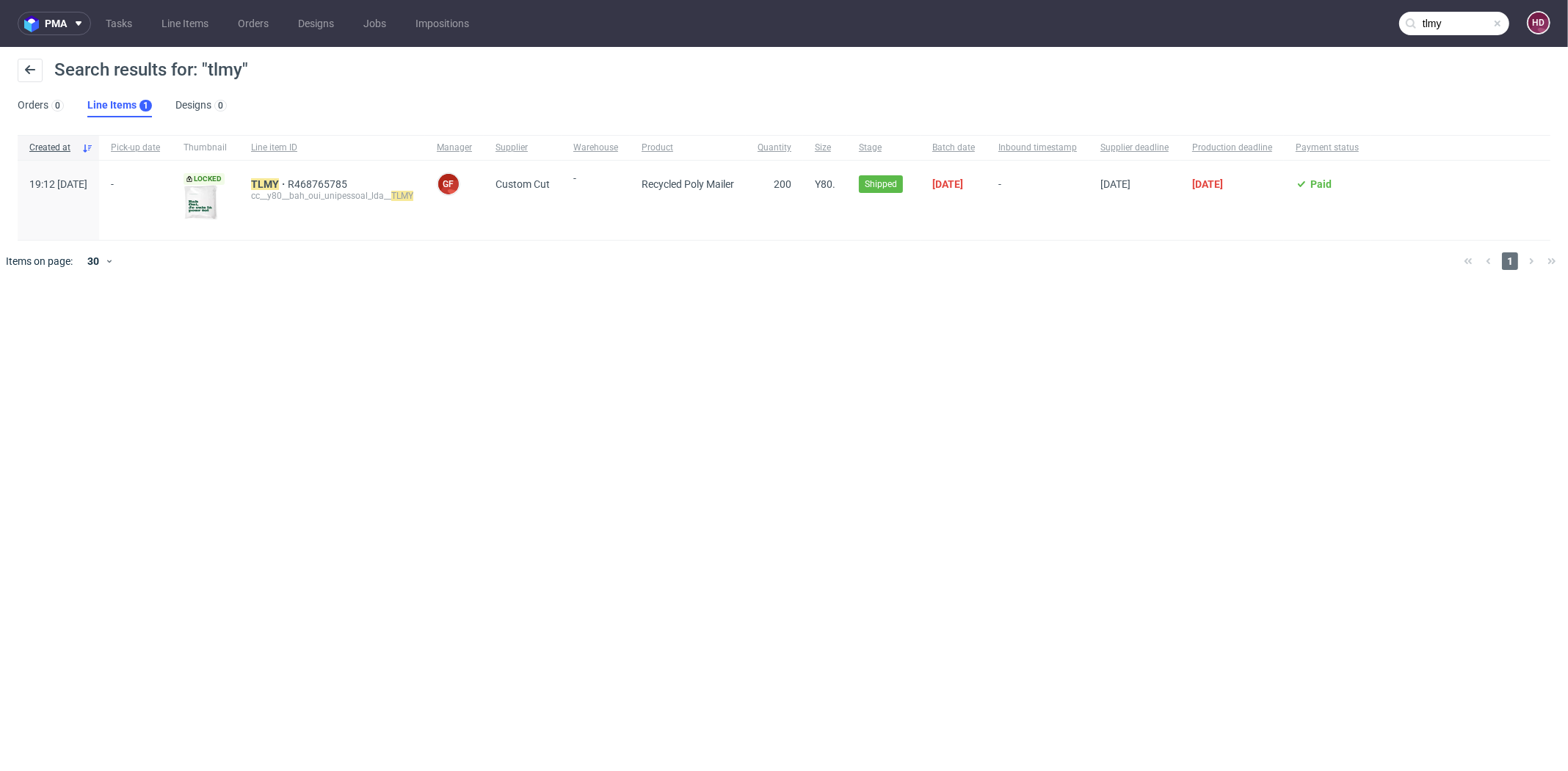
click at [287, 184] on div "TLMY R468765785 cc__y80__bah_oui_unipessoal_lda__ TLMY" at bounding box center [332, 200] width 186 height 79
click at [279, 184] on mark "TLMY" at bounding box center [265, 184] width 28 height 12
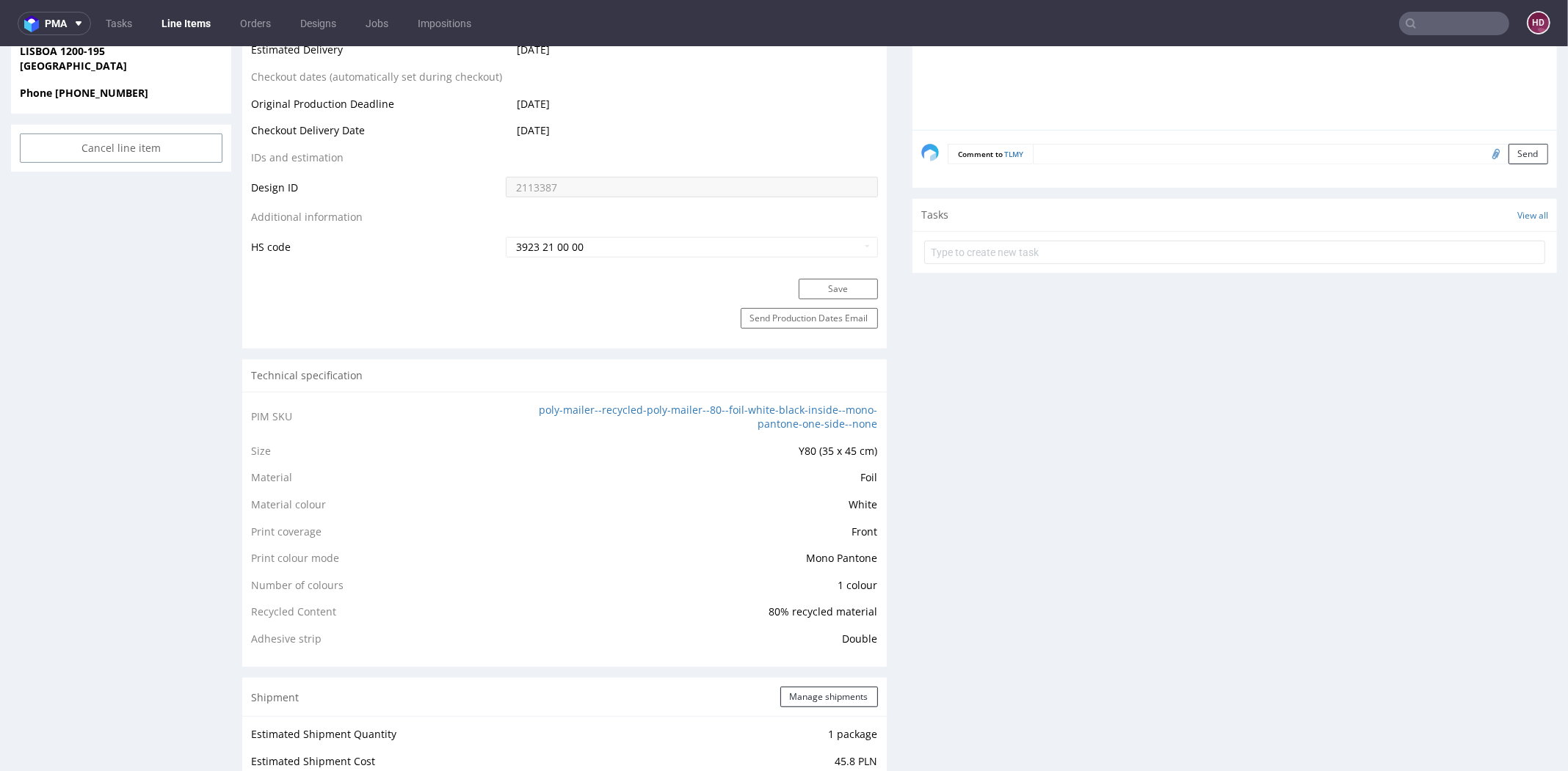
scroll to position [899, 0]
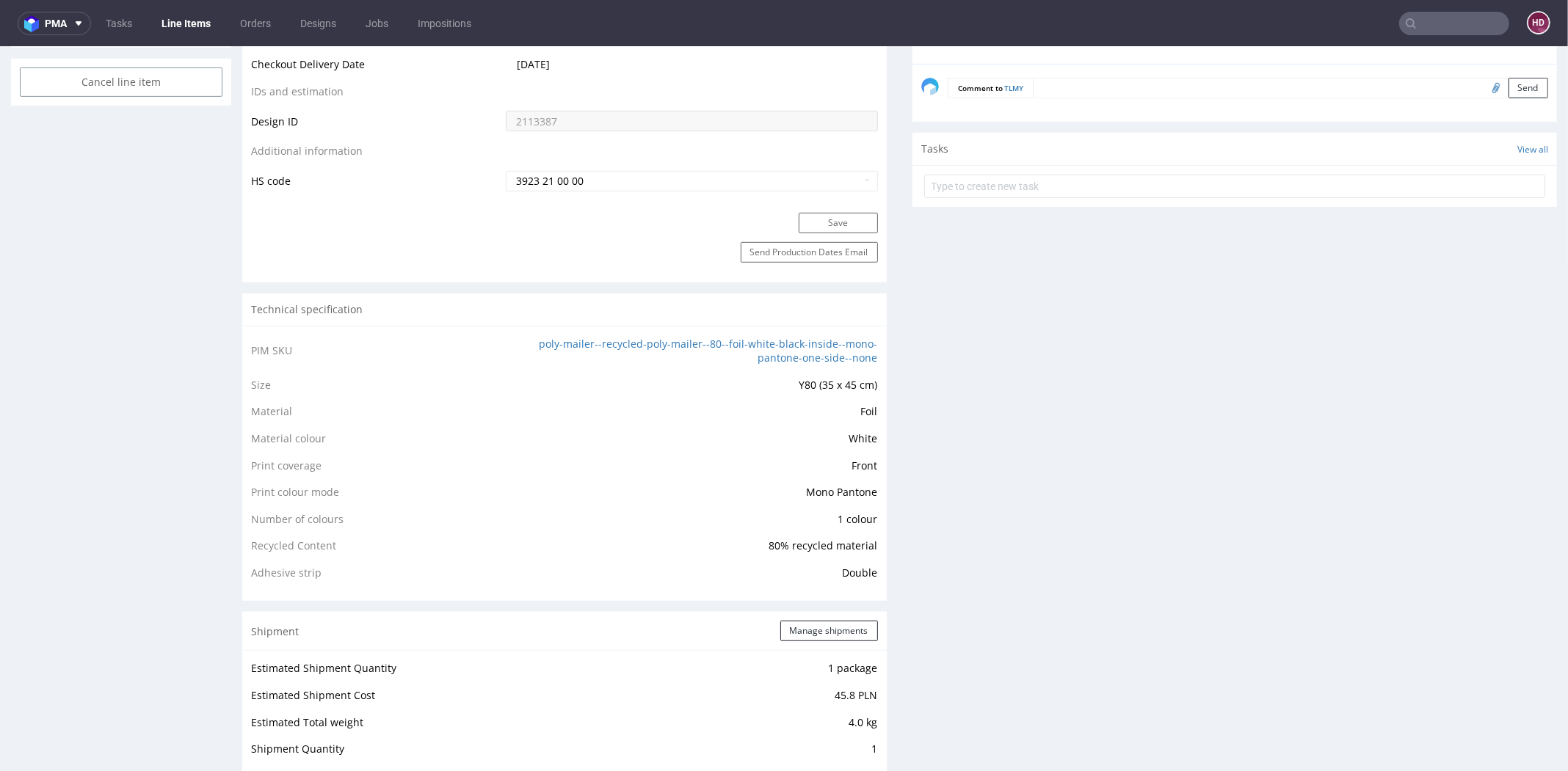
type input "tlmy"
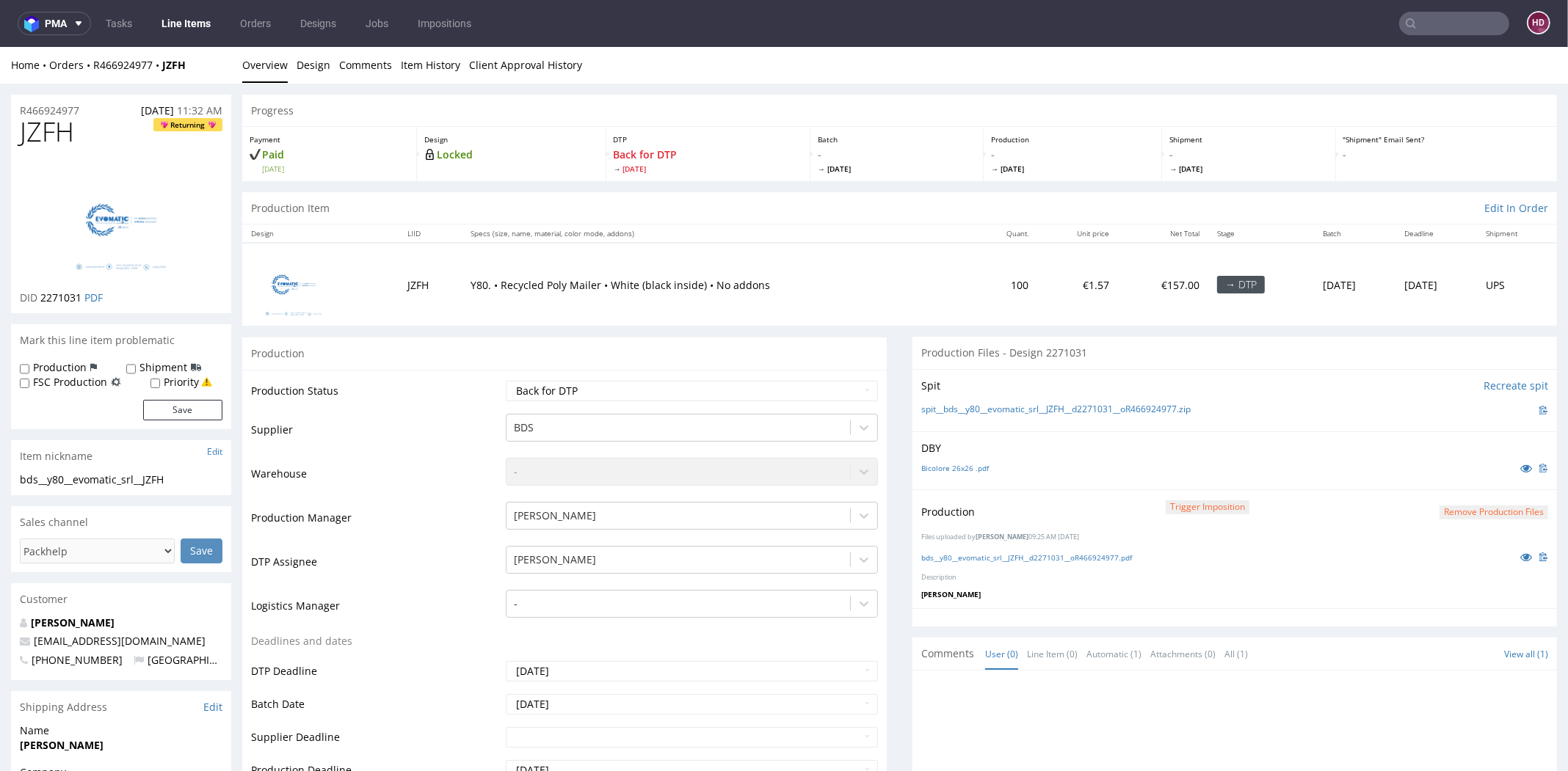
type input "tlmy"
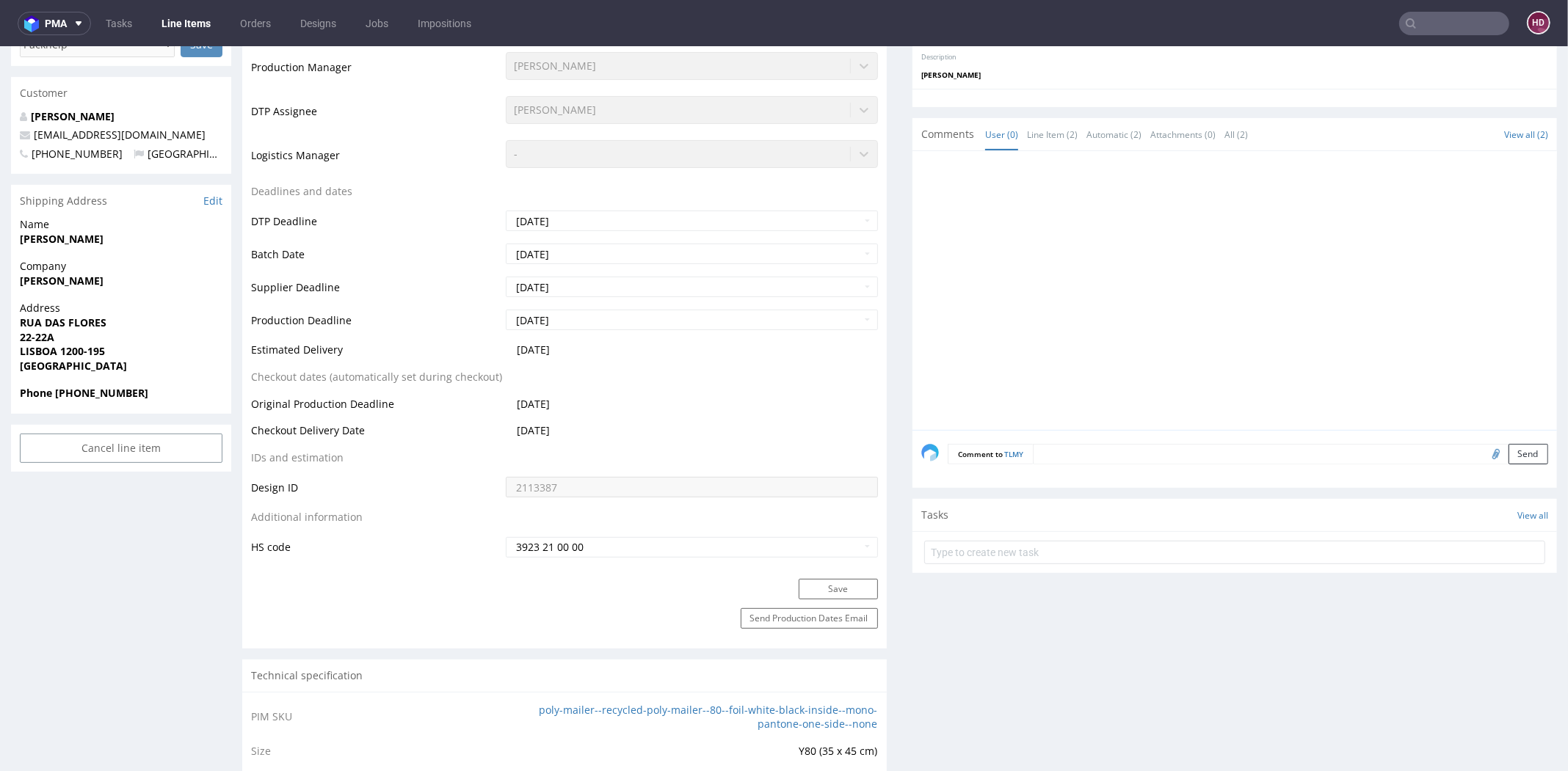
scroll to position [537, 0]
type input "tlmy"
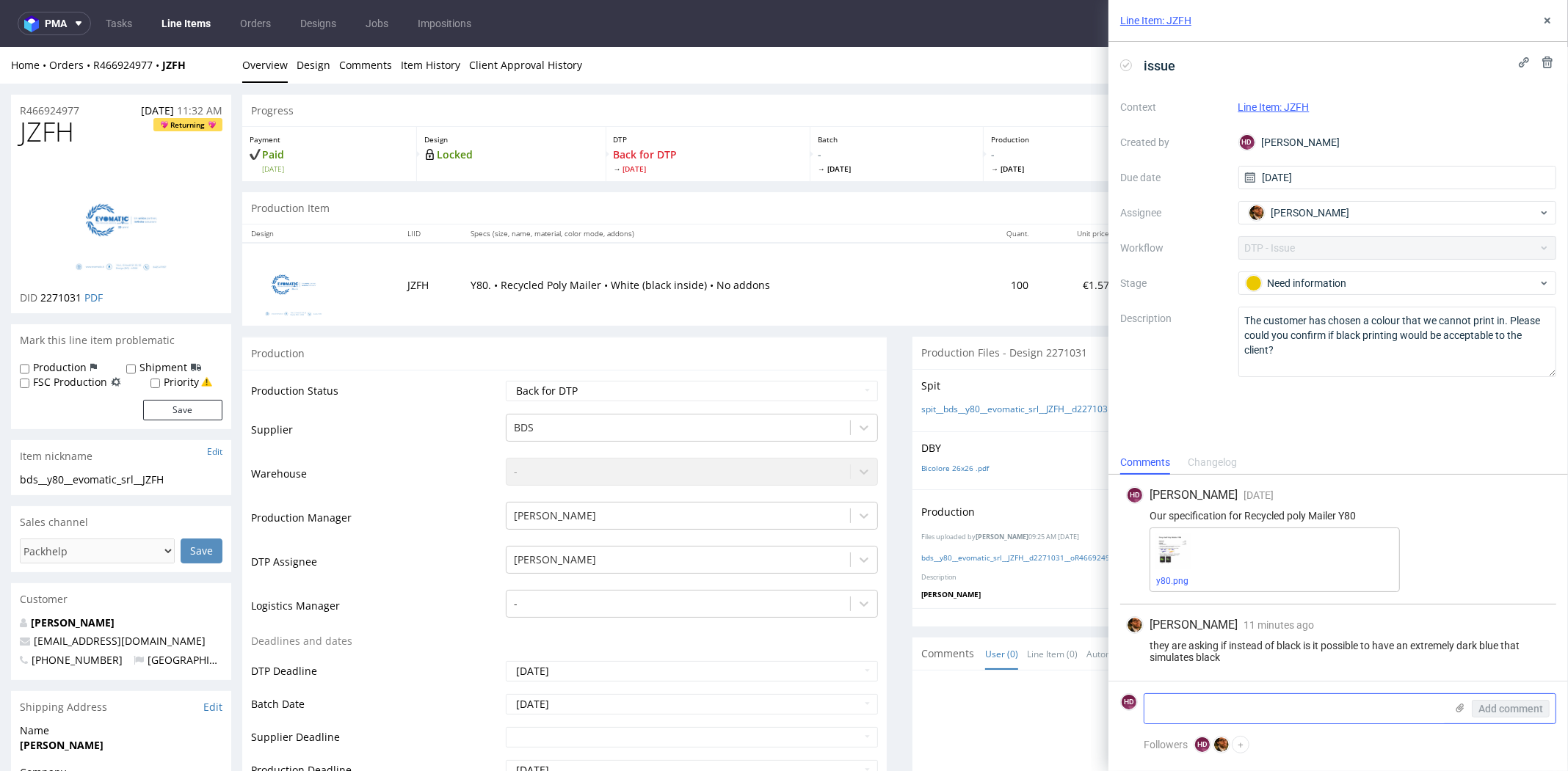
click at [1196, 712] on textarea at bounding box center [1295, 708] width 301 height 29
click at [932, 467] on link "Bicolore 26x26 .pdf" at bounding box center [955, 468] width 67 height 11
click at [1274, 712] on textarea "Yes." at bounding box center [1295, 708] width 301 height 29
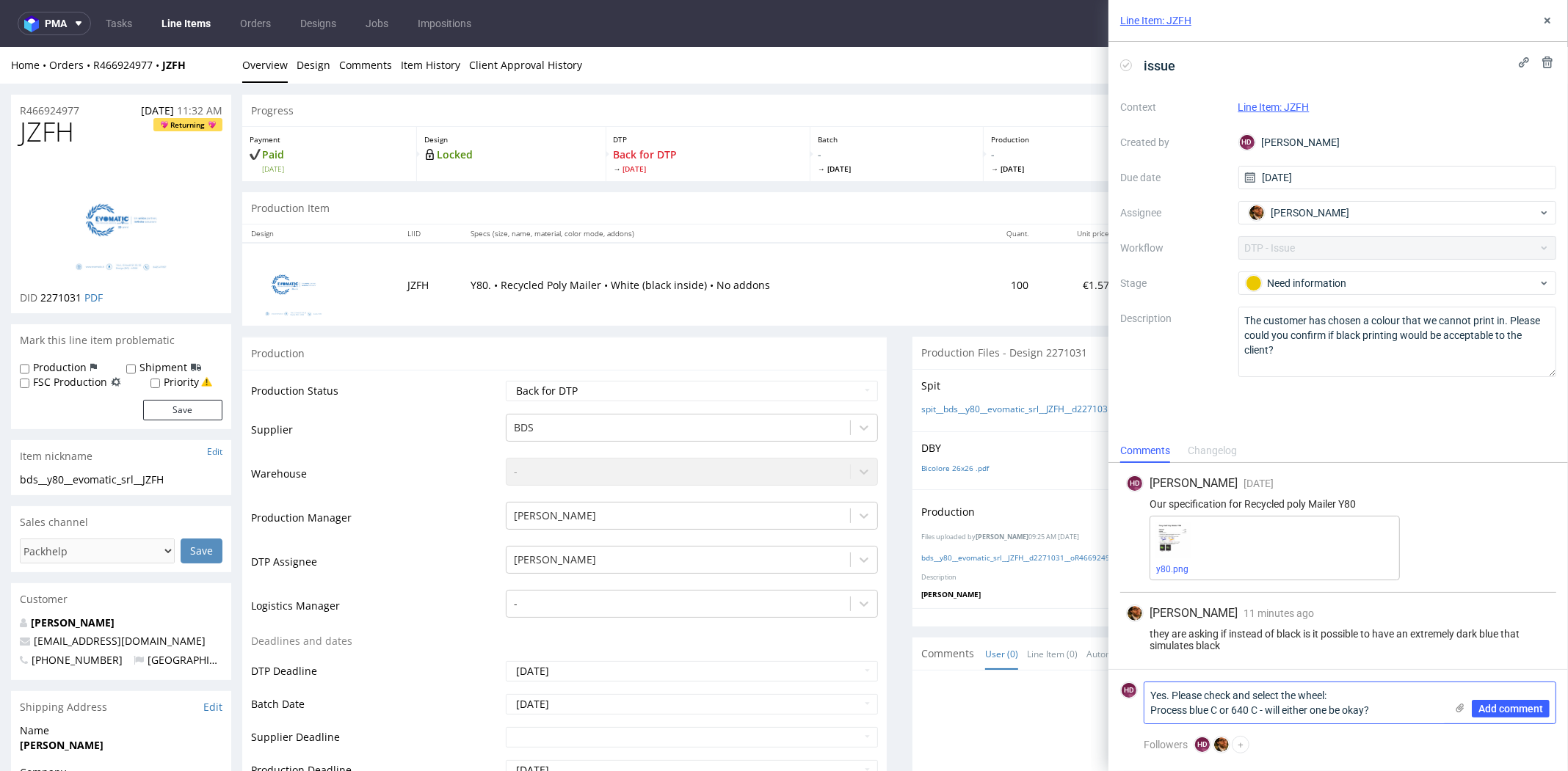
click at [1148, 712] on textarea "Yes. Please check and select the wheel: Process blue C or 640 C - will either o…" at bounding box center [1295, 703] width 301 height 41
click at [1172, 712] on textarea "Yes. Please check and select the wheel: Pantone Process blue C or 640 C - will …" at bounding box center [1295, 703] width 301 height 41
type textarea "Yes. Please check and select the wheel: Pantone Process blue C or Pantone 640 C…"
click at [1512, 715] on button "Add comment" at bounding box center [1510, 708] width 78 height 17
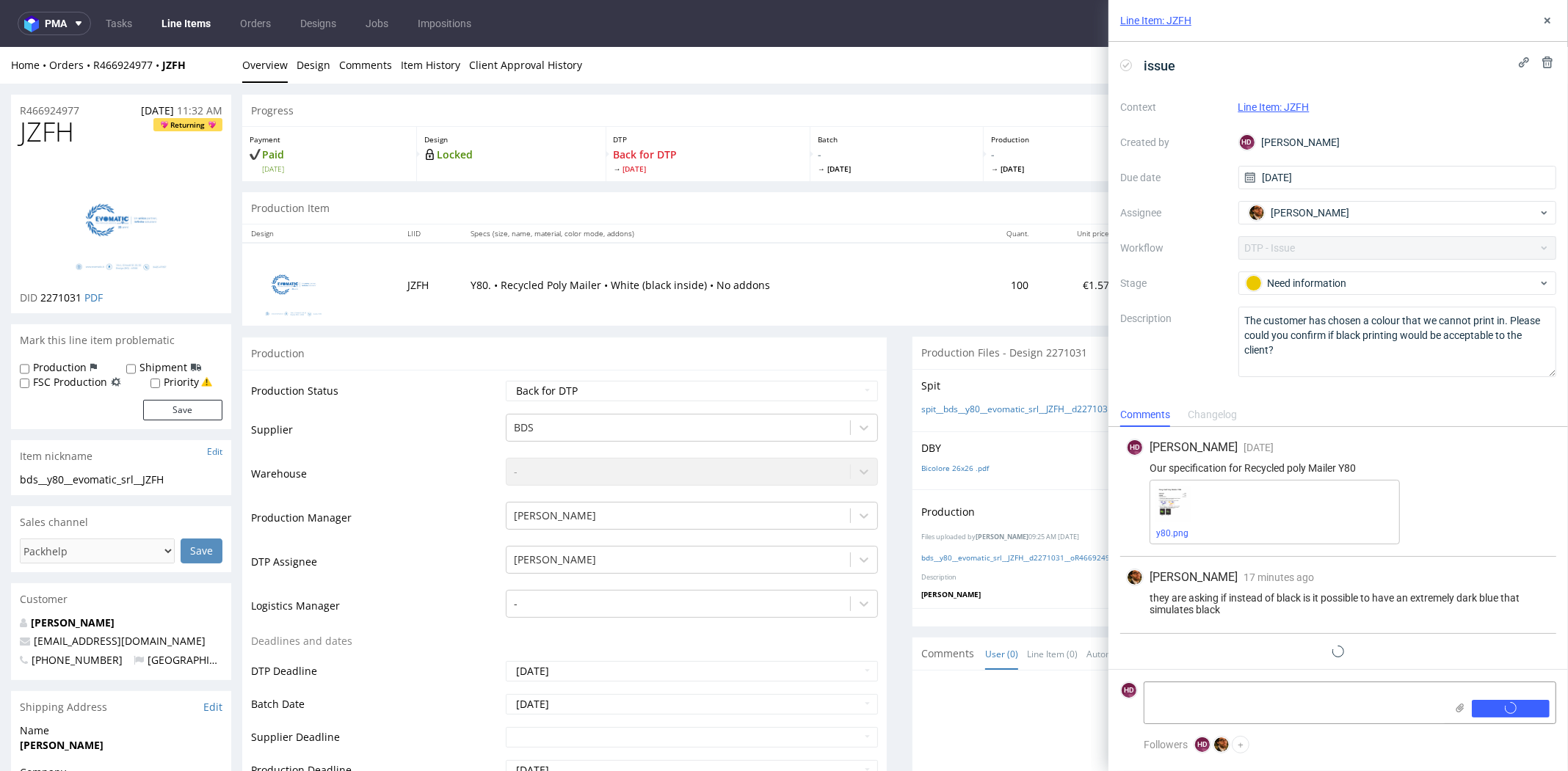
scroll to position [10, 0]
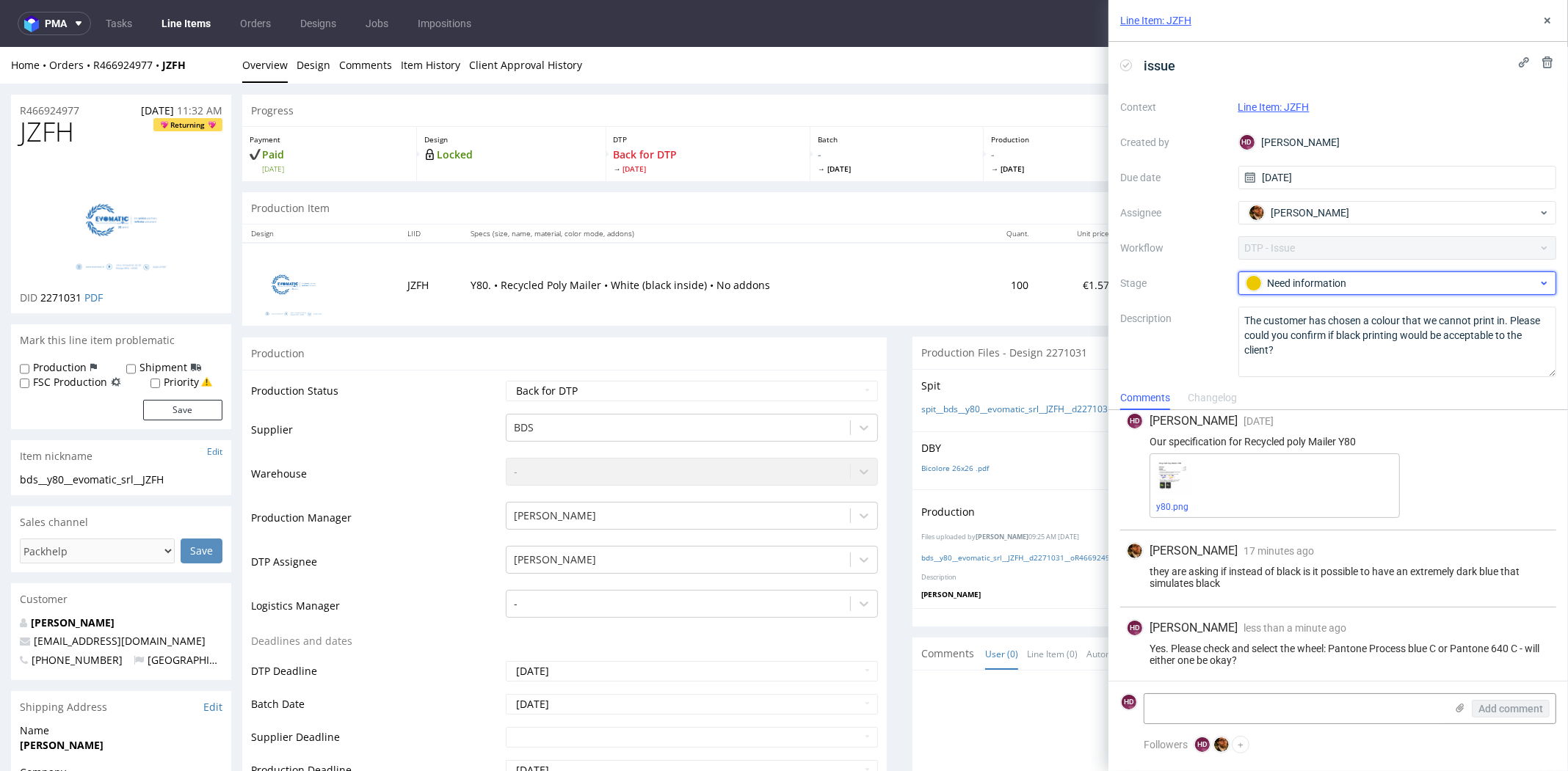
click at [1413, 279] on div "Need information" at bounding box center [1391, 283] width 292 height 16
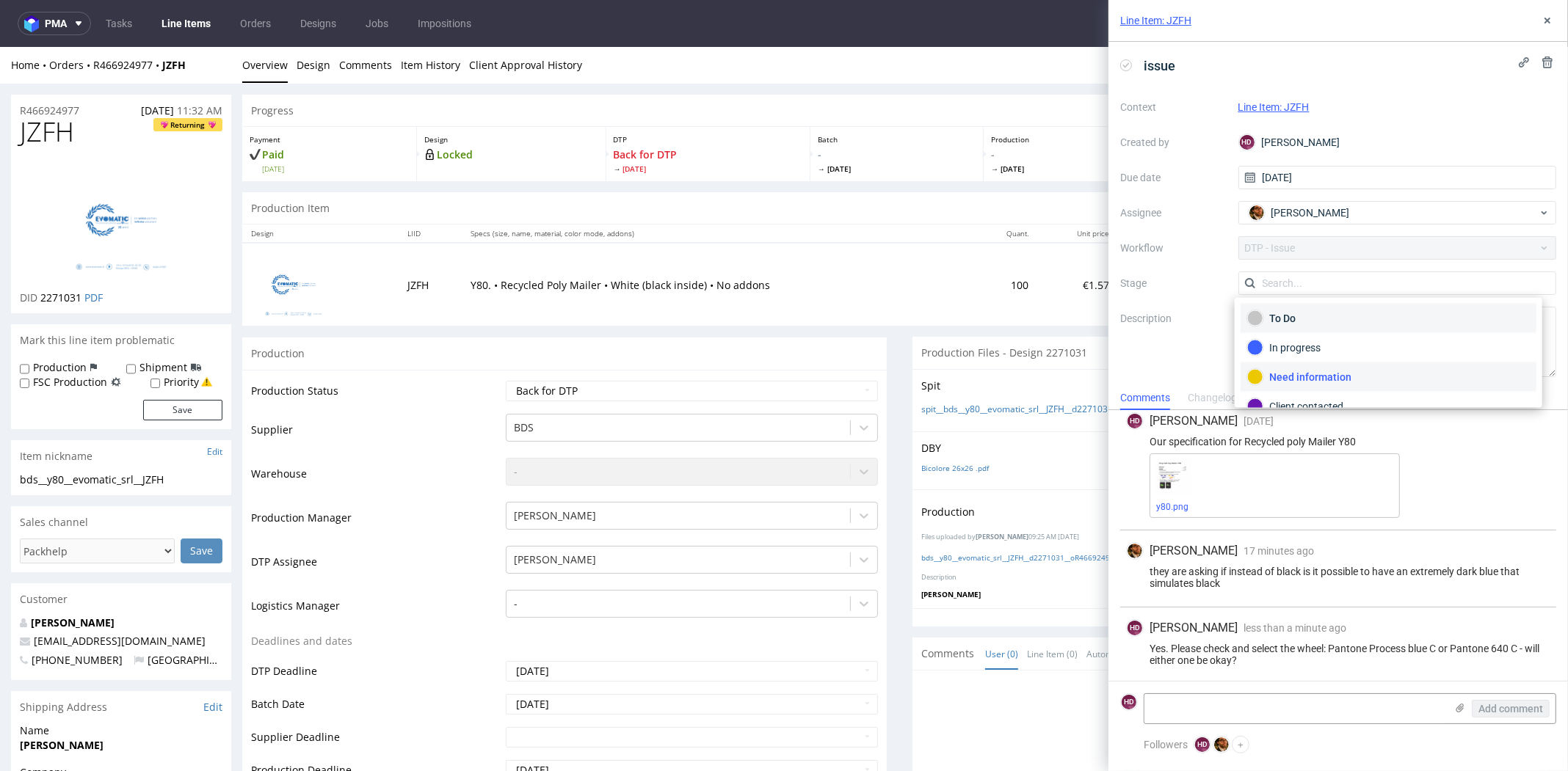
click at [1360, 317] on div "To Do" at bounding box center [1388, 319] width 283 height 16
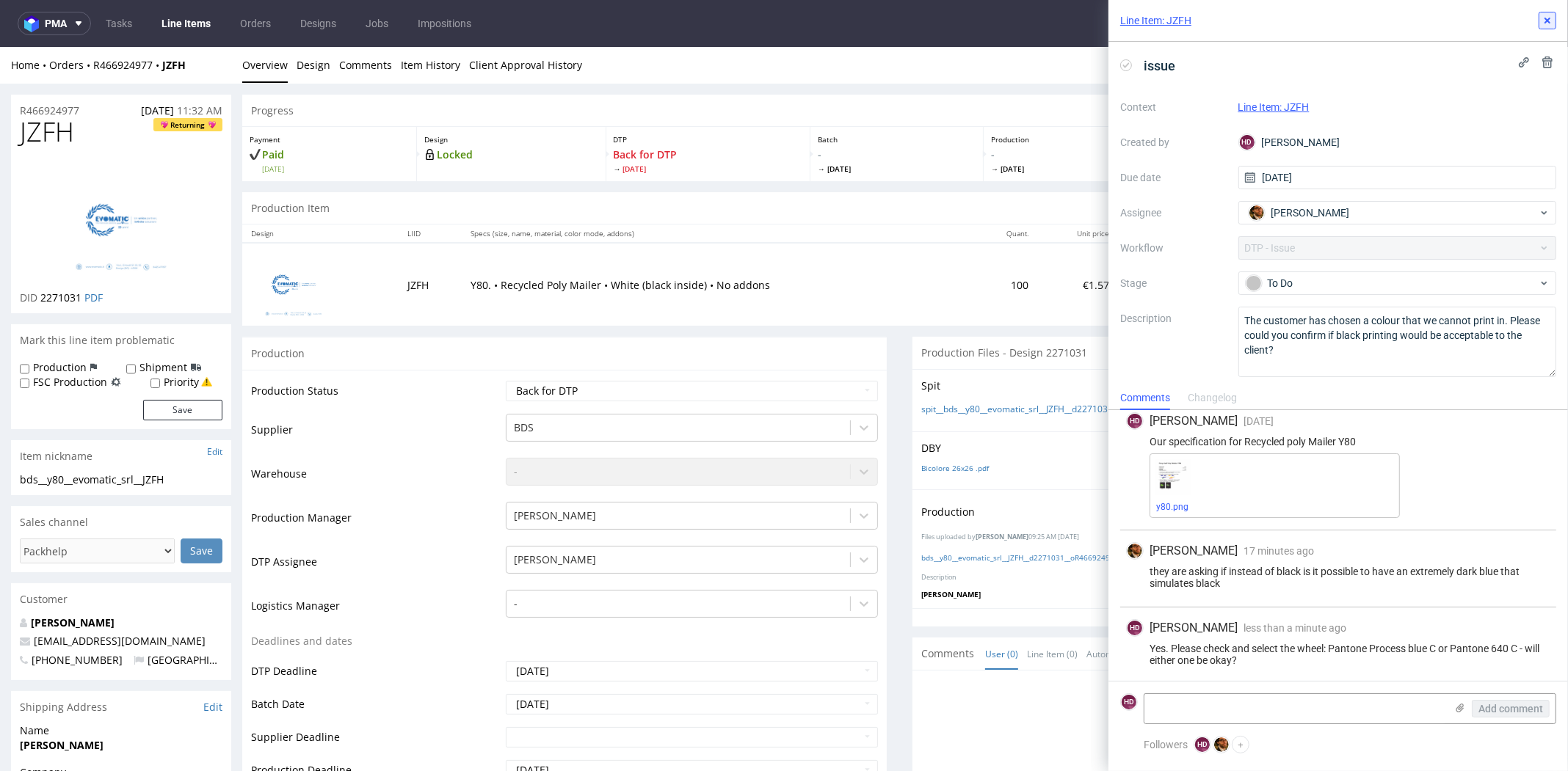
click at [1546, 20] on use at bounding box center [1547, 20] width 6 height 6
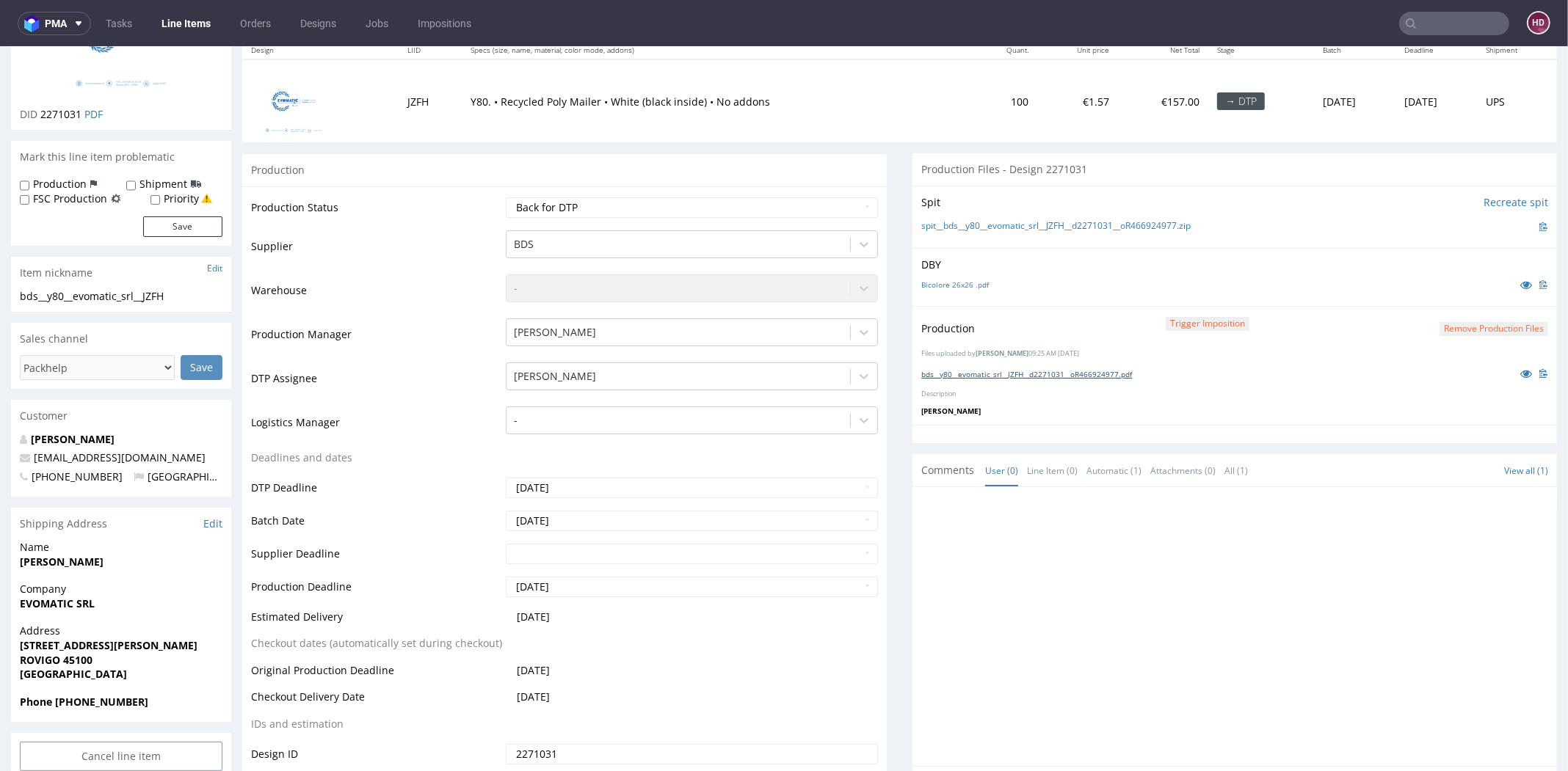
scroll to position [299, 0]
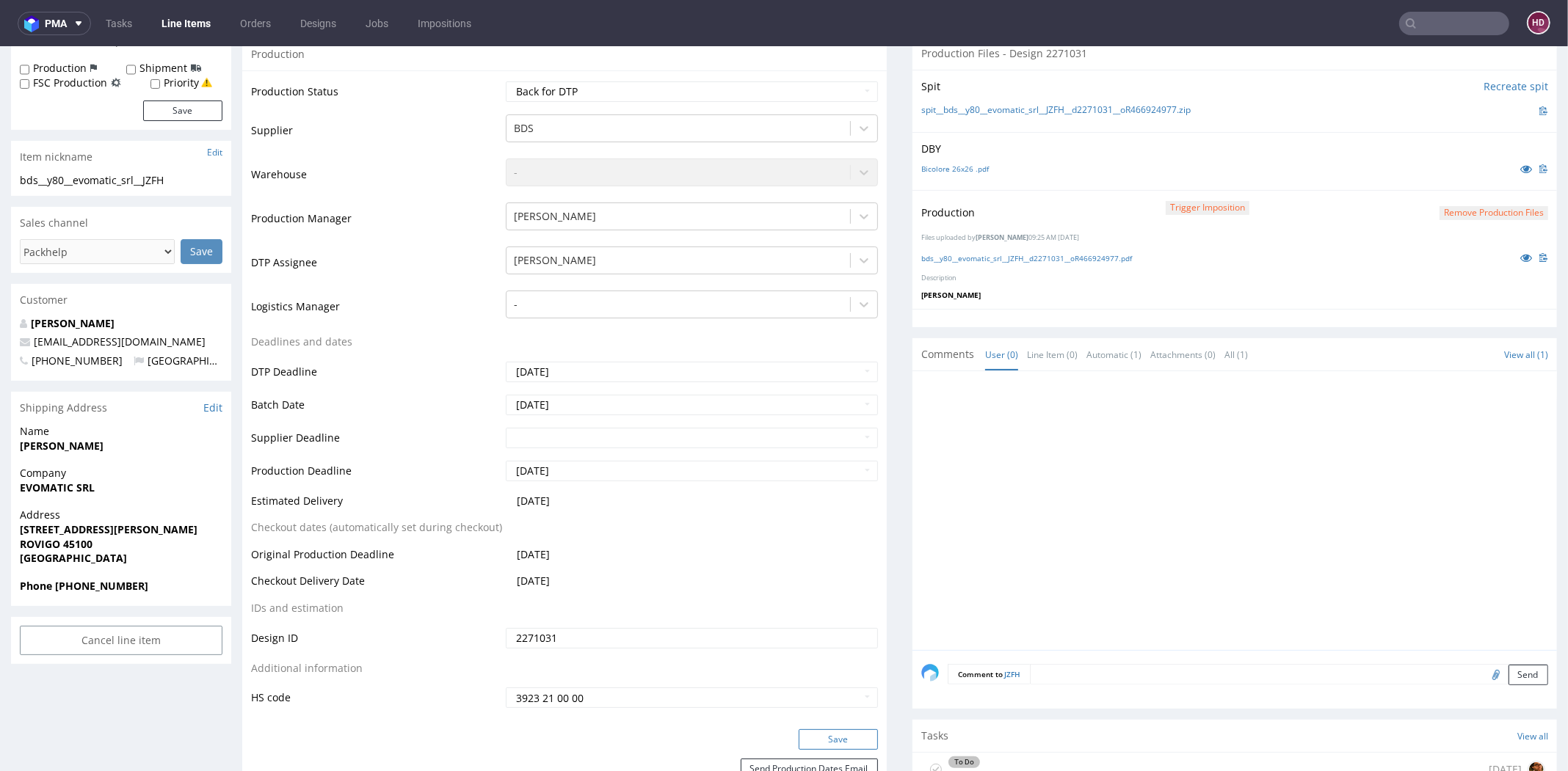
click at [848, 732] on button "Save" at bounding box center [838, 739] width 79 height 20
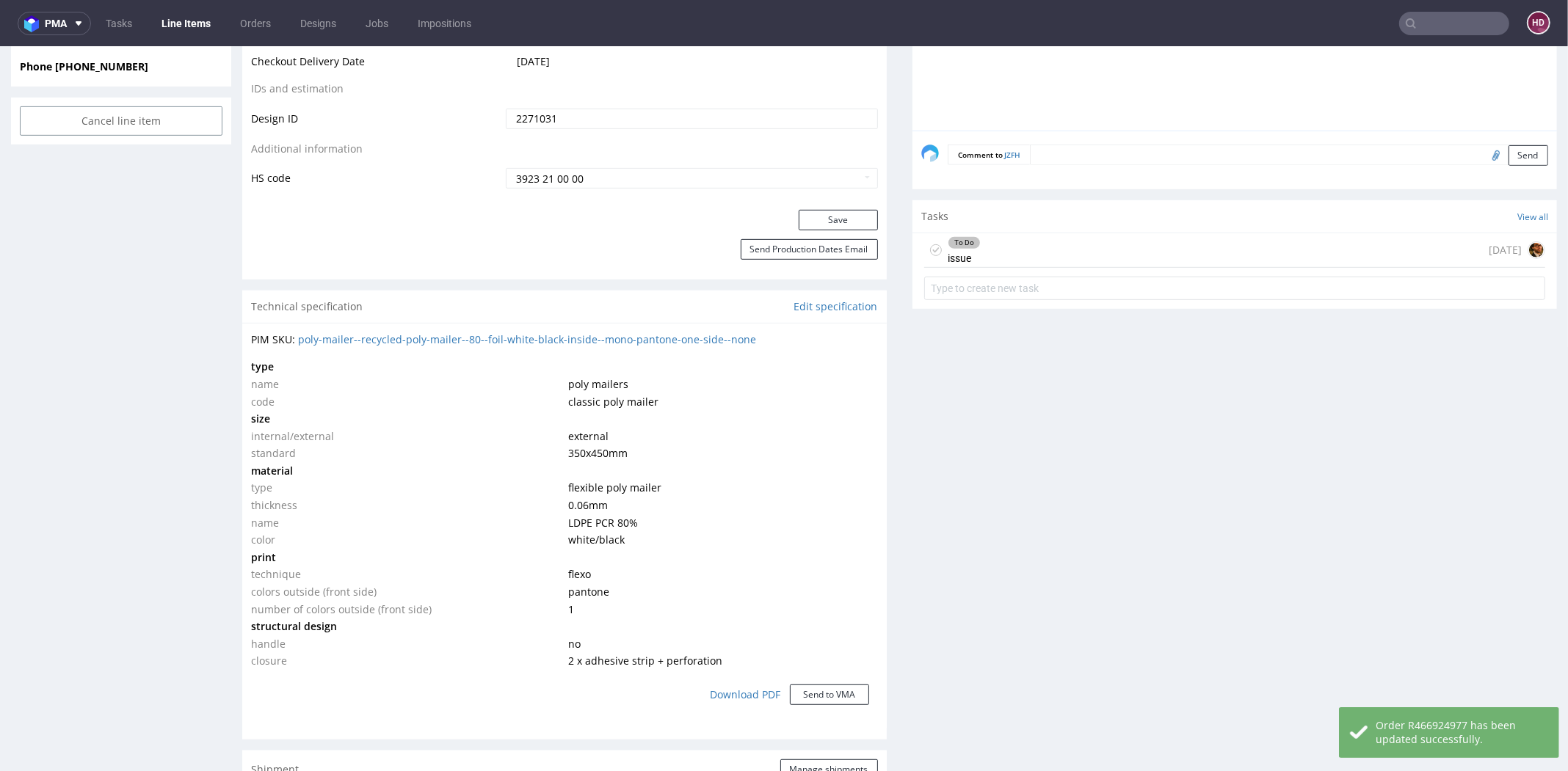
scroll to position [0, 0]
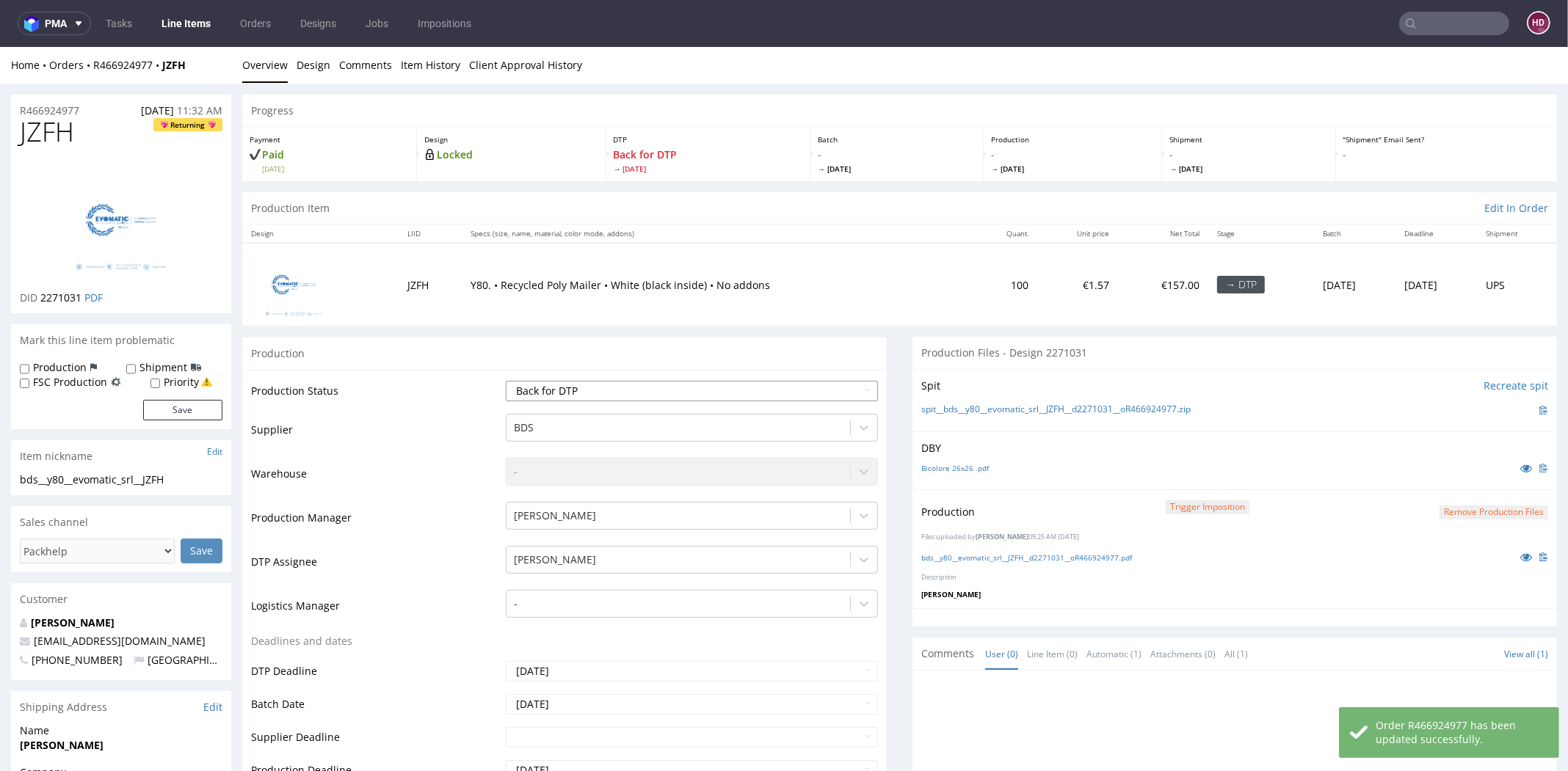
click at [584, 390] on select "Waiting for Artwork Waiting for Diecut Waiting for Mockup Waiting for DTP Waiti…" at bounding box center [691, 391] width 373 height 20
select select "dtp_issue"
click at [505, 381] on select "Waiting for Artwork Waiting for Diecut Waiting for Mockup Waiting for DTP Waiti…" at bounding box center [691, 391] width 373 height 20
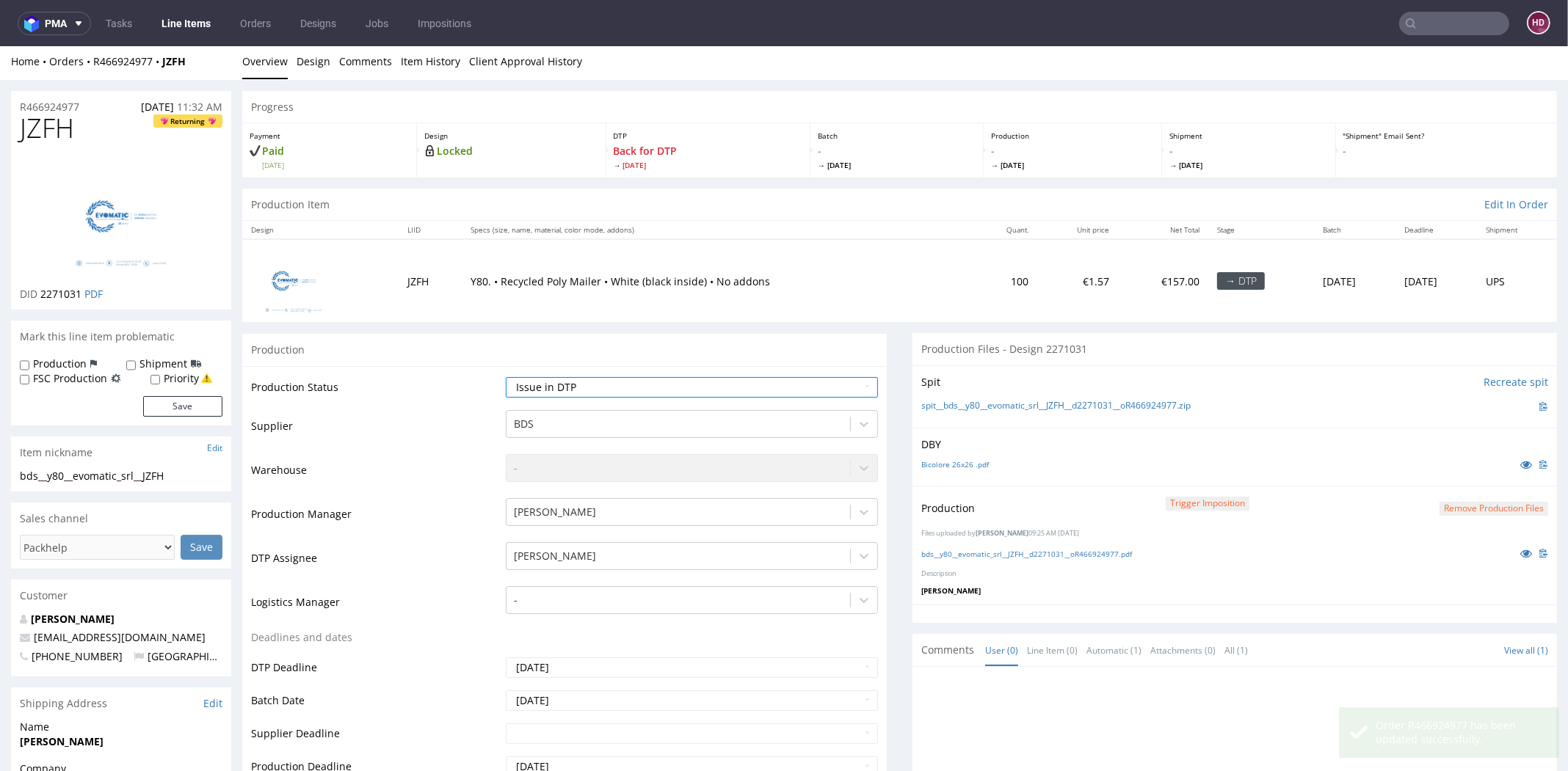
scroll to position [349, 0]
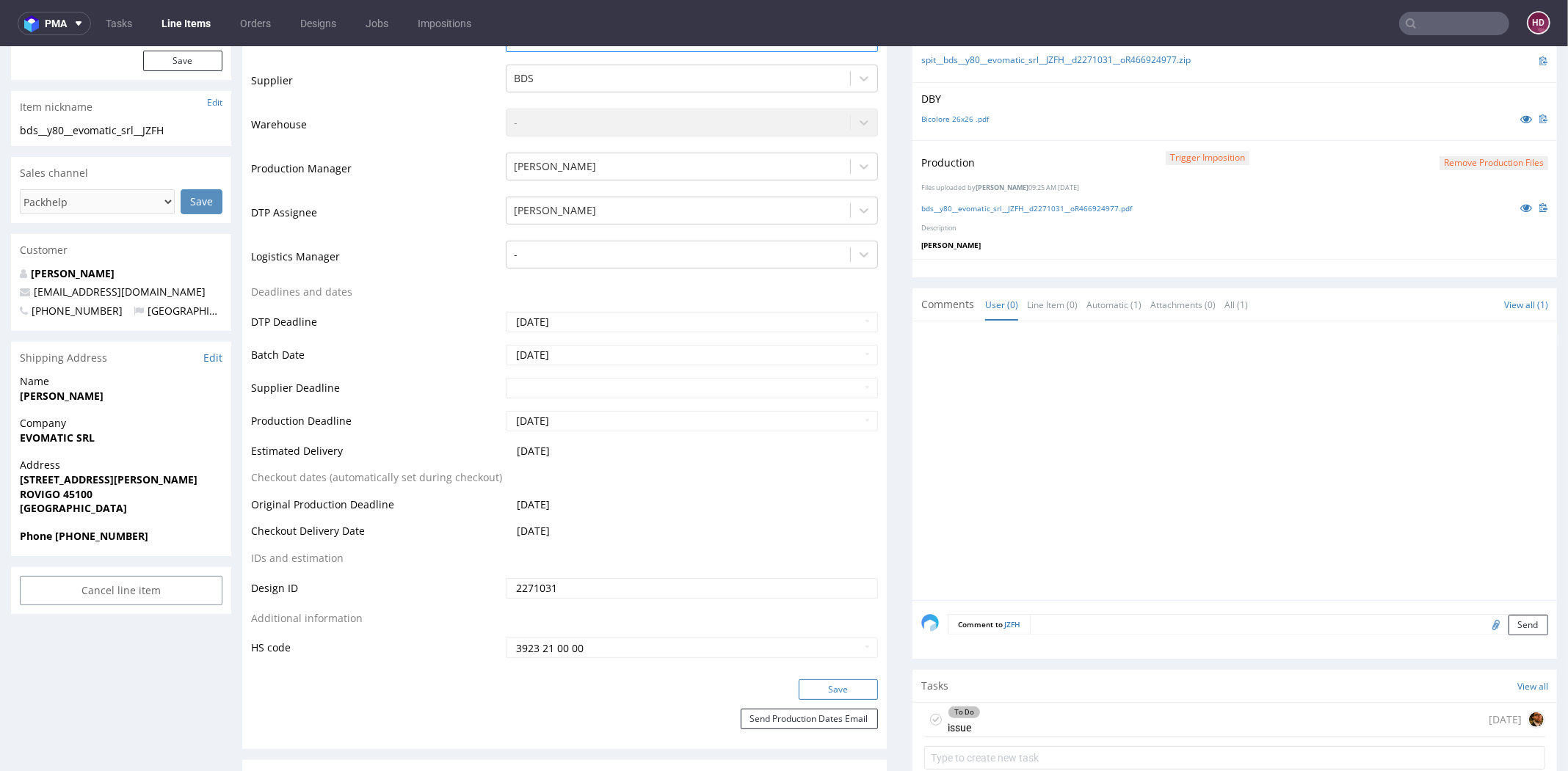
click at [812, 678] on form "Production Production Status Waiting for Artwork Waiting for Diecut Waiting for…" at bounding box center [564, 368] width 644 height 761
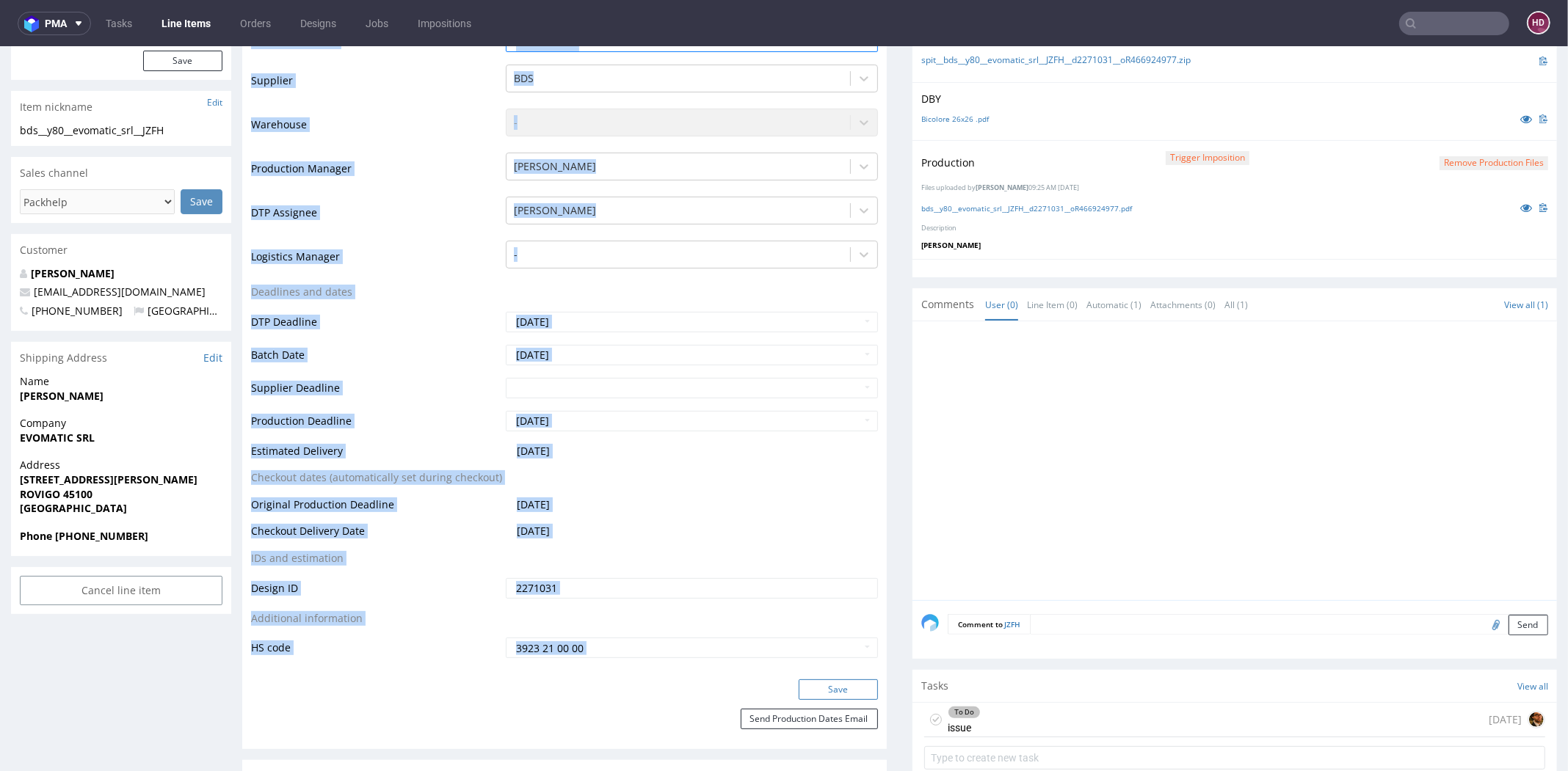
click at [799, 686] on button "Save" at bounding box center [838, 689] width 79 height 20
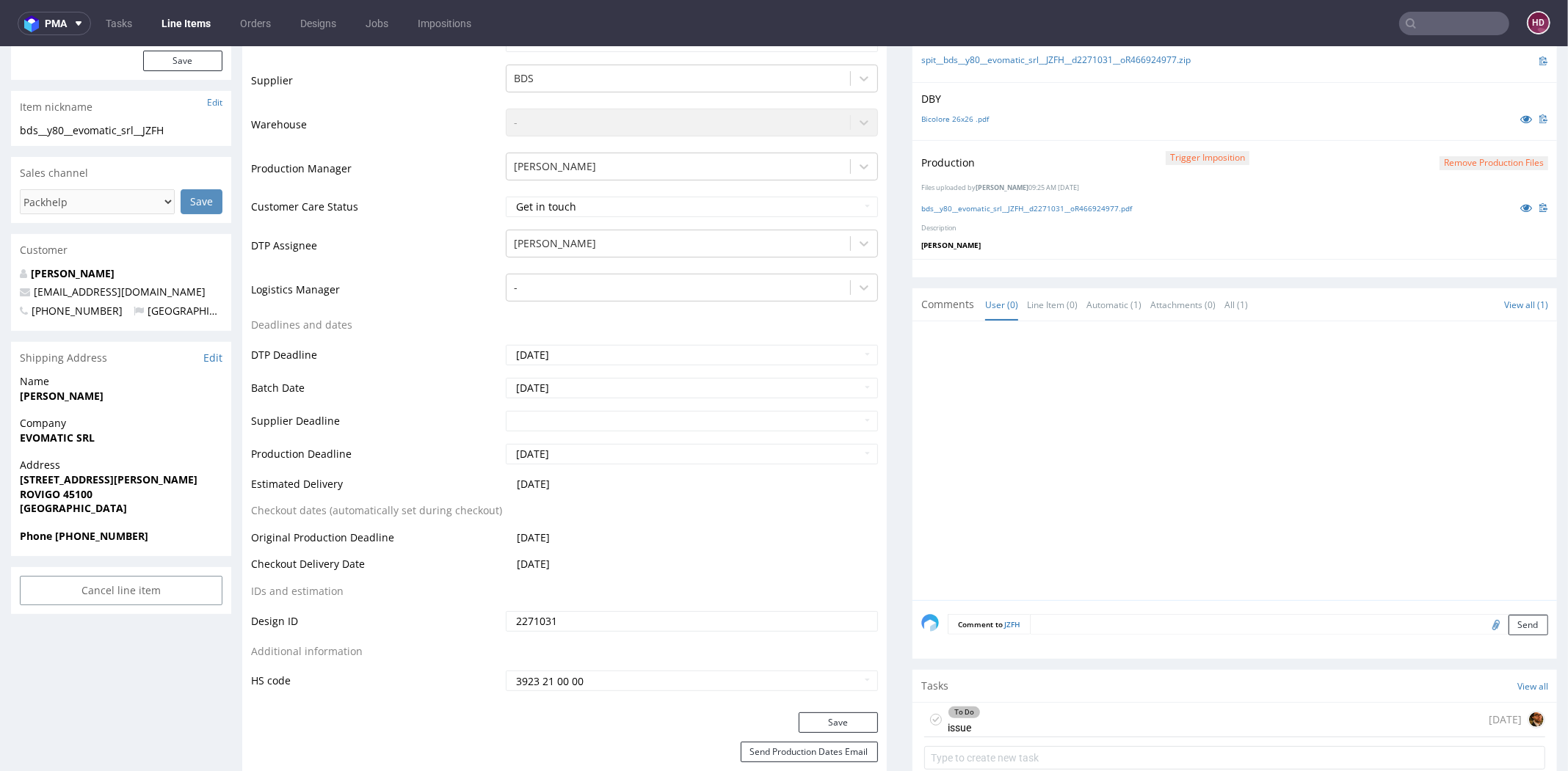
scroll to position [0, 0]
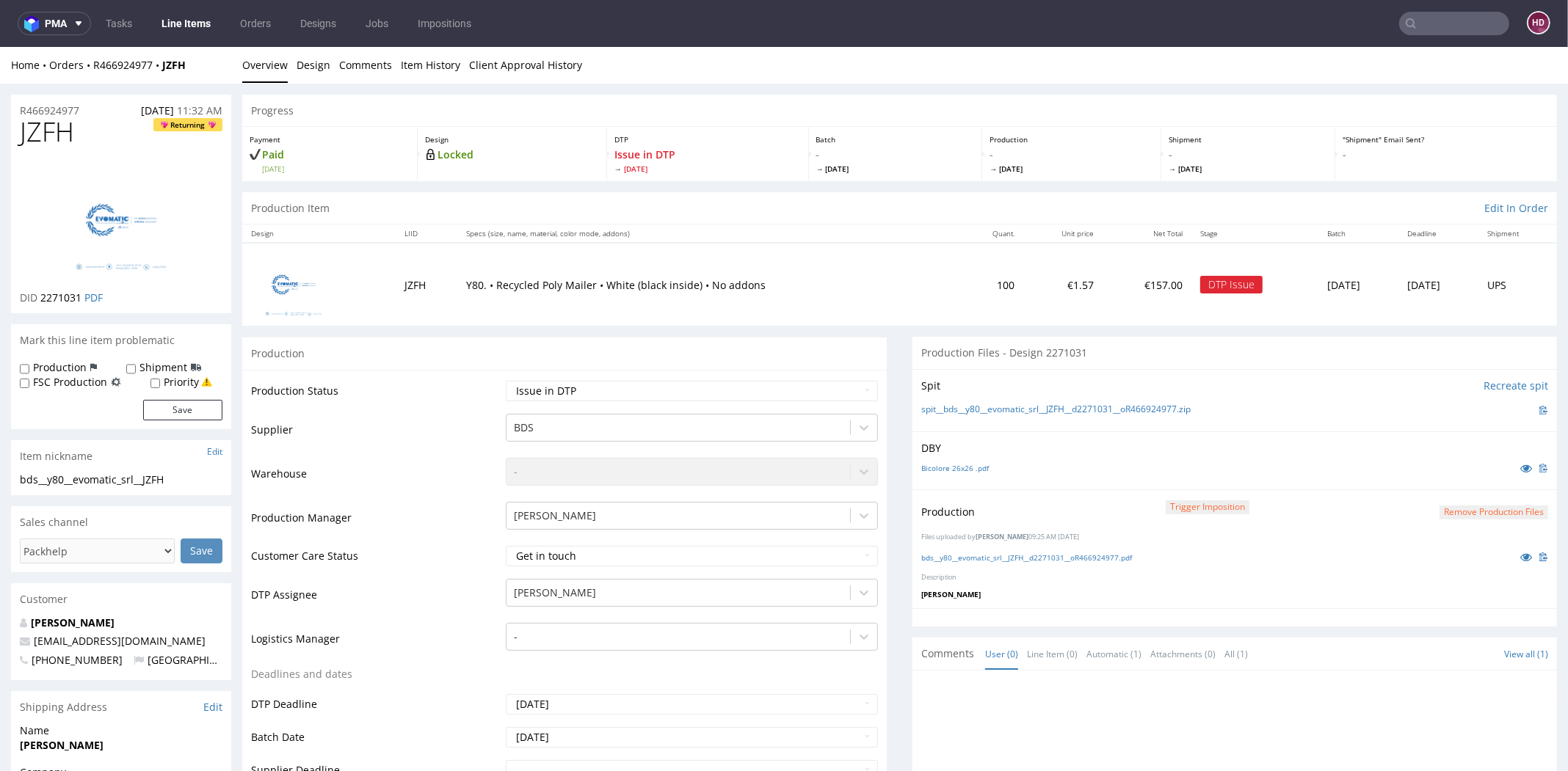
click at [207, 29] on link "Line Items" at bounding box center [186, 23] width 66 height 23
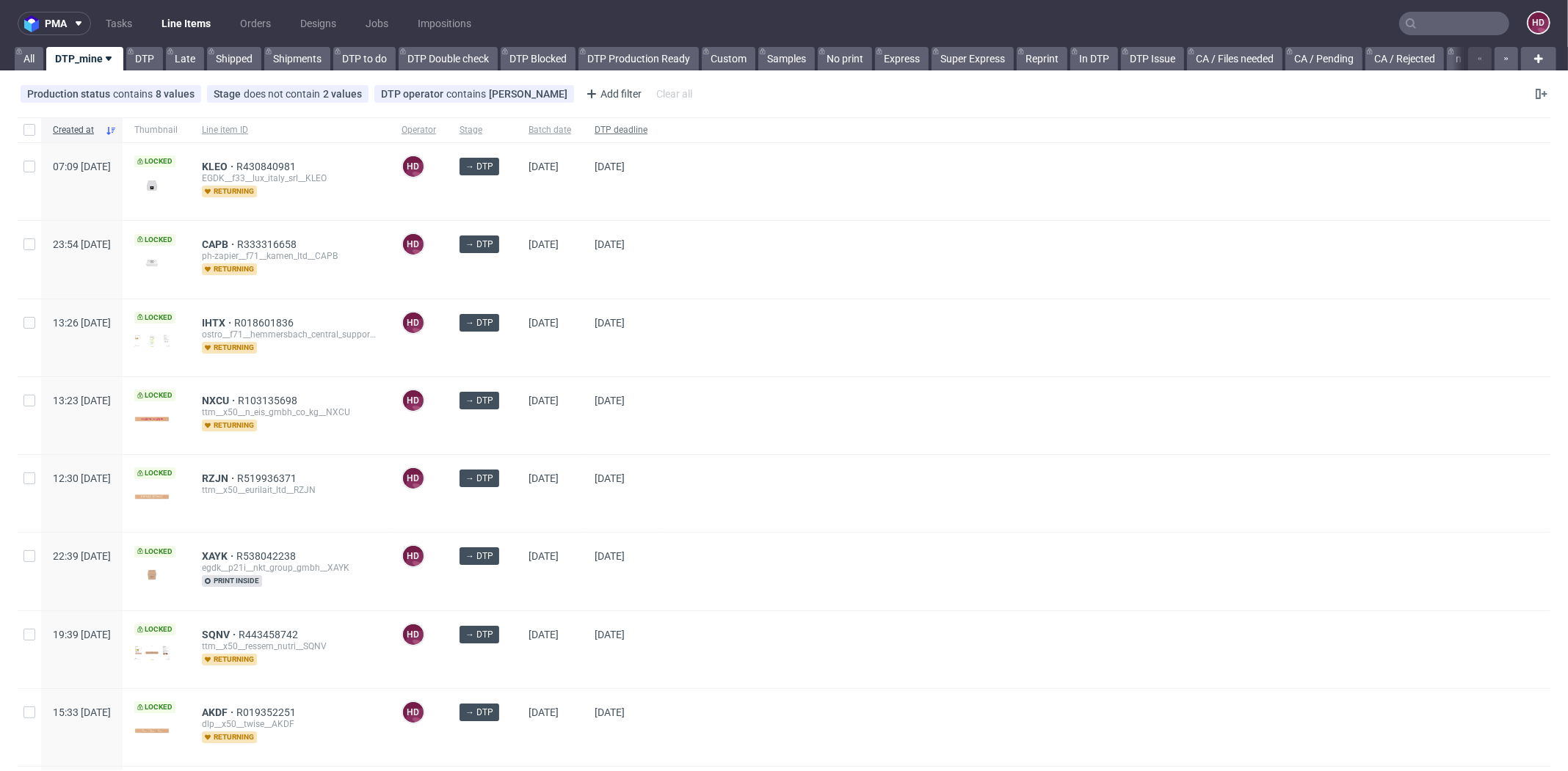
click at [647, 130] on span "DTP deadline" at bounding box center [621, 130] width 53 height 13
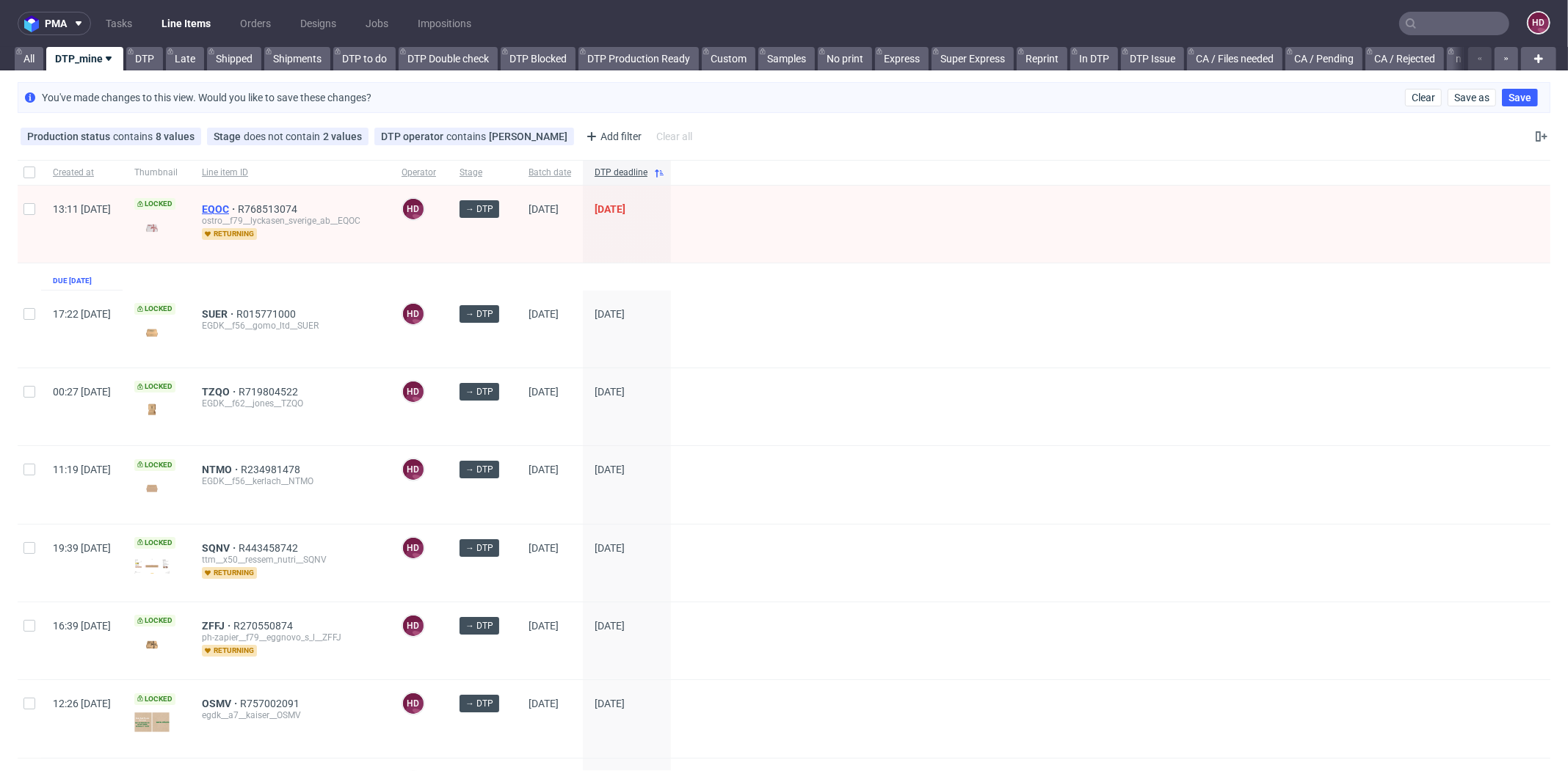
click at [238, 209] on span "EQOC" at bounding box center [219, 209] width 36 height 12
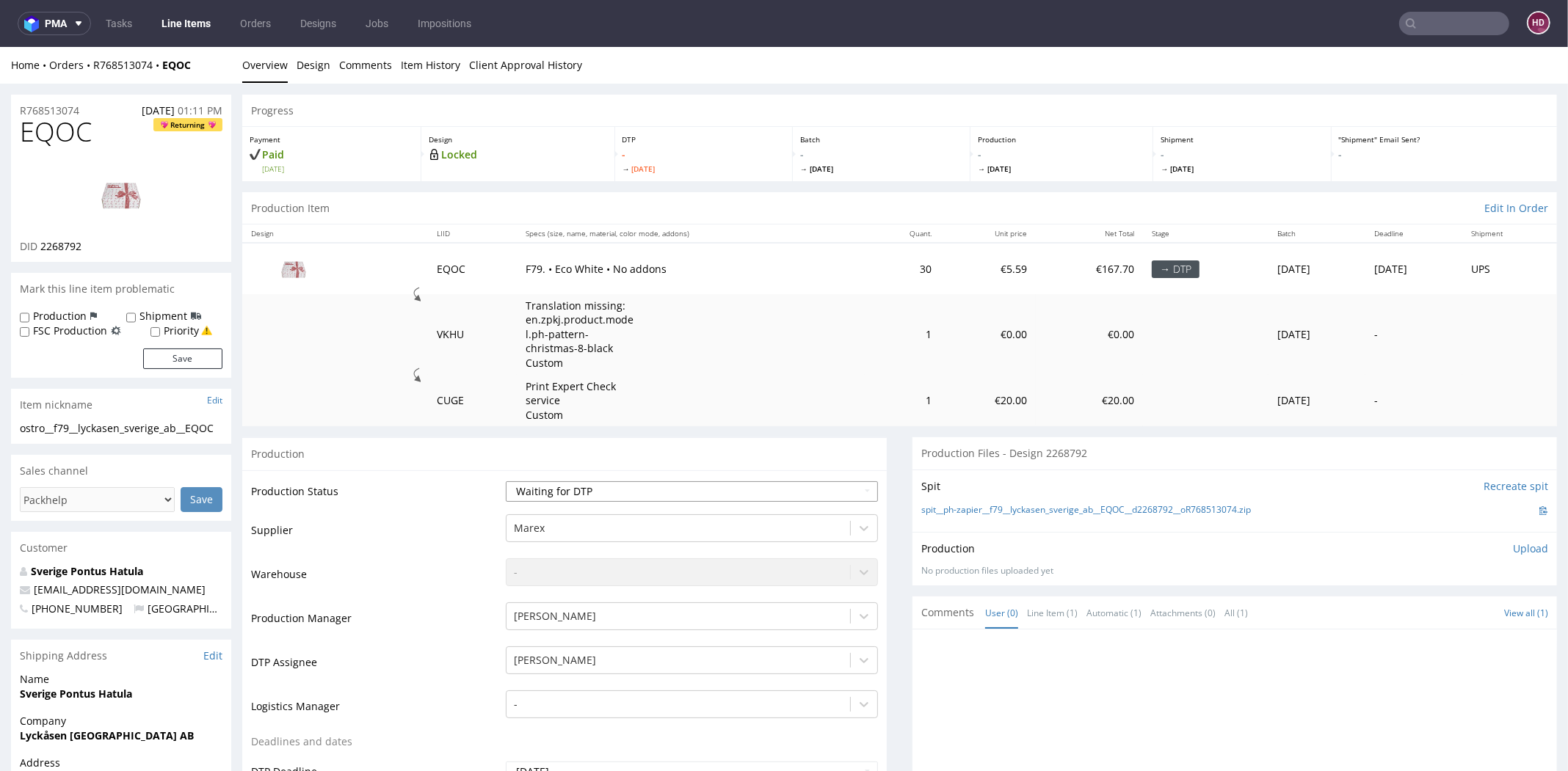
click at [592, 486] on select "Waiting for Artwork Waiting for Diecut Waiting for Mockup Waiting for DTP Waiti…" at bounding box center [691, 491] width 373 height 20
select select "dtp_in_process"
click at [505, 481] on select "Waiting for Artwork Waiting for Diecut Waiting for Mockup Waiting for DTP Waiti…" at bounding box center [691, 491] width 373 height 20
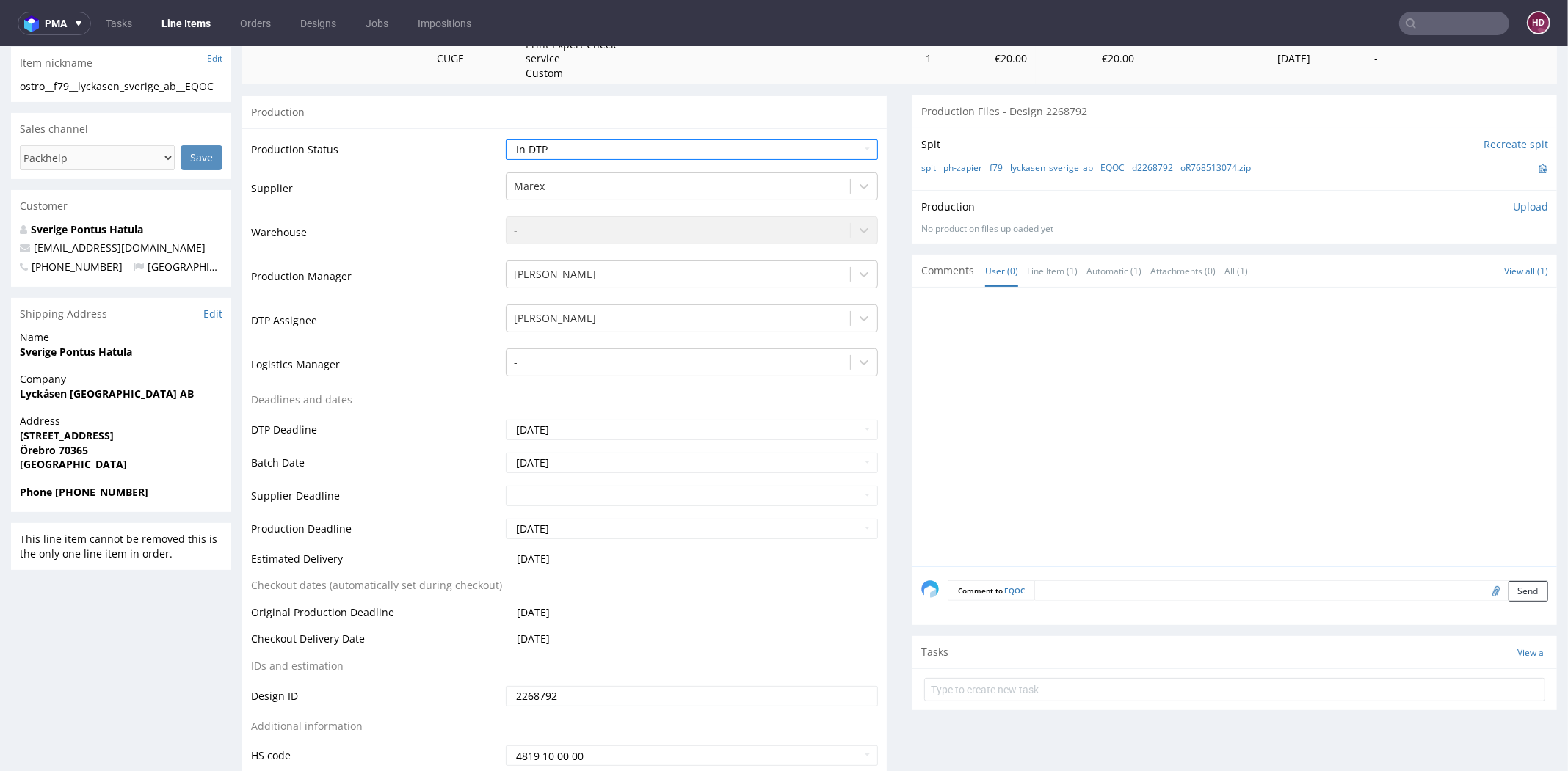
scroll to position [541, 0]
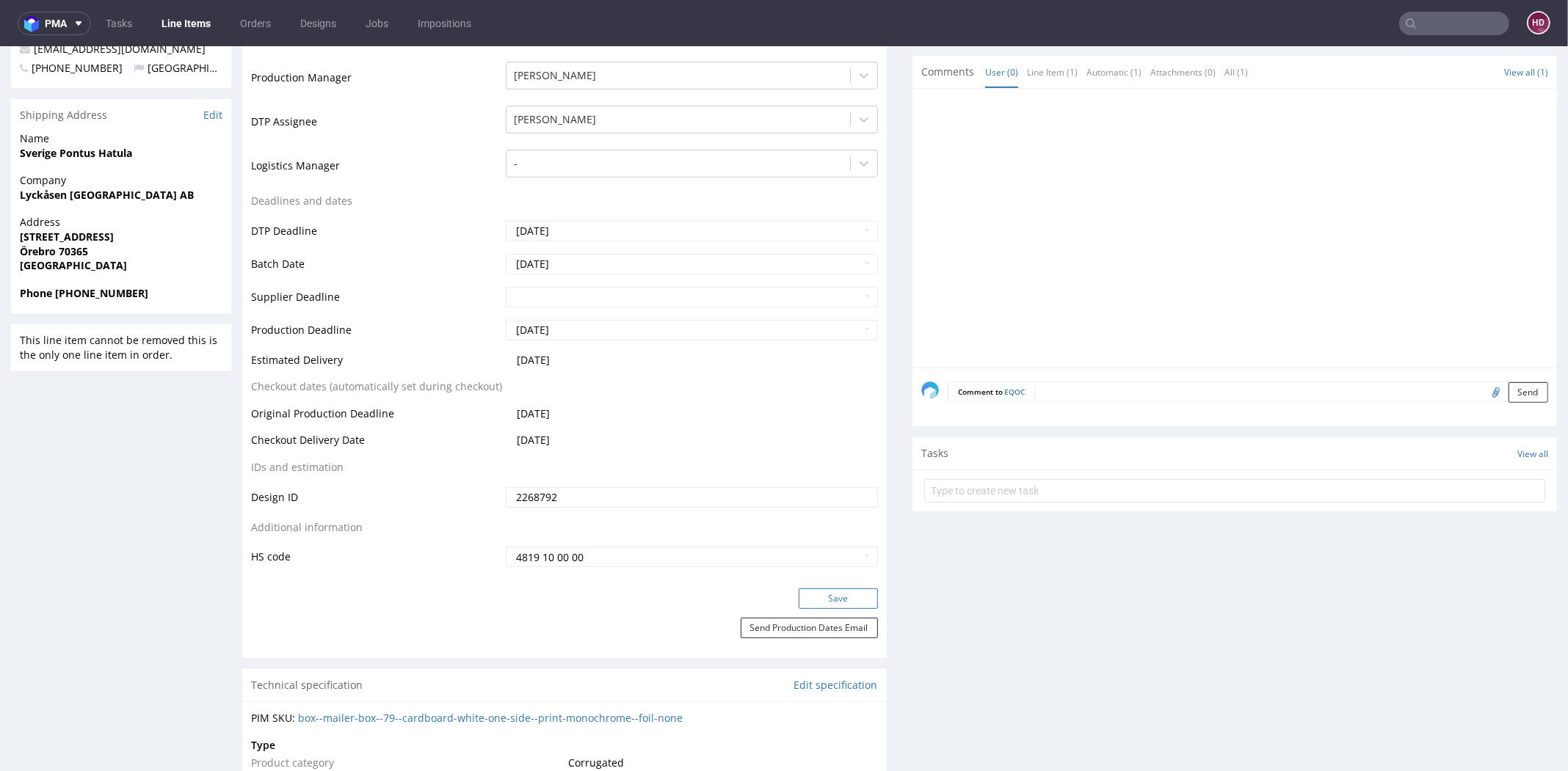
click at [823, 599] on button "Save" at bounding box center [838, 598] width 79 height 20
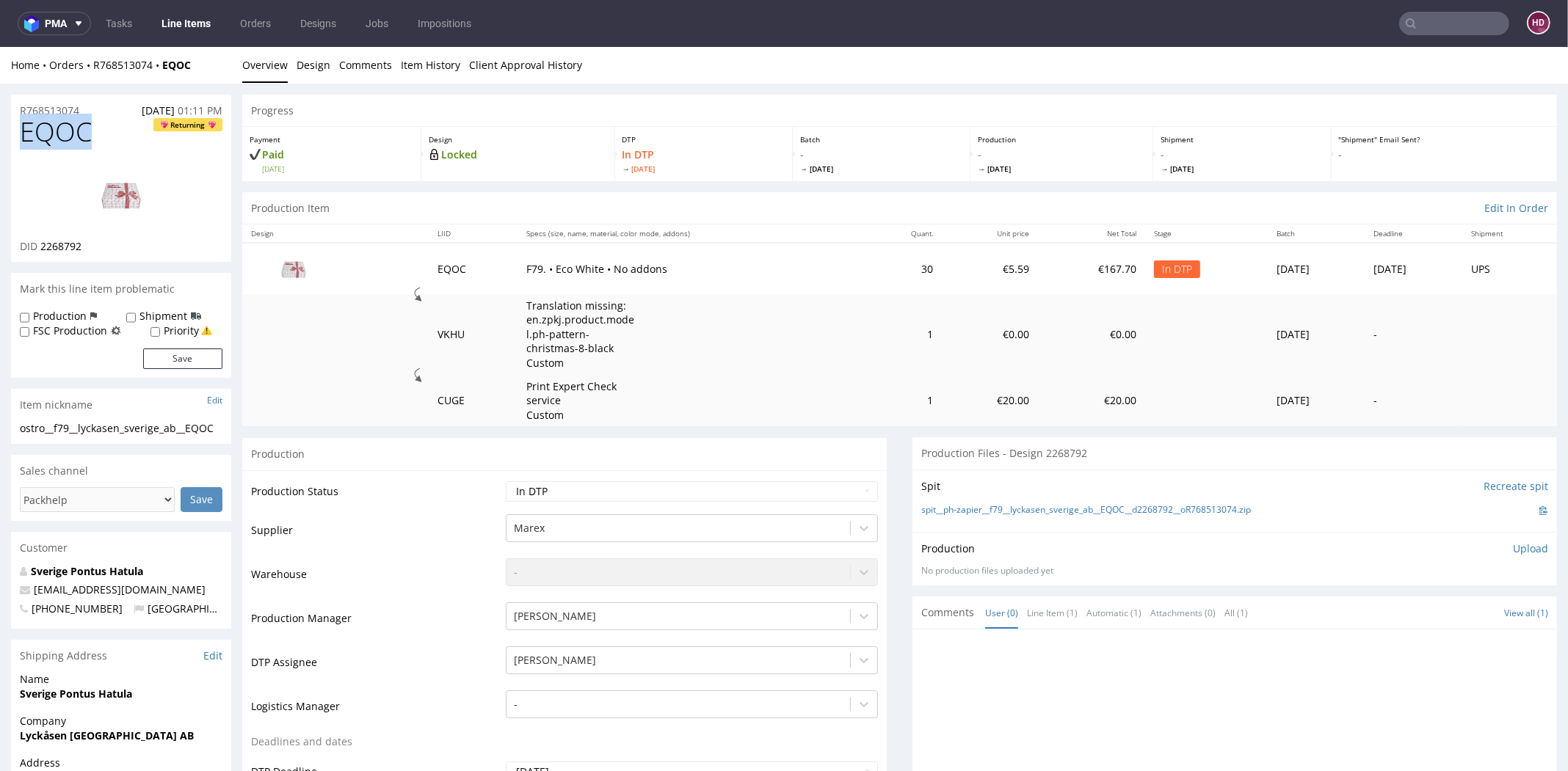
drag, startPoint x: 92, startPoint y: 138, endPoint x: -7, endPoint y: 127, distance: 99.6
copy span "EQOC"
drag, startPoint x: 88, startPoint y: 244, endPoint x: 41, endPoint y: 243, distance: 47.0
click at [41, 243] on div "DID 2268792" at bounding box center [121, 246] width 202 height 14
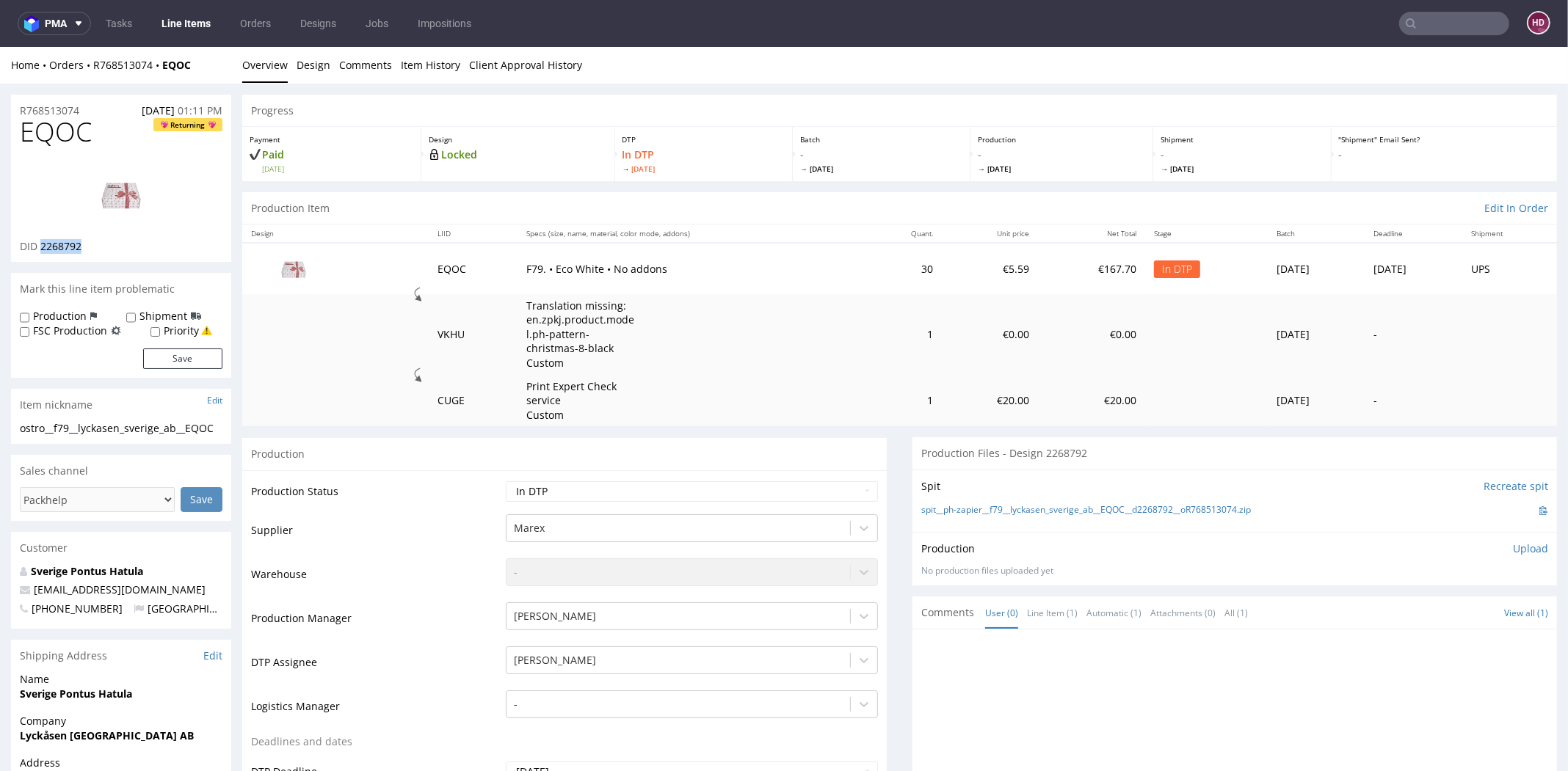
copy span "2268792"
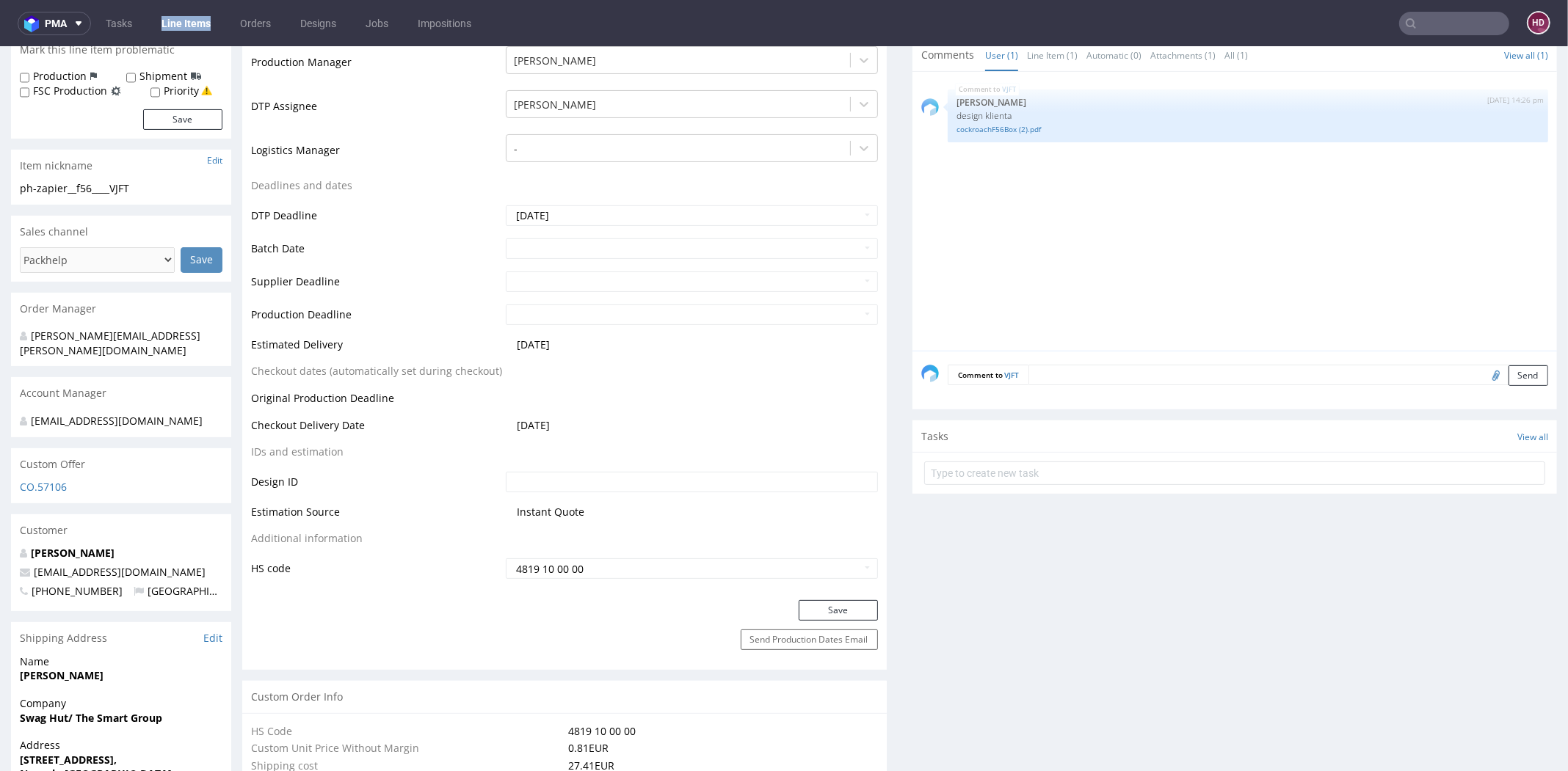
scroll to position [285, 0]
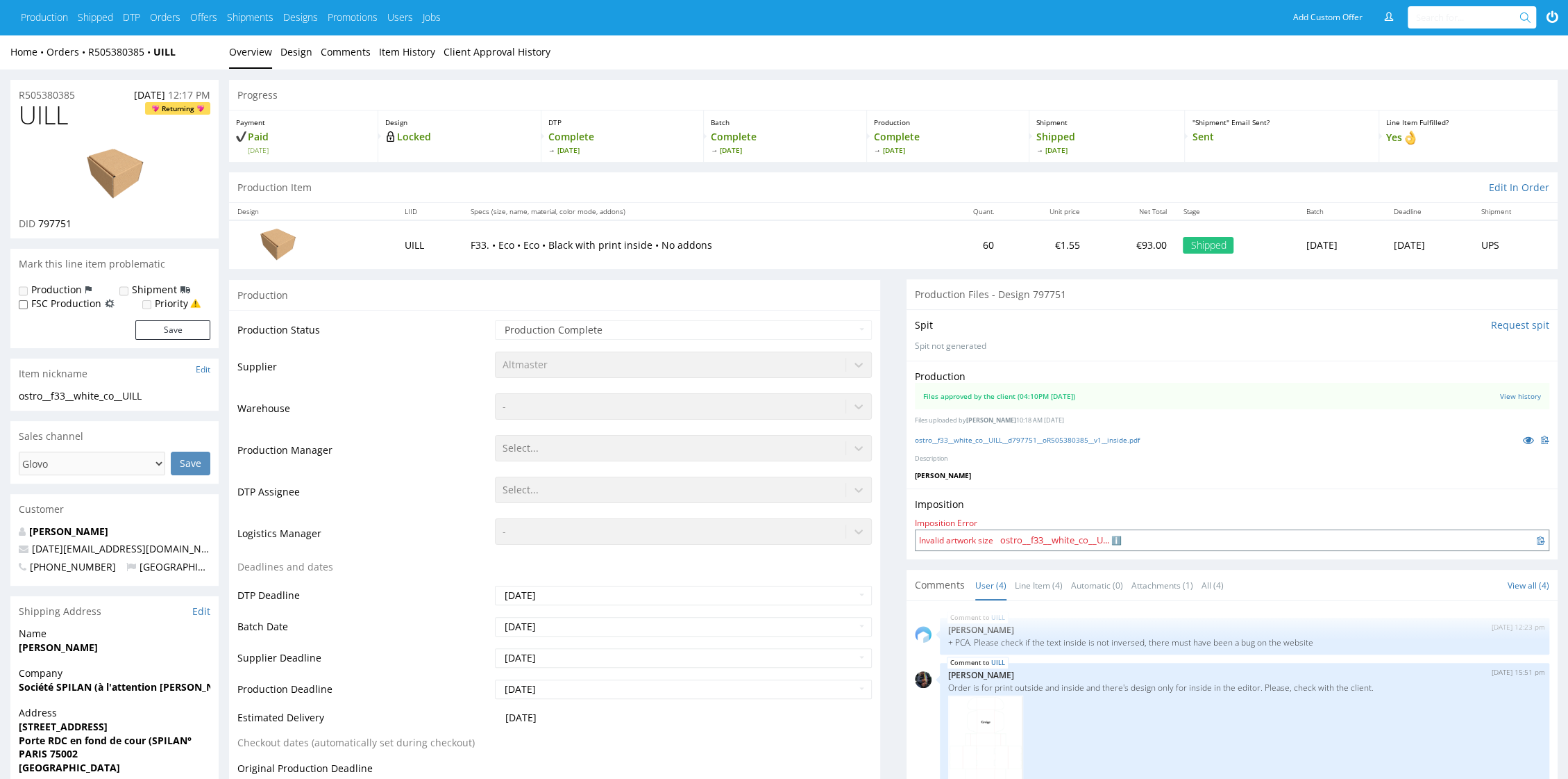
scroll to position [132, 0]
